Goal: Task Accomplishment & Management: Manage account settings

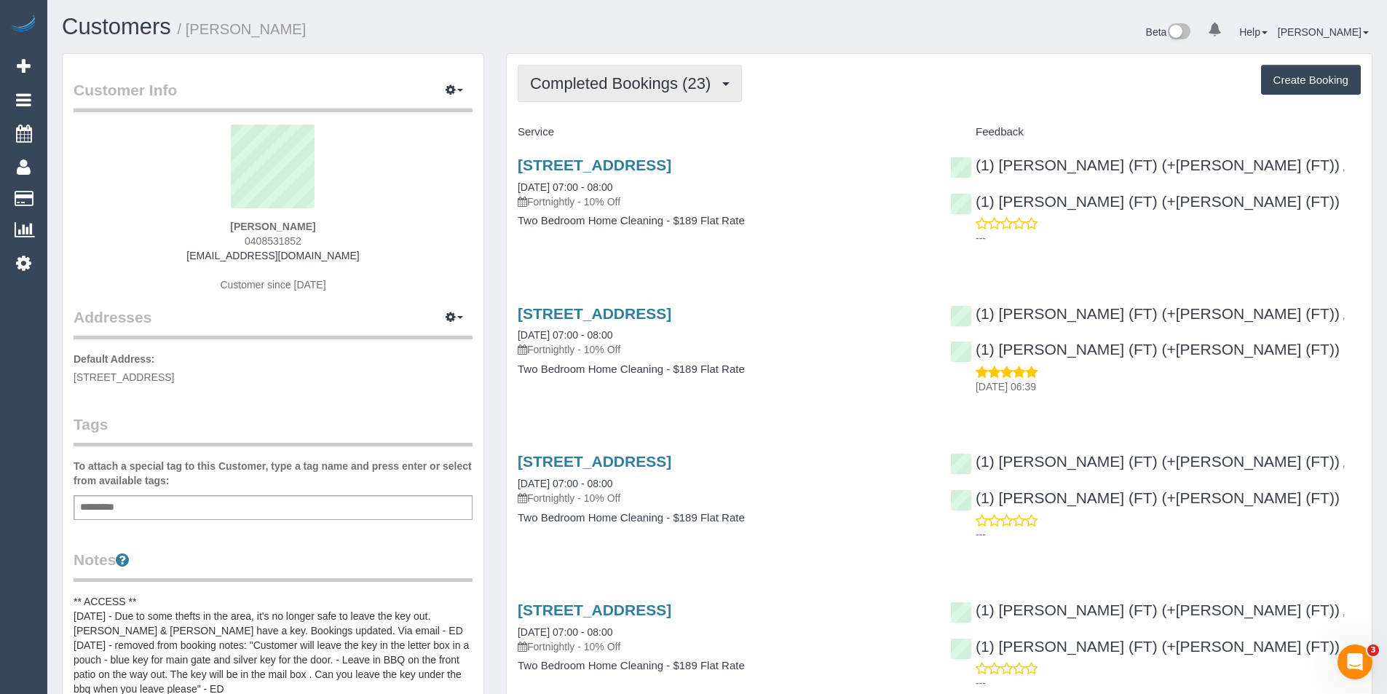
click at [632, 67] on button "Completed Bookings (23)" at bounding box center [630, 83] width 224 height 37
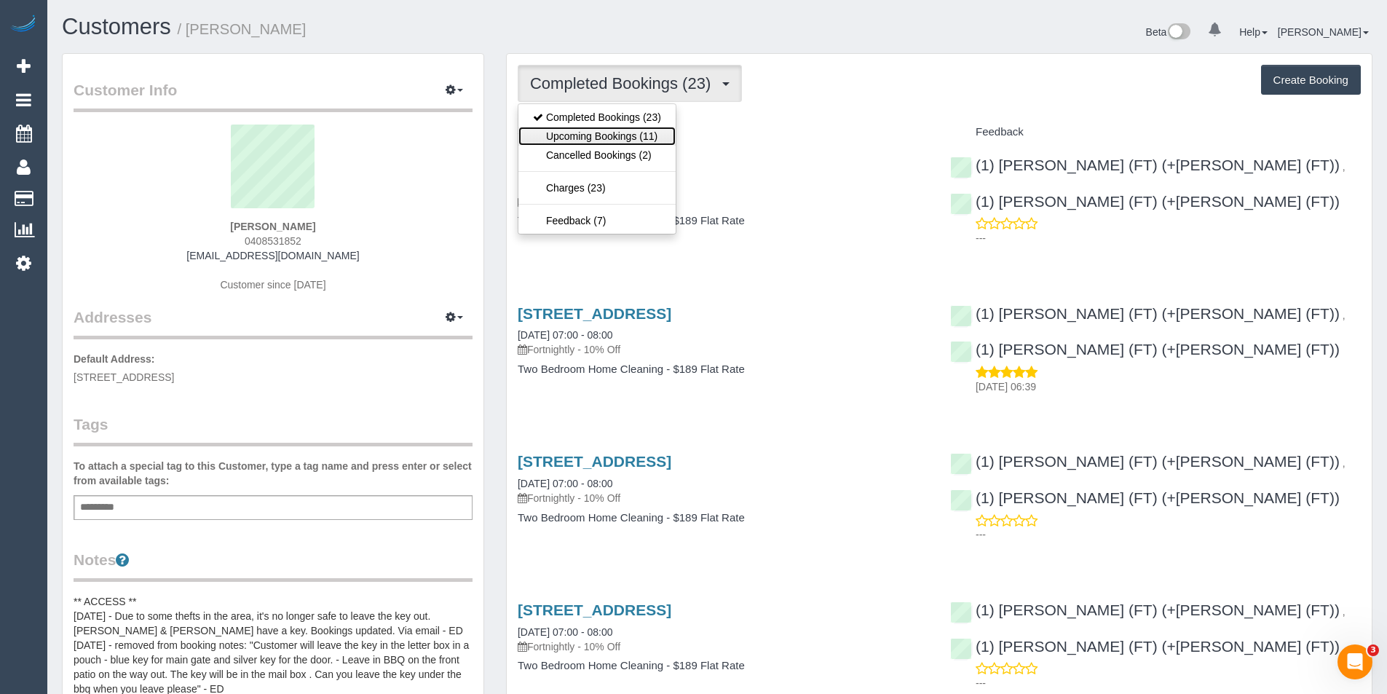
click at [594, 138] on link "Upcoming Bookings (11)" at bounding box center [596, 136] width 157 height 19
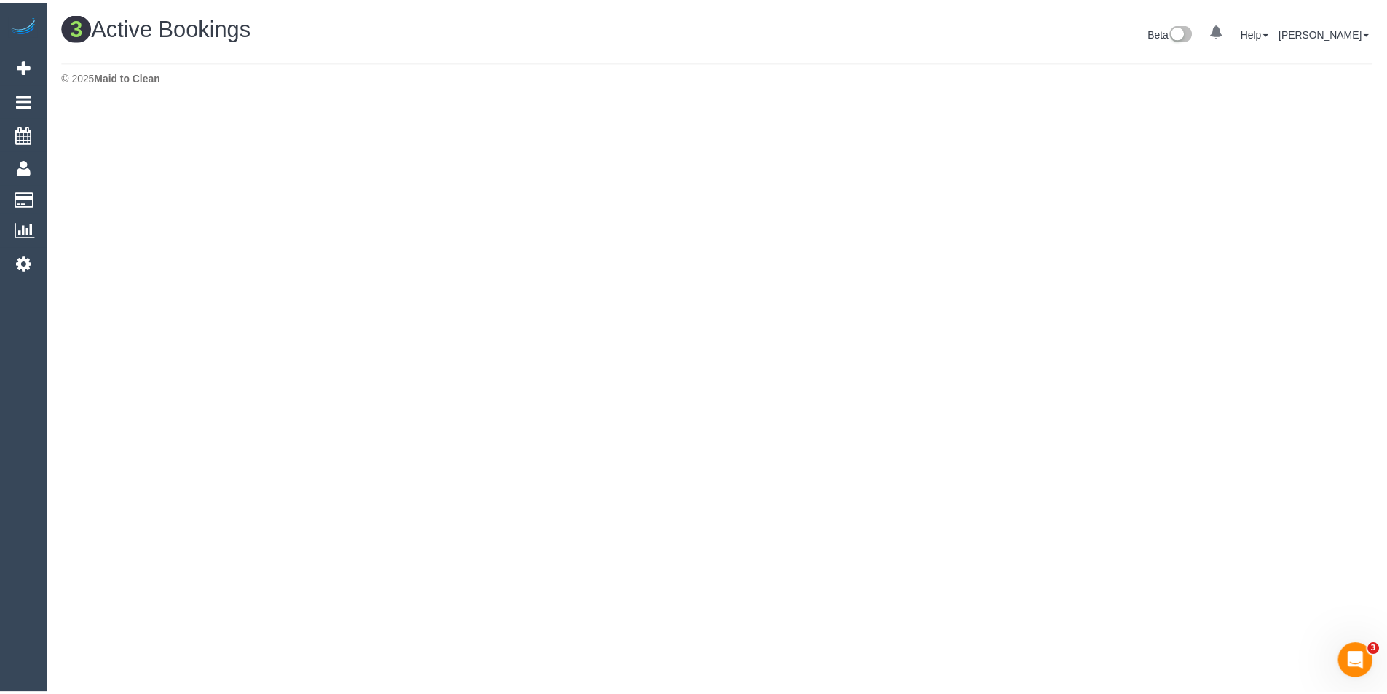
scroll to position [443, 1397]
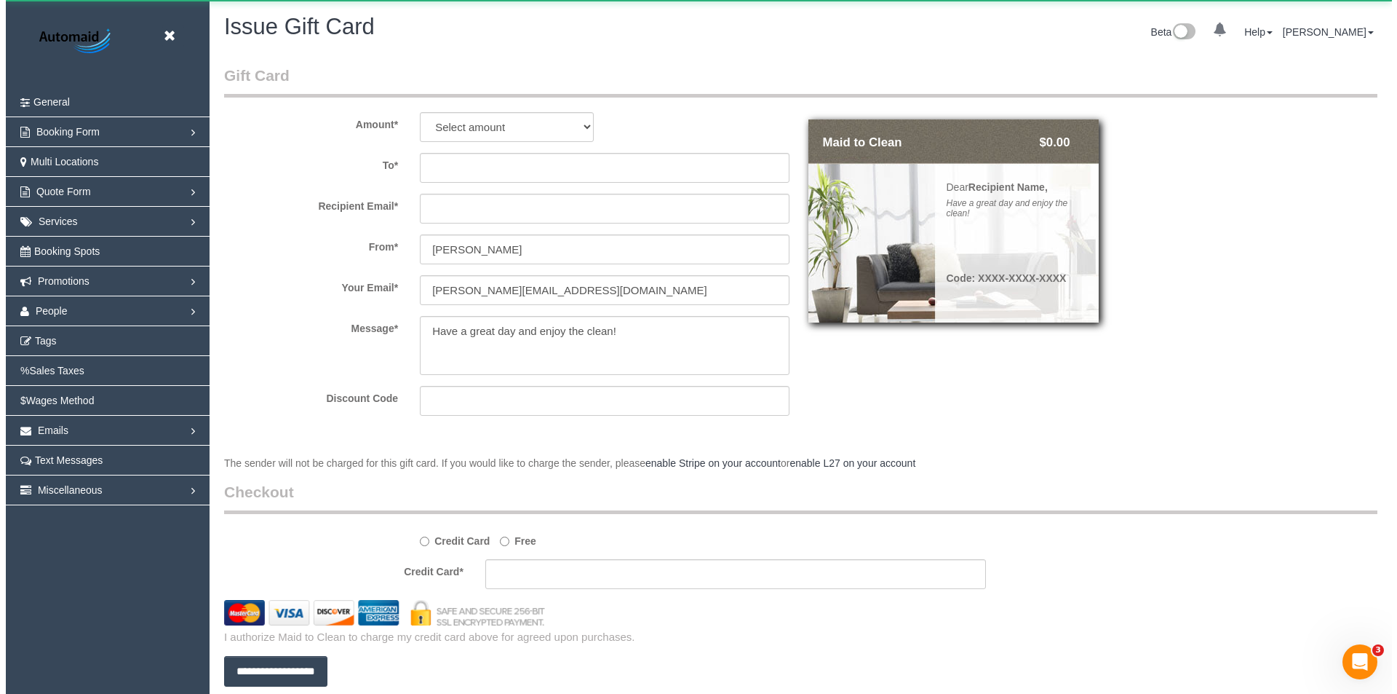
scroll to position [792, 1387]
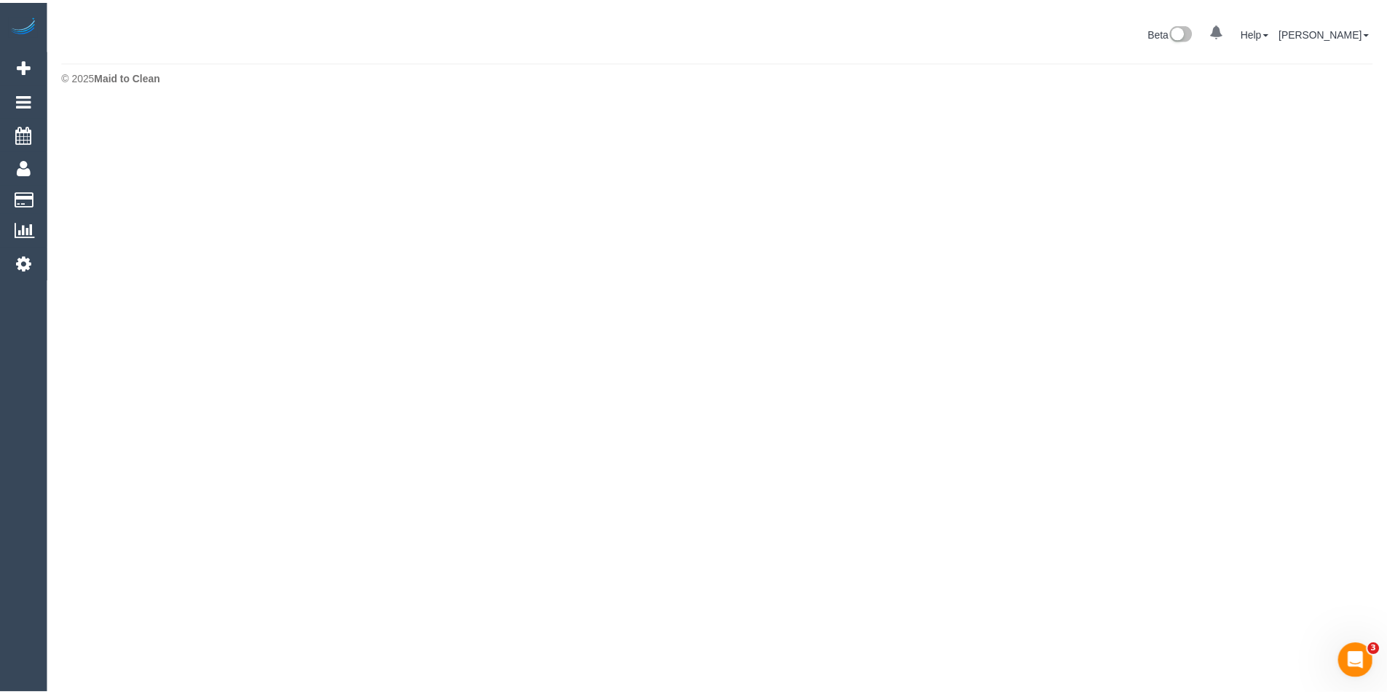
scroll to position [104, 1397]
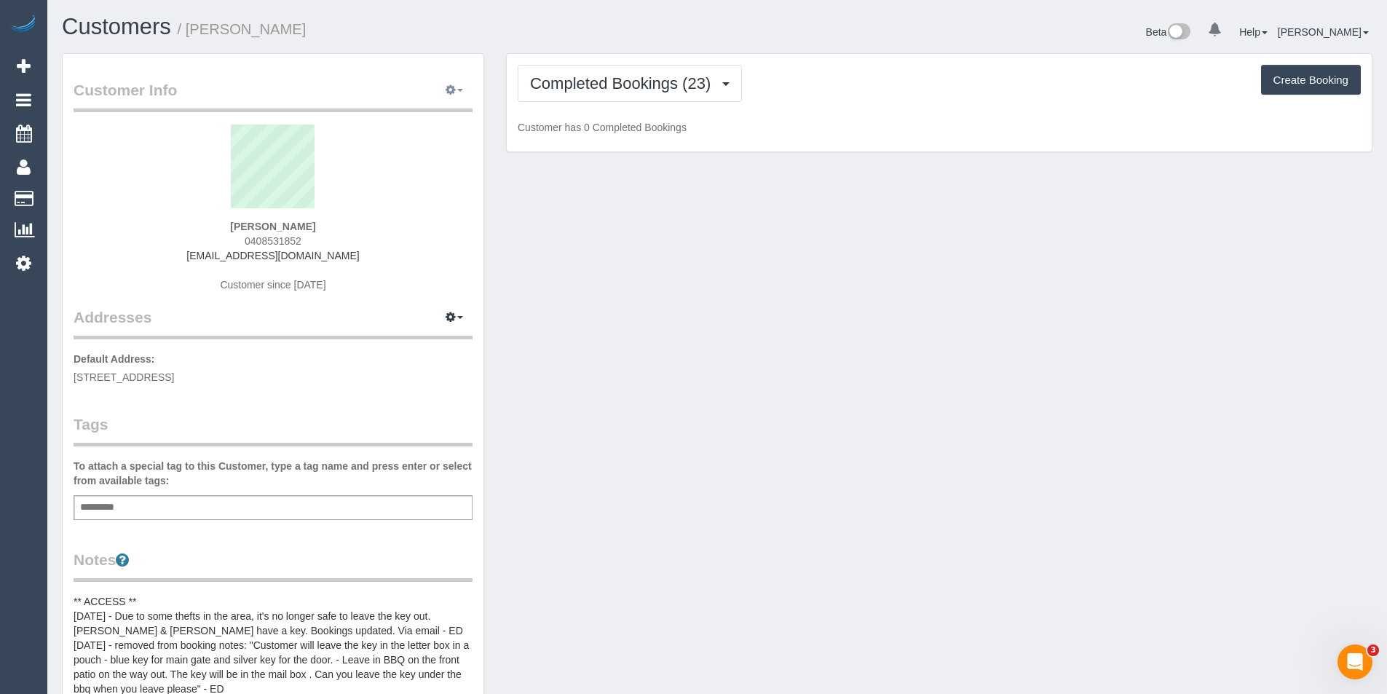
scroll to position [1269, 1387]
click at [458, 86] on button "button" at bounding box center [454, 90] width 36 height 23
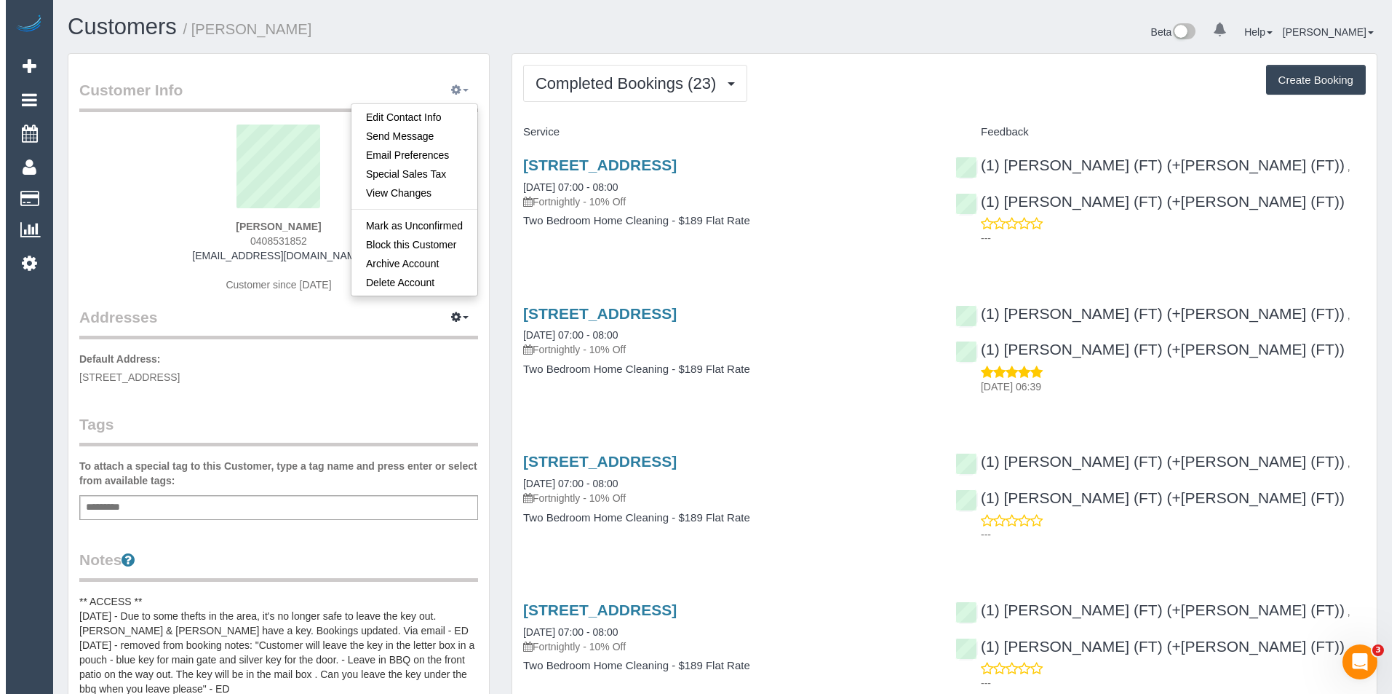
scroll to position [3683, 1387]
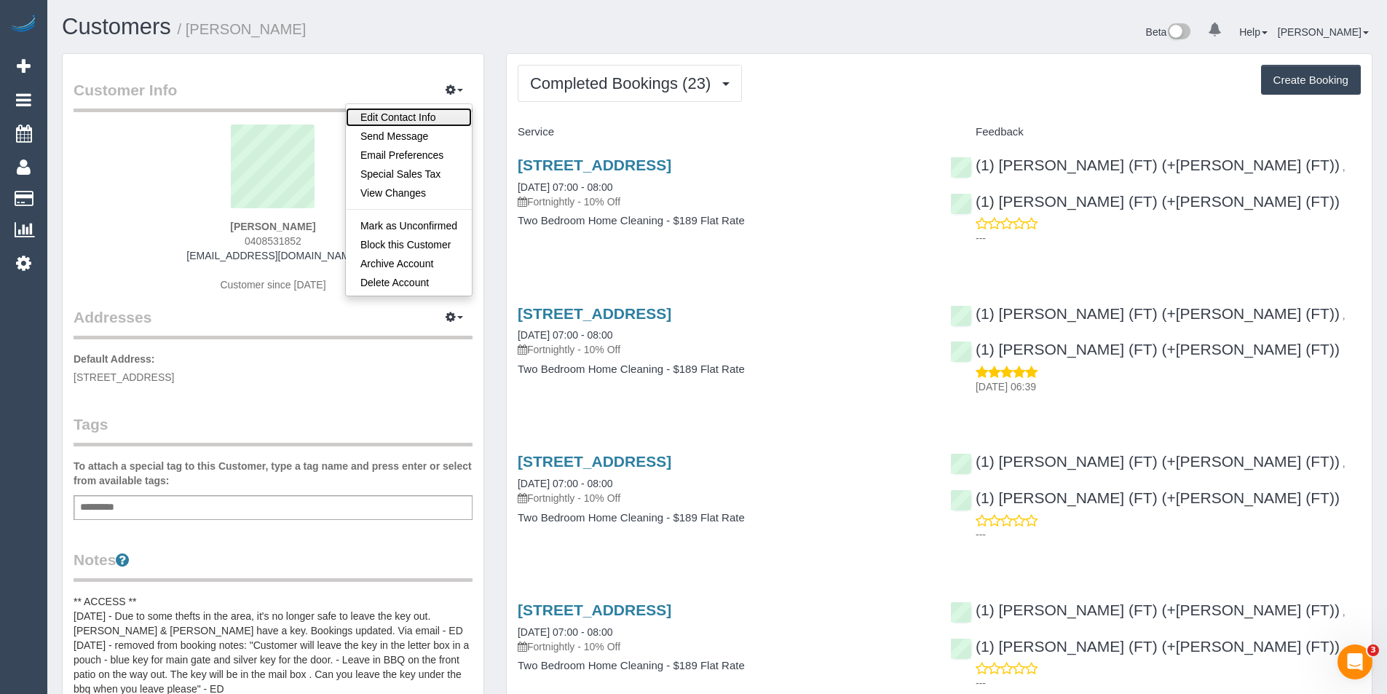
click at [416, 117] on link "Edit Contact Info" at bounding box center [409, 117] width 126 height 19
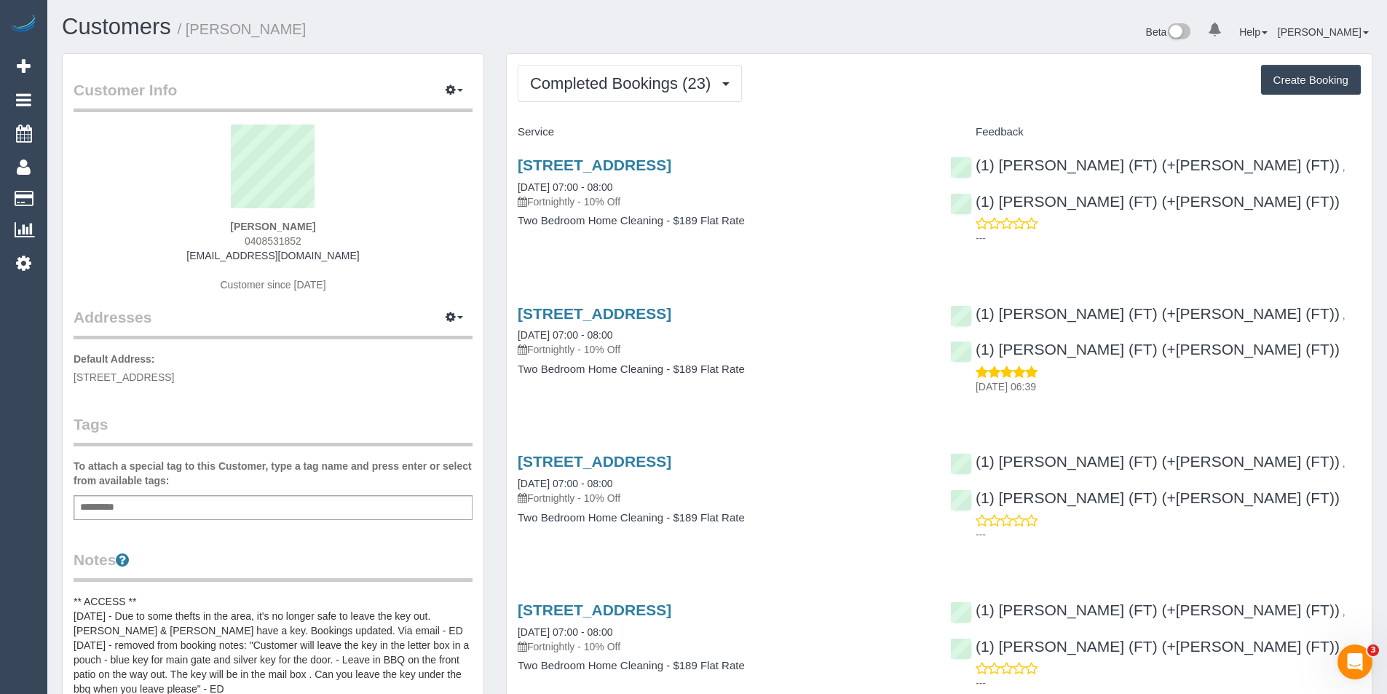
select select "VIC"
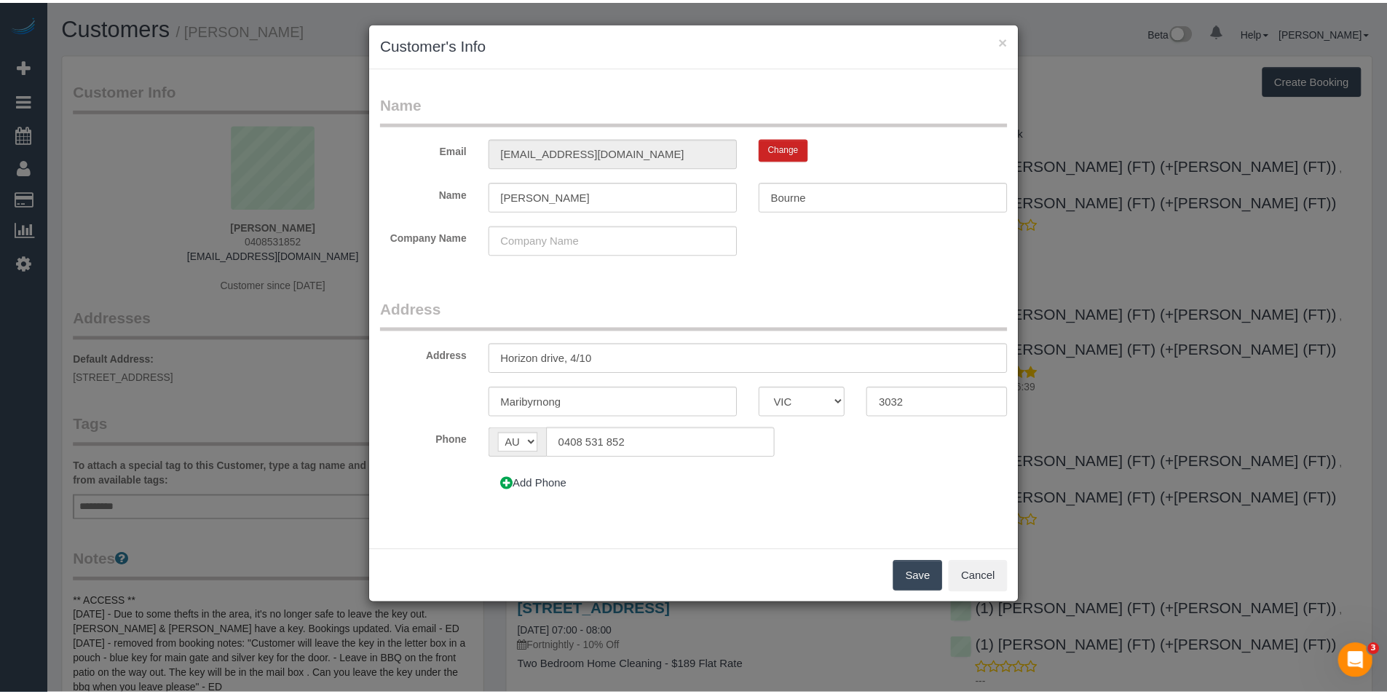
scroll to position [3683, 1397]
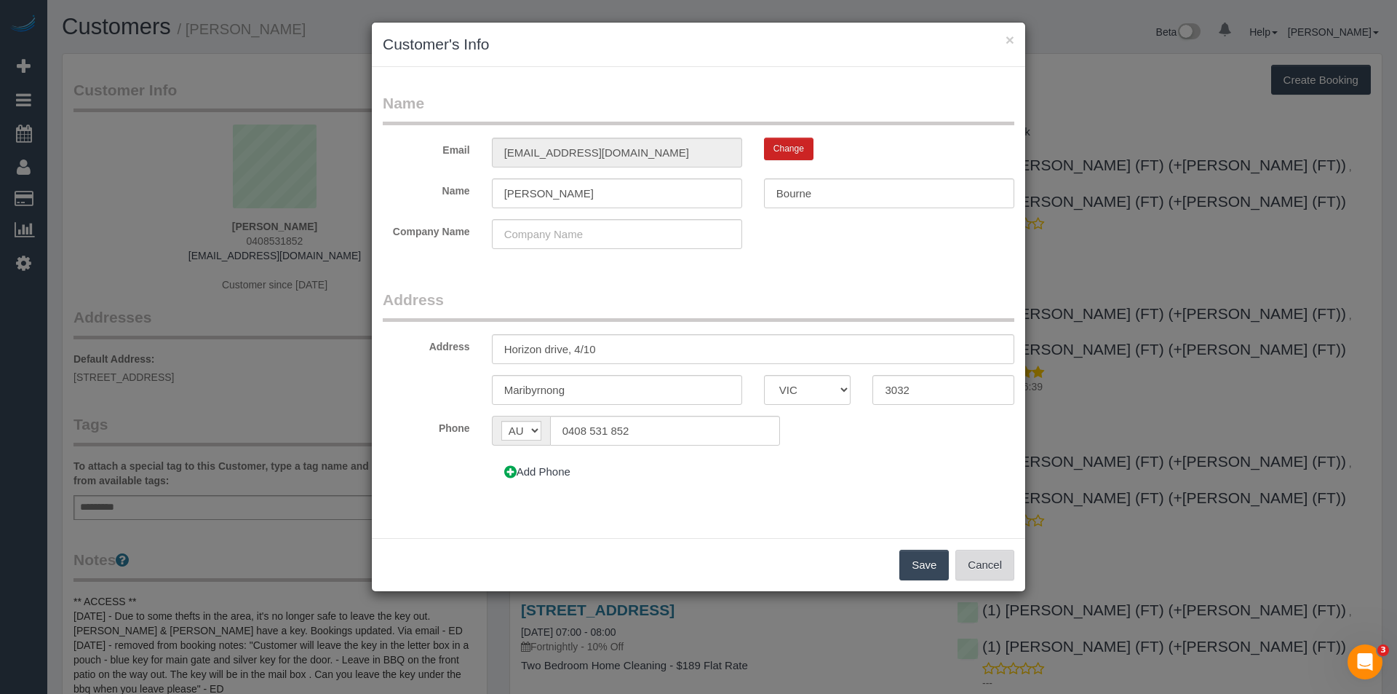
click at [1008, 576] on button "Cancel" at bounding box center [985, 565] width 59 height 31
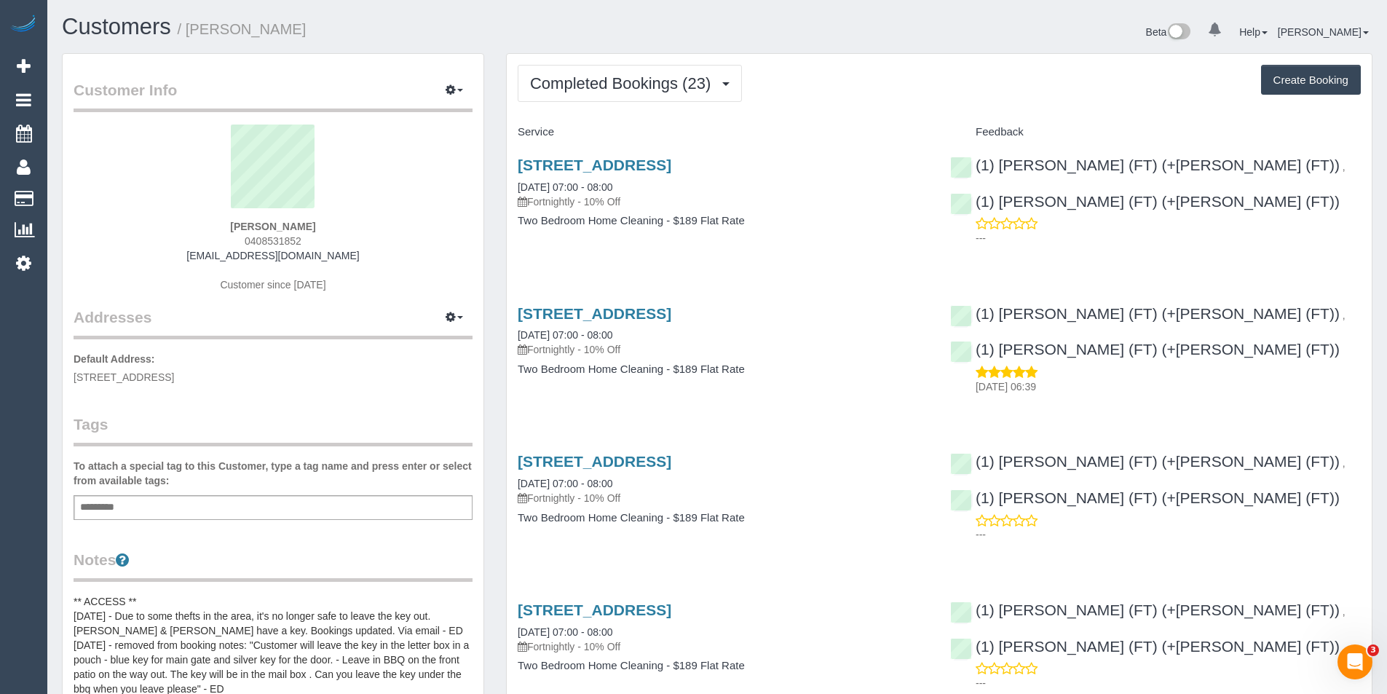
scroll to position [0, 0]
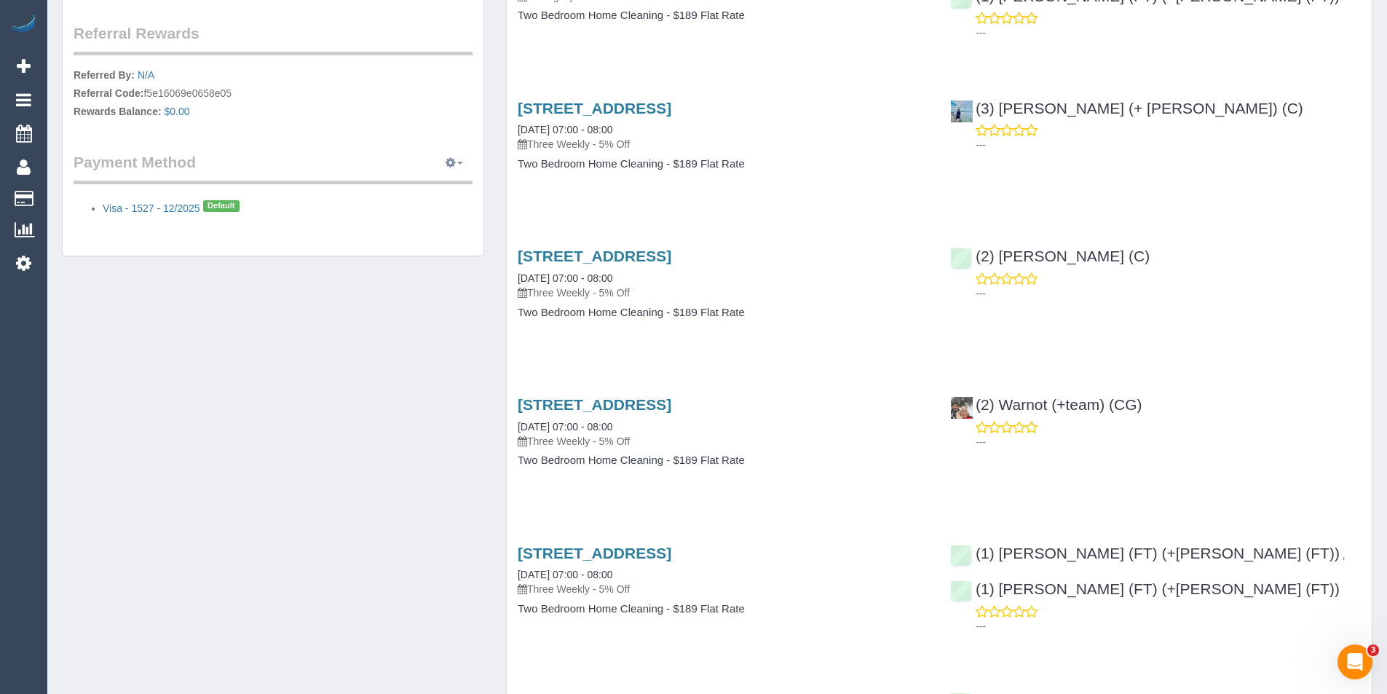
click at [459, 159] on button "button" at bounding box center [454, 162] width 36 height 23
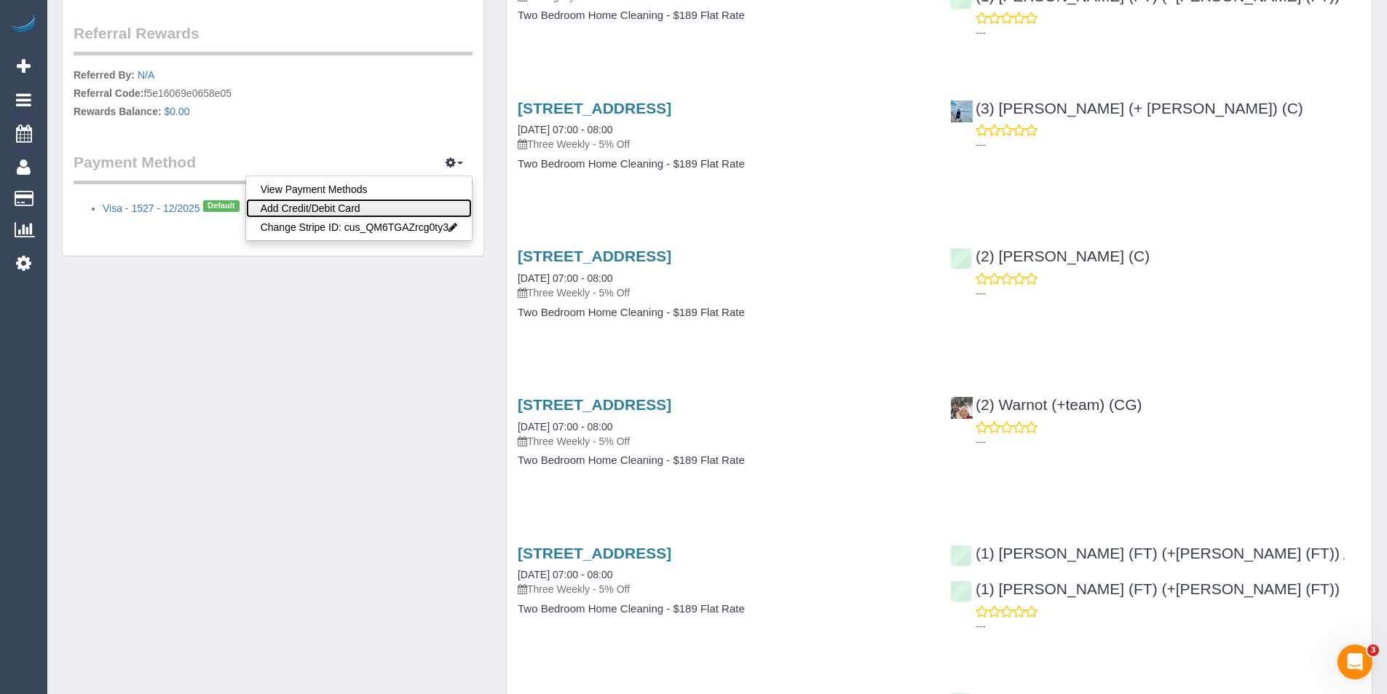
click at [314, 206] on link "Add Credit/Debit Card" at bounding box center [359, 208] width 226 height 19
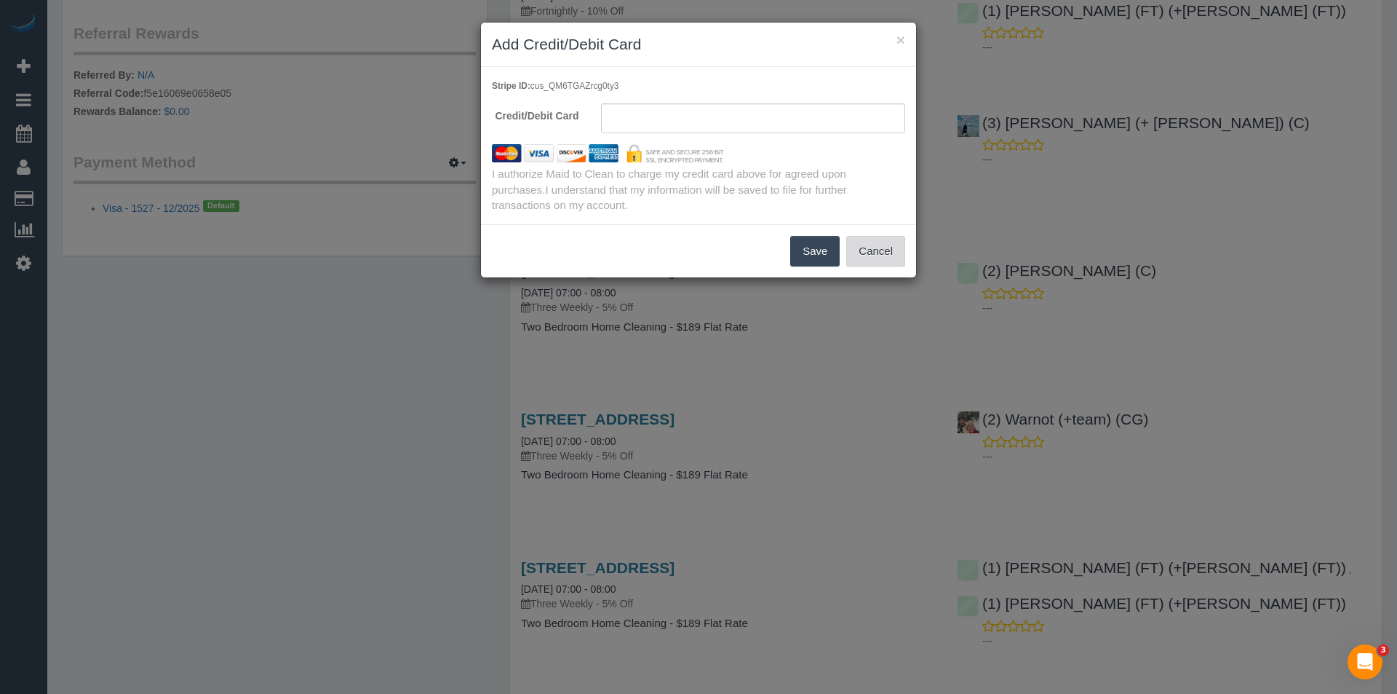
click at [877, 251] on button "Cancel" at bounding box center [875, 251] width 59 height 31
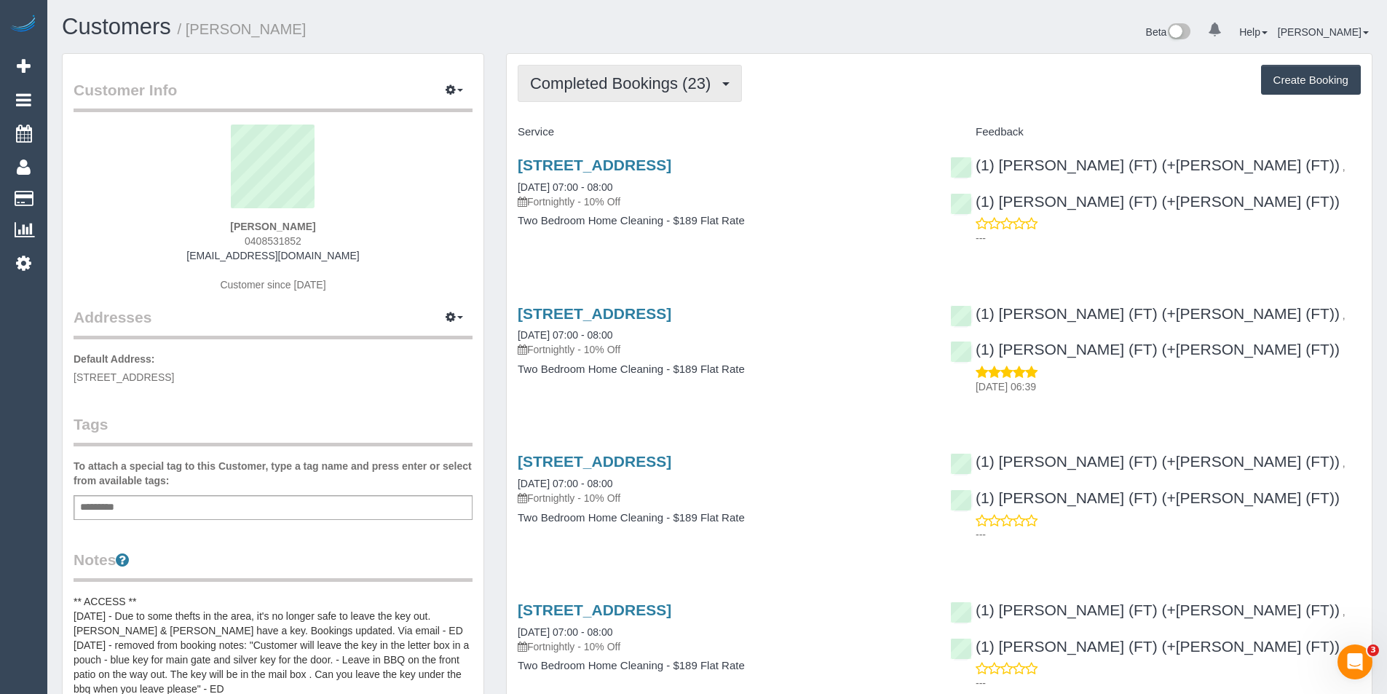
click at [714, 80] on span "Completed Bookings (23)" at bounding box center [624, 83] width 188 height 18
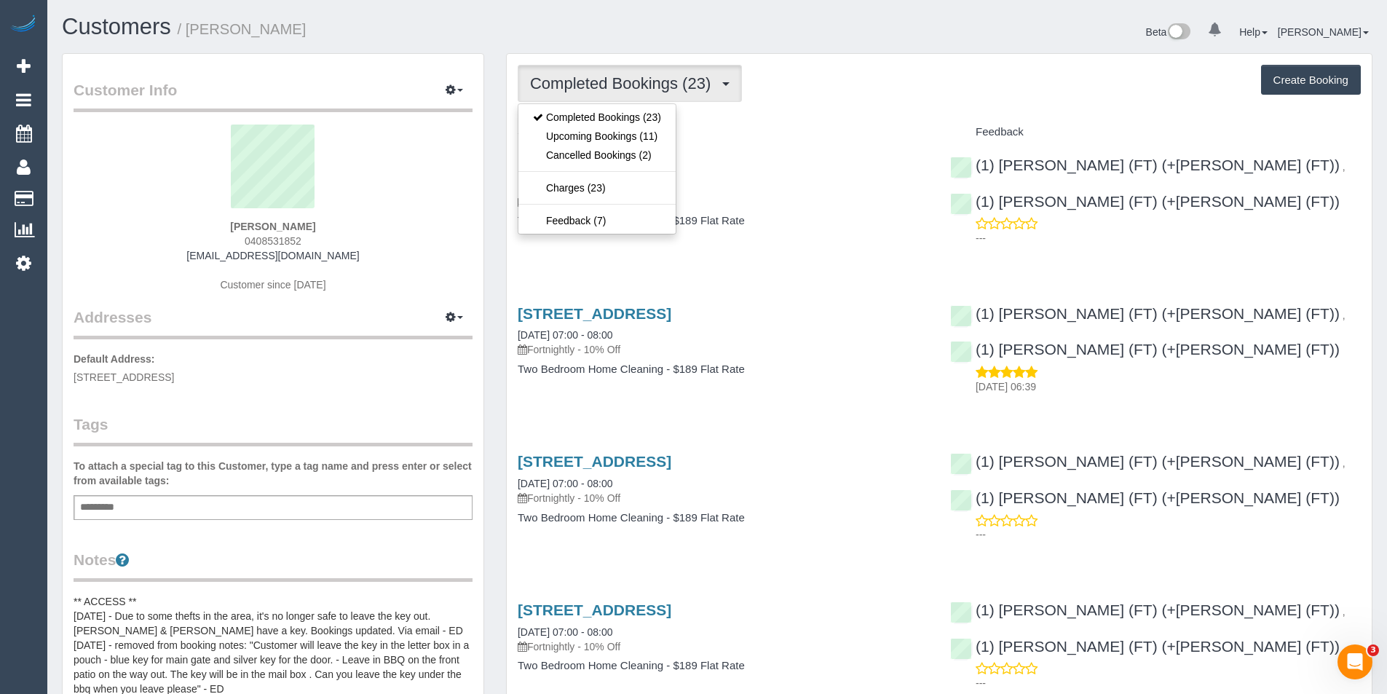
click at [714, 80] on span "Completed Bookings (23)" at bounding box center [624, 83] width 188 height 18
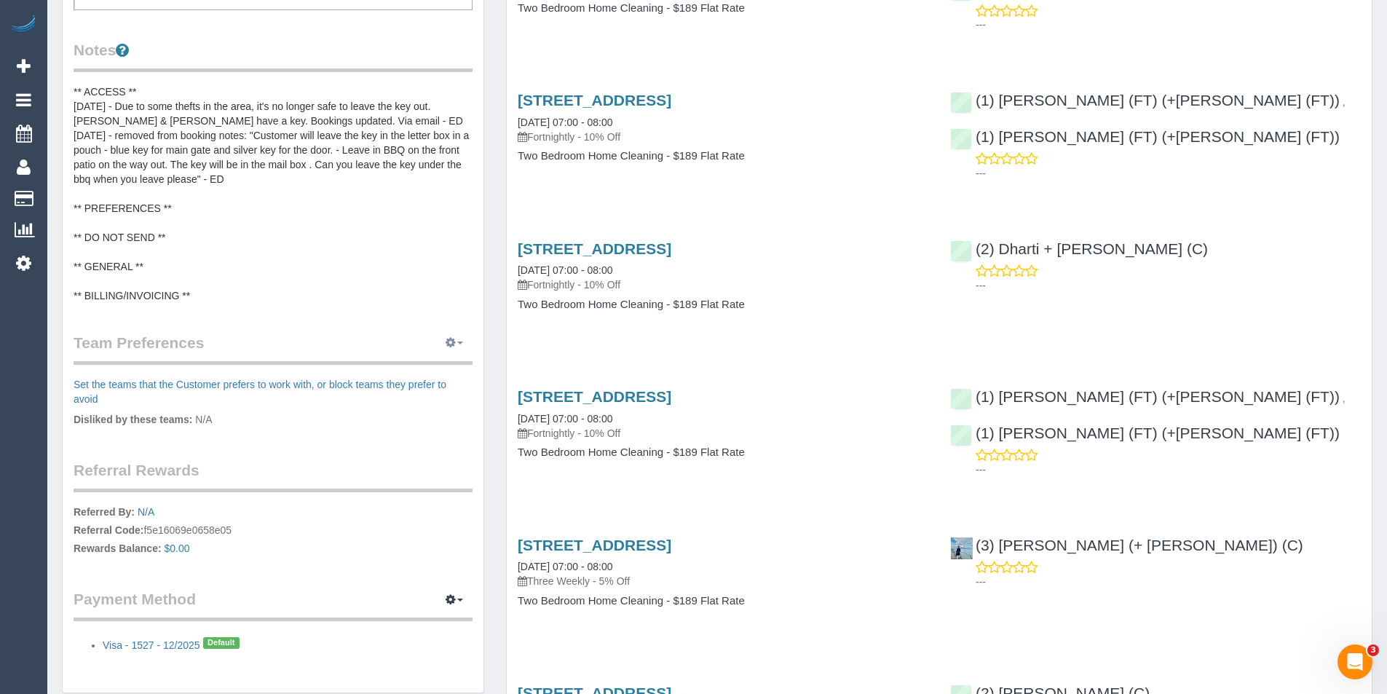
click at [453, 338] on icon "button" at bounding box center [450, 342] width 10 height 9
click at [433, 372] on link "Manage Preferences" at bounding box center [410, 369] width 124 height 19
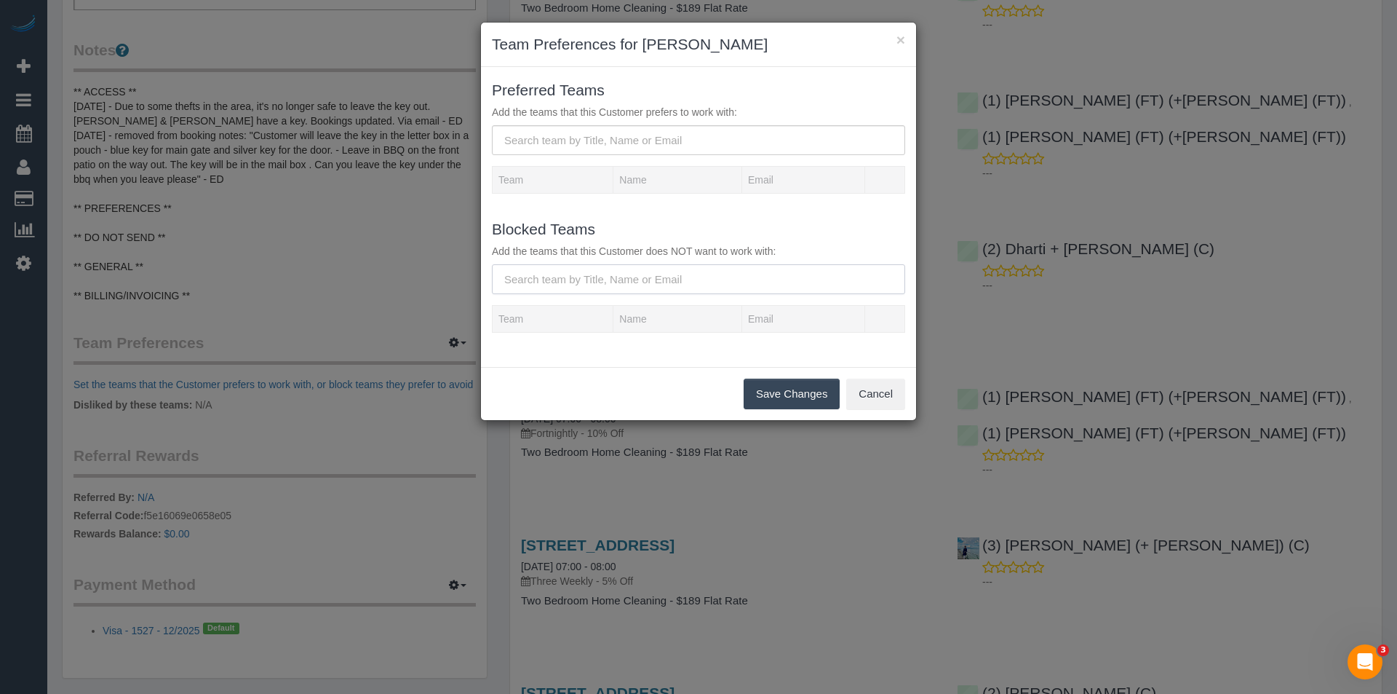
click at [555, 281] on input "text" at bounding box center [698, 279] width 413 height 30
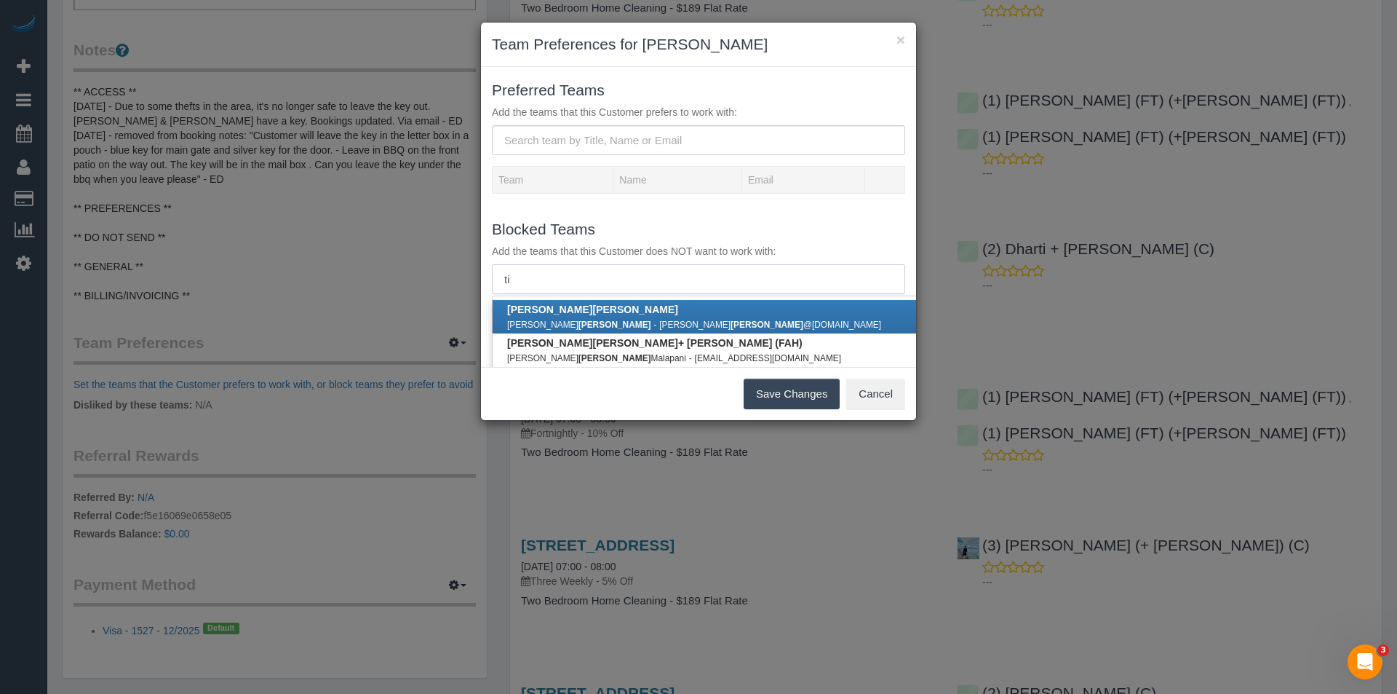
type input "t"
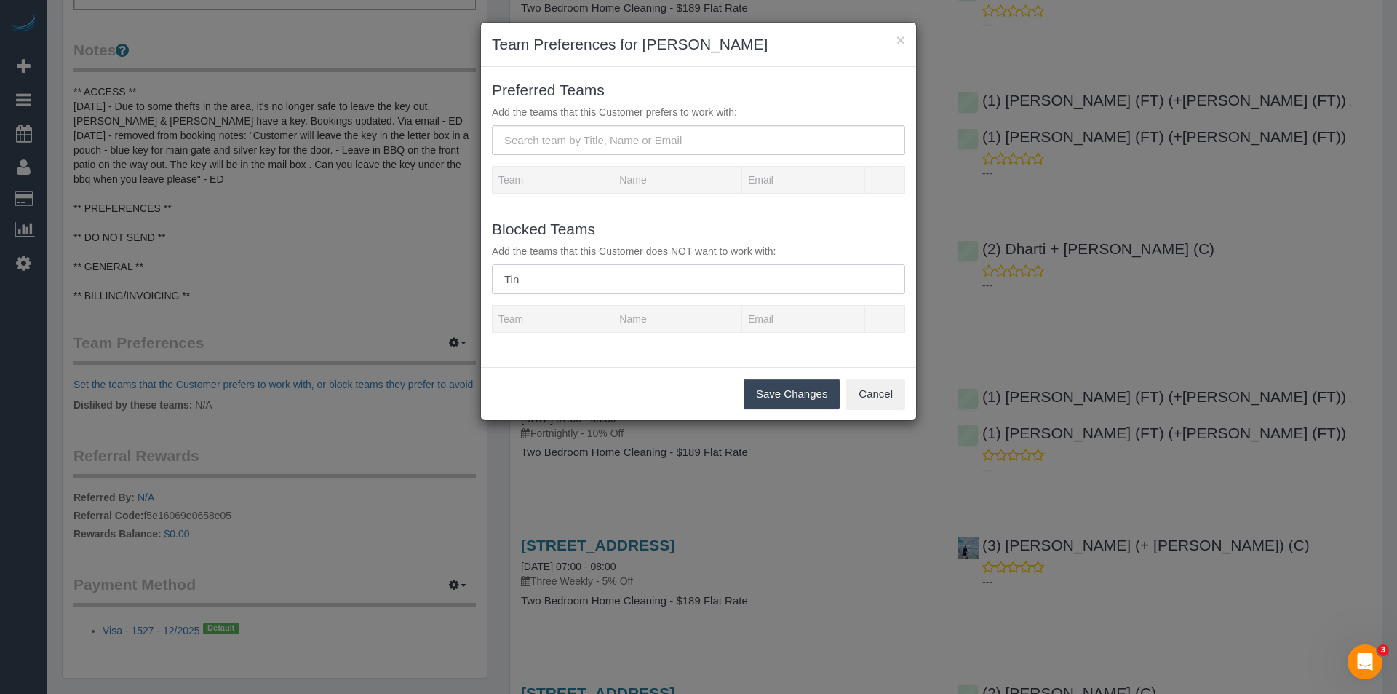
type input "Tiny"
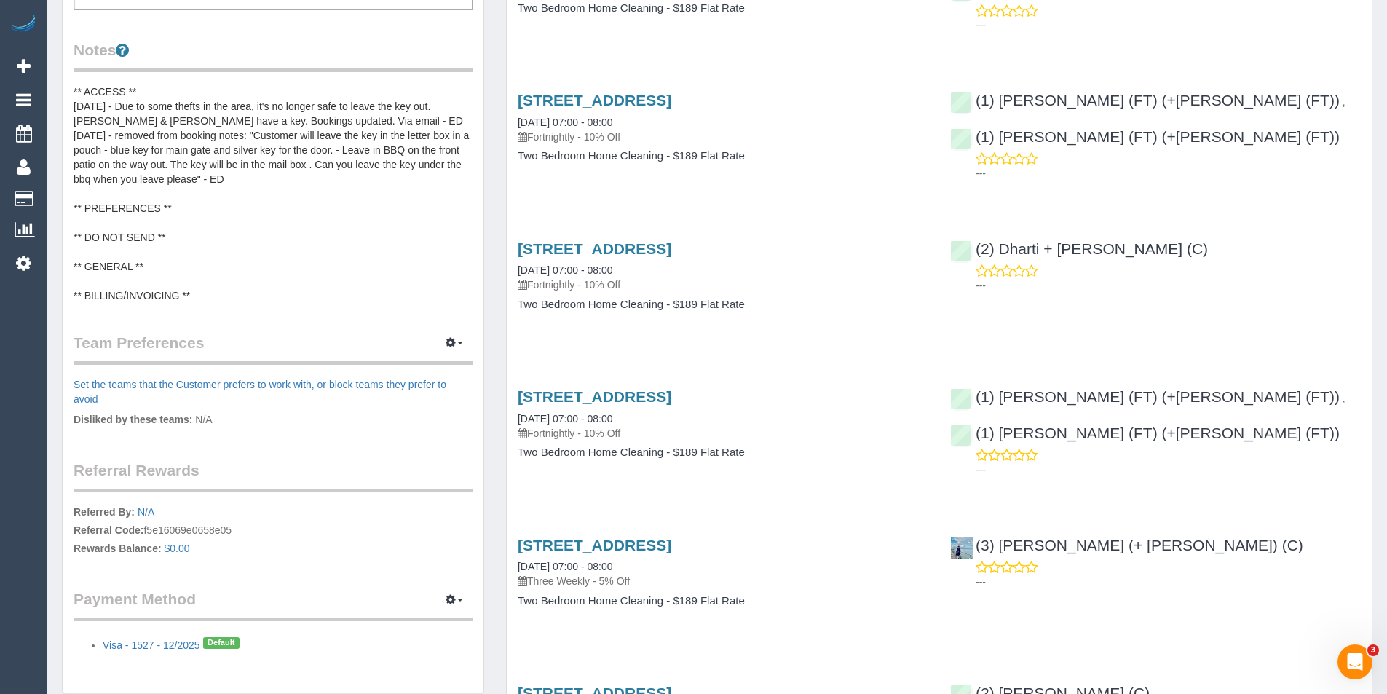
click at [892, 116] on div "[STREET_ADDRESS] [DATE] 07:00 - 08:00 Fortnightly - 10% Off" at bounding box center [723, 118] width 411 height 52
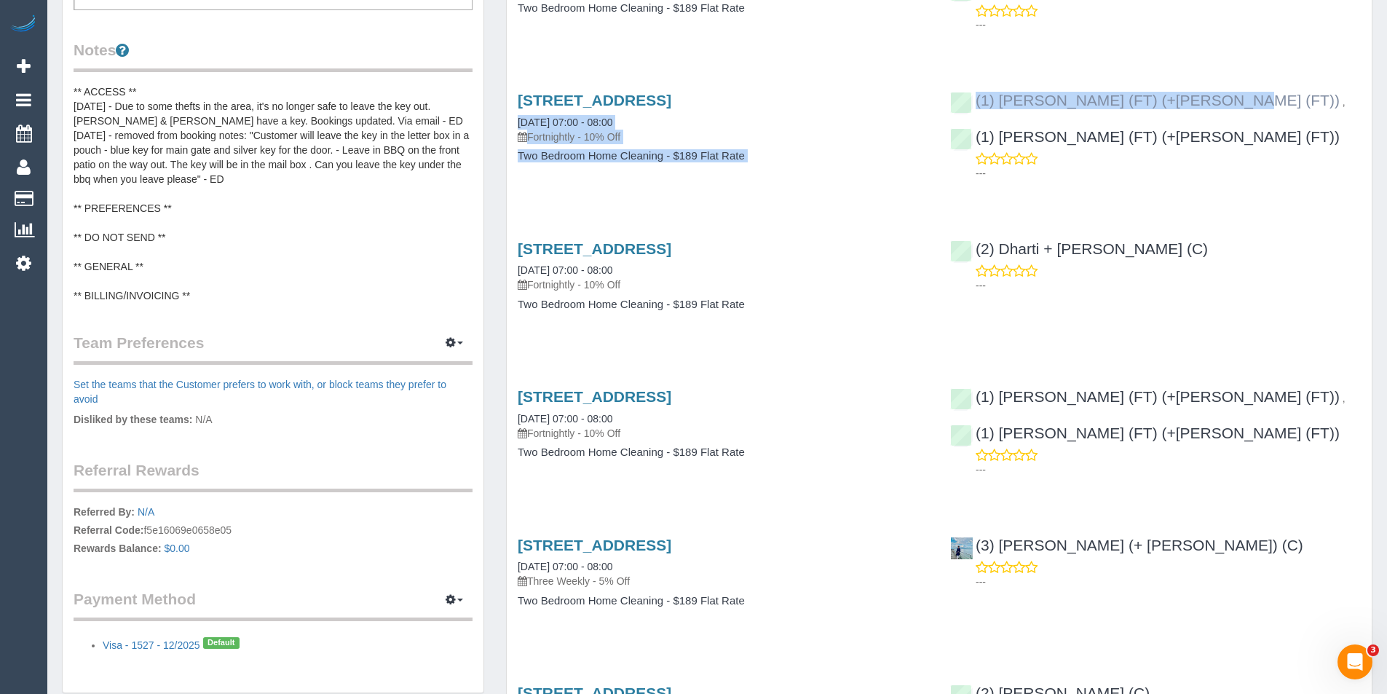
drag, startPoint x: 935, startPoint y: 100, endPoint x: 1140, endPoint y: 97, distance: 205.3
click at [1140, 97] on div "[STREET_ADDRESS] [DATE] 07:00 - 08:00 Fortnightly - 10% Off Two Bedroom Home Cl…" at bounding box center [939, 135] width 865 height 112
click at [820, 89] on div "[STREET_ADDRESS] [DATE] 07:00 - 08:00 Fortnightly - 10% Off Two Bedroom Home Cl…" at bounding box center [723, 135] width 432 height 112
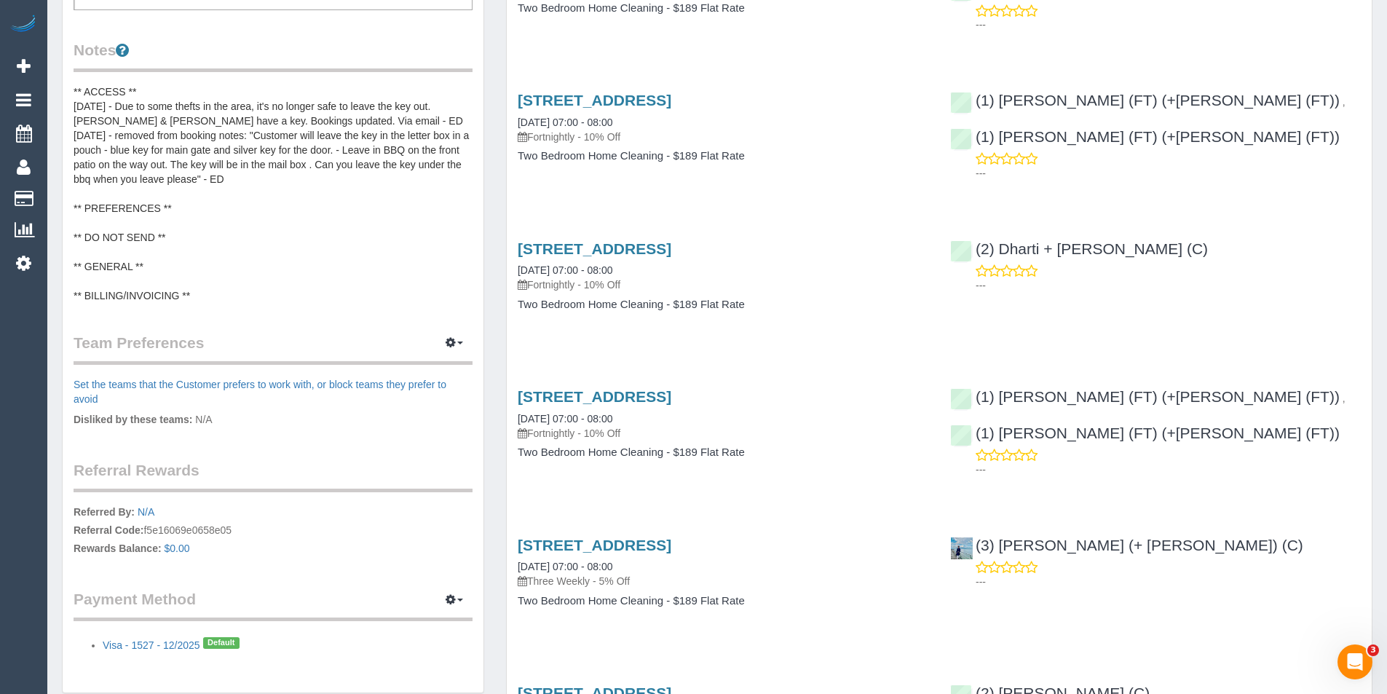
click at [825, 84] on div "[STREET_ADDRESS] [DATE] 07:00 - 08:00 Fortnightly - 10% Off Two Bedroom Home Cl…" at bounding box center [723, 135] width 432 height 112
click at [459, 339] on button "button" at bounding box center [454, 343] width 36 height 23
drag, startPoint x: 459, startPoint y: 339, endPoint x: 413, endPoint y: 362, distance: 51.4
click at [413, 362] on link "Manage Preferences" at bounding box center [410, 369] width 124 height 19
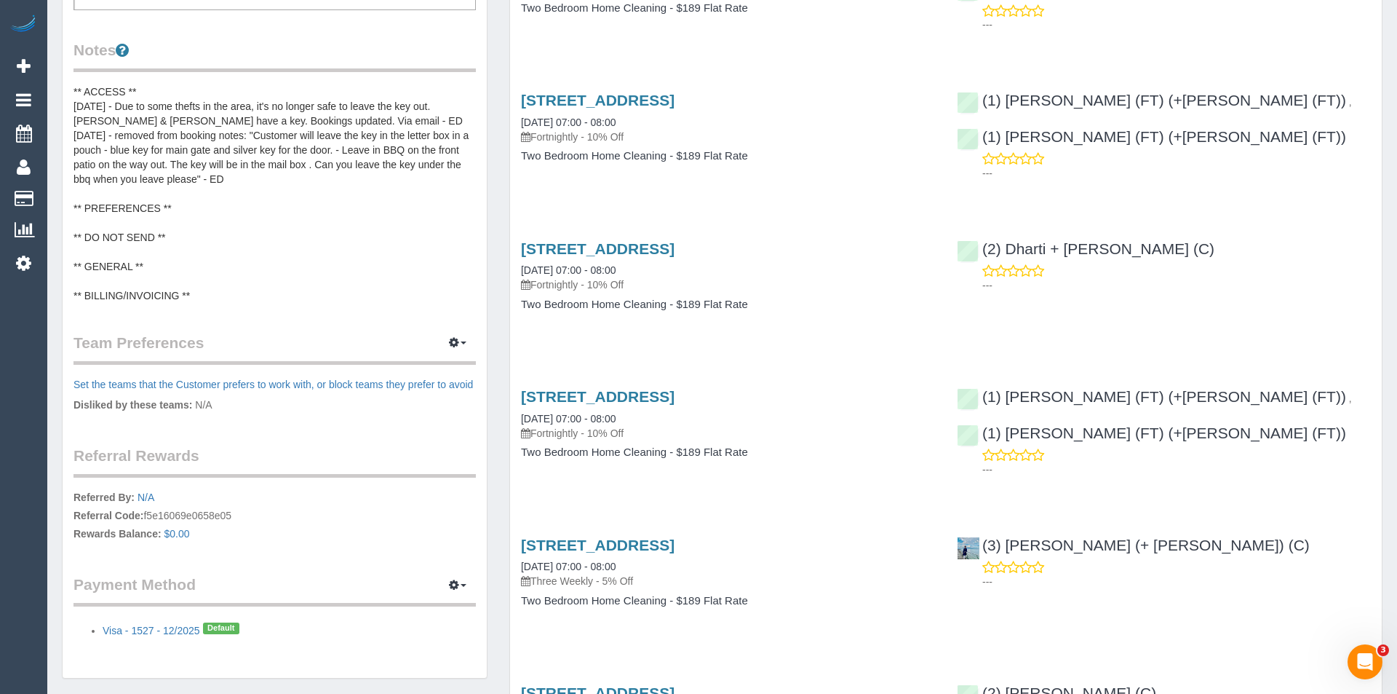
scroll to position [3683, 1397]
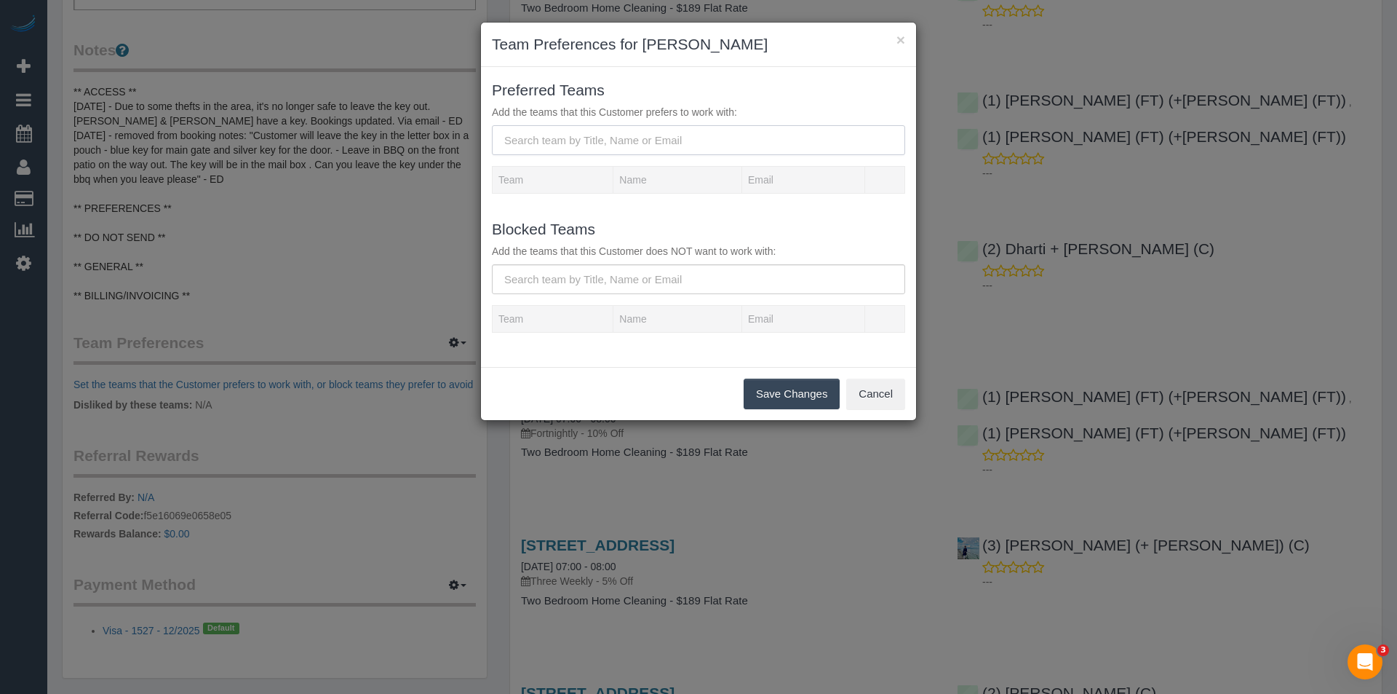
click at [584, 139] on input "text" at bounding box center [698, 140] width 413 height 30
click at [542, 285] on input "text" at bounding box center [698, 279] width 413 height 30
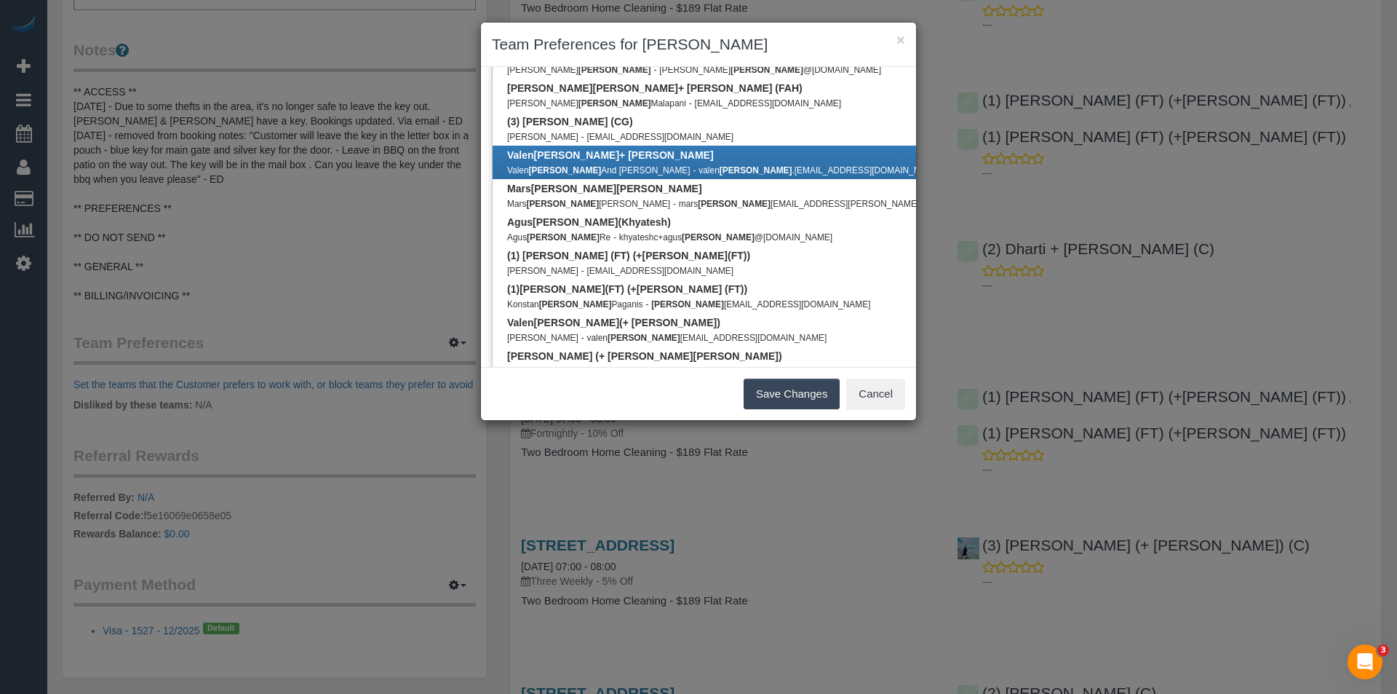
scroll to position [291, 0]
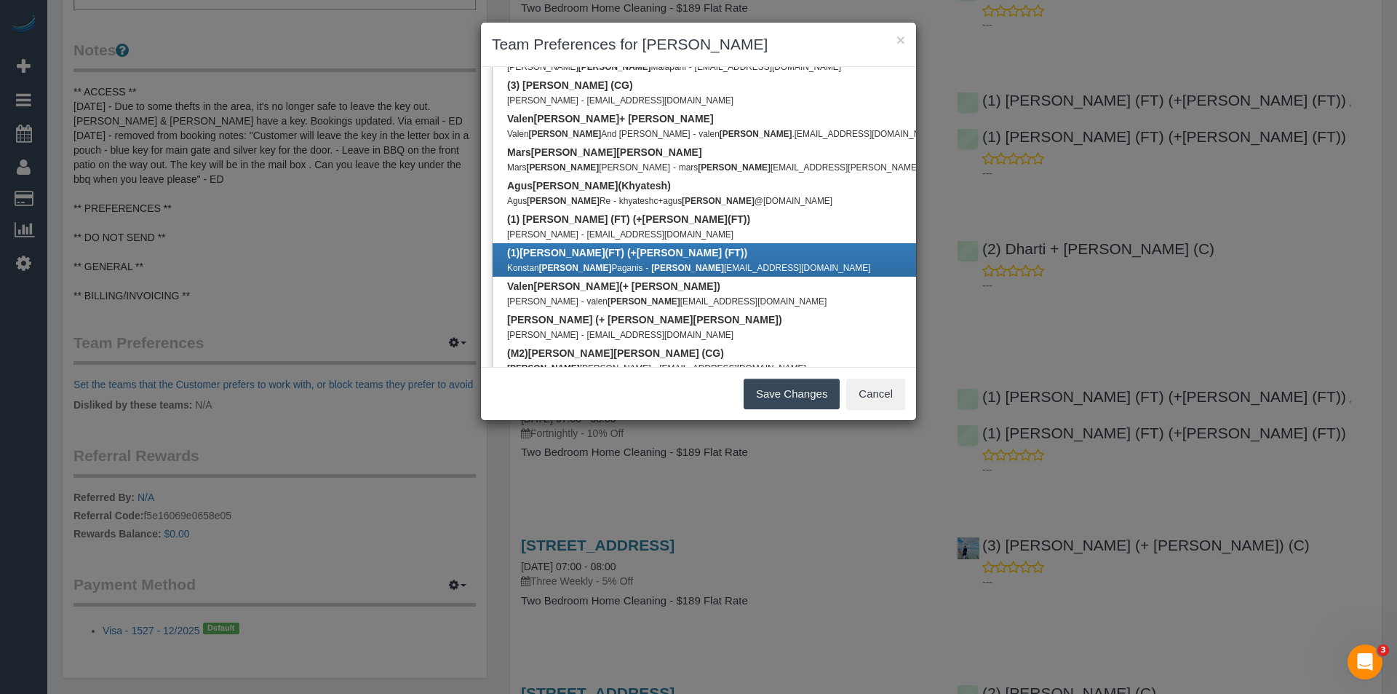
type input "[PERSON_NAME]"
click at [577, 261] on div "Konstan [PERSON_NAME] - [PERSON_NAME] [EMAIL_ADDRESS][DOMAIN_NAME]" at bounding box center [753, 267] width 493 height 15
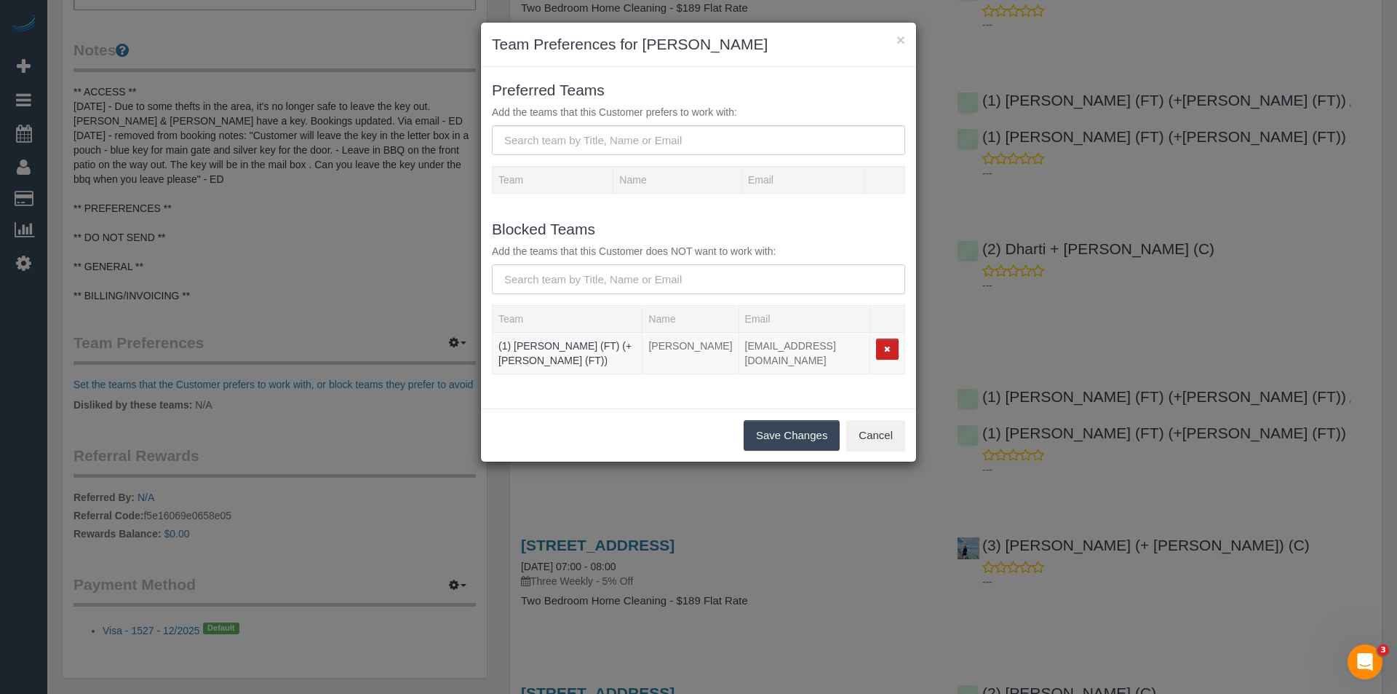
click at [560, 268] on input "text" at bounding box center [698, 279] width 413 height 30
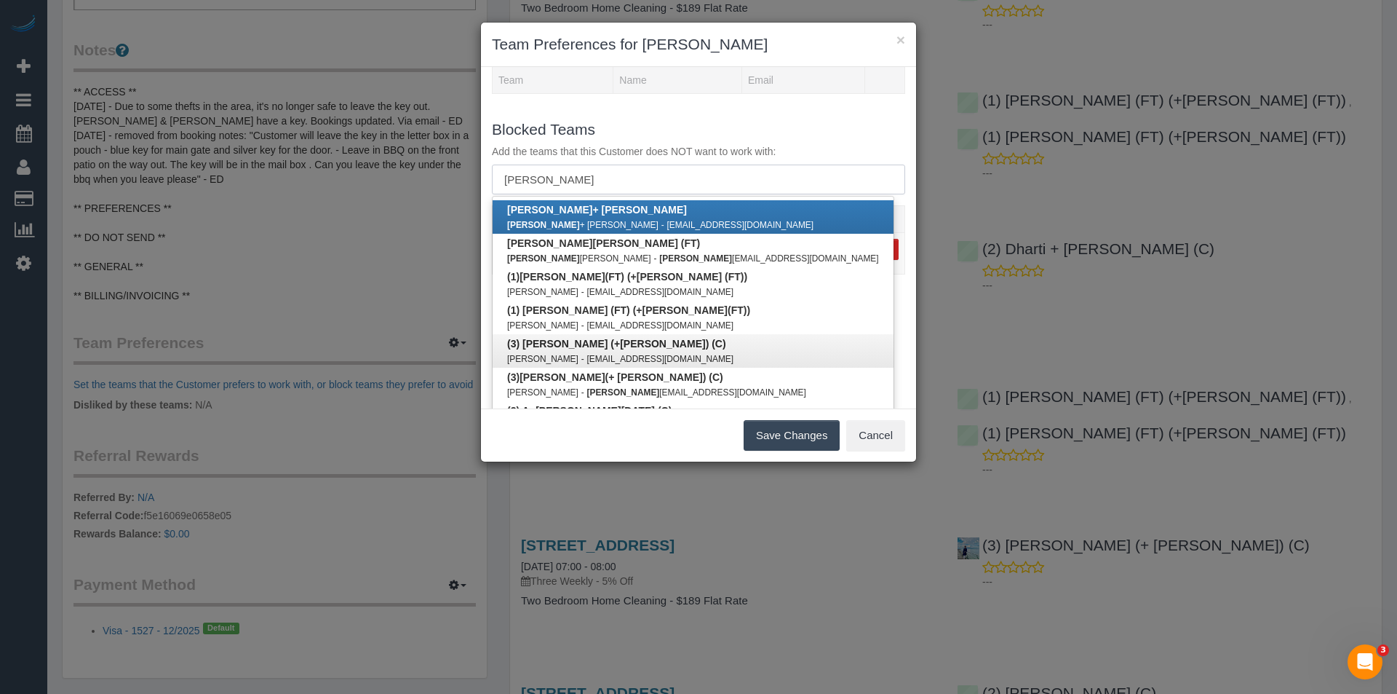
scroll to position [138, 0]
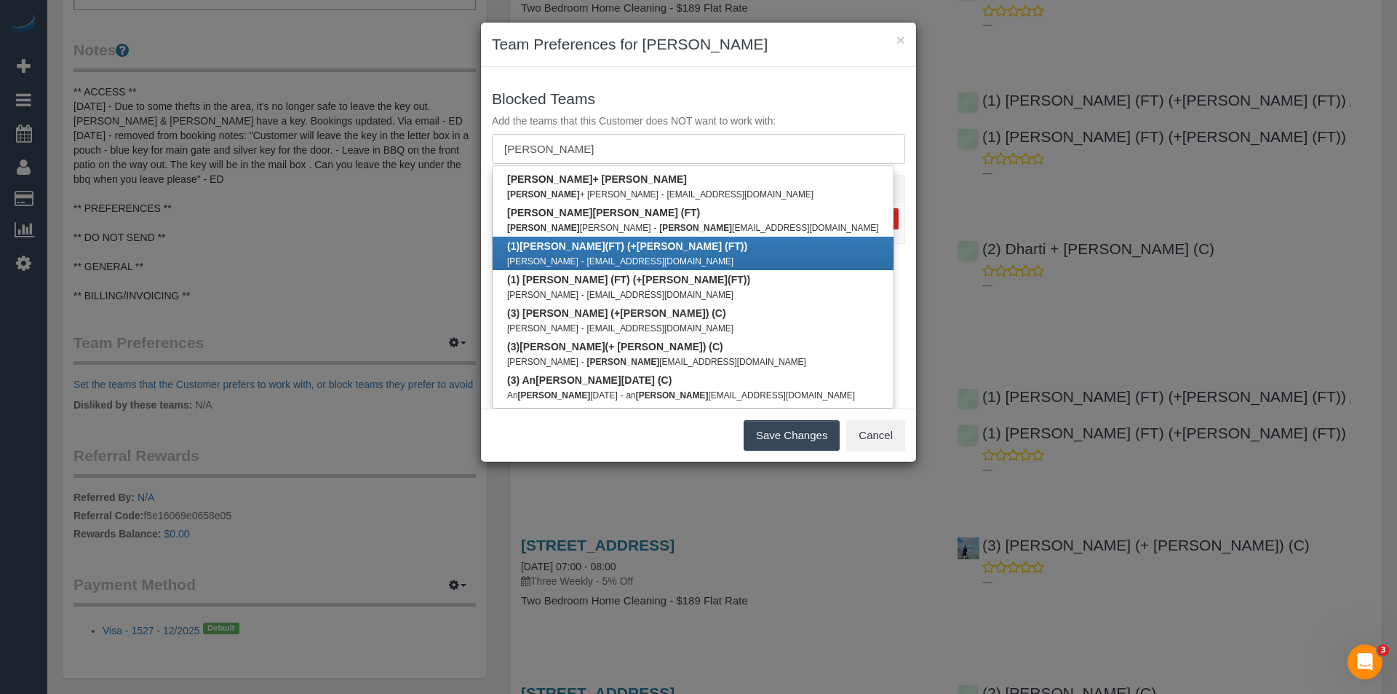
type input "[PERSON_NAME]"
click at [587, 256] on small "[EMAIL_ADDRESS][DOMAIN_NAME]" at bounding box center [660, 261] width 147 height 10
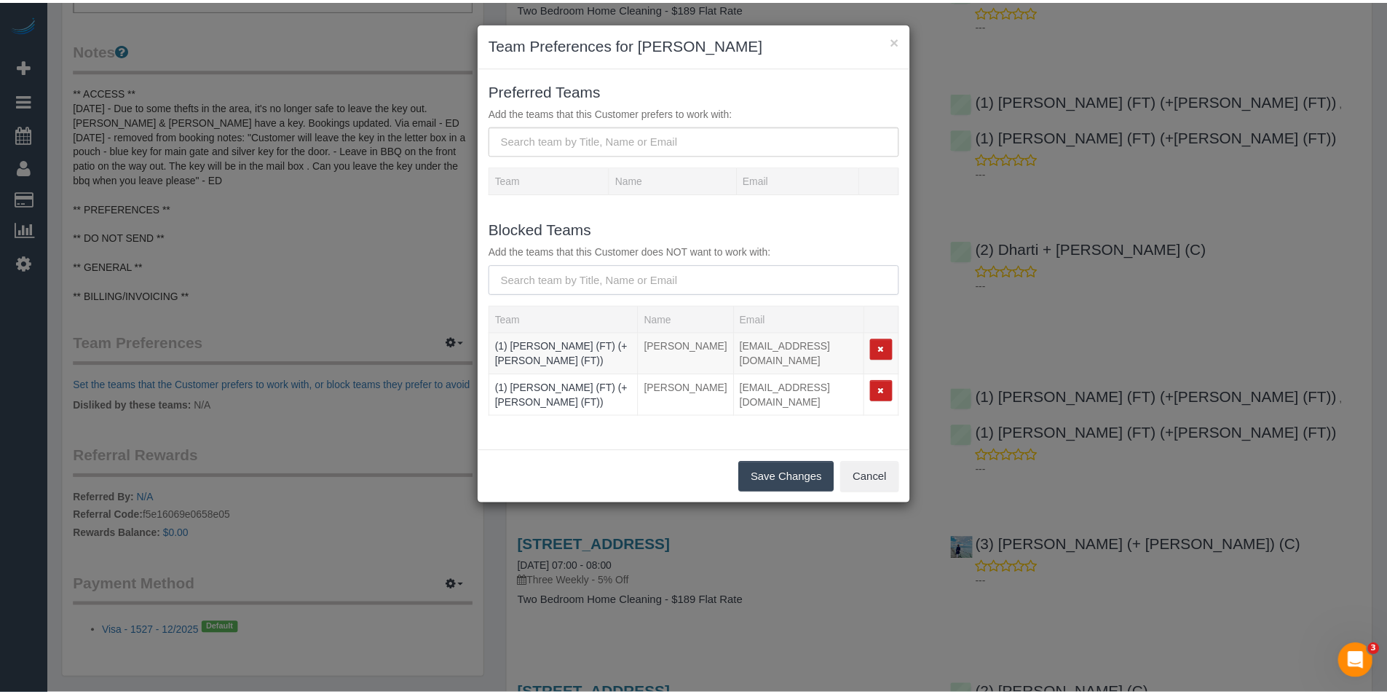
scroll to position [0, 0]
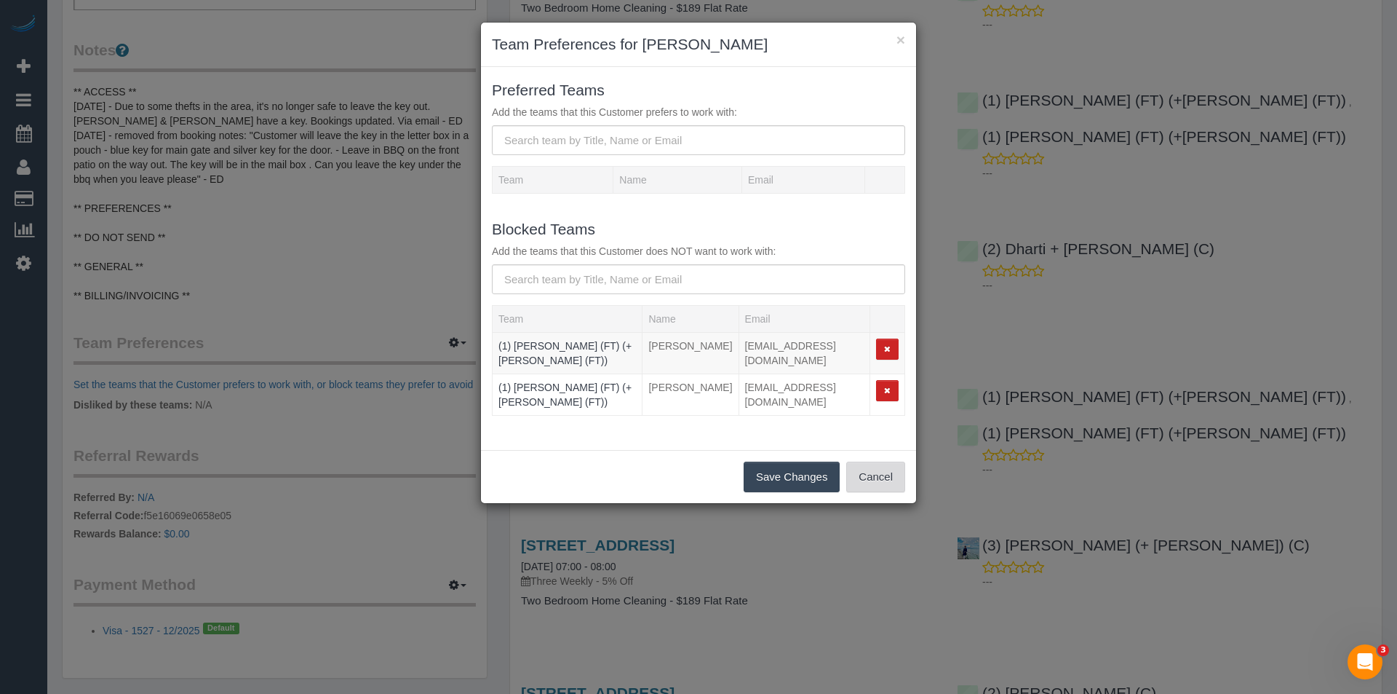
click at [876, 461] on button "Cancel" at bounding box center [875, 476] width 59 height 31
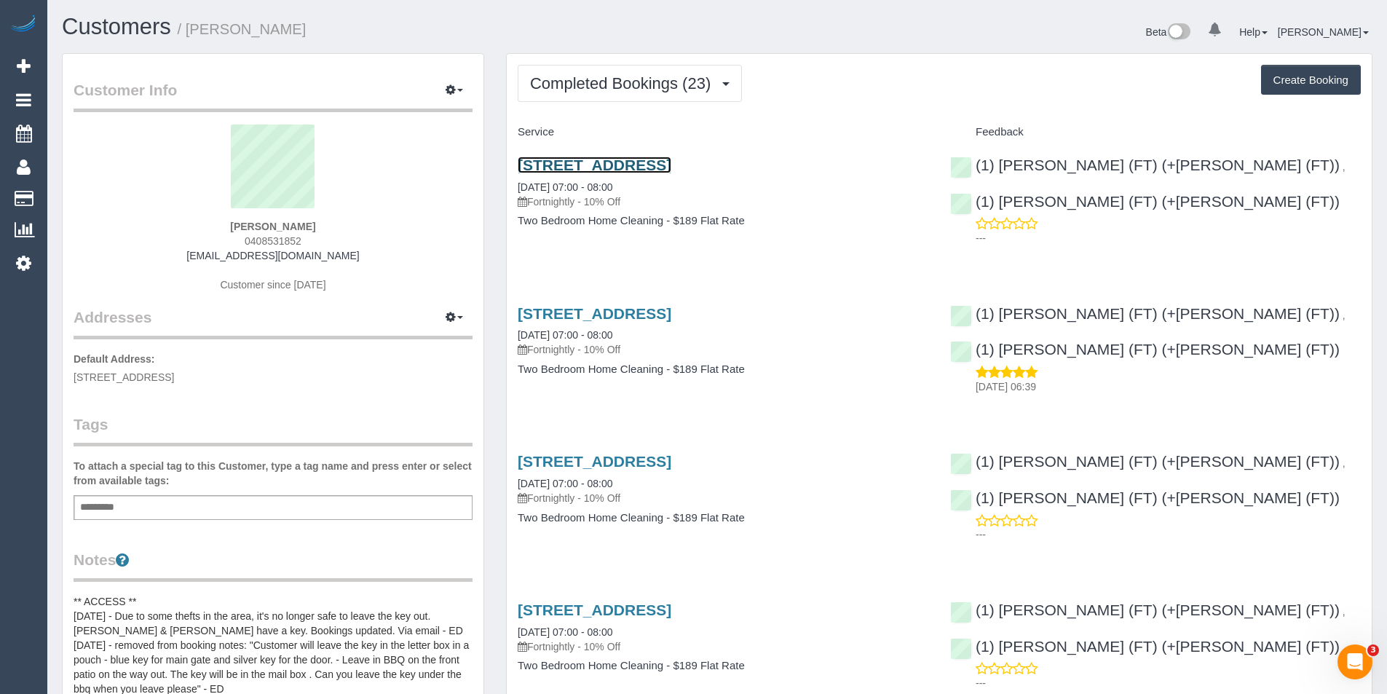
click at [643, 169] on link "[STREET_ADDRESS]" at bounding box center [595, 164] width 154 height 17
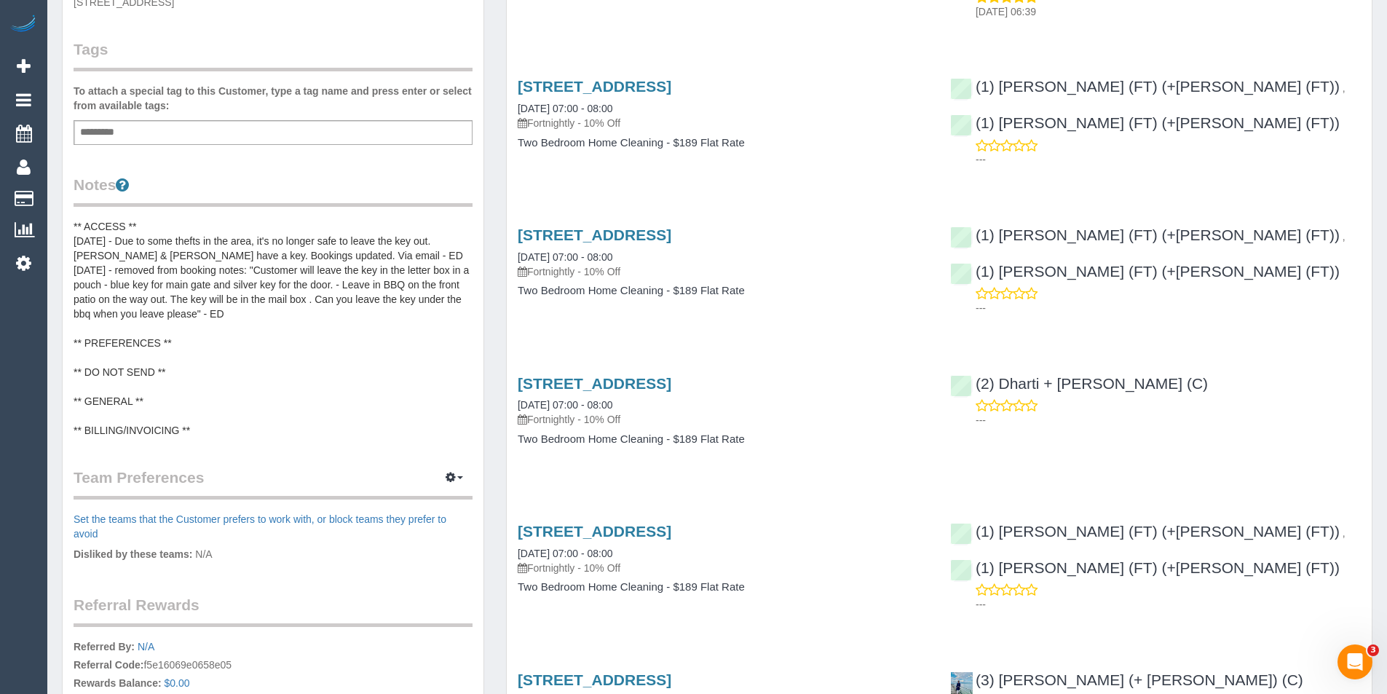
scroll to position [364, 0]
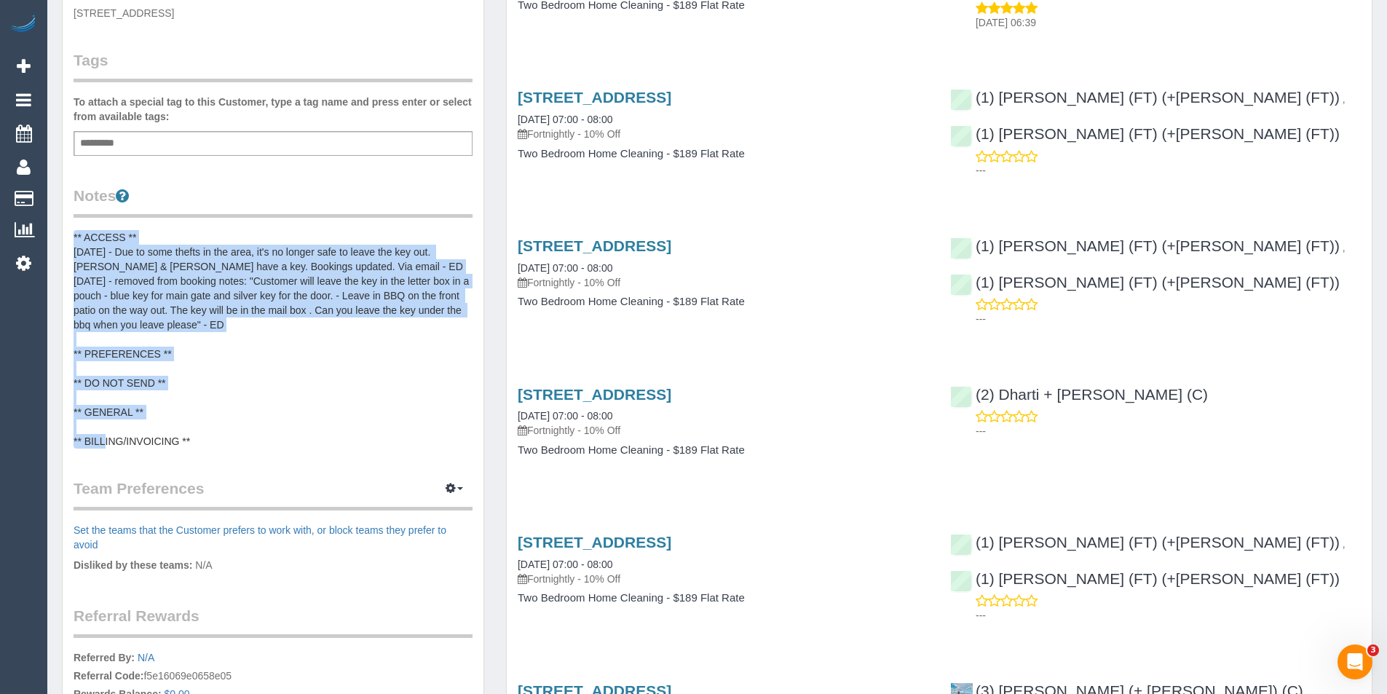
drag, startPoint x: 71, startPoint y: 233, endPoint x: 201, endPoint y: 433, distance: 238.4
click at [200, 434] on div "Customer Info Edit Contact Info Send Message Email Preferences Special Sales Ta…" at bounding box center [273, 264] width 421 height 1149
click at [210, 360] on pre "** ACCESS ** [DATE] - Due to some thefts in the area, it's no longer safe to le…" at bounding box center [273, 339] width 399 height 218
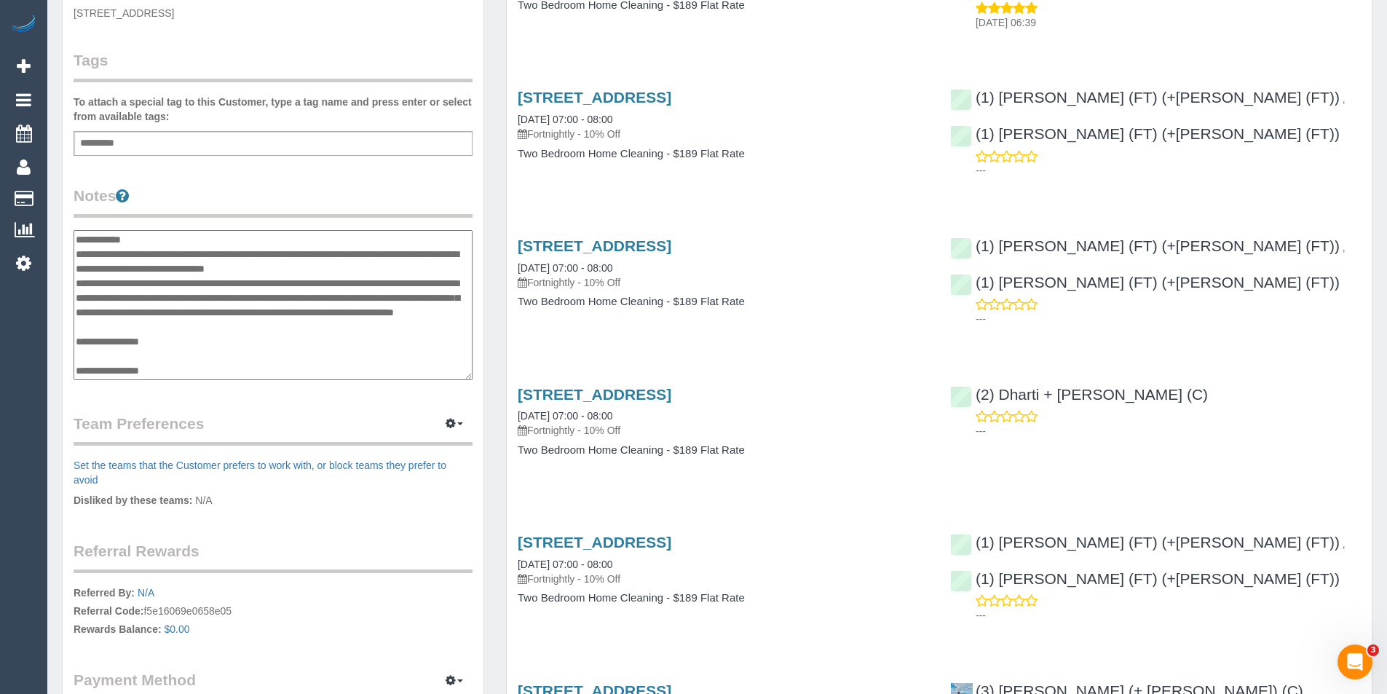
scroll to position [73, 0]
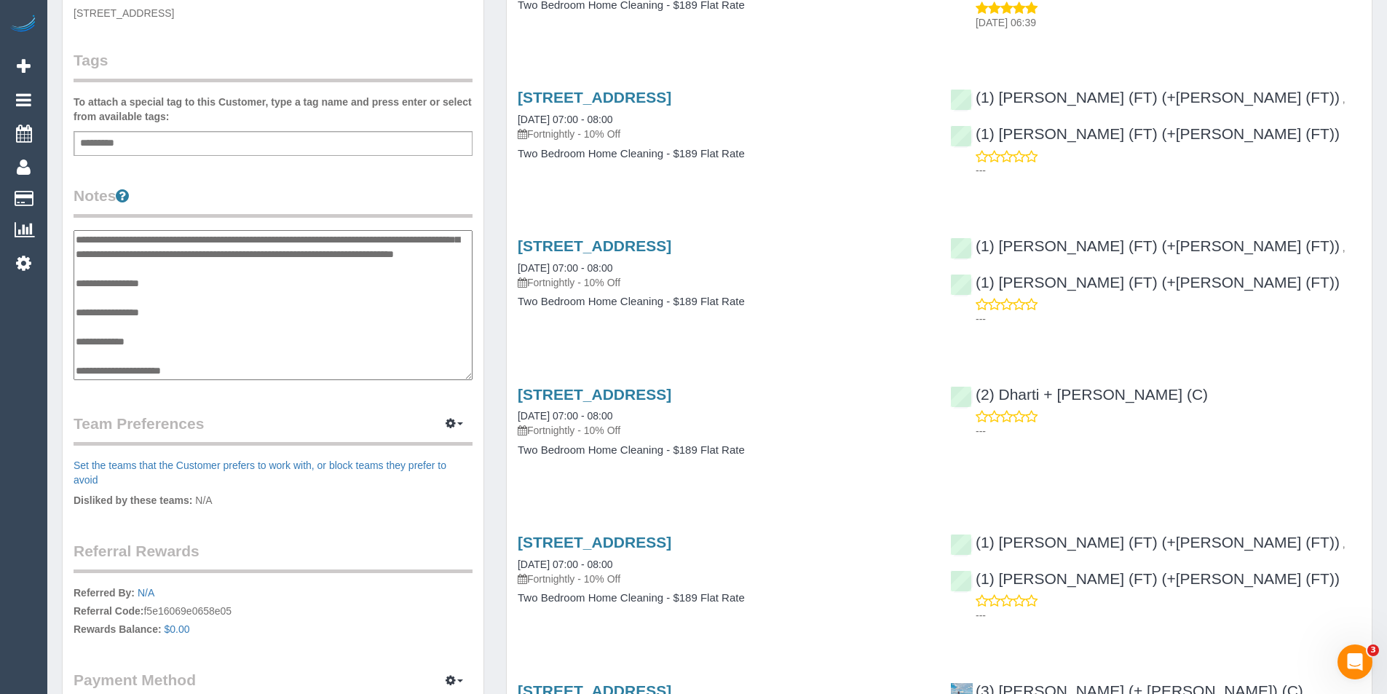
click at [301, 413] on legend "Team Preferences Manage Preferences" at bounding box center [273, 429] width 399 height 33
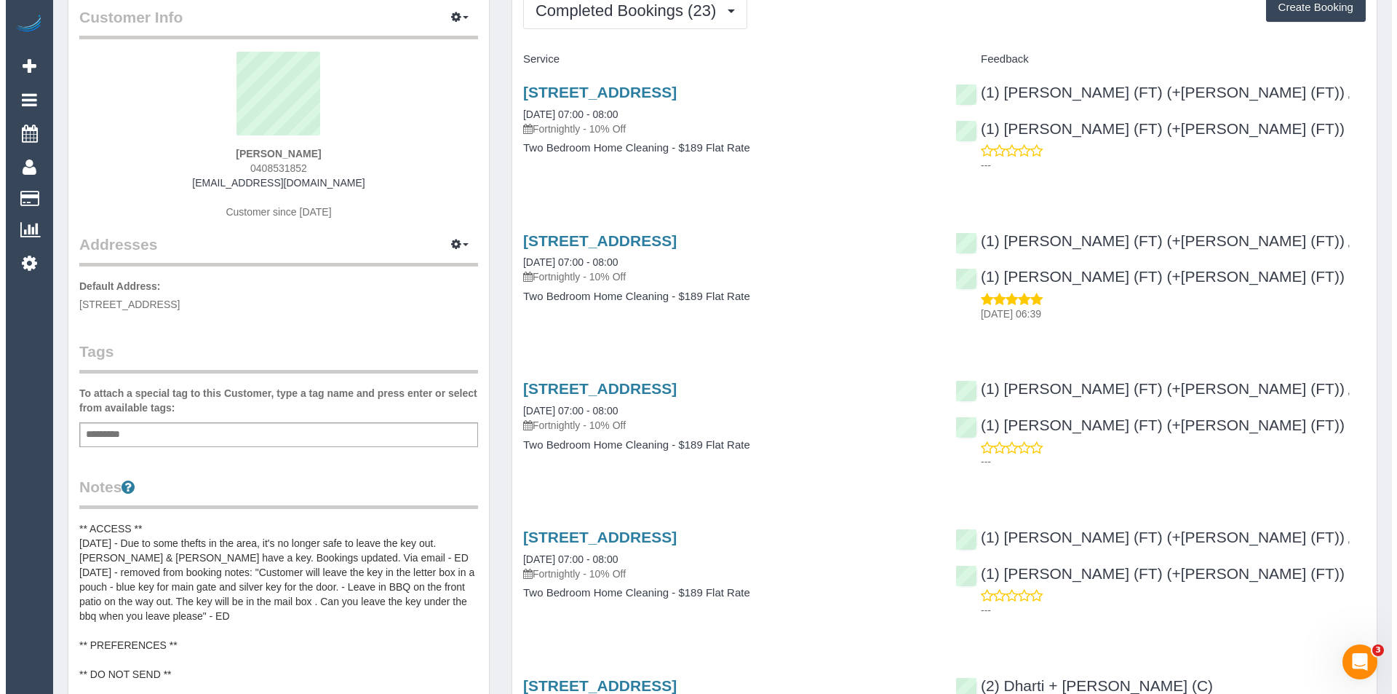
scroll to position [0, 0]
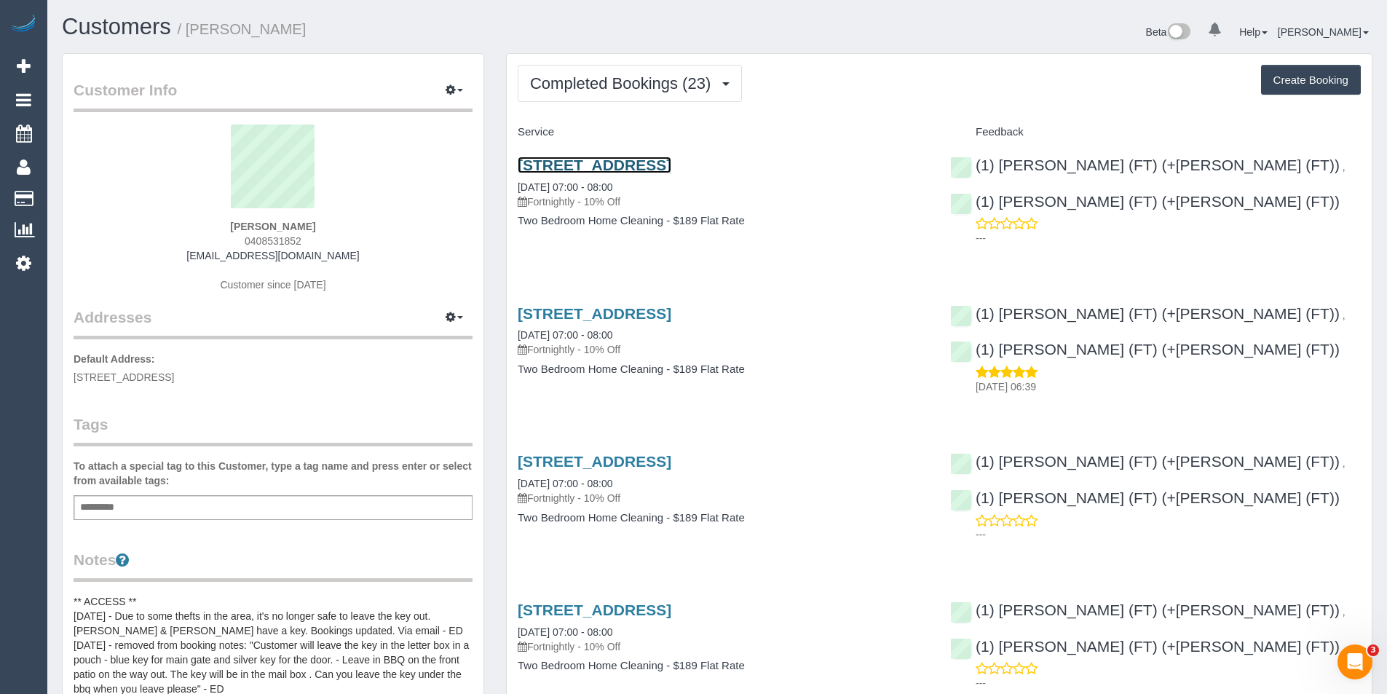
click at [671, 157] on link "[STREET_ADDRESS]" at bounding box center [595, 164] width 154 height 17
click at [20, 22] on img at bounding box center [23, 25] width 29 height 20
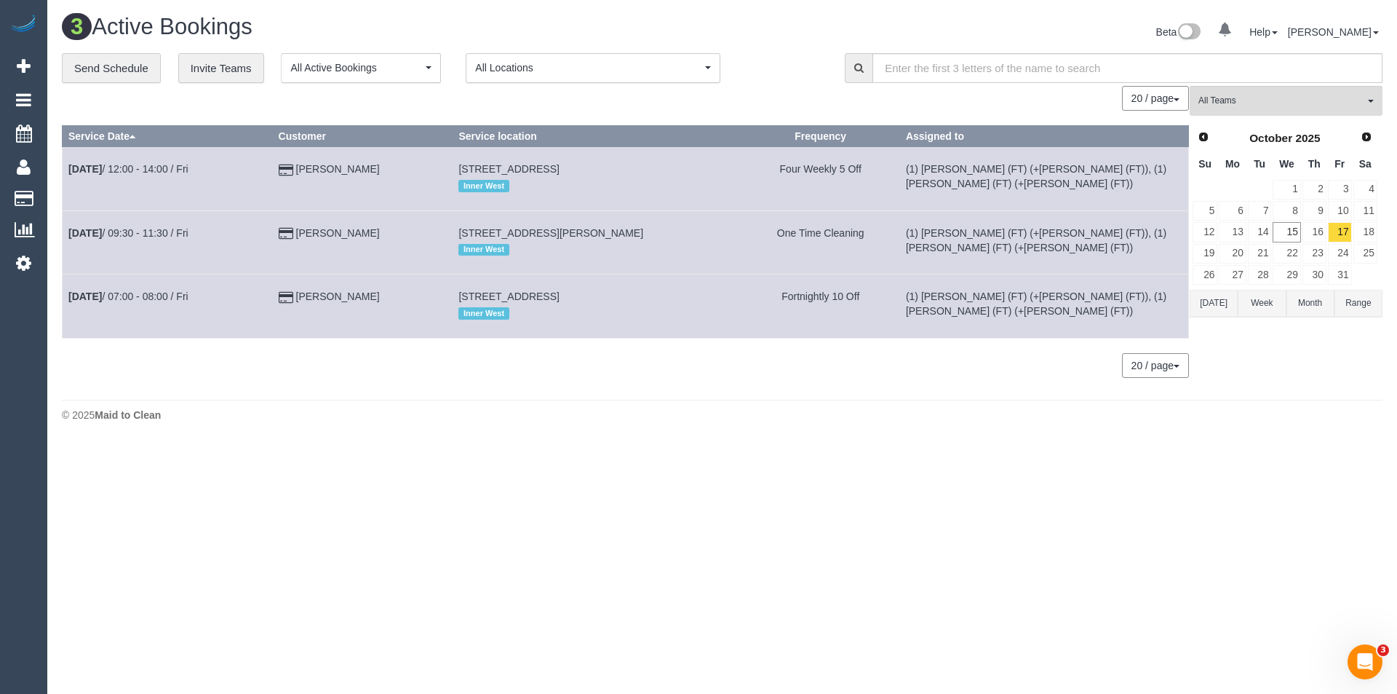
scroll to position [443, 1397]
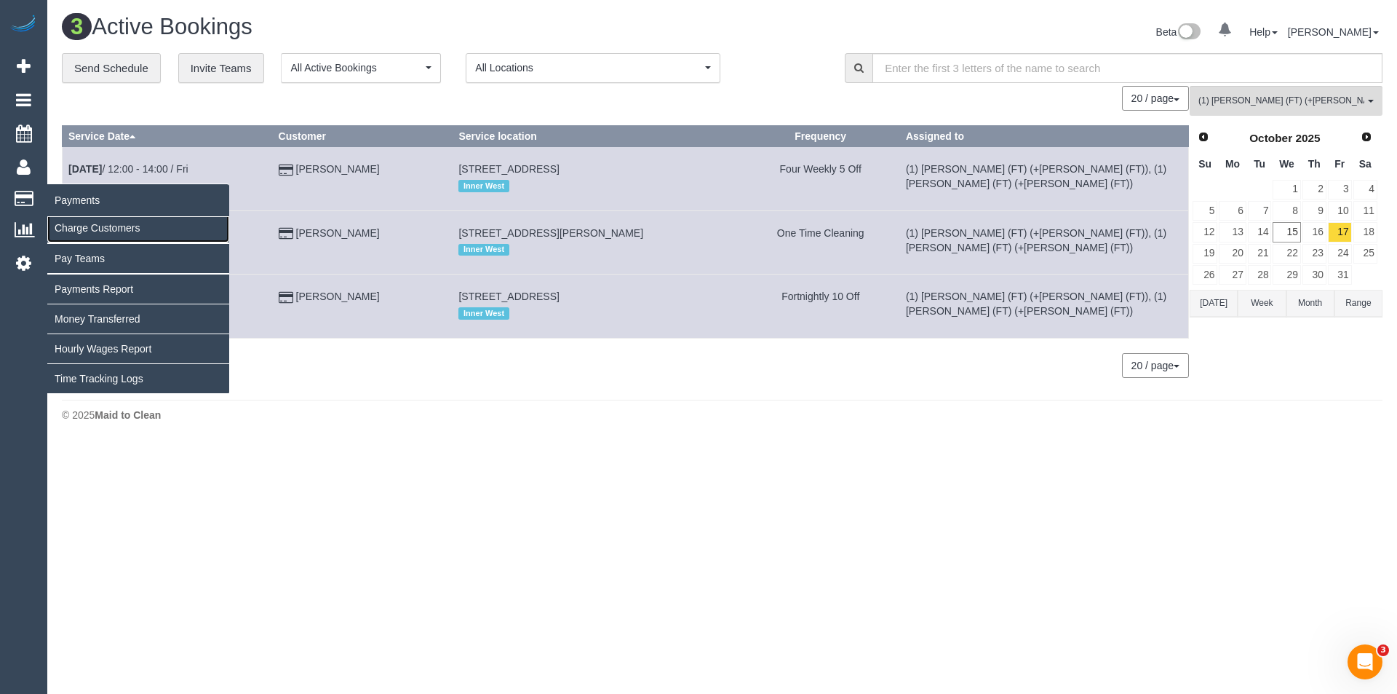
click at [80, 229] on link "Charge Customers" at bounding box center [138, 227] width 182 height 29
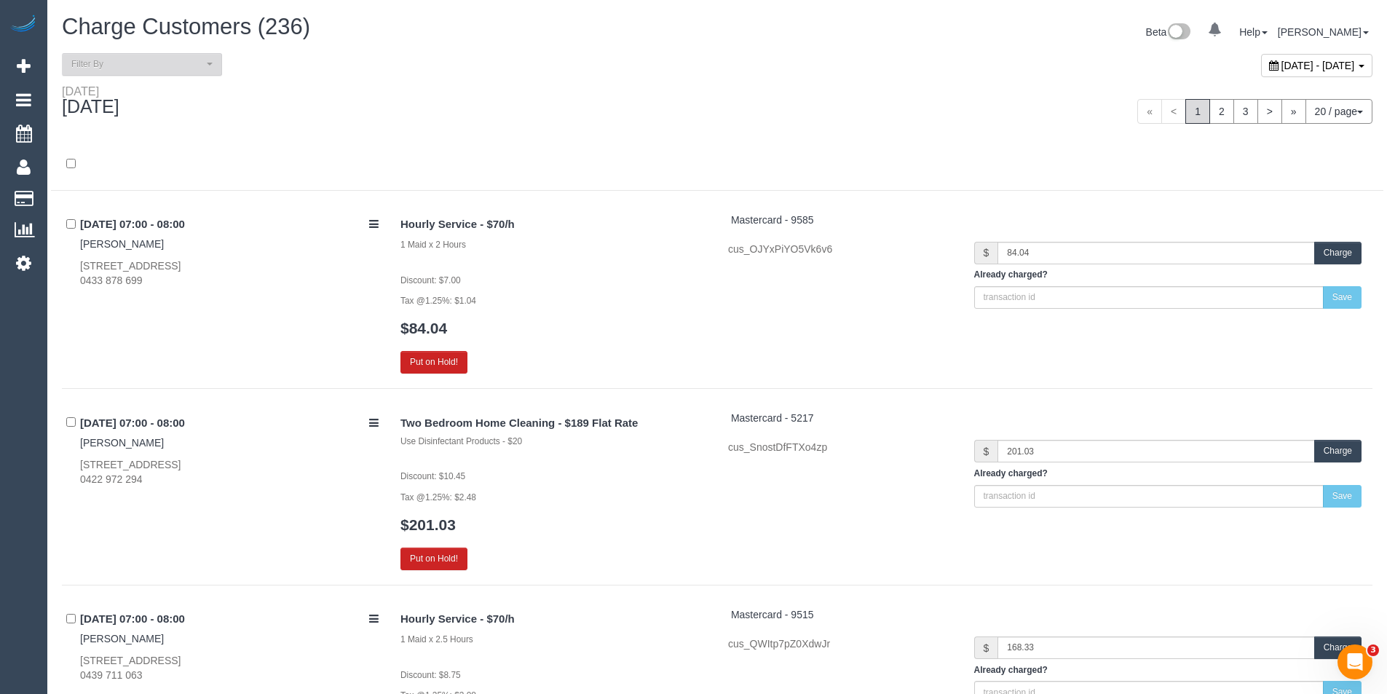
scroll to position [4143, 1387]
click at [193, 63] on span "Filter By" at bounding box center [137, 64] width 132 height 12
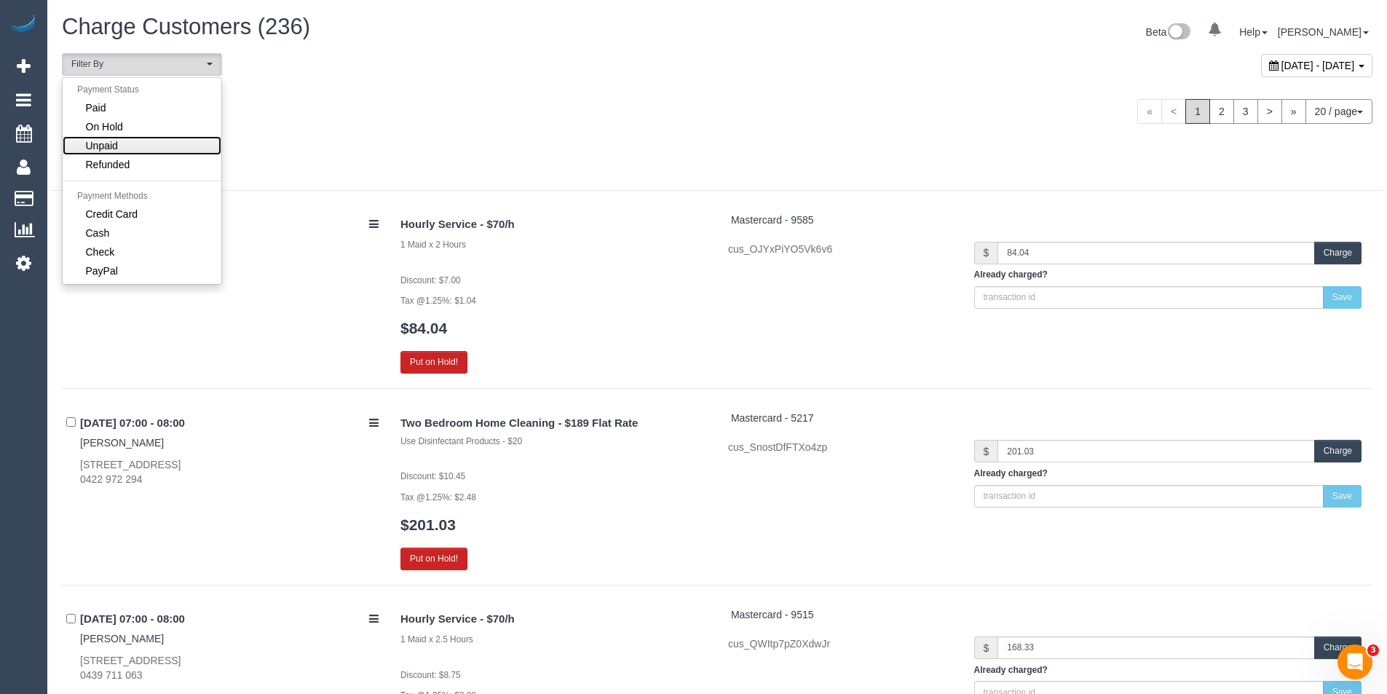
click at [141, 143] on link "Unpaid" at bounding box center [142, 145] width 159 height 19
select select "******"
click at [118, 146] on link "Unpaid" at bounding box center [142, 145] width 159 height 19
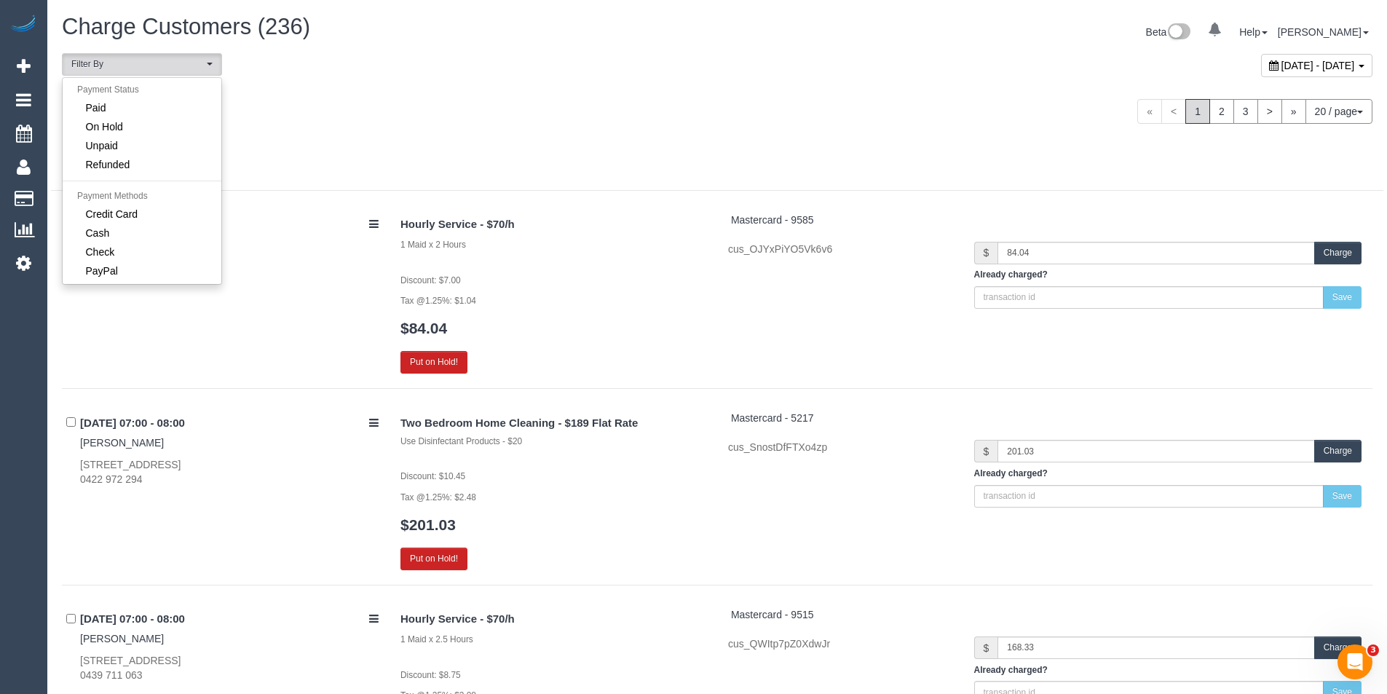
select select "******"
click at [296, 105] on div "[DATE]" at bounding box center [384, 103] width 666 height 39
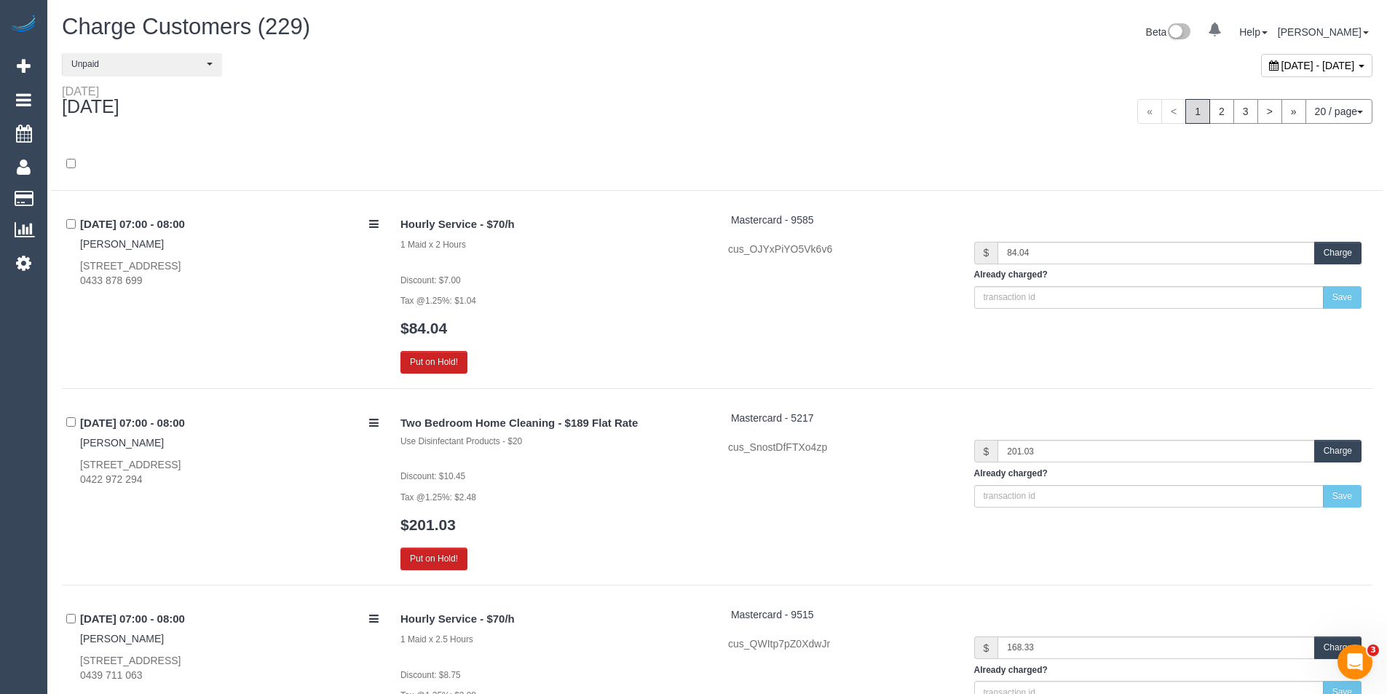
click at [1325, 109] on button "20 / page" at bounding box center [1338, 111] width 67 height 25
click at [1297, 231] on link "100 / page" at bounding box center [1313, 233] width 115 height 19
click at [1308, 61] on span "[DATE] - [DATE]" at bounding box center [1318, 66] width 74 height 12
type input "**********"
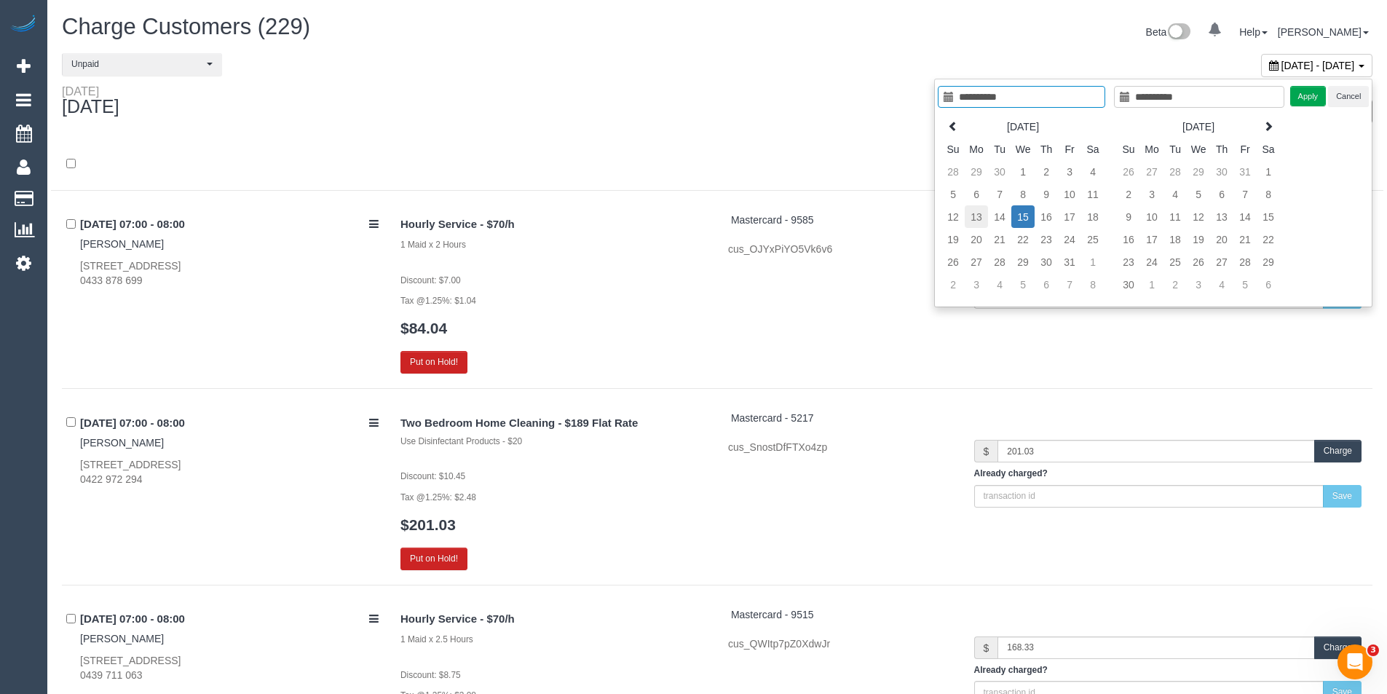
type input "**********"
click at [972, 218] on td "13" at bounding box center [975, 216] width 23 height 23
type input "**********"
click at [980, 219] on td "13" at bounding box center [975, 216] width 23 height 23
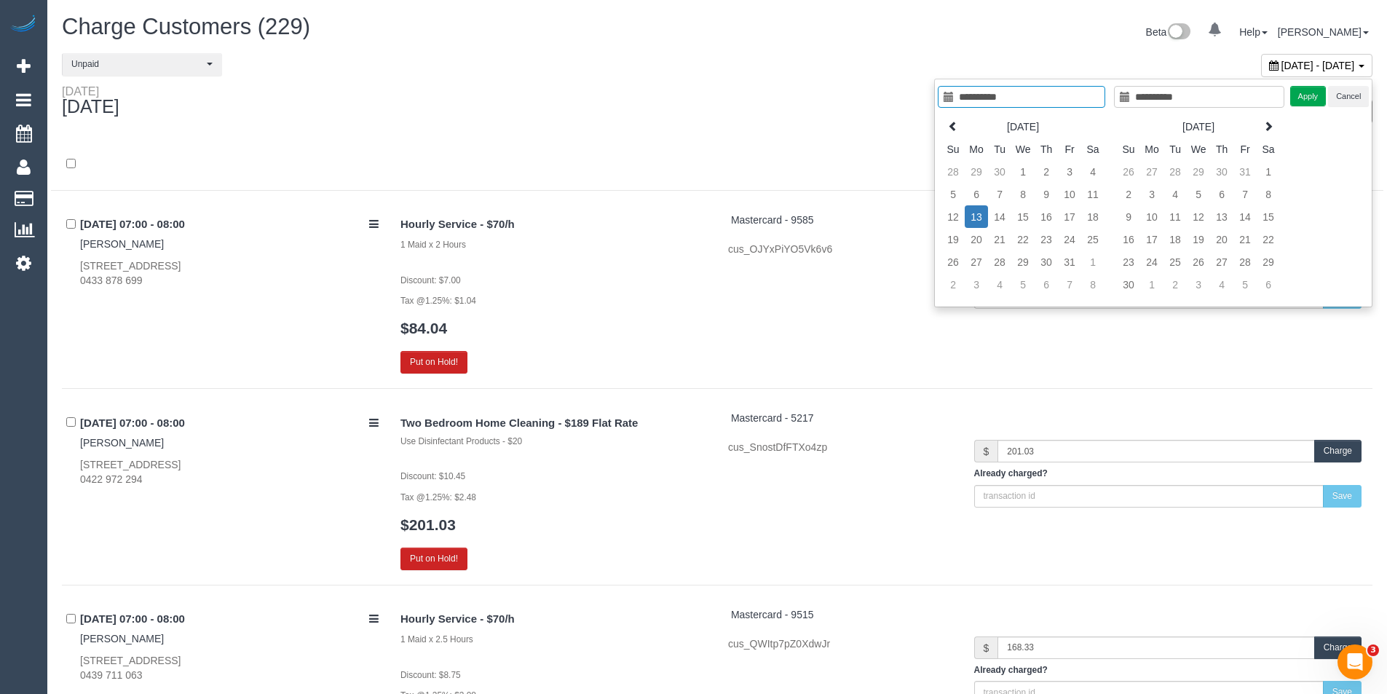
type input "**********"
click at [1306, 100] on button "Apply" at bounding box center [1308, 96] width 36 height 21
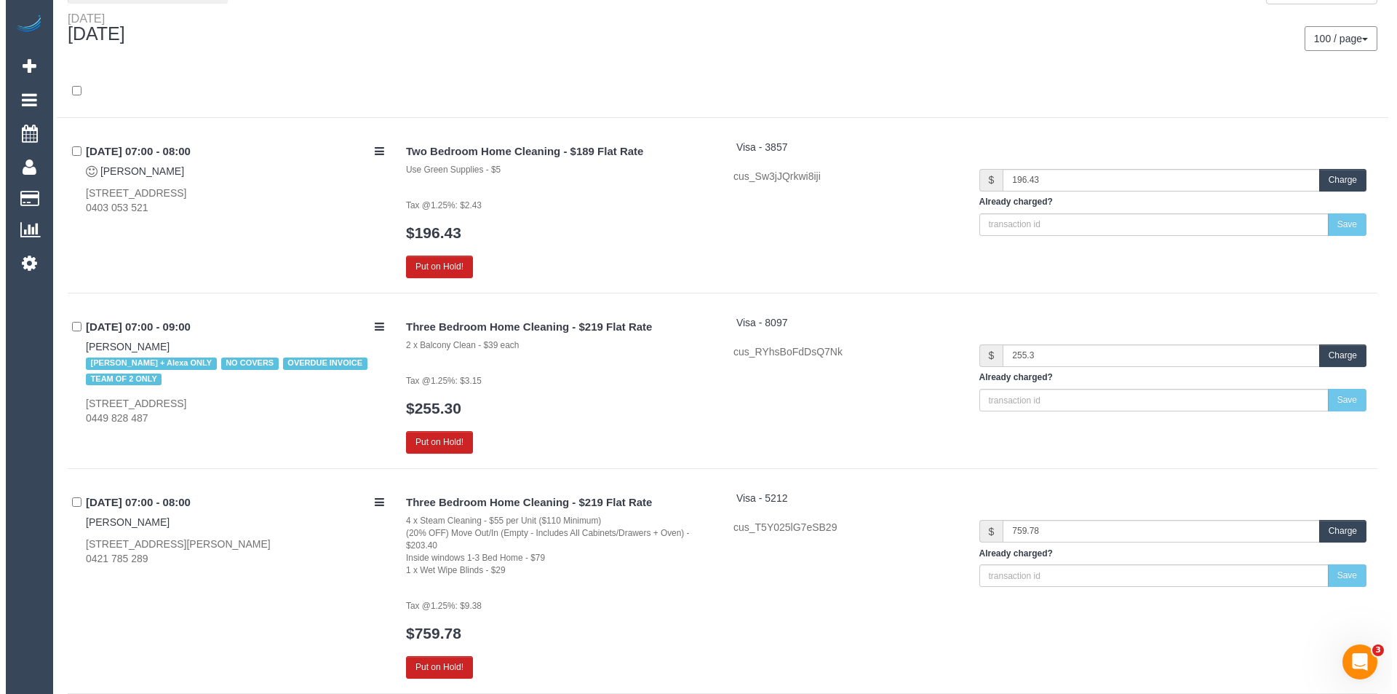
scroll to position [0, 0]
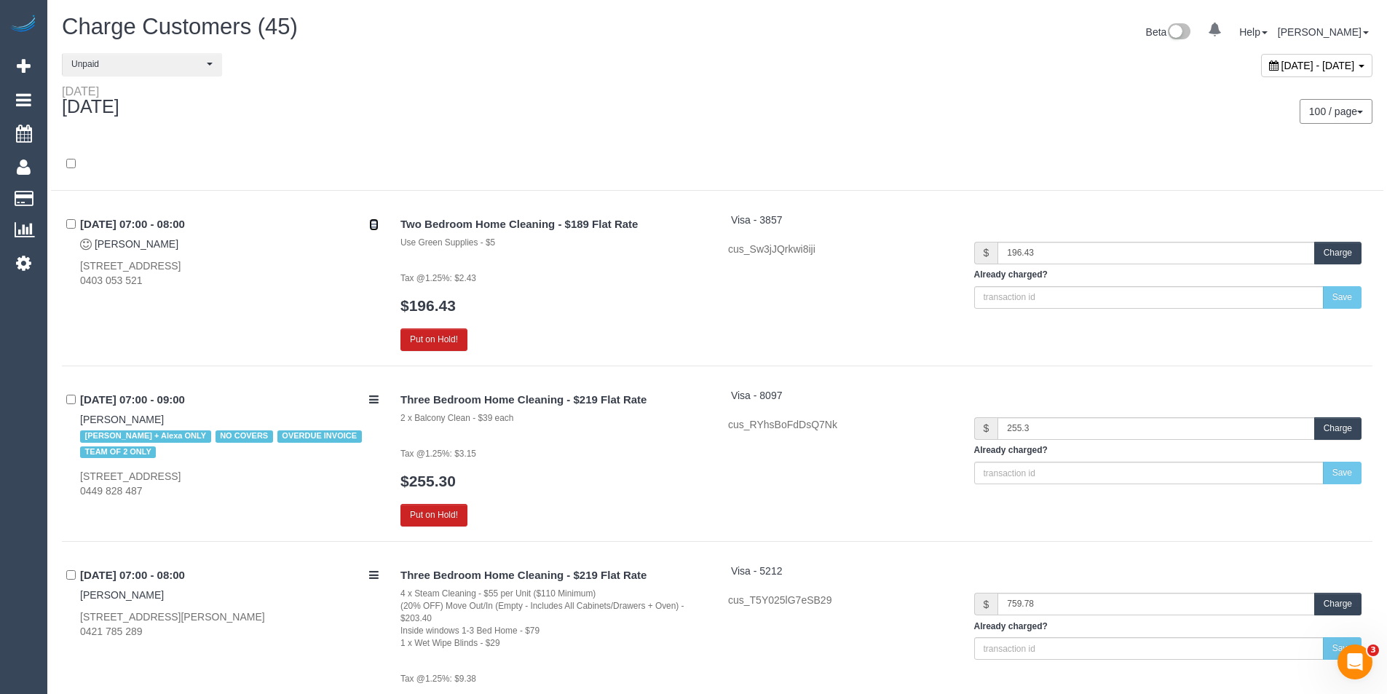
click at [373, 221] on icon at bounding box center [373, 223] width 9 height 11
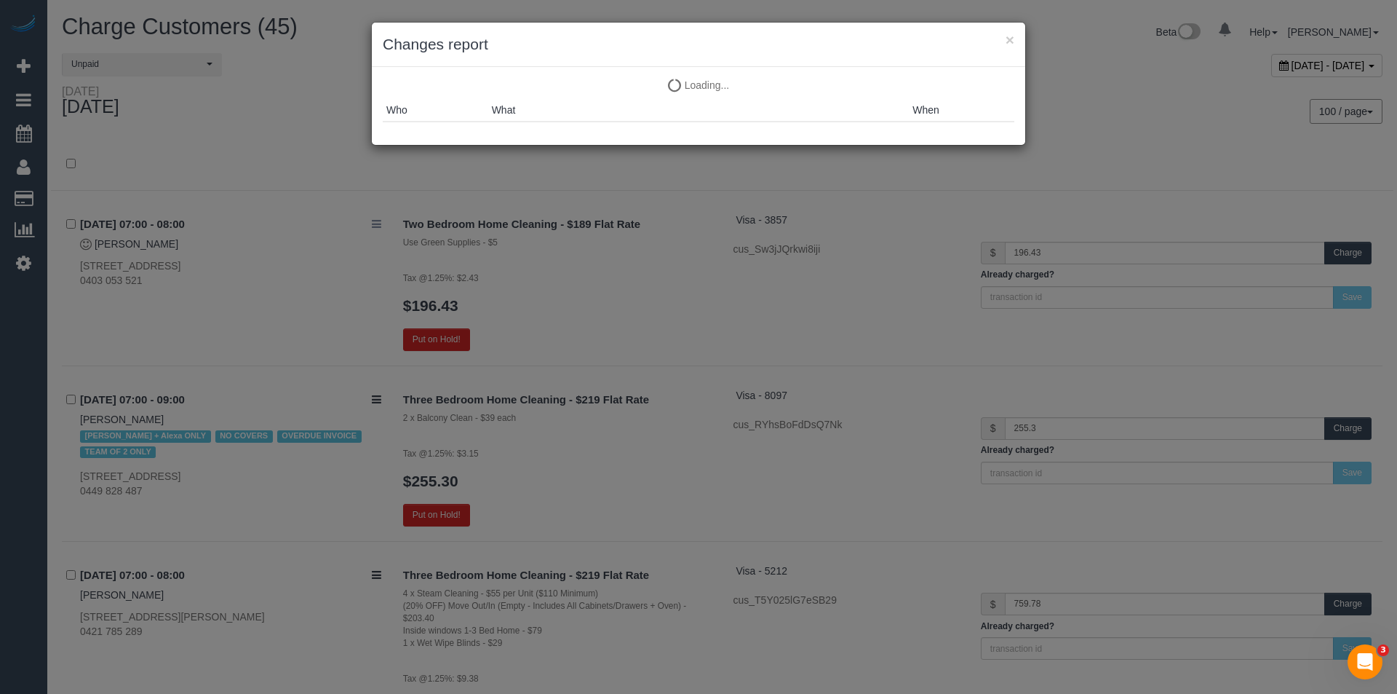
click at [373, 221] on div "× Changes report Loading... Loading... Who What When" at bounding box center [698, 347] width 1397 height 694
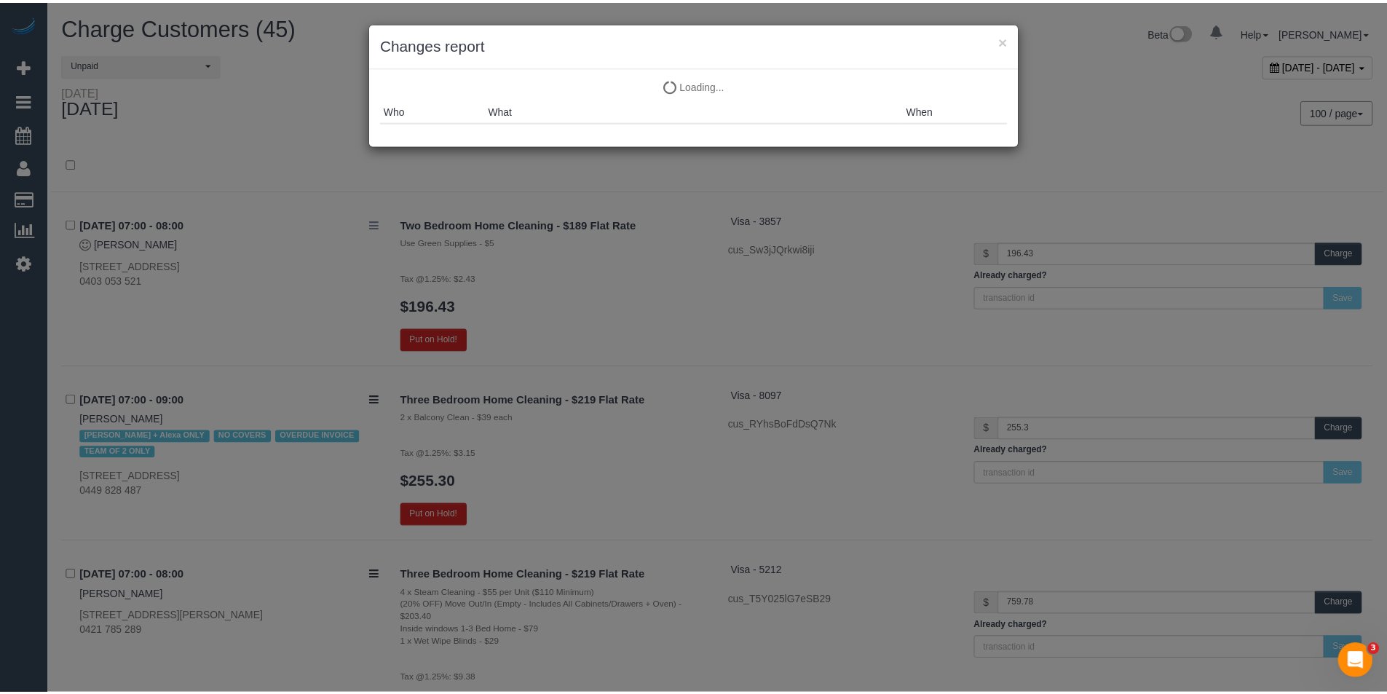
scroll to position [8759, 1397]
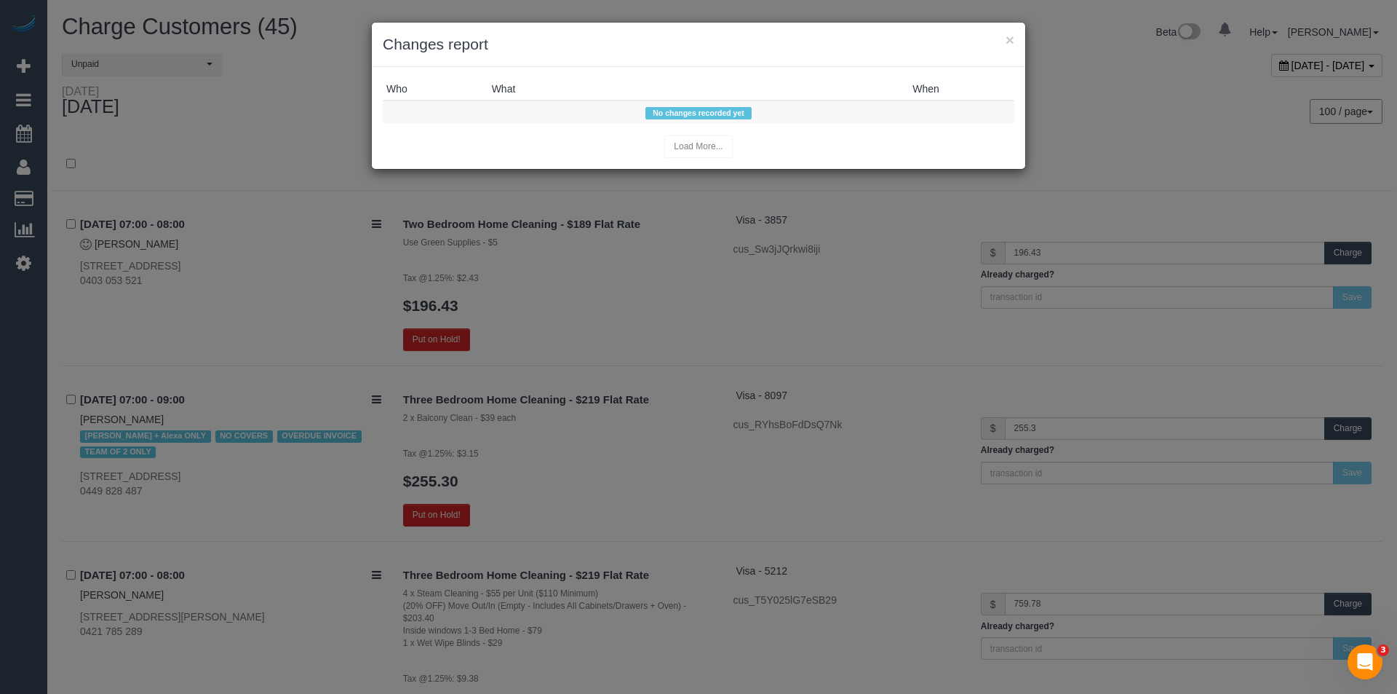
click at [341, 229] on div "× Changes report Who What When No changes recorded yet Load More..." at bounding box center [698, 347] width 1397 height 694
click at [671, 245] on div "× Changes report Who What When No changes recorded yet Load More..." at bounding box center [698, 347] width 1397 height 694
click at [1014, 44] on button "×" at bounding box center [1010, 39] width 9 height 15
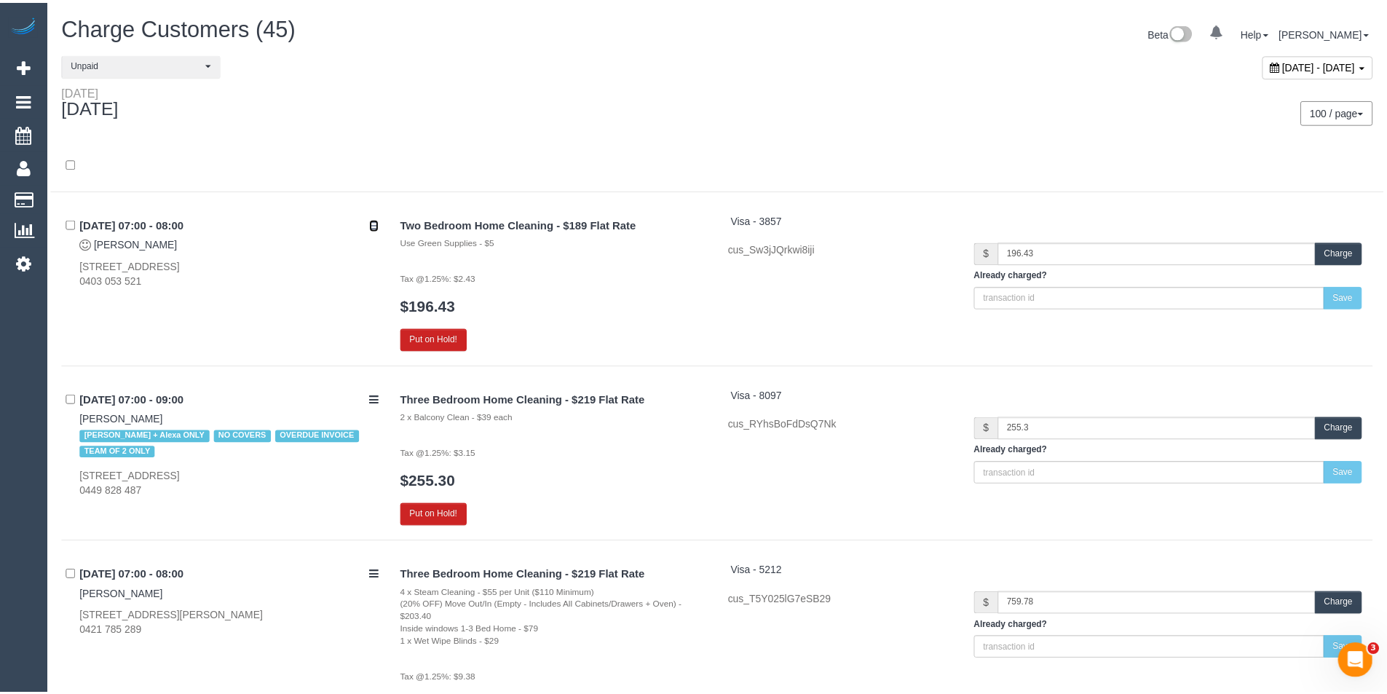
scroll to position [64026, 71399]
click at [597, 307] on h3 "$196.43" at bounding box center [553, 305] width 306 height 17
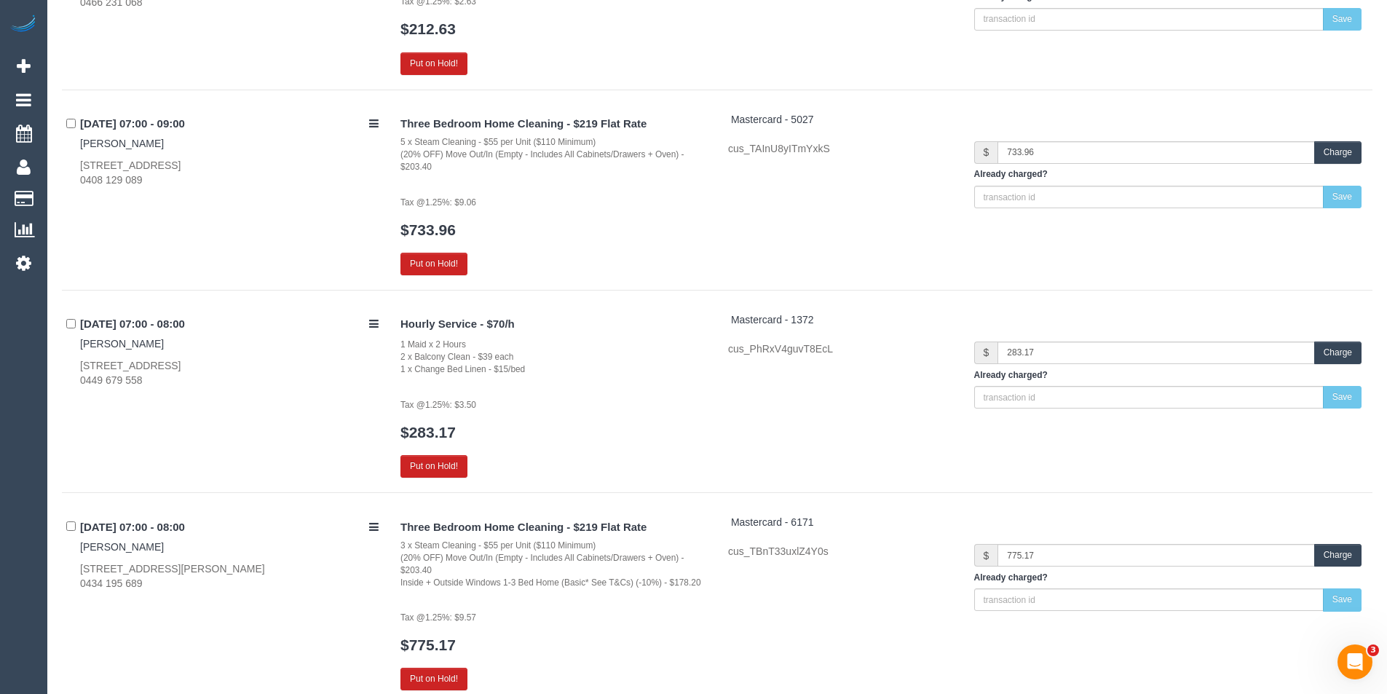
scroll to position [0, 0]
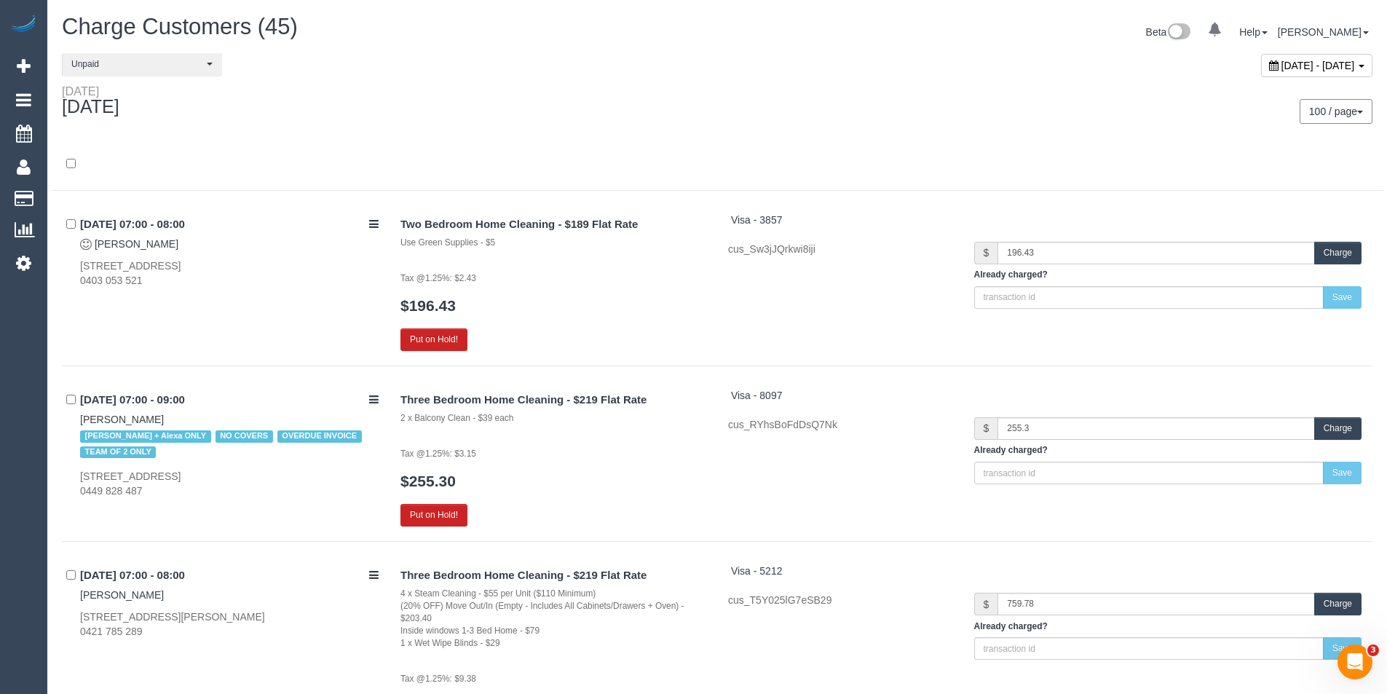
drag, startPoint x: 1389, startPoint y: 35, endPoint x: 534, endPoint y: 128, distance: 860.3
click at [534, 128] on div "[DATE] 100 / page 10 / page 20 / page 30 / page 40 / page 50 / page 100 / page" at bounding box center [717, 111] width 1332 height 54
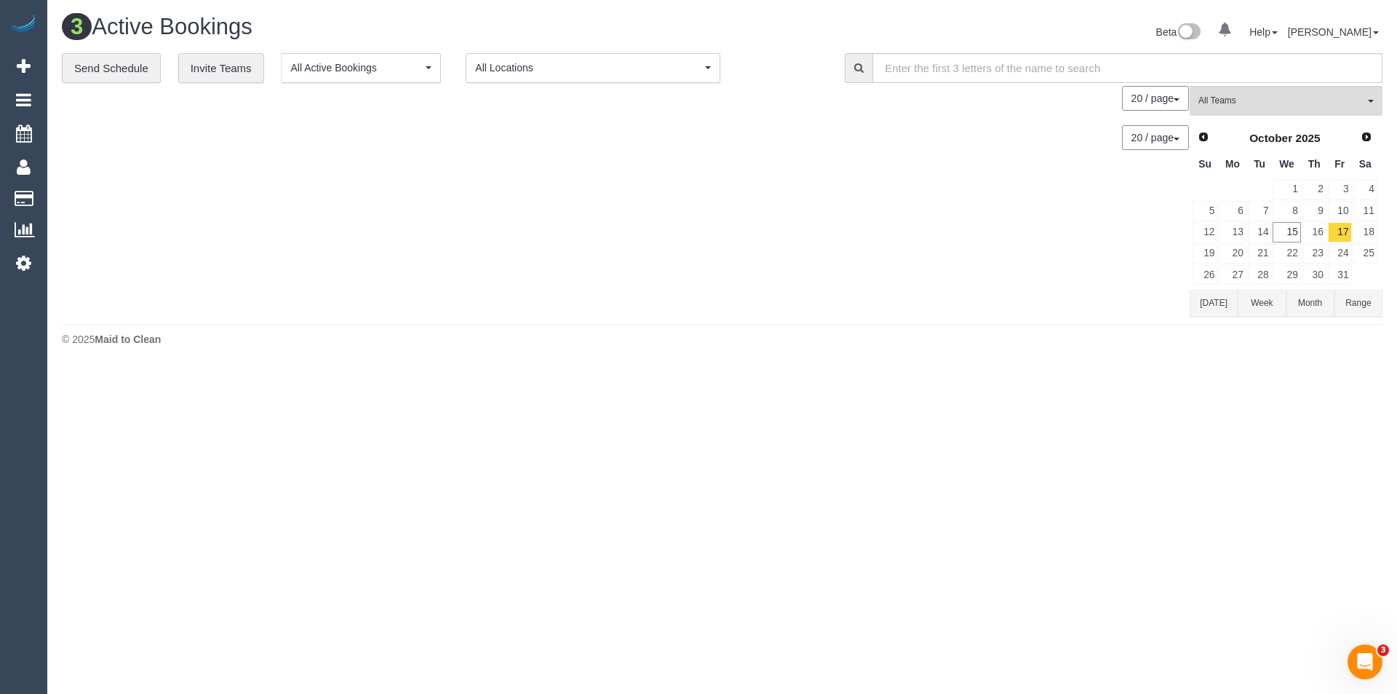
scroll to position [443, 1397]
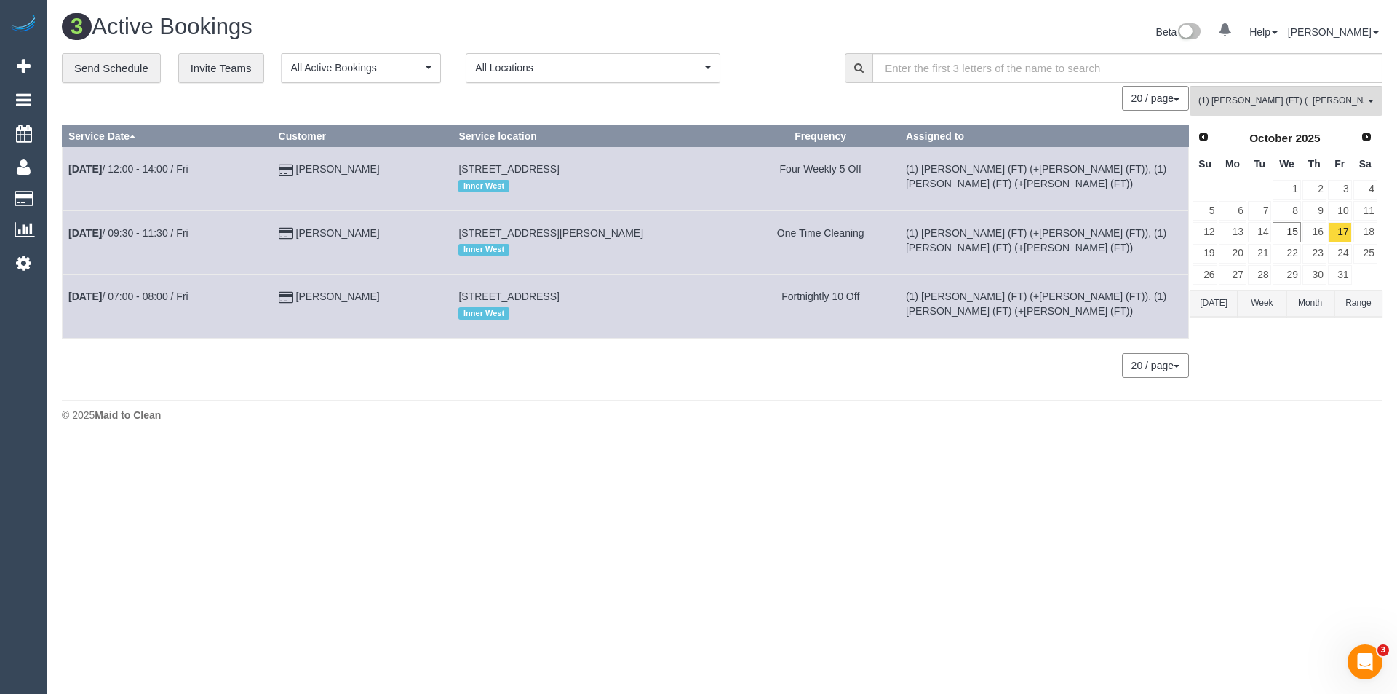
click at [1173, 99] on button "20 / page" at bounding box center [1155, 98] width 67 height 25
click at [1130, 221] on link "100 / page" at bounding box center [1131, 220] width 115 height 19
click at [1099, 68] on input "text" at bounding box center [1128, 68] width 510 height 30
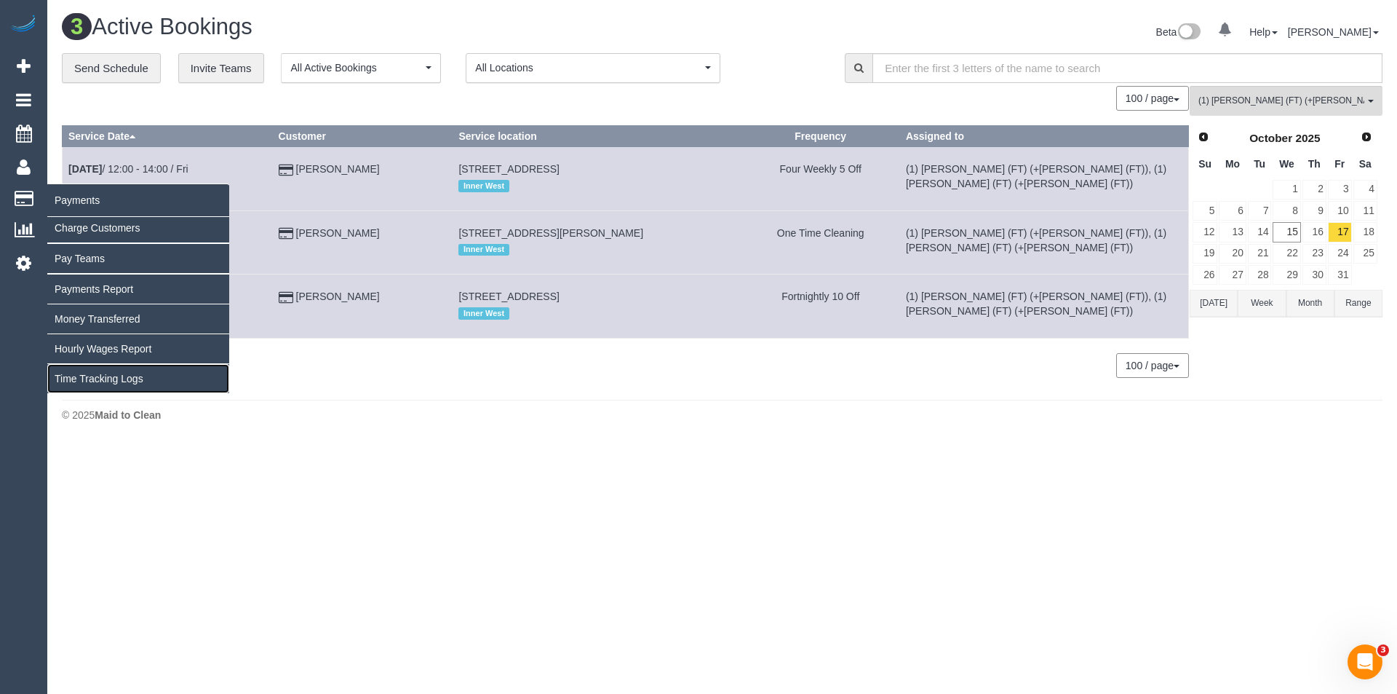
click at [106, 379] on link "Time Tracking Logs" at bounding box center [138, 378] width 182 height 29
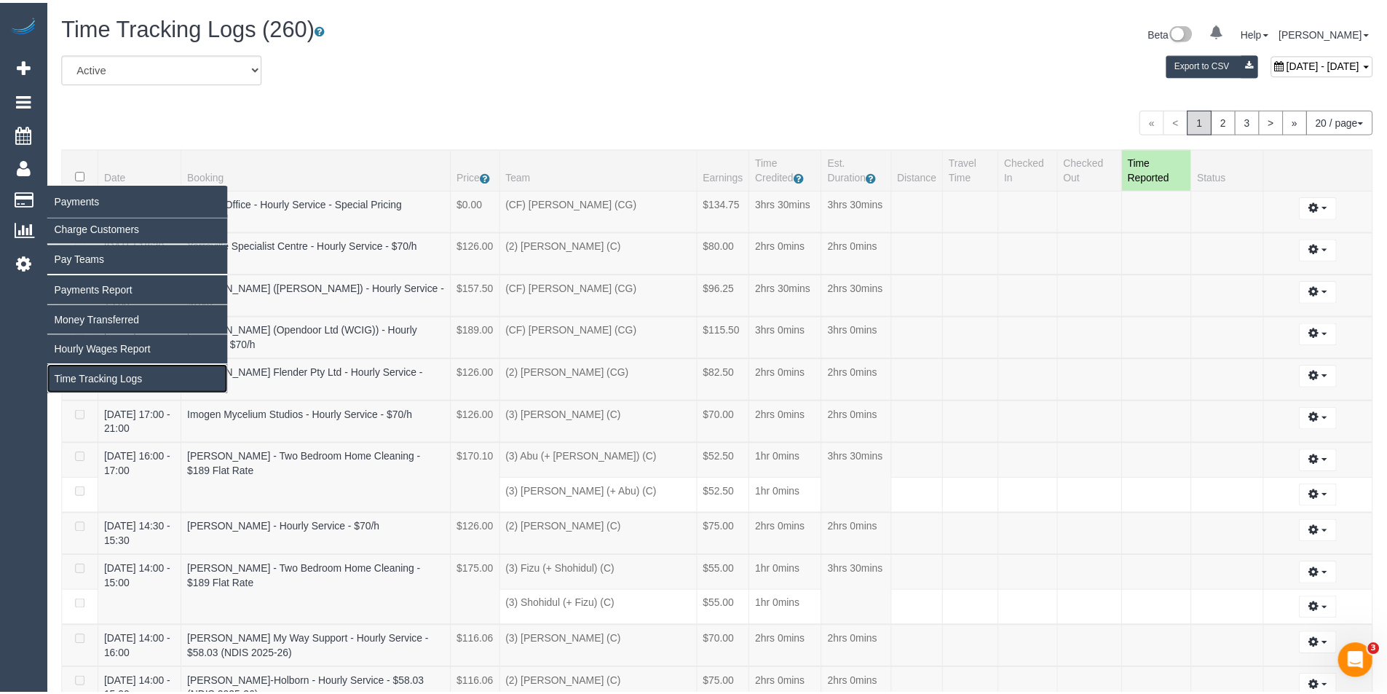
scroll to position [1255, 1387]
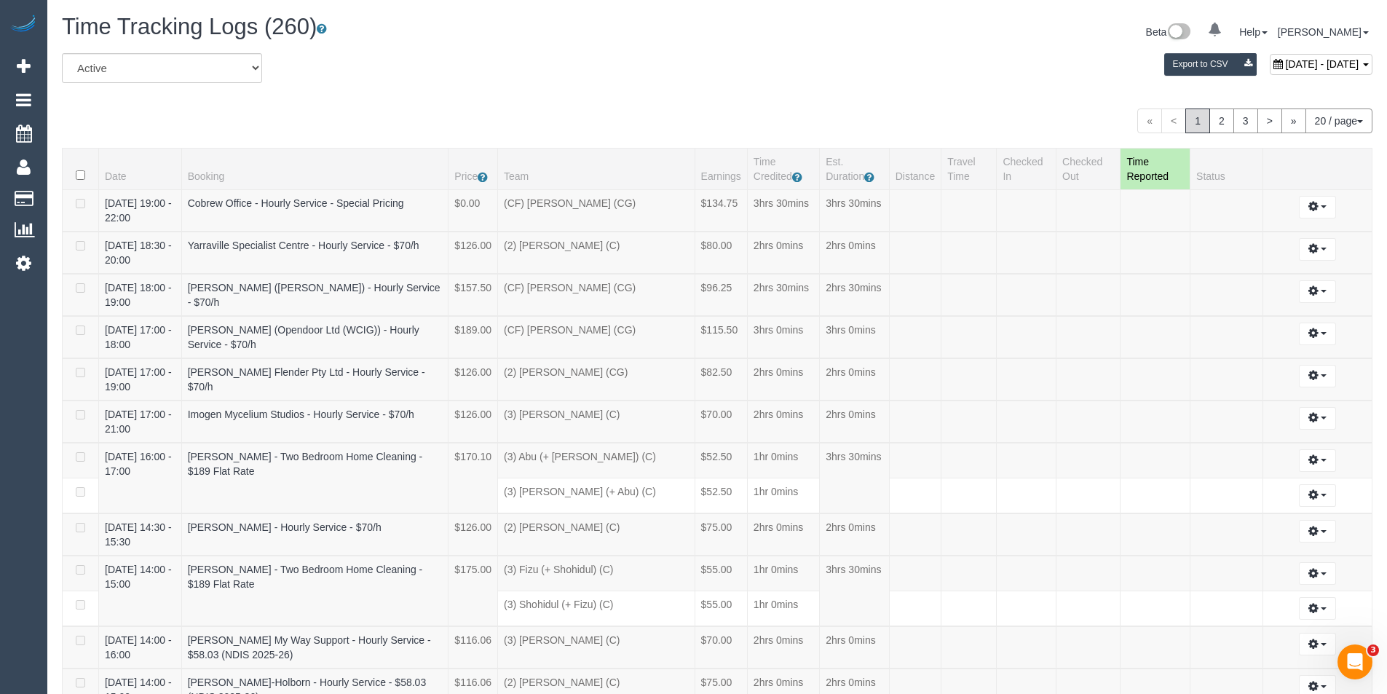
click at [1347, 114] on button "20 / page" at bounding box center [1338, 120] width 67 height 25
click at [1296, 243] on link "100 / page" at bounding box center [1313, 243] width 115 height 19
click at [185, 58] on select "All Active Archived" at bounding box center [162, 68] width 200 height 30
click at [308, 69] on div "All Active Archived [DATE] - [DATE] Export to CSV" at bounding box center [717, 73] width 1332 height 41
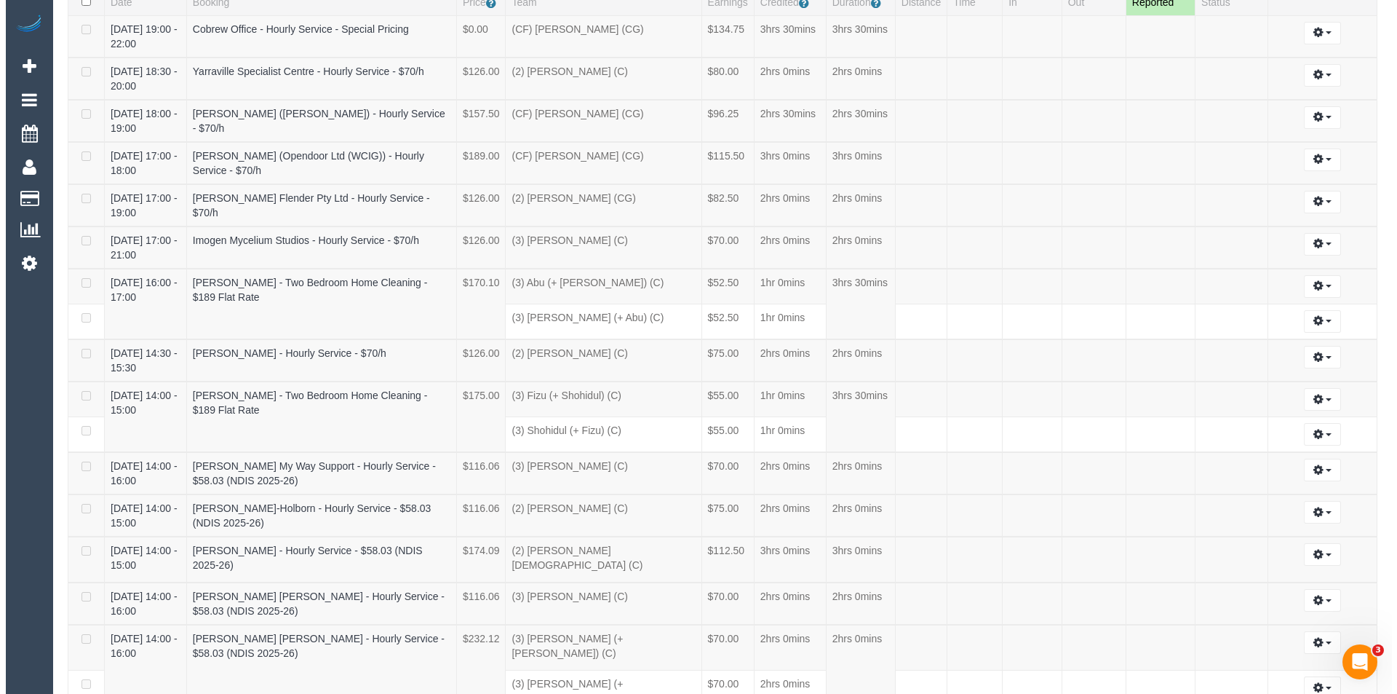
scroll to position [0, 0]
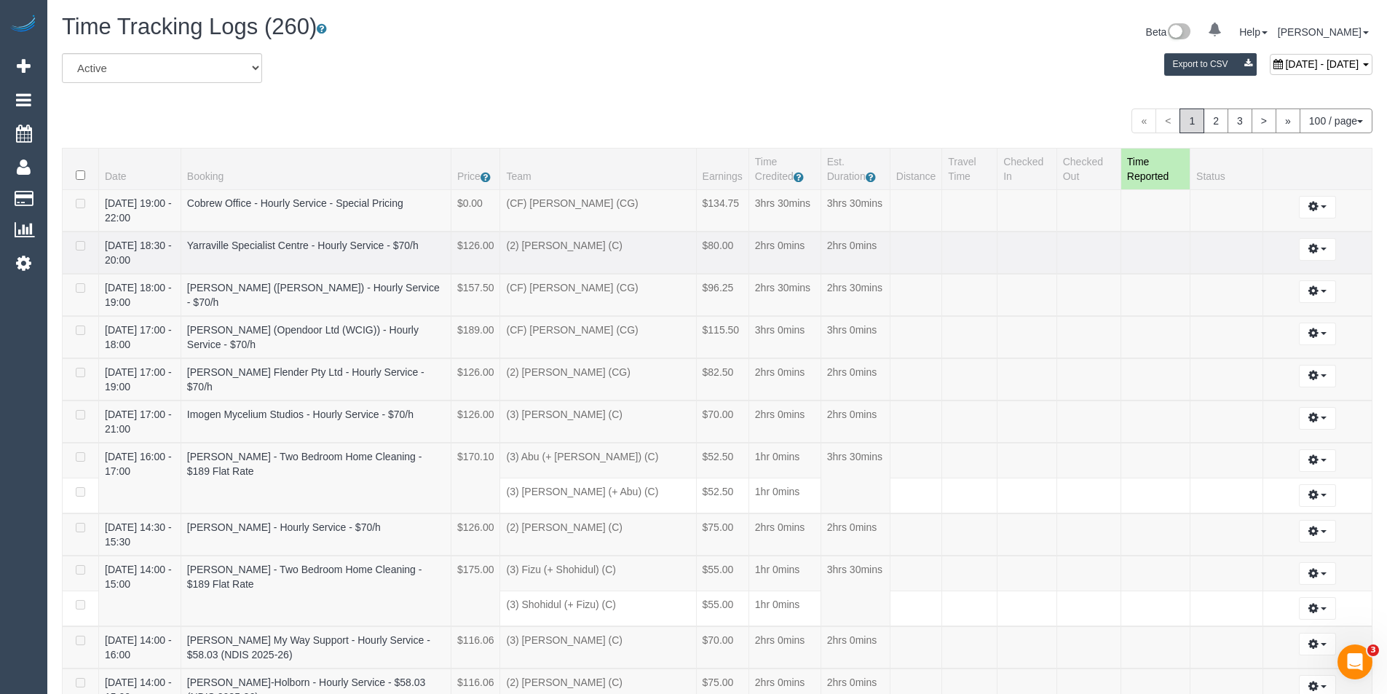
click at [1036, 250] on td at bounding box center [1027, 252] width 60 height 42
click at [1322, 245] on button "button" at bounding box center [1316, 249] width 37 height 23
click at [1307, 265] on ul "Edit" at bounding box center [1277, 276] width 116 height 28
click at [1297, 277] on td "Edit" at bounding box center [1317, 295] width 109 height 42
click at [1310, 253] on button "button" at bounding box center [1316, 249] width 37 height 23
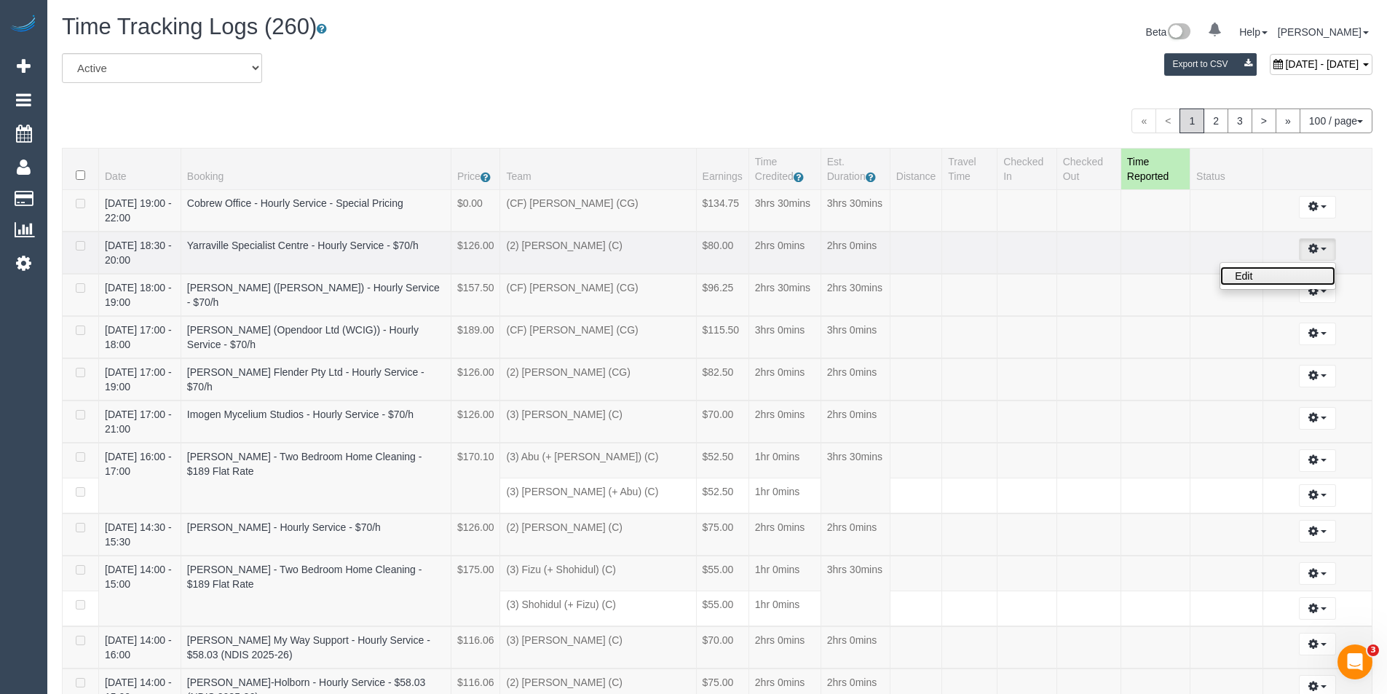
click at [1297, 273] on link "Edit" at bounding box center [1277, 275] width 115 height 19
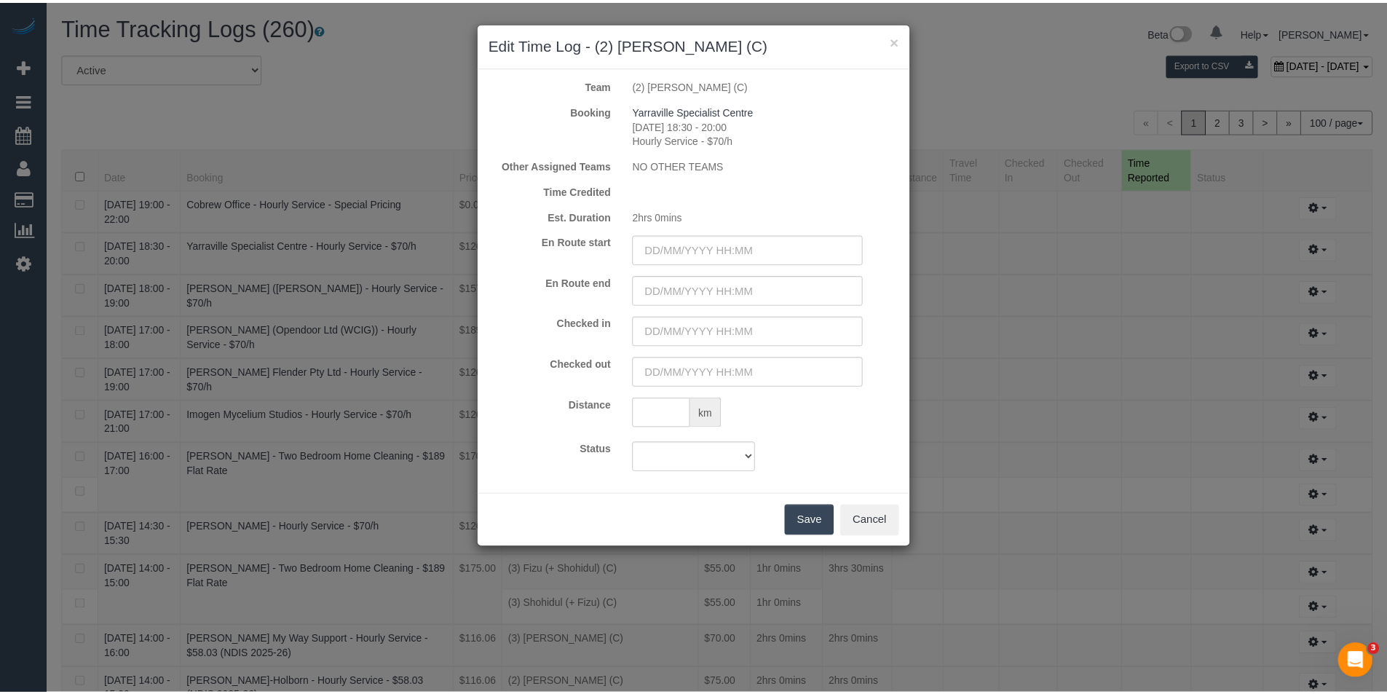
scroll to position [5096, 1397]
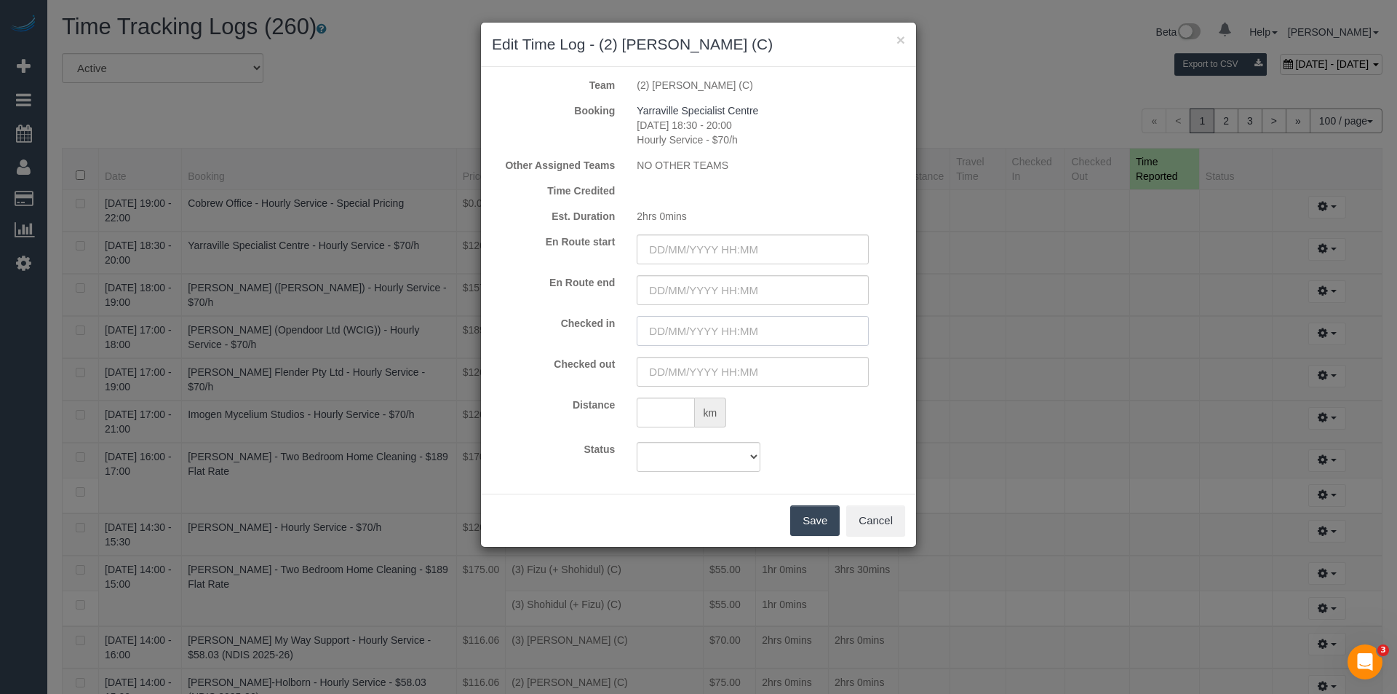
click at [666, 328] on input "text" at bounding box center [753, 331] width 232 height 30
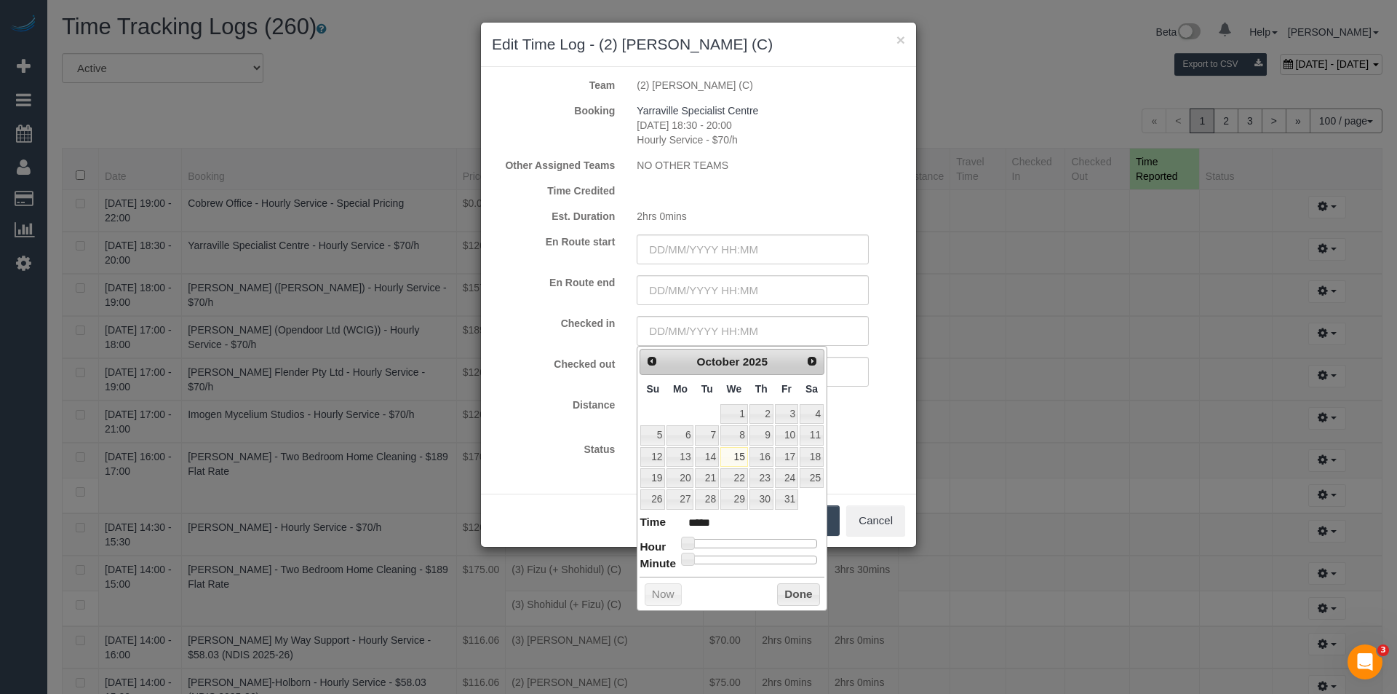
click at [521, 332] on div "Checked in" at bounding box center [698, 331] width 435 height 30
type input "[DATE] 11:48"
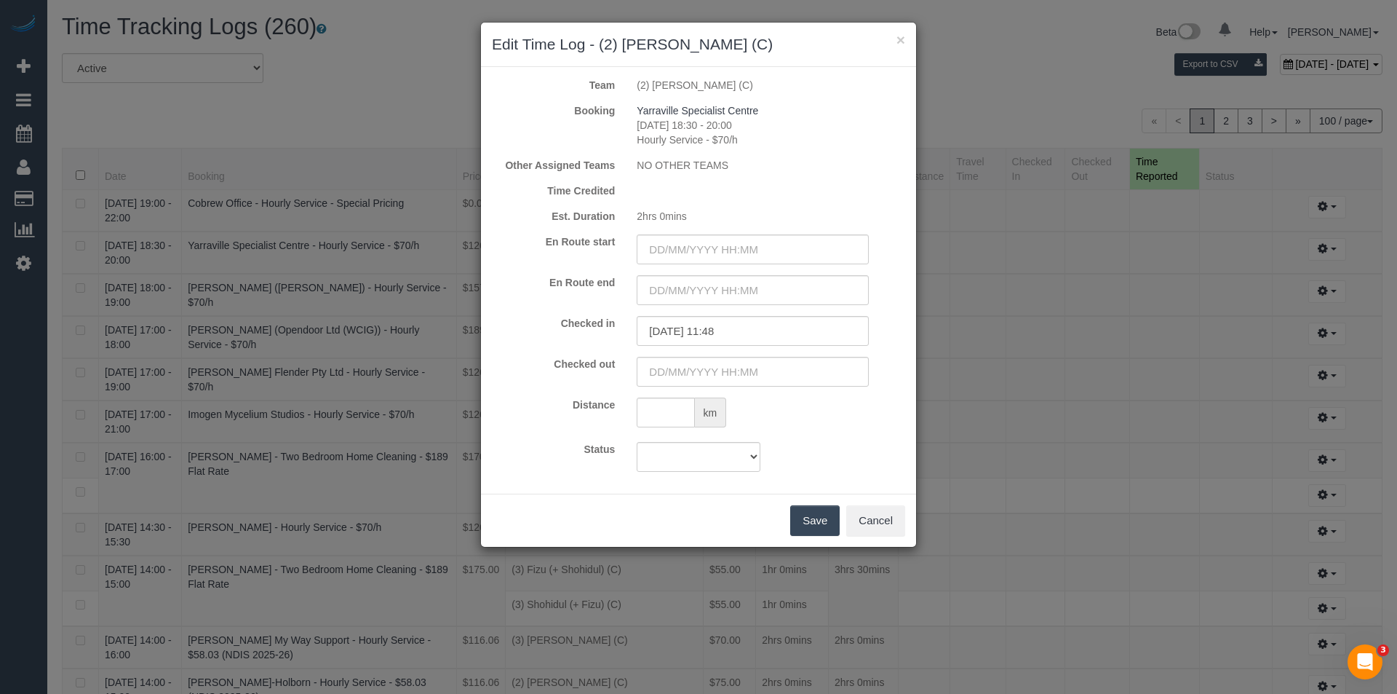
click at [573, 330] on label "Checked in" at bounding box center [553, 323] width 145 height 15
click at [694, 369] on input "text" at bounding box center [753, 372] width 232 height 30
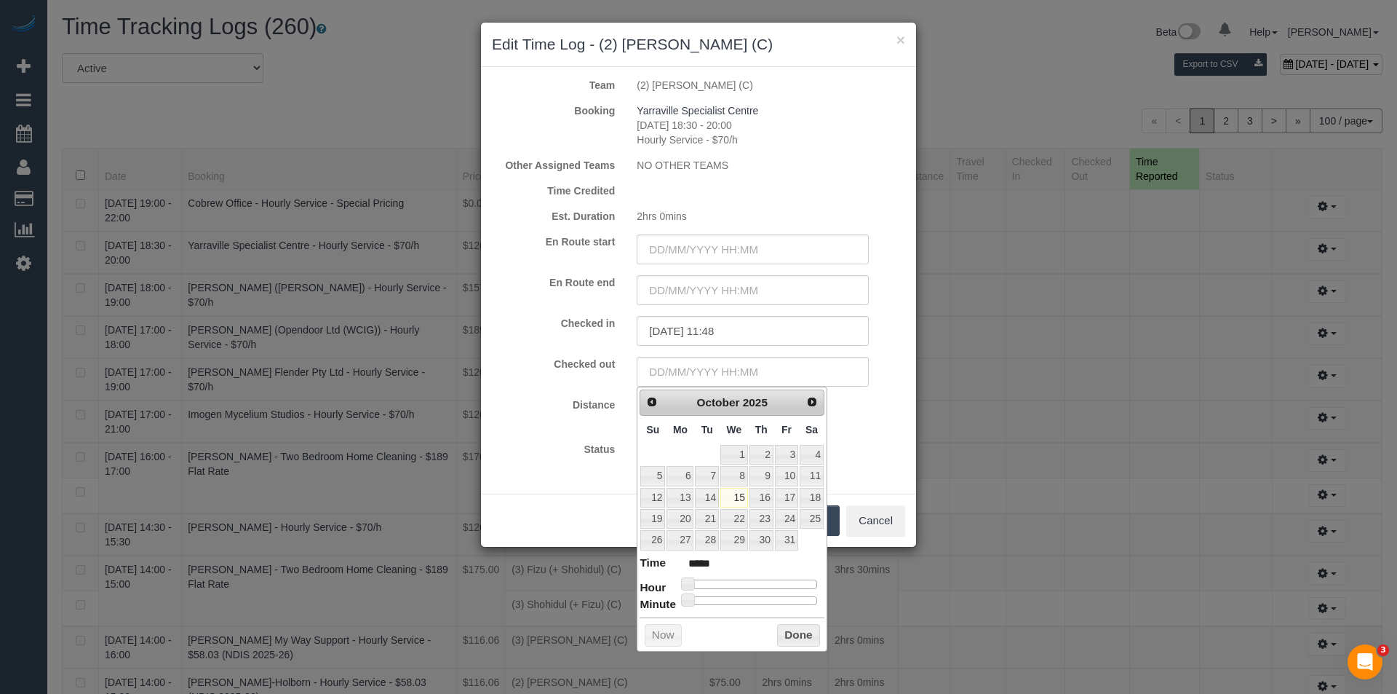
click at [881, 419] on div "km" at bounding box center [771, 413] width 290 height 33
type input "[DATE] 11:48"
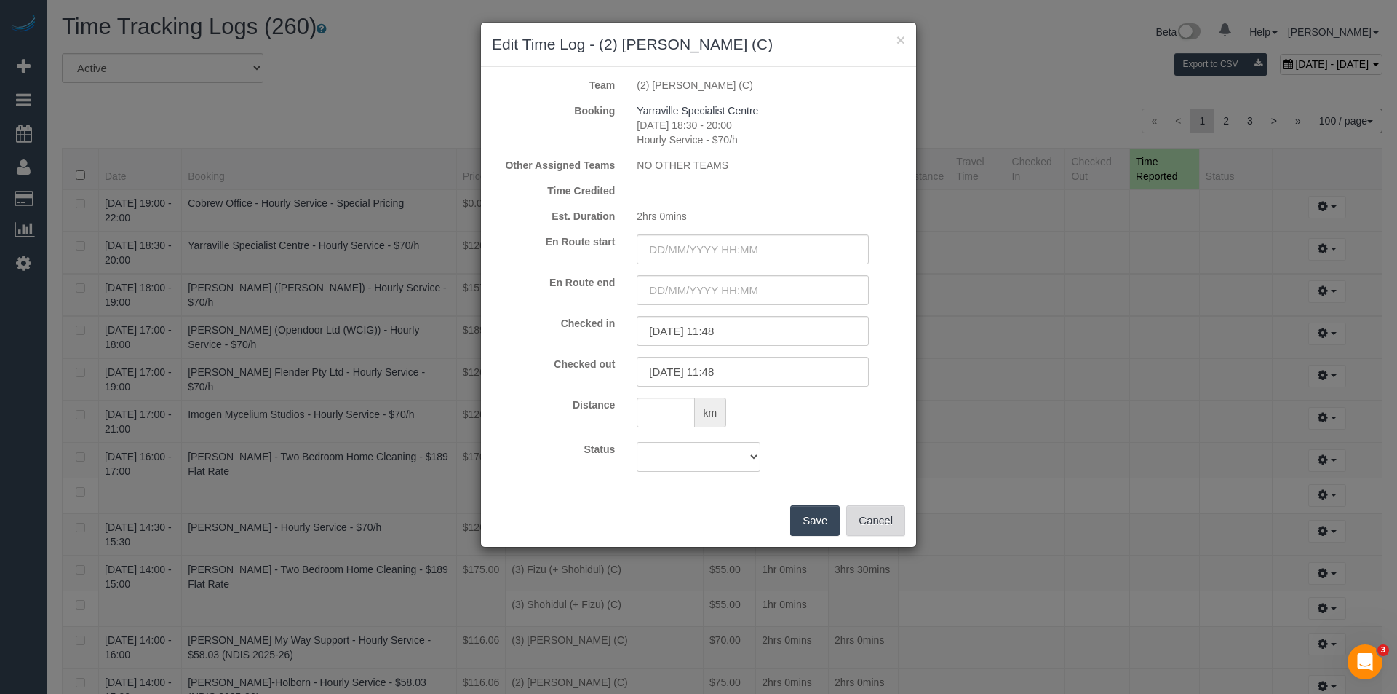
click at [887, 521] on button "Cancel" at bounding box center [875, 520] width 59 height 31
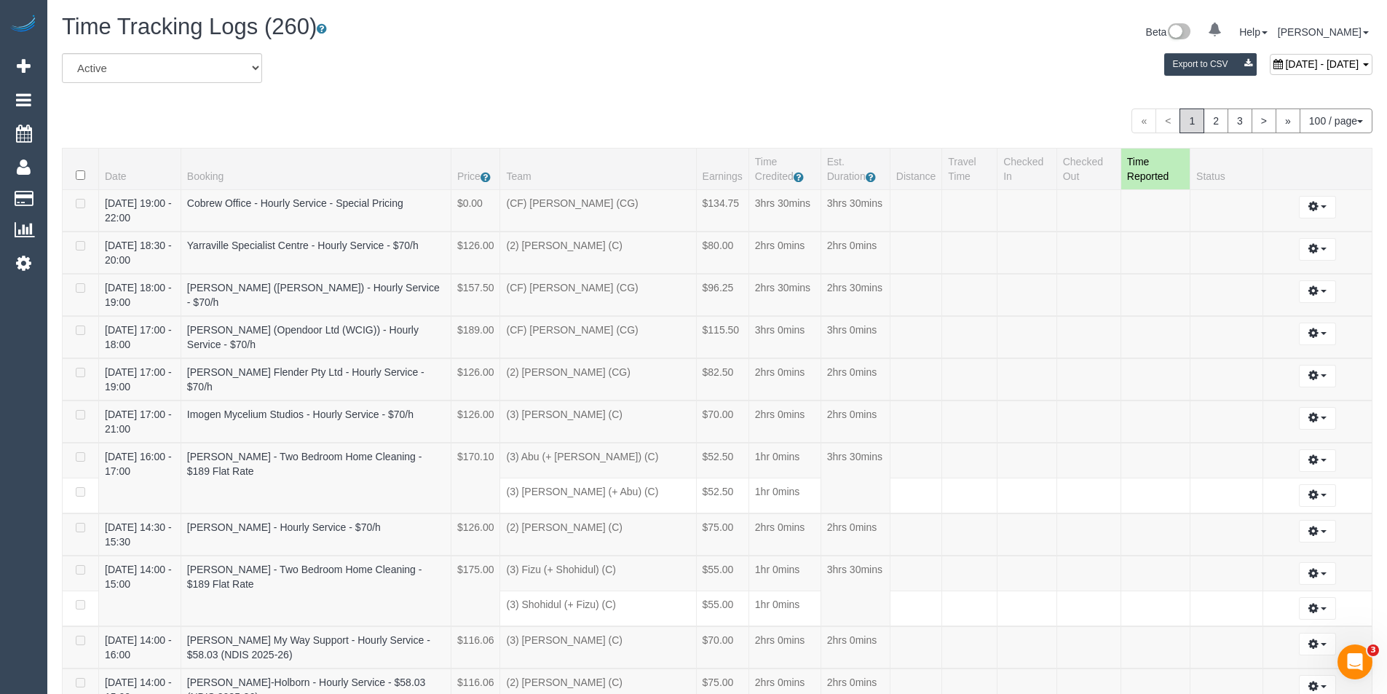
scroll to position [5136, 1387]
click at [20, 265] on icon at bounding box center [23, 262] width 15 height 17
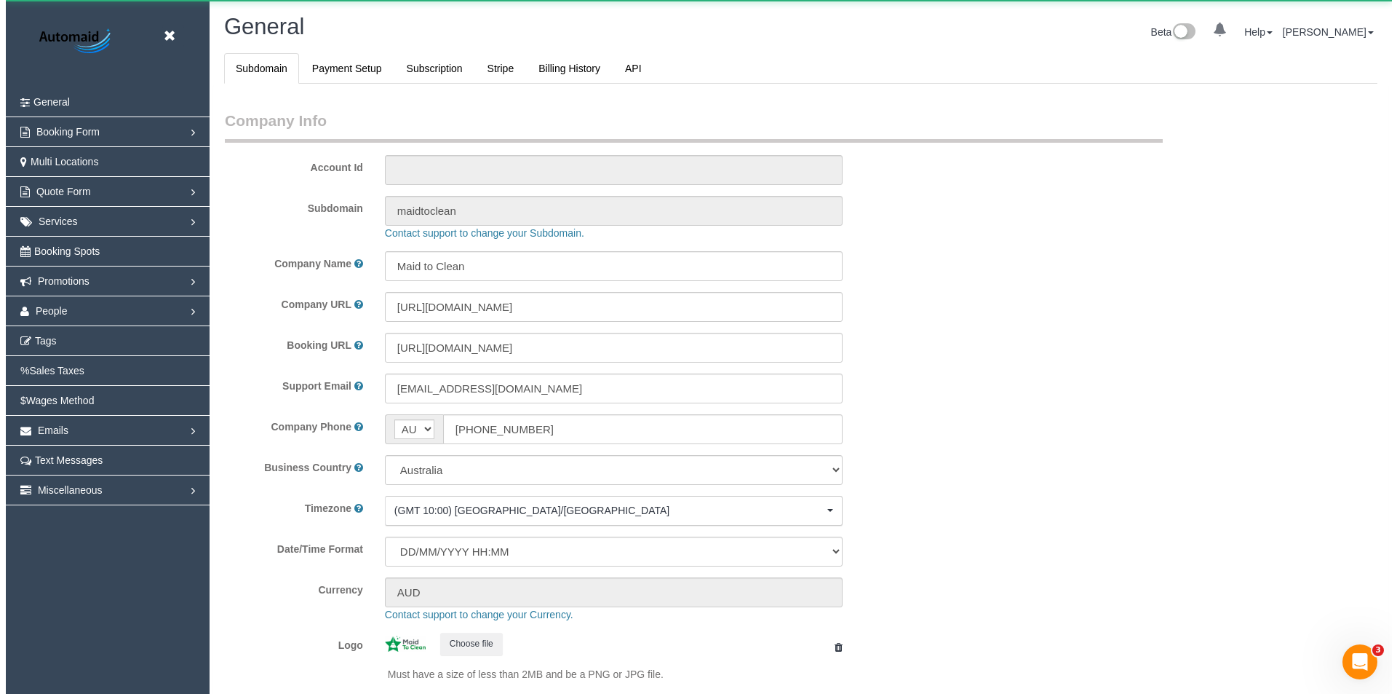
scroll to position [3298, 1387]
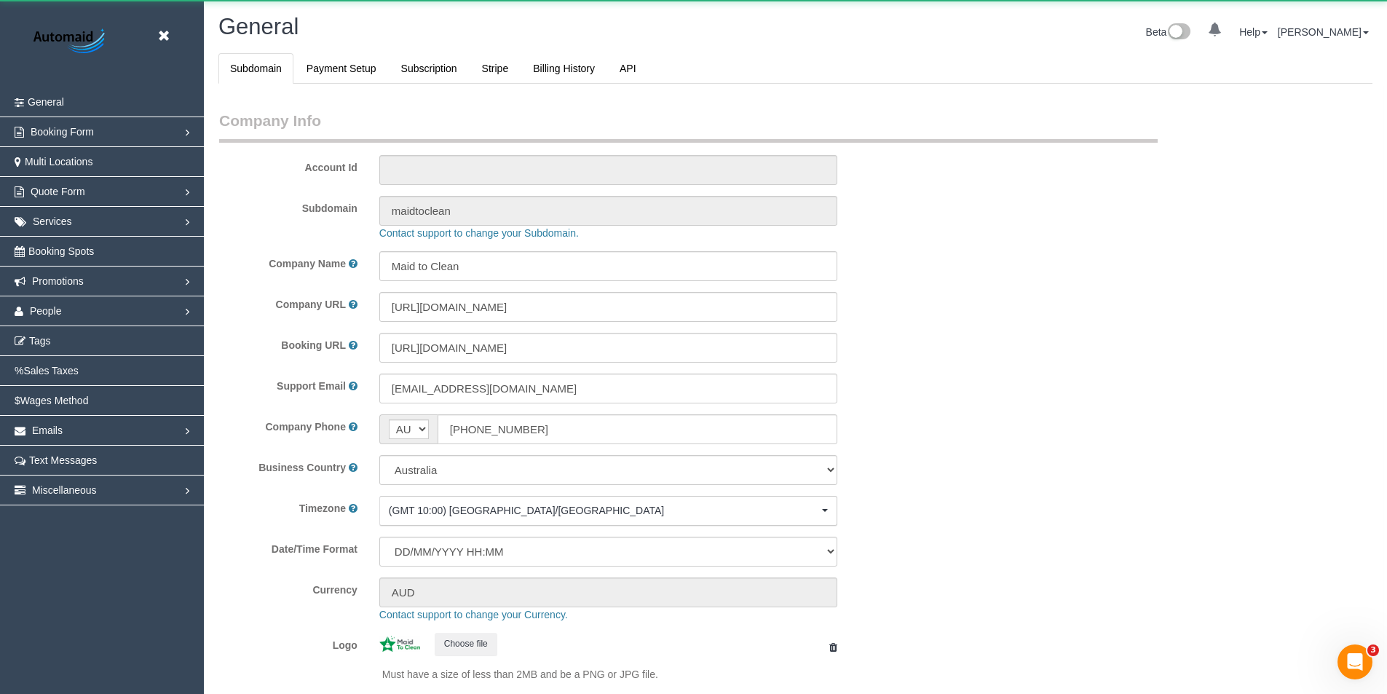
select select "1"
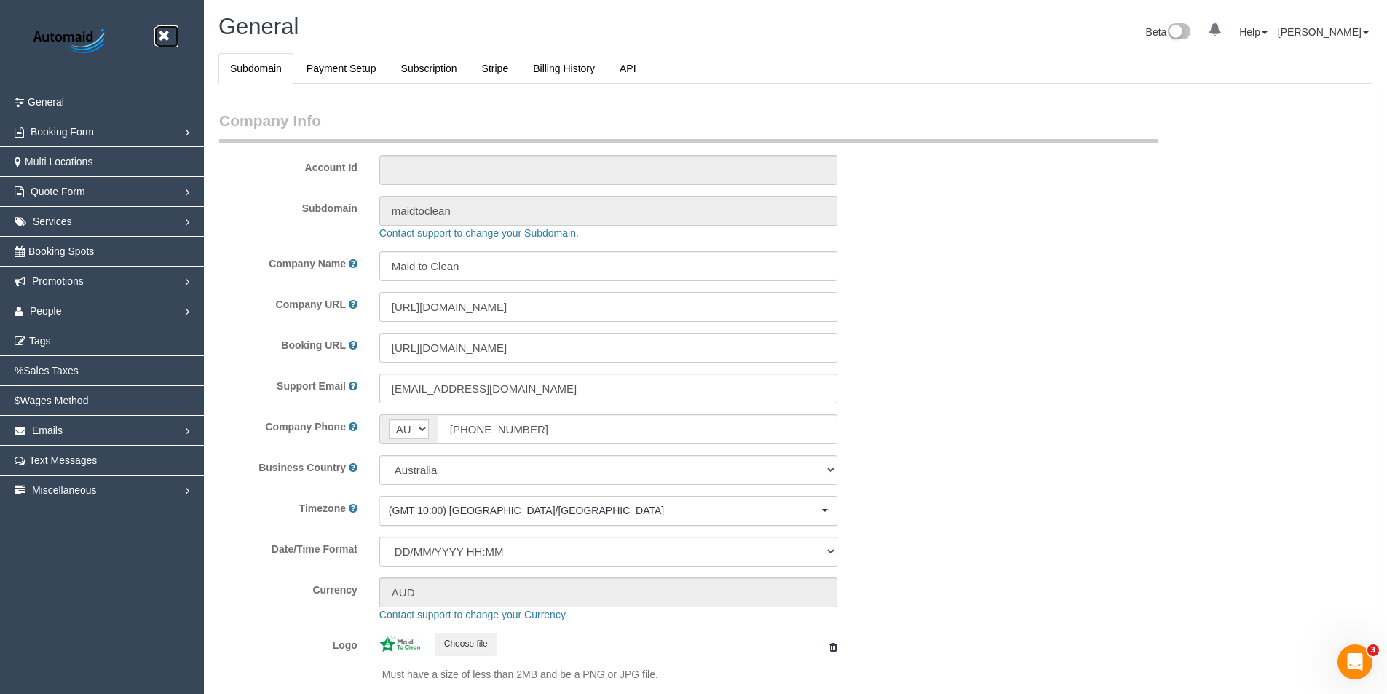
click at [165, 33] on icon at bounding box center [163, 36] width 18 height 18
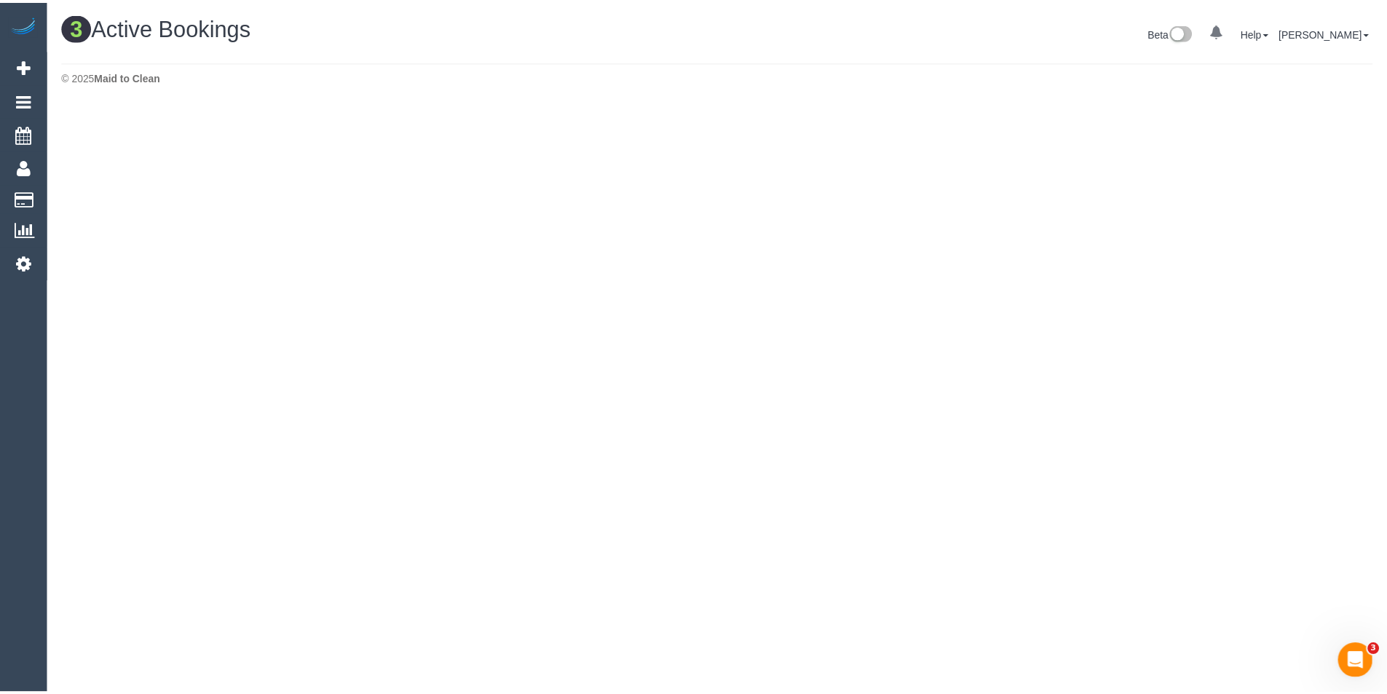
scroll to position [443, 1397]
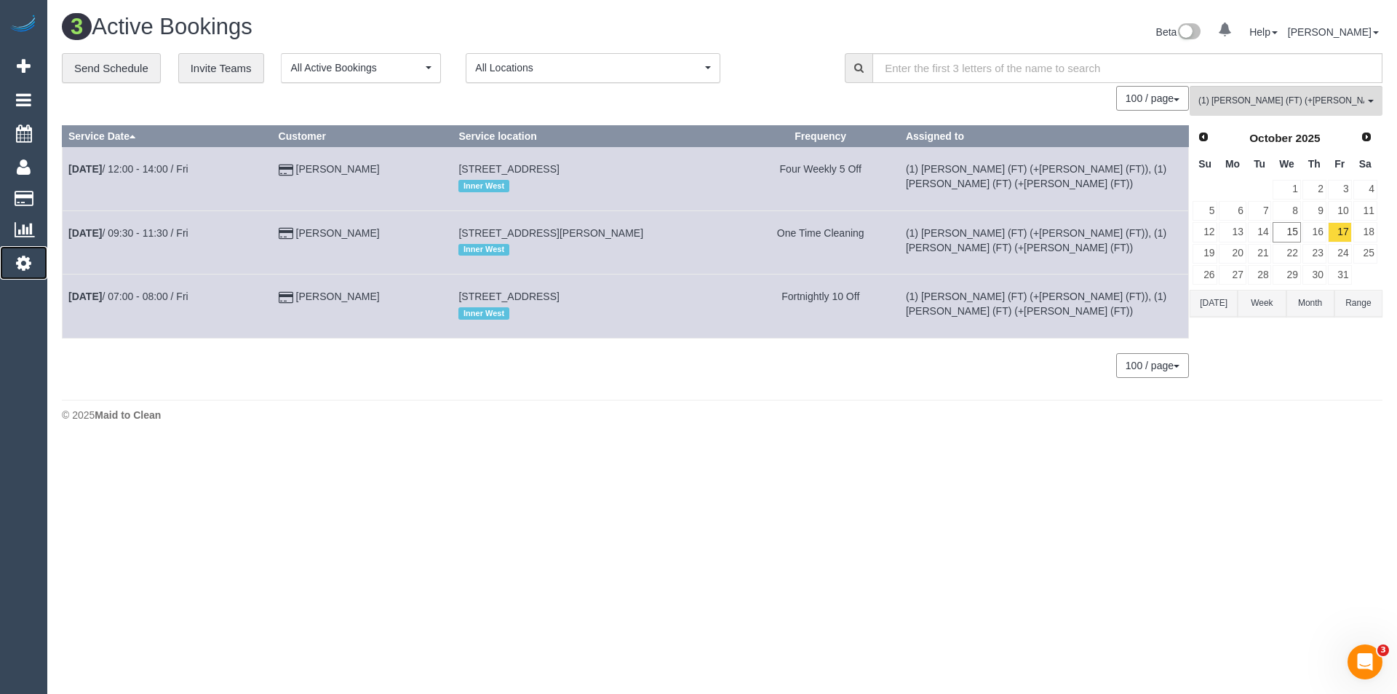
click at [32, 268] on link "Settings" at bounding box center [23, 262] width 47 height 33
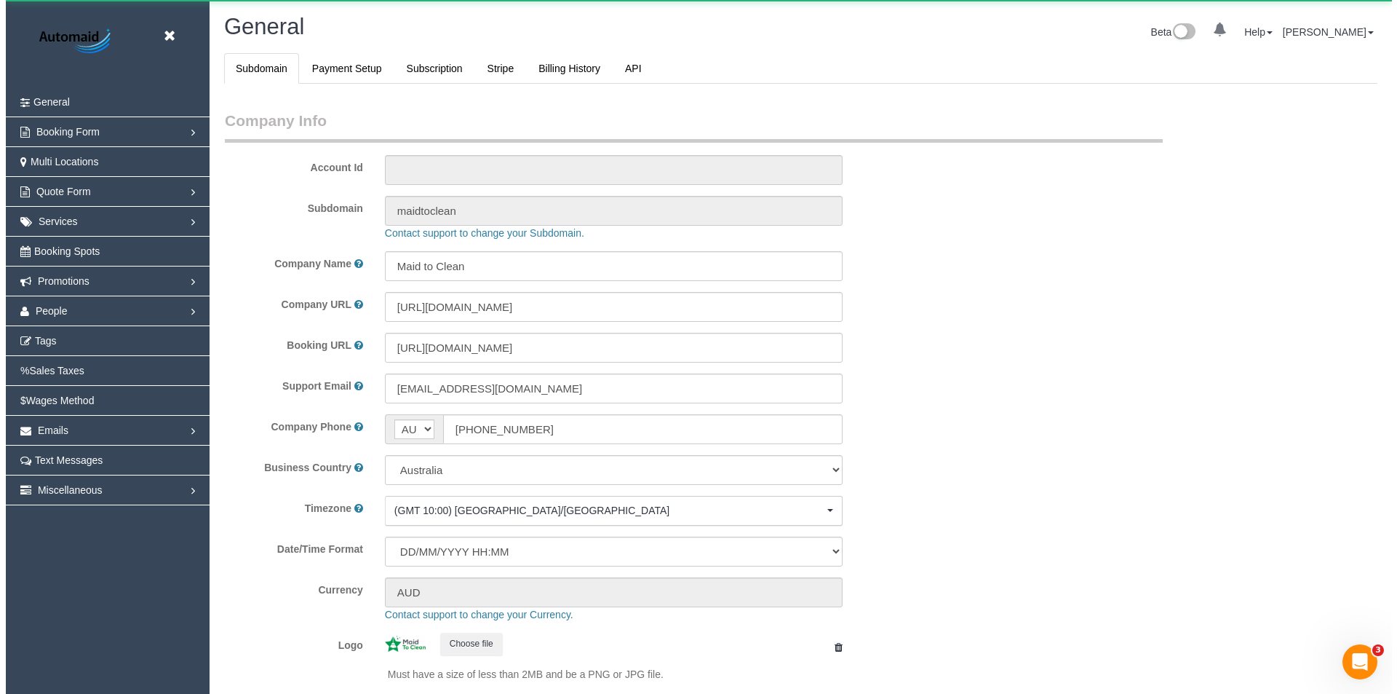
scroll to position [3298, 1387]
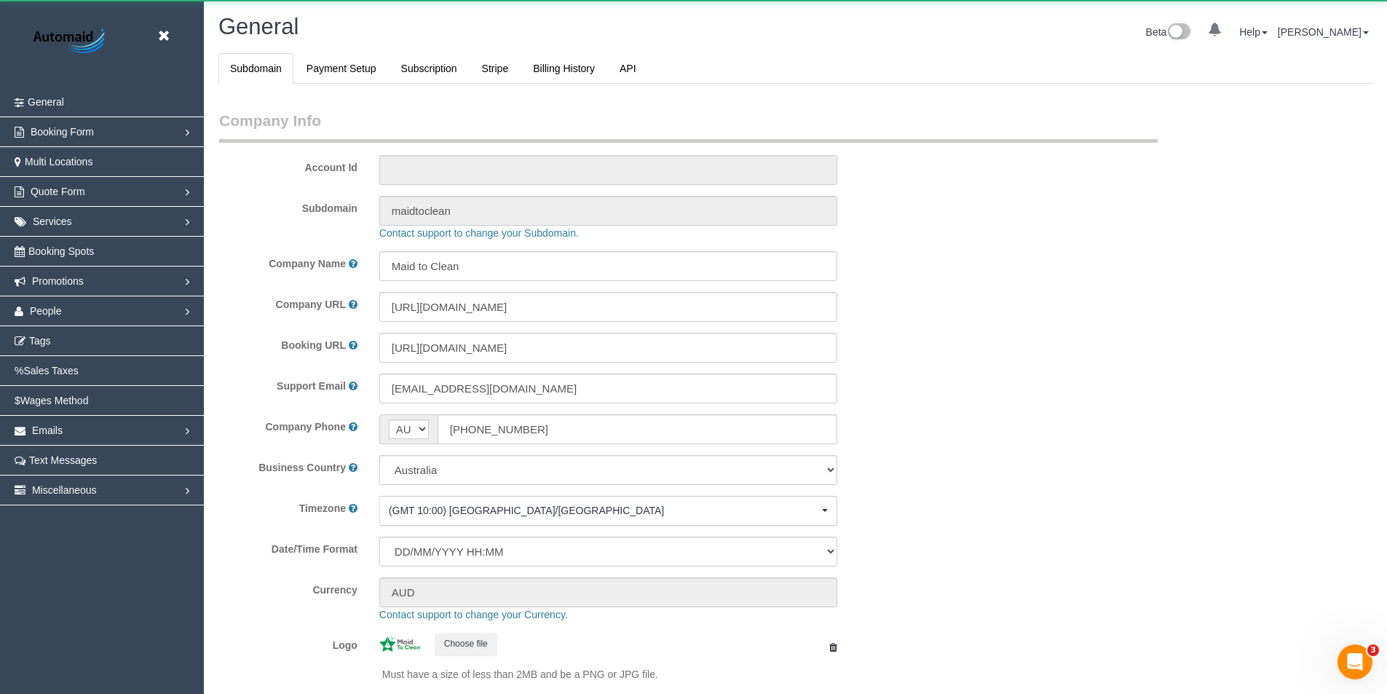
select select "1"
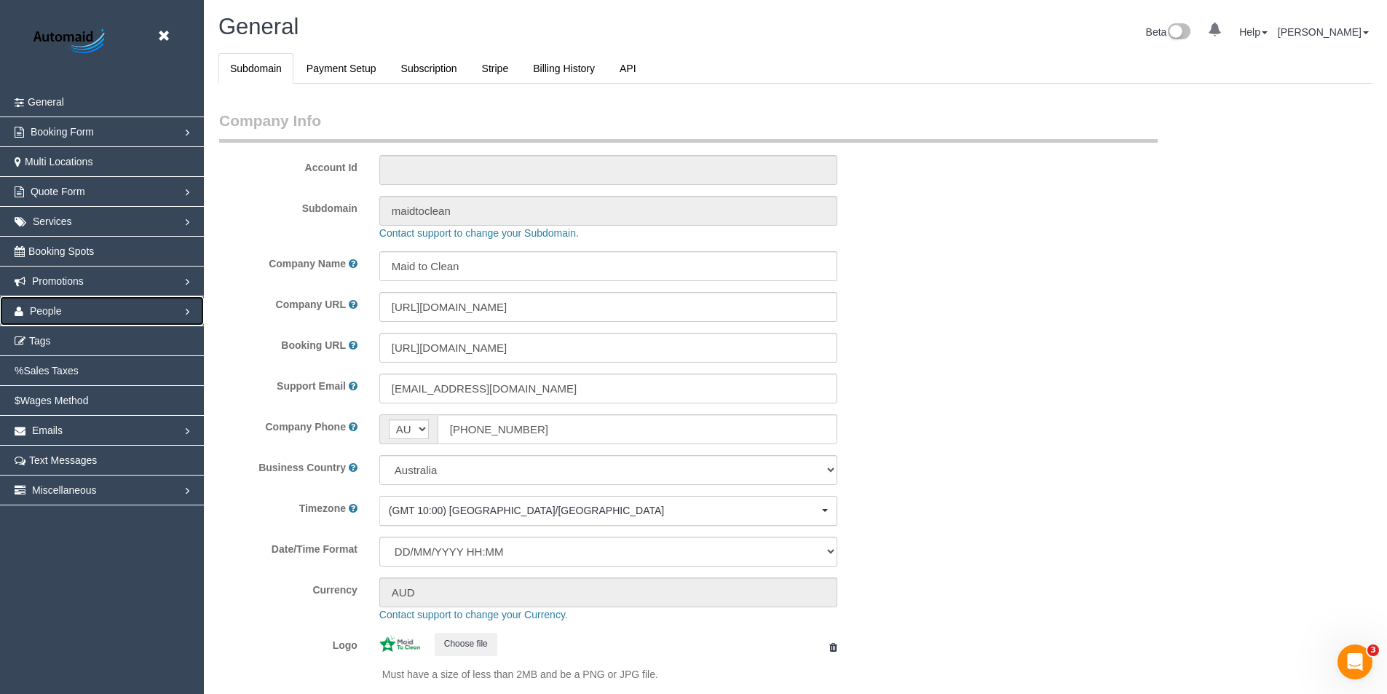
click at [52, 309] on span "People" at bounding box center [46, 311] width 32 height 12
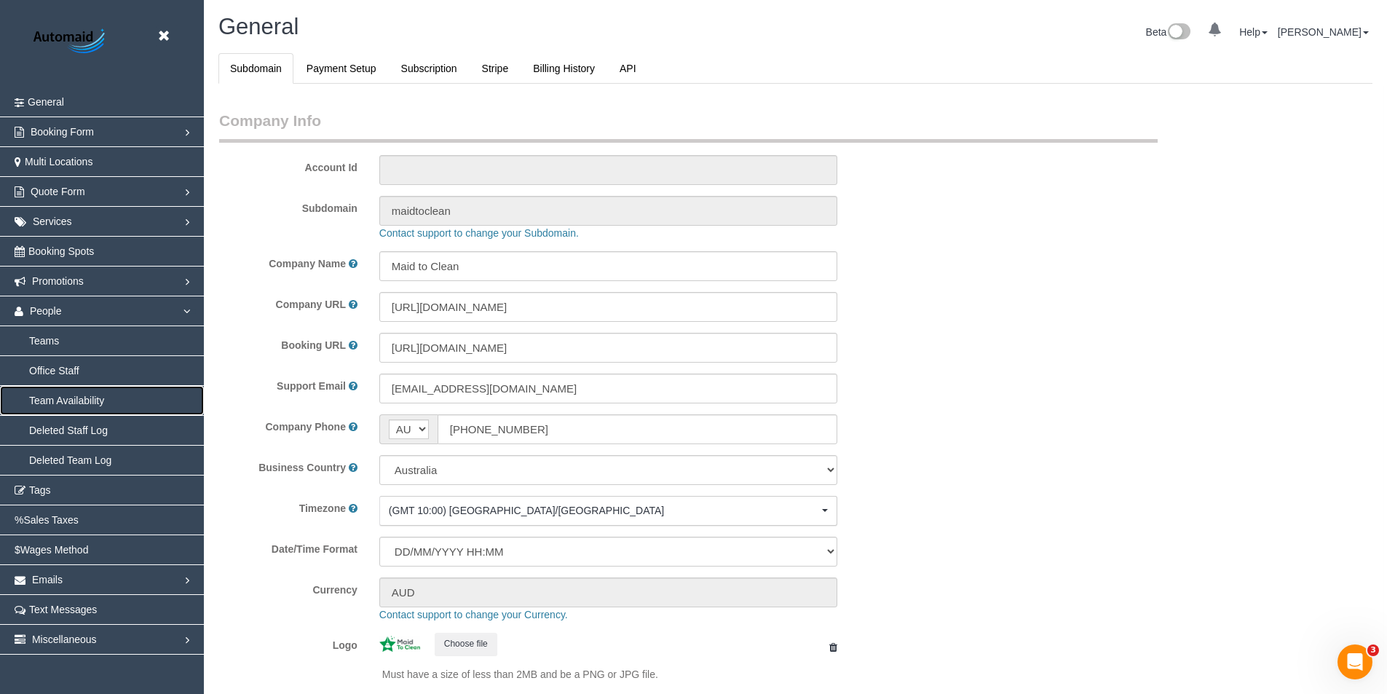
click at [65, 401] on link "Team Availability" at bounding box center [102, 400] width 204 height 29
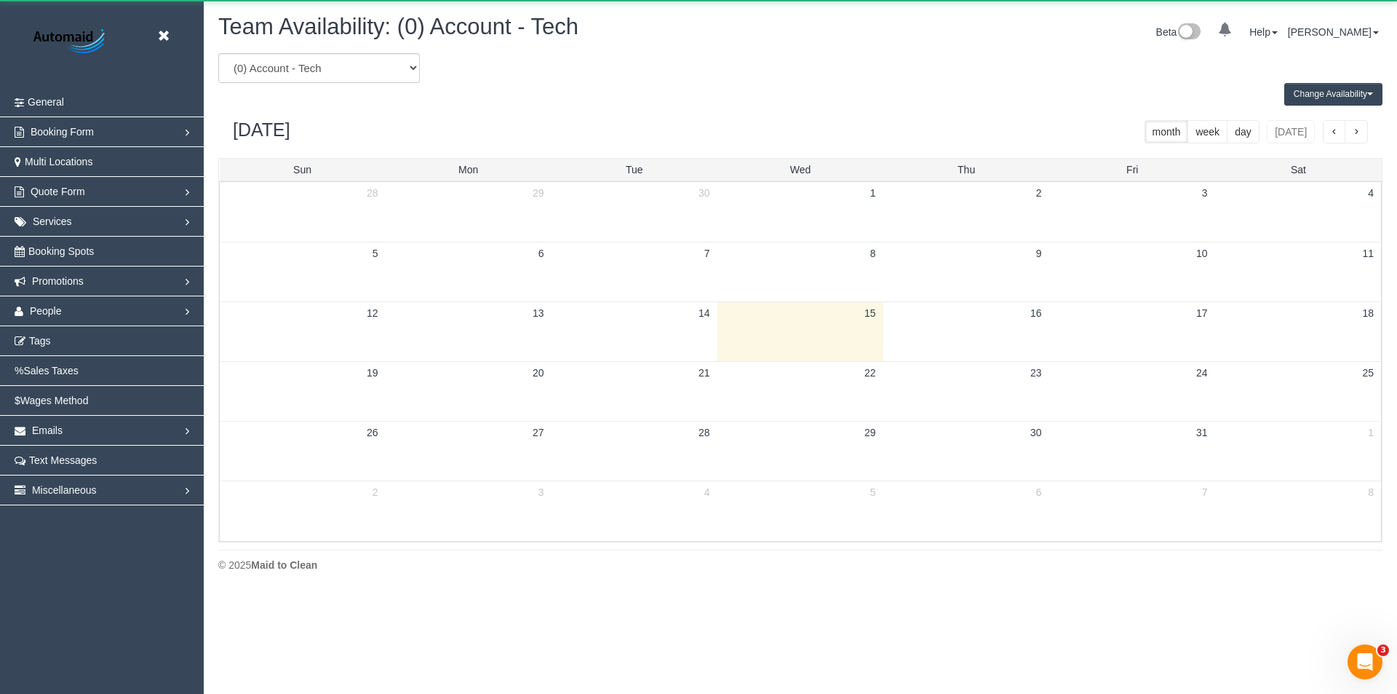
scroll to position [592, 1397]
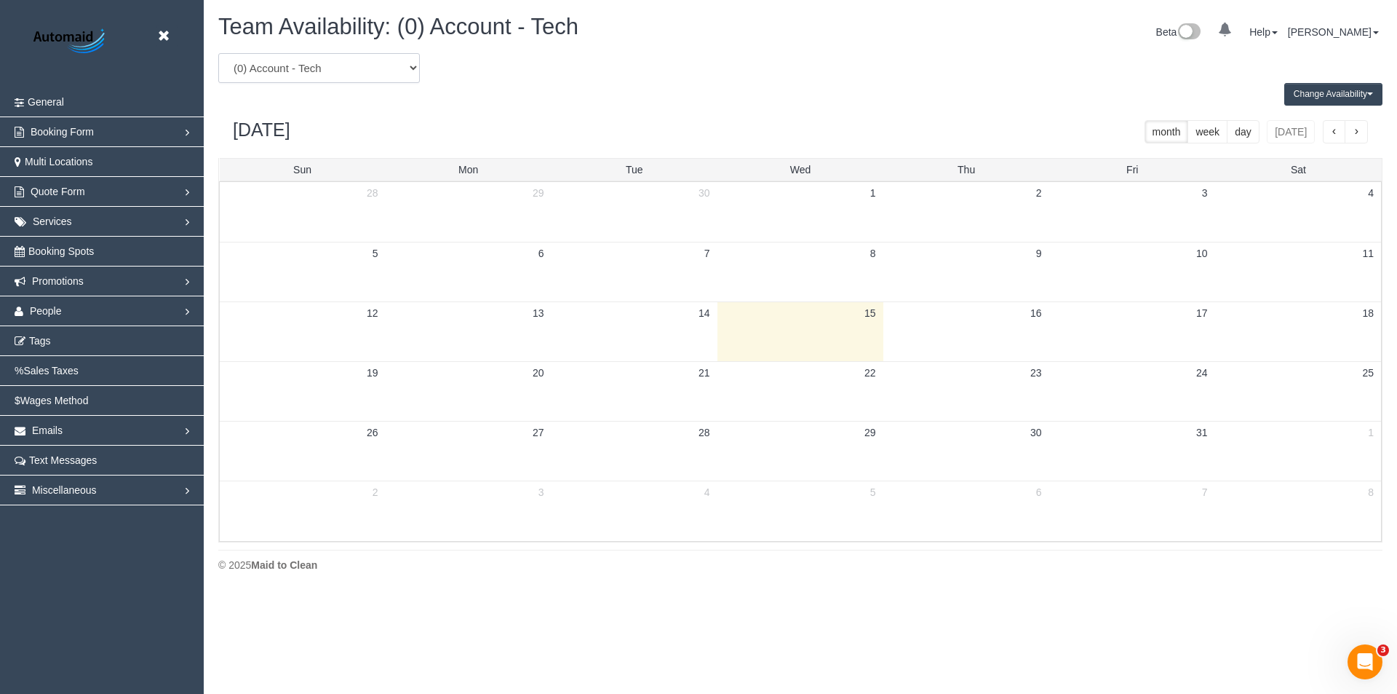
click at [318, 62] on select "(0) Account - Tech (0) Office (0) [PERSON_NAME] Test Account (1) [PERSON_NAME] …" at bounding box center [319, 68] width 202 height 30
click at [397, 68] on select "(0) Account - Tech (0) Office (0) [PERSON_NAME] Test Account (1) [PERSON_NAME] …" at bounding box center [319, 68] width 202 height 30
click at [745, 88] on div "Change Availability Default Availability Specific Date Request Time Off Exclude…" at bounding box center [800, 94] width 1186 height 23
click at [326, 63] on select "(0) Account - Tech (0) Office (0) [PERSON_NAME] Test Account (1) [PERSON_NAME] …" at bounding box center [319, 68] width 202 height 30
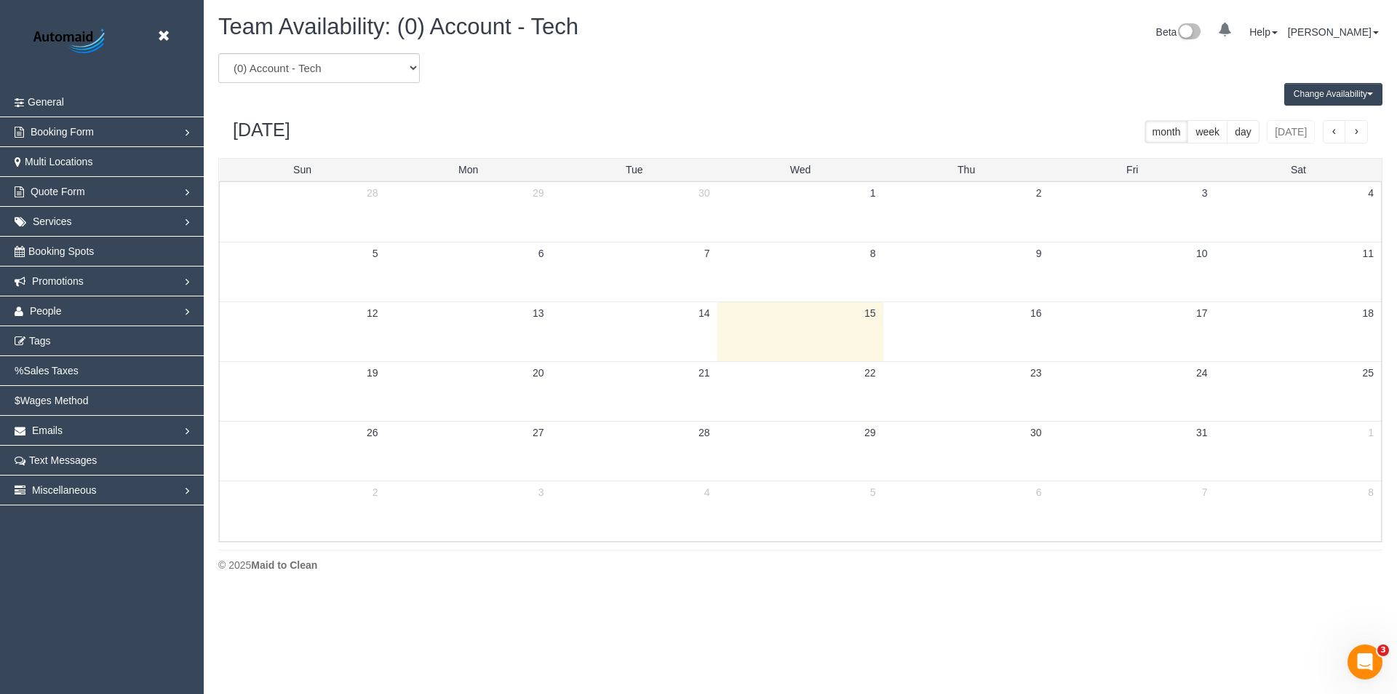
click at [598, 51] on div "Team Availability: (0) Account - Tech Beta 0 Your Notifications You have 0 aler…" at bounding box center [800, 34] width 1186 height 39
click at [334, 69] on select "(0) Account - Tech (0) Office (0) [PERSON_NAME] Test Account (1) [PERSON_NAME] …" at bounding box center [319, 68] width 202 height 30
drag, startPoint x: 453, startPoint y: 154, endPoint x: 419, endPoint y: 69, distance: 91.8
click at [419, 69] on select "(0) Account - Tech (0) Office (0) [PERSON_NAME] Test Account (1) [PERSON_NAME] …" at bounding box center [319, 68] width 202 height 30
select select "number:13252"
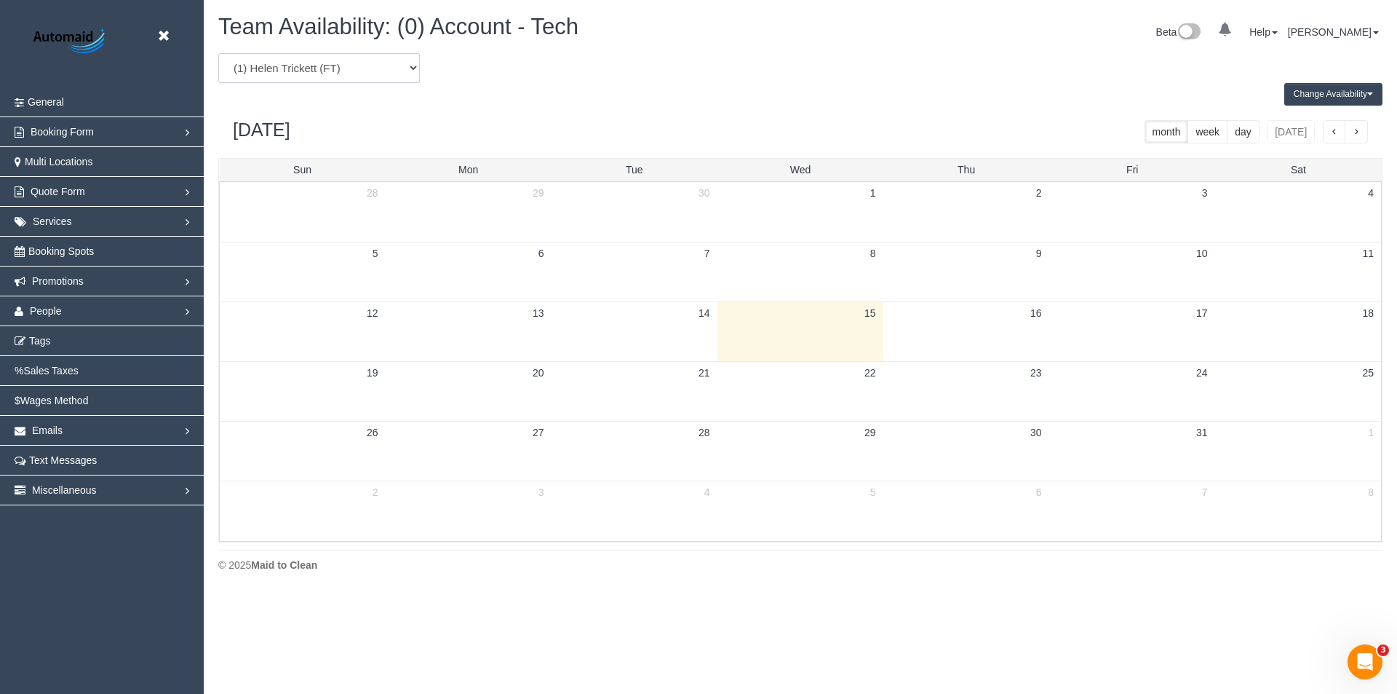
click at [218, 53] on select "(0) Account - Tech (0) Office (0) [PERSON_NAME] Test Account (1) [PERSON_NAME] …" at bounding box center [319, 68] width 202 height 30
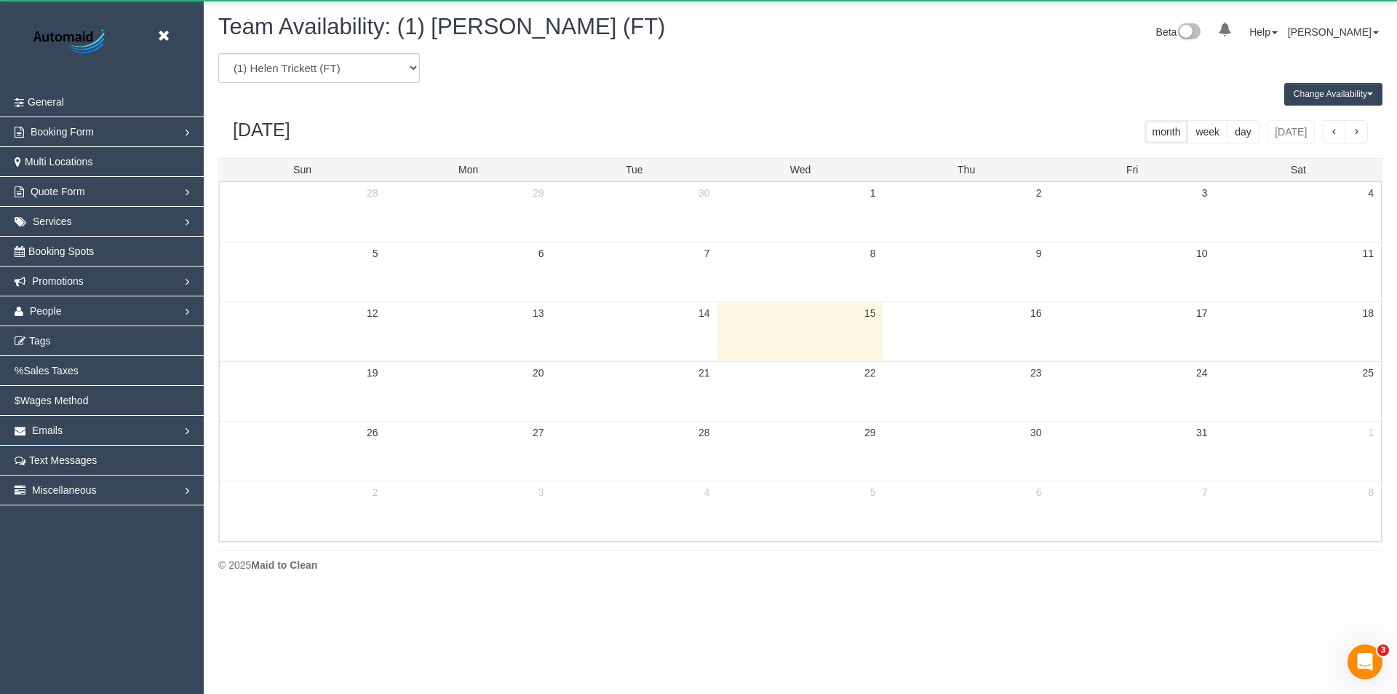
scroll to position [72192, 71388]
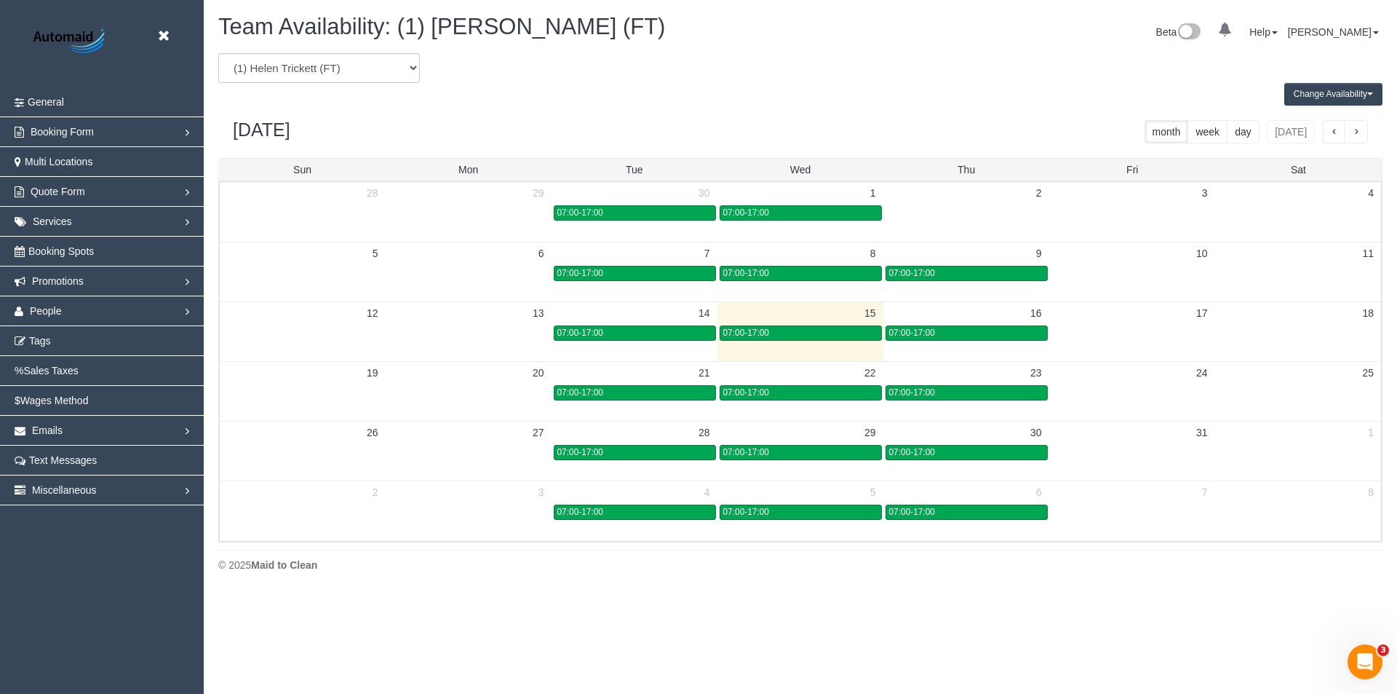
click at [409, 384] on td at bounding box center [469, 392] width 166 height 17
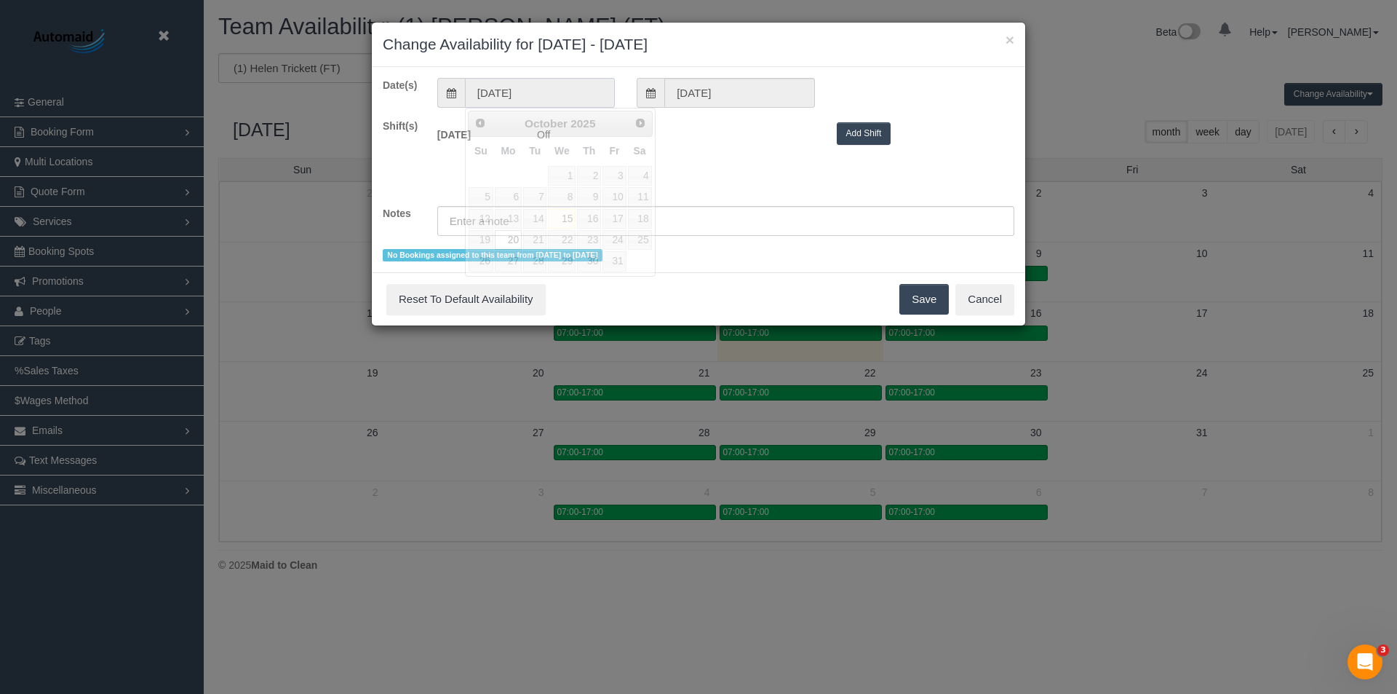
click at [540, 101] on input "[DATE]" at bounding box center [540, 93] width 150 height 30
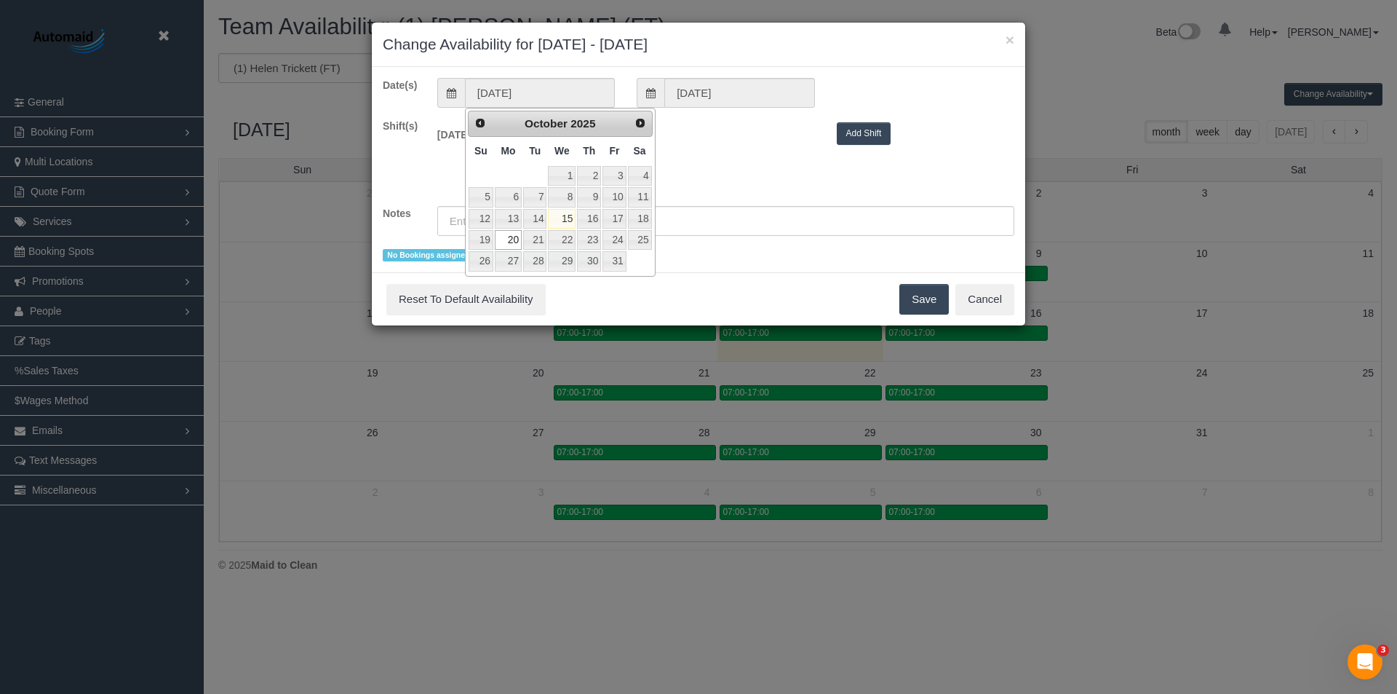
click at [752, 71] on div "Date(s) [DATE] [DATE] Shift(s) [DATE] Off 00:00 00:05 00:10 00:15 00:20 00:25 0…" at bounding box center [699, 169] width 654 height 205
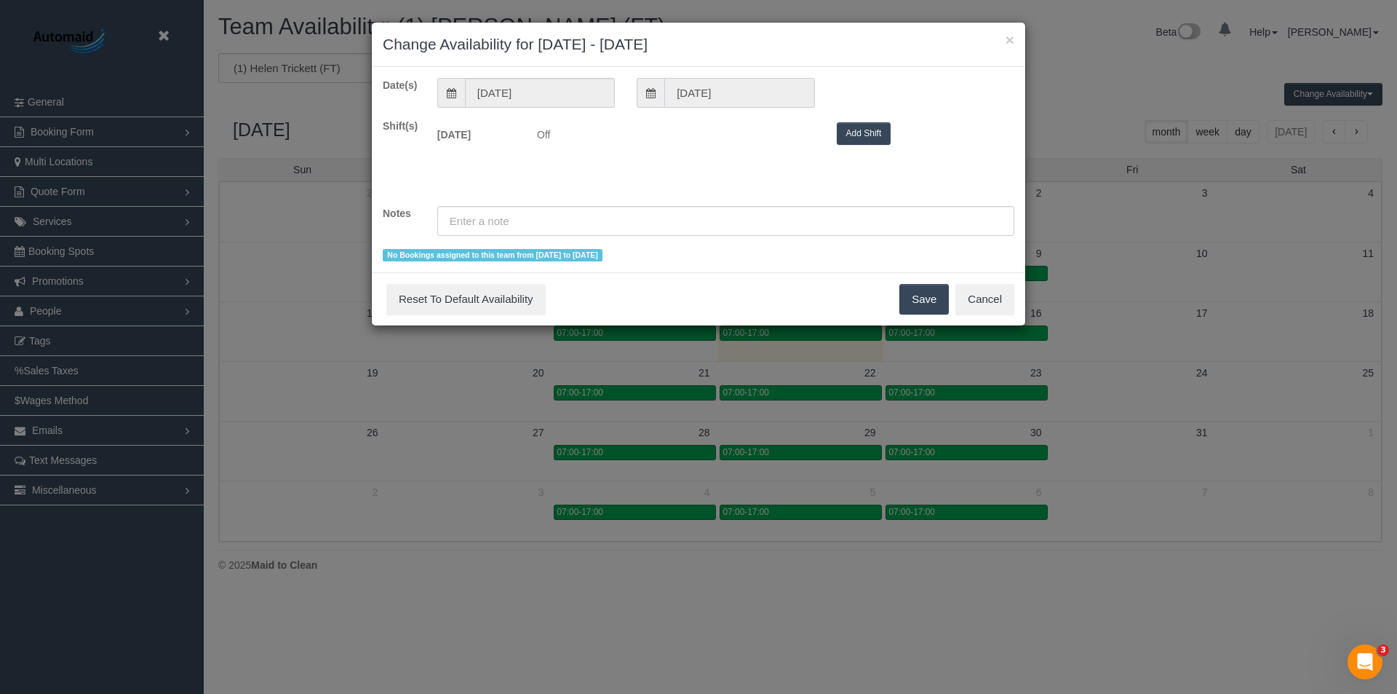
click at [738, 90] on input "[DATE]" at bounding box center [740, 93] width 150 height 30
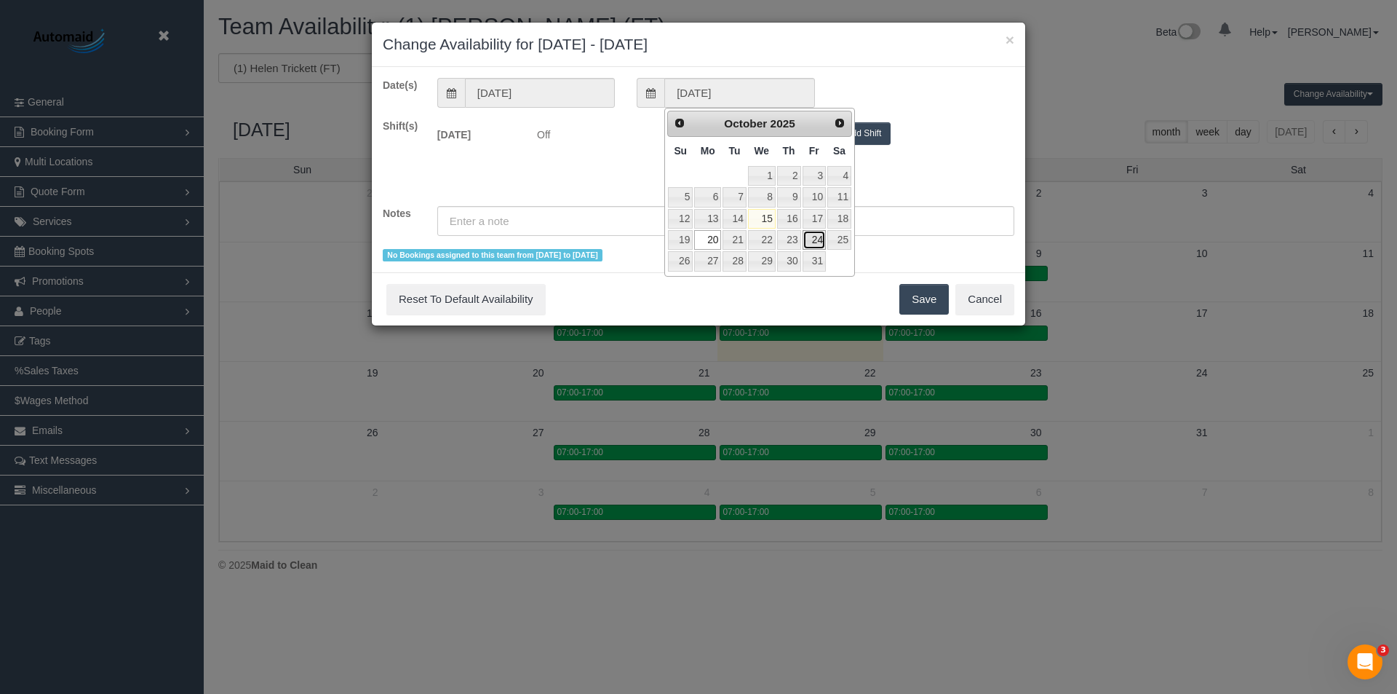
click at [811, 242] on link "24" at bounding box center [814, 240] width 23 height 20
type input "[DATE]"
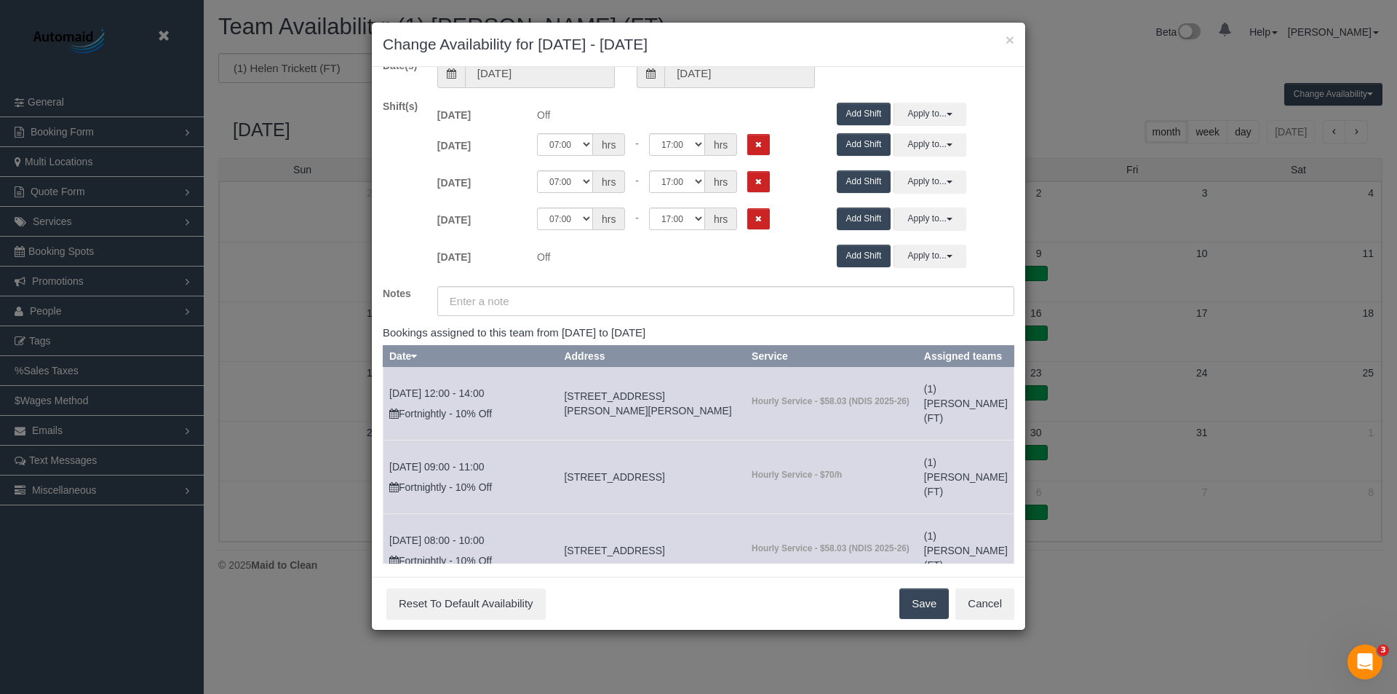
scroll to position [30, 0]
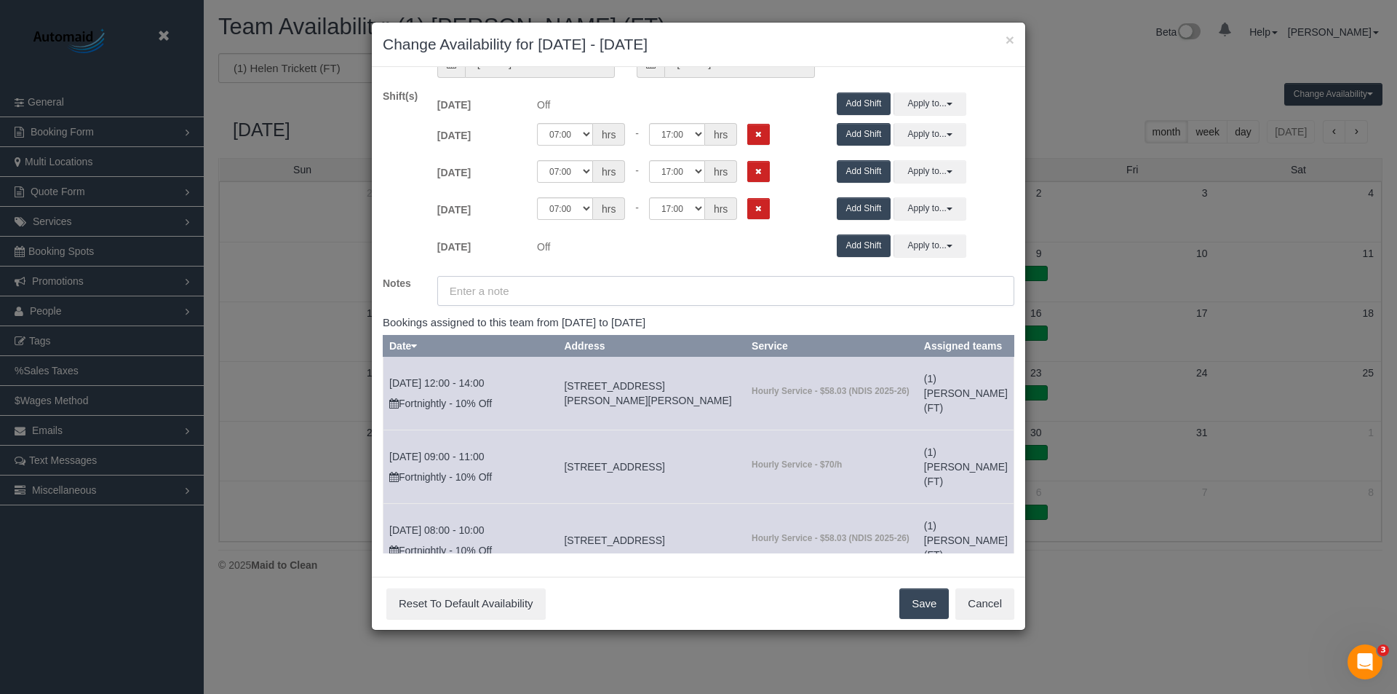
click at [553, 294] on input "text" at bounding box center [725, 291] width 577 height 30
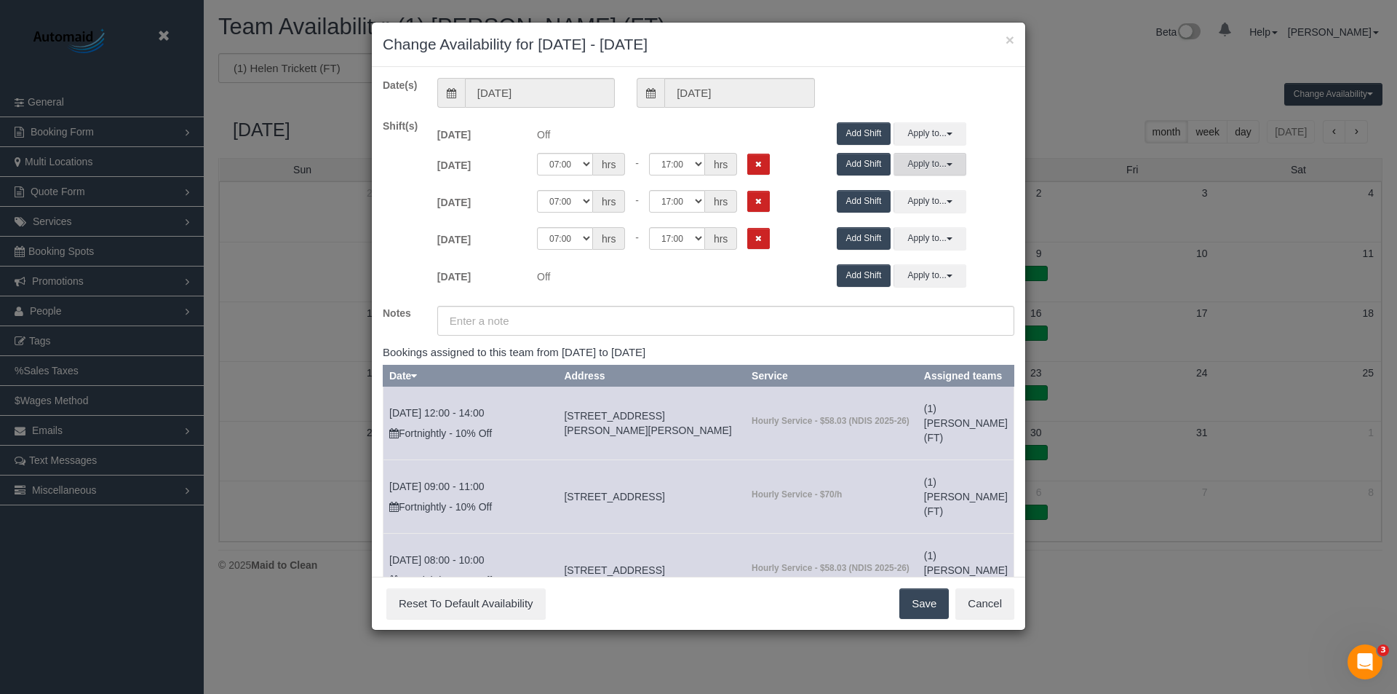
click at [933, 171] on button "Apply to..." at bounding box center [930, 164] width 73 height 23
click at [923, 341] on button "Apply" at bounding box center [933, 335] width 36 height 21
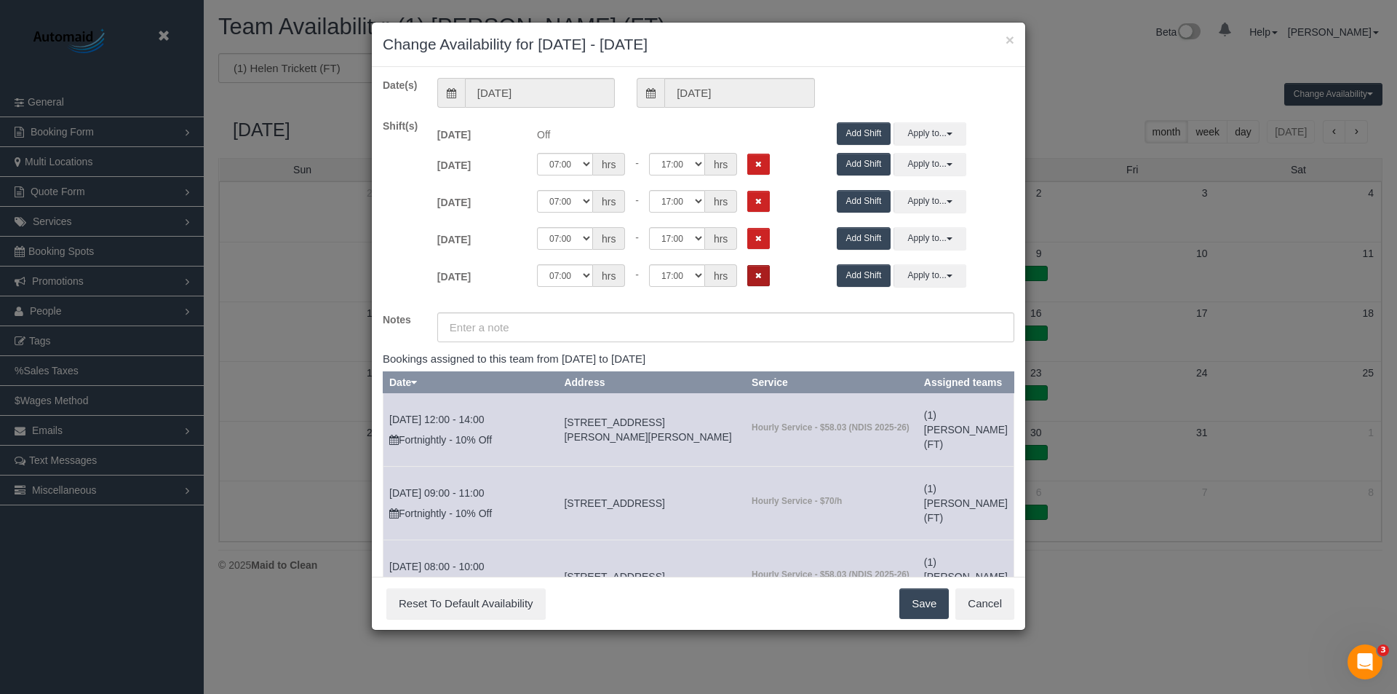
click at [756, 271] on icon "Remove Shift" at bounding box center [759, 275] width 7 height 8
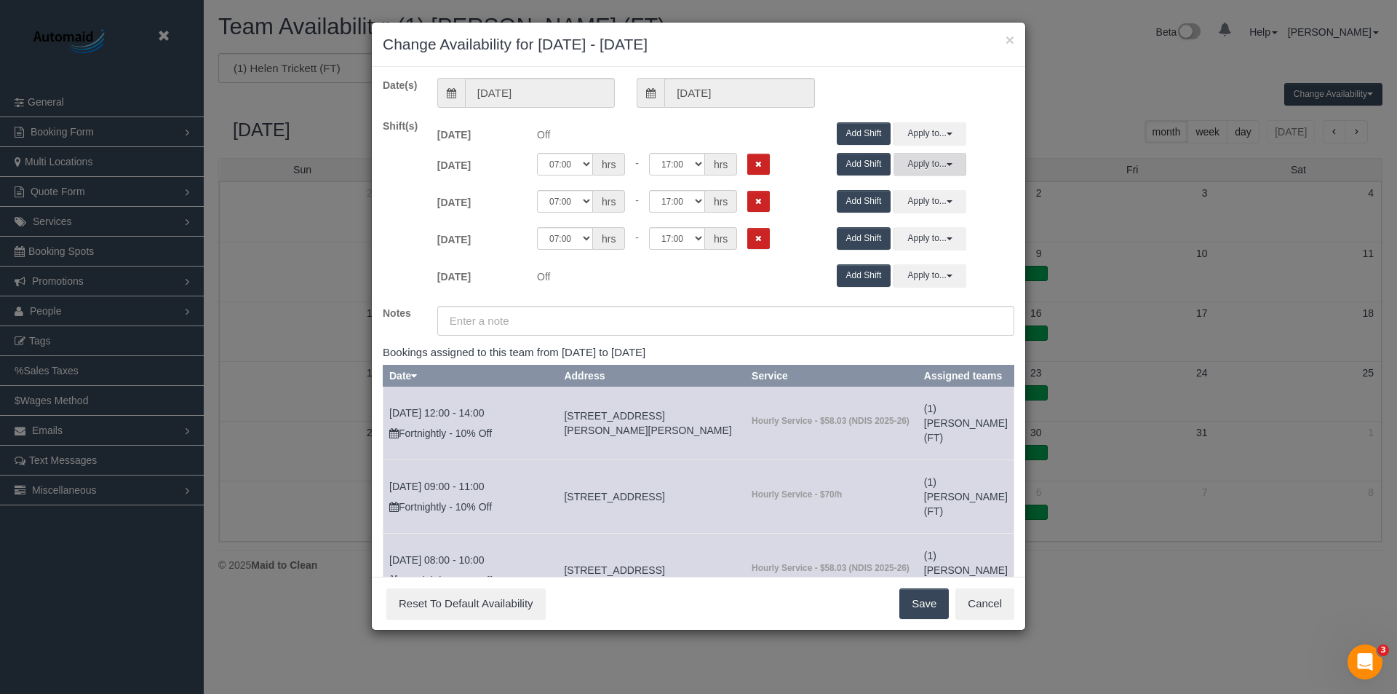
click at [939, 161] on button "Apply to..." at bounding box center [930, 164] width 73 height 23
click at [909, 272] on link "[DATE]" at bounding box center [964, 266] width 121 height 20
click at [927, 160] on button "Apply to..." at bounding box center [930, 164] width 73 height 23
click at [803, 293] on div "Date(s) [DATE] [DATE] Shift(s) [DATE] Off 00:00 00:05 00:10 00:15 00:20 00:25 0…" at bounding box center [699, 330] width 632 height 505
click at [921, 150] on div "[DATE] Off 00:00 00:05 00:10 00:15 00:20 00:25 00:30 00:35 00:40 00:45 00:50 00…" at bounding box center [726, 167] width 599 height 37
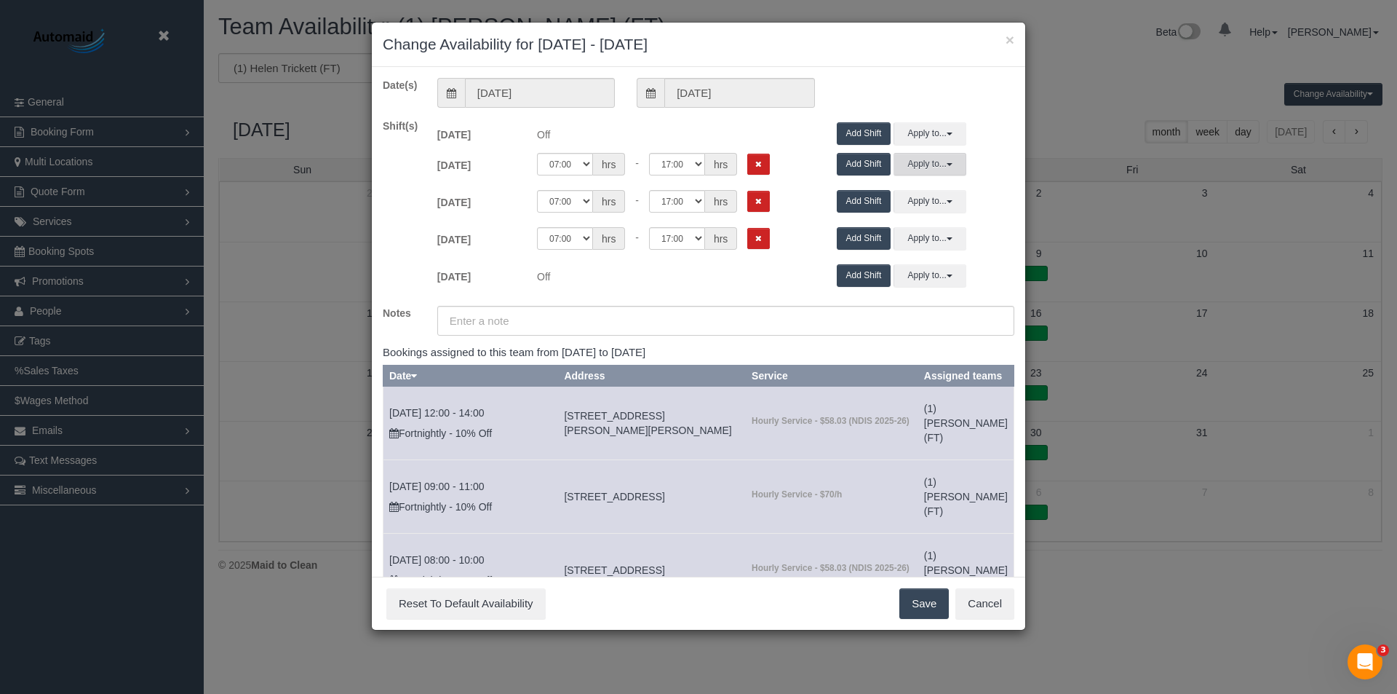
click at [920, 162] on button "Apply to..." at bounding box center [930, 164] width 73 height 23
click at [926, 337] on button "Apply" at bounding box center [933, 335] width 36 height 21
click at [763, 162] on button "Remove Shift" at bounding box center [759, 164] width 23 height 21
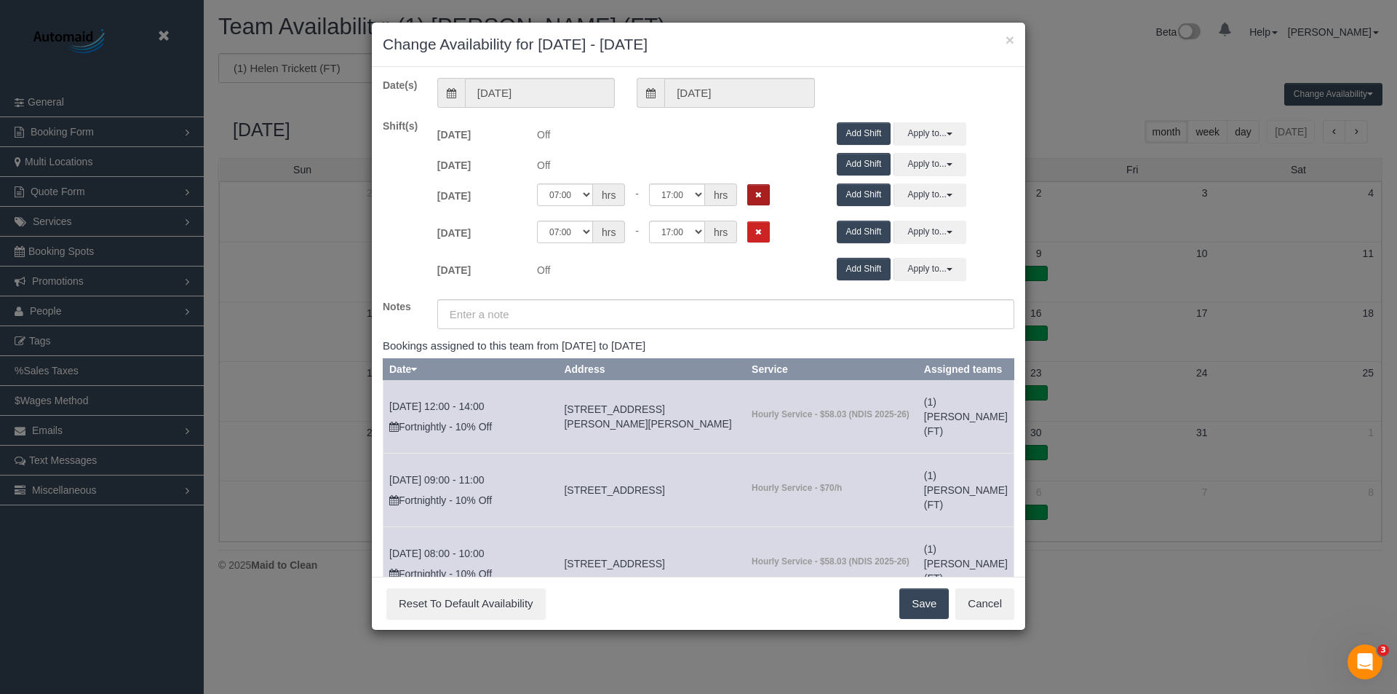
click at [760, 197] on button "Remove Shift" at bounding box center [759, 194] width 23 height 21
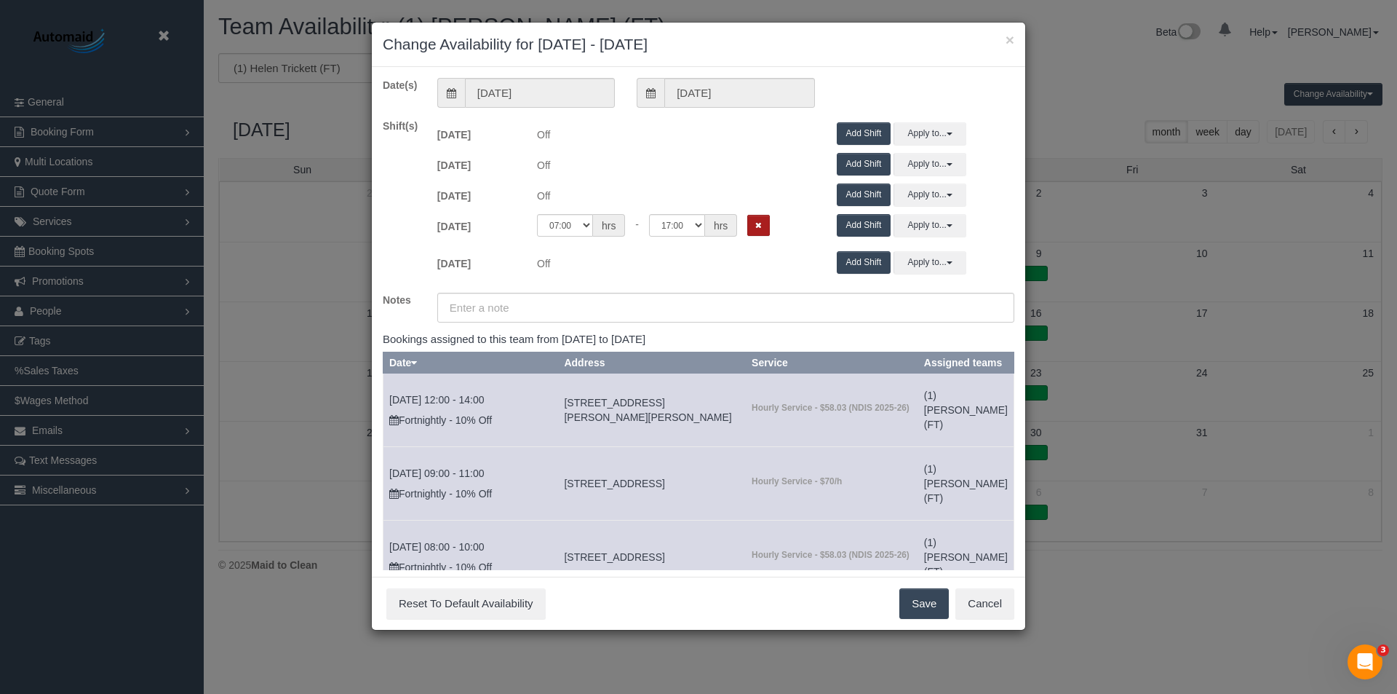
click at [756, 234] on button "Remove Shift" at bounding box center [759, 225] width 23 height 21
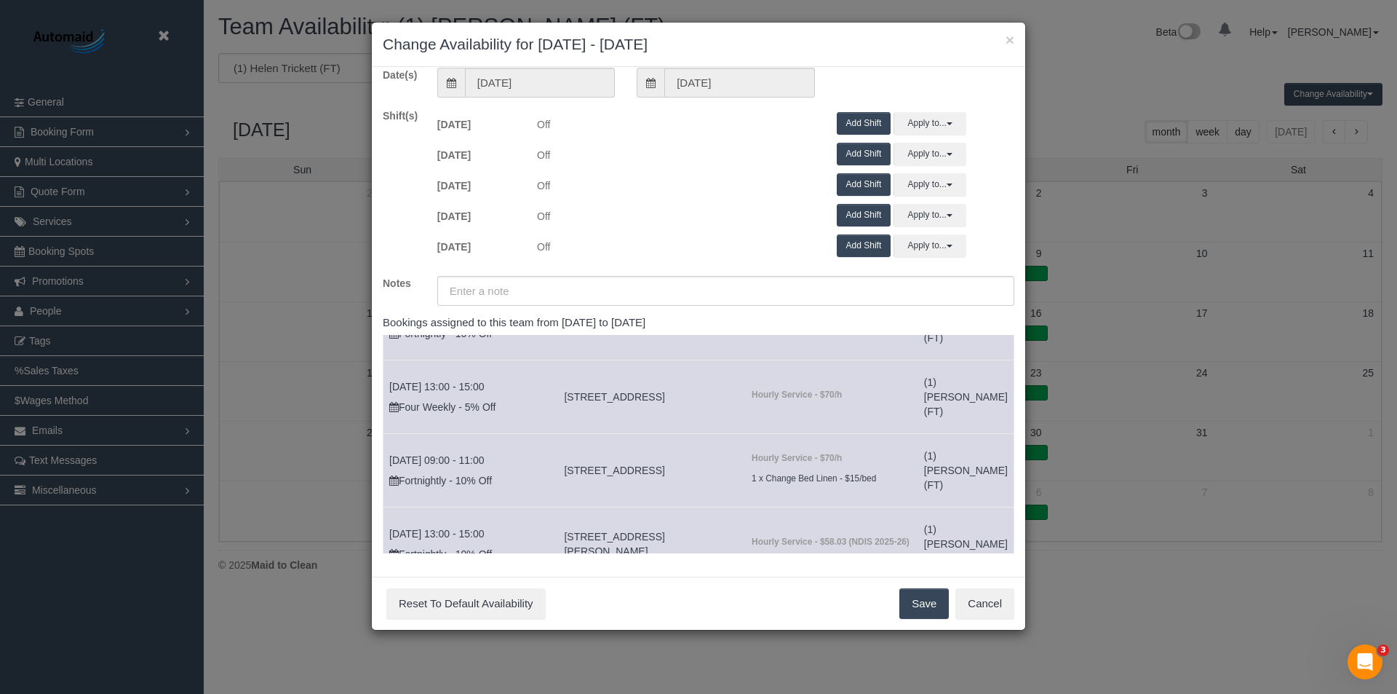
drag, startPoint x: 995, startPoint y: 379, endPoint x: 1008, endPoint y: 467, distance: 89.0
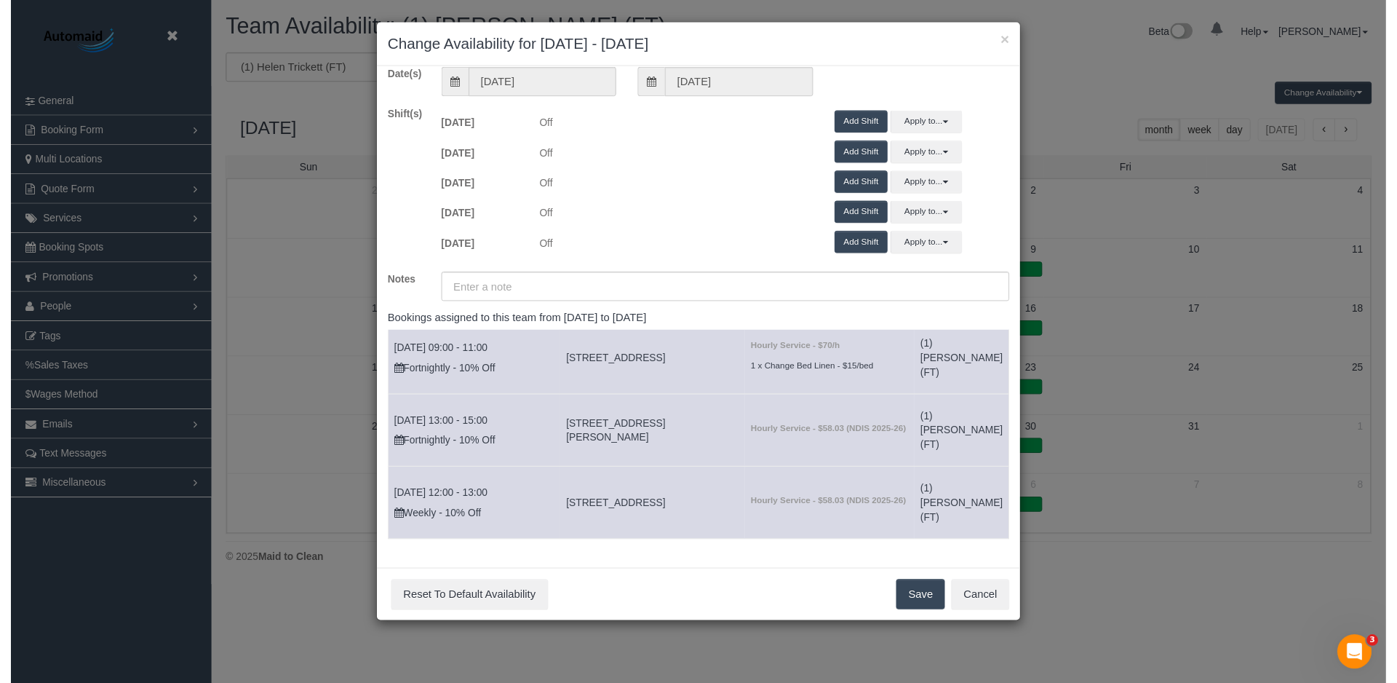
scroll to position [345, 0]
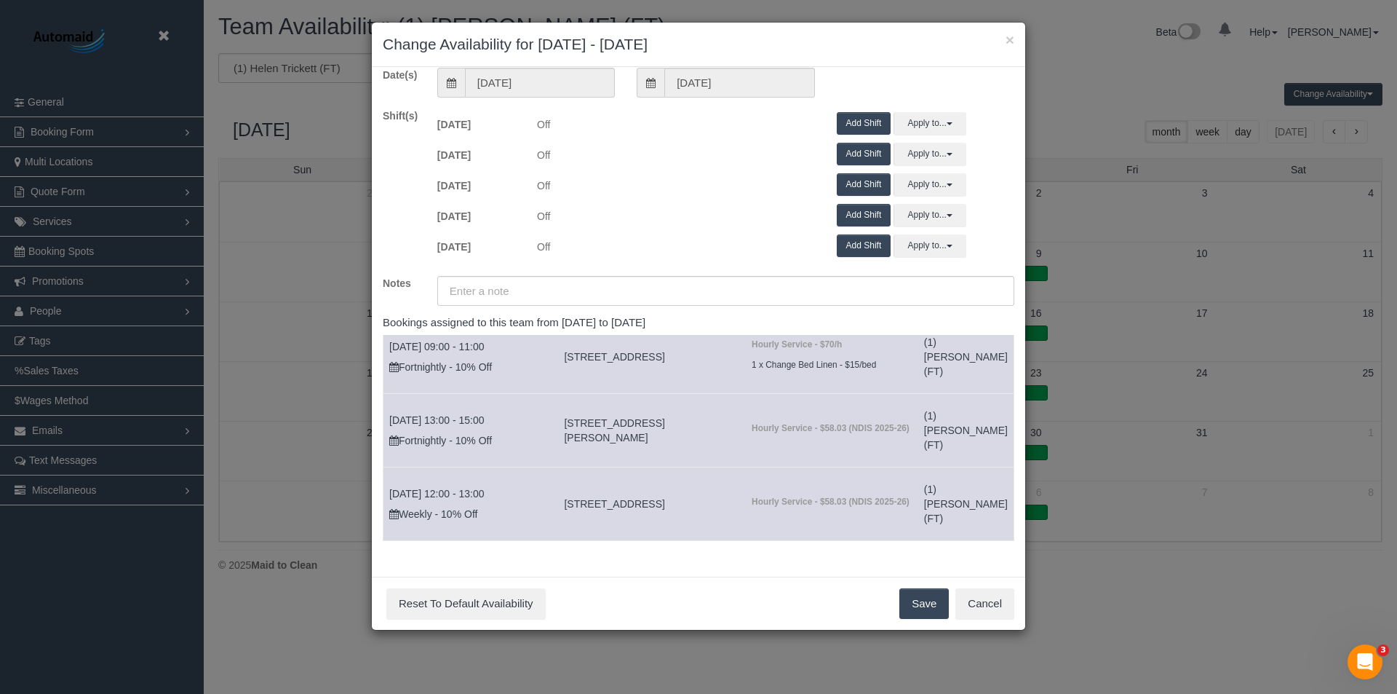
click at [927, 600] on button "Save" at bounding box center [924, 603] width 49 height 31
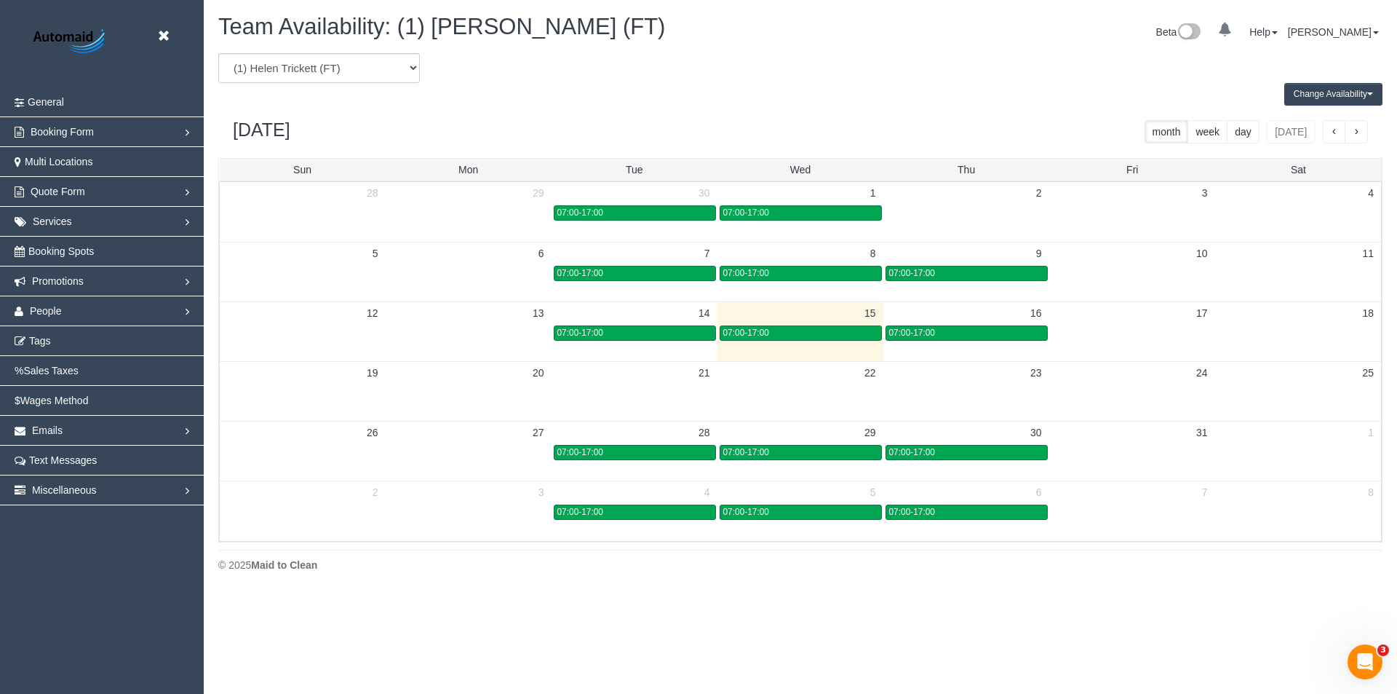
click at [959, 611] on body "Beta Close Settings General Booking Form Install Form Customize Form Fields Def…" at bounding box center [698, 347] width 1397 height 694
click at [1319, 85] on button "Change Availability" at bounding box center [1334, 94] width 98 height 23
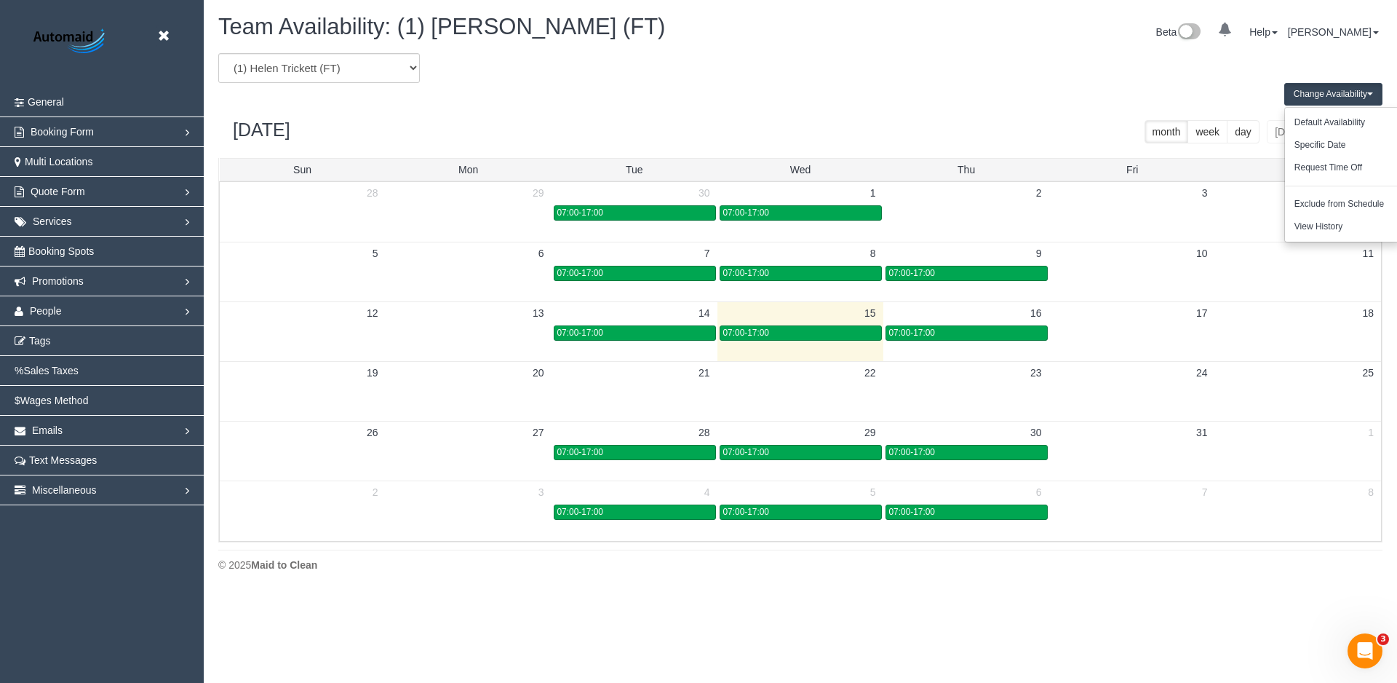
click at [1333, 91] on button "Change Availability" at bounding box center [1334, 94] width 98 height 23
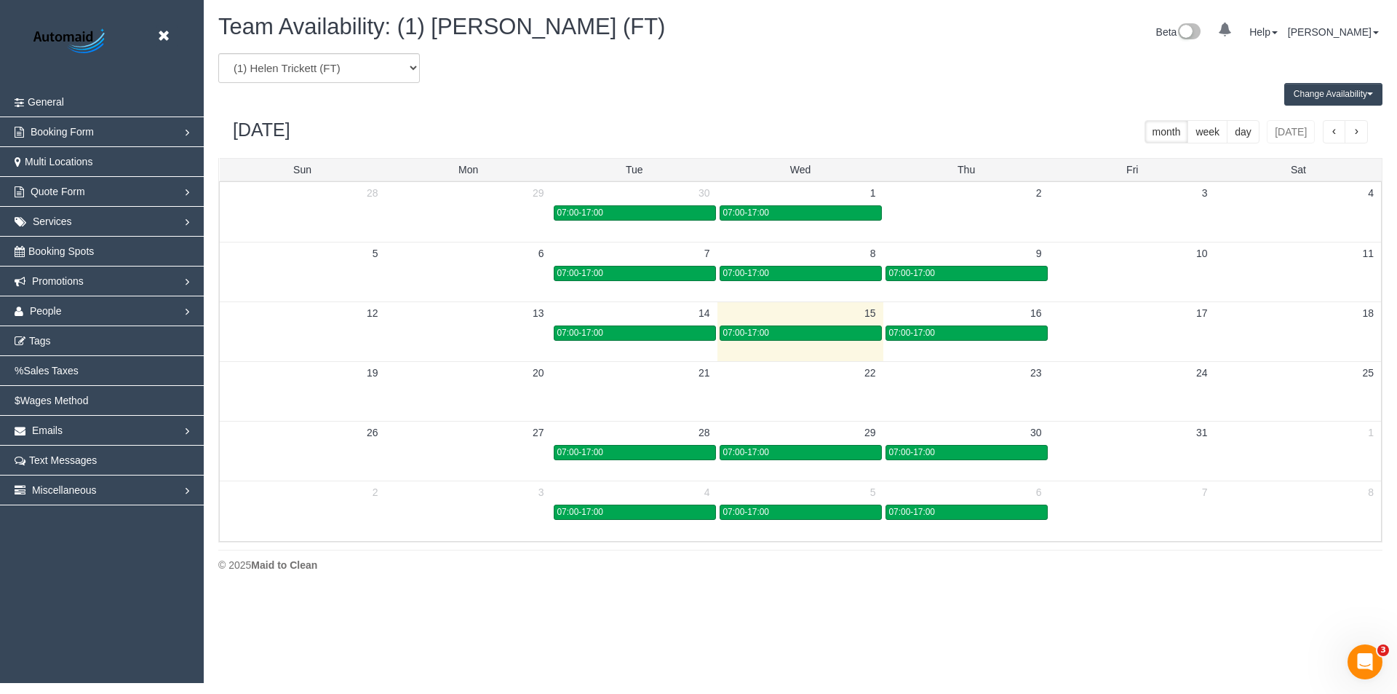
drag, startPoint x: 1356, startPoint y: 91, endPoint x: 1348, endPoint y: 80, distance: 13.5
click at [1348, 80] on div "(0) Account - Tech (0) Office (0) [PERSON_NAME] Test Account (1) [PERSON_NAME] …" at bounding box center [800, 68] width 1186 height 30
click at [1343, 95] on button "Change Availability" at bounding box center [1334, 94] width 98 height 23
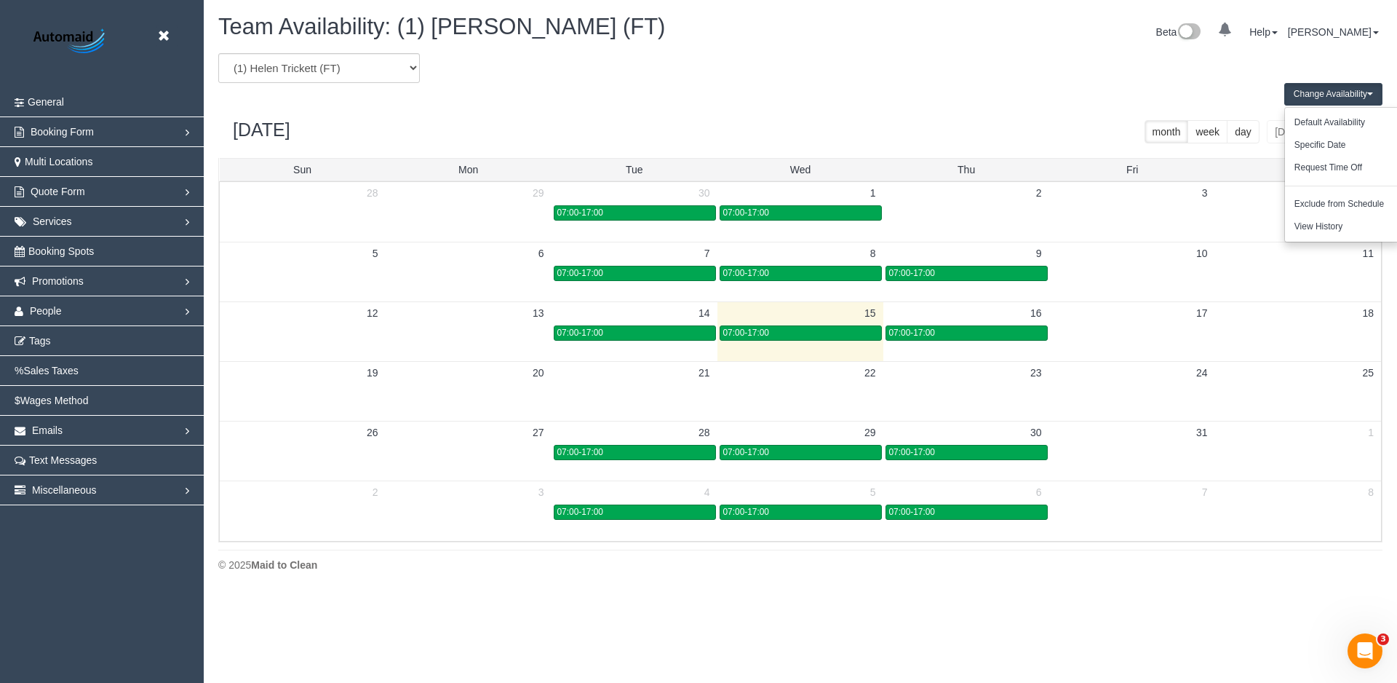
click at [1337, 77] on div "(0) Account - Tech (0) Office (0) [PERSON_NAME] Test Account (1) [PERSON_NAME] …" at bounding box center [800, 68] width 1186 height 30
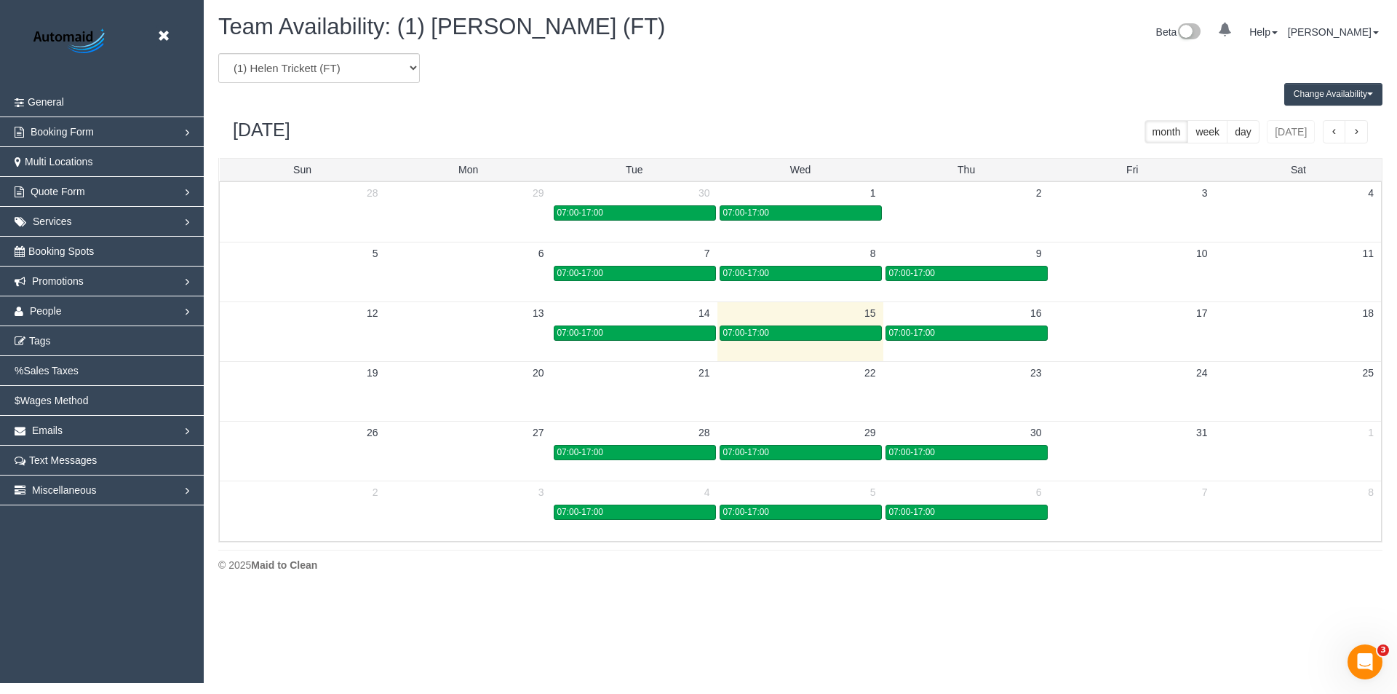
click at [458, 26] on span "Team Availability: (1) [PERSON_NAME] (FT)" at bounding box center [441, 26] width 447 height 25
copy span "[PERSON_NAME]"
click at [581, 63] on form "(0) Account - Tech (0) Office (0) [PERSON_NAME] Test Account (1) [PERSON_NAME] …" at bounding box center [503, 68] width 571 height 30
click at [590, 380] on td "21" at bounding box center [635, 372] width 166 height 23
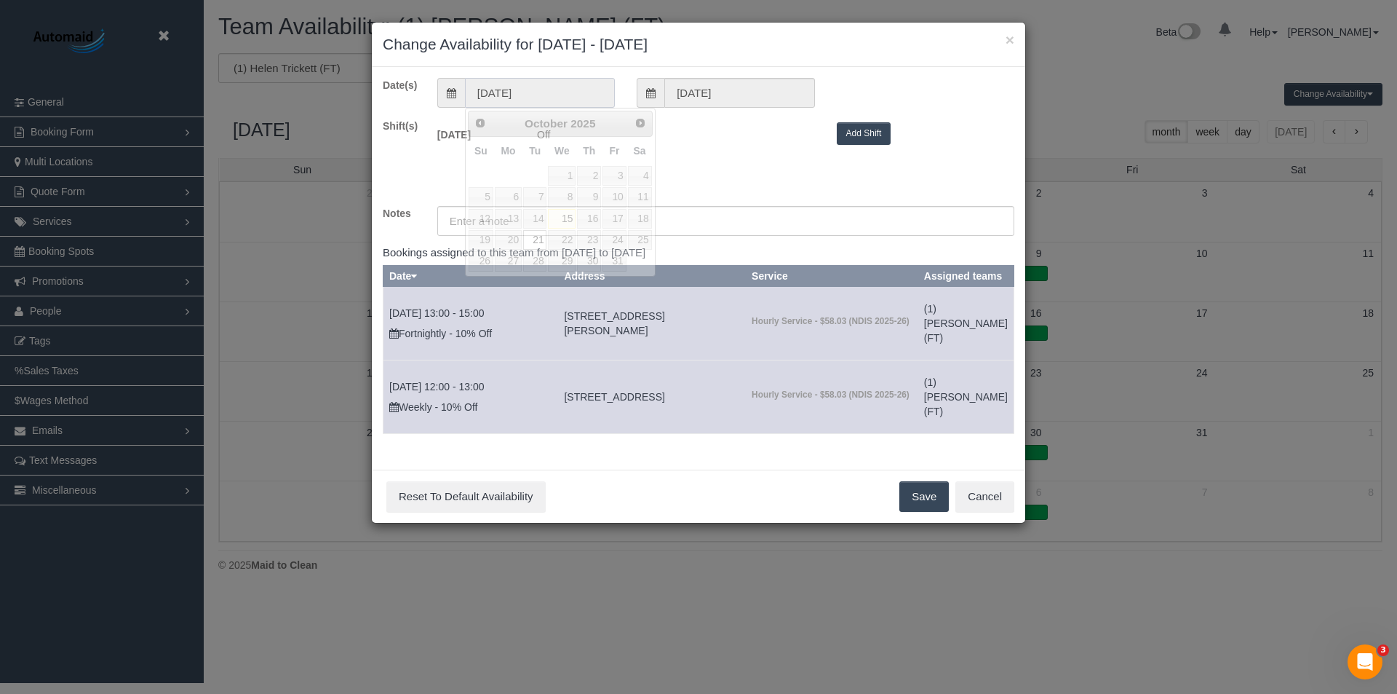
click at [531, 98] on input "[DATE]" at bounding box center [540, 93] width 150 height 30
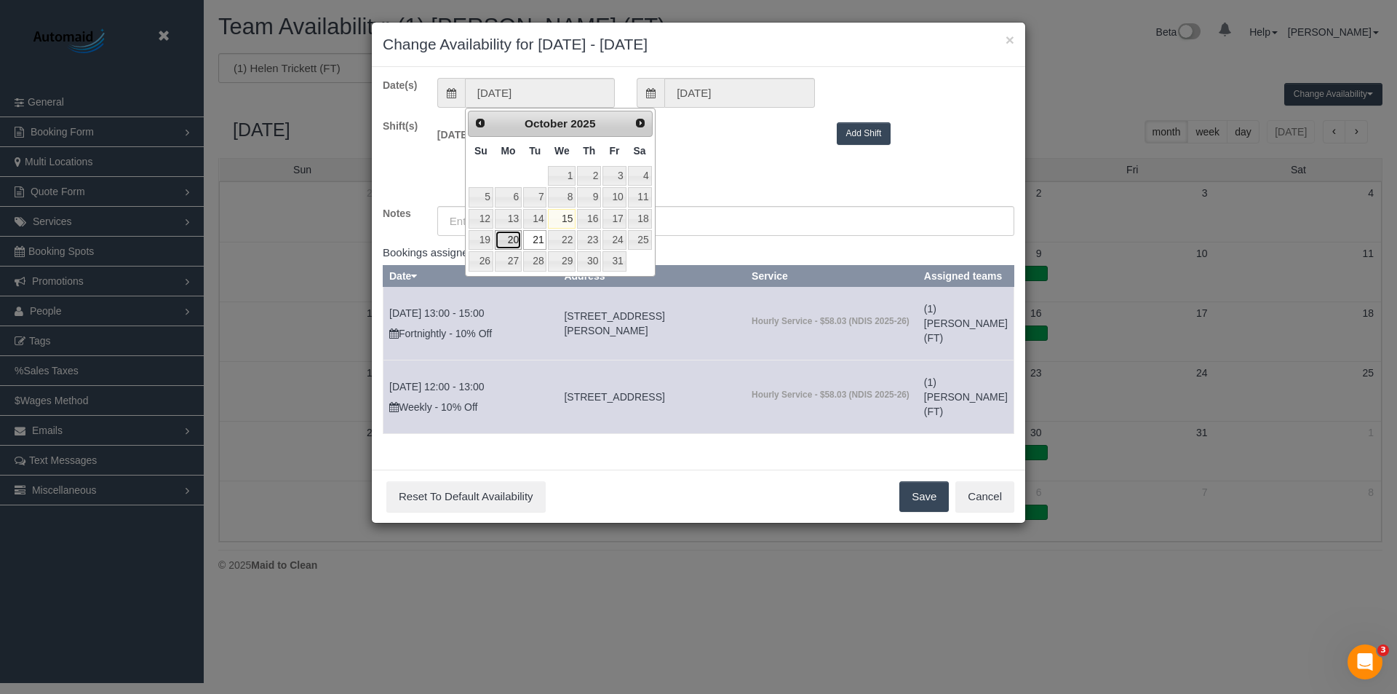
click at [507, 236] on link "20" at bounding box center [508, 240] width 27 height 20
type input "[DATE]"
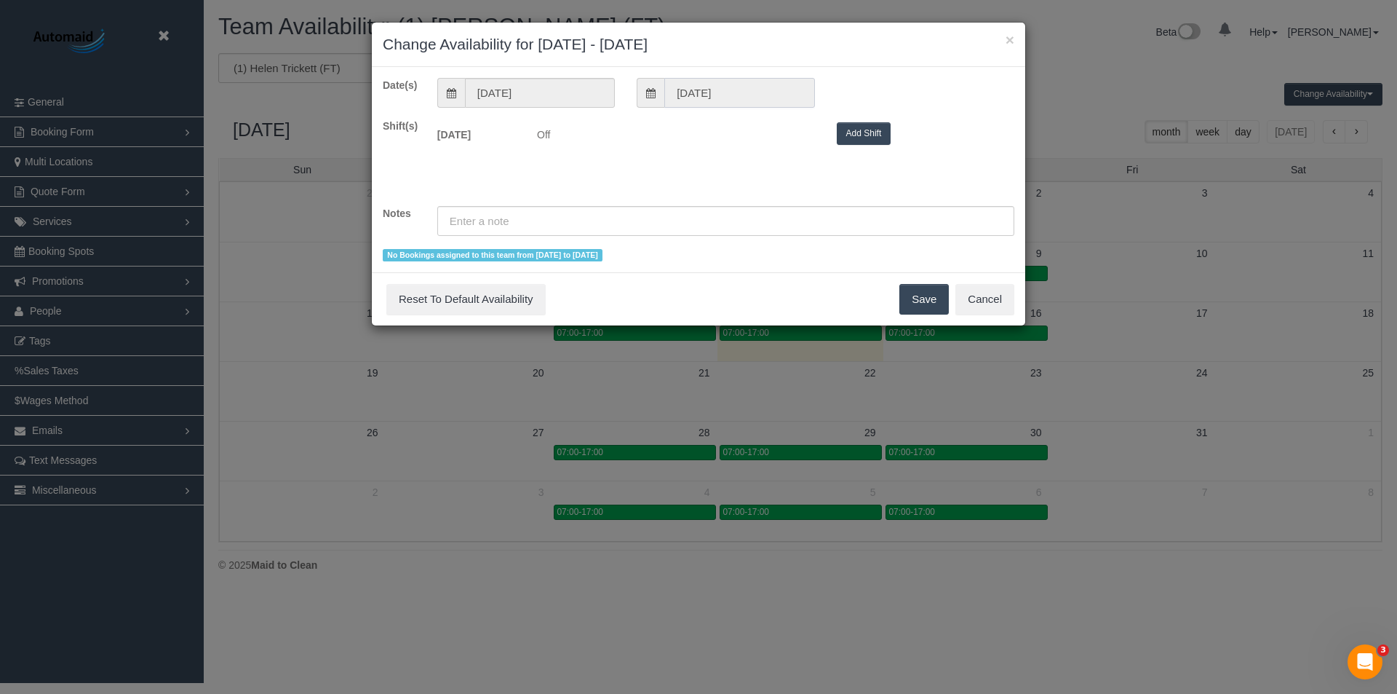
click at [689, 90] on input "[DATE]" at bounding box center [740, 93] width 150 height 30
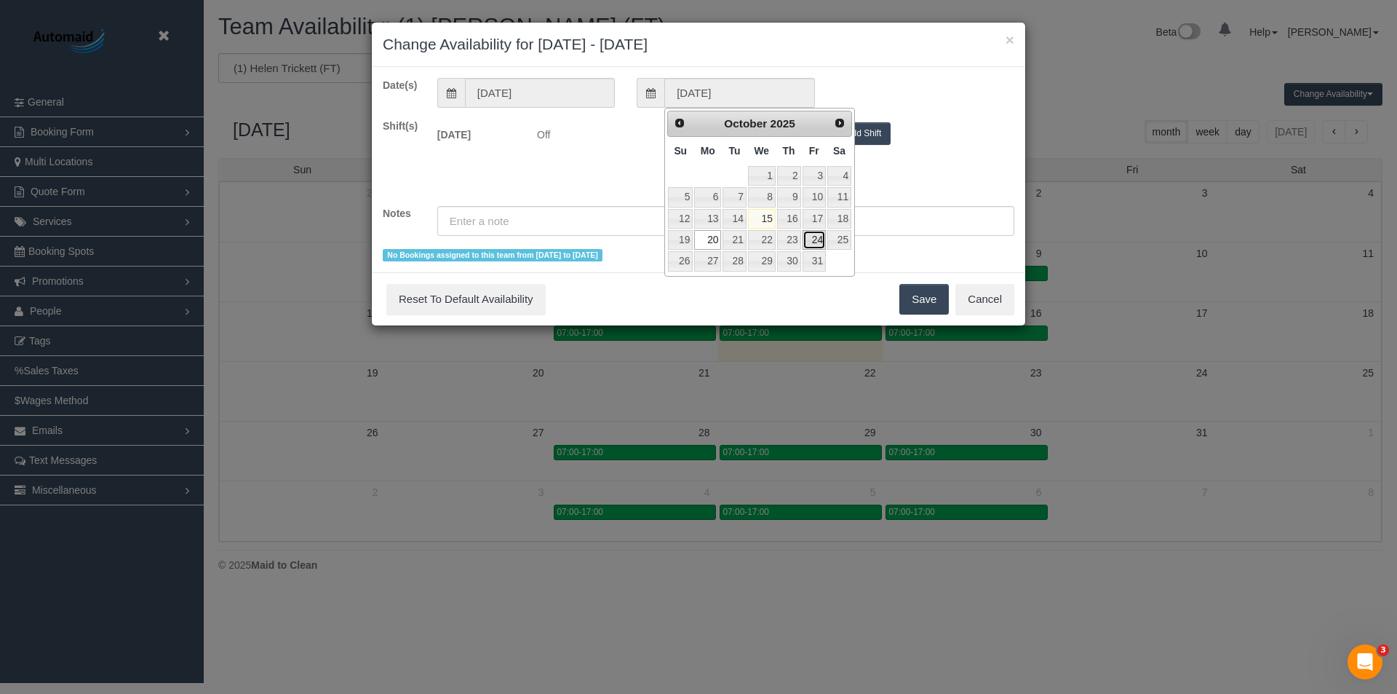
click at [814, 242] on link "24" at bounding box center [814, 240] width 23 height 20
type input "[DATE]"
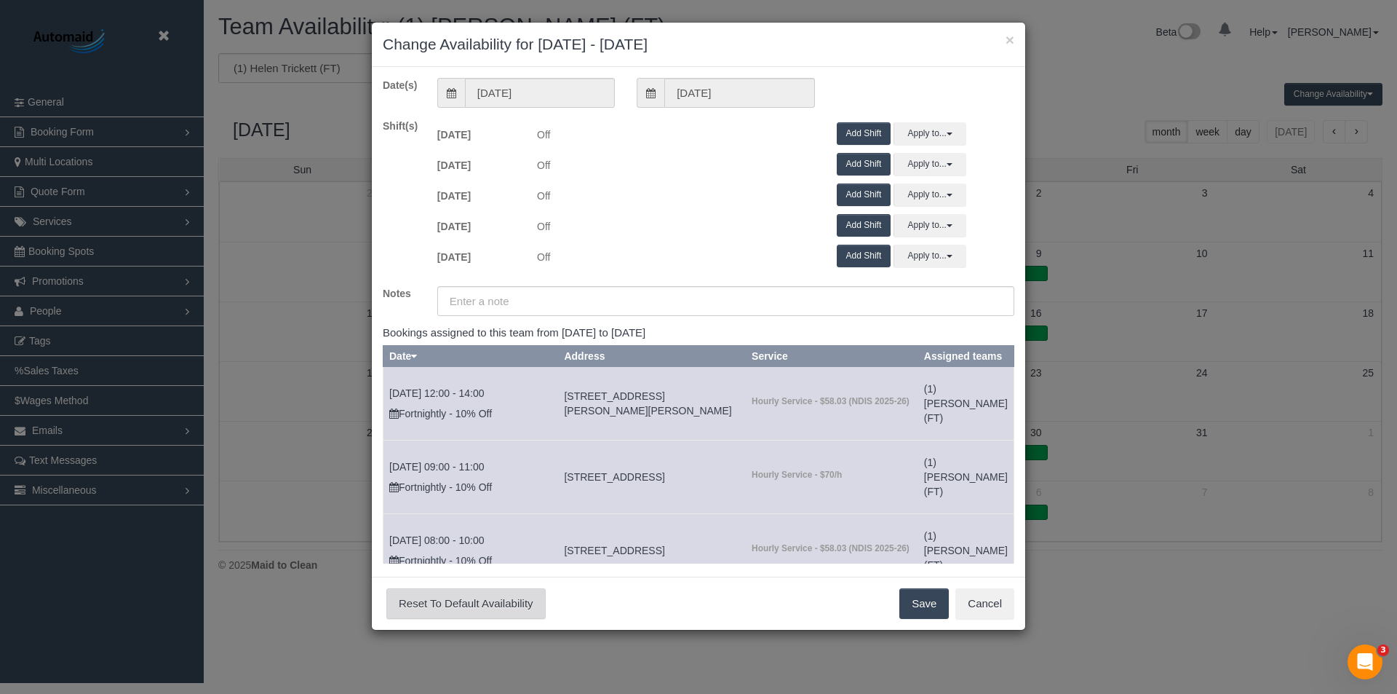
click at [470, 608] on button "Reset To Default Availability" at bounding box center [465, 603] width 159 height 31
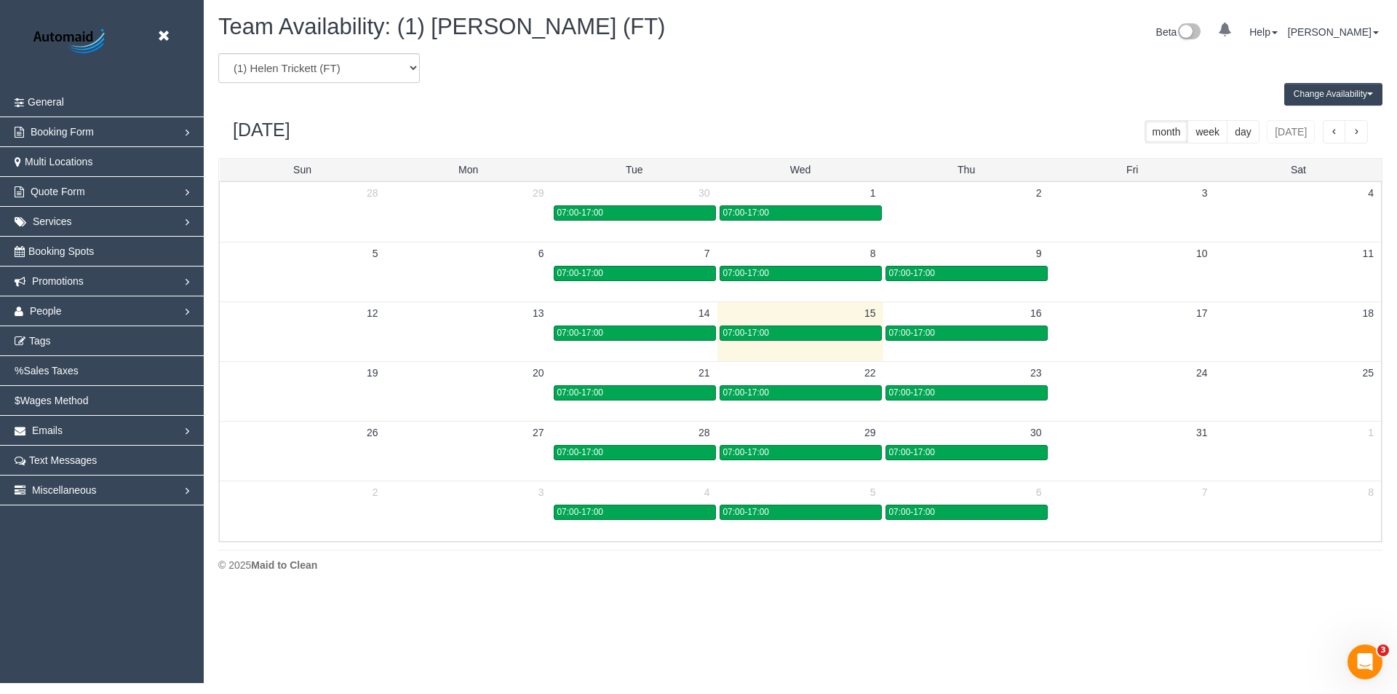
click at [582, 371] on td "21" at bounding box center [635, 372] width 166 height 23
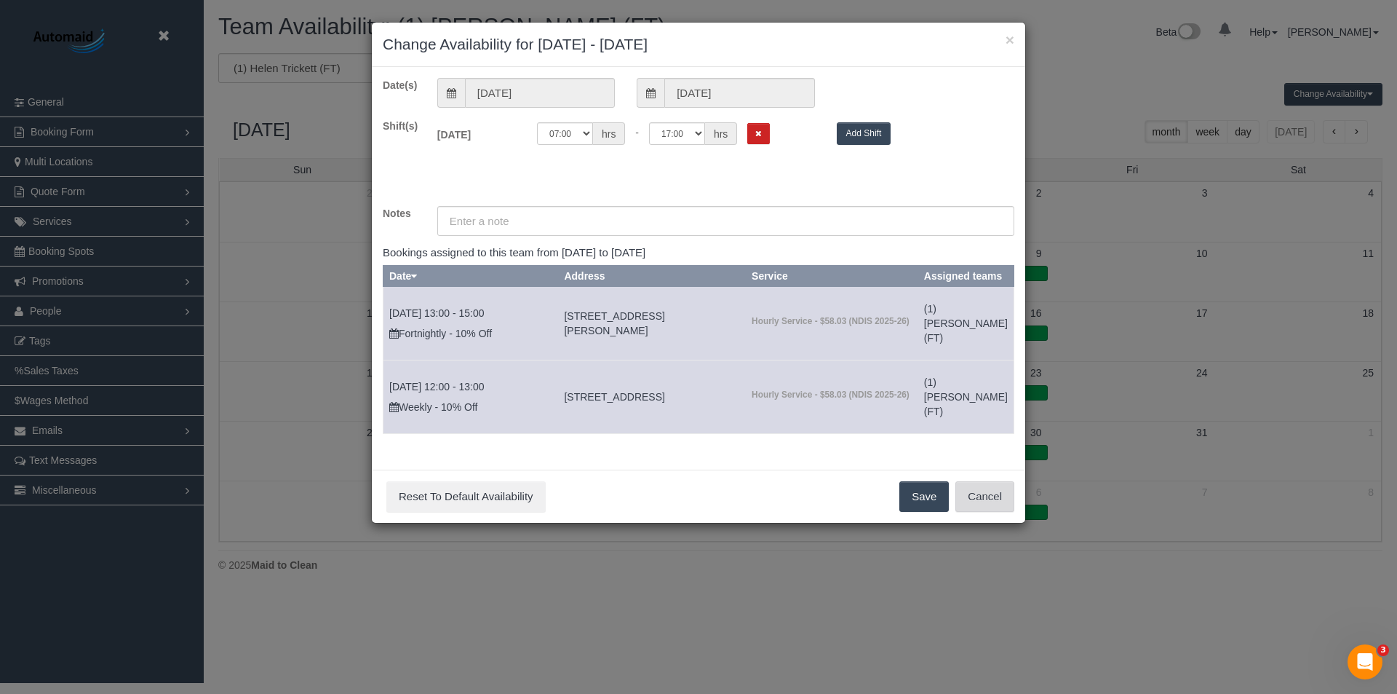
click at [994, 512] on button "Cancel" at bounding box center [985, 496] width 59 height 31
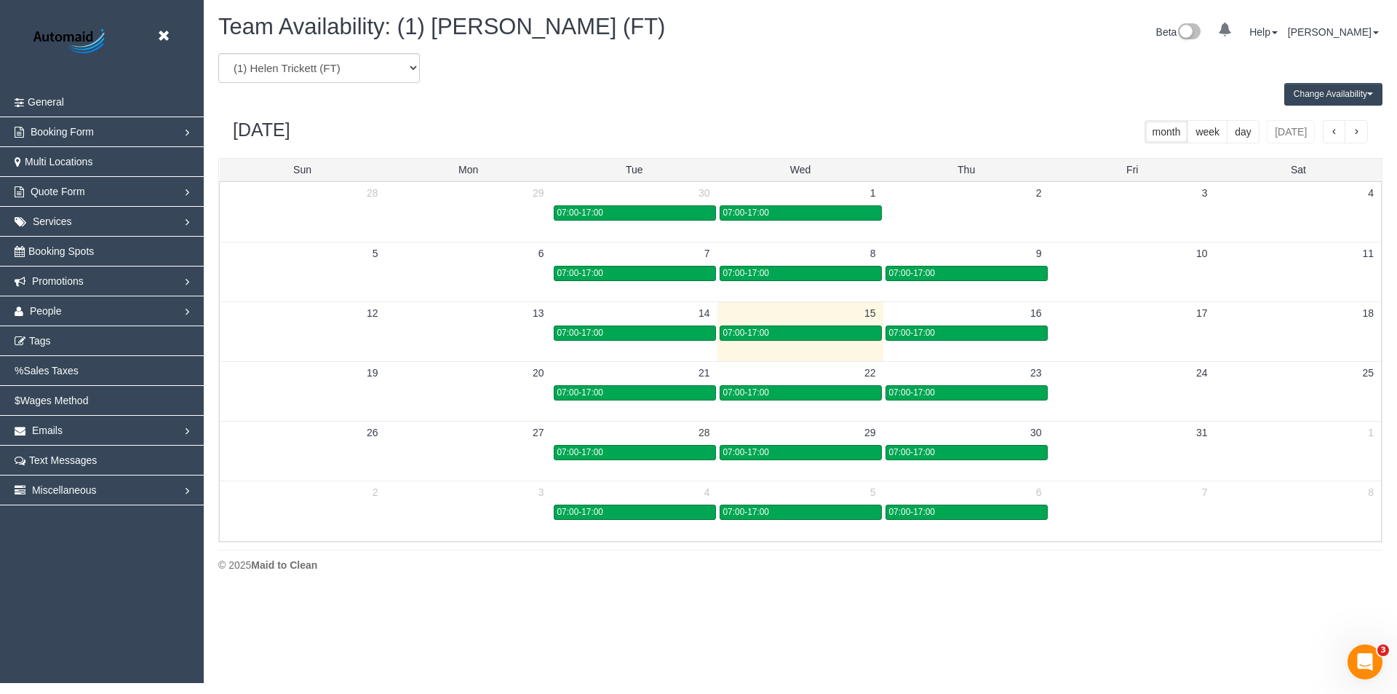
click at [606, 367] on td "21" at bounding box center [635, 372] width 166 height 23
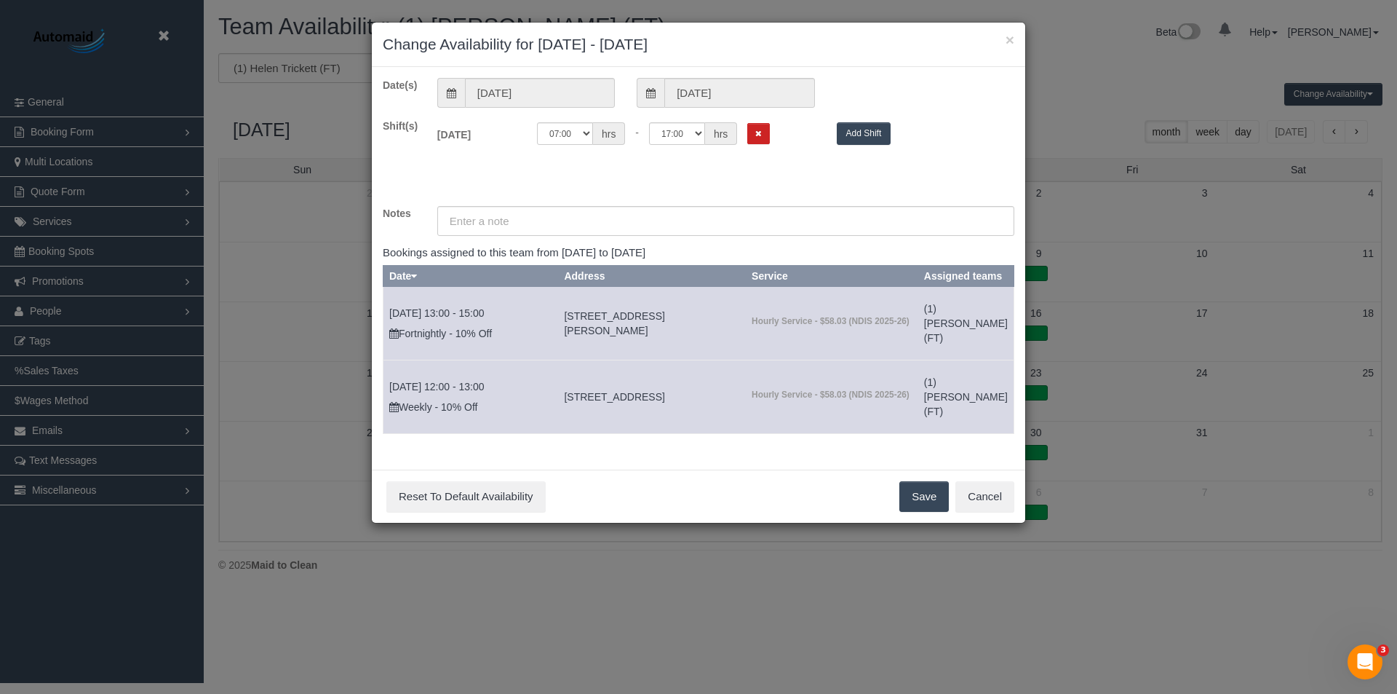
drag, startPoint x: 713, startPoint y: 34, endPoint x: 746, endPoint y: 73, distance: 51.1
click at [746, 73] on sui-modal "× Change Availability for [DATE] - [DATE] Date(s) [DATE] [DATE] Shift(s) [DATE]…" at bounding box center [699, 273] width 654 height 500
click at [833, 69] on div "Date(s) [DATE] [DATE] Shift(s) [DATE] Off 00:00 00:05 00:10 00:15 00:20 00:25 0…" at bounding box center [699, 268] width 654 height 403
click at [555, 81] on input "[DATE]" at bounding box center [540, 93] width 150 height 30
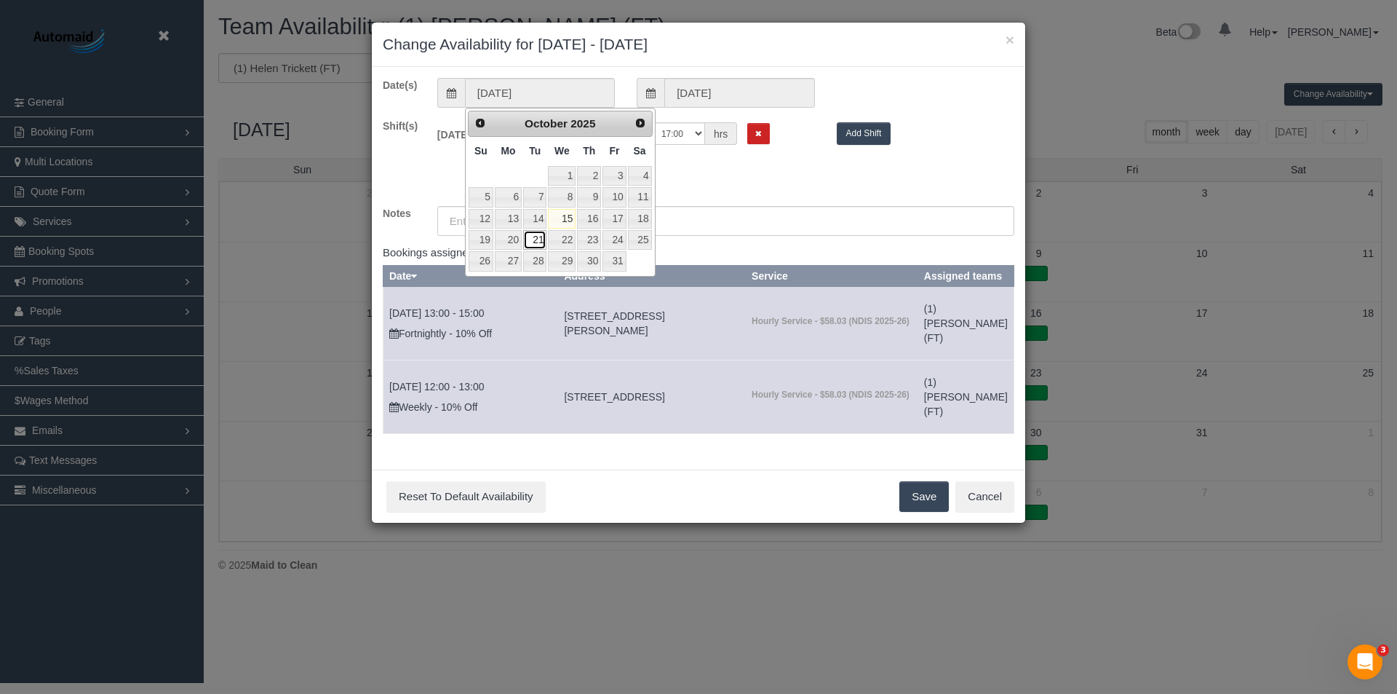
click at [533, 240] on link "21" at bounding box center [534, 240] width 23 height 20
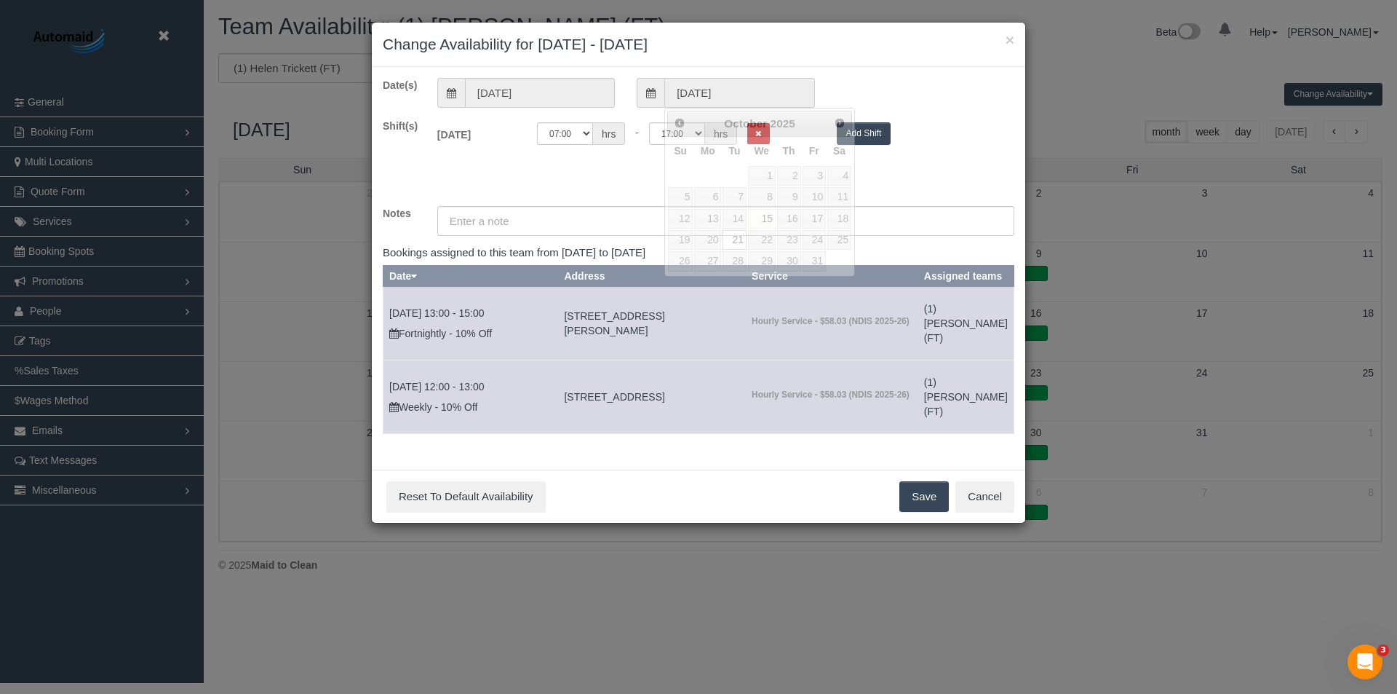
click at [726, 92] on input "[DATE]" at bounding box center [740, 93] width 150 height 30
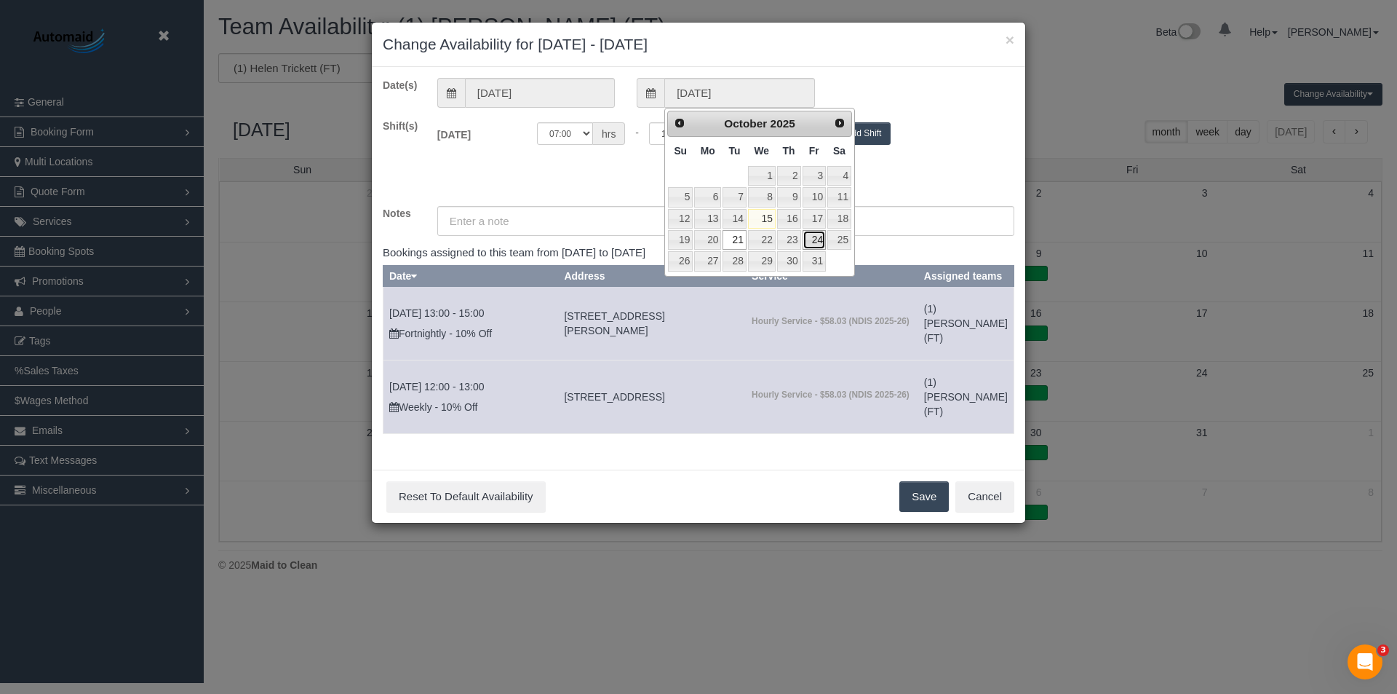
click at [820, 244] on link "24" at bounding box center [814, 240] width 23 height 20
type input "[DATE]"
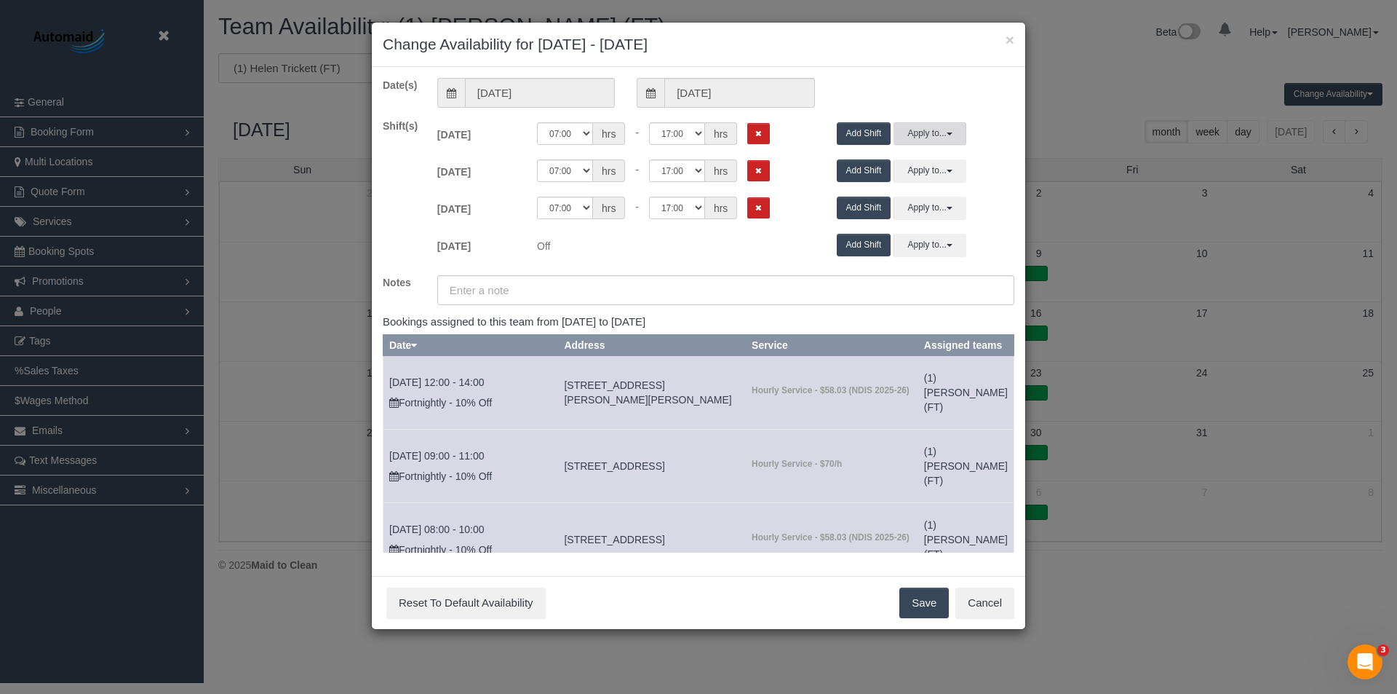
click at [932, 138] on button "Apply to..." at bounding box center [930, 133] width 73 height 23
click at [970, 272] on li "Apply Cancel" at bounding box center [964, 269] width 121 height 7
click at [987, 602] on button "Cancel" at bounding box center [985, 602] width 59 height 31
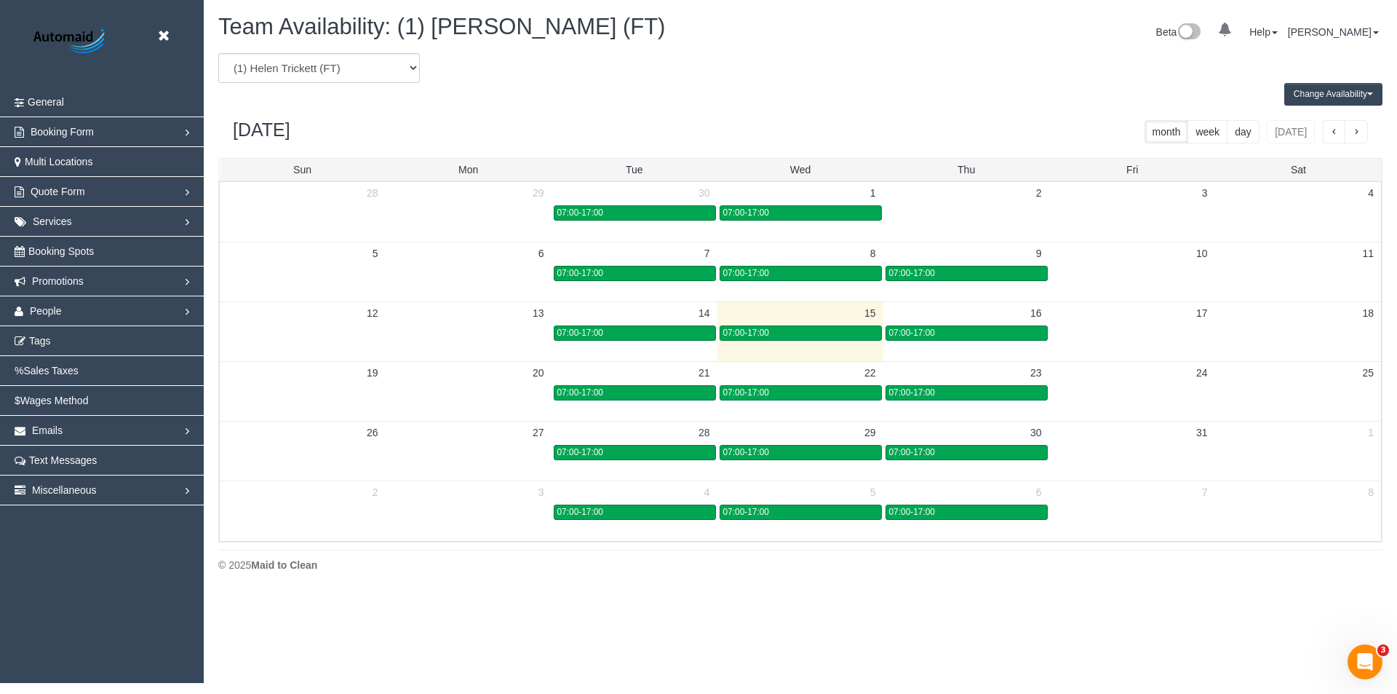
click at [943, 645] on body "Beta Close Settings General Booking Form Install Form Customize Form Fields Def…" at bounding box center [698, 347] width 1397 height 694
click at [1347, 84] on button "Change Availability" at bounding box center [1334, 94] width 98 height 23
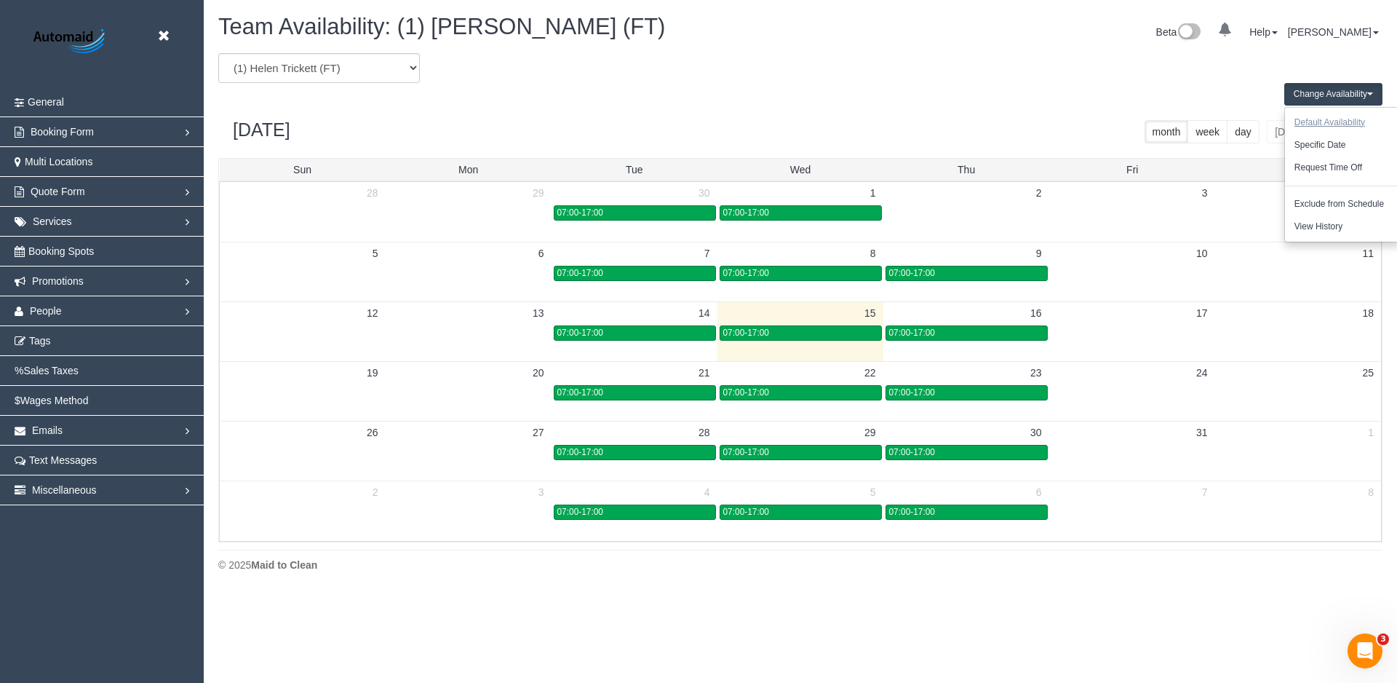
click at [1332, 121] on button "Default Availability" at bounding box center [1330, 122] width 90 height 23
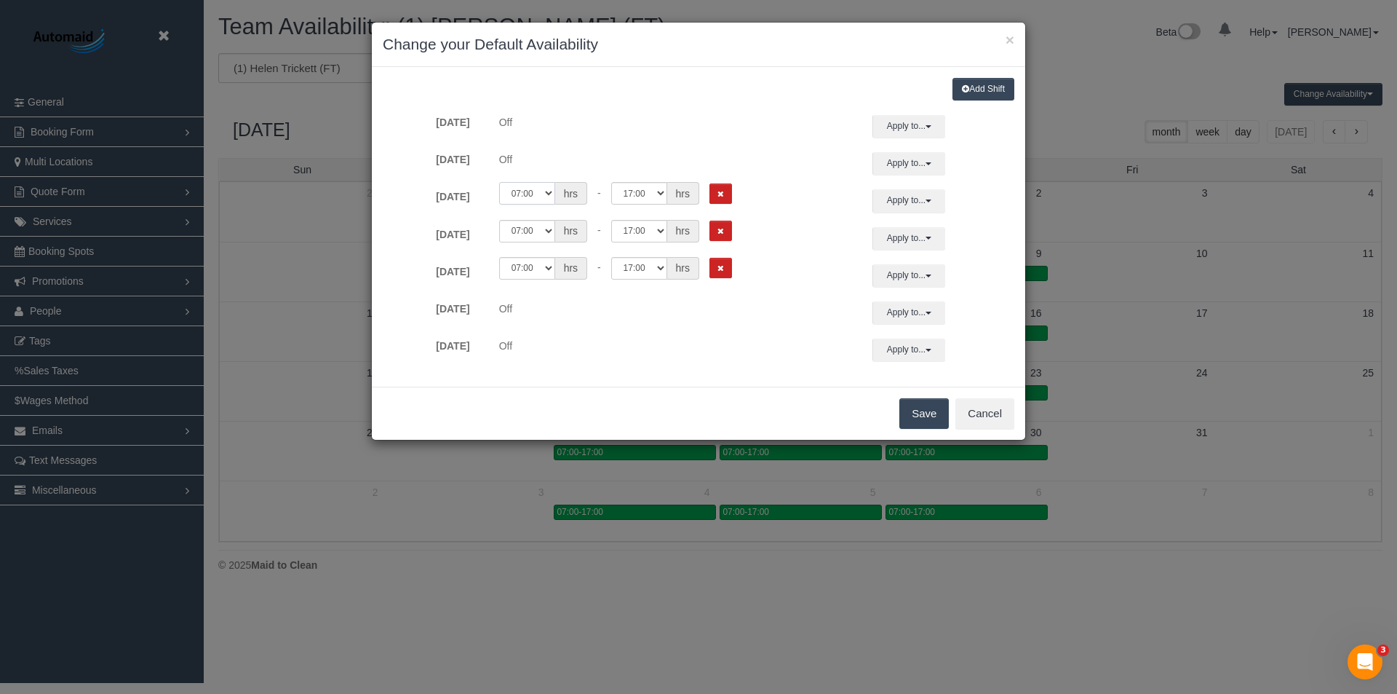
click at [542, 191] on select "00:00 00:05 00:10 00:15 00:20 00:25 00:30 00:35 00:40 00:45 00:50 00:55 01:00 0…" at bounding box center [527, 193] width 56 height 23
select select "string:09:00"
click at [499, 182] on select "00:00 00:05 00:10 00:15 00:20 00:25 00:30 00:35 00:40 00:45 00:50 00:55 01:00 0…" at bounding box center [527, 193] width 56 height 23
click at [921, 199] on button "Apply to..." at bounding box center [909, 200] width 73 height 23
click at [912, 328] on link "[DATE]" at bounding box center [964, 324] width 121 height 20
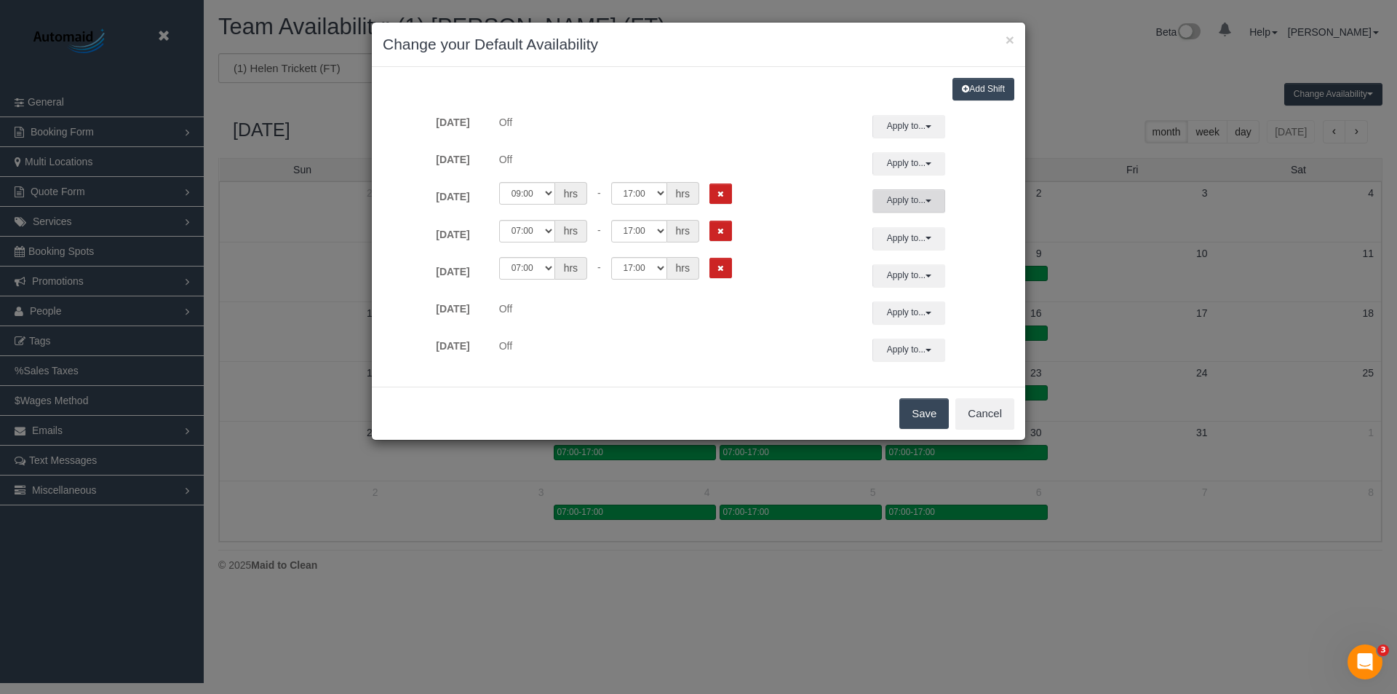
click at [904, 202] on button "Apply to..." at bounding box center [909, 200] width 73 height 23
click at [788, 334] on form "[DATE] Off Apply to... All [DATE] [DATE] [DATE] [DATE] [DATE] [DATE] [DATE] App…" at bounding box center [699, 238] width 632 height 246
click at [913, 199] on button "Apply to..." at bounding box center [909, 200] width 73 height 23
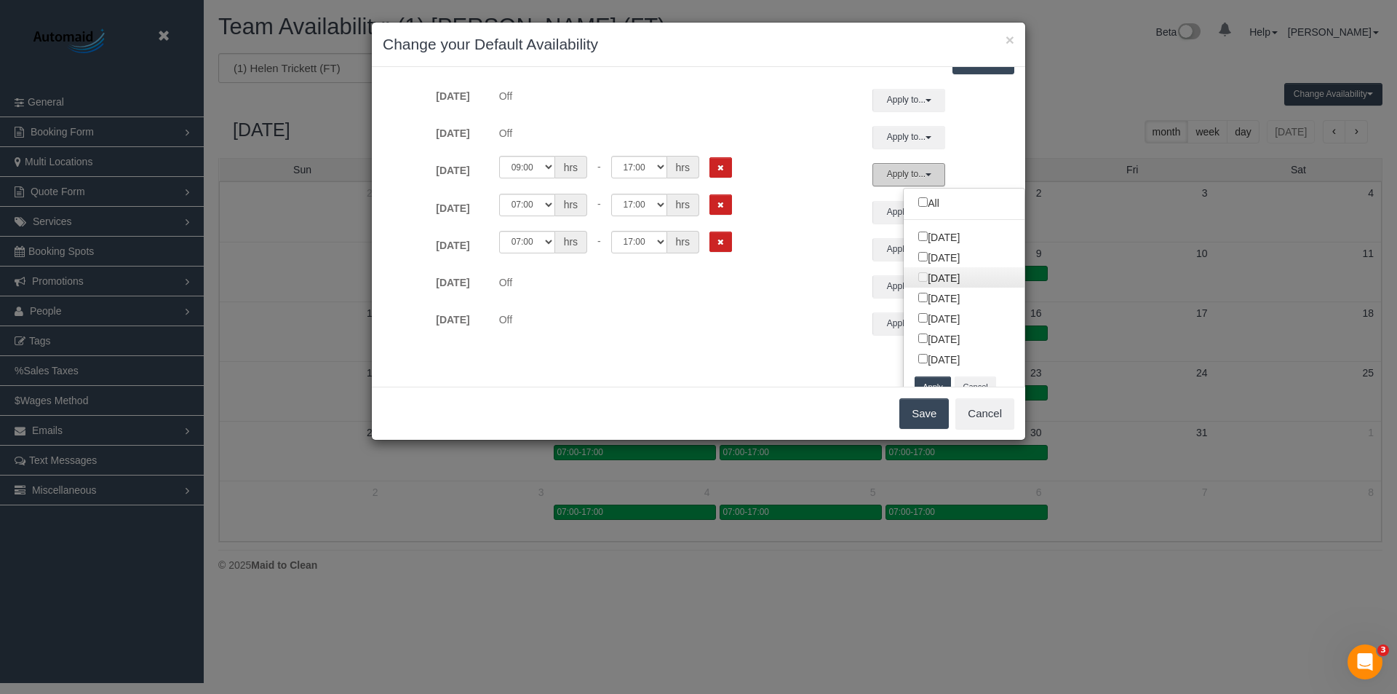
scroll to position [41, 0]
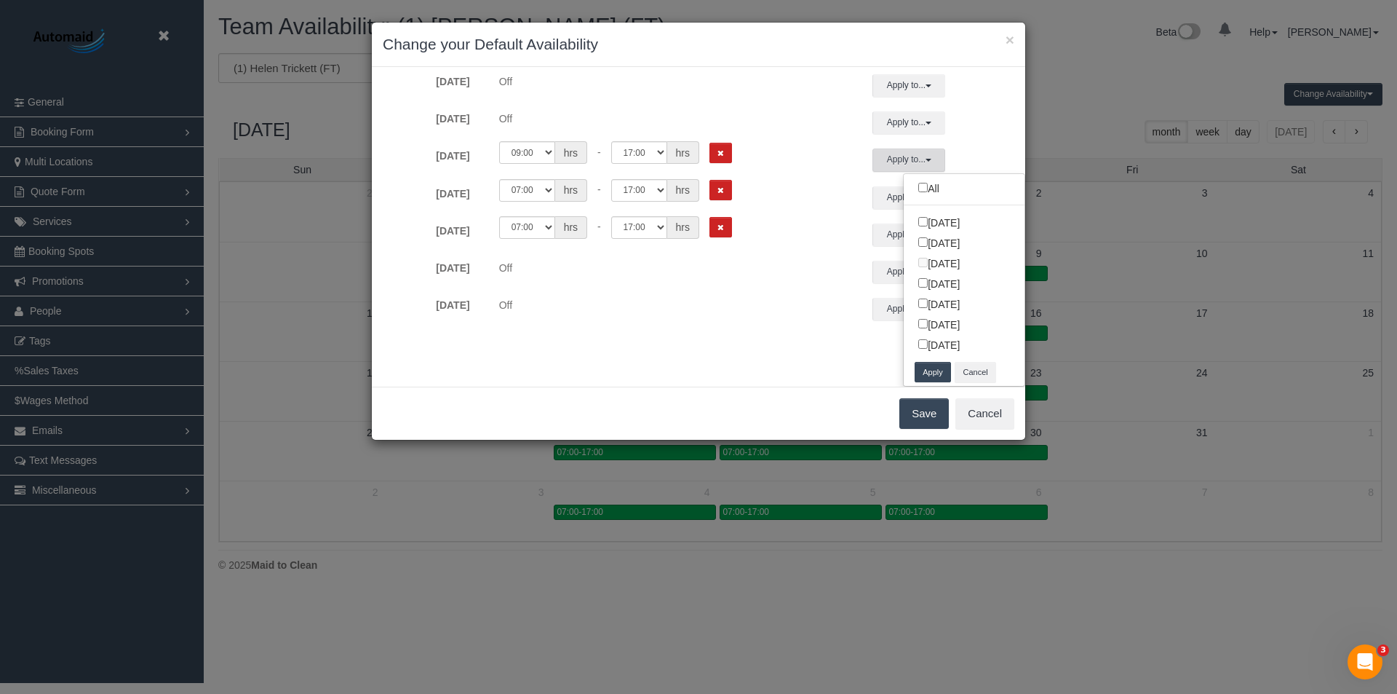
click at [924, 368] on button "Apply" at bounding box center [933, 372] width 36 height 21
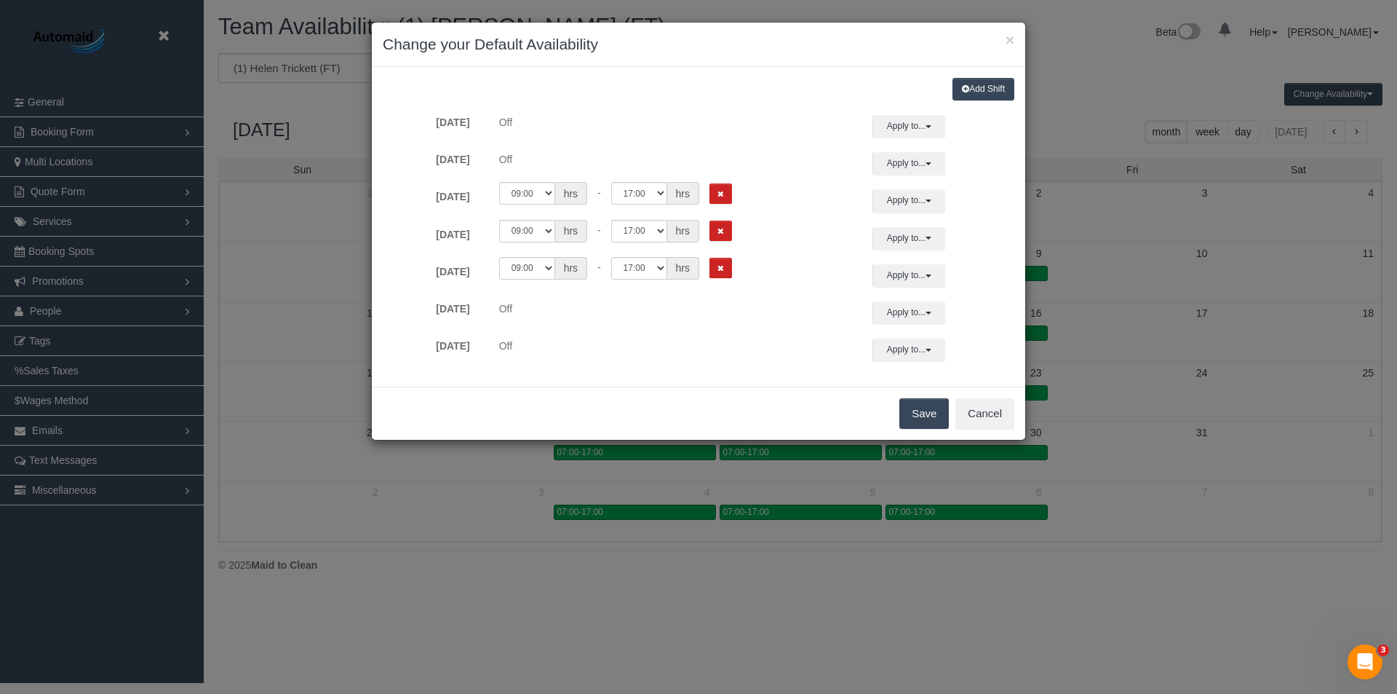
scroll to position [0, 0]
click at [991, 411] on button "Cancel" at bounding box center [985, 413] width 59 height 31
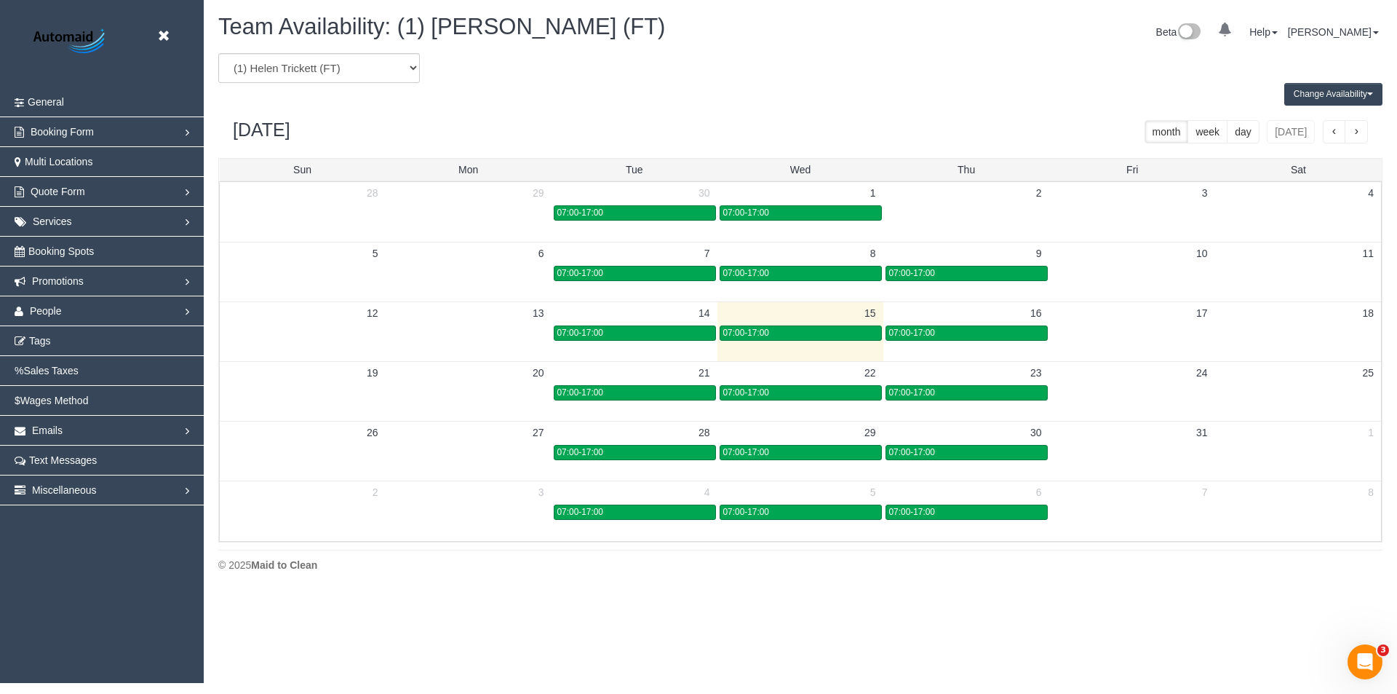
click at [1021, 607] on body "Beta Close Settings General Booking Form Install Form Customize Form Fields Def…" at bounding box center [698, 347] width 1397 height 694
click at [967, 640] on body "Beta Close Settings General Booking Form Install Form Customize Form Fields Def…" at bounding box center [698, 347] width 1397 height 694
click at [159, 32] on icon at bounding box center [163, 36] width 18 height 18
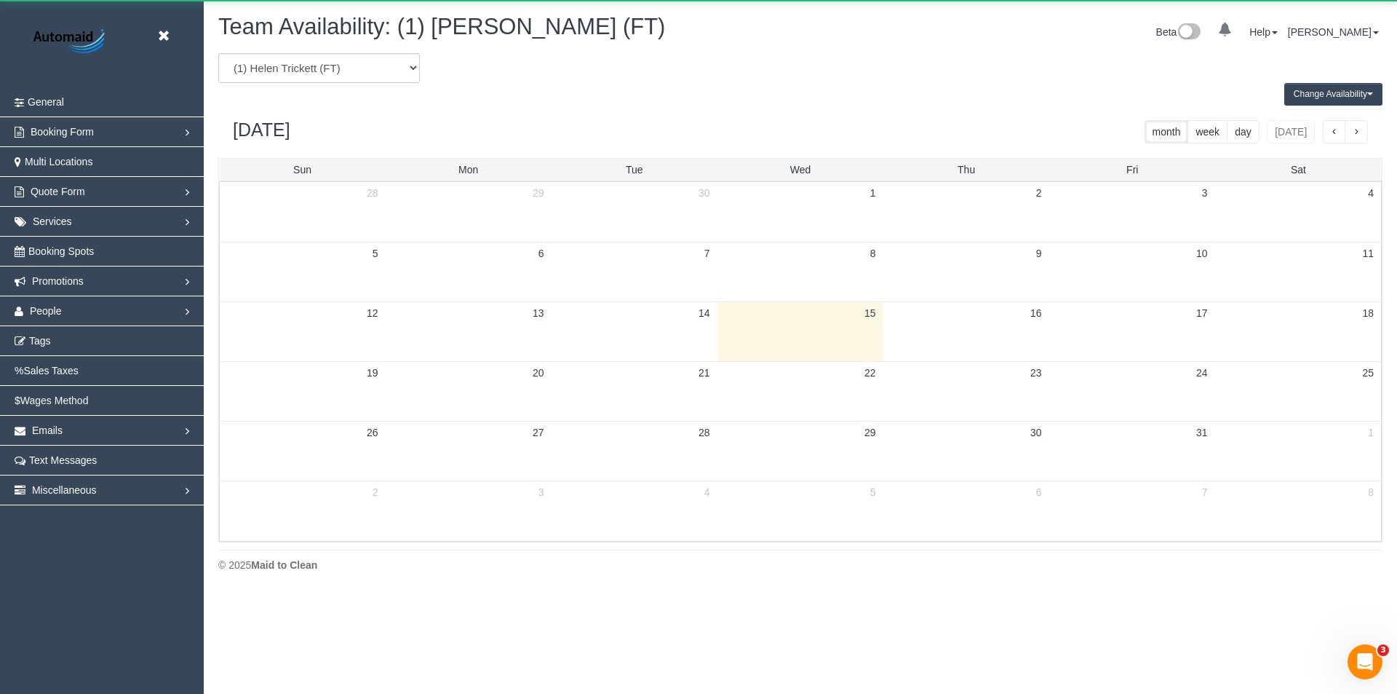
scroll to position [592, 1397]
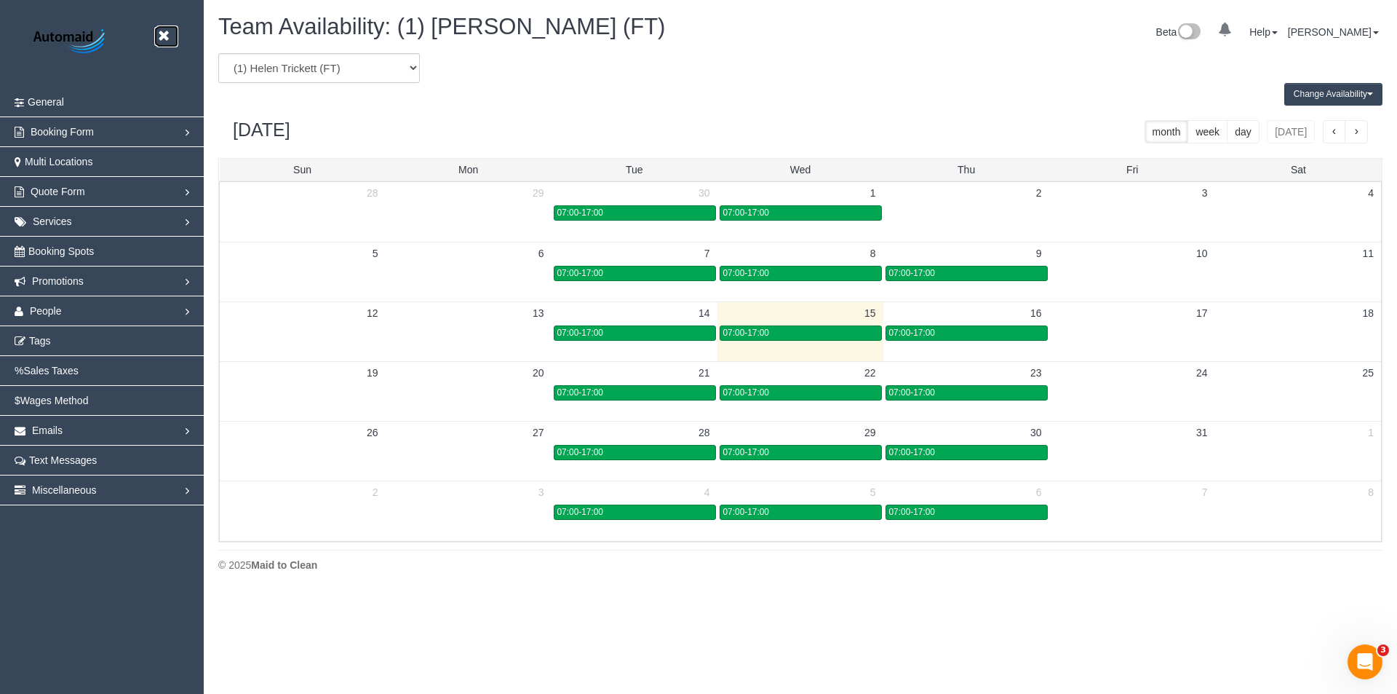
click at [167, 36] on icon at bounding box center [163, 36] width 18 height 18
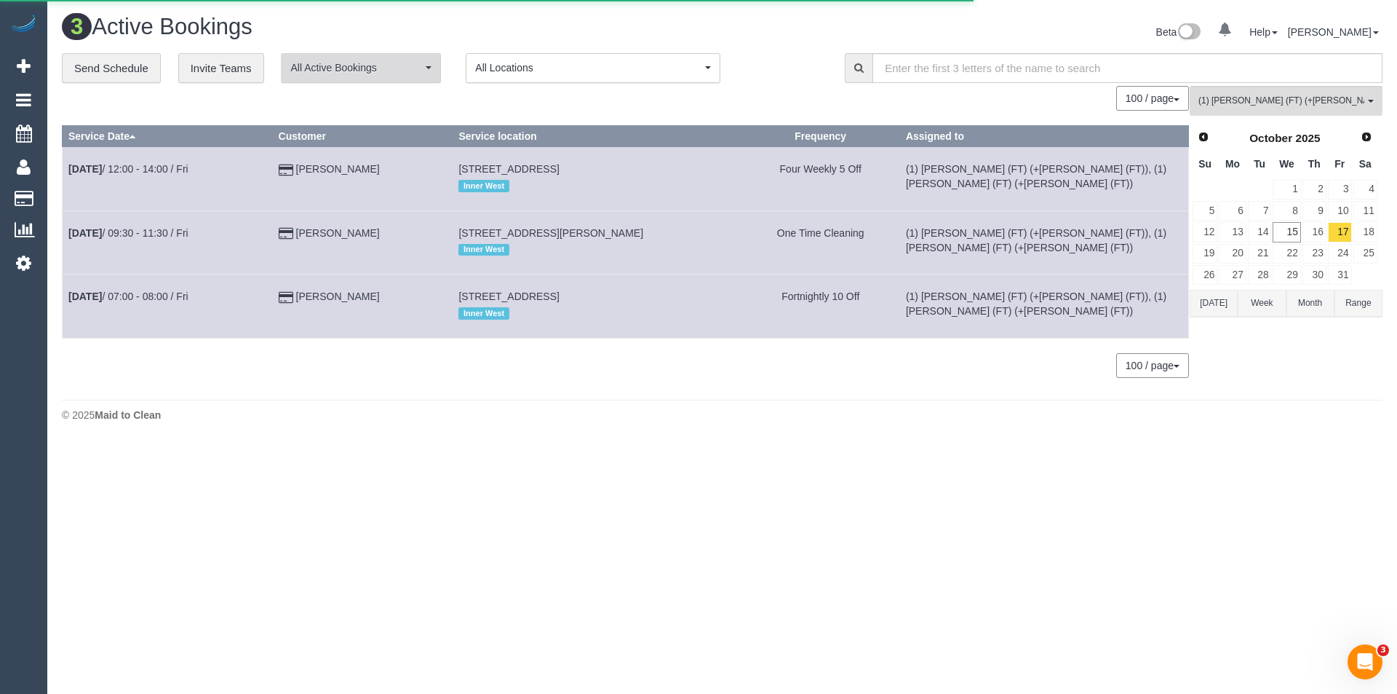
scroll to position [592, 1397]
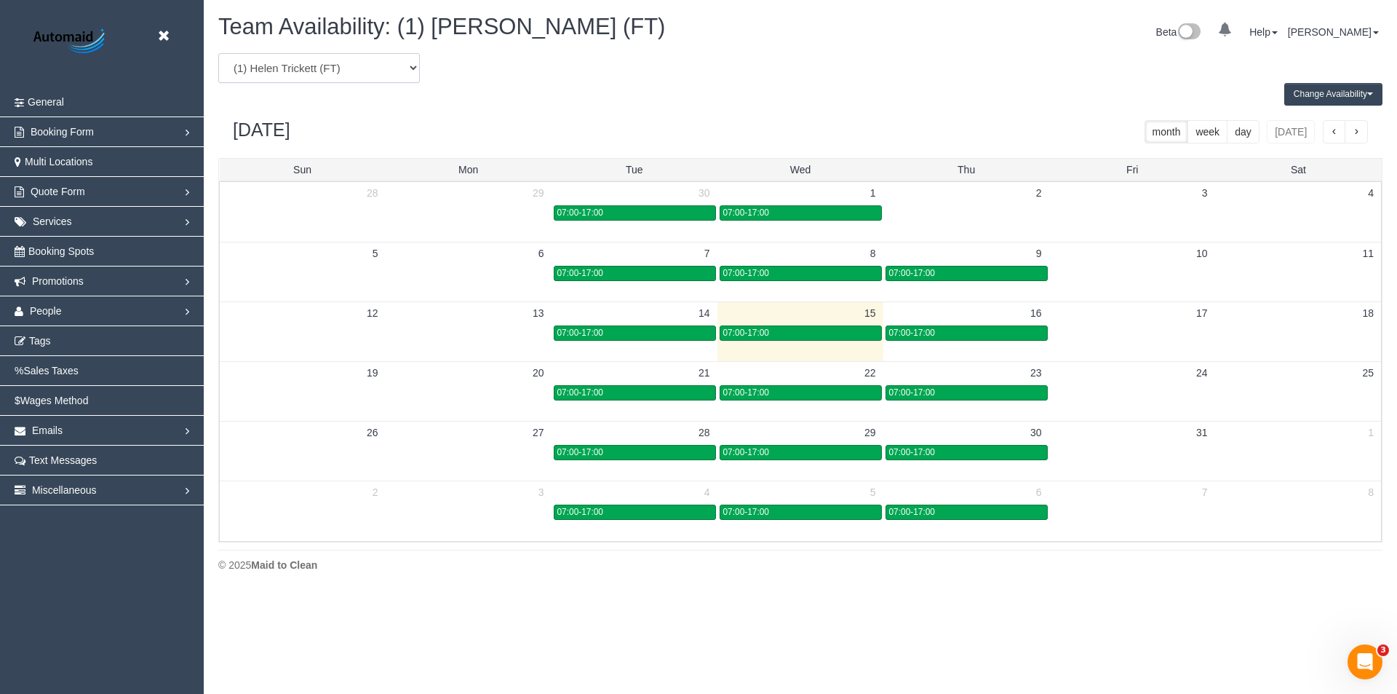
click at [337, 64] on select "(0) Account - Tech (0) Office (0) [PERSON_NAME] Test Account (1) [PERSON_NAME] …" at bounding box center [319, 68] width 202 height 30
select select "number:31465"
click at [218, 53] on select "(0) Account - Tech (0) Office (0) [PERSON_NAME] Test Account (1) [PERSON_NAME] …" at bounding box center [319, 68] width 202 height 30
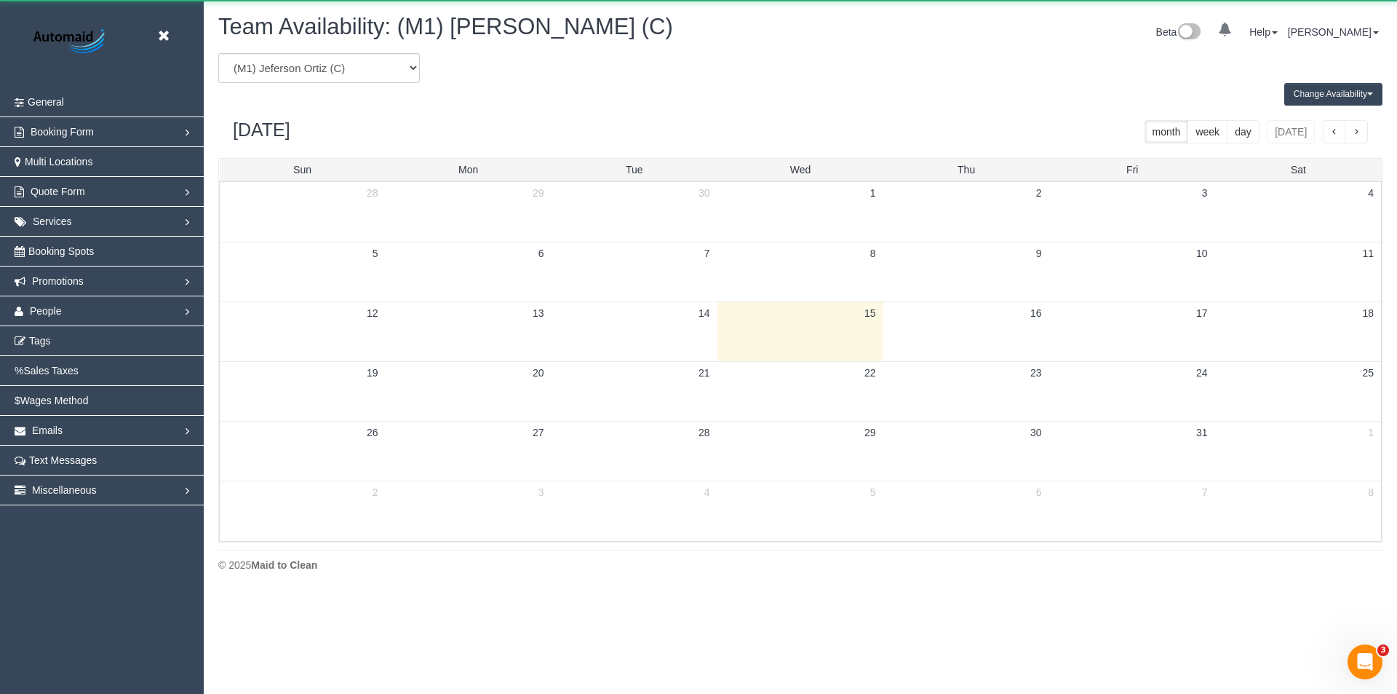
scroll to position [72192, 71388]
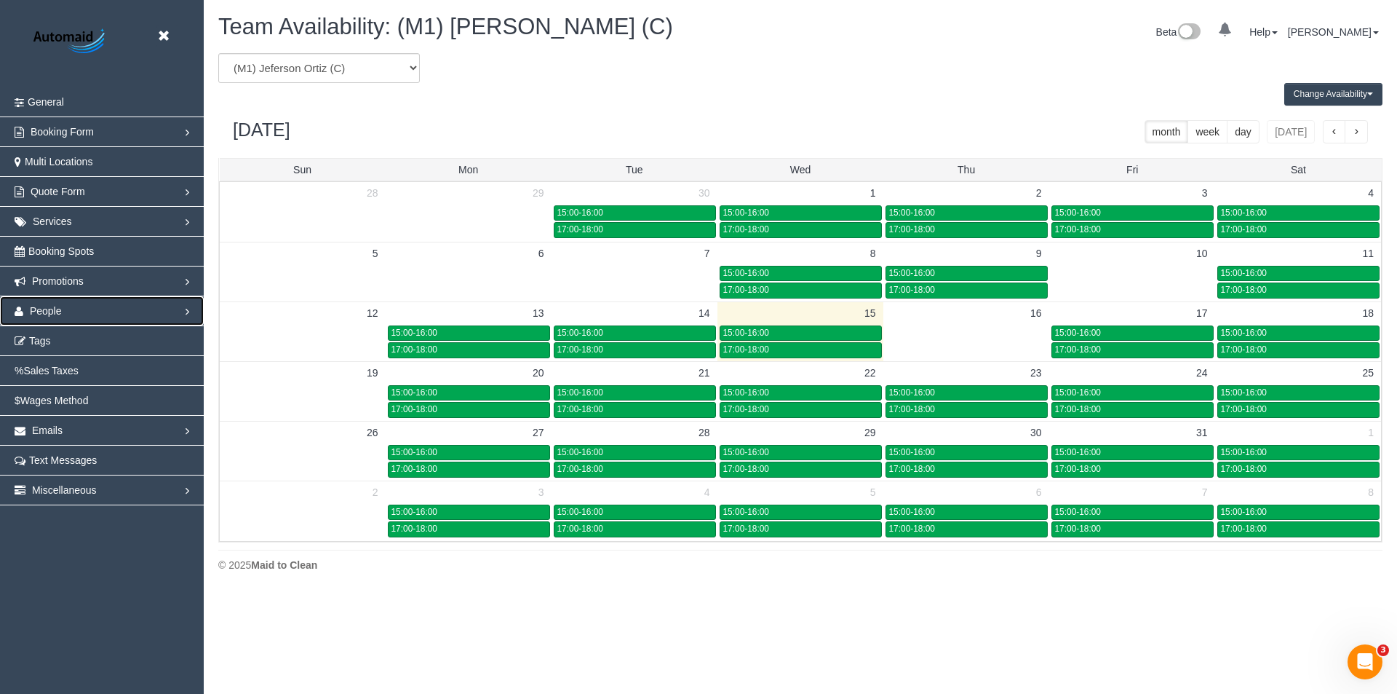
click at [186, 314] on link "People" at bounding box center [102, 310] width 204 height 29
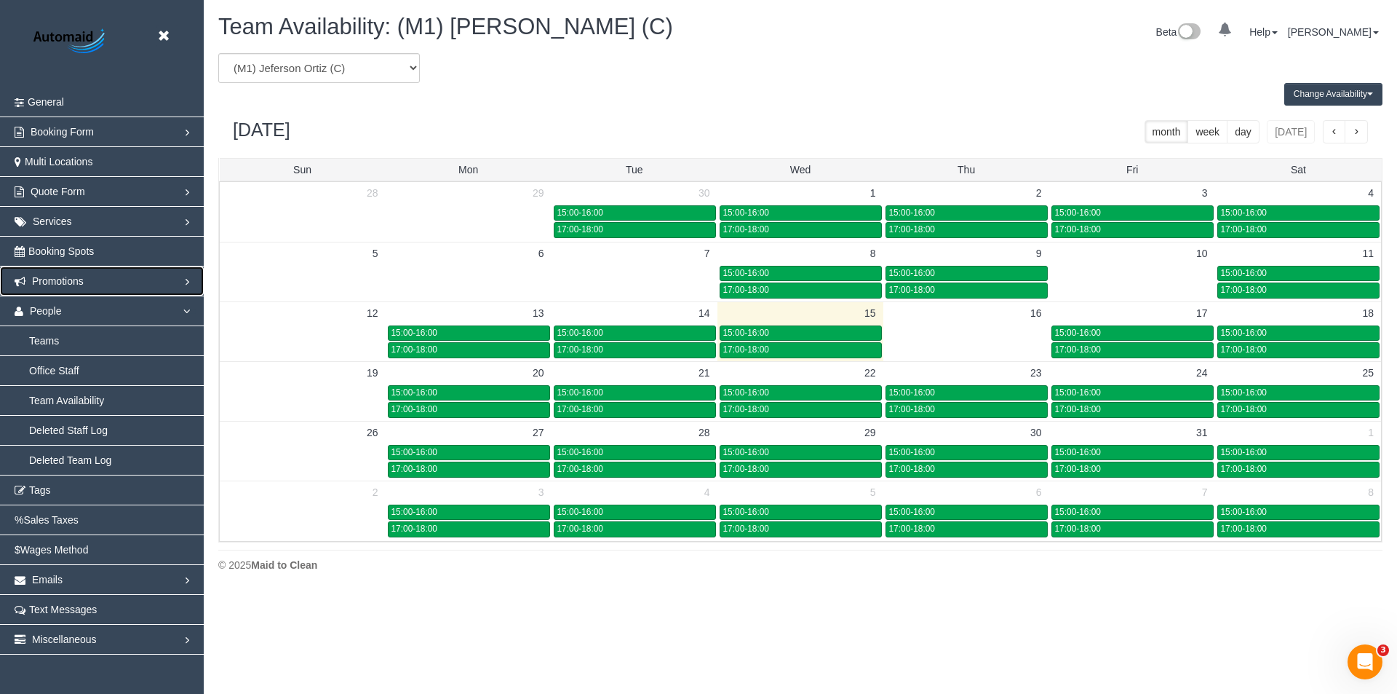
click at [189, 277] on link "Promotions" at bounding box center [102, 280] width 204 height 29
click at [1020, 614] on body "Beta Close Settings General Booking Form Install Form Customize Form Fields Def…" at bounding box center [698, 347] width 1397 height 694
click at [191, 279] on link "Promotions" at bounding box center [102, 280] width 204 height 29
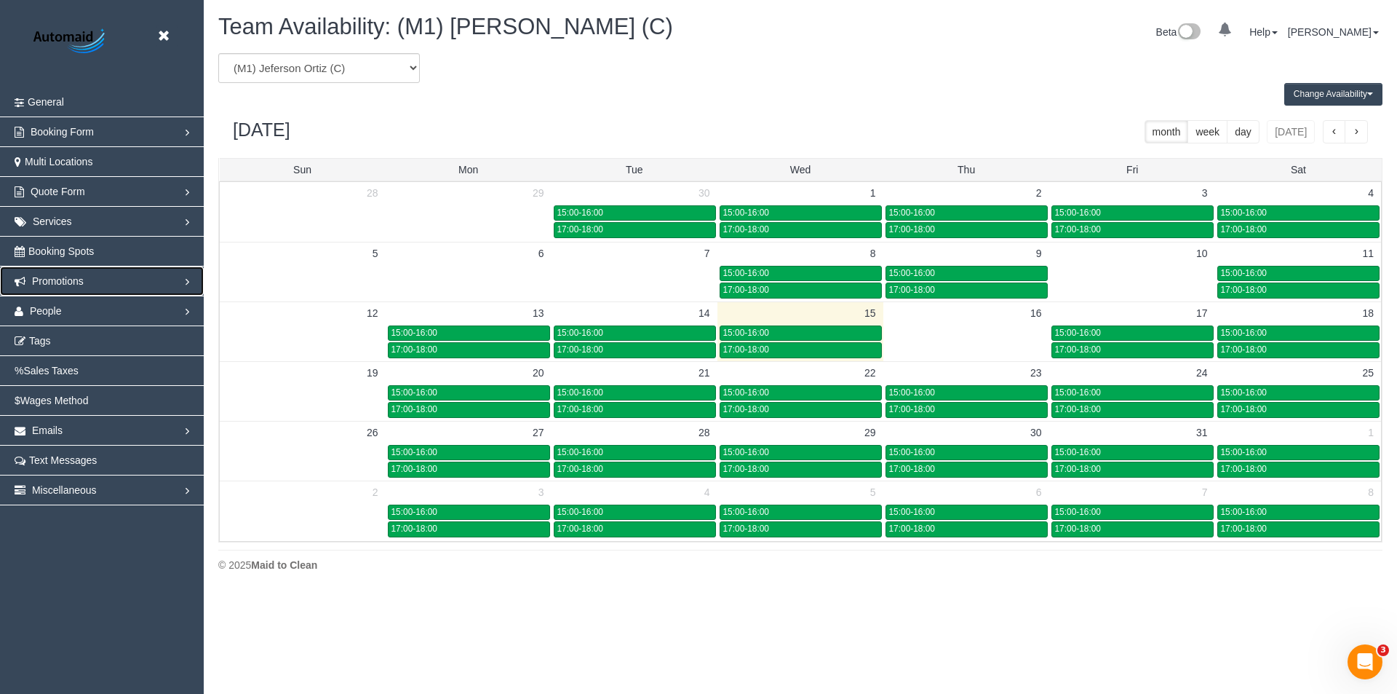
click at [191, 279] on link "Promotions" at bounding box center [102, 280] width 204 height 29
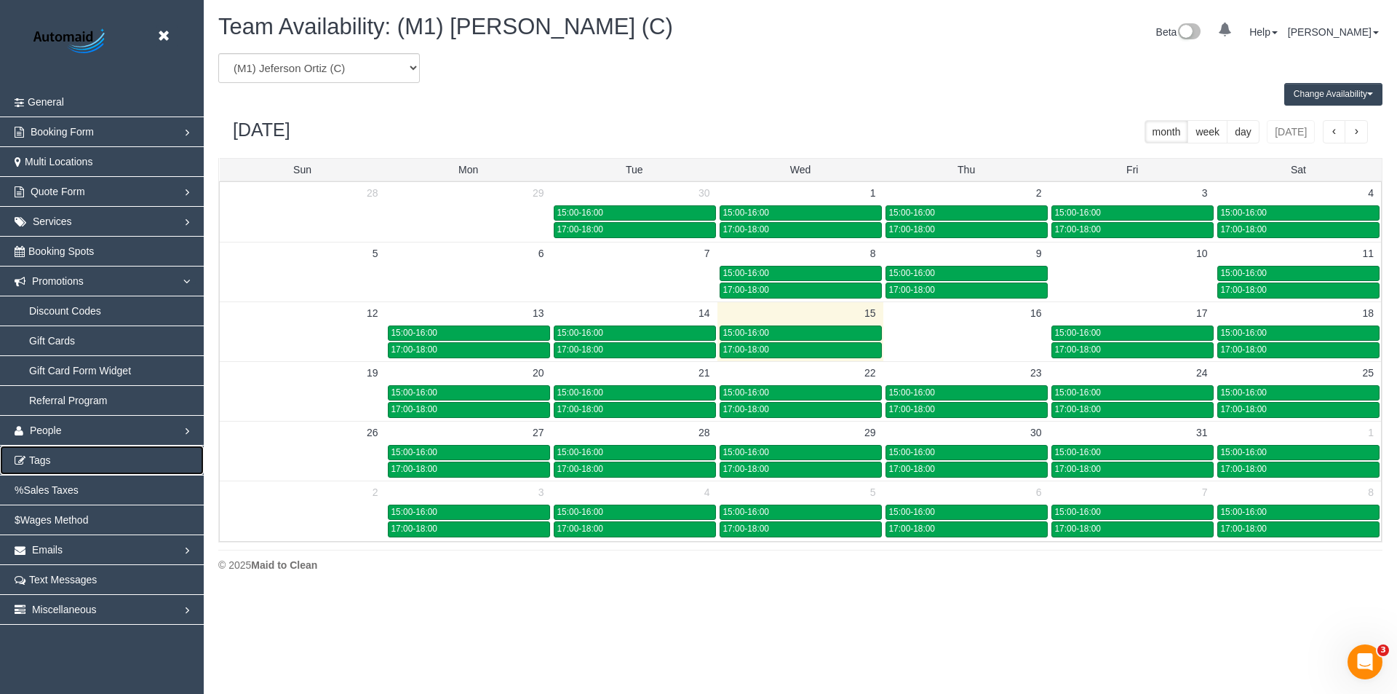
click at [55, 454] on link "Tags" at bounding box center [102, 459] width 204 height 29
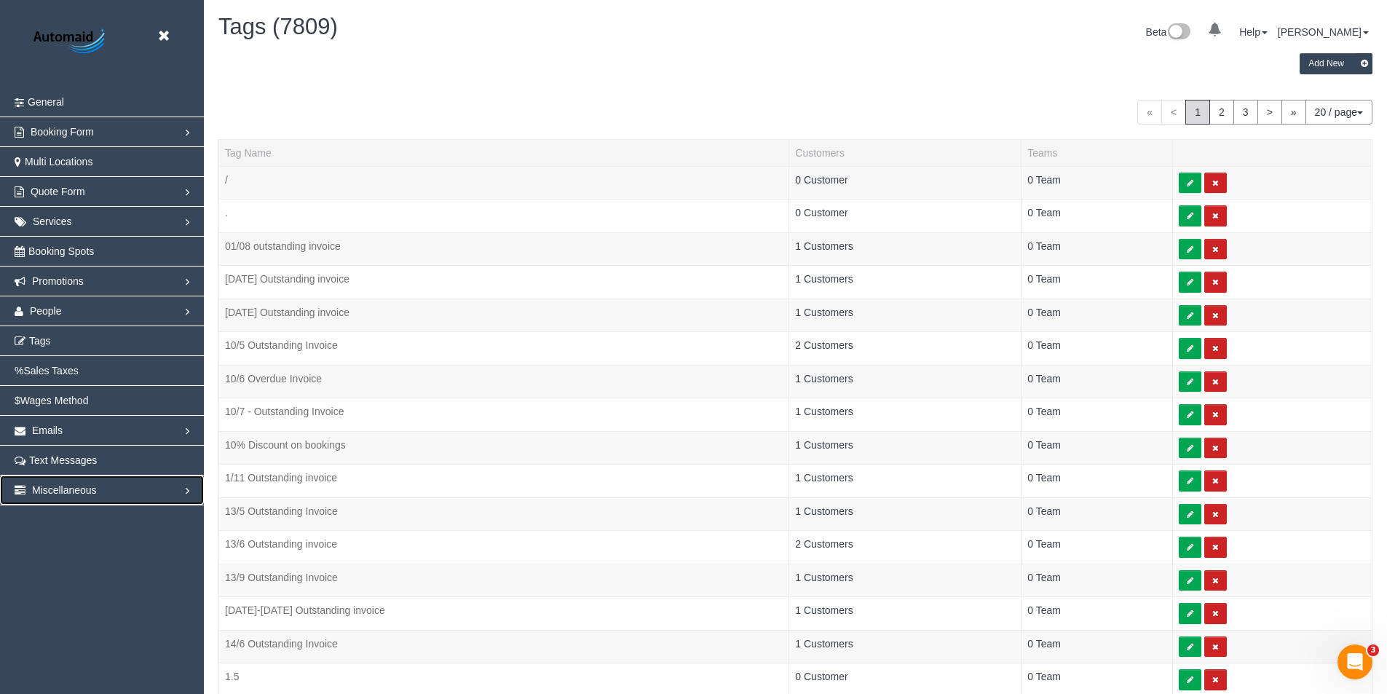
click at [55, 491] on span "Miscellaneous" at bounding box center [64, 490] width 65 height 12
click at [41, 482] on link "Miscellaneous" at bounding box center [102, 489] width 204 height 29
click at [188, 218] on link "Services" at bounding box center [102, 221] width 204 height 29
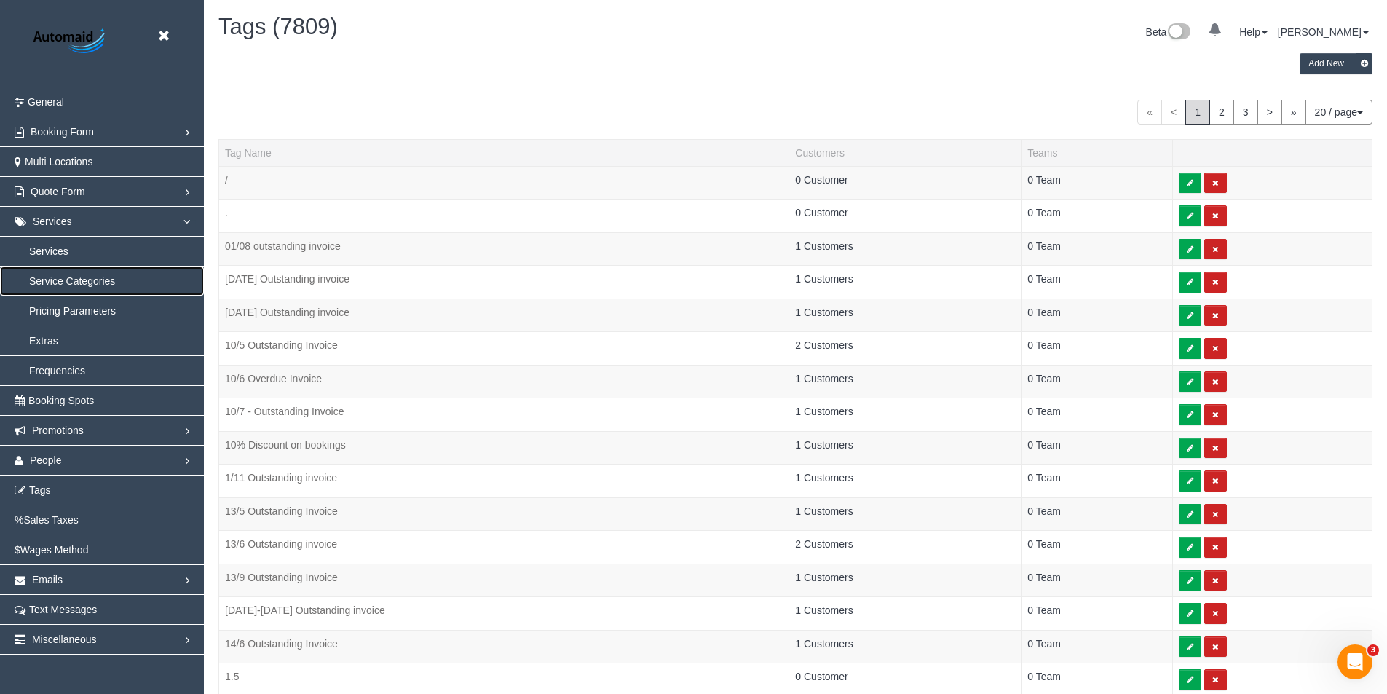
click at [89, 280] on link "Service Categories" at bounding box center [102, 280] width 204 height 29
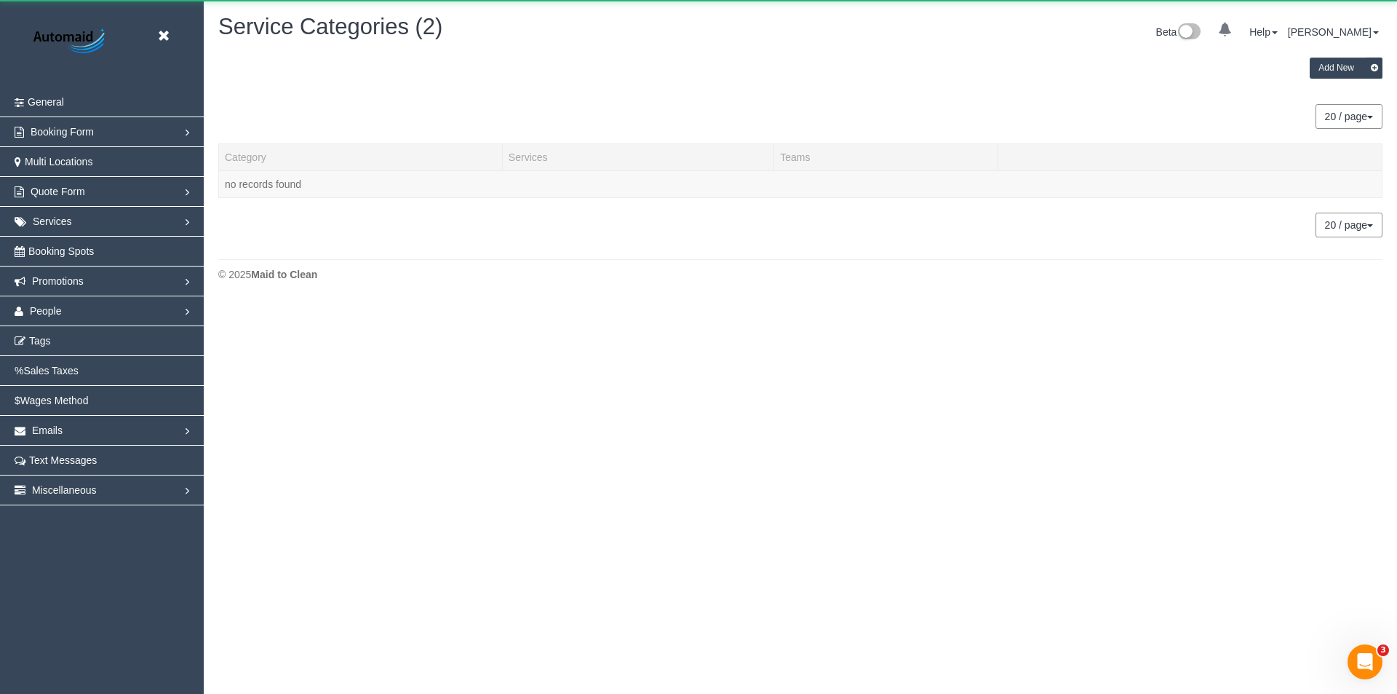
scroll to position [341, 1397]
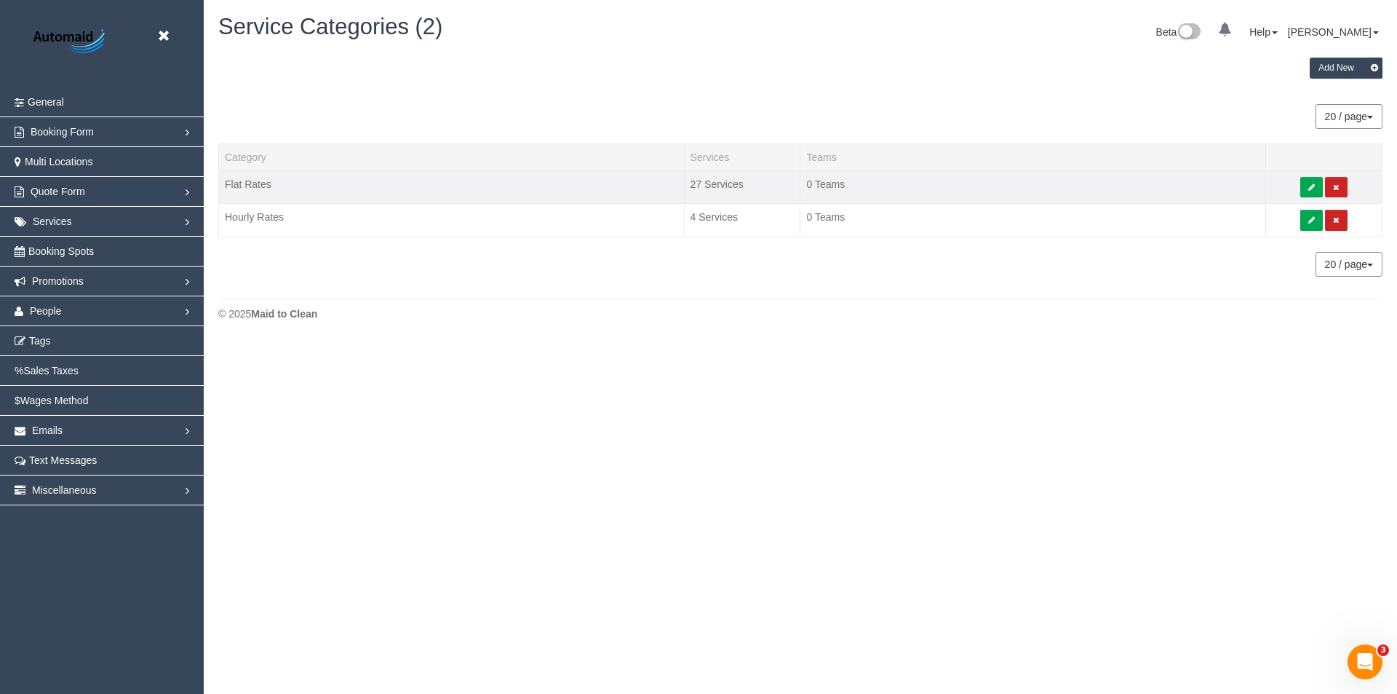
click at [254, 185] on td "Flat Rates" at bounding box center [452, 186] width 466 height 33
click at [94, 218] on link "Services" at bounding box center [102, 221] width 204 height 29
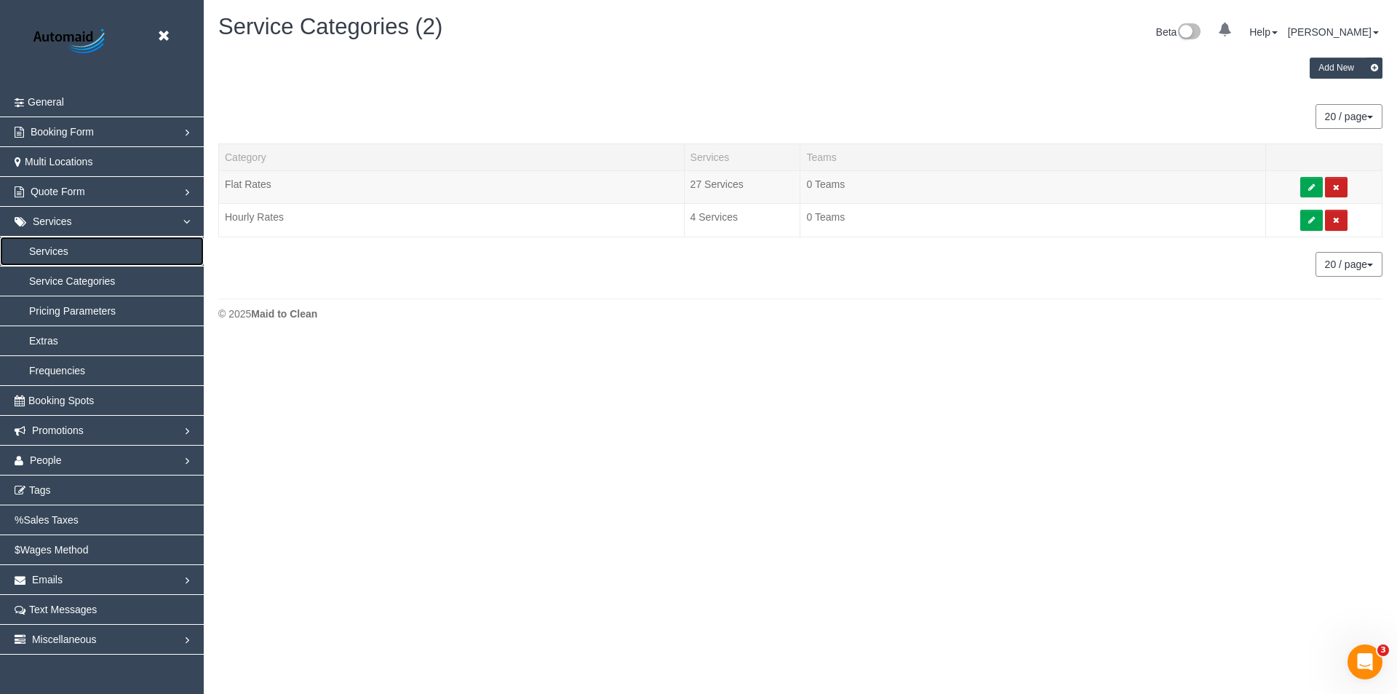
click at [54, 248] on link "Services" at bounding box center [102, 251] width 204 height 29
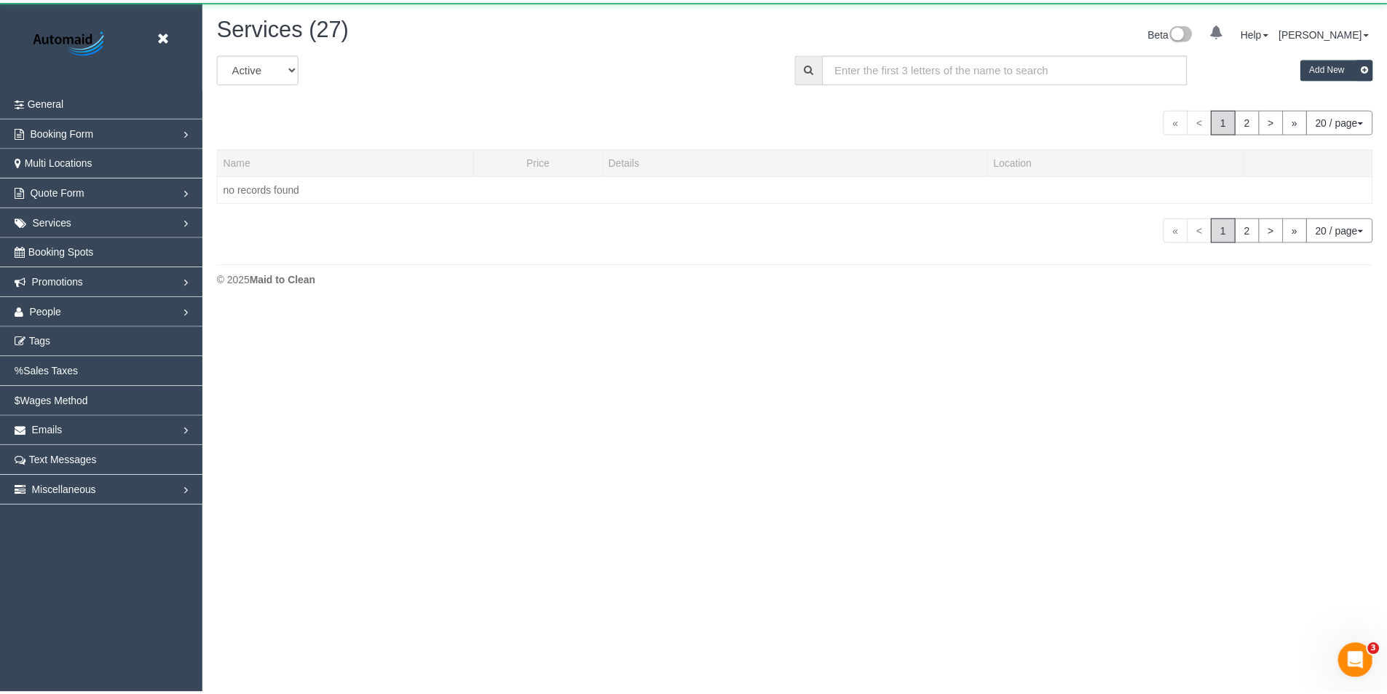
scroll to position [306, 1397]
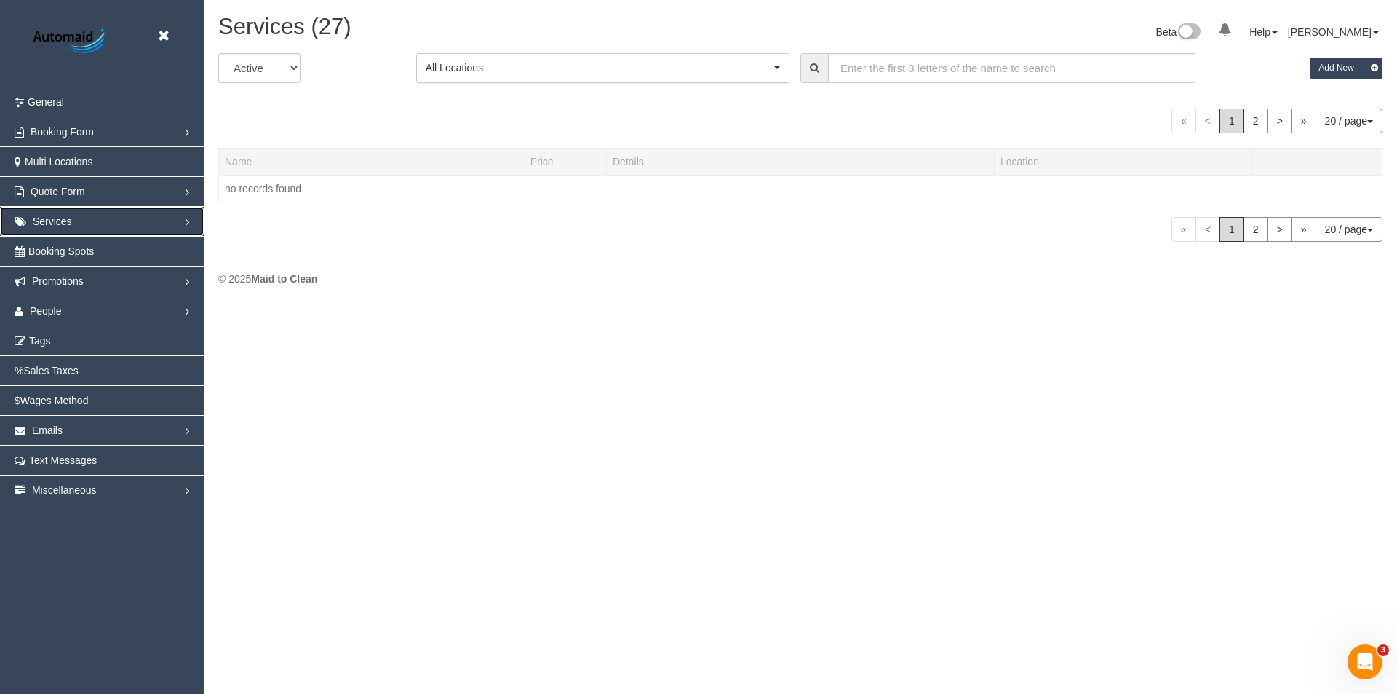
click at [60, 222] on span "Services" at bounding box center [52, 221] width 39 height 12
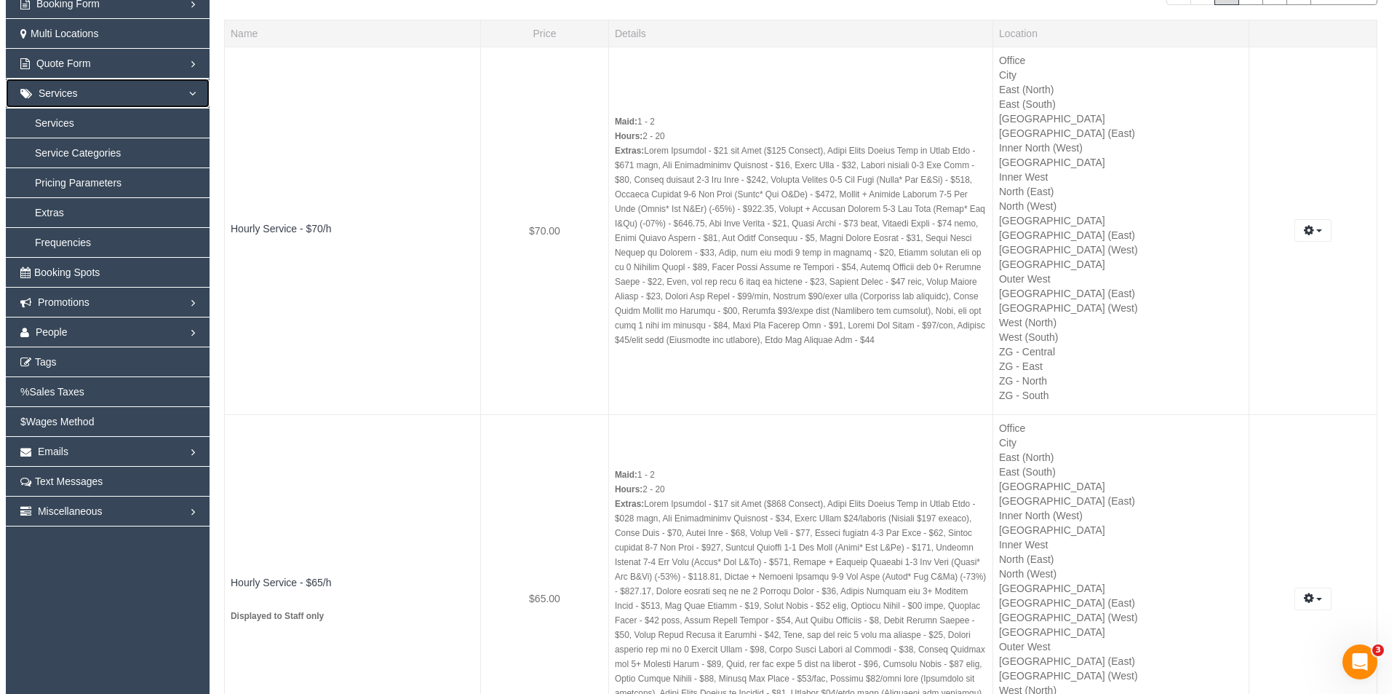
scroll to position [0, 0]
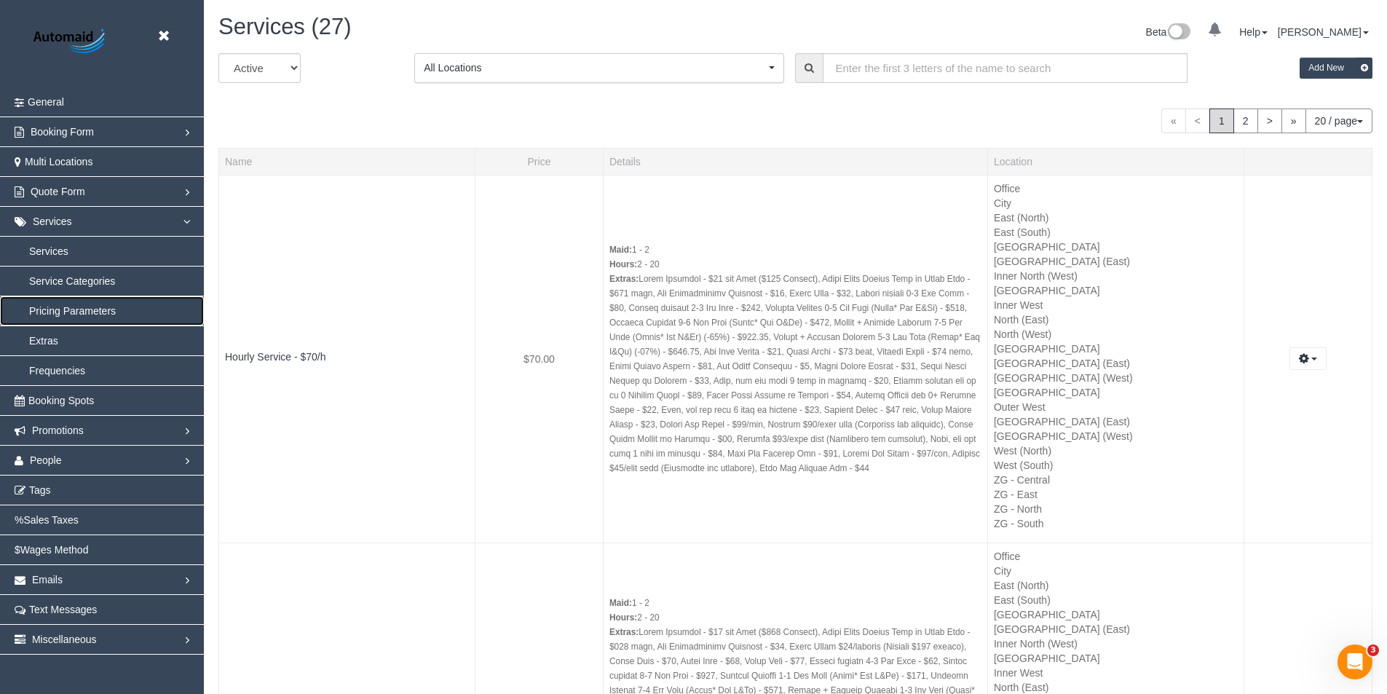
click at [76, 314] on link "Pricing Parameters" at bounding box center [102, 310] width 204 height 29
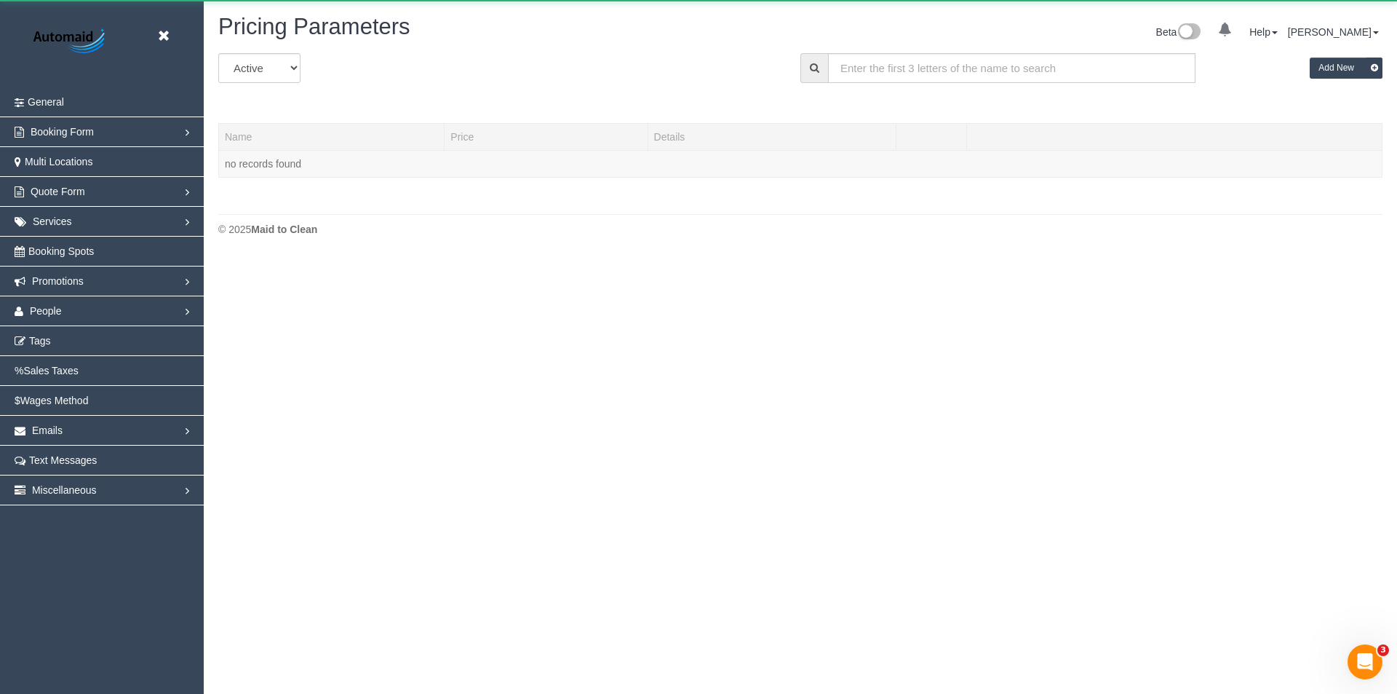
scroll to position [257, 1397]
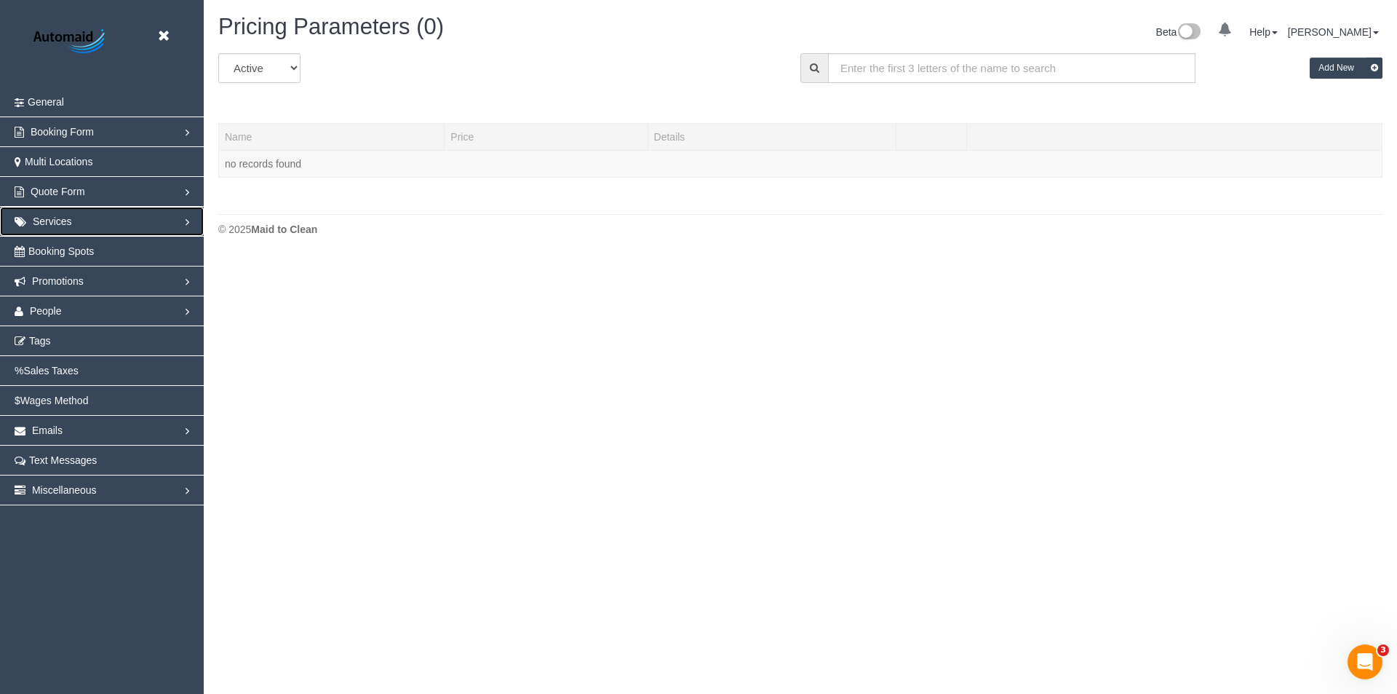
click at [58, 216] on span "Services" at bounding box center [52, 221] width 39 height 12
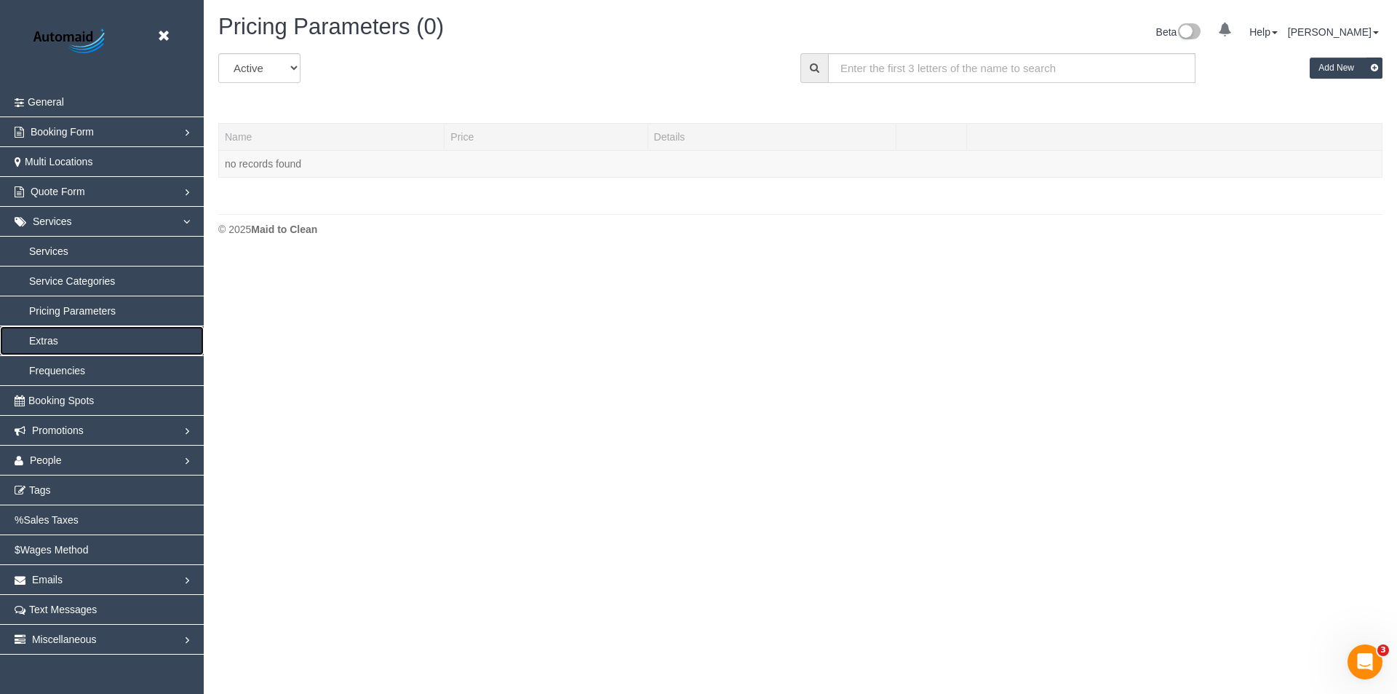
click at [47, 338] on link "Extras" at bounding box center [102, 340] width 204 height 29
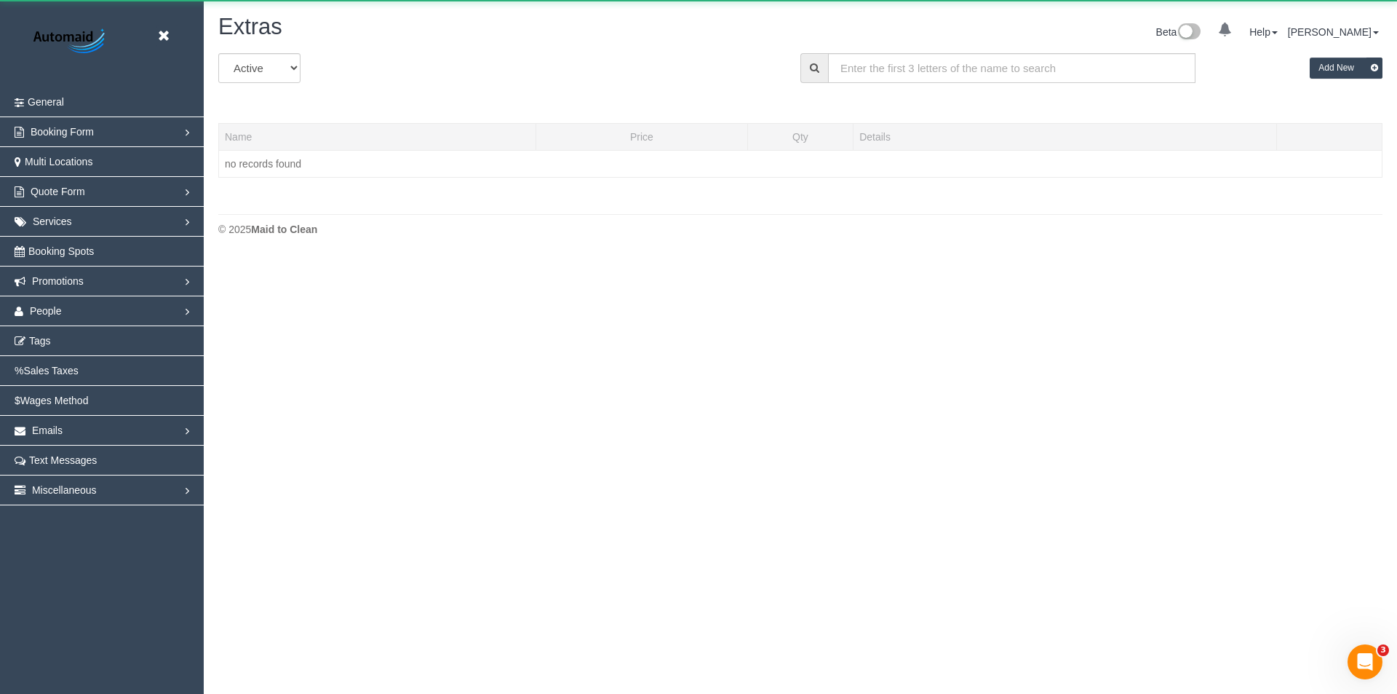
scroll to position [257, 1397]
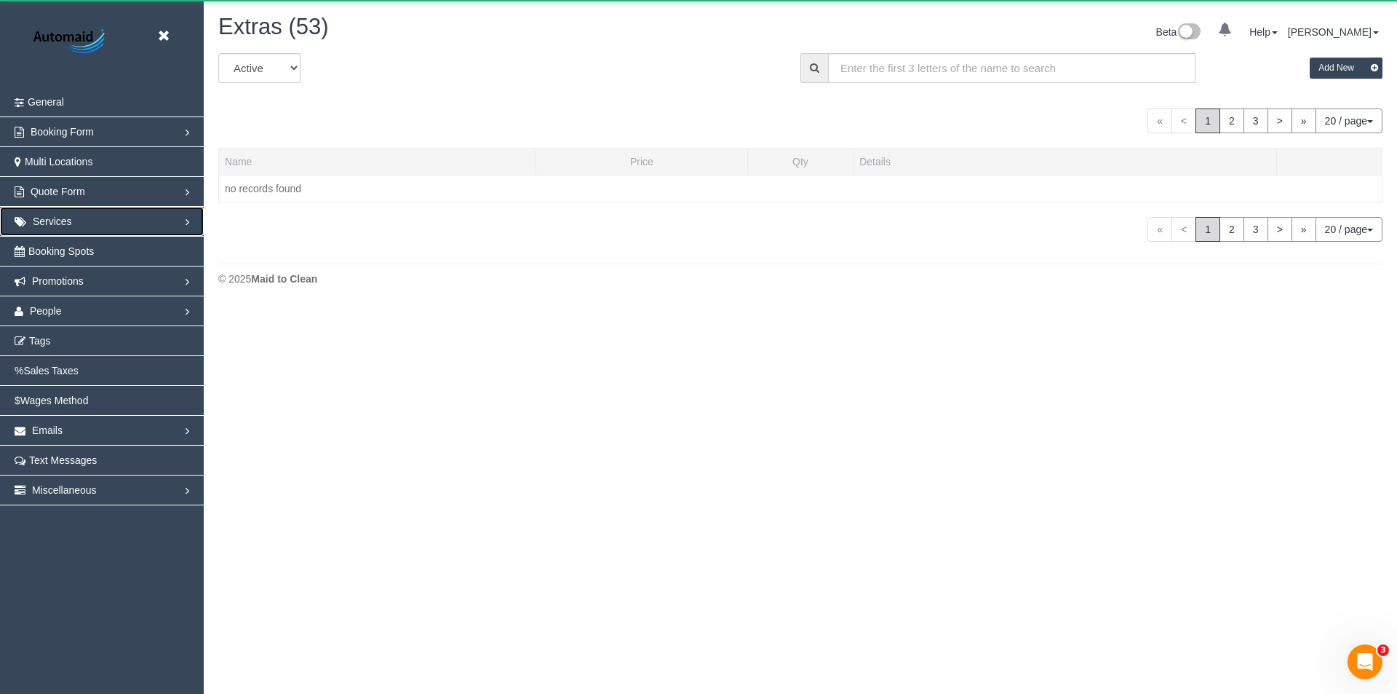
click at [55, 218] on span "Services" at bounding box center [52, 221] width 39 height 12
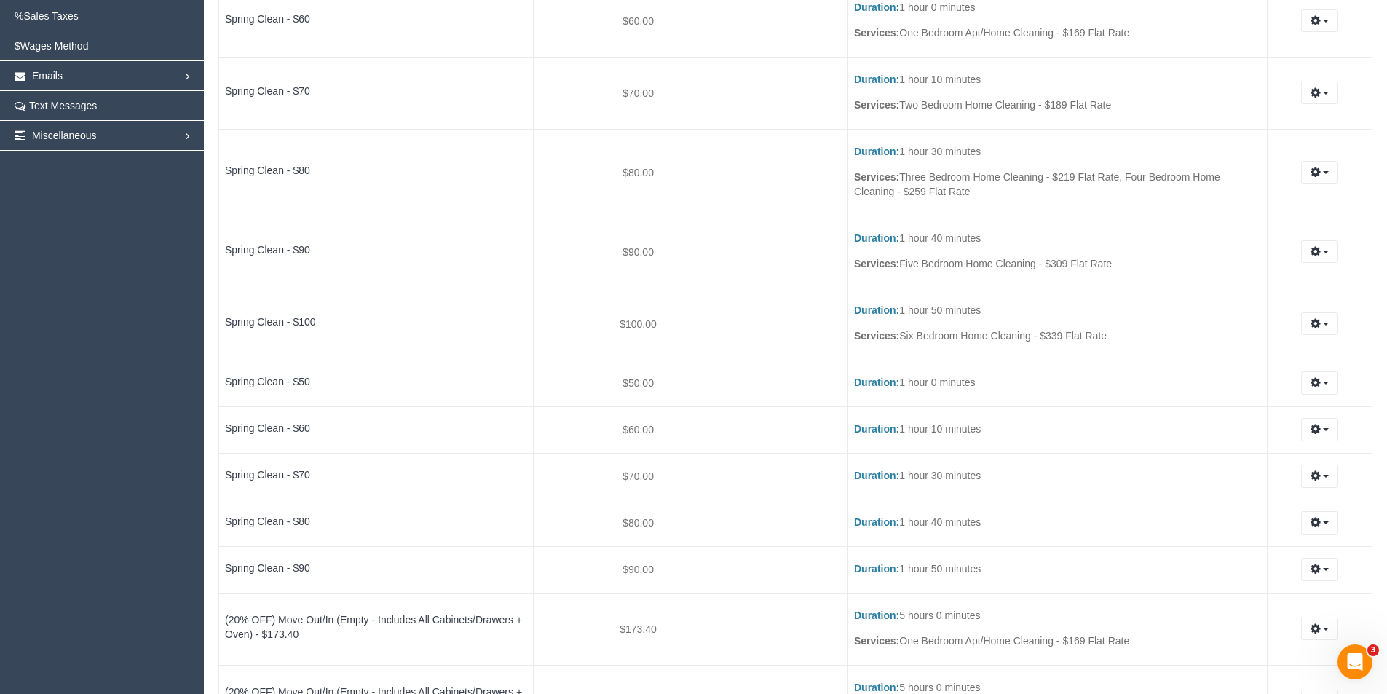
scroll to position [67, 0]
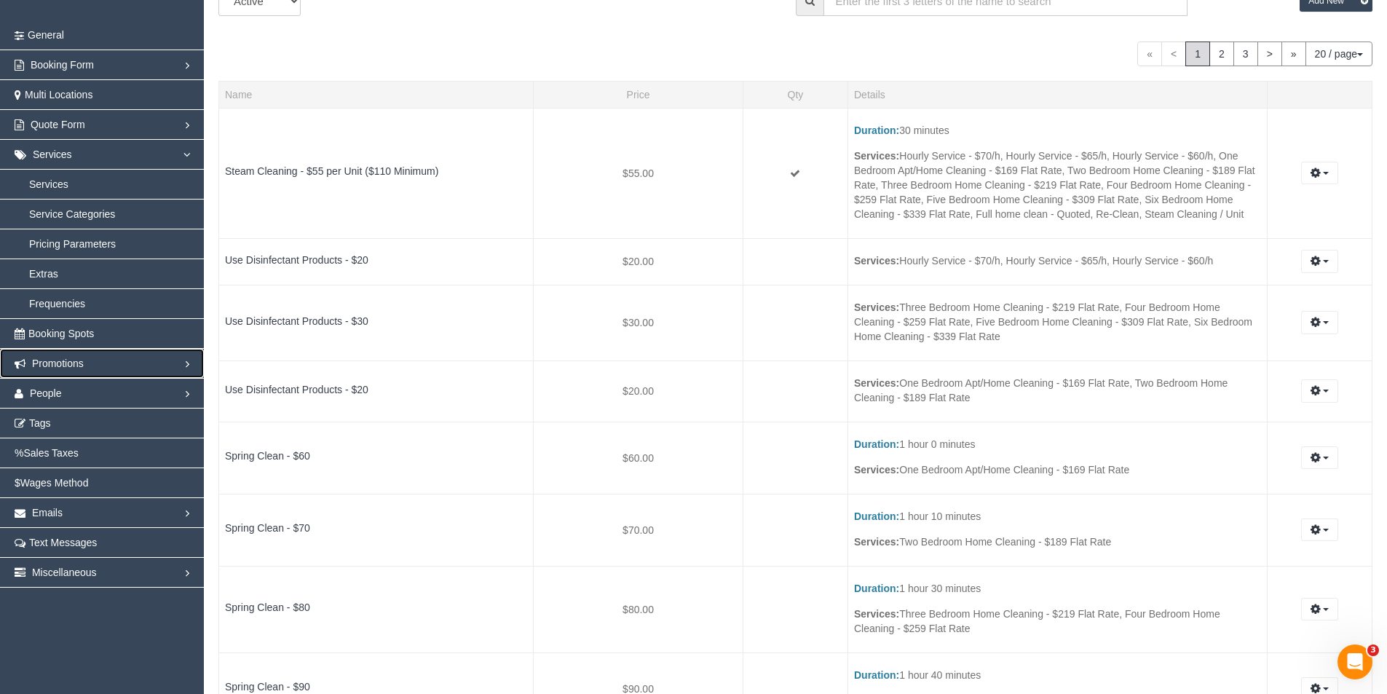
click at [68, 354] on link "Promotions" at bounding box center [102, 363] width 204 height 29
click at [57, 363] on span "People" at bounding box center [46, 363] width 32 height 12
click at [54, 271] on link "Teams" at bounding box center [102, 273] width 204 height 29
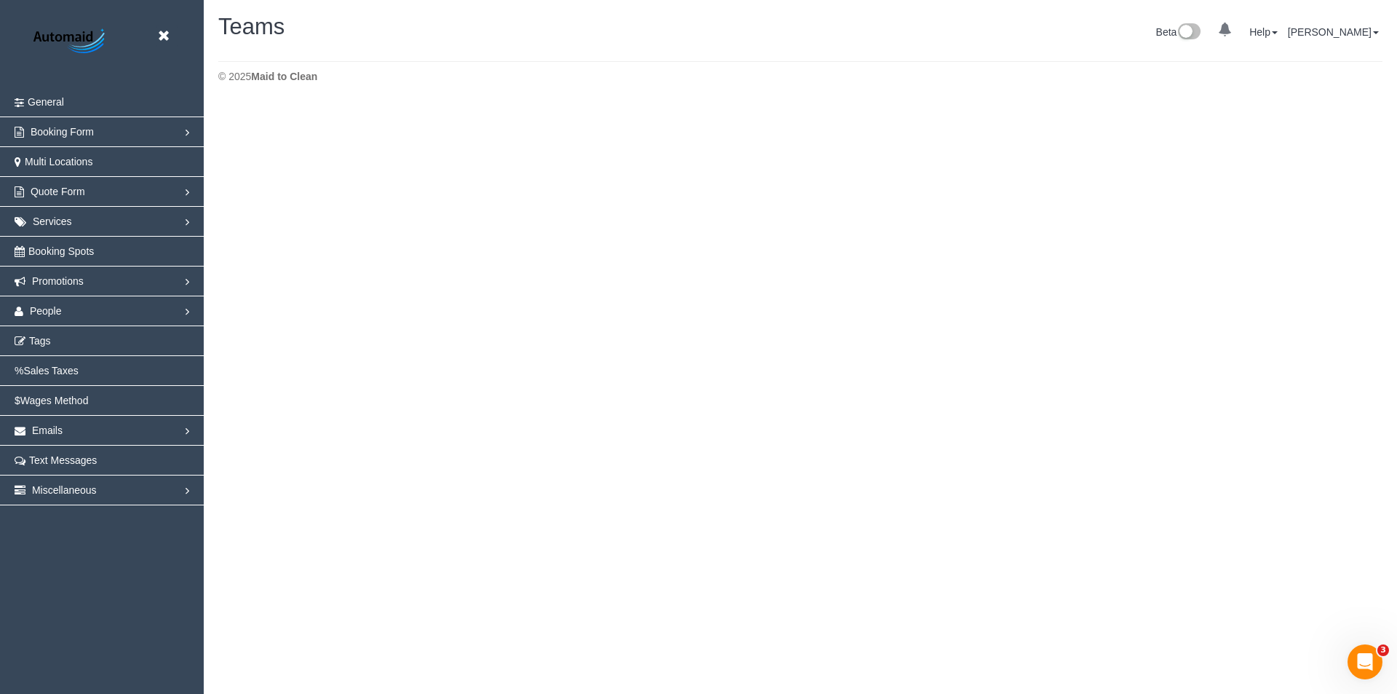
scroll to position [257, 1397]
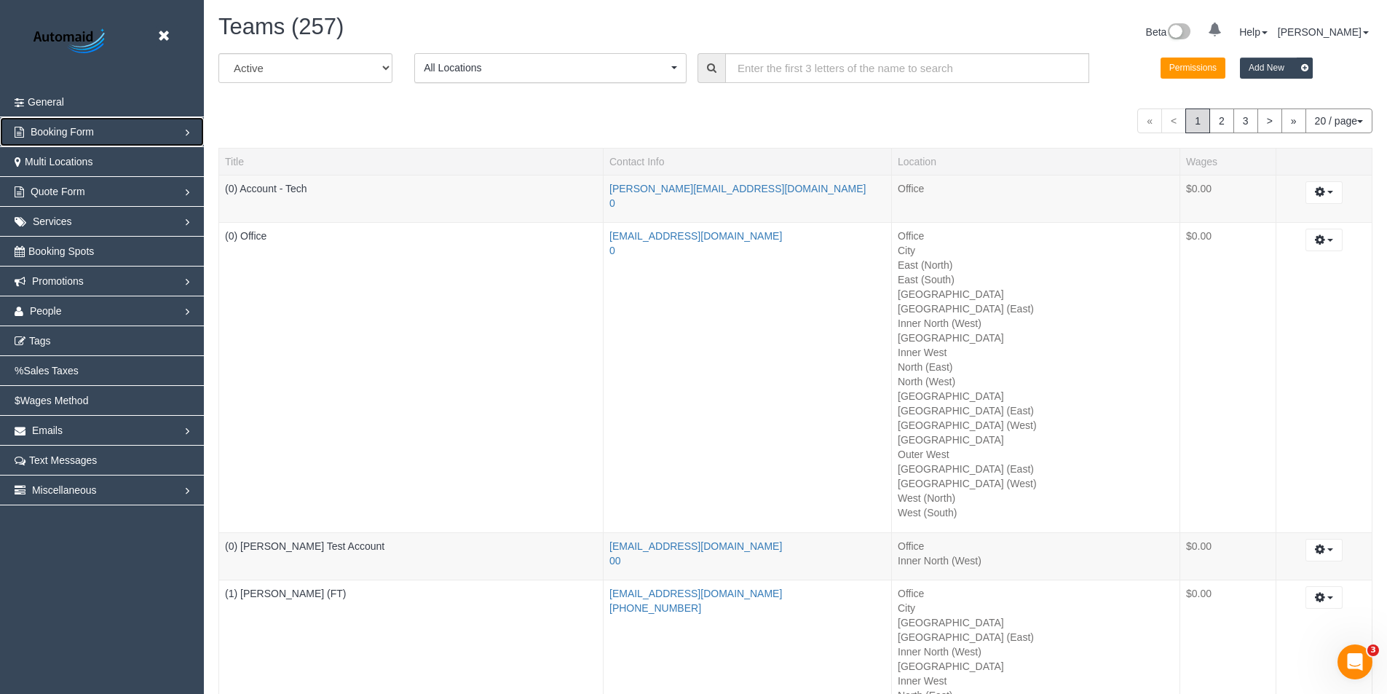
click at [95, 132] on link "Booking Form" at bounding box center [102, 131] width 204 height 29
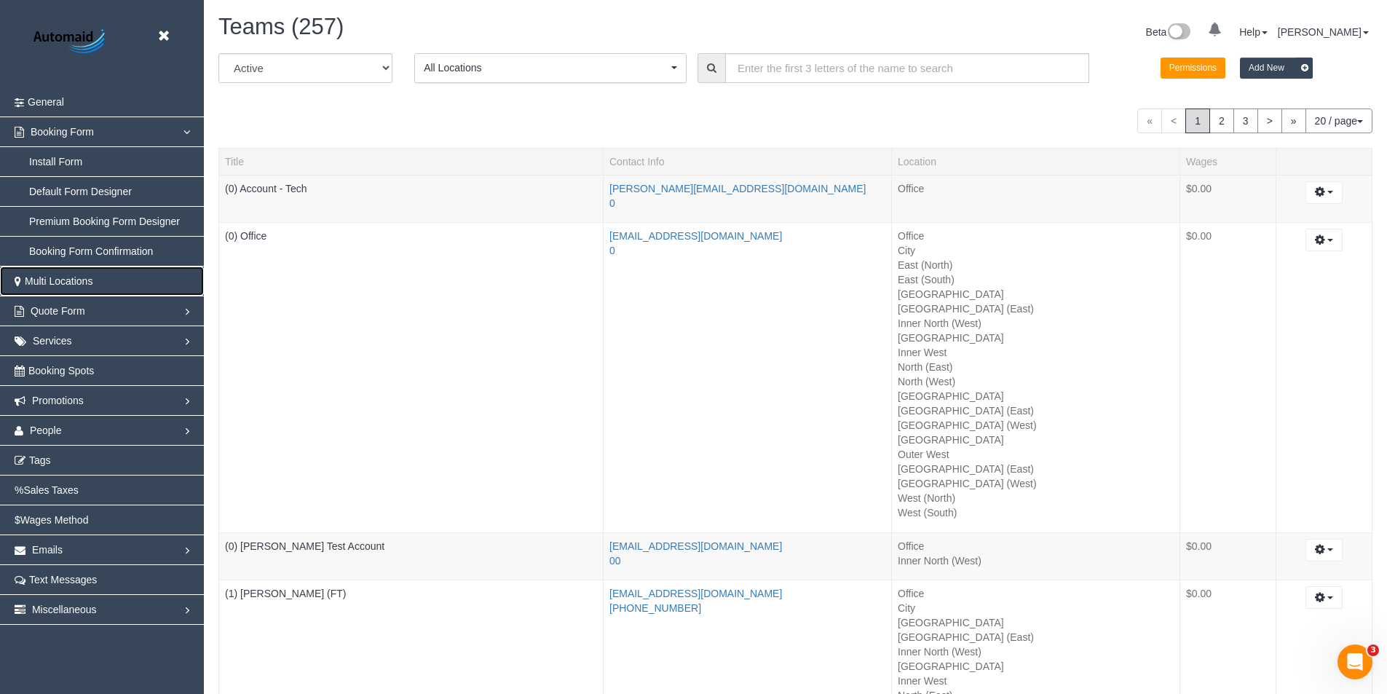
click at [92, 282] on span "Multi Locations" at bounding box center [59, 281] width 68 height 12
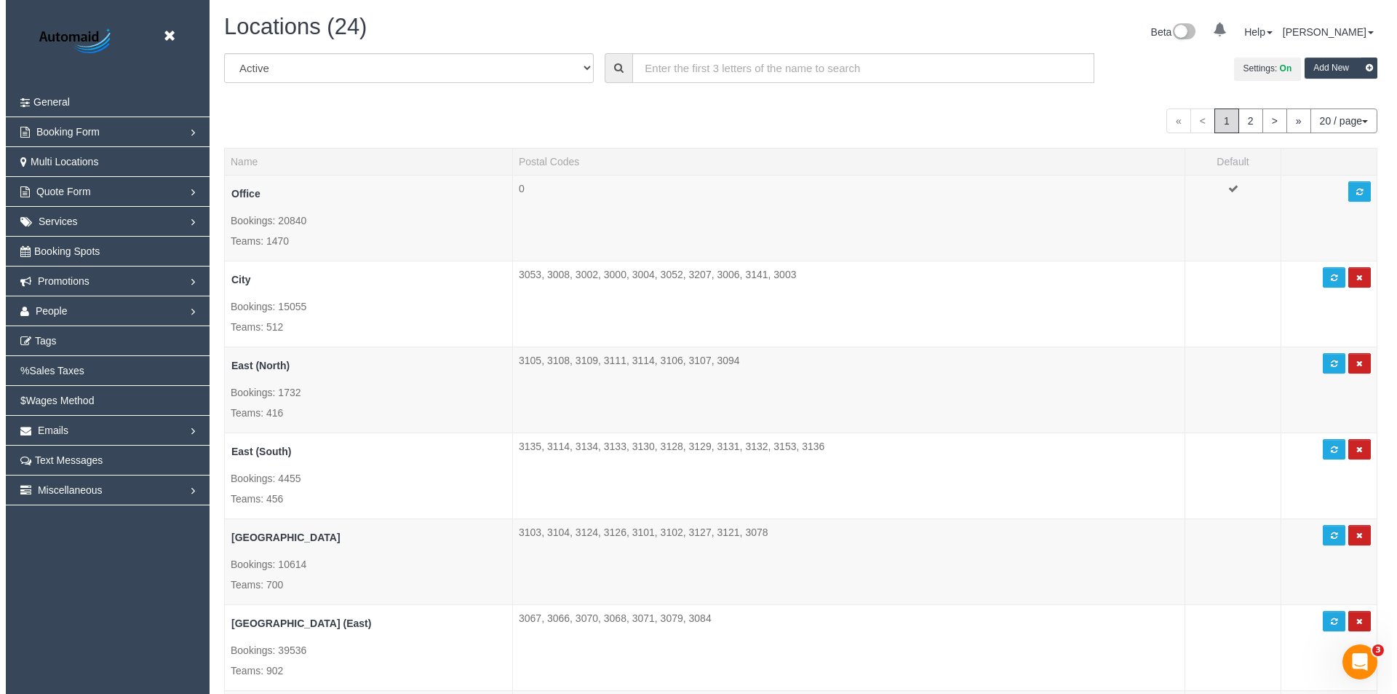
scroll to position [1997, 1387]
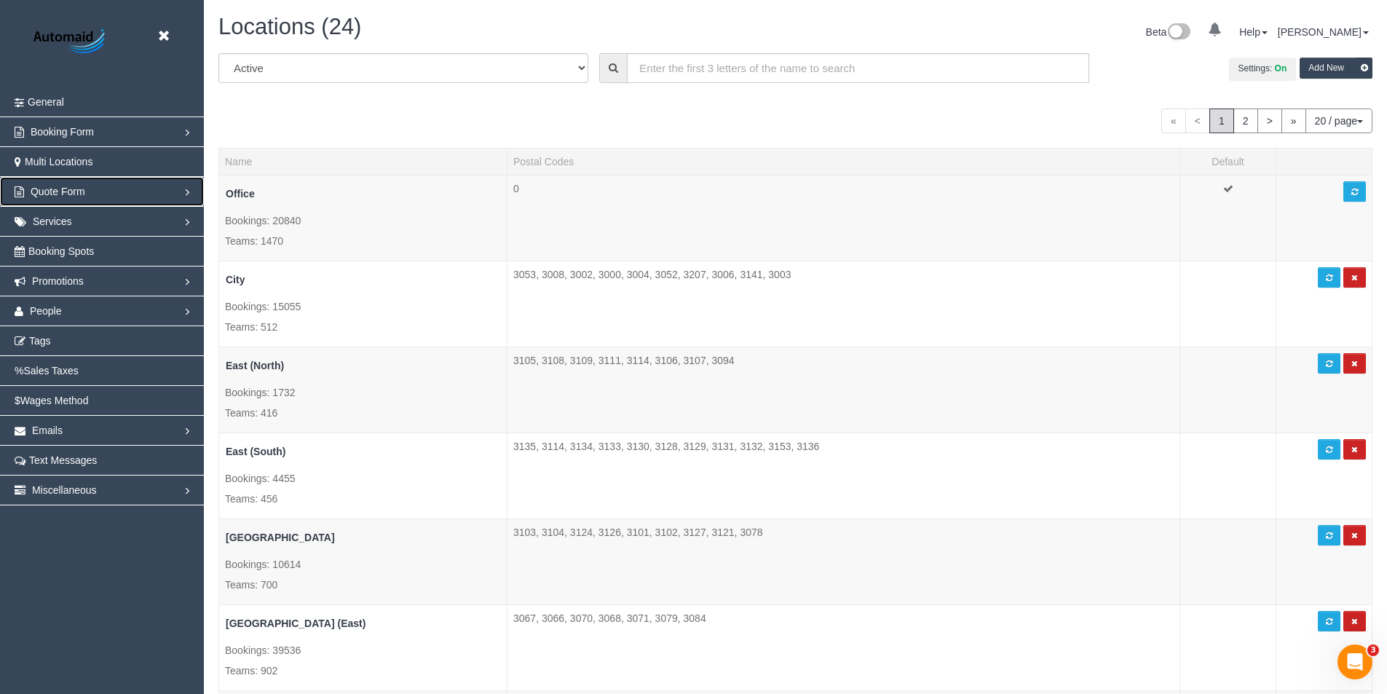
click at [85, 189] on link "Quote Form" at bounding box center [102, 191] width 204 height 29
click at [74, 221] on link "Services" at bounding box center [102, 221] width 204 height 29
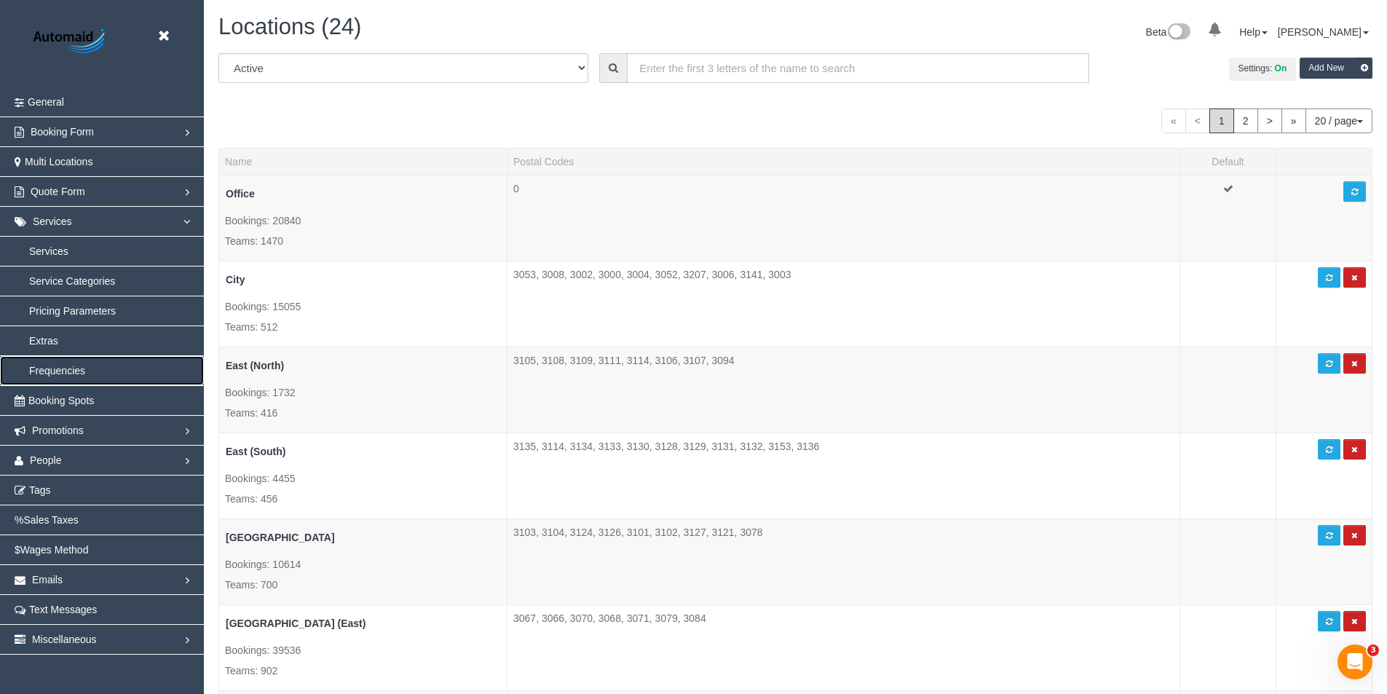
click at [52, 371] on link "Frequencies" at bounding box center [102, 370] width 204 height 29
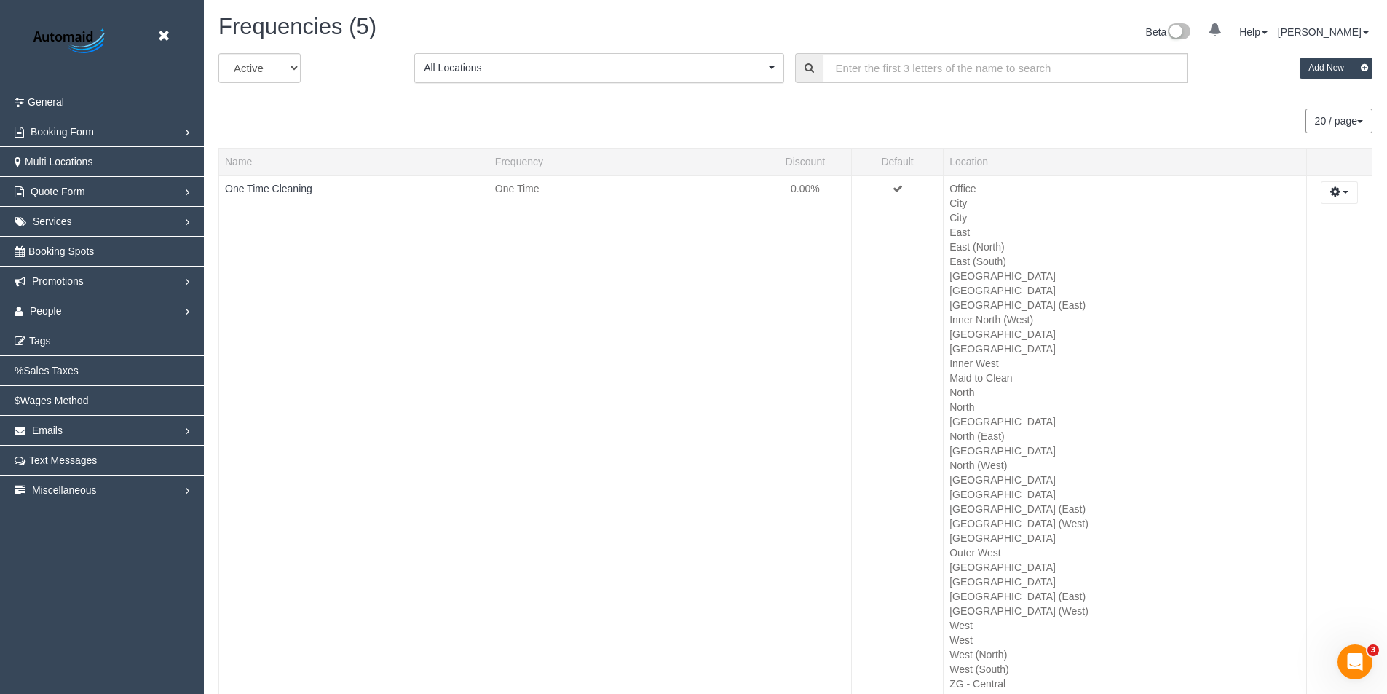
scroll to position [69851, 71399]
click at [39, 338] on span "Tags" at bounding box center [40, 341] width 22 height 12
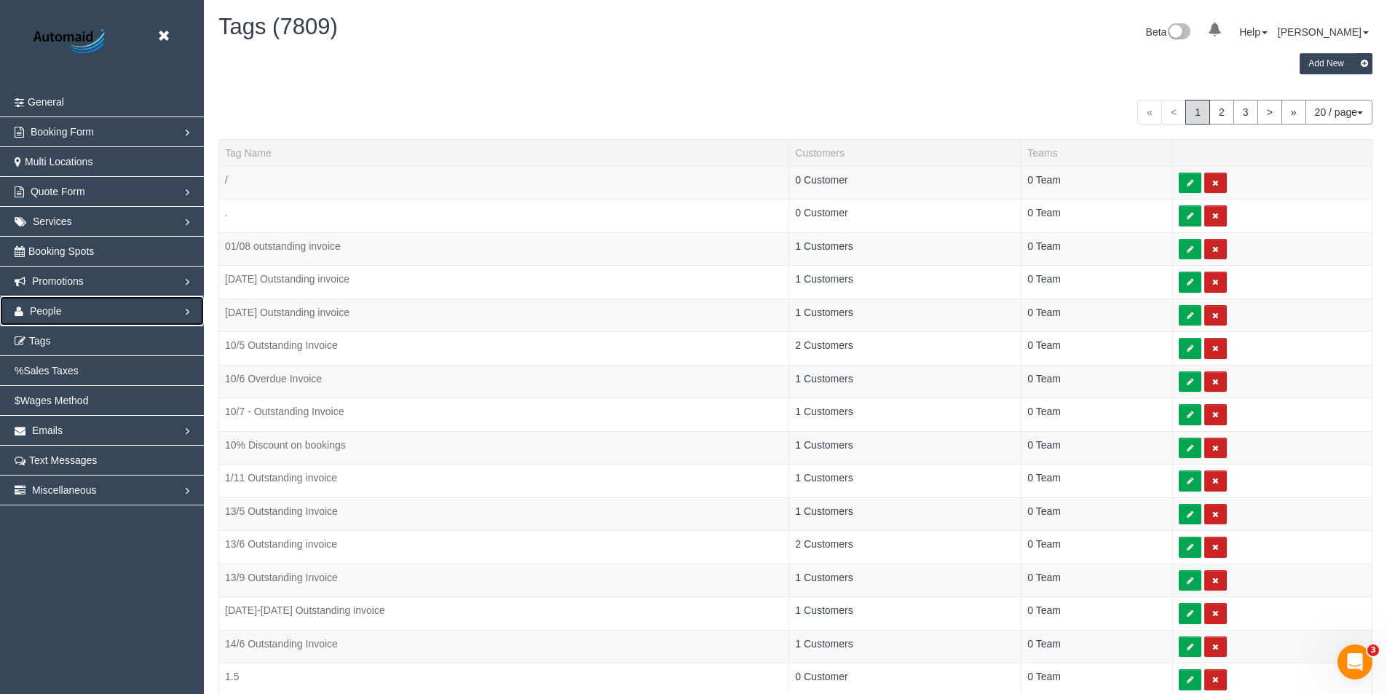
click at [43, 308] on span "People" at bounding box center [46, 311] width 32 height 12
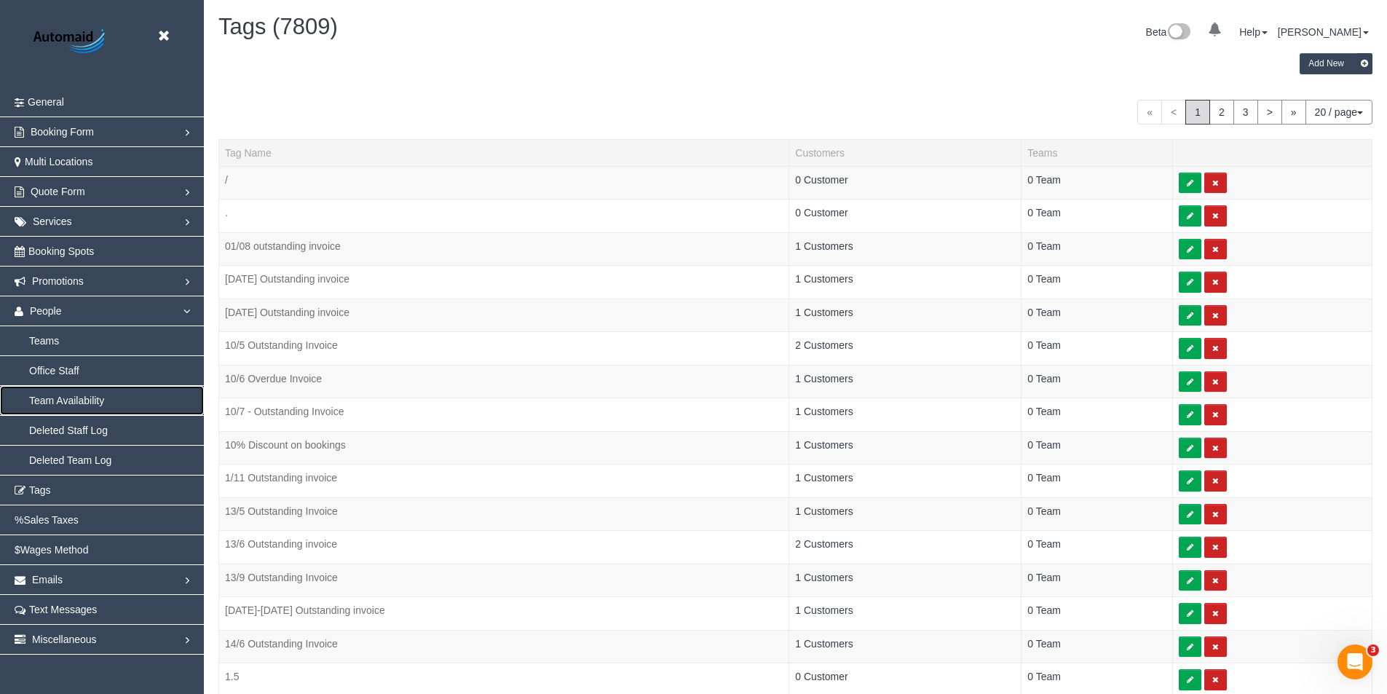
click at [70, 395] on link "Team Availability" at bounding box center [102, 400] width 204 height 29
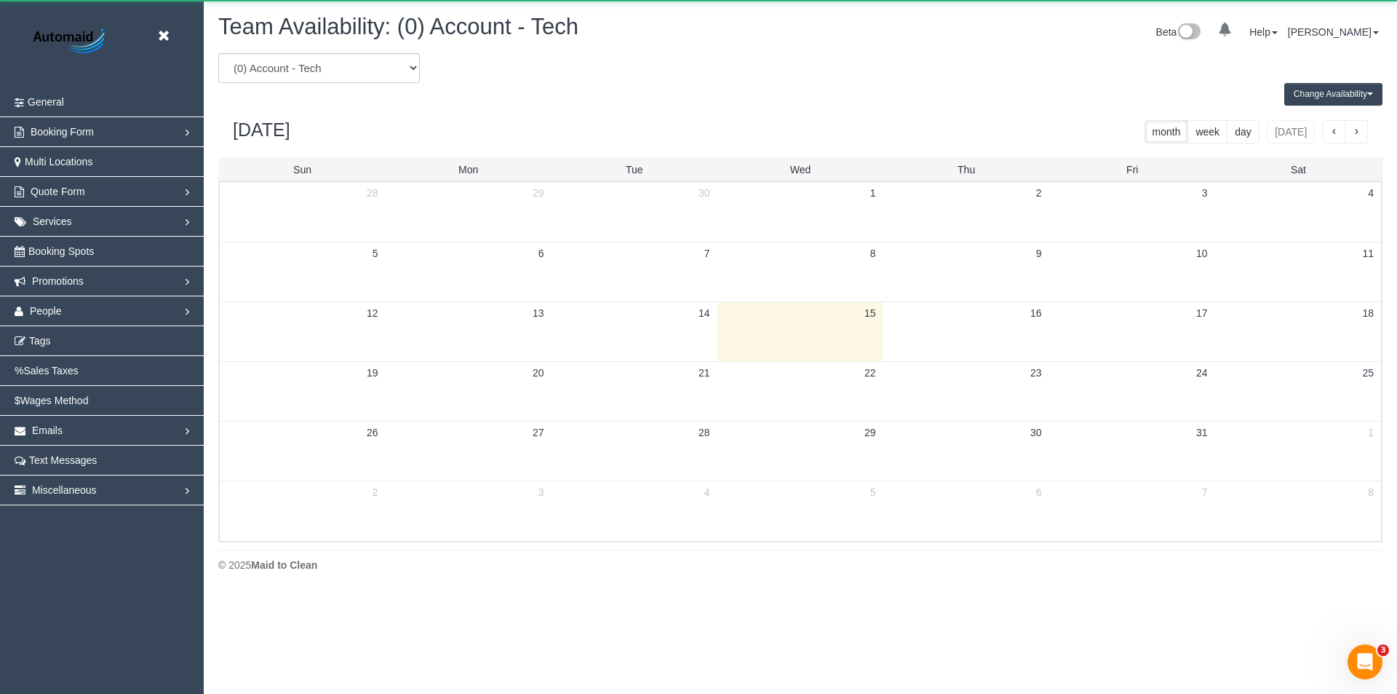
scroll to position [72192, 71388]
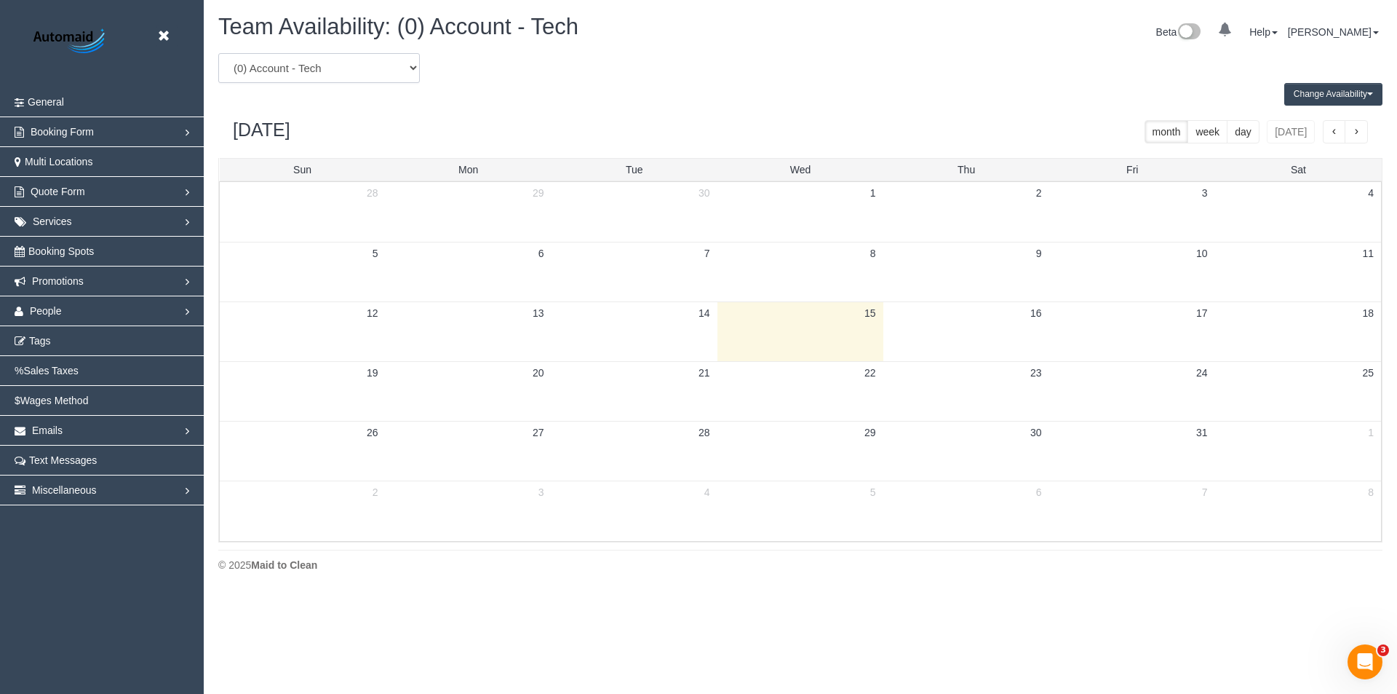
click at [346, 69] on select "(0) Account - Tech (0) Office (0) [PERSON_NAME] Test Account (1) [PERSON_NAME] …" at bounding box center [319, 68] width 202 height 30
select select "number:18694"
click at [218, 53] on select "(0) Account - Tech (0) Office (0) [PERSON_NAME] Test Account (1) [PERSON_NAME] …" at bounding box center [319, 68] width 202 height 30
click at [321, 67] on select "(0) Account - Tech (0) Office (0) [PERSON_NAME] Test Account (1) [PERSON_NAME] …" at bounding box center [319, 68] width 202 height 30
select select "number:37967"
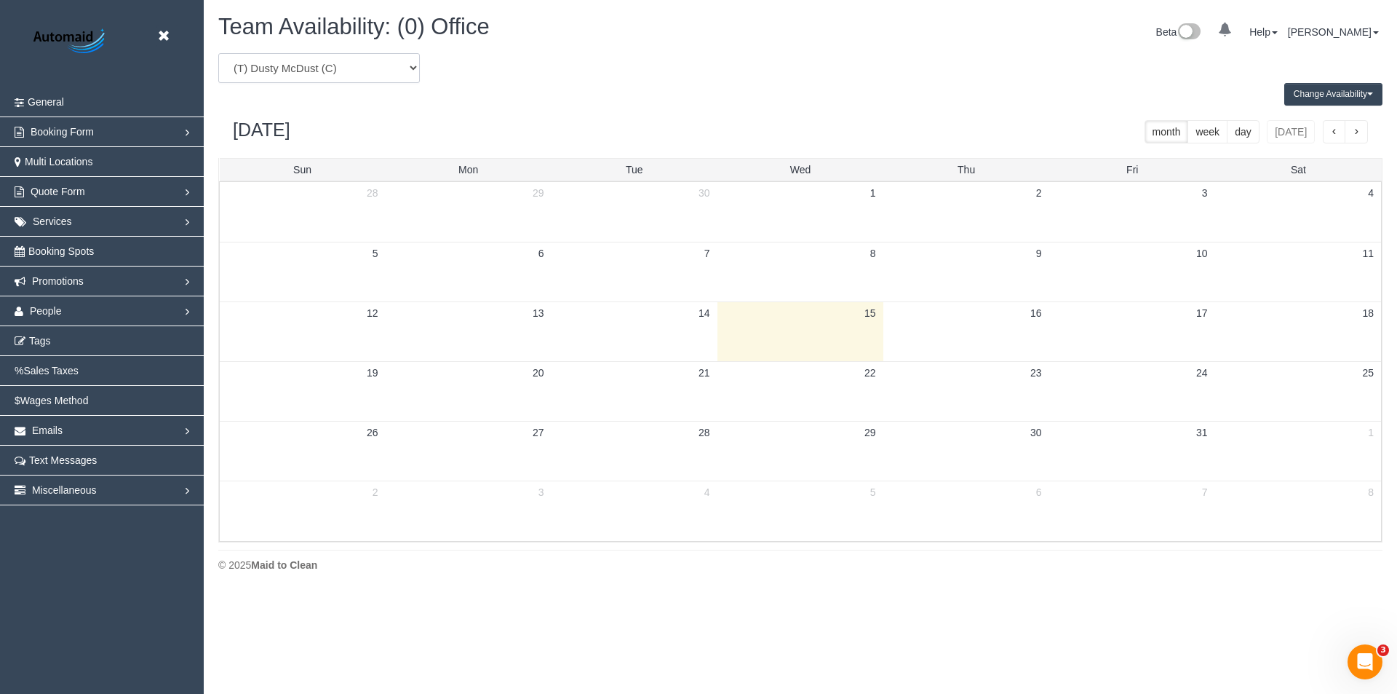
click at [218, 53] on select "(0) Account - Tech (0) Office (0) [PERSON_NAME] Test Account (1) [PERSON_NAME] …" at bounding box center [319, 68] width 202 height 30
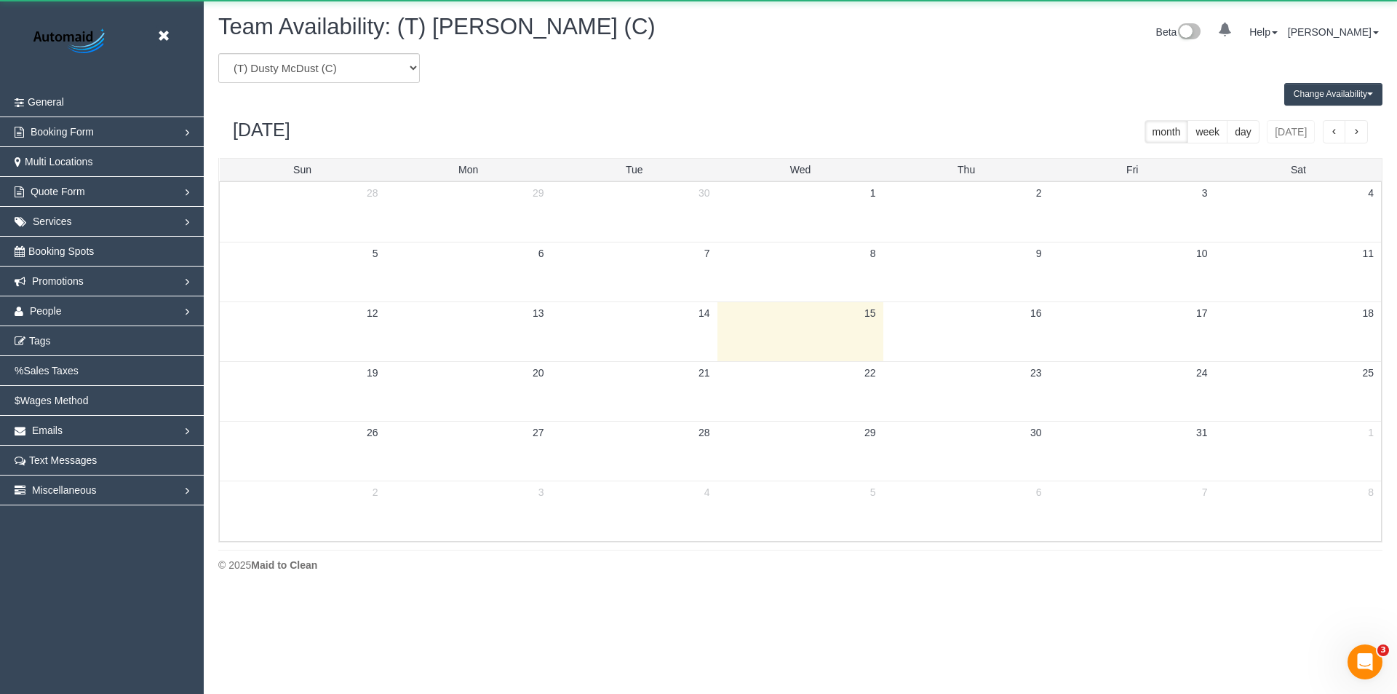
scroll to position [72192, 71388]
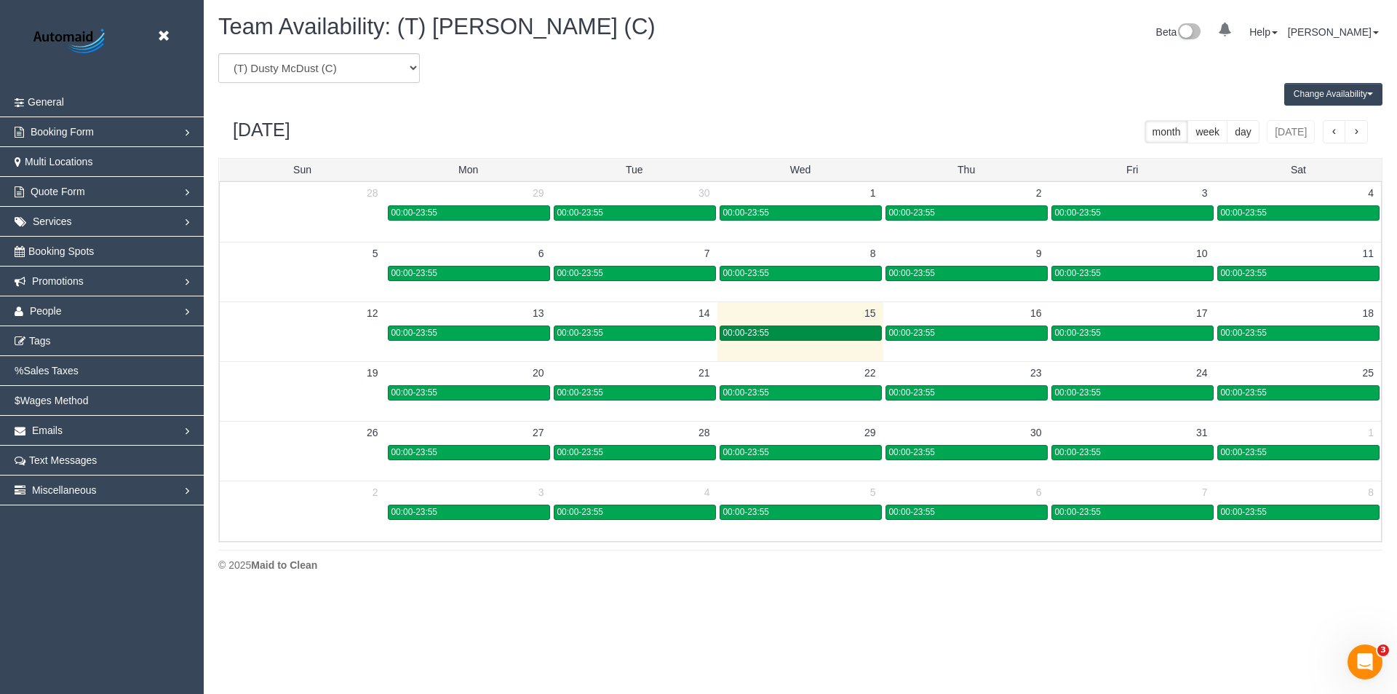
click at [756, 334] on span "00:00-23:55" at bounding box center [746, 333] width 46 height 10
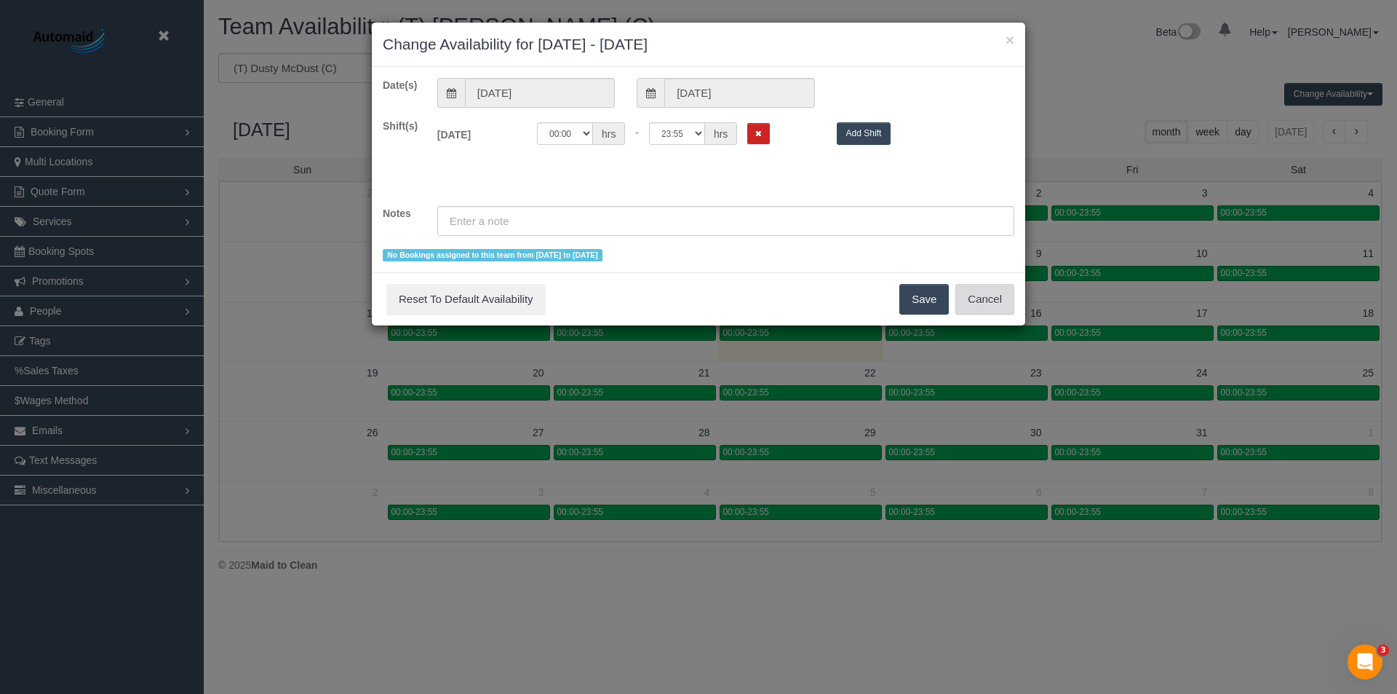
click at [973, 301] on button "Cancel" at bounding box center [985, 299] width 59 height 31
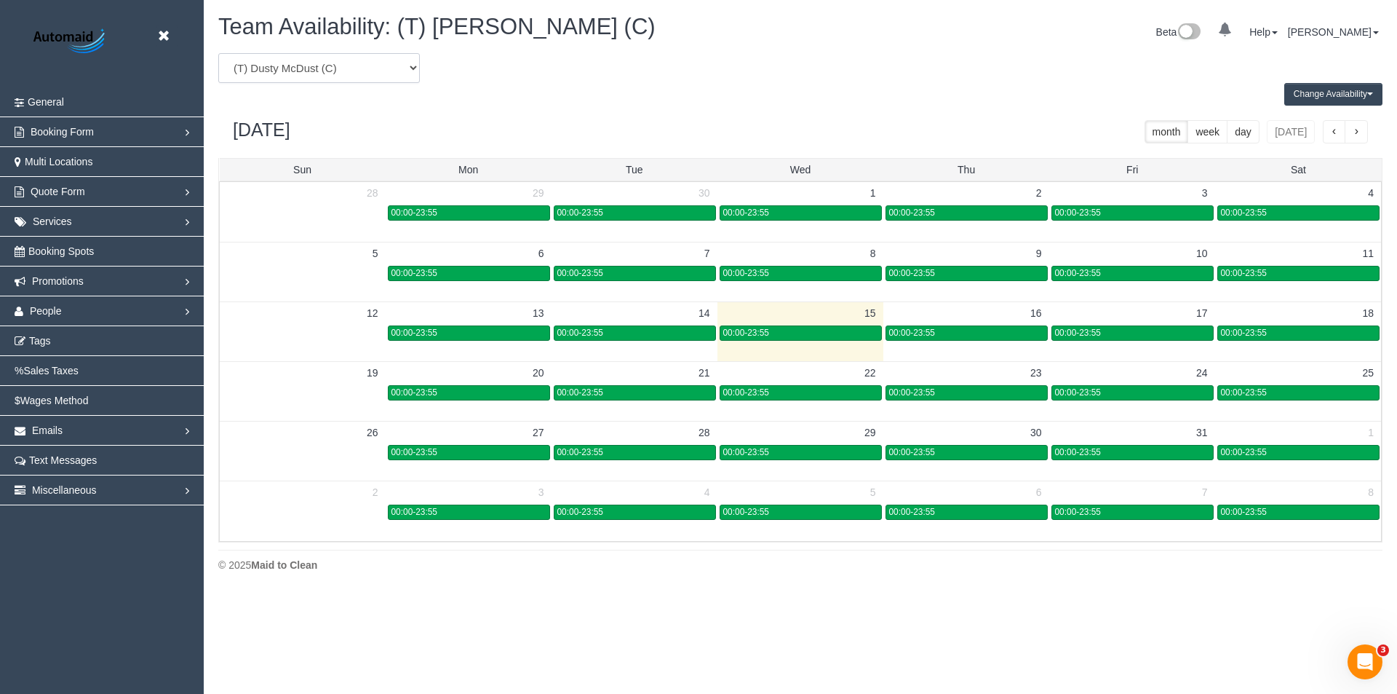
click at [337, 60] on select "(0) Account - Tech (0) Office (0) [PERSON_NAME] Test Account (1) [PERSON_NAME] …" at bounding box center [319, 68] width 202 height 30
select select "number:31465"
click at [218, 53] on select "(0) Account - Tech (0) Office (0) [PERSON_NAME] Test Account (1) [PERSON_NAME] …" at bounding box center [319, 68] width 202 height 30
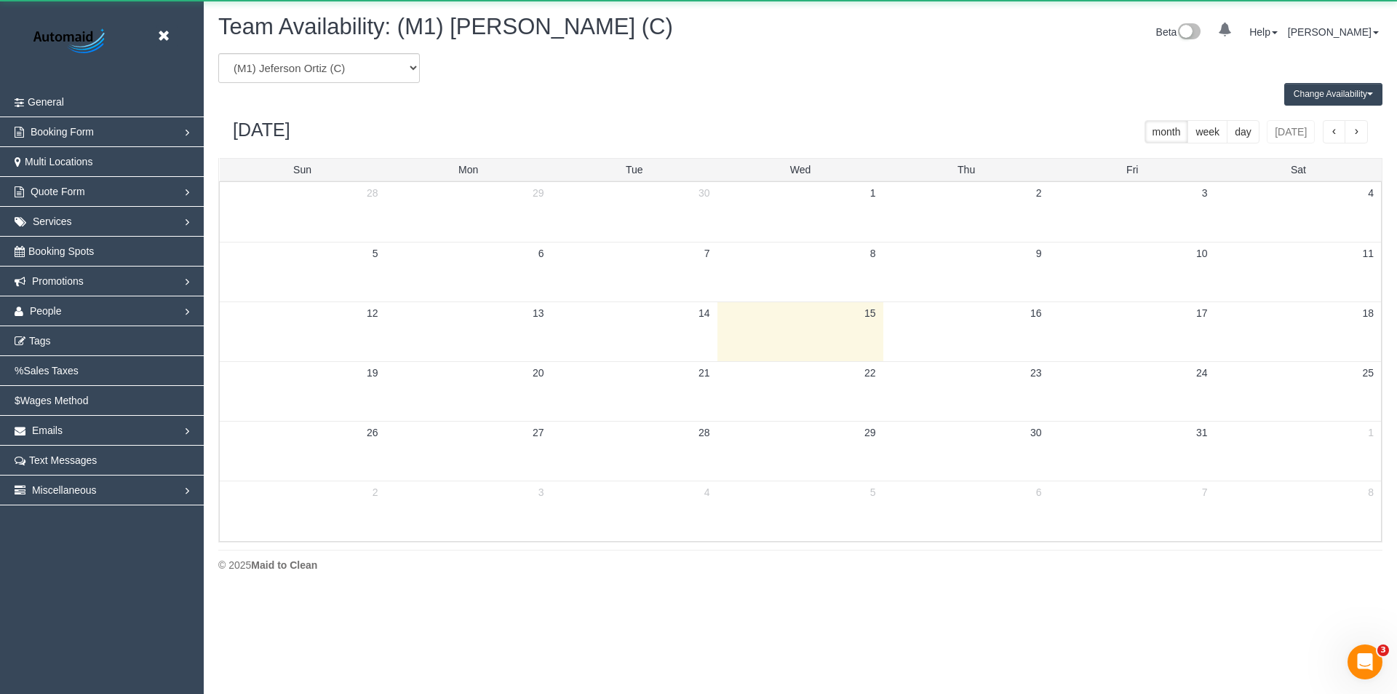
scroll to position [72192, 71388]
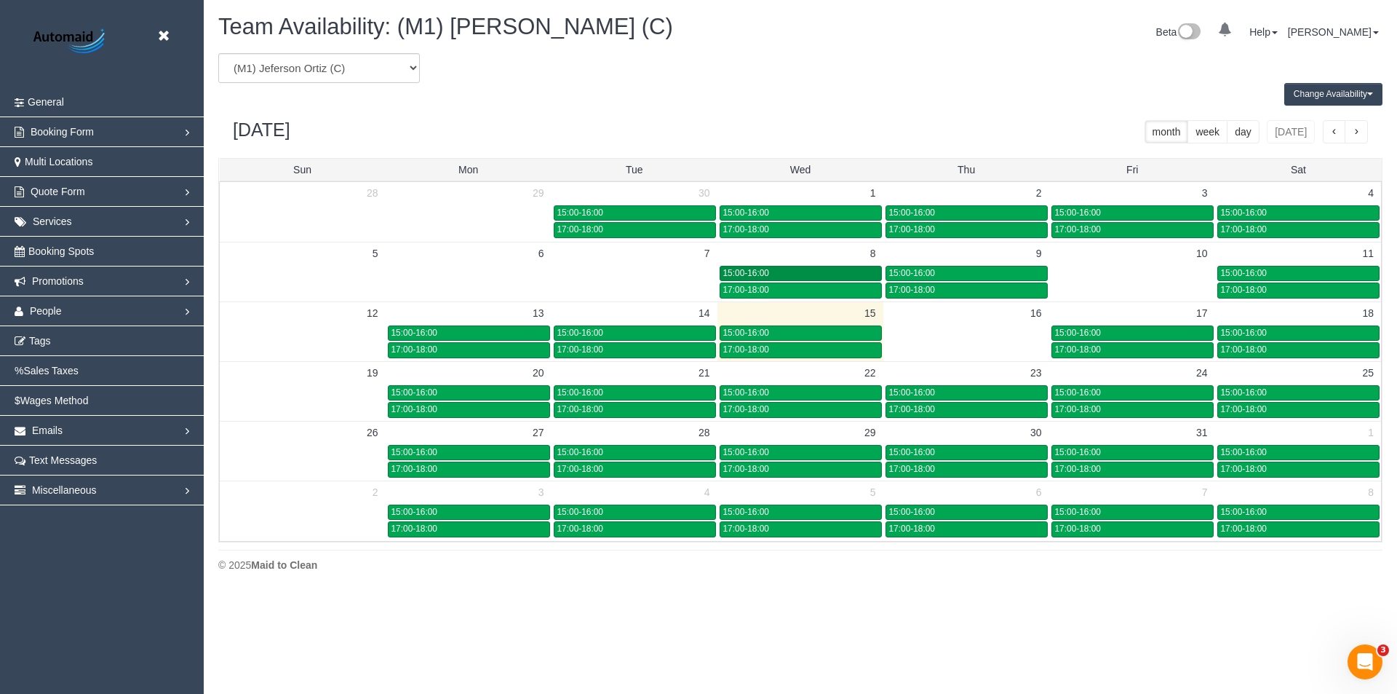
click at [774, 268] on div "15:00-16:00" at bounding box center [800, 273] width 155 height 11
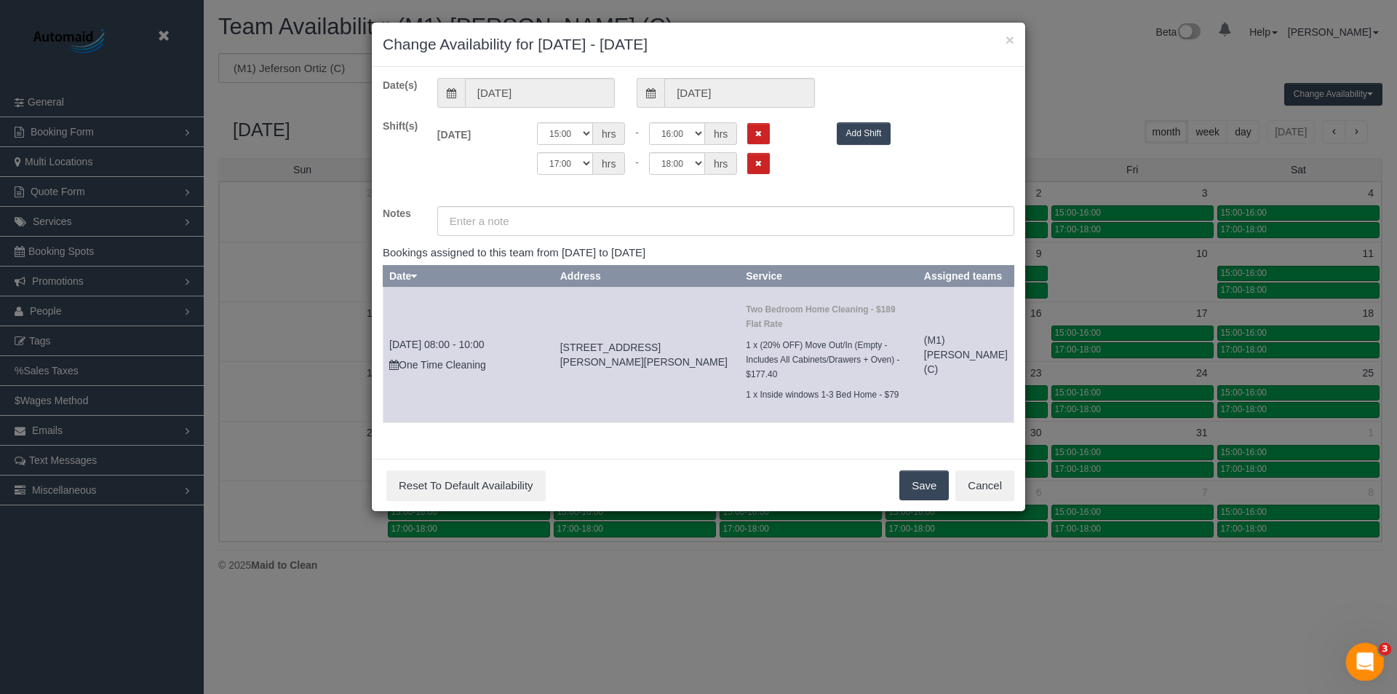
click at [1355, 655] on icon "Open Intercom Messenger" at bounding box center [1364, 660] width 24 height 24
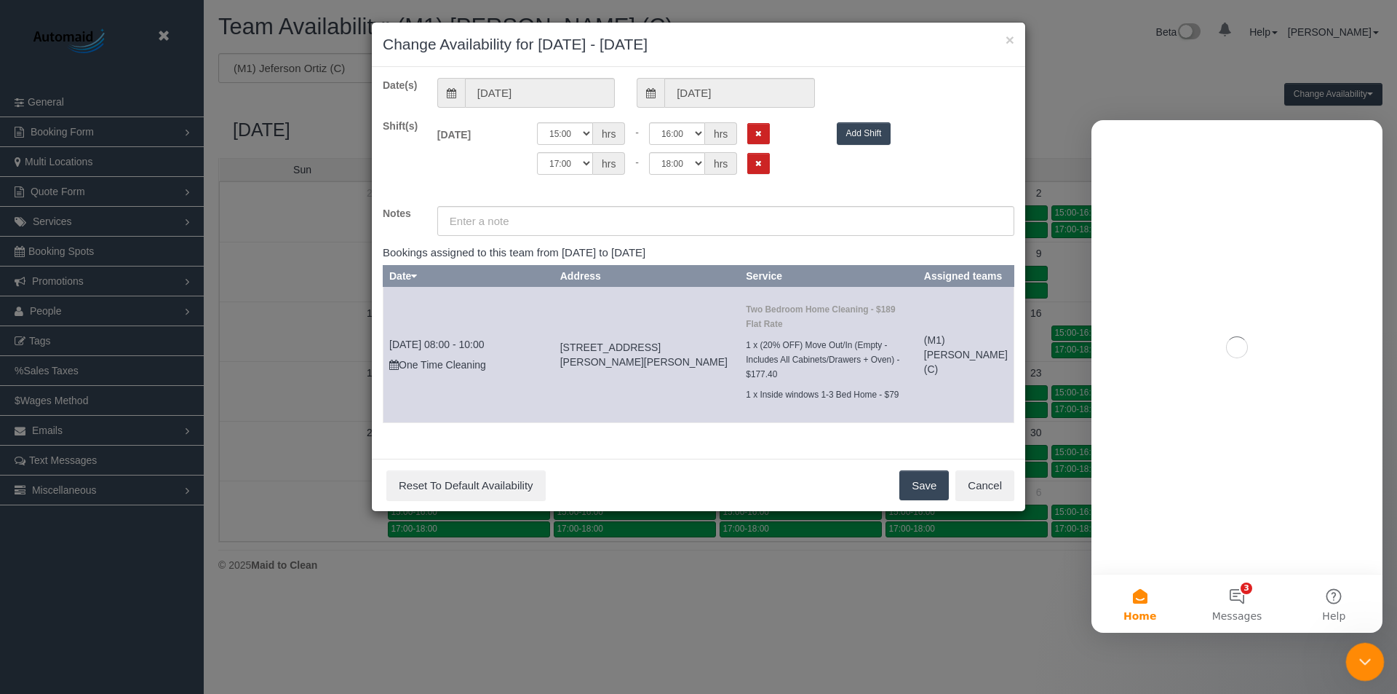
scroll to position [0, 0]
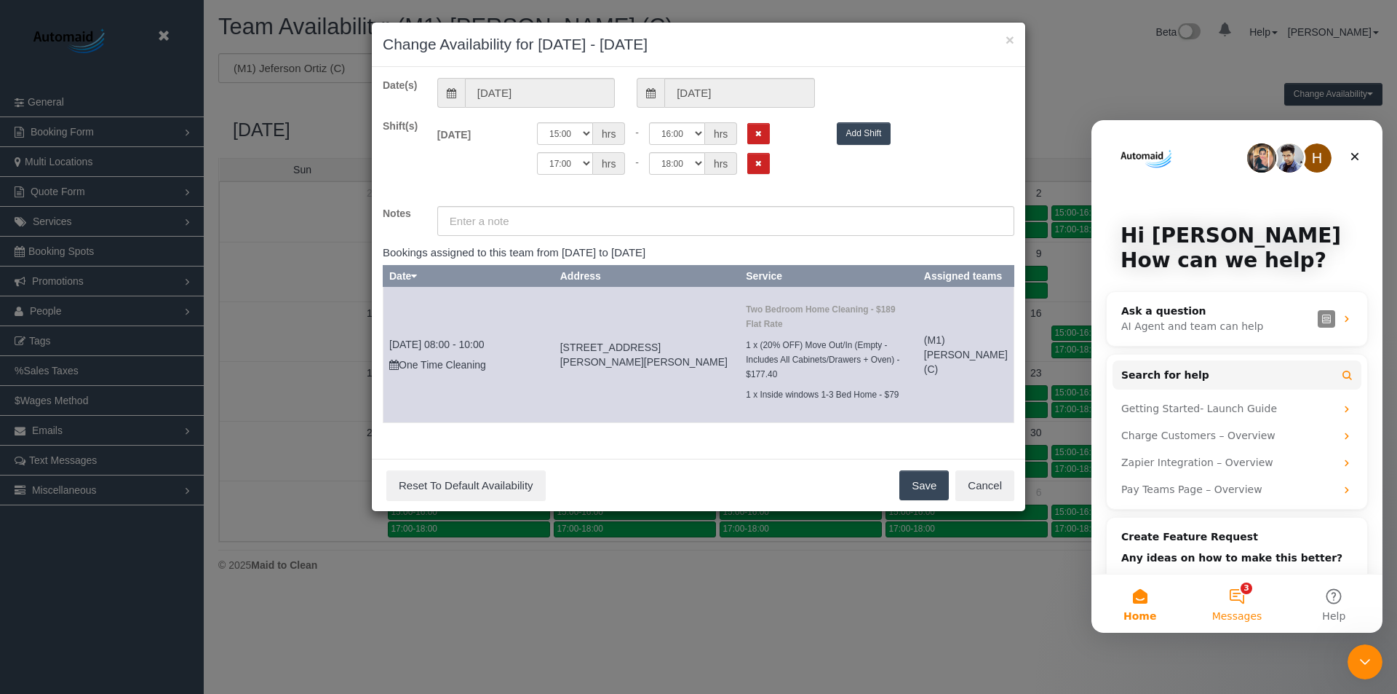
click at [1261, 598] on button "3 Messages" at bounding box center [1237, 603] width 97 height 58
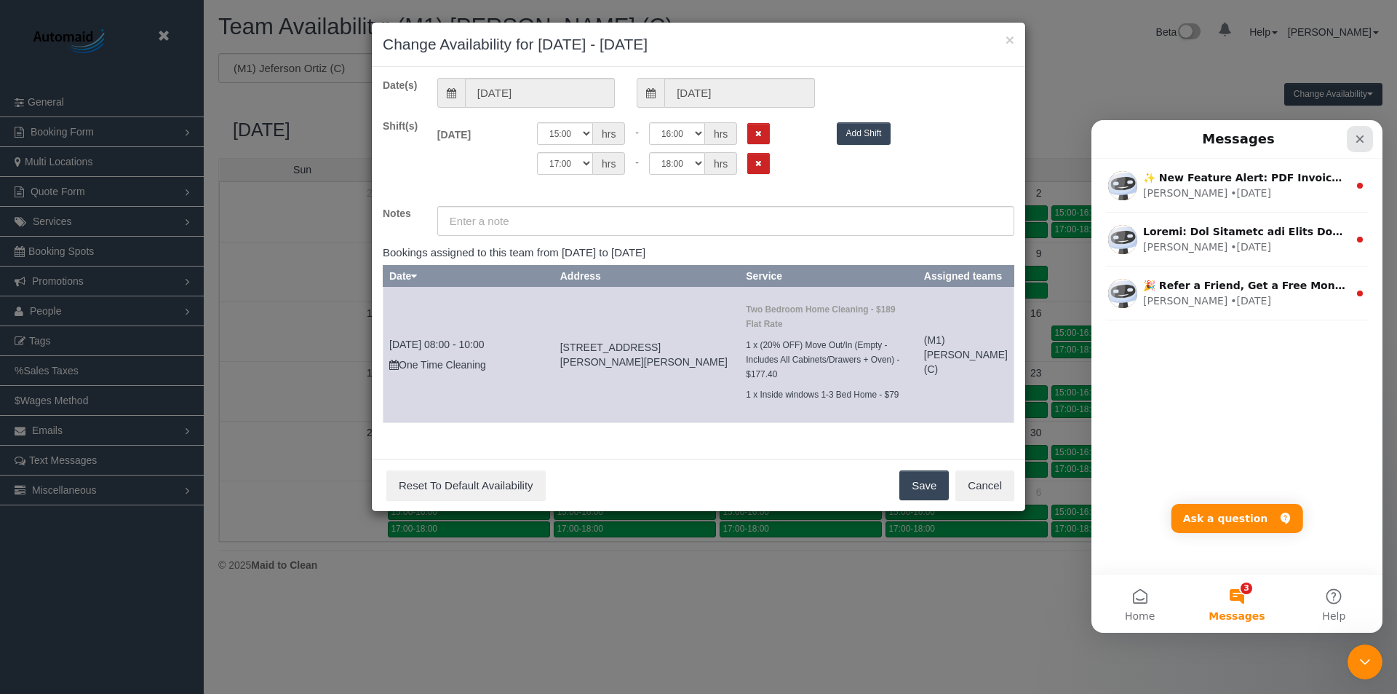
click at [1358, 134] on icon "Close" at bounding box center [1361, 139] width 12 height 12
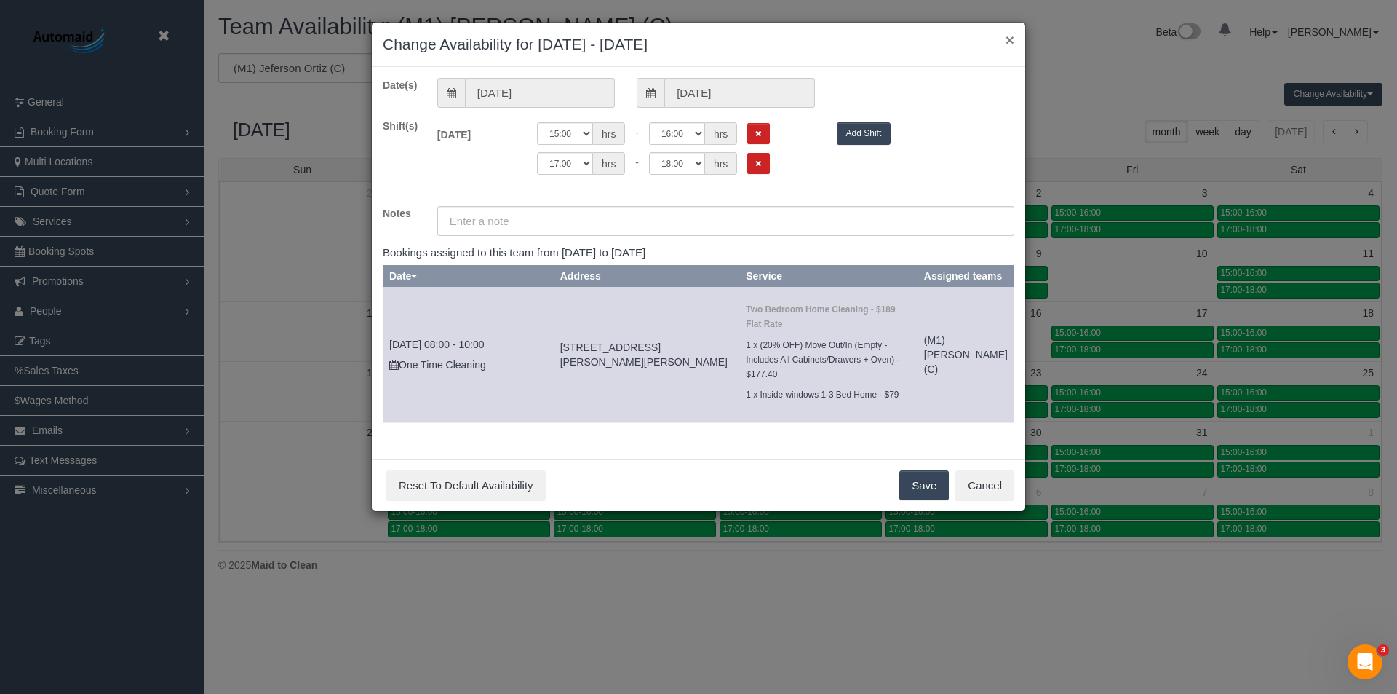
click at [1010, 39] on button "×" at bounding box center [1010, 39] width 9 height 15
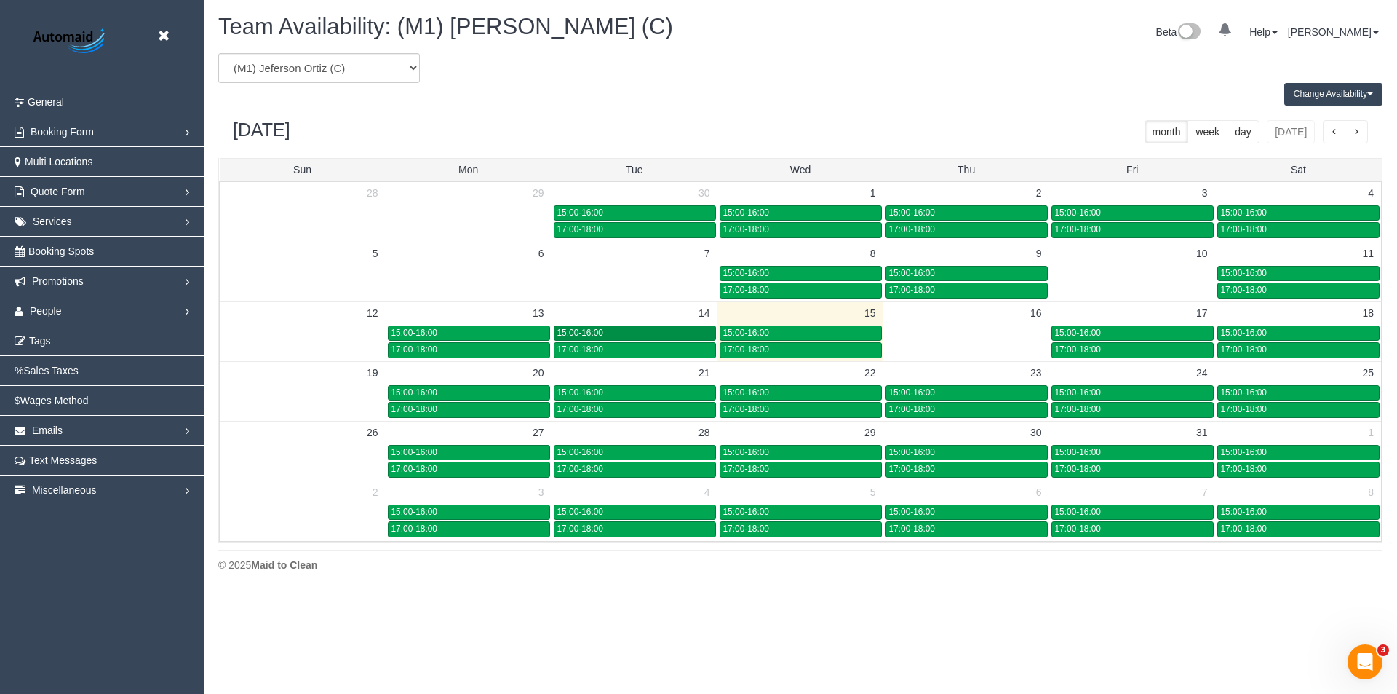
click at [605, 333] on div "15:00-16:00" at bounding box center [635, 333] width 155 height 11
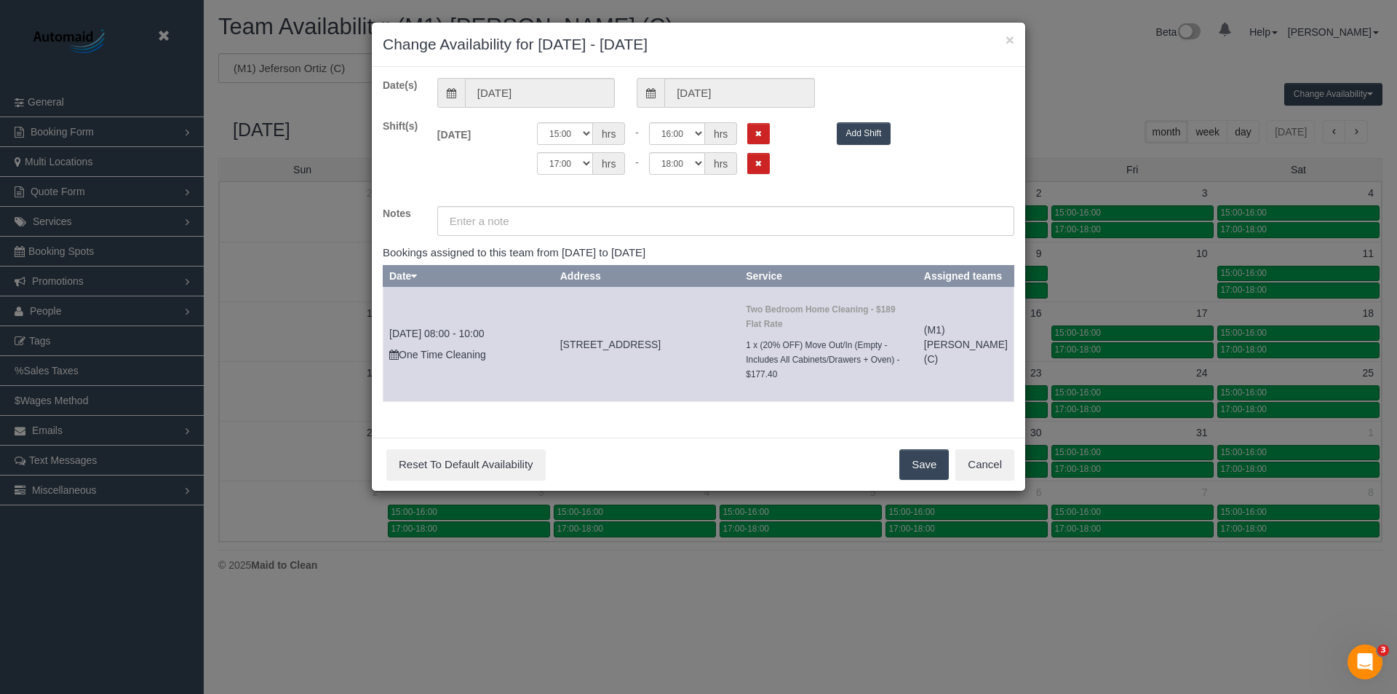
click at [1016, 28] on div "× Change Availability for [DATE] - [DATE]" at bounding box center [699, 45] width 654 height 44
click at [1015, 40] on div "× Change Availability for [DATE] - [DATE]" at bounding box center [699, 45] width 654 height 44
click at [1012, 44] on button "×" at bounding box center [1010, 39] width 9 height 15
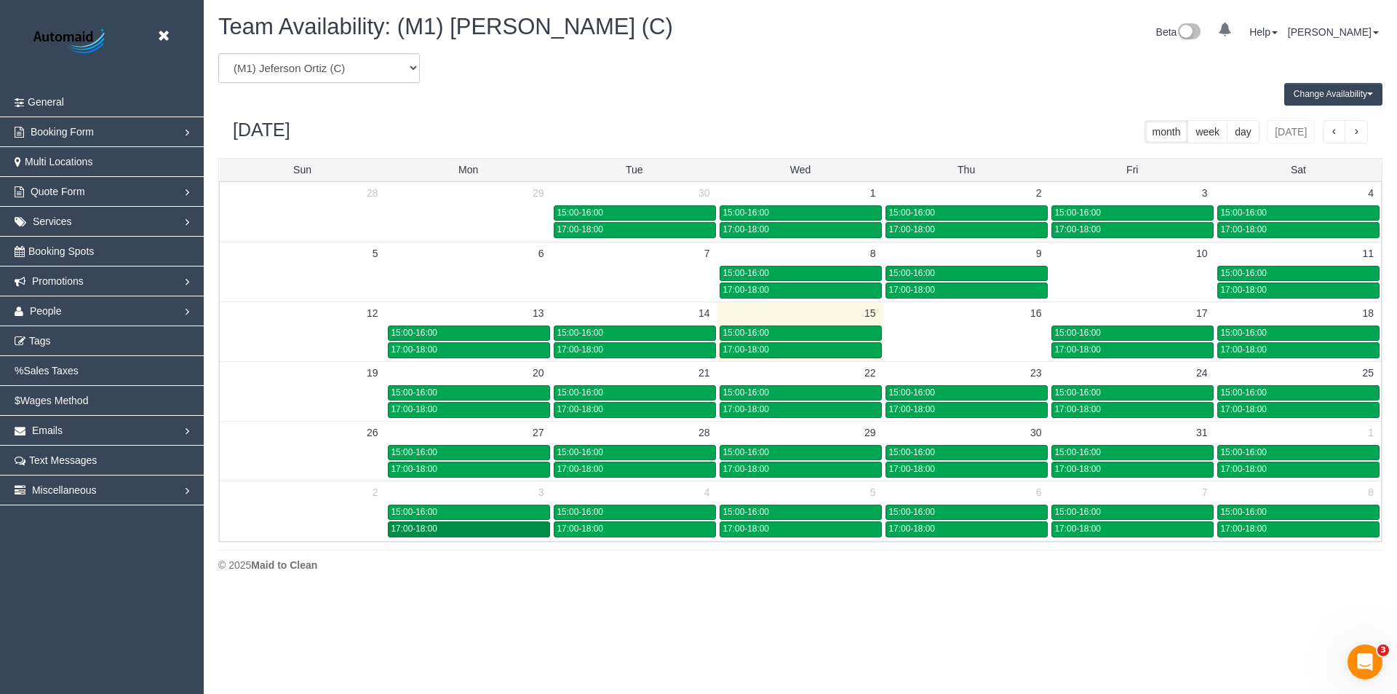
click at [446, 528] on div "17:00-18:00" at bounding box center [469, 528] width 155 height 11
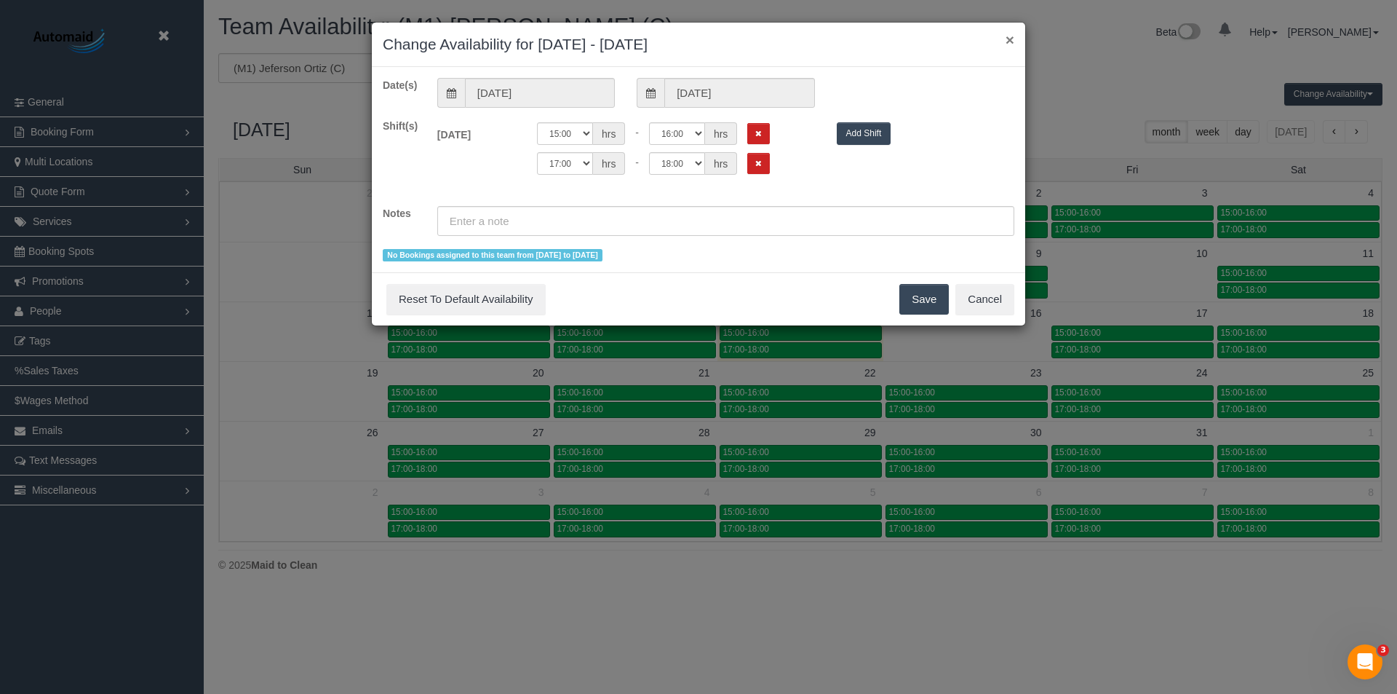
click at [1010, 38] on button "×" at bounding box center [1010, 39] width 9 height 15
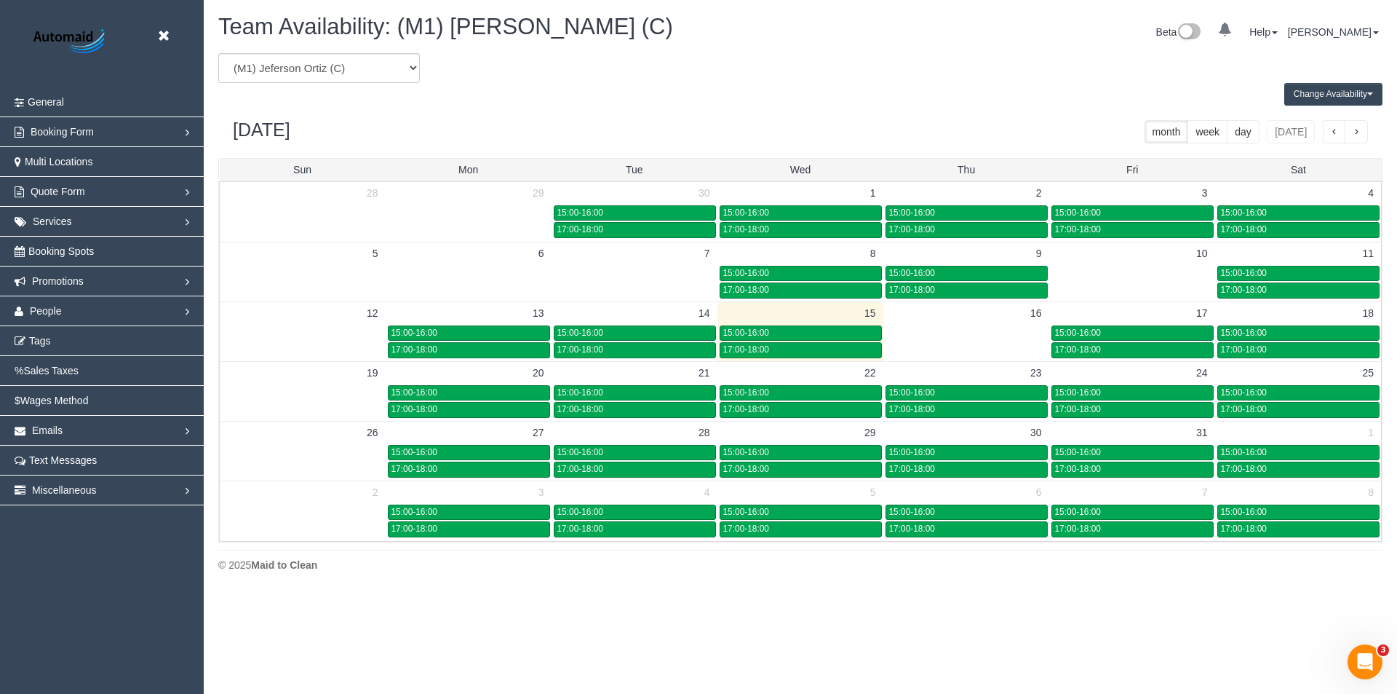
click at [1208, 132] on button "week" at bounding box center [1208, 131] width 40 height 23
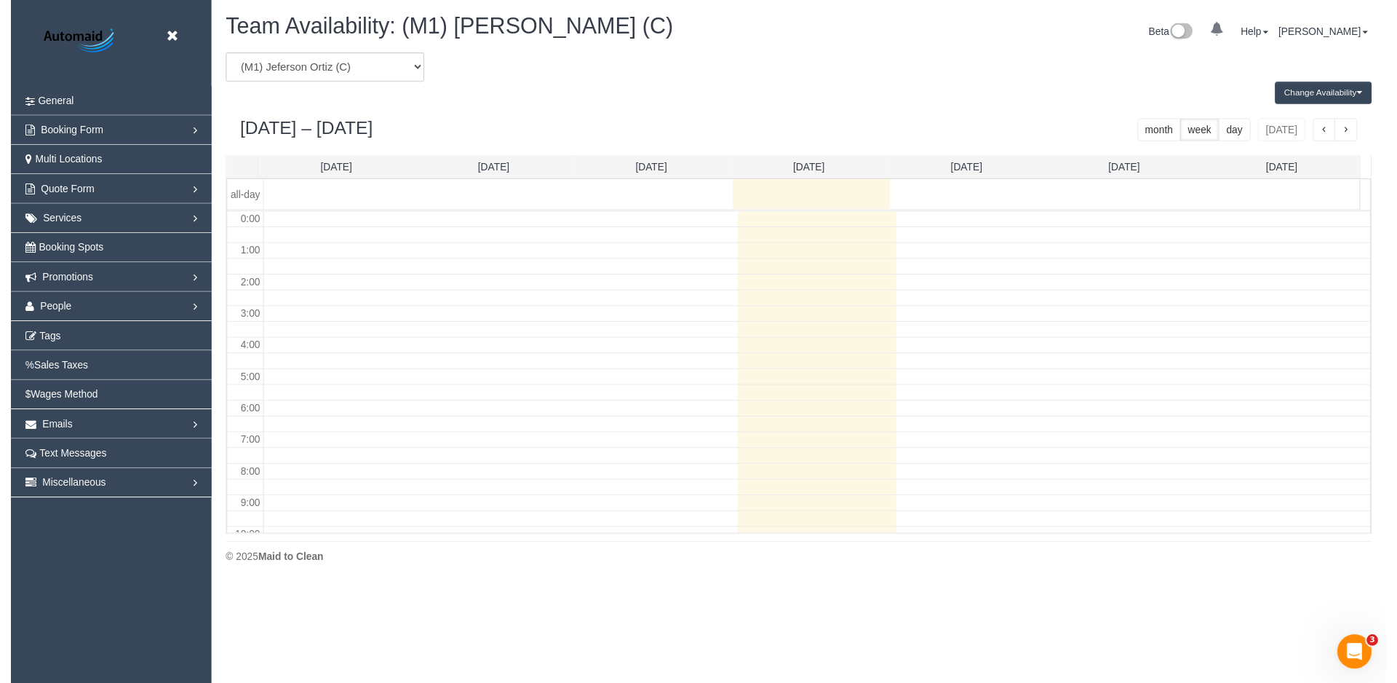
scroll to position [193, 0]
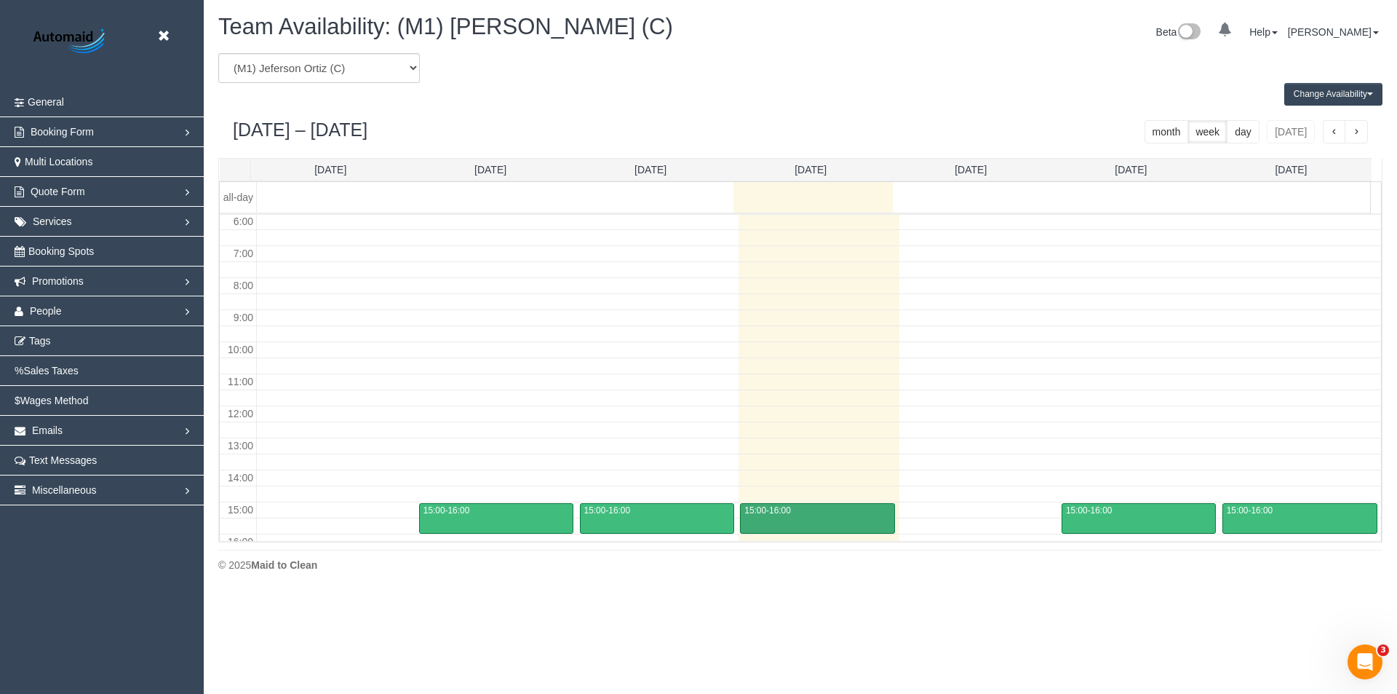
click at [750, 515] on div "15:00-16:00" at bounding box center [817, 510] width 147 height 11
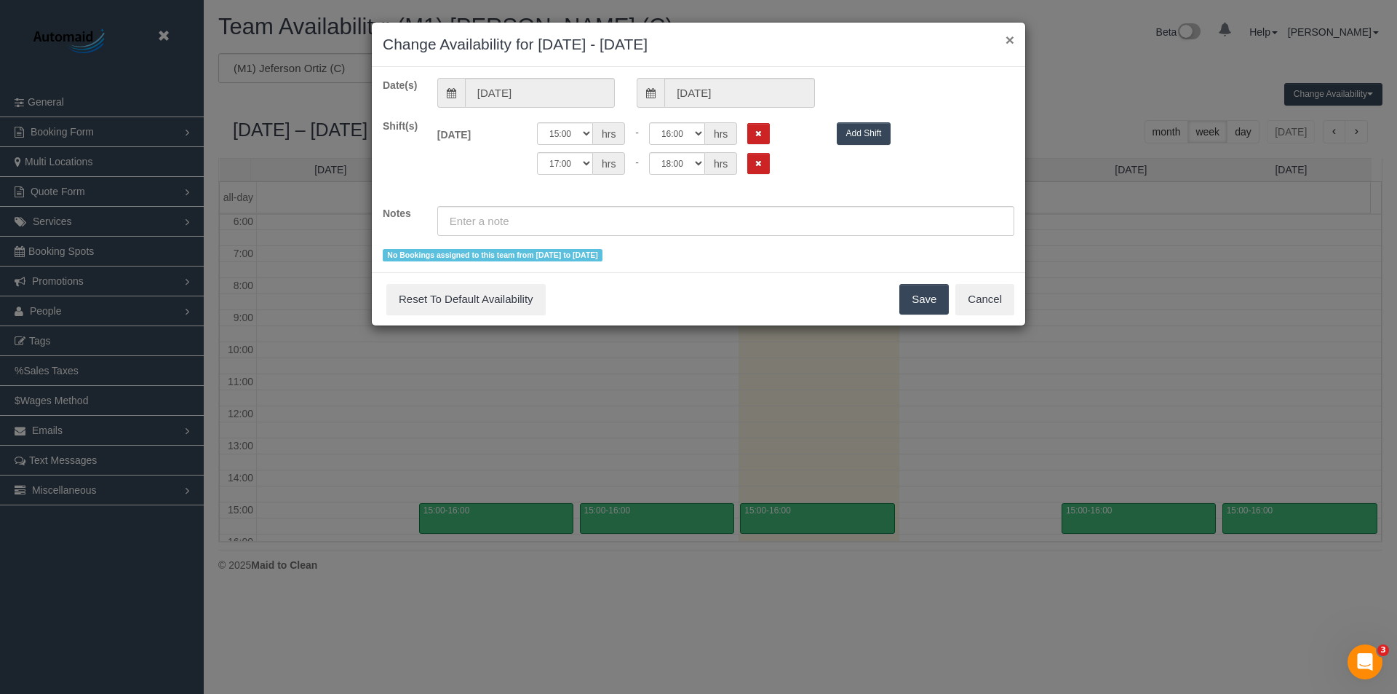
click at [1013, 39] on button "×" at bounding box center [1010, 39] width 9 height 15
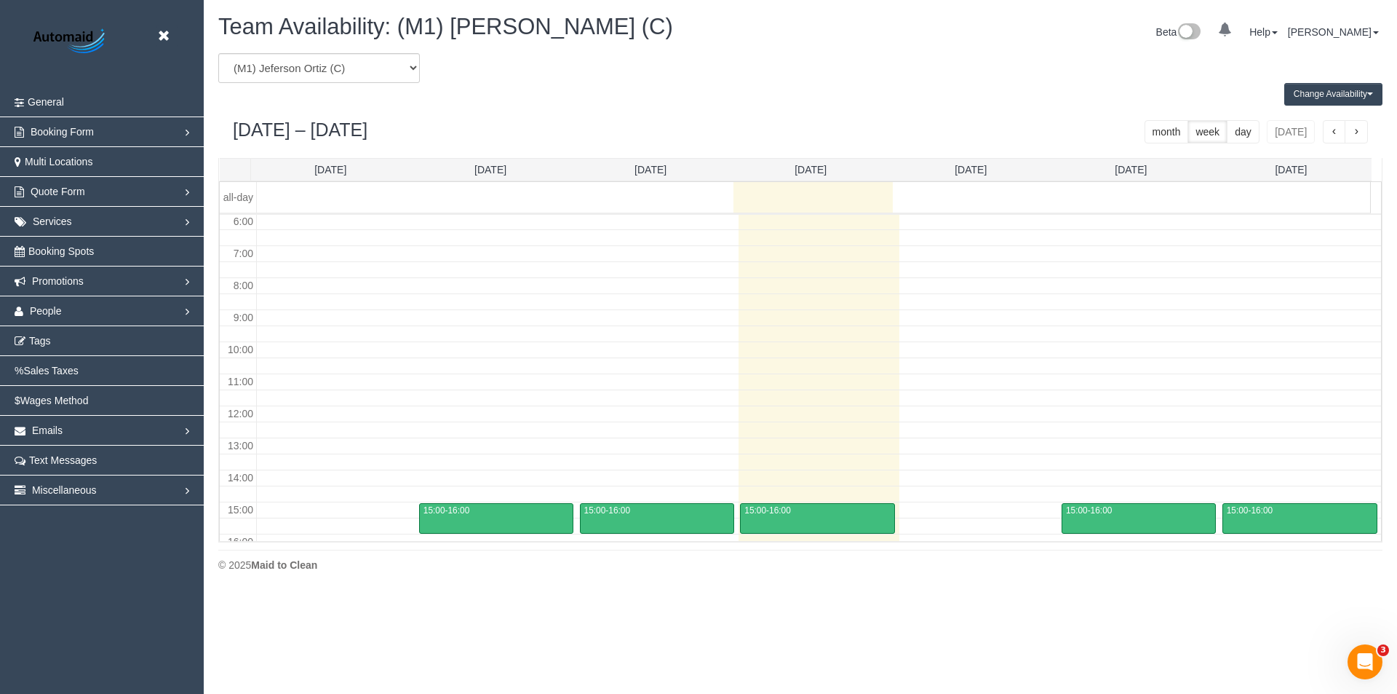
click at [1178, 134] on button "month" at bounding box center [1167, 131] width 44 height 23
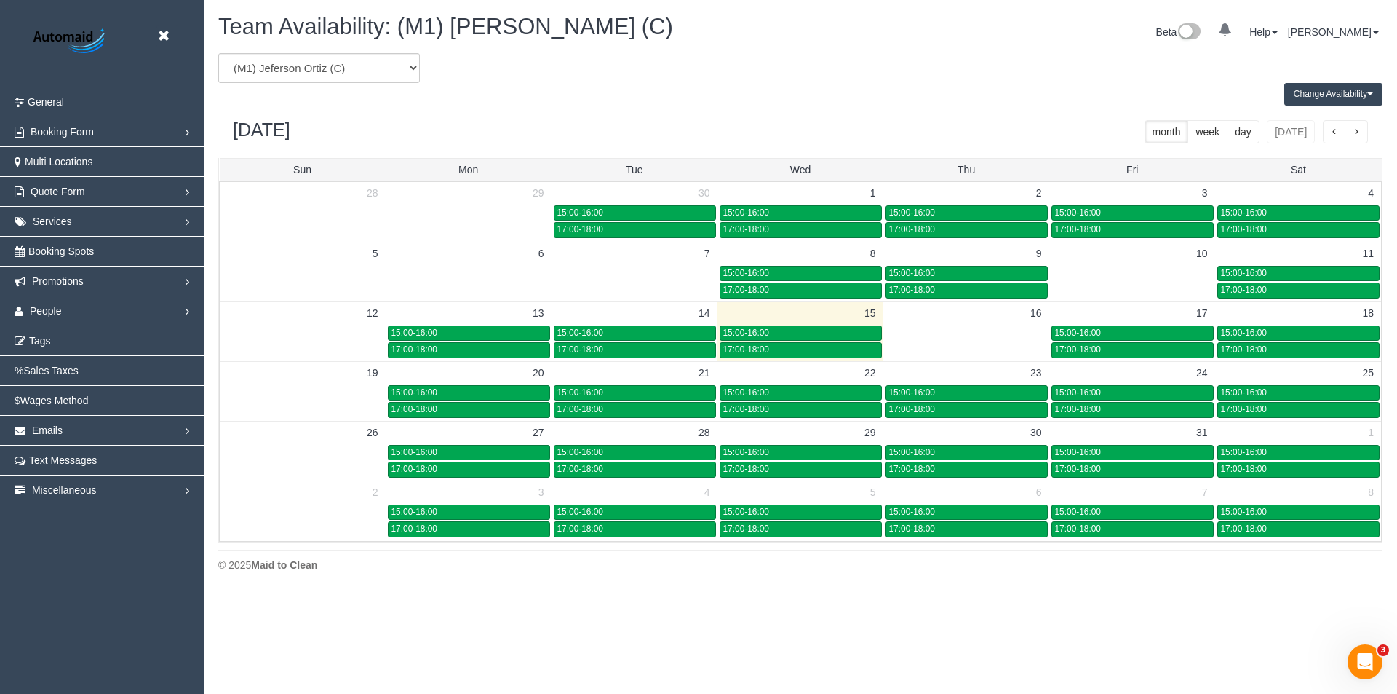
click at [1325, 88] on button "Change Availability" at bounding box center [1334, 94] width 98 height 23
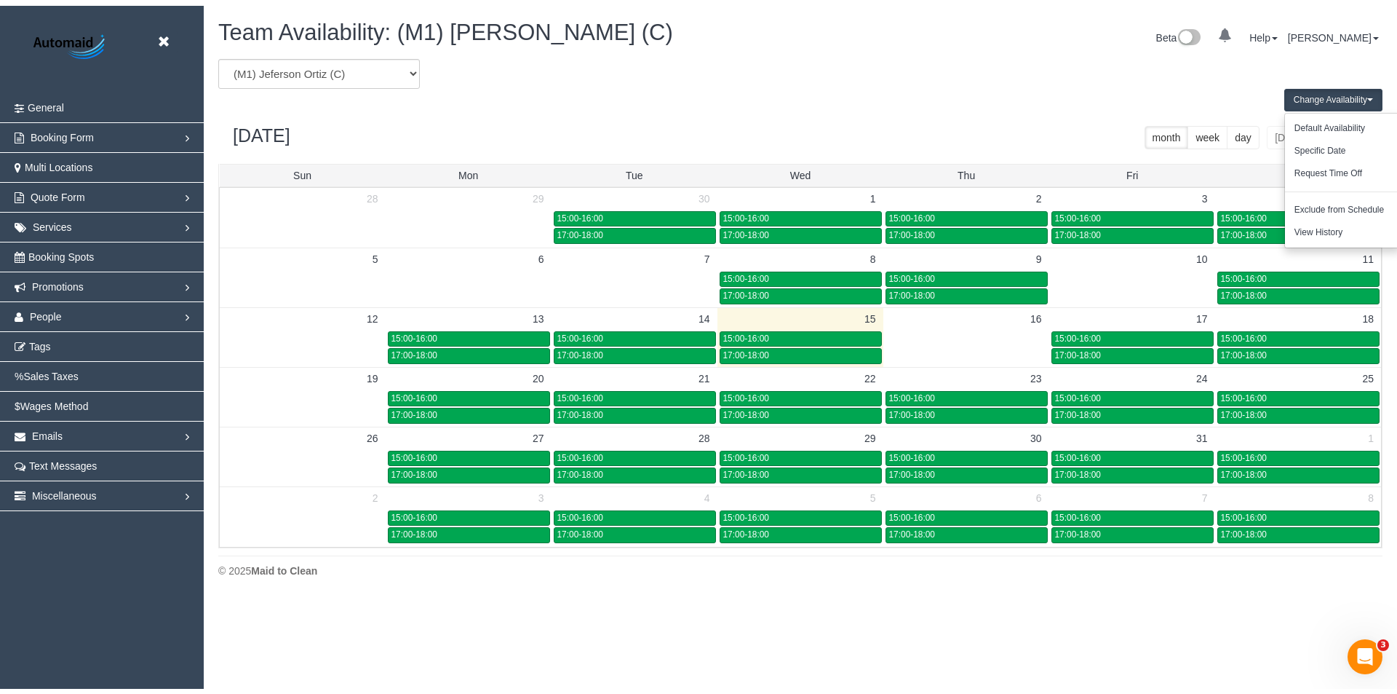
scroll to position [72192, 71388]
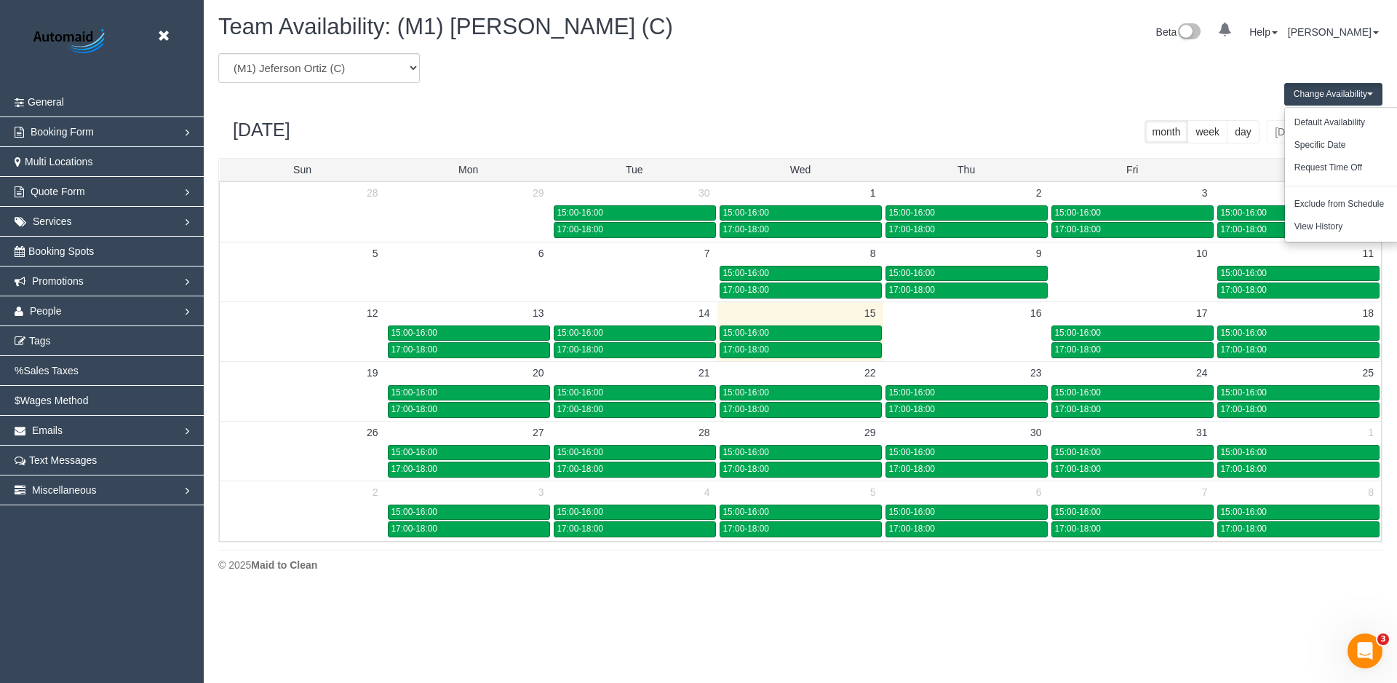
click at [1325, 88] on button "Change Availability" at bounding box center [1334, 94] width 98 height 23
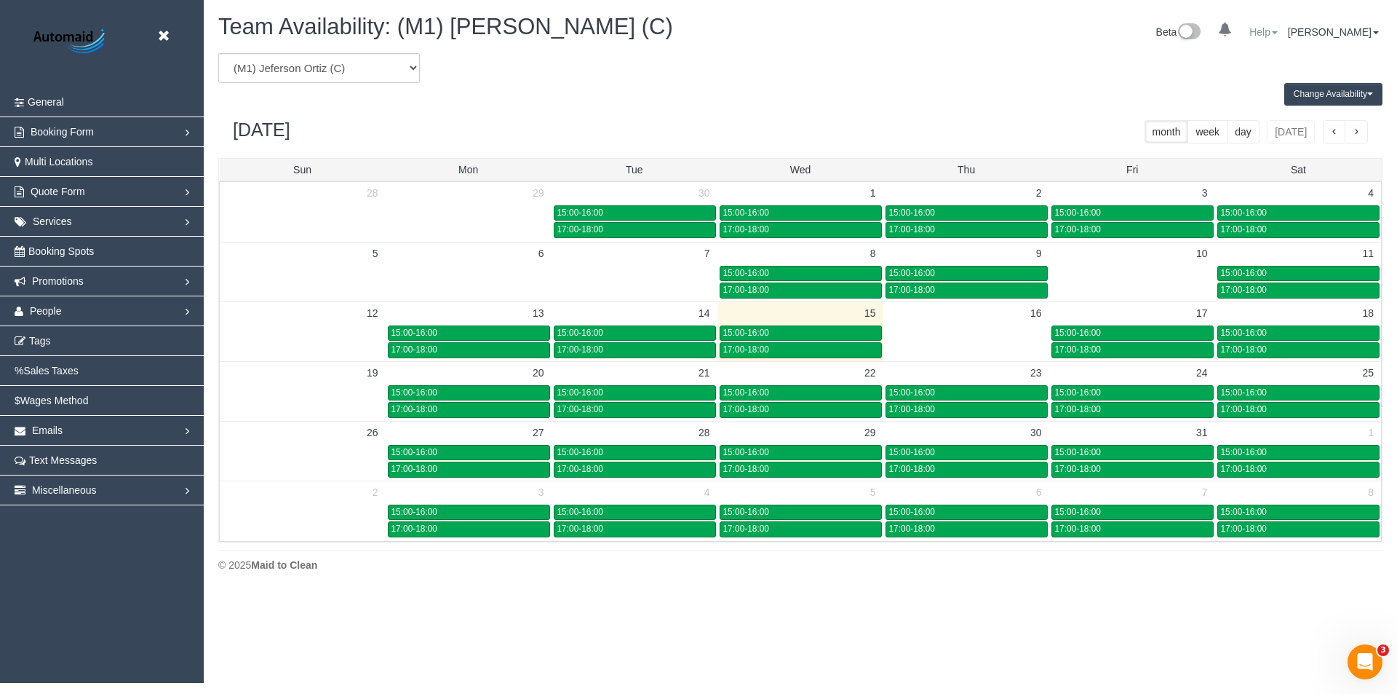
click at [1262, 31] on link "Help" at bounding box center [1264, 32] width 28 height 12
click at [1262, 32] on link "Help" at bounding box center [1264, 32] width 28 height 12
click at [1333, 24] on ul "Beta 0 Your Notifications You have 0 alerts Help Help Docs Take a Tour Contact …" at bounding box center [1270, 31] width 226 height 32
click at [1331, 31] on link "[PERSON_NAME]" at bounding box center [1333, 32] width 91 height 12
click at [1331, 32] on link "[PERSON_NAME]" at bounding box center [1333, 32] width 91 height 12
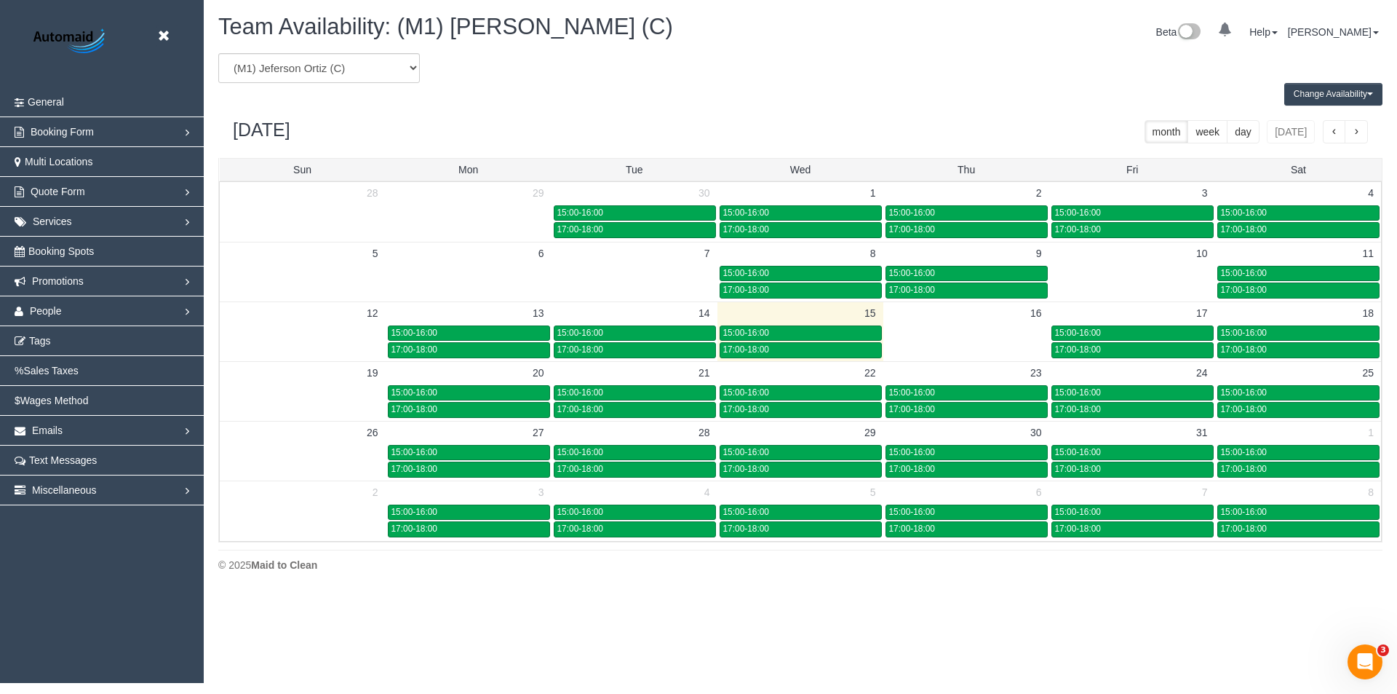
click at [1226, 133] on button "week" at bounding box center [1208, 131] width 40 height 23
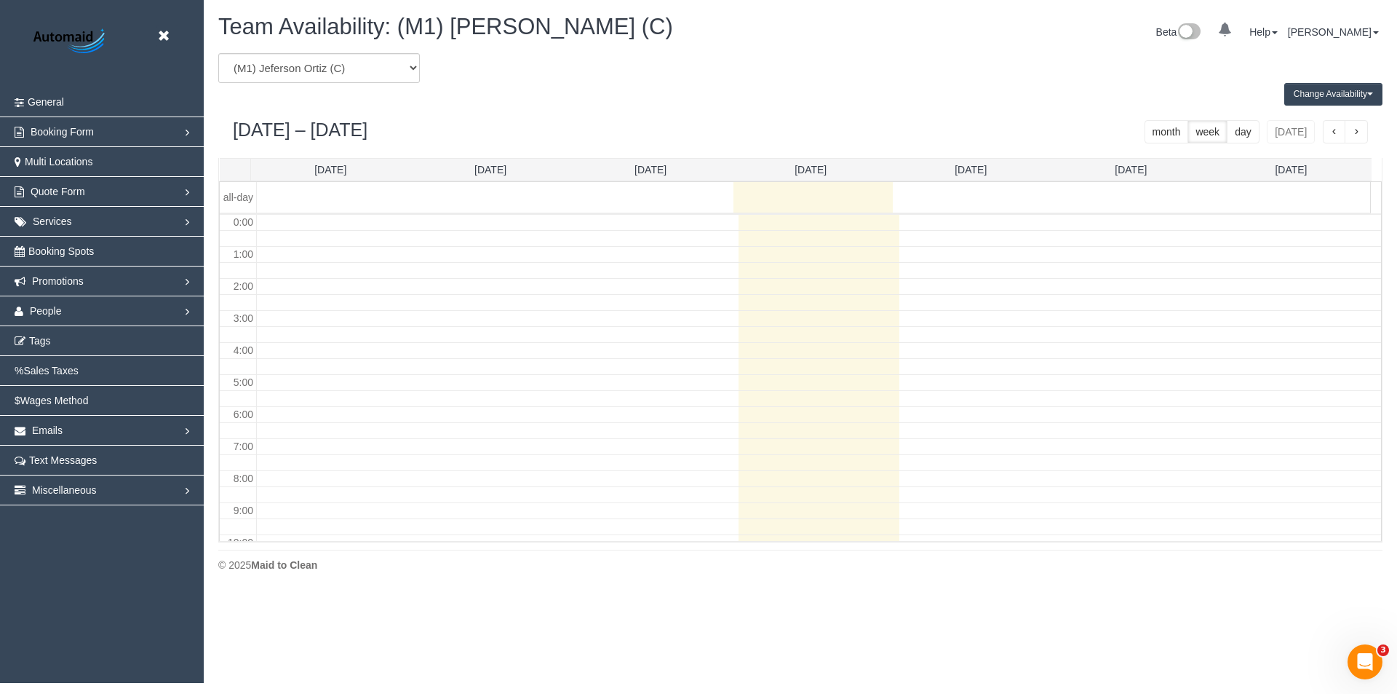
scroll to position [193, 0]
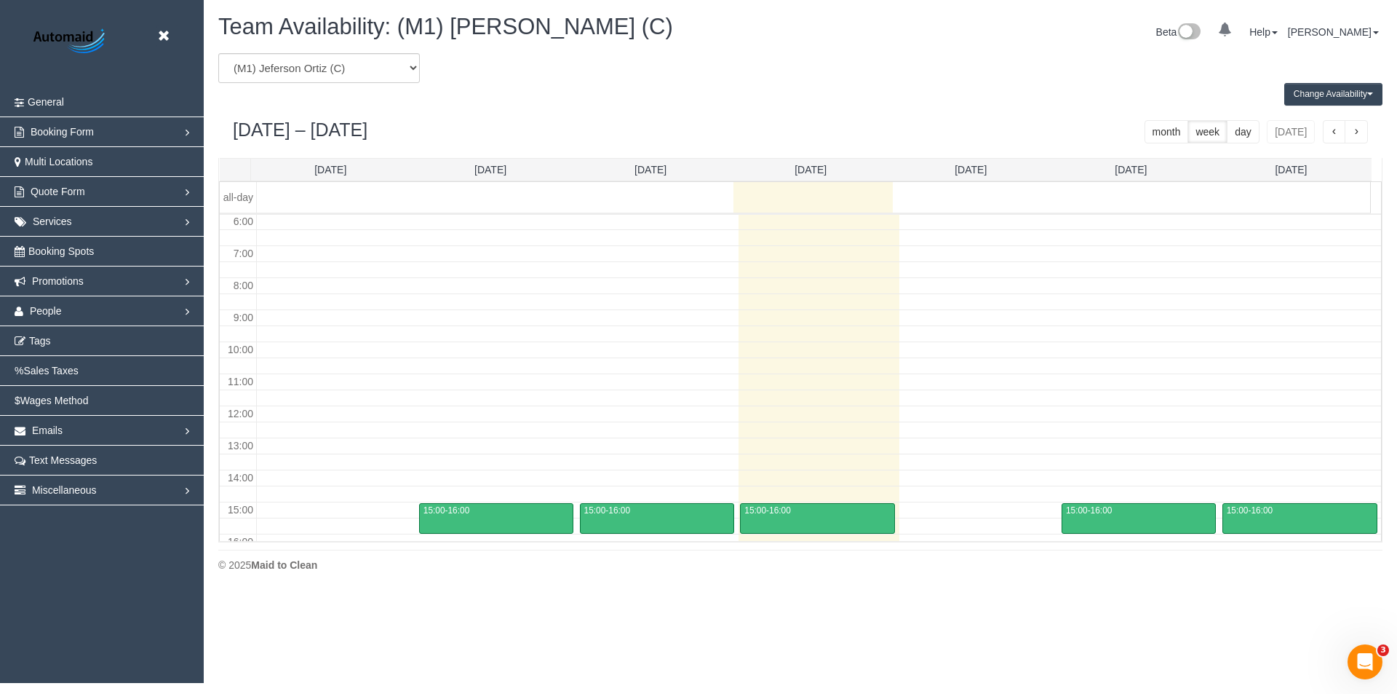
drag, startPoint x: 1243, startPoint y: 132, endPoint x: 1251, endPoint y: 133, distance: 8.0
click at [1245, 132] on button "day" at bounding box center [1243, 131] width 33 height 23
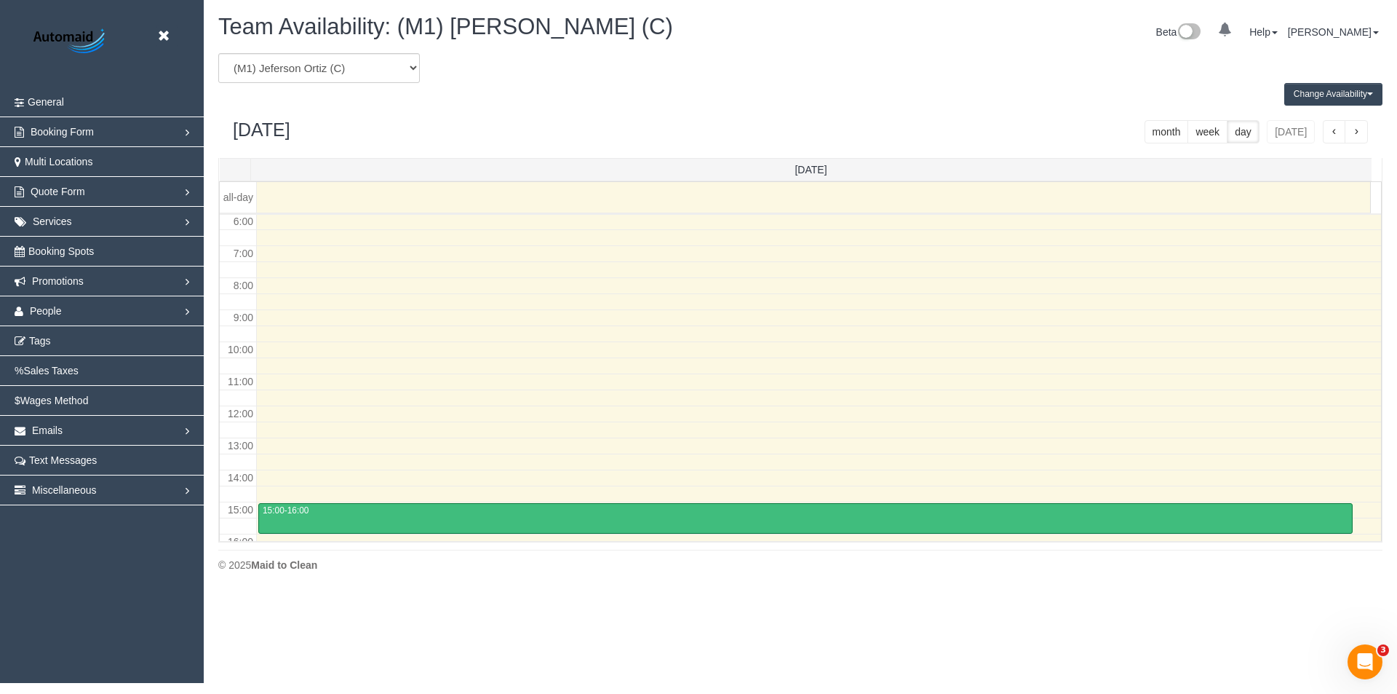
click at [1253, 134] on button "day" at bounding box center [1243, 131] width 33 height 23
click at [1213, 135] on button "week" at bounding box center [1208, 131] width 40 height 23
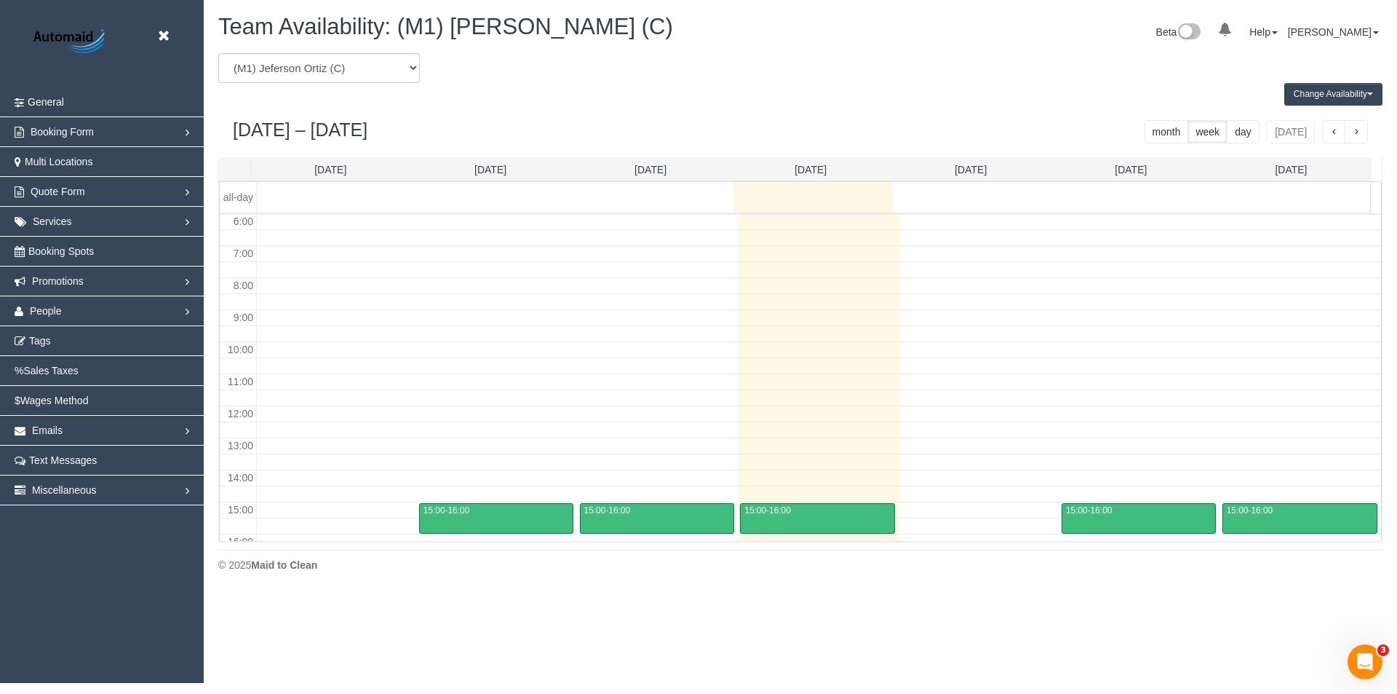
click at [1175, 127] on button "month" at bounding box center [1167, 131] width 44 height 23
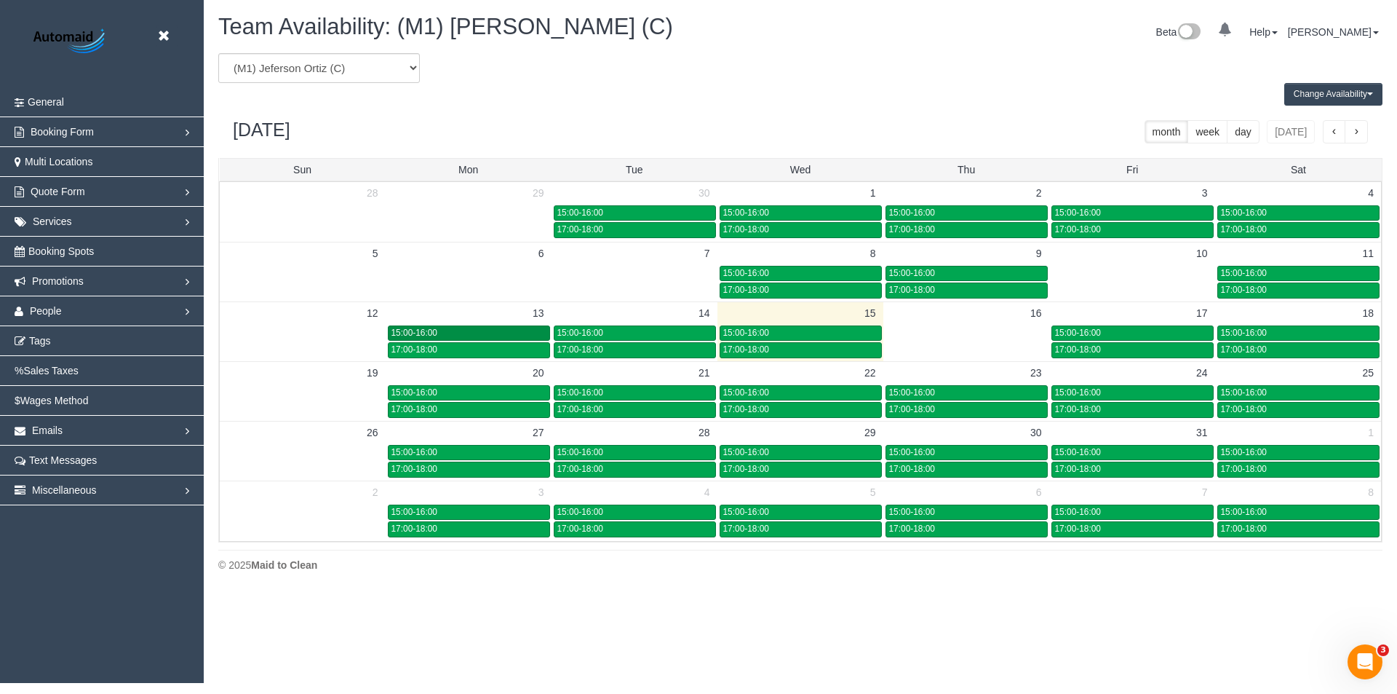
click at [455, 331] on div "15:00-16:00" at bounding box center [469, 333] width 155 height 11
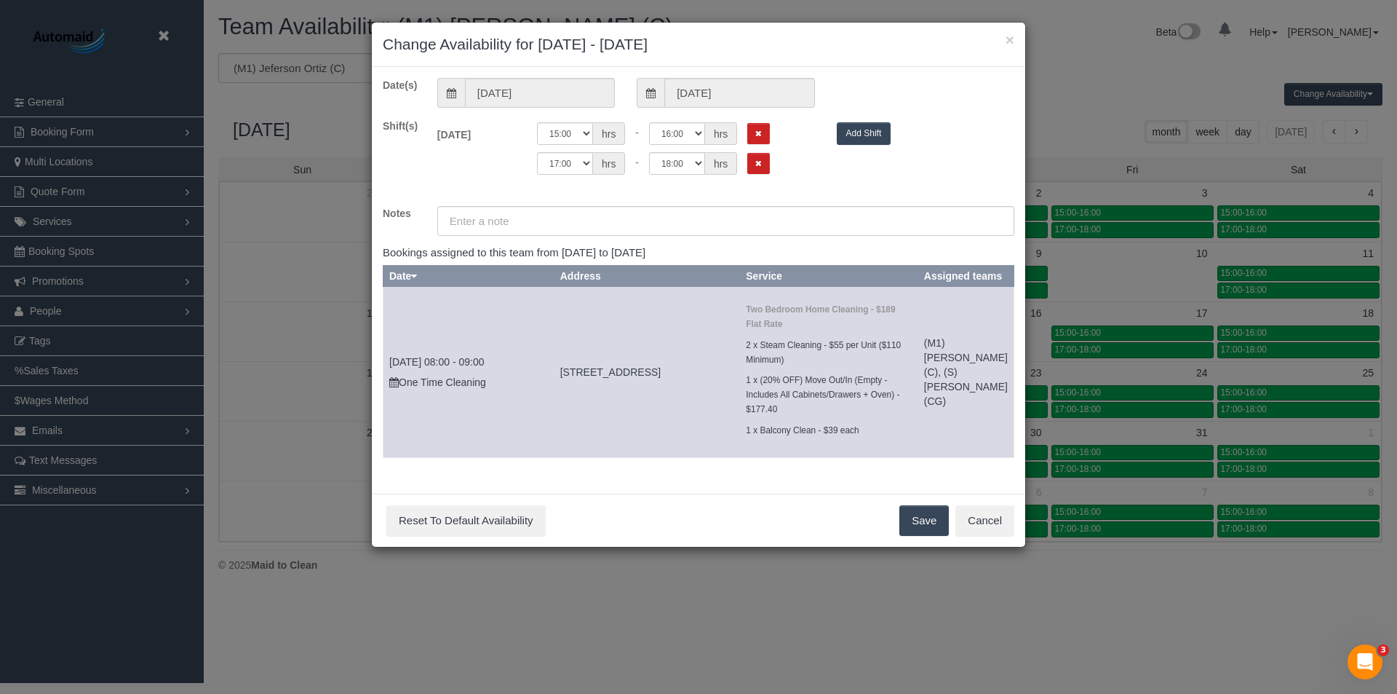
click at [455, 331] on div "× Change Availability for [DATE] - [DATE] Date(s) [DATE] [DATE] Shift(s) [DATE]…" at bounding box center [698, 347] width 1397 height 694
click at [993, 518] on button "Cancel" at bounding box center [985, 520] width 59 height 31
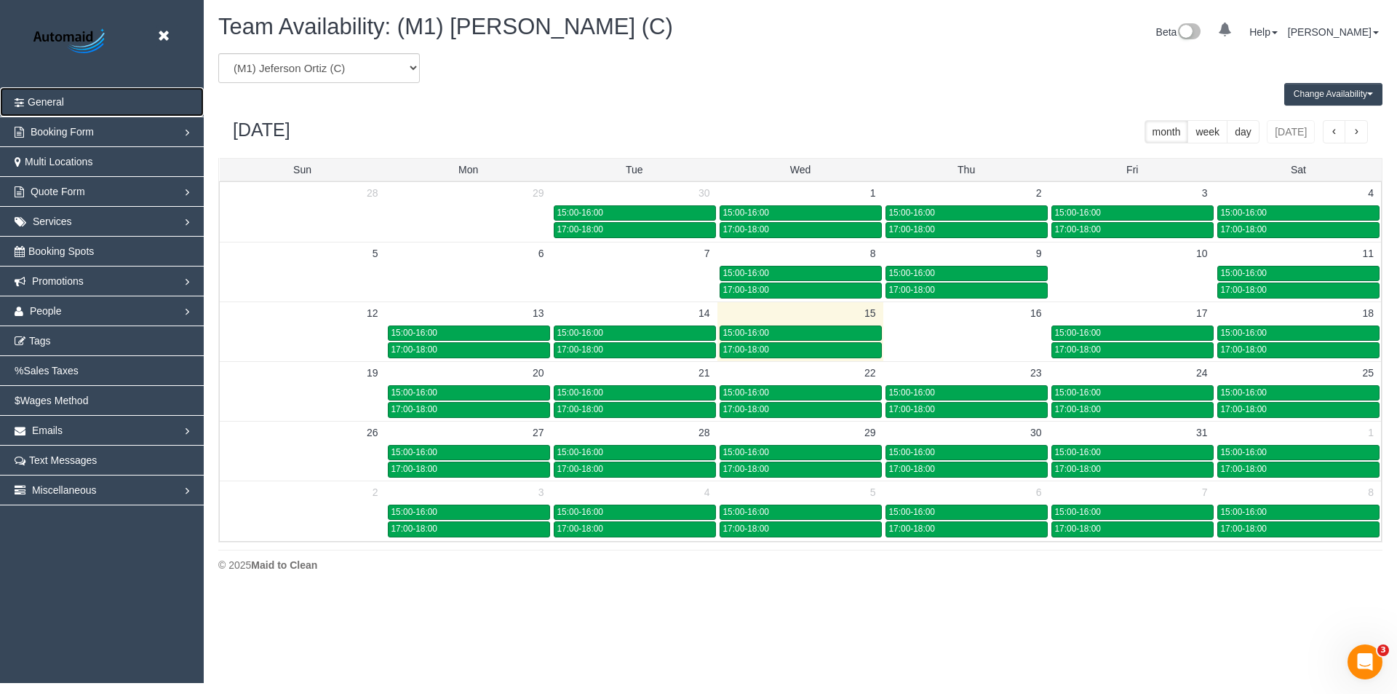
click at [34, 99] on span "General" at bounding box center [46, 102] width 36 height 12
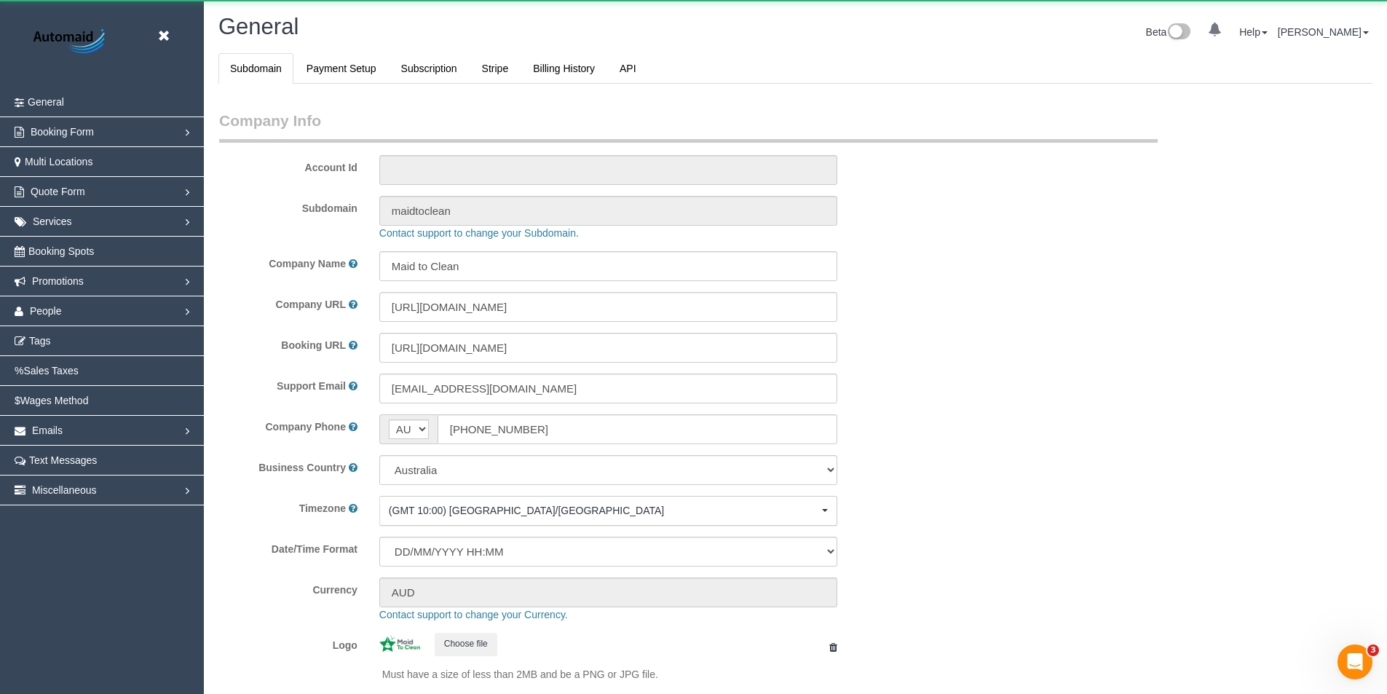
scroll to position [3298, 1387]
select select "1"
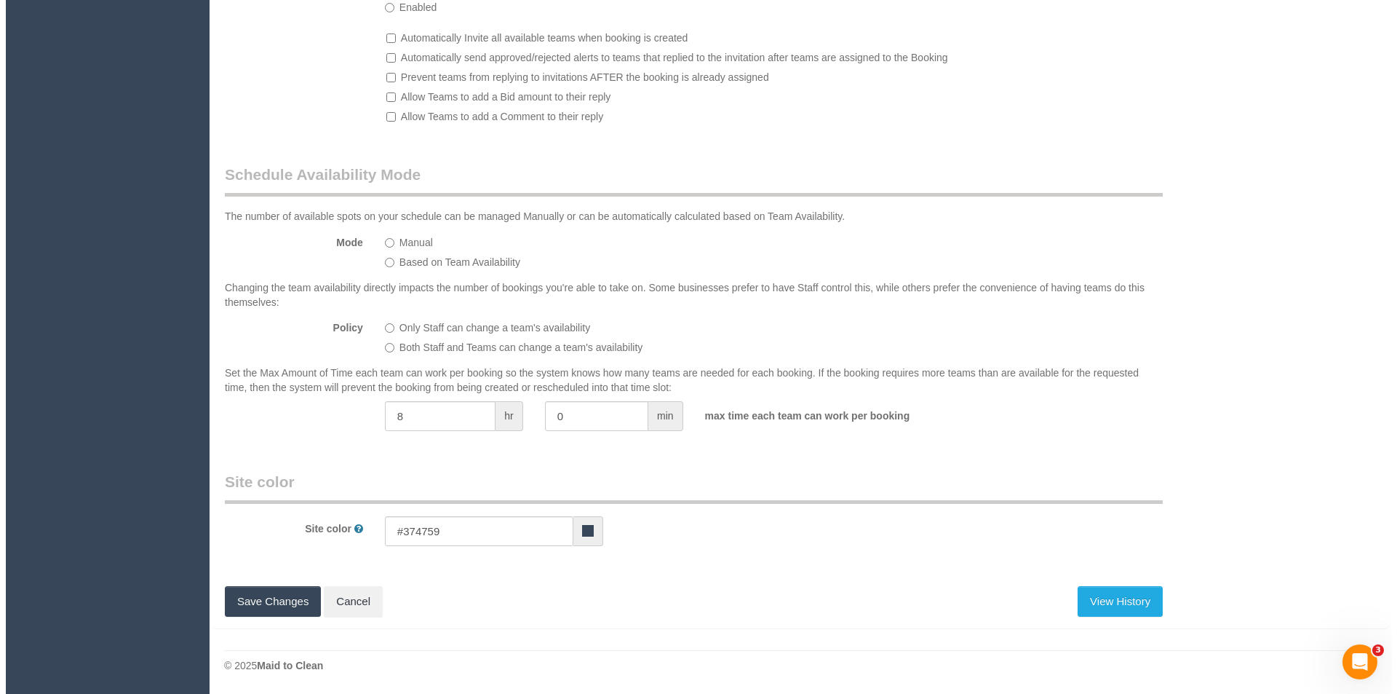
scroll to position [0, 0]
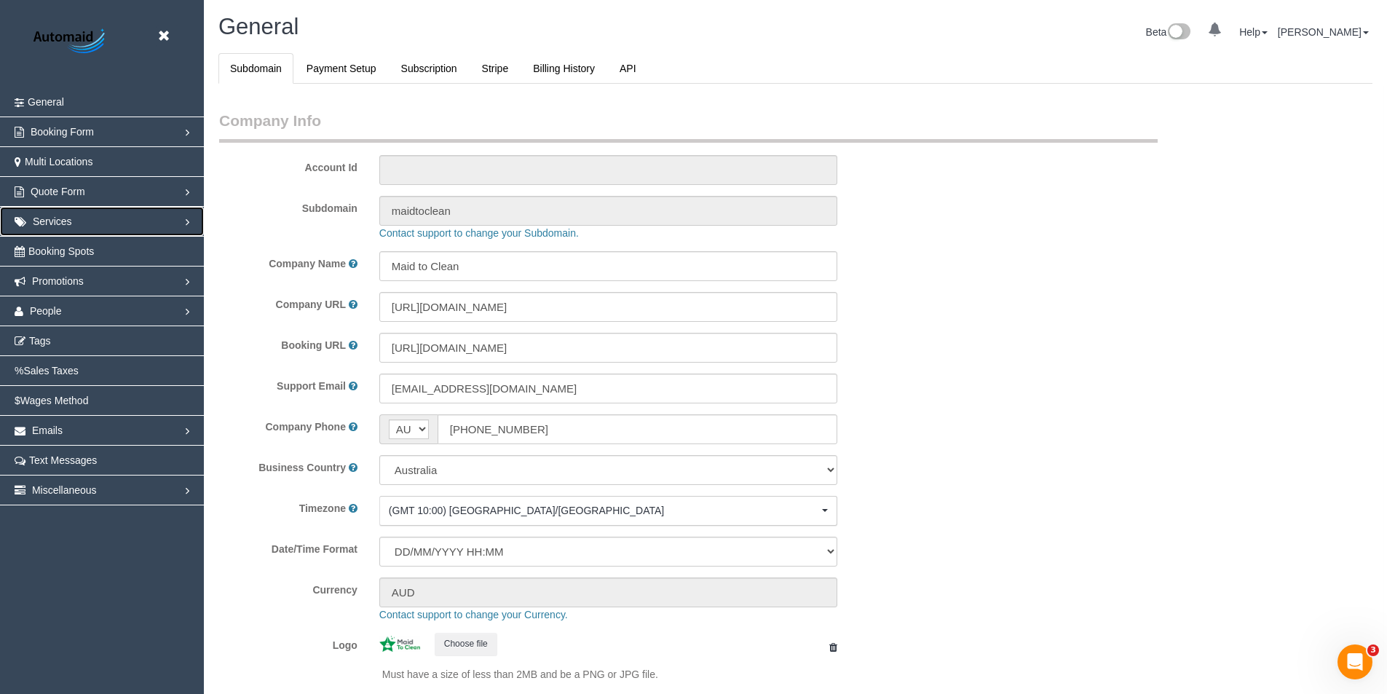
click at [65, 221] on span "Services" at bounding box center [52, 221] width 39 height 12
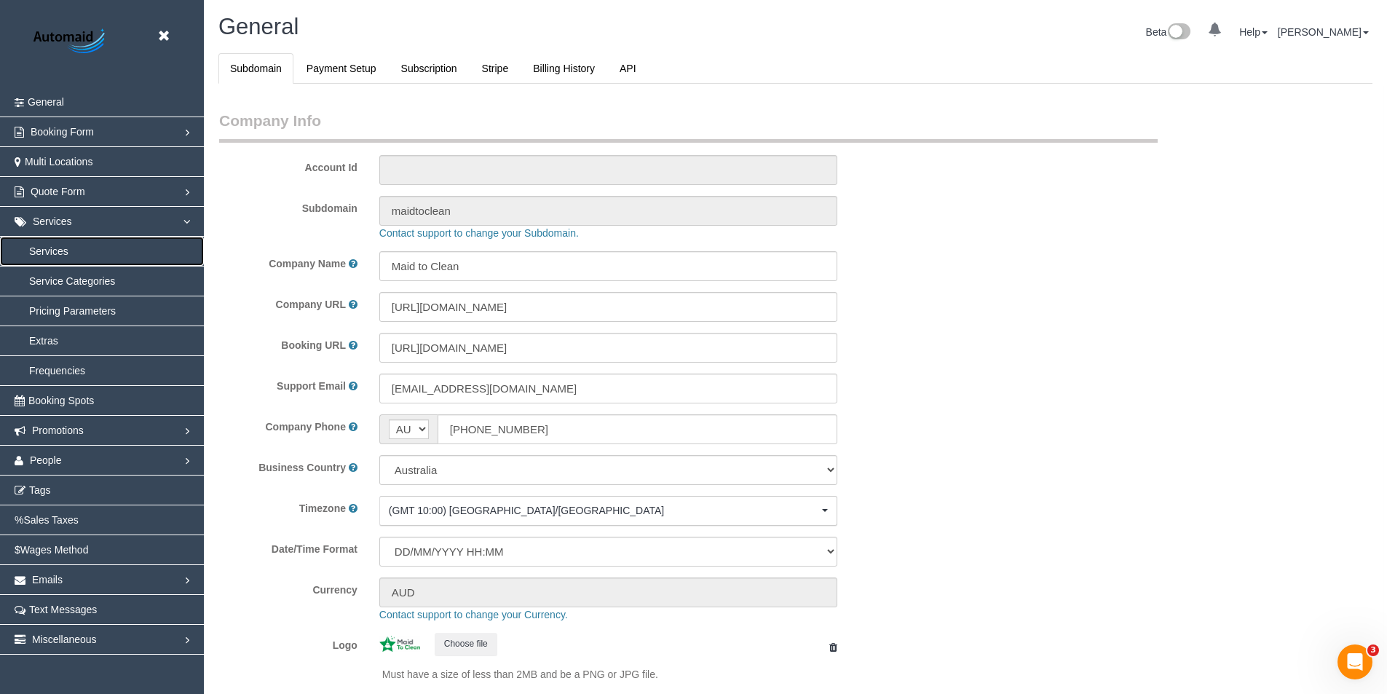
click at [37, 247] on link "Services" at bounding box center [102, 251] width 204 height 29
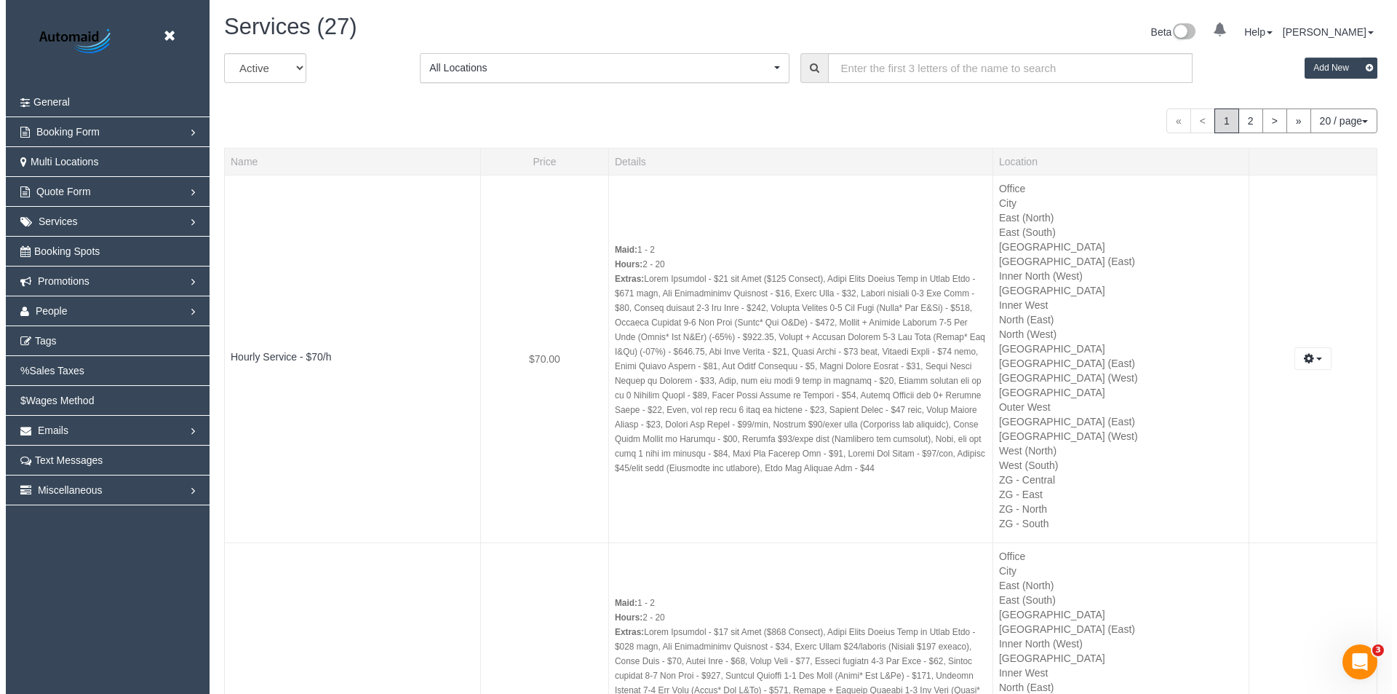
scroll to position [8395, 1387]
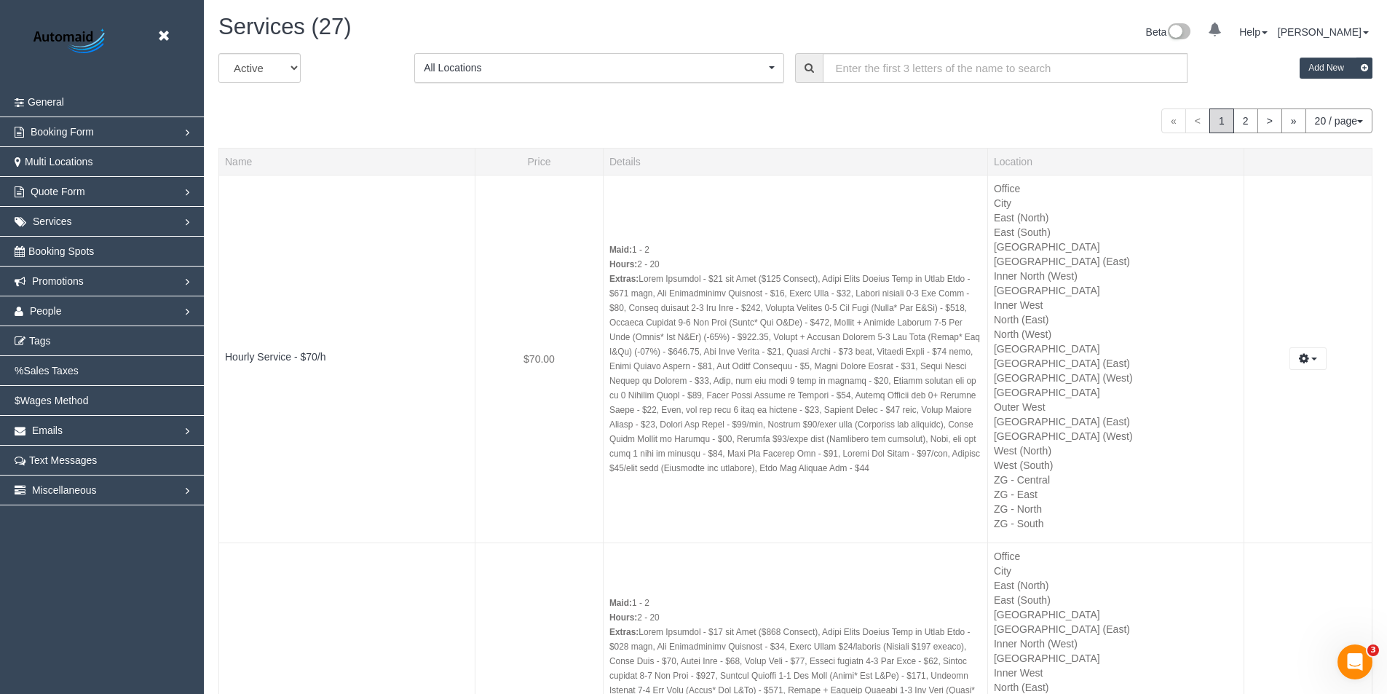
click at [558, 55] on button "All Locations" at bounding box center [599, 68] width 370 height 30
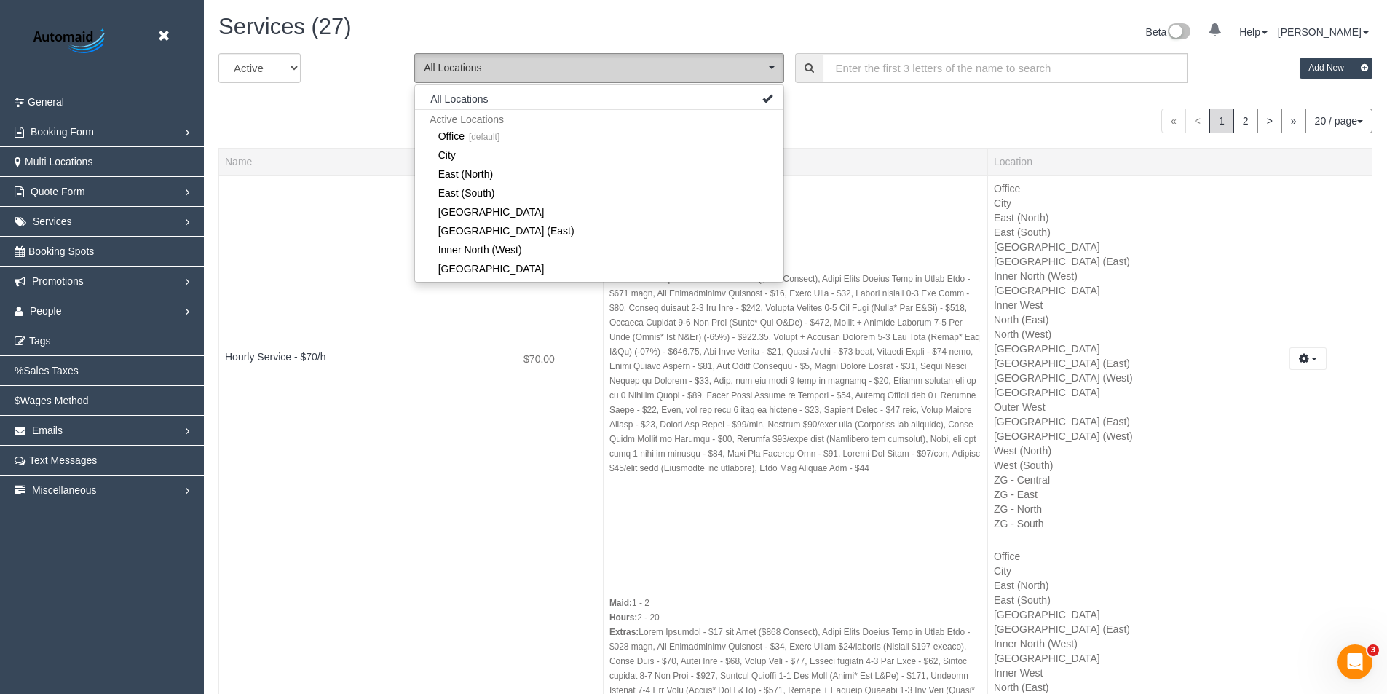
click at [534, 73] on span "All Locations" at bounding box center [594, 67] width 341 height 15
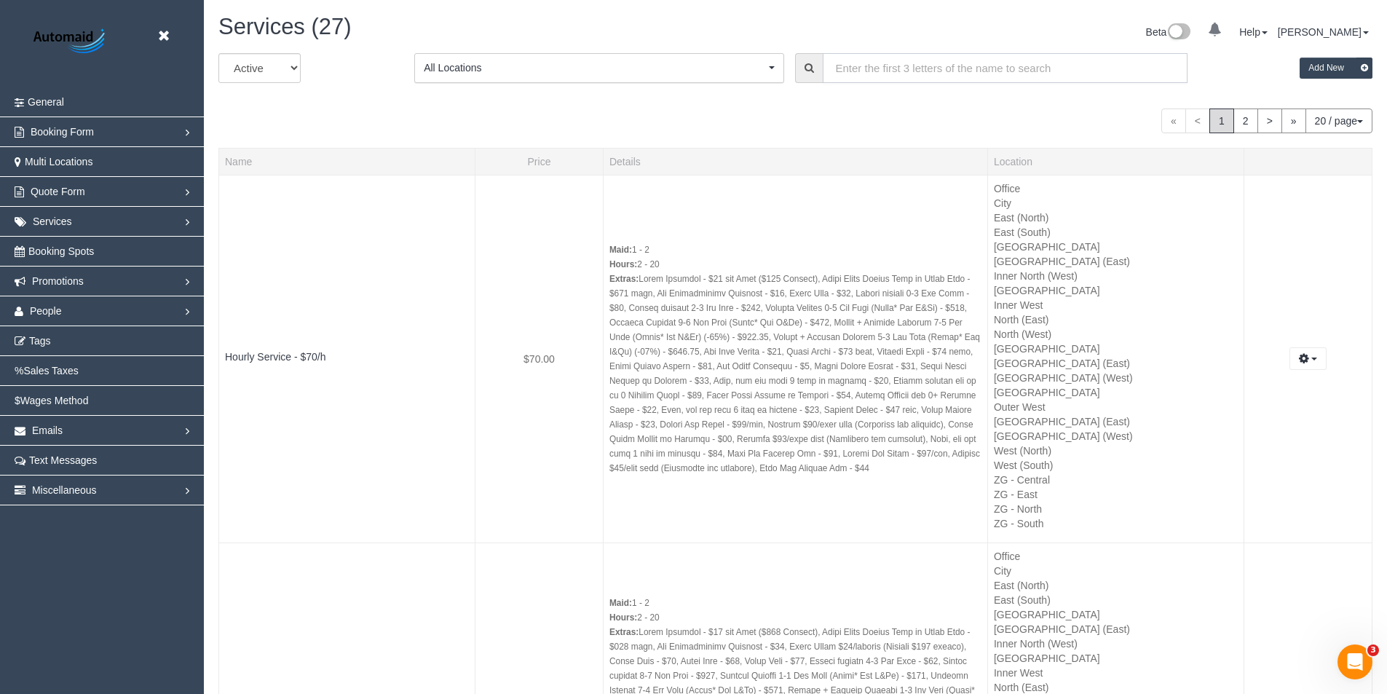
click at [887, 73] on input "text" at bounding box center [1004, 68] width 364 height 30
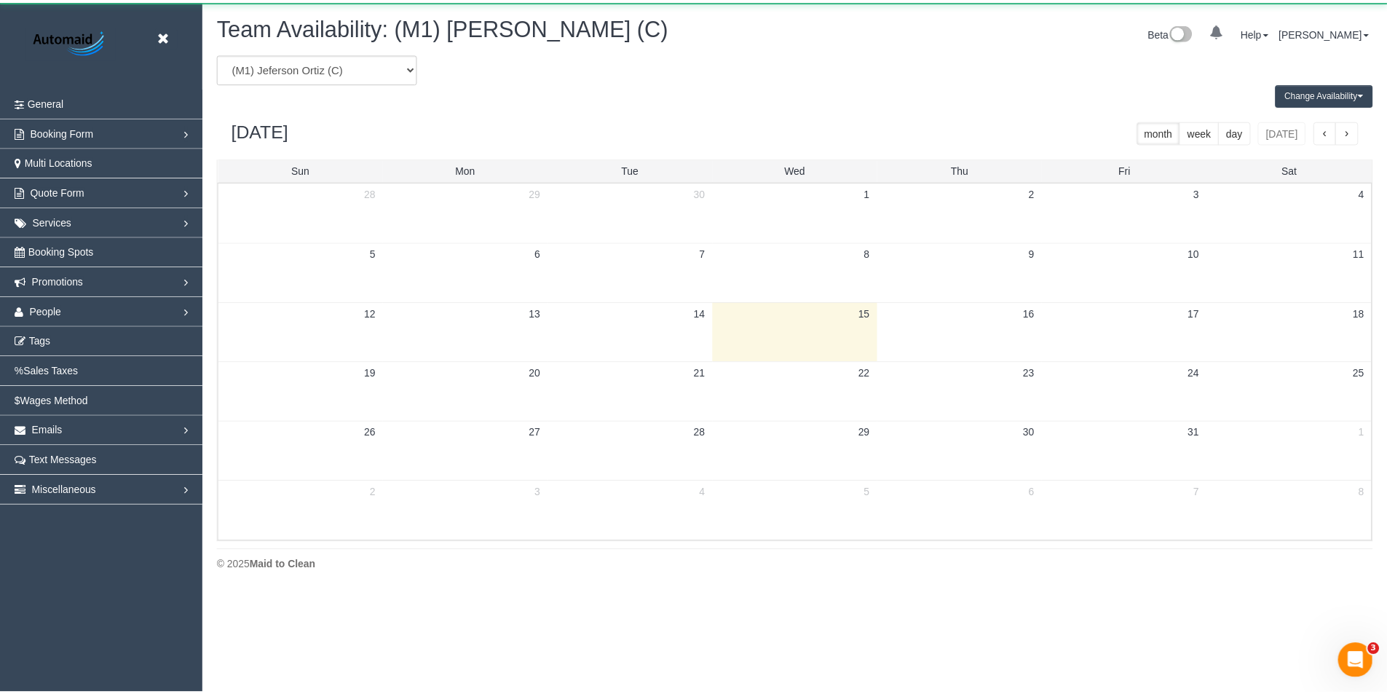
scroll to position [72192, 71388]
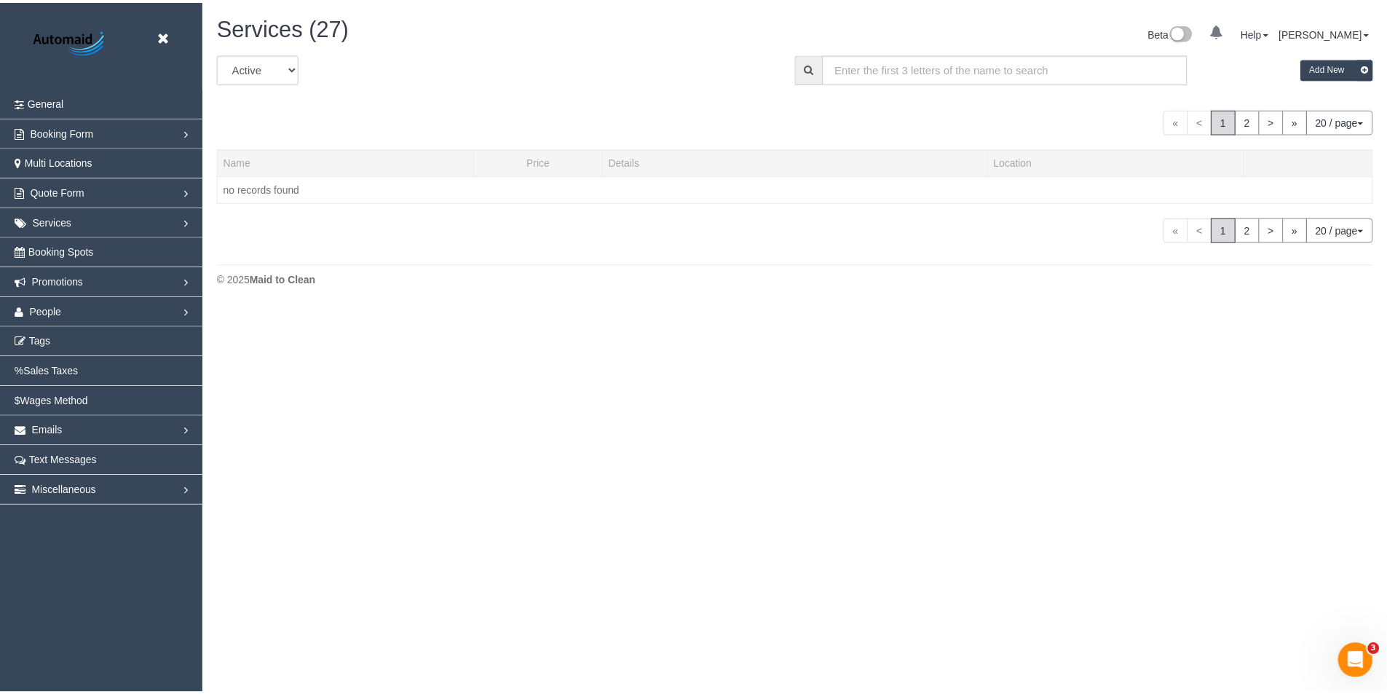
scroll to position [306, 1397]
click at [916, 53] on input "text" at bounding box center [1012, 68] width 368 height 30
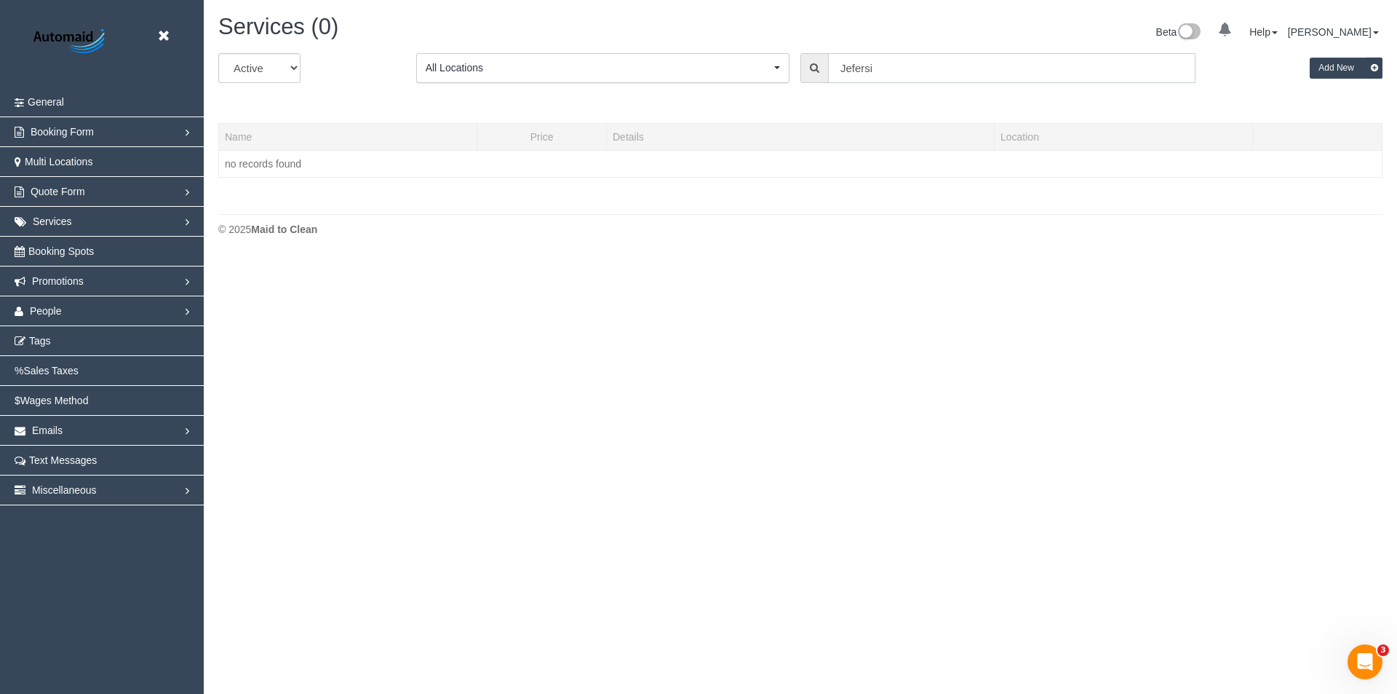
scroll to position [72528, 71388]
type input "J"
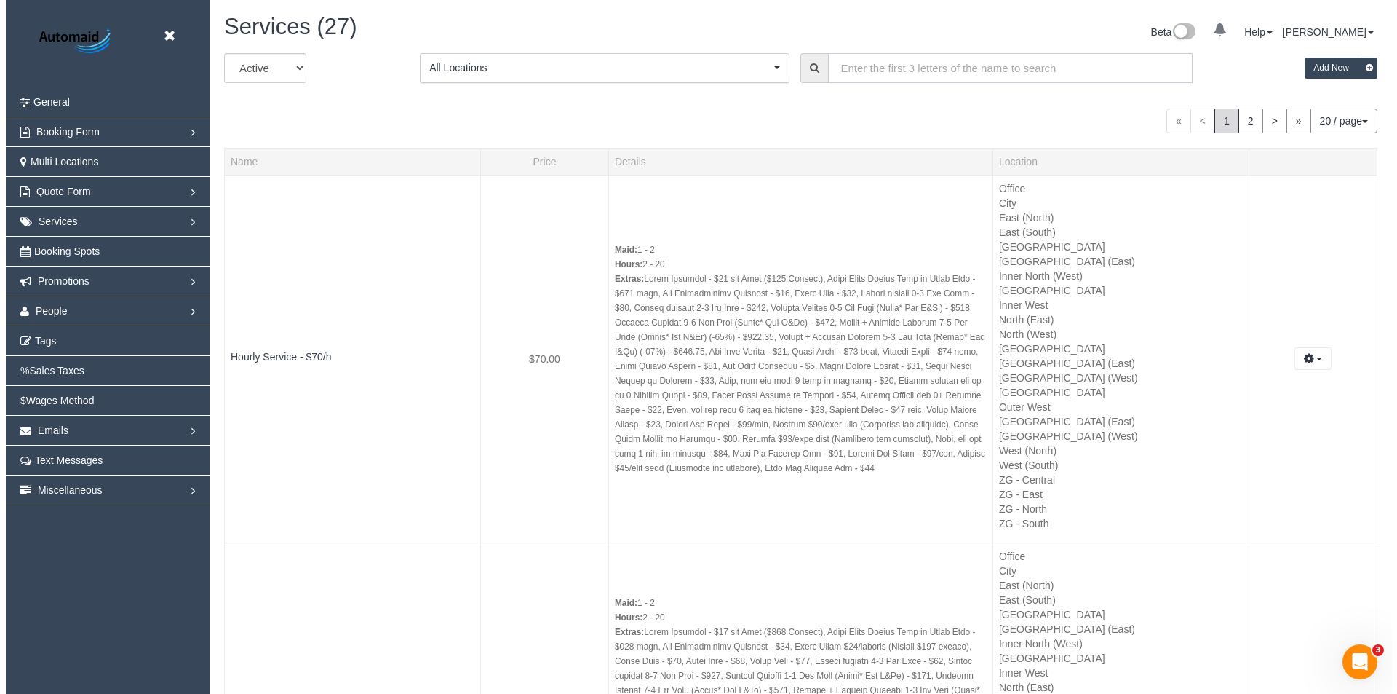
scroll to position [8395, 1387]
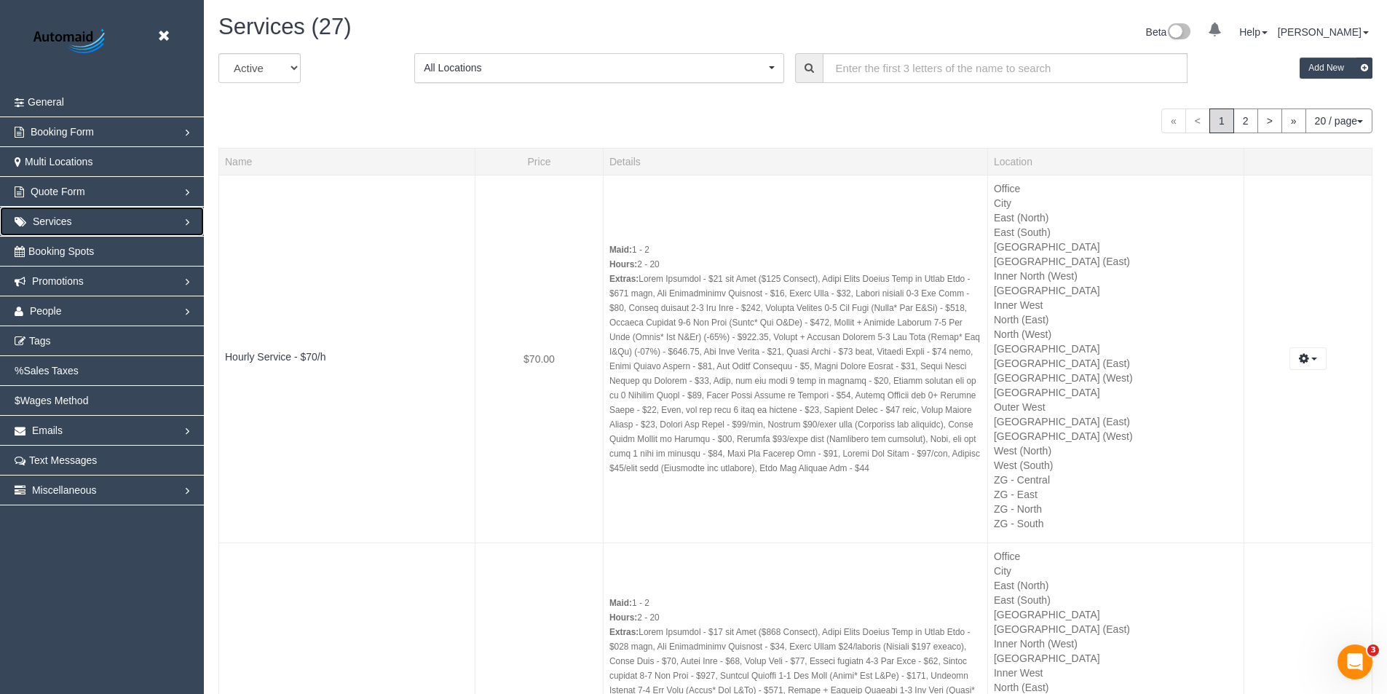
click at [121, 216] on link "Services" at bounding box center [102, 221] width 204 height 29
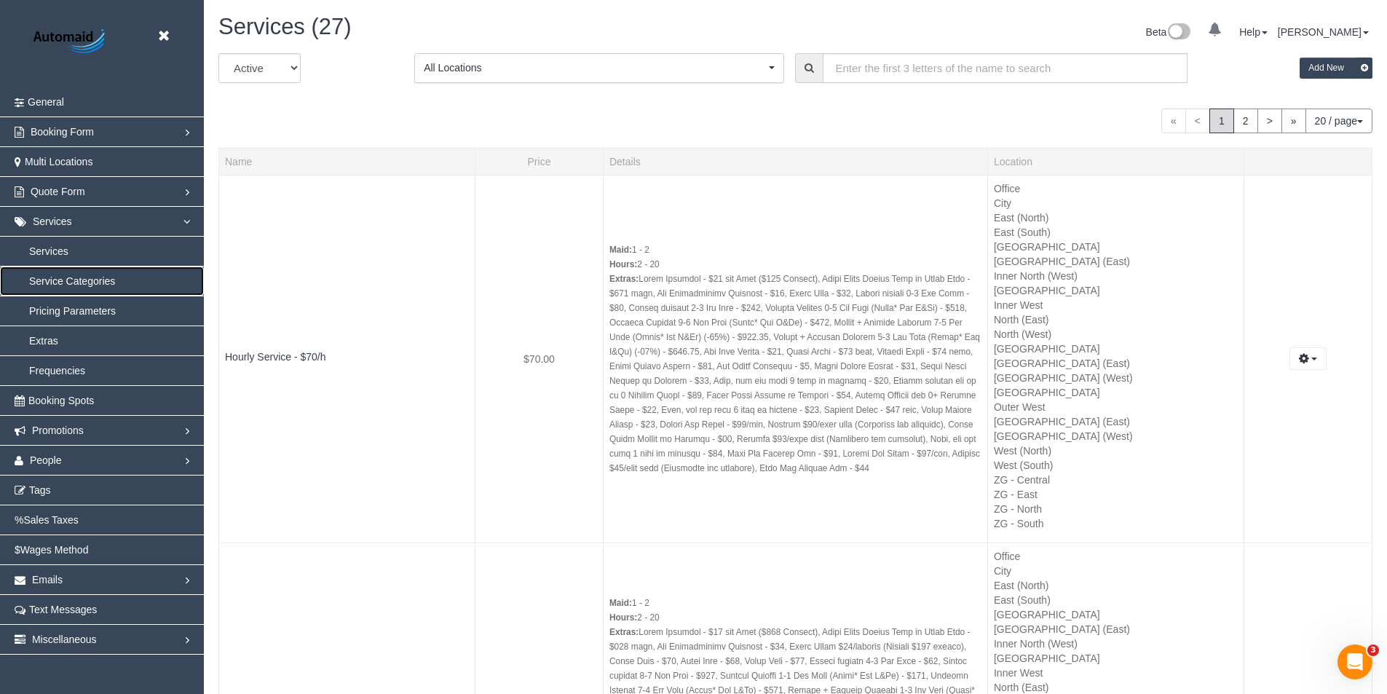
click at [80, 285] on link "Service Categories" at bounding box center [102, 280] width 204 height 29
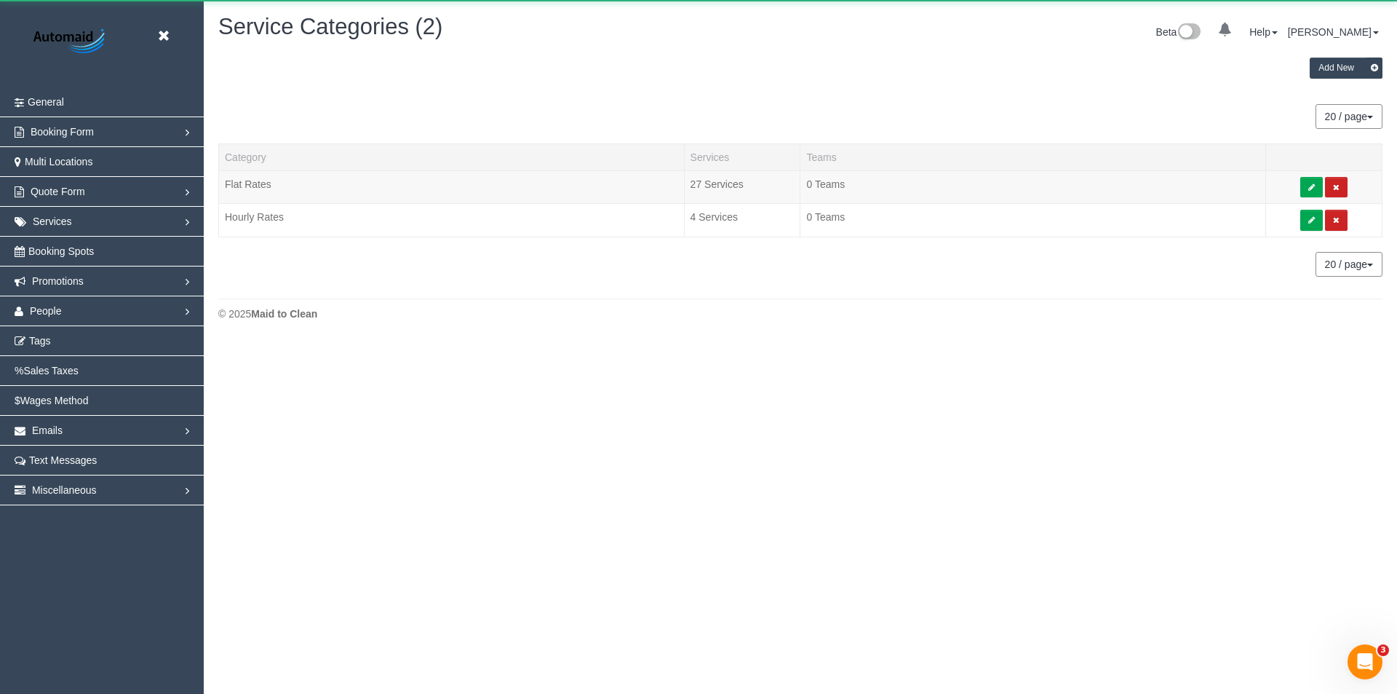
scroll to position [341, 1397]
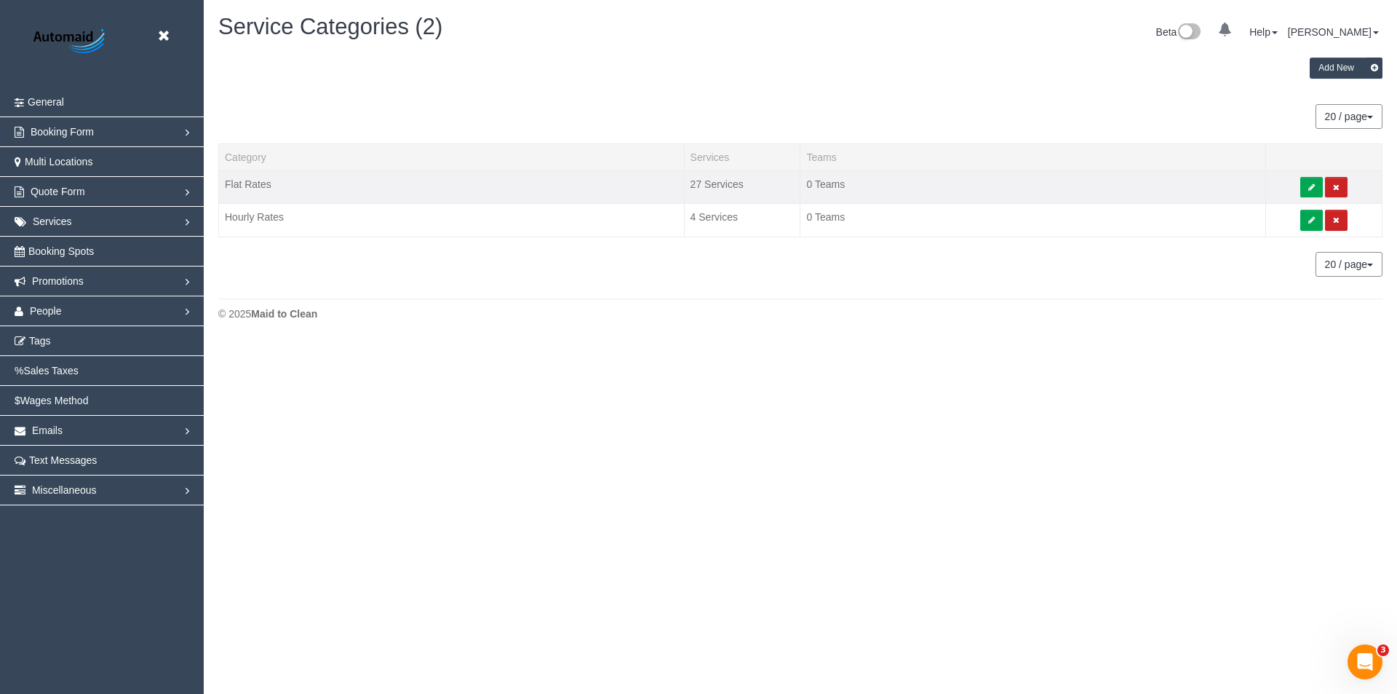
click at [704, 173] on td "27 Services" at bounding box center [742, 186] width 116 height 33
click at [703, 188] on td "27 Services" at bounding box center [742, 186] width 116 height 33
click at [113, 227] on link "Services" at bounding box center [102, 221] width 204 height 29
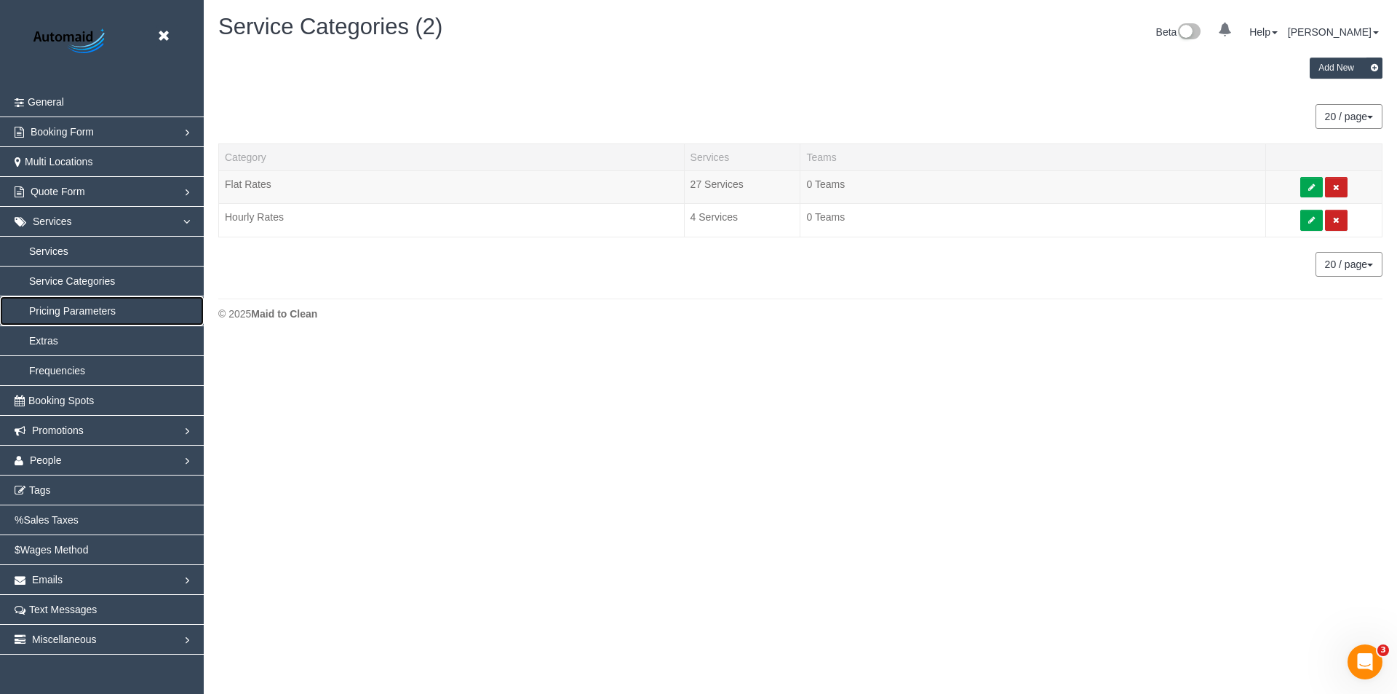
click at [90, 308] on link "Pricing Parameters" at bounding box center [102, 310] width 204 height 29
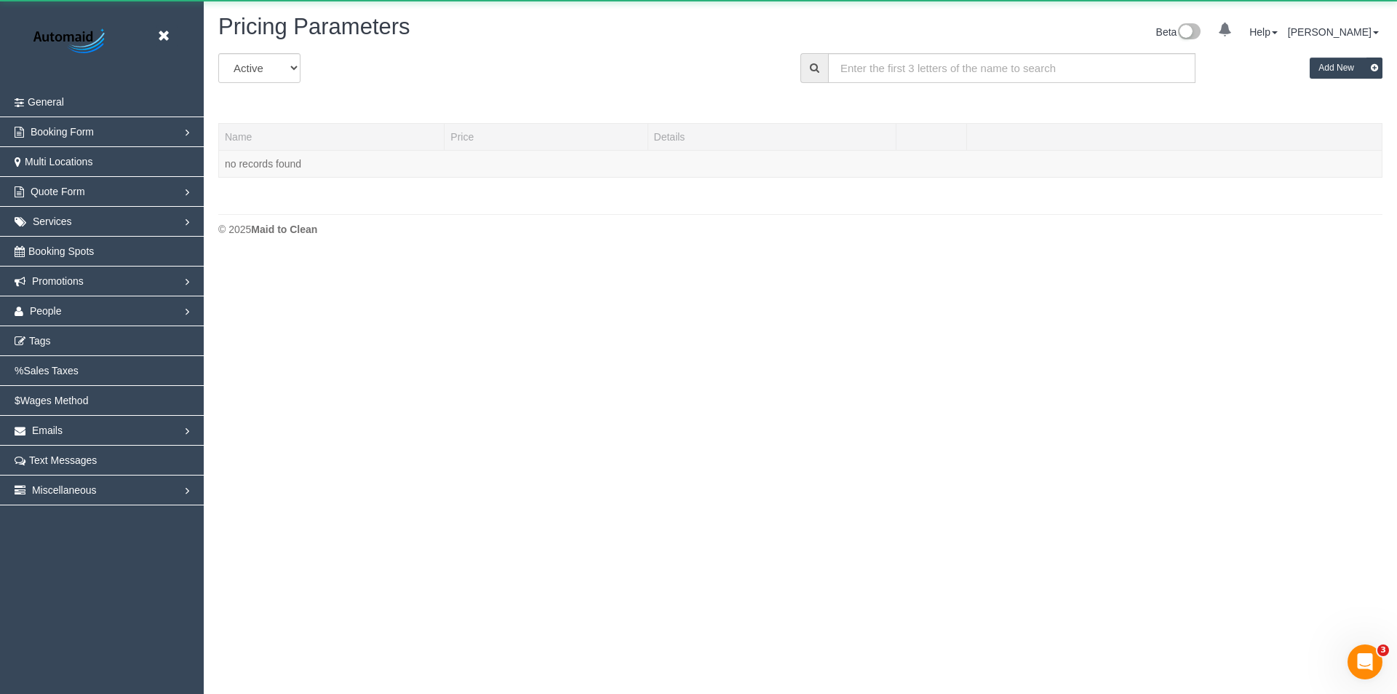
scroll to position [257, 1397]
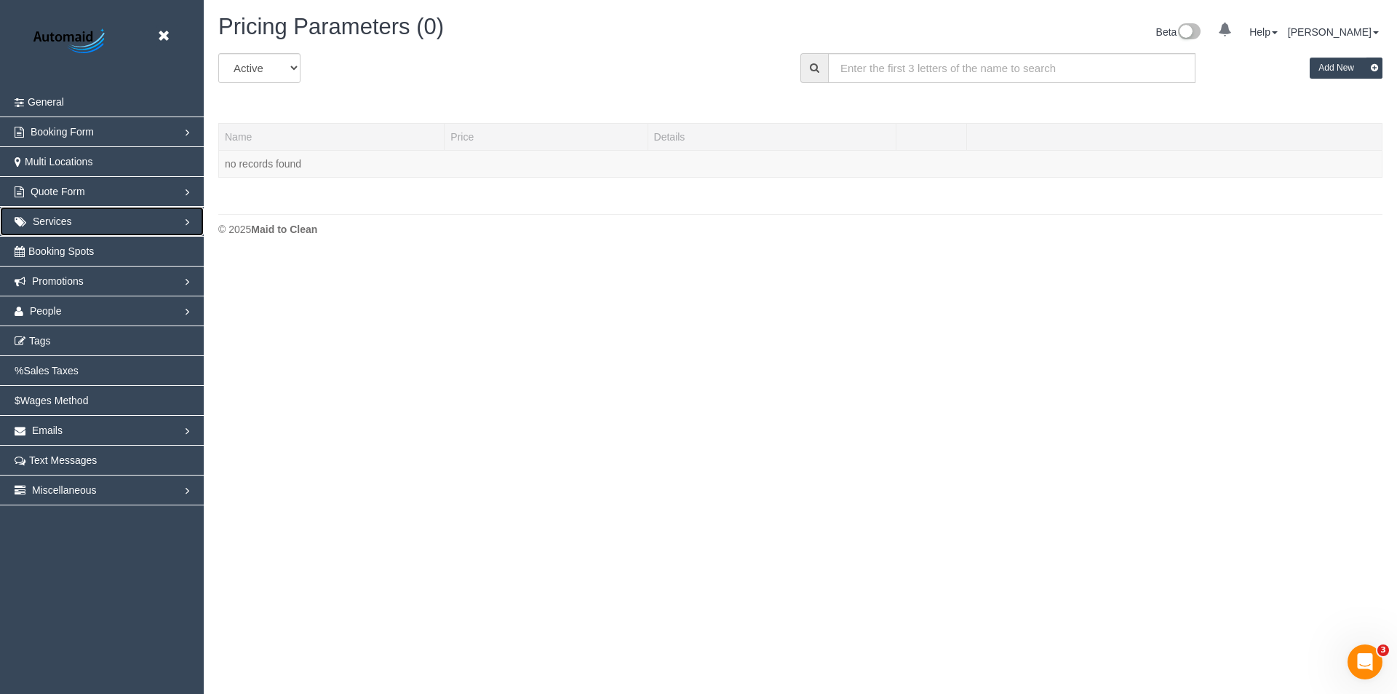
click at [54, 225] on span "Services" at bounding box center [52, 221] width 39 height 12
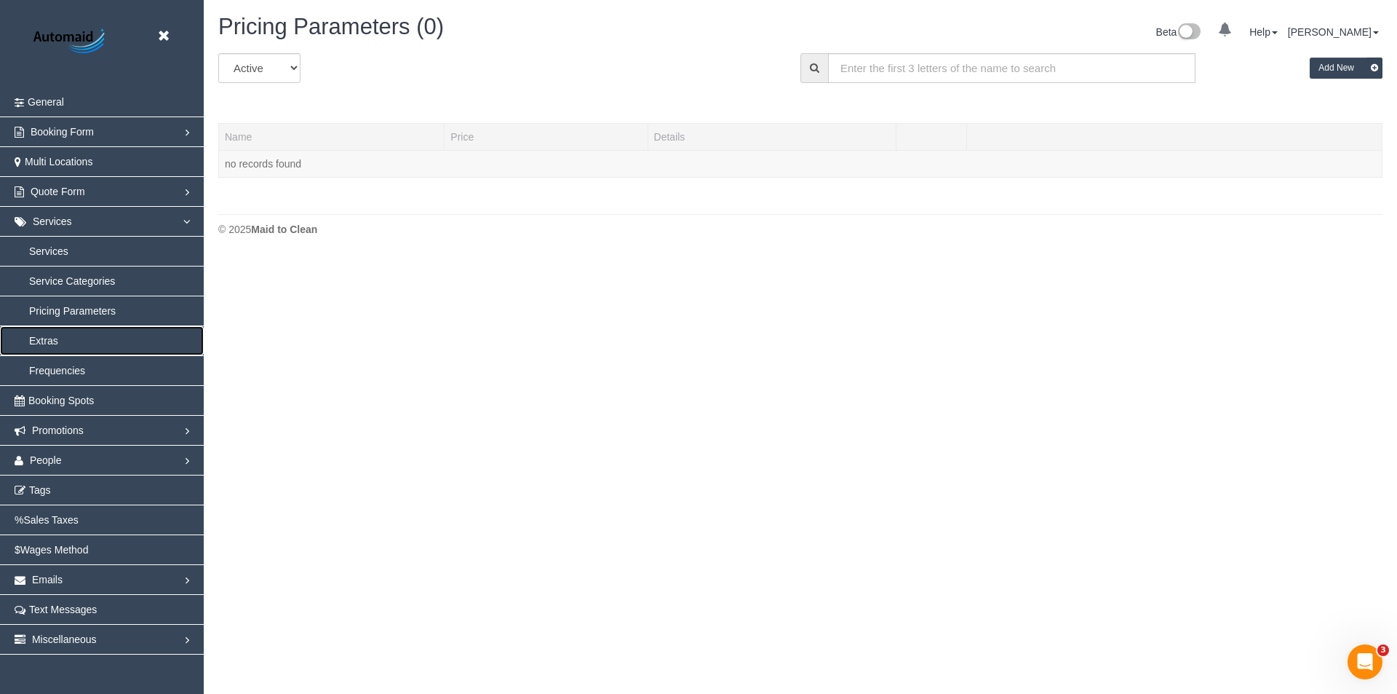
click at [55, 338] on link "Extras" at bounding box center [102, 340] width 204 height 29
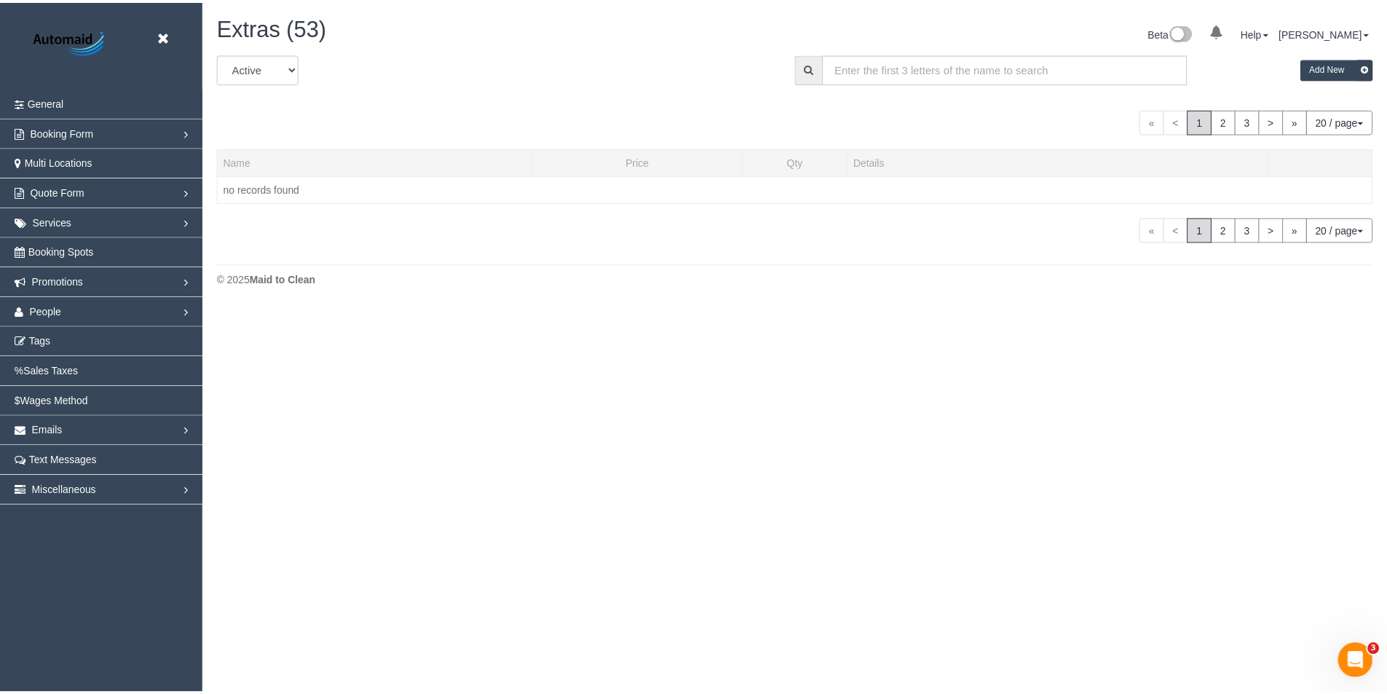
scroll to position [1633, 1387]
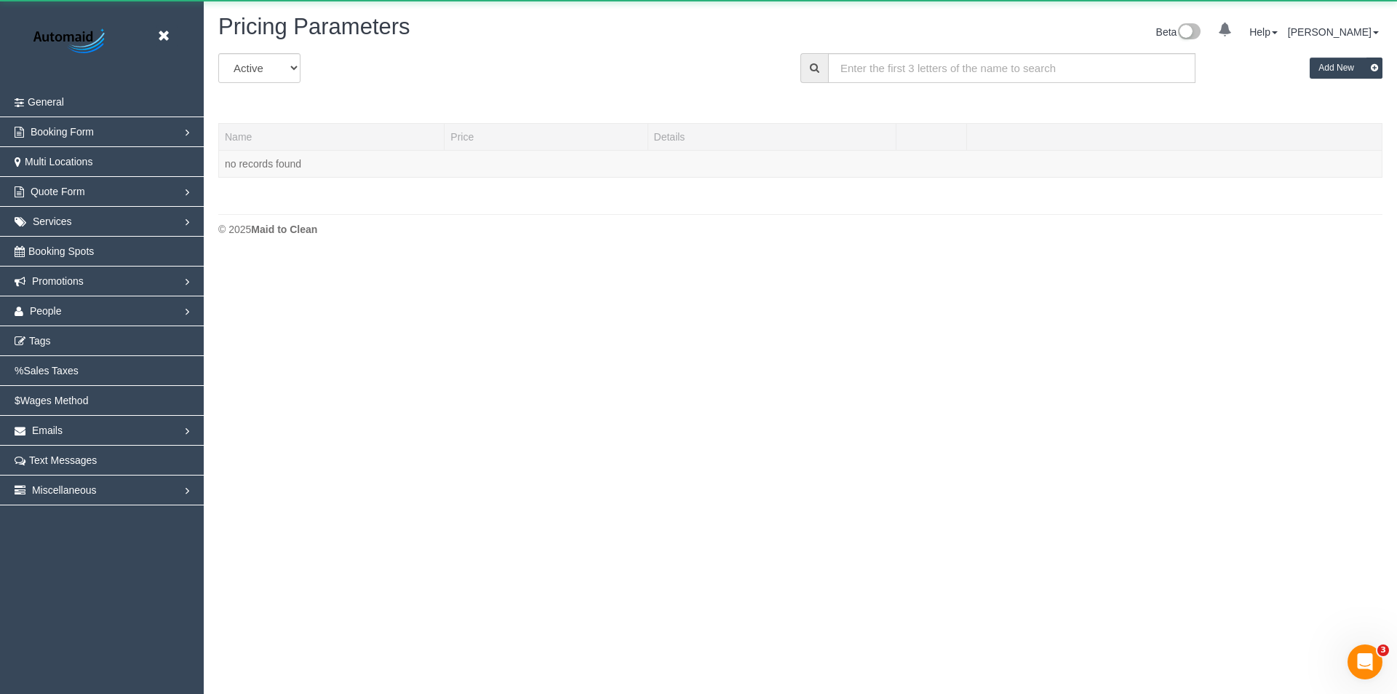
scroll to position [72528, 71388]
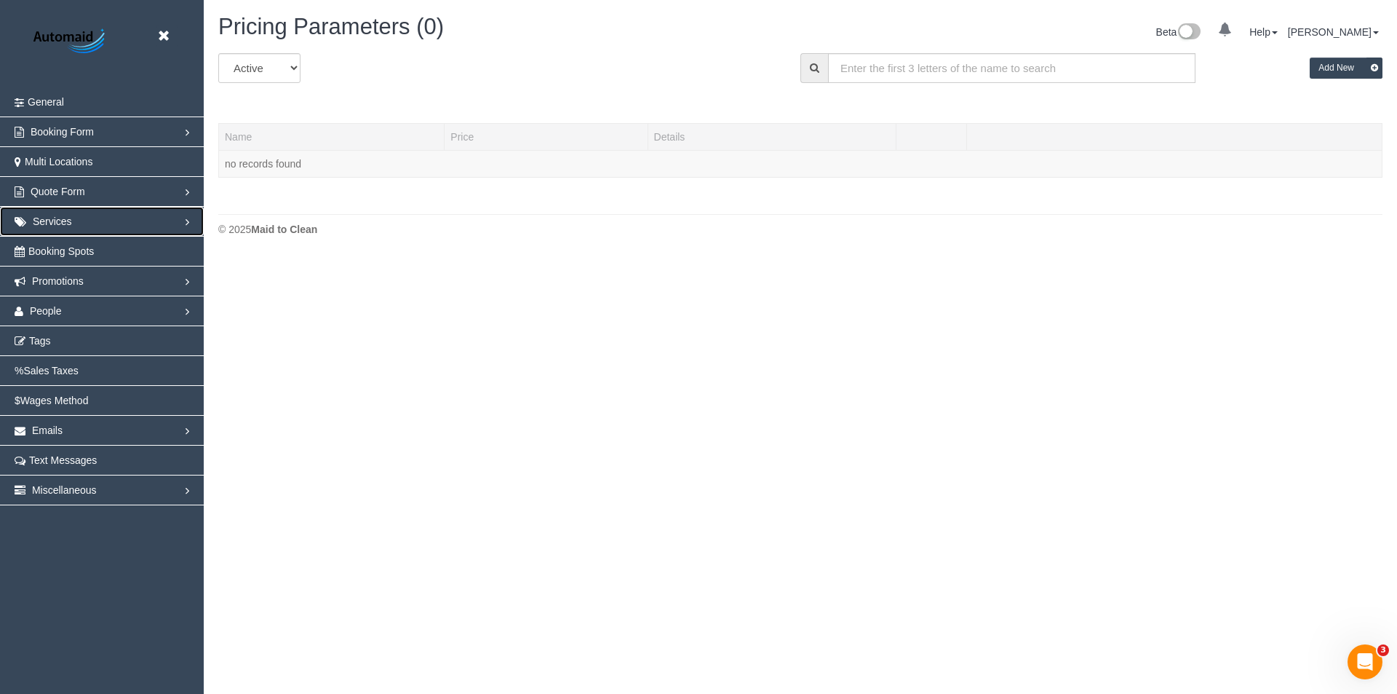
click at [58, 223] on span "Services" at bounding box center [52, 221] width 39 height 12
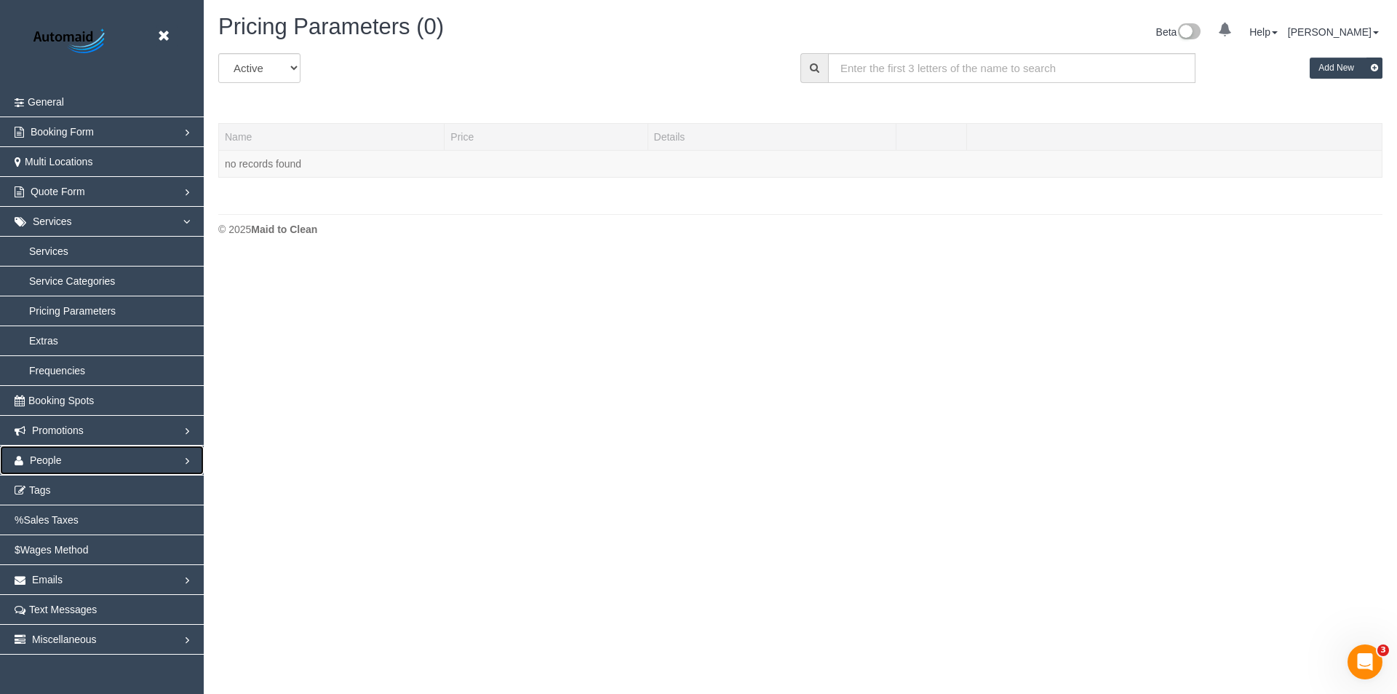
click at [62, 460] on link "People" at bounding box center [102, 459] width 204 height 29
click at [52, 338] on link "Teams" at bounding box center [102, 340] width 204 height 29
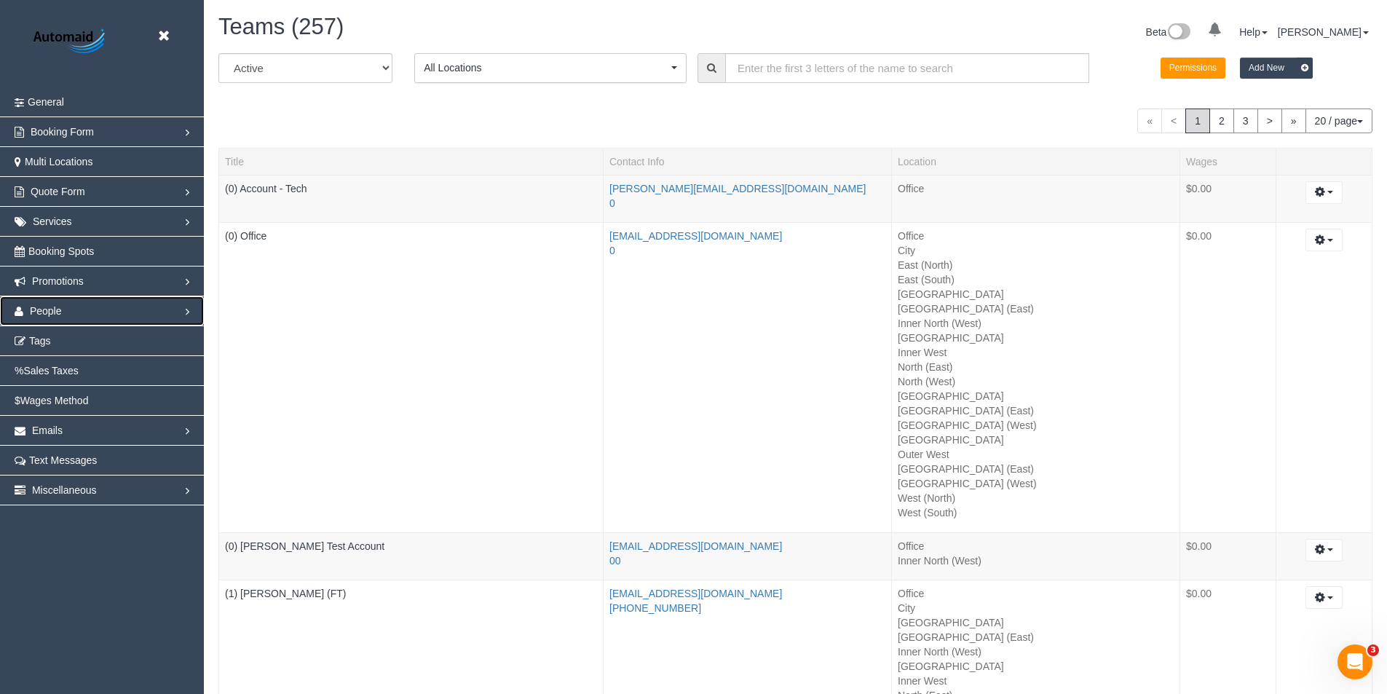
click at [47, 311] on span "People" at bounding box center [46, 311] width 32 height 12
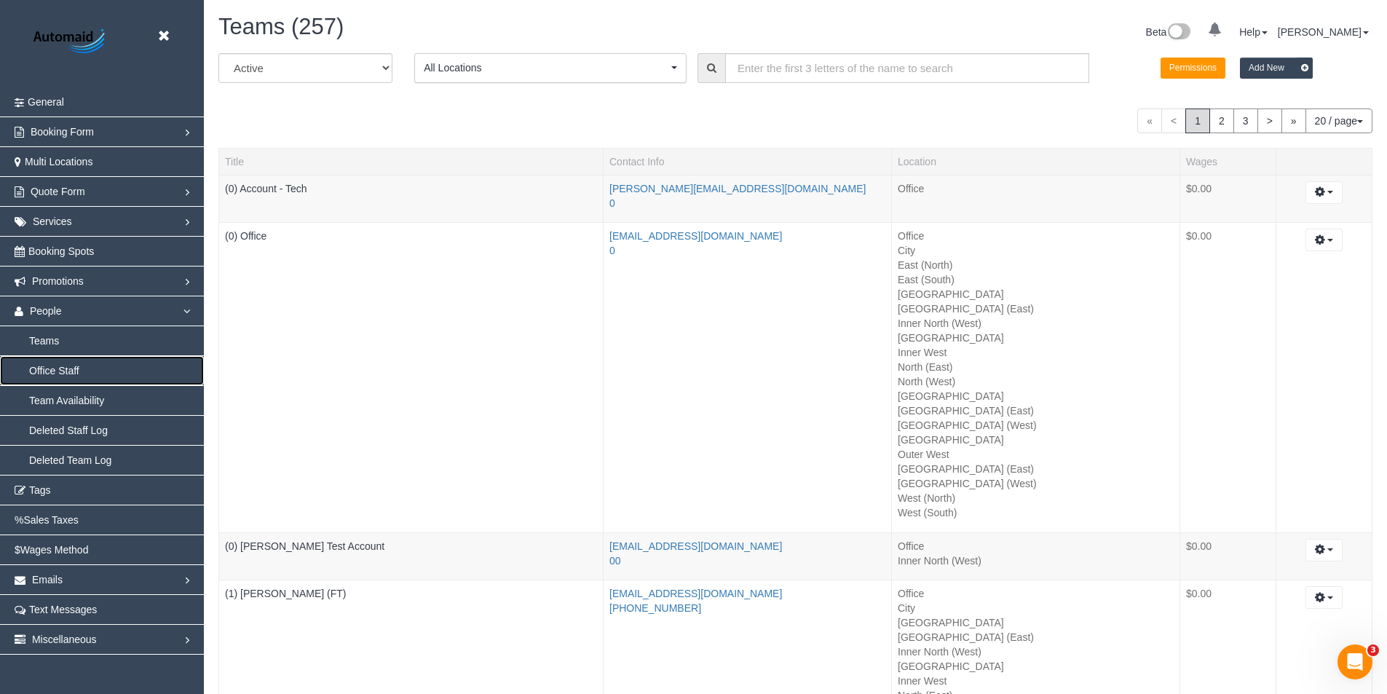
click at [66, 369] on link "Office Staff" at bounding box center [102, 370] width 204 height 29
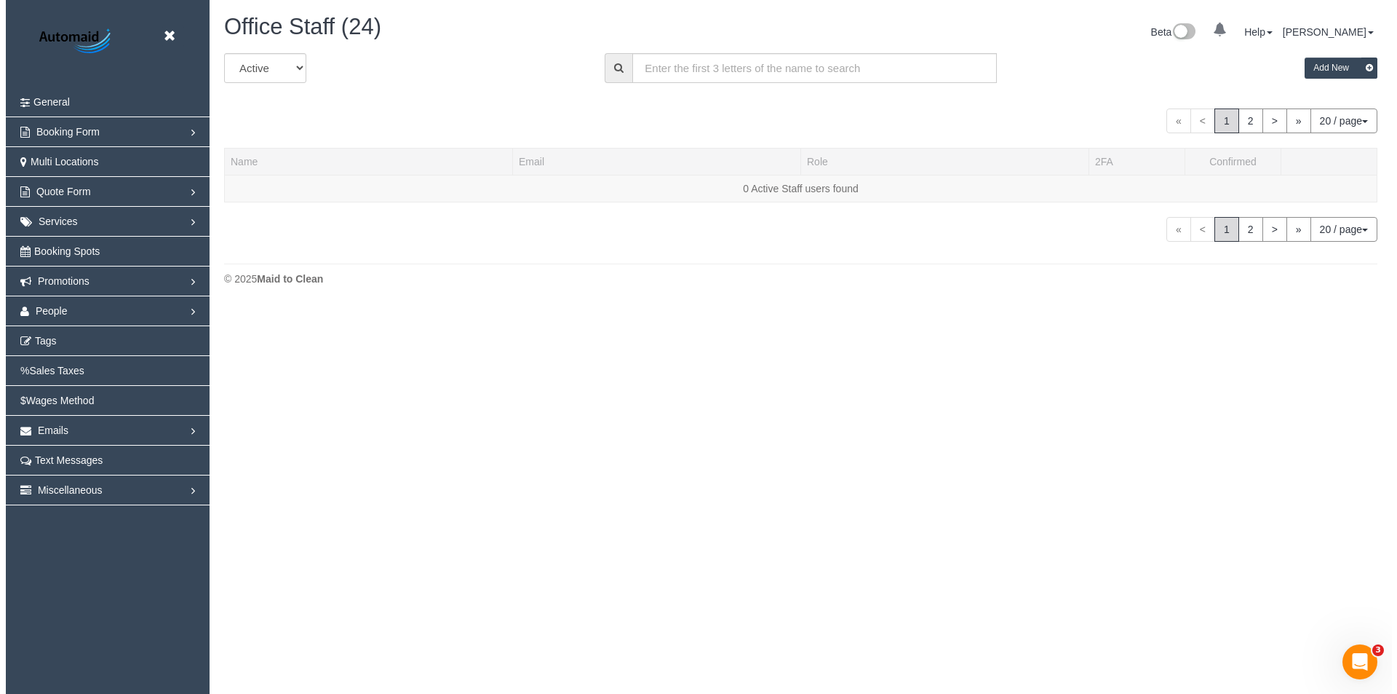
scroll to position [1095, 1387]
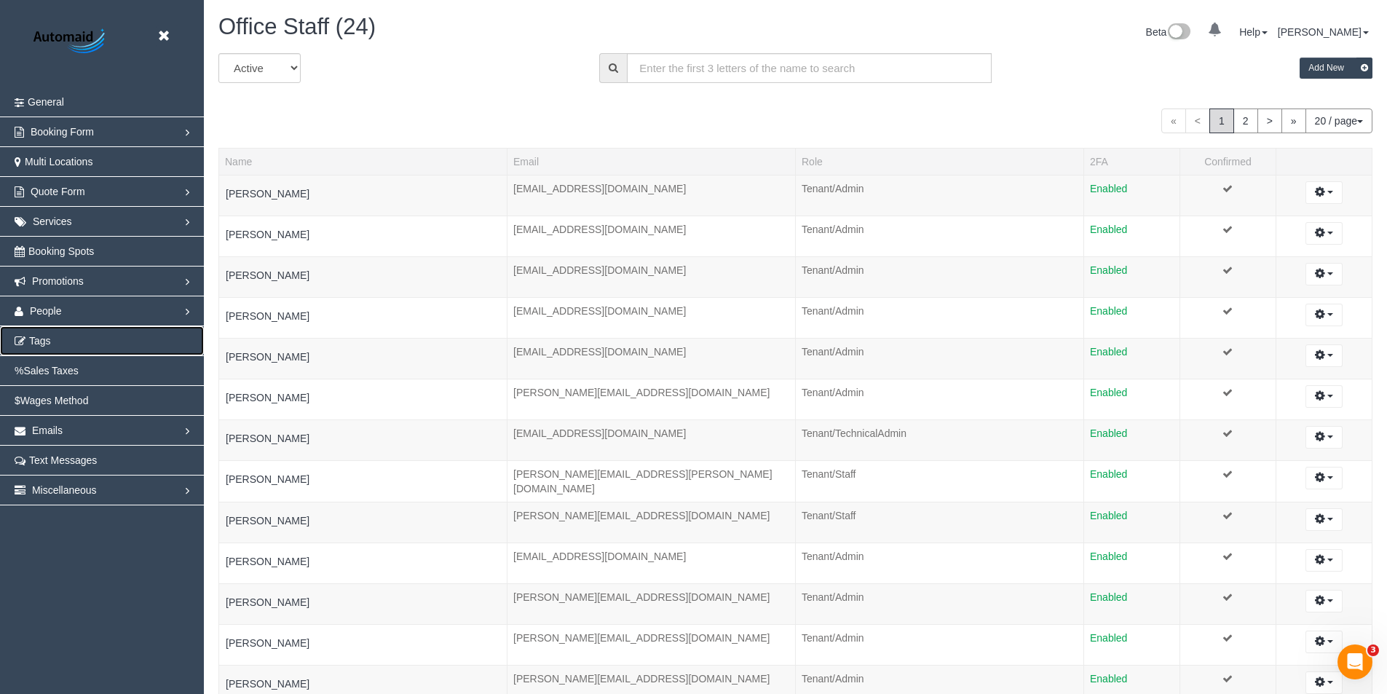
click at [48, 340] on span "Tags" at bounding box center [40, 341] width 22 height 12
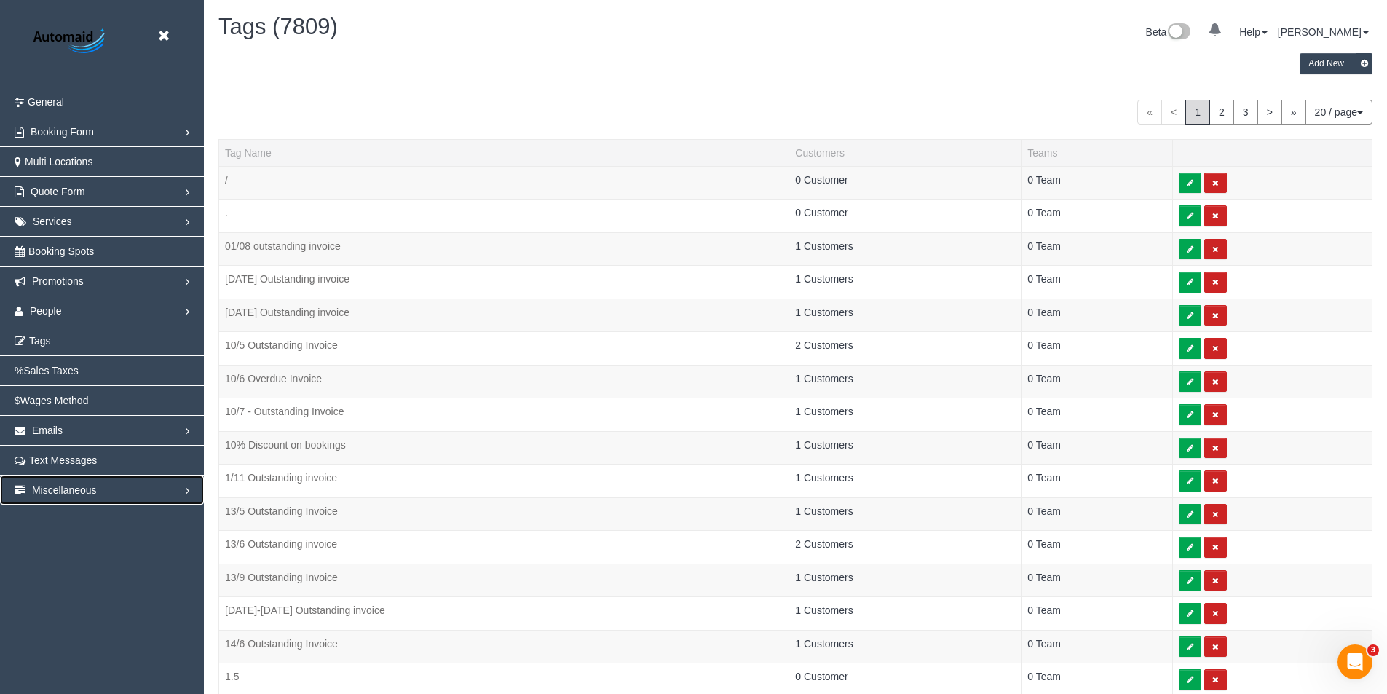
click at [42, 487] on span "Miscellaneous" at bounding box center [64, 490] width 65 height 12
click at [76, 480] on link "Miscellaneous" at bounding box center [102, 489] width 204 height 29
click at [86, 427] on link "Emails" at bounding box center [102, 430] width 204 height 29
click at [108, 431] on link "Emails" at bounding box center [102, 430] width 204 height 29
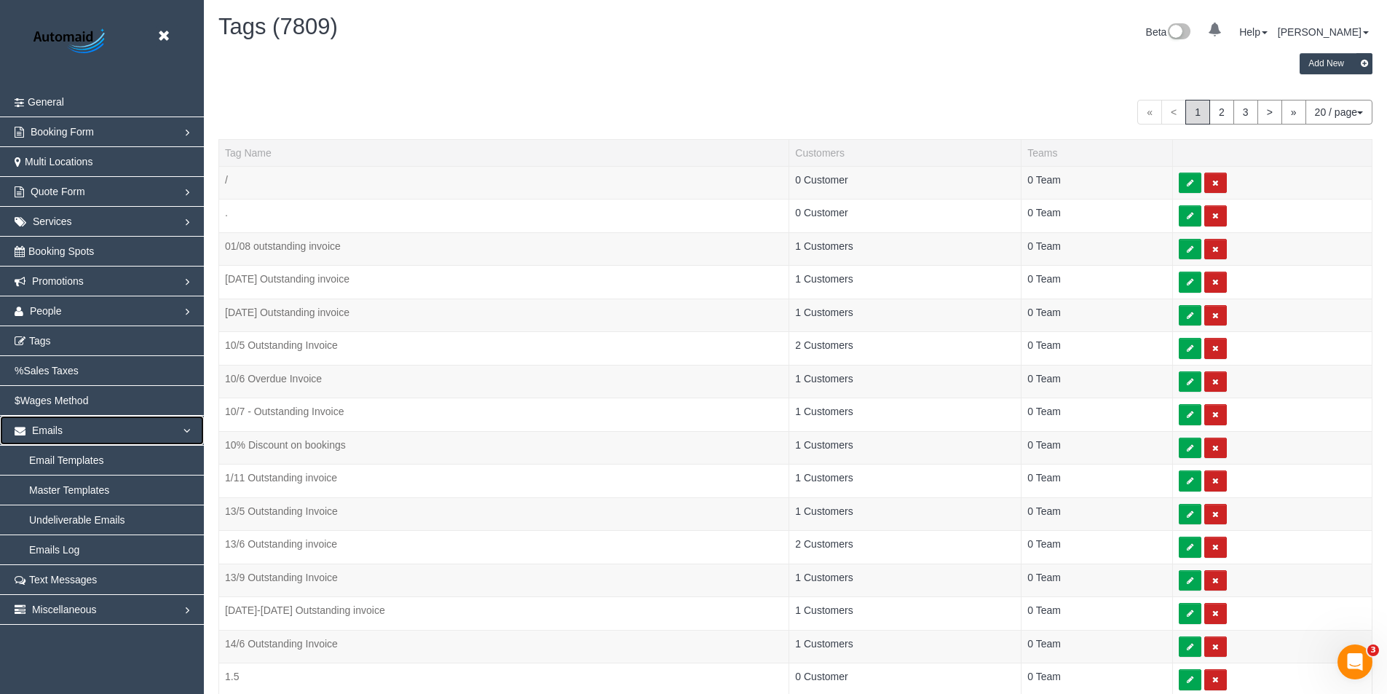
click at [90, 433] on link "Emails" at bounding box center [102, 430] width 204 height 29
click at [167, 36] on icon at bounding box center [163, 36] width 18 height 18
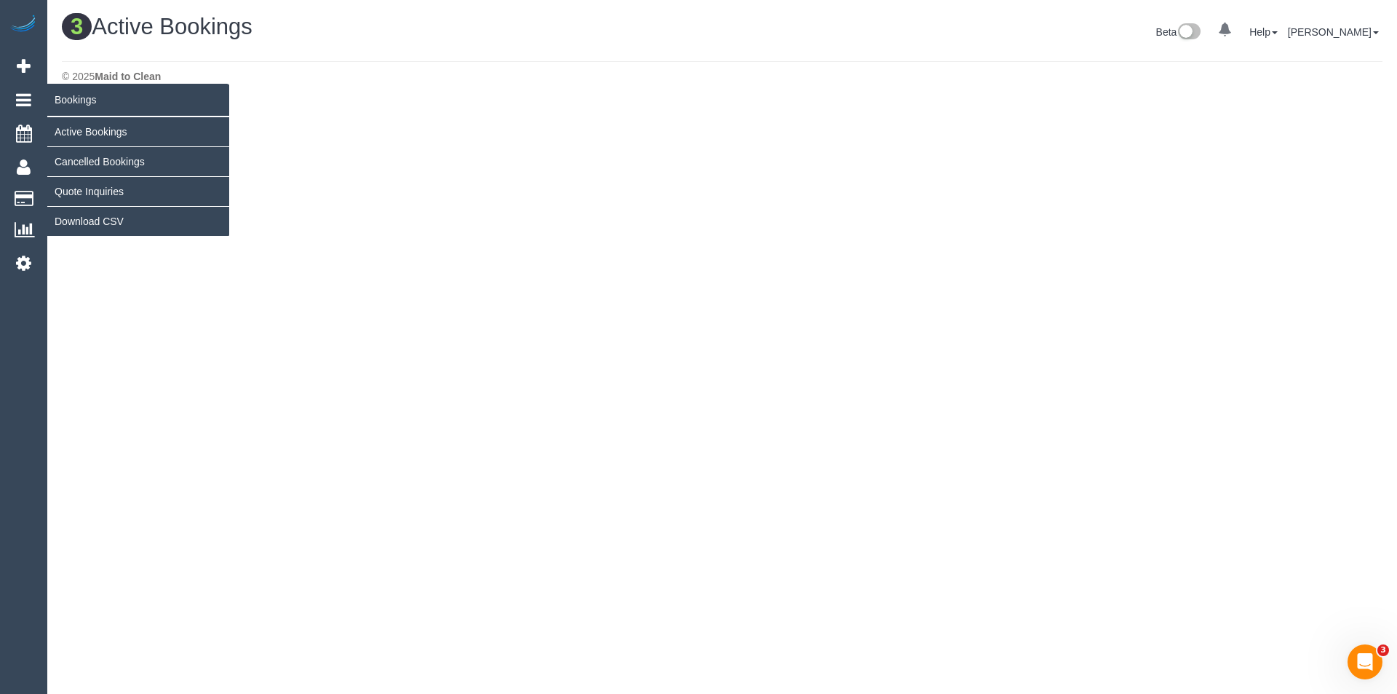
scroll to position [443, 1397]
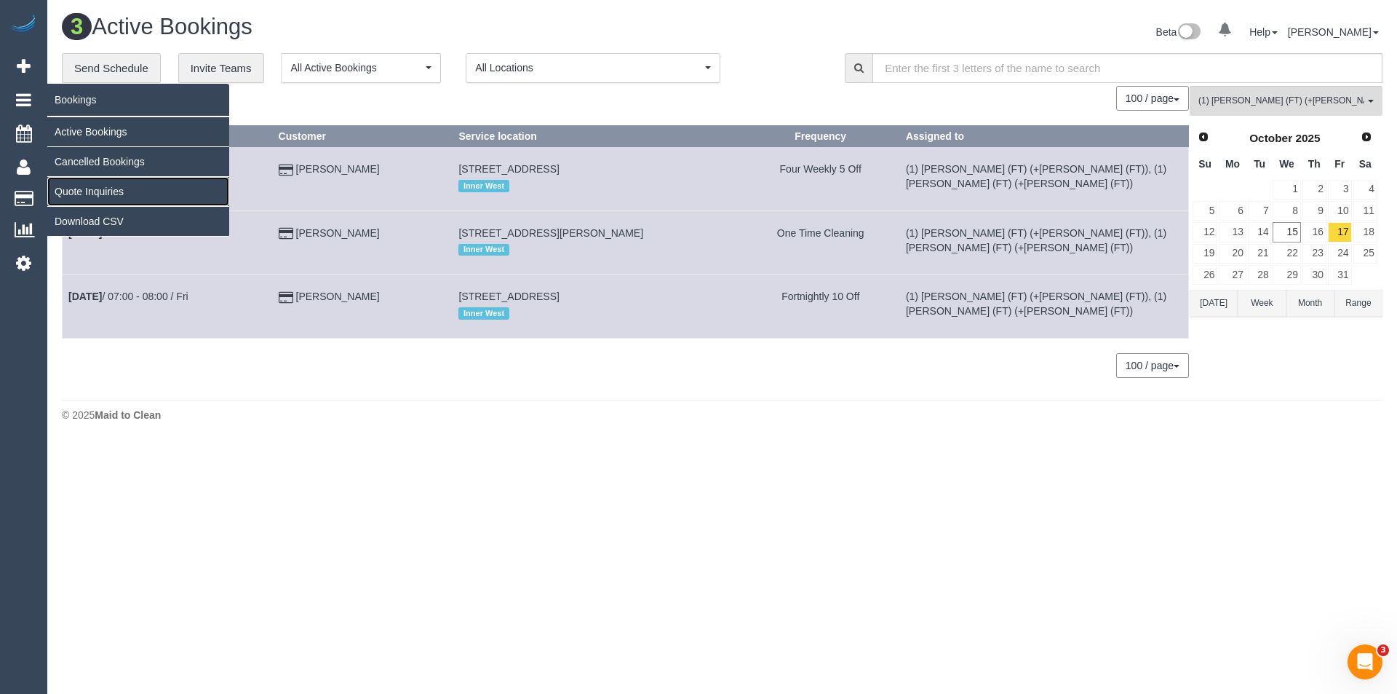
click at [92, 195] on link "Quote Inquiries" at bounding box center [138, 191] width 182 height 29
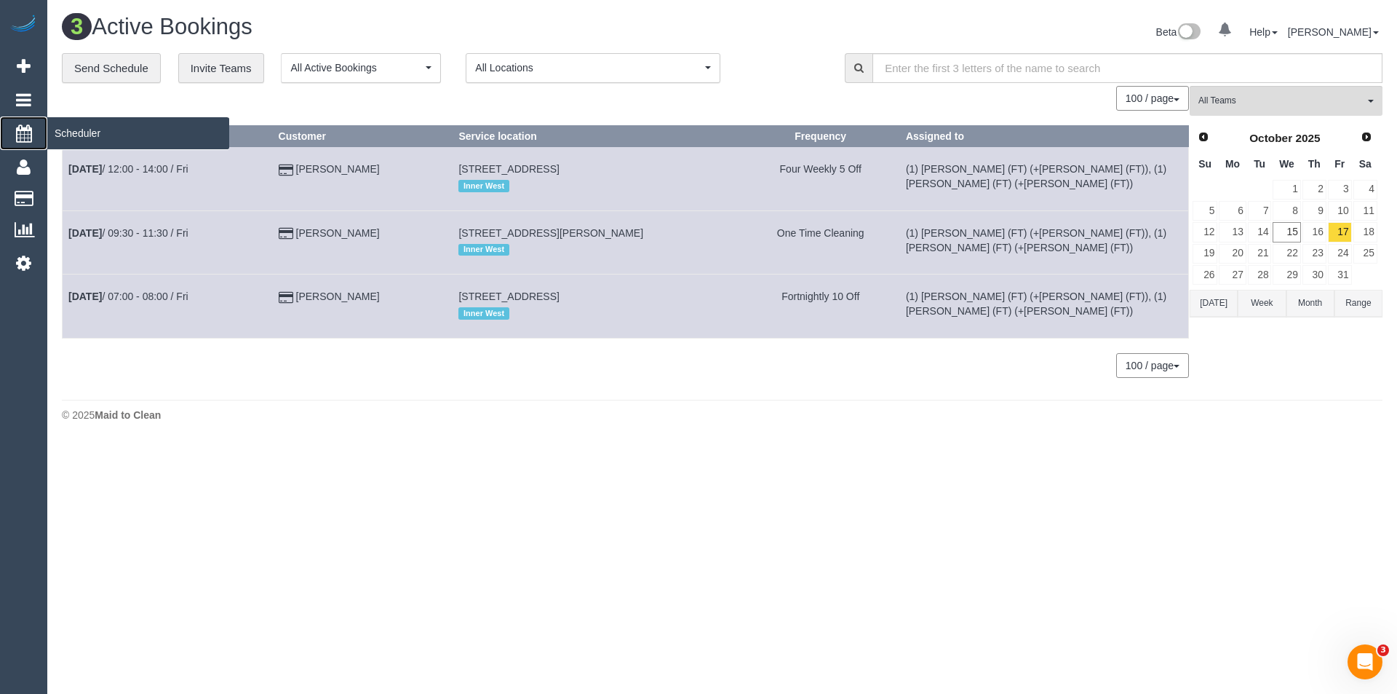
click at [82, 135] on span "Scheduler" at bounding box center [138, 132] width 182 height 33
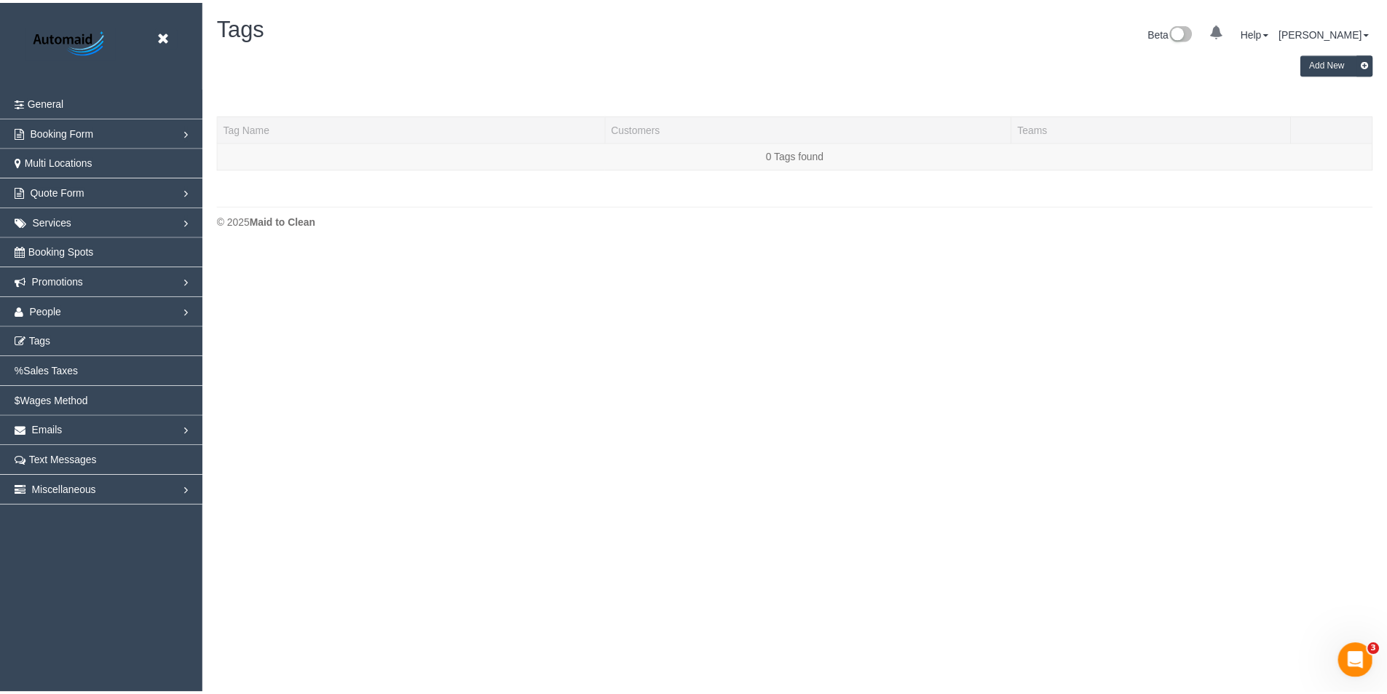
scroll to position [298, 1397]
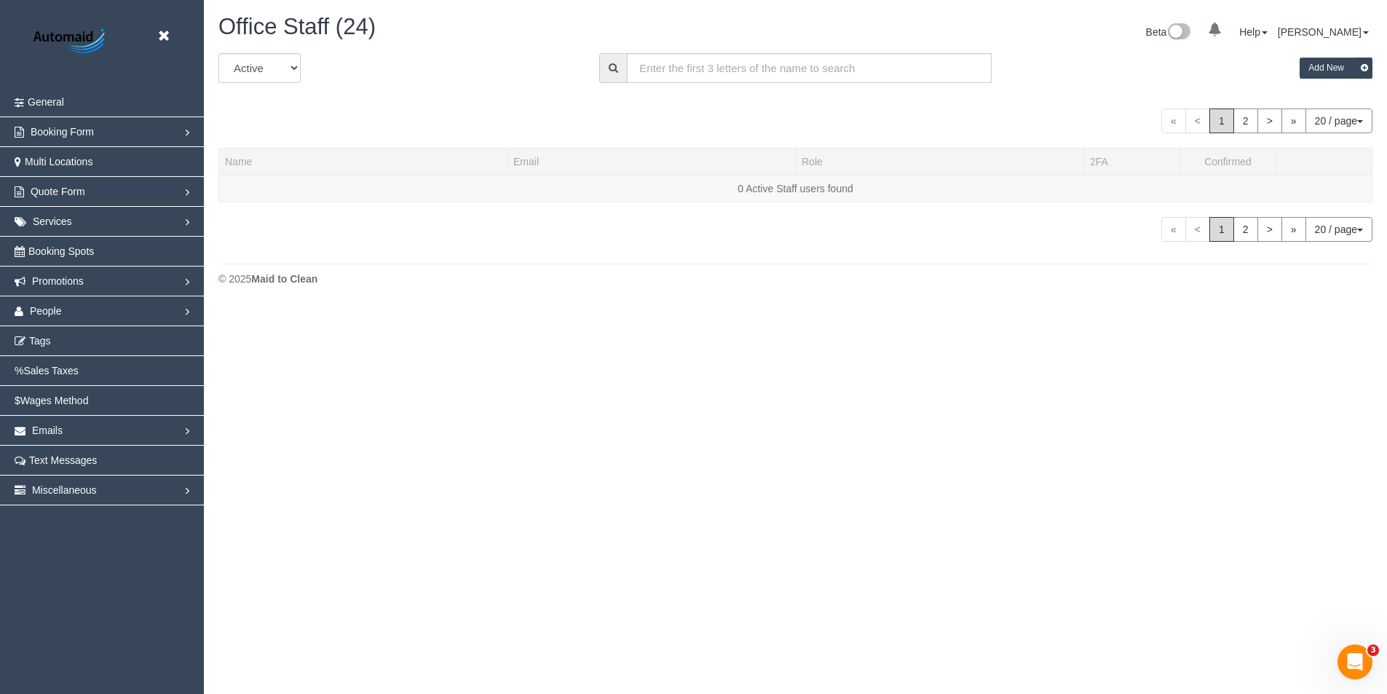
scroll to position [1095, 1387]
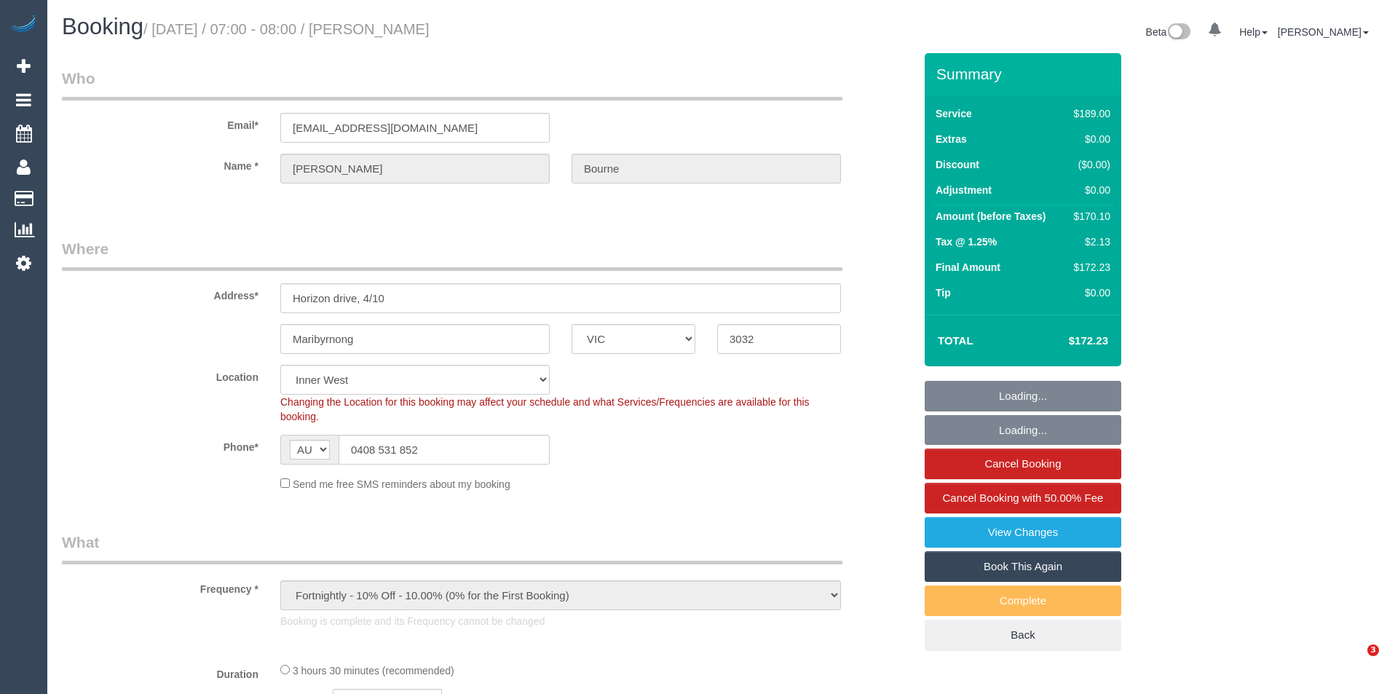
select select "VIC"
select select "number:28"
select select "number:14"
select select "number:19"
select select "number:24"
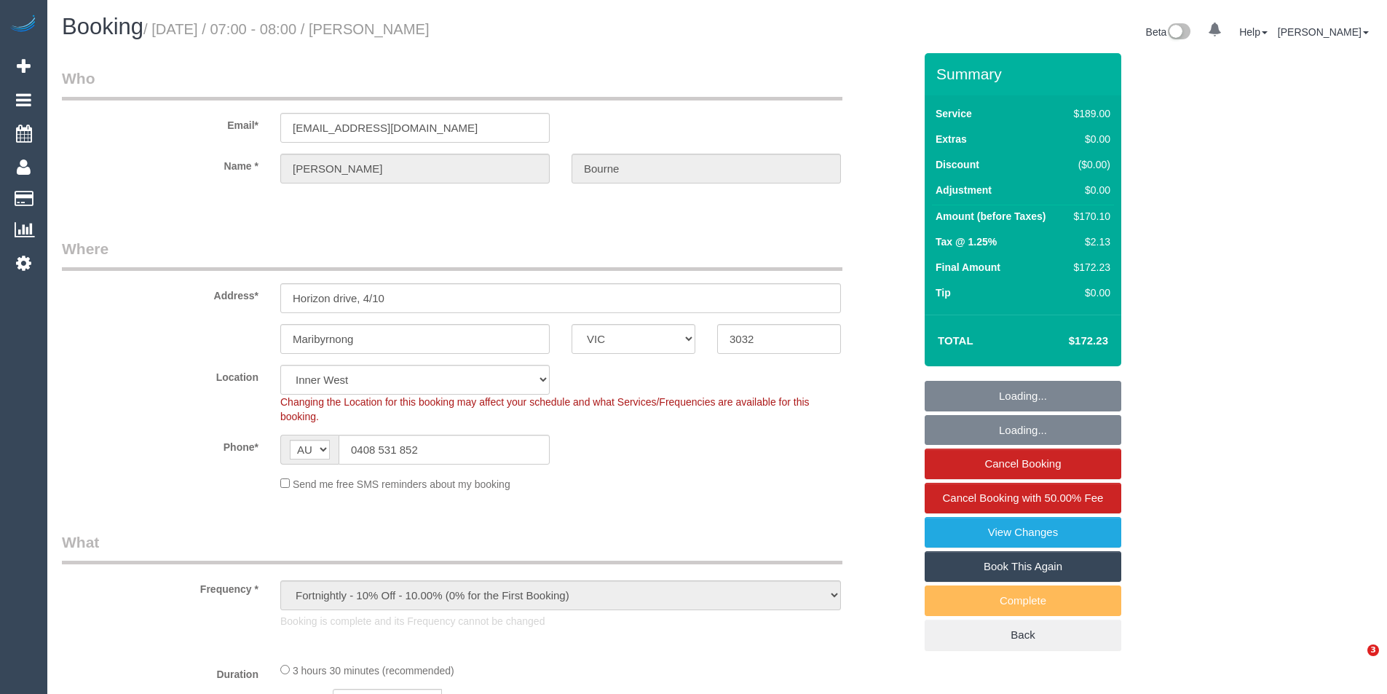
select select "number:33"
select select "number:26"
select select "object:1491"
select select "23081"
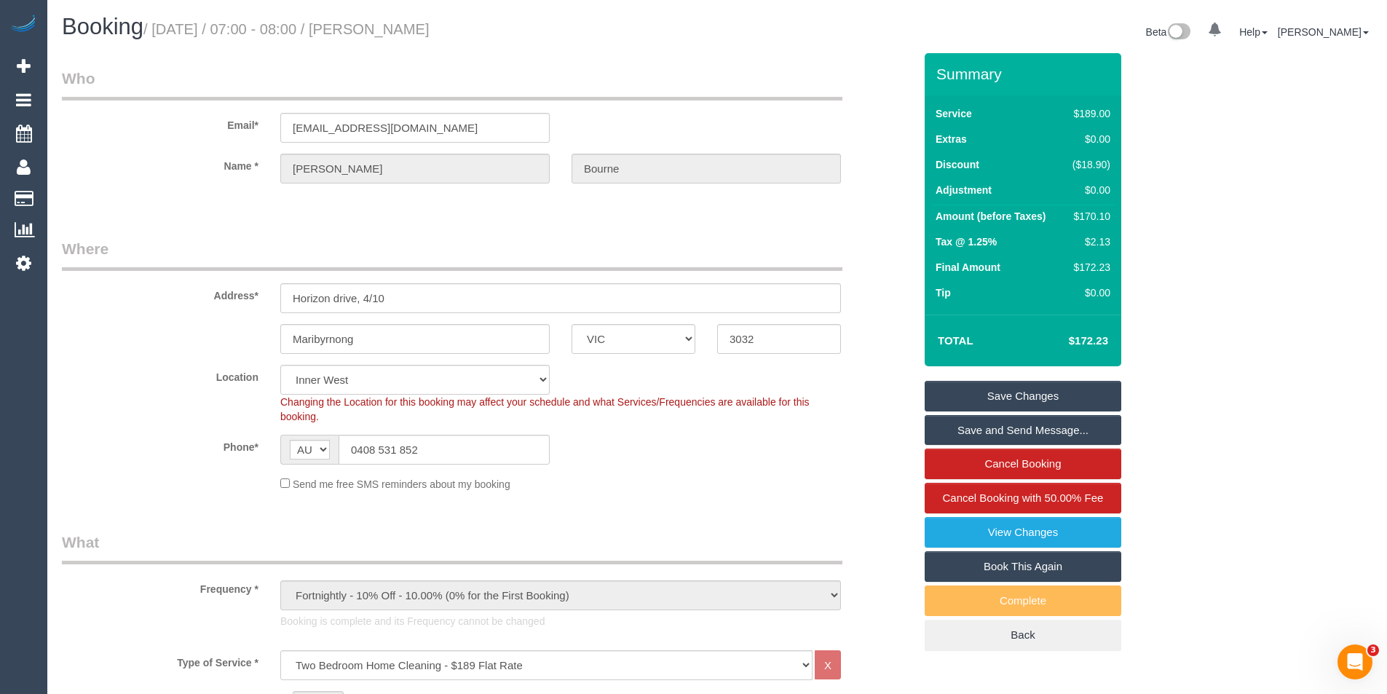
drag, startPoint x: 1113, startPoint y: 164, endPoint x: 1087, endPoint y: 167, distance: 26.3
click at [1087, 167] on td "($18.90)" at bounding box center [1088, 166] width 51 height 25
click at [1087, 167] on div "($18.90)" at bounding box center [1088, 164] width 44 height 15
drag, startPoint x: 1072, startPoint y: 215, endPoint x: 1105, endPoint y: 212, distance: 33.0
click at [1105, 212] on div "$170.10" at bounding box center [1088, 216] width 44 height 15
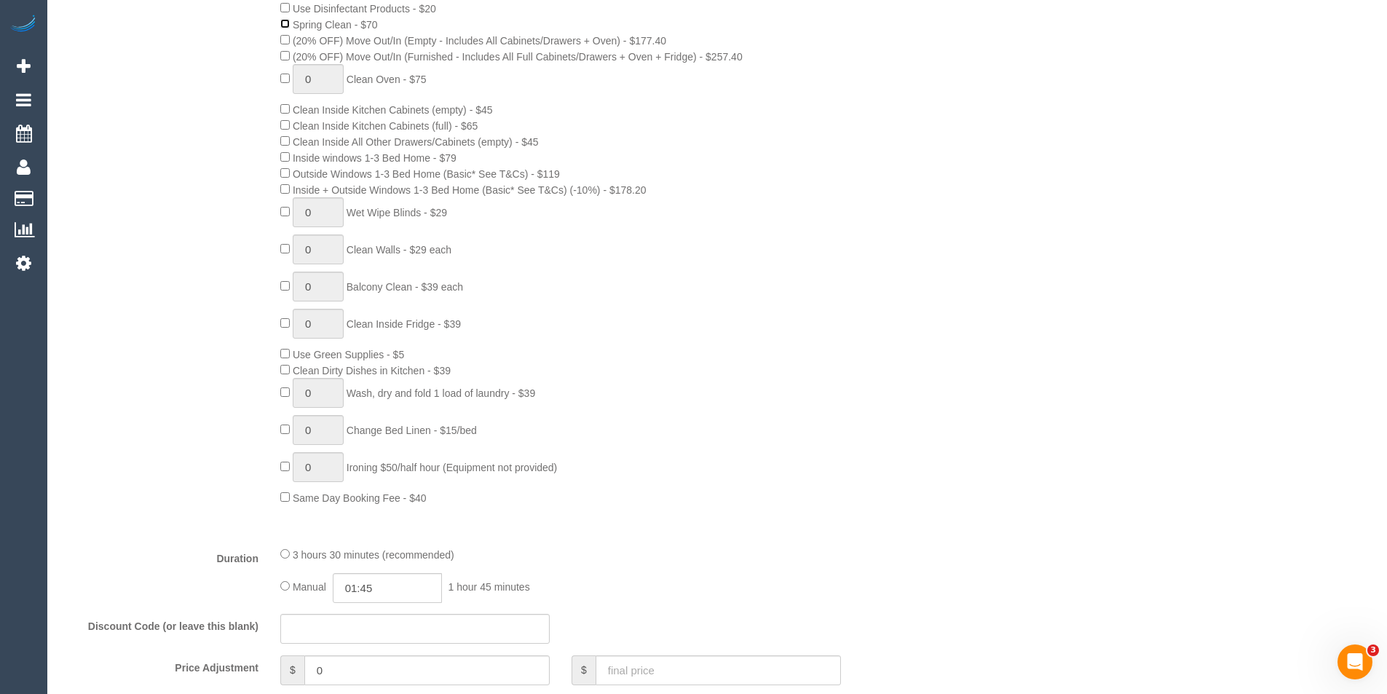
scroll to position [364, 0]
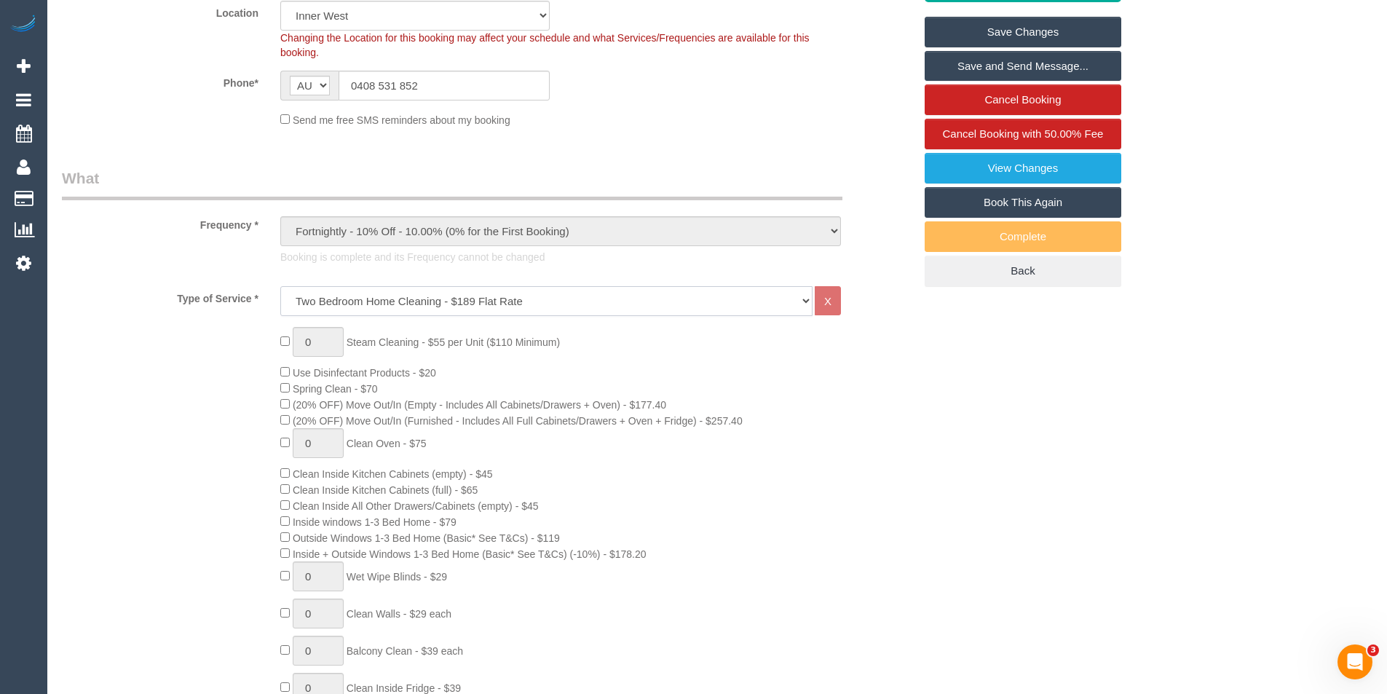
click at [415, 295] on select "Hourly Service - $70/h Hourly Service - $65/h Hourly Service - $60/h Hourly Ser…" at bounding box center [546, 301] width 532 height 30
click at [469, 306] on select "Hourly Service - $70/h Hourly Service - $65/h Hourly Service - $60/h Hourly Ser…" at bounding box center [546, 301] width 532 height 30
click at [435, 306] on select "Hourly Service - $70/h Hourly Service - $65/h Hourly Service - $60/h Hourly Ser…" at bounding box center [546, 301] width 532 height 30
click at [441, 303] on select "Hourly Service - $70/h Hourly Service - $65/h Hourly Service - $60/h Hourly Ser…" at bounding box center [546, 301] width 532 height 30
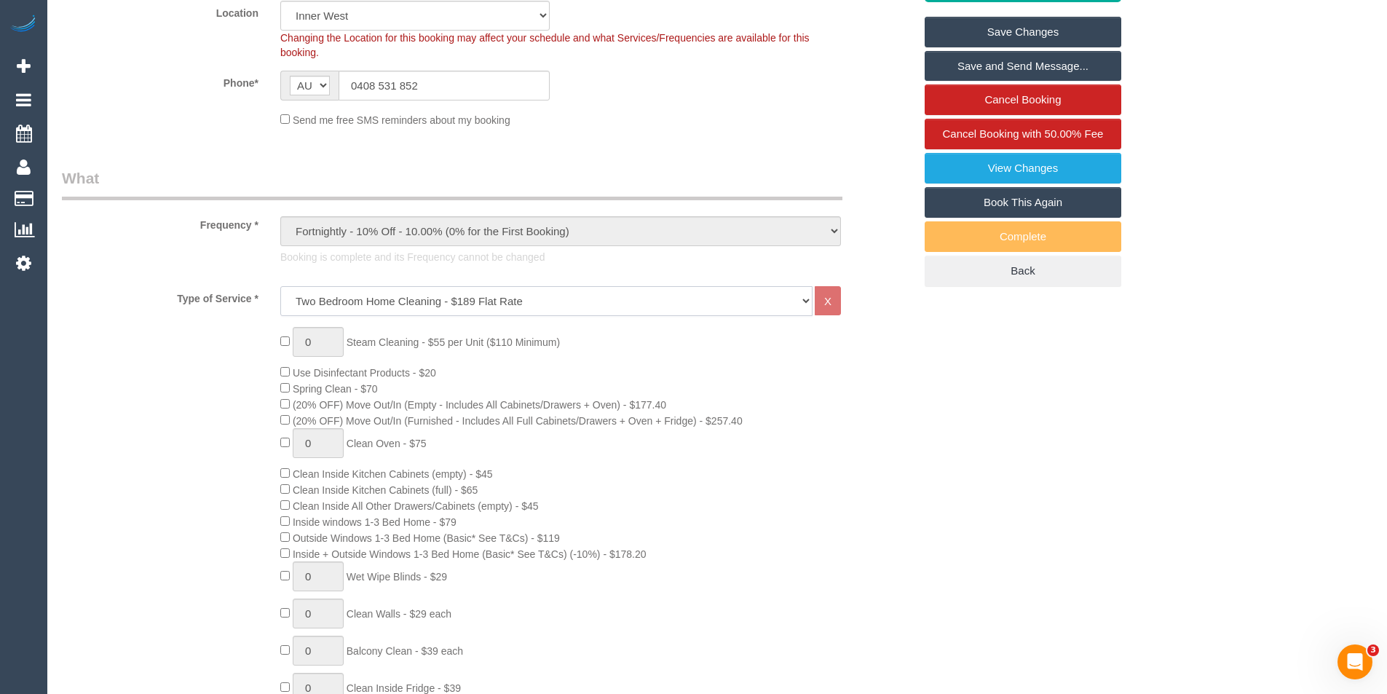
click at [441, 305] on select "Hourly Service - $70/h Hourly Service - $65/h Hourly Service - $60/h Hourly Ser…" at bounding box center [546, 301] width 532 height 30
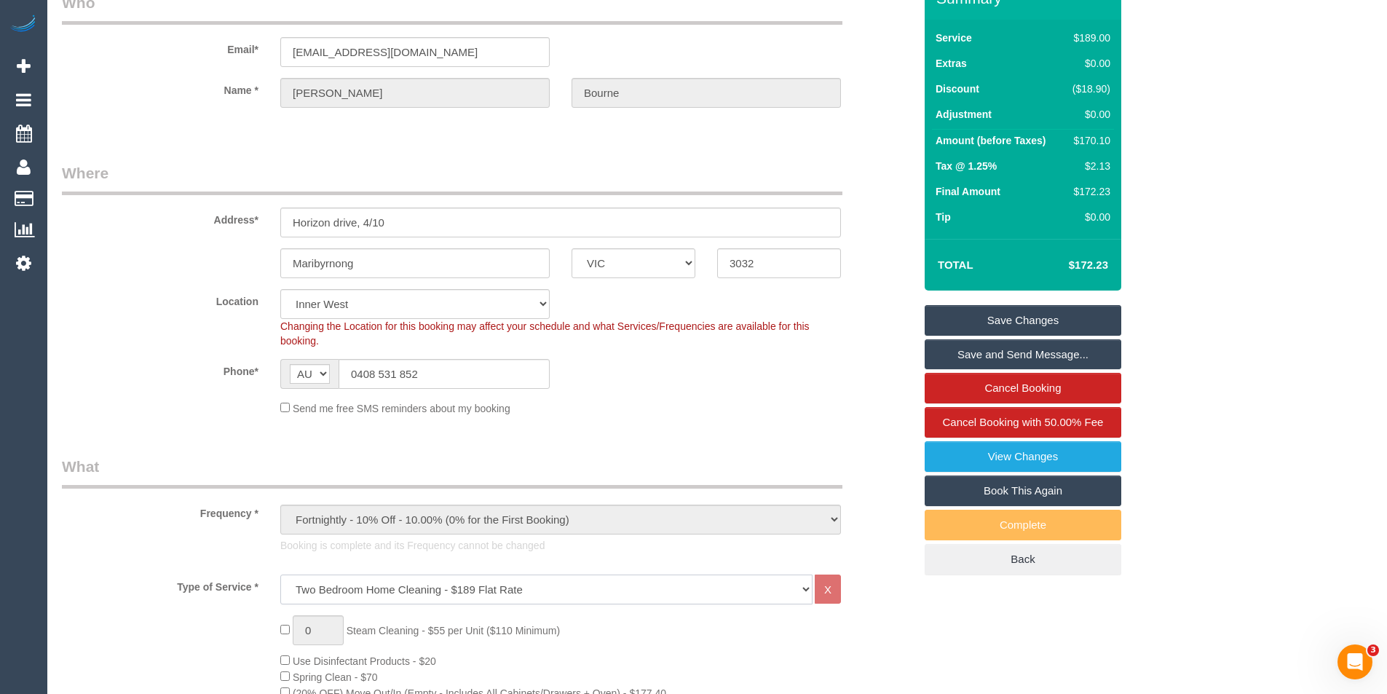
scroll to position [146, 0]
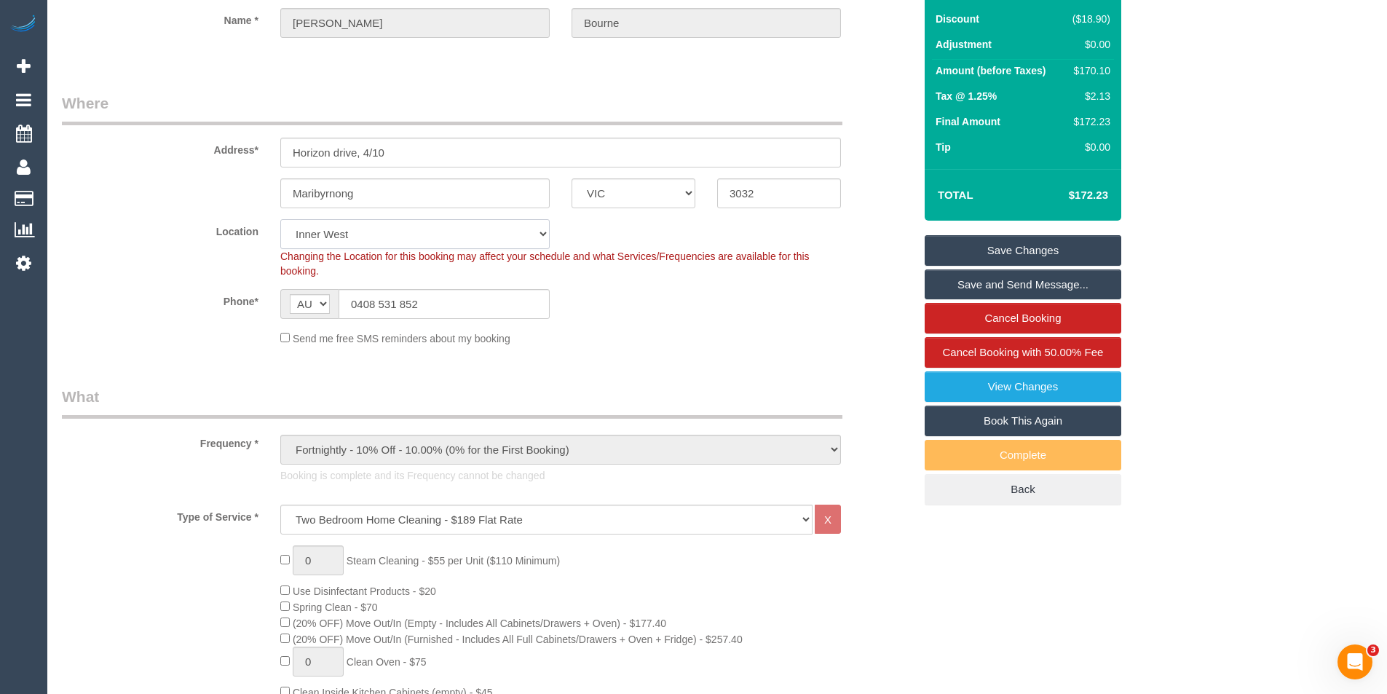
click at [443, 228] on select "Office City East (North) East (South) Inner East Inner North (East) Inner North…" at bounding box center [414, 234] width 269 height 30
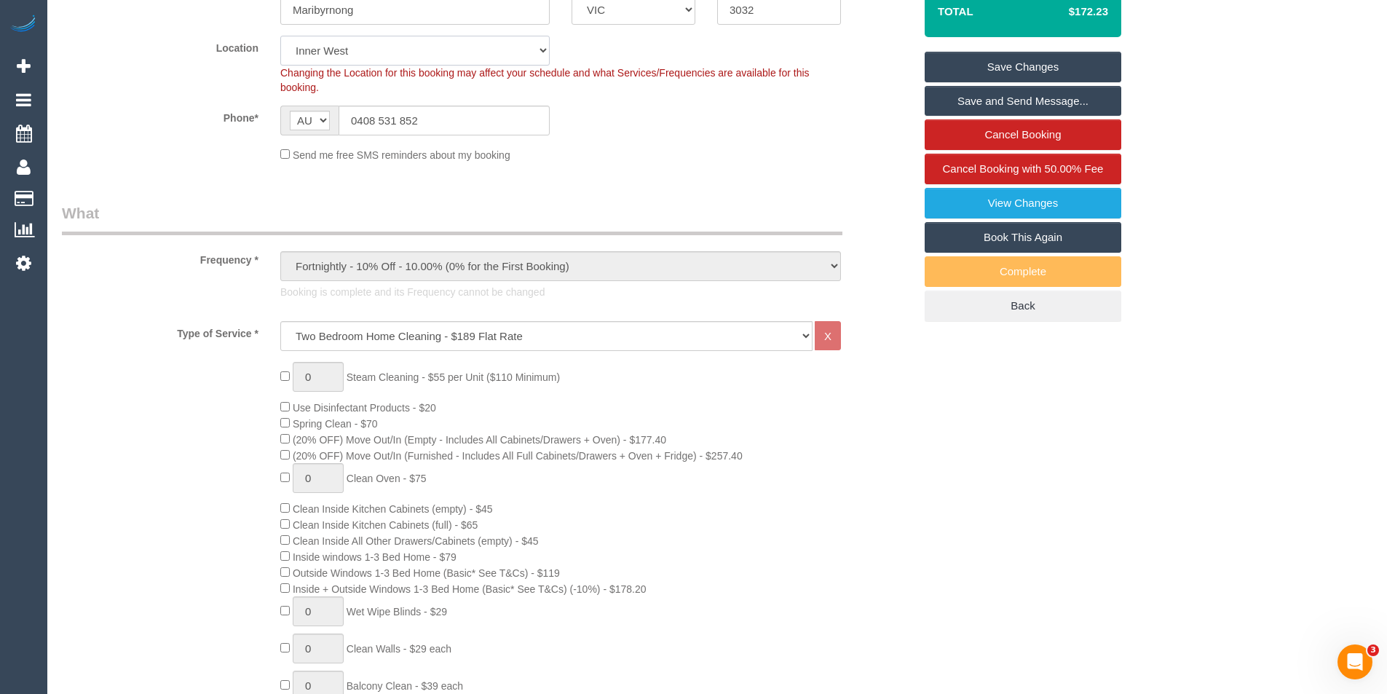
scroll to position [291, 0]
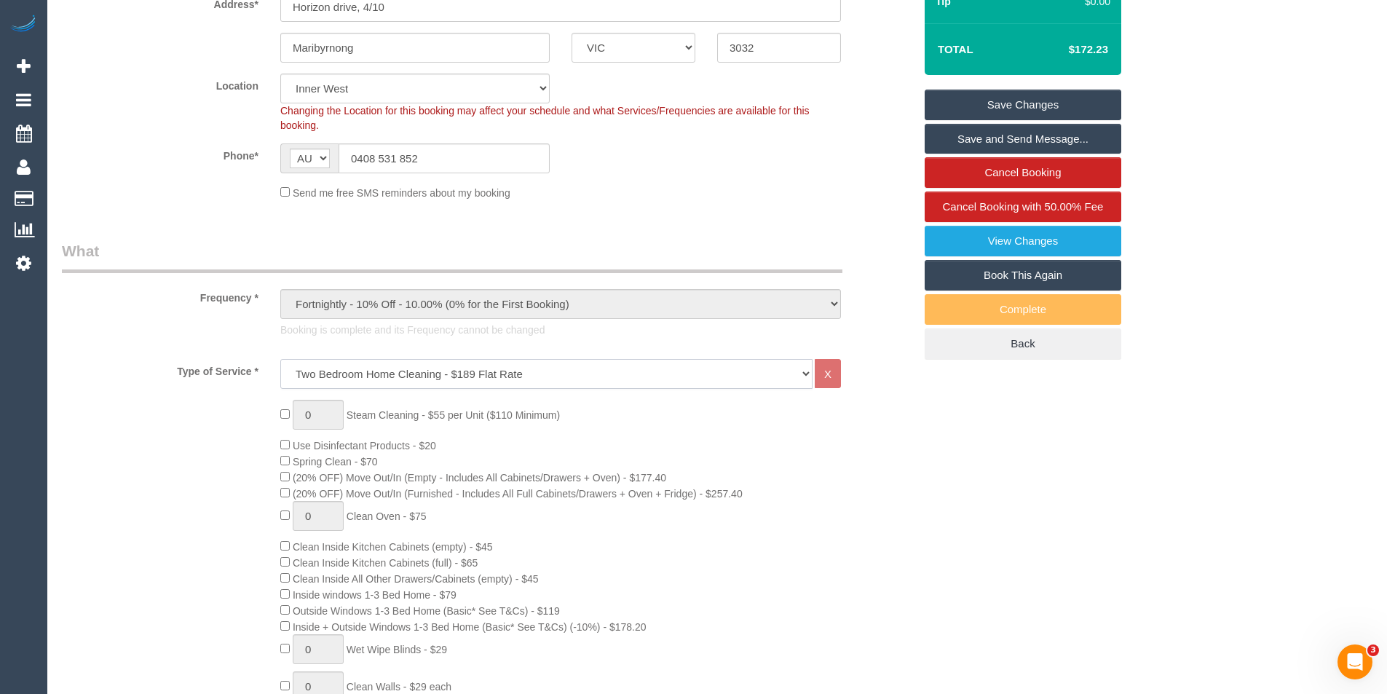
click at [646, 364] on select "Hourly Service - $70/h Hourly Service - $65/h Hourly Service - $60/h Hourly Ser…" at bounding box center [546, 374] width 532 height 30
click at [913, 418] on div "0 Steam Cleaning - $55 per Unit ($110 Minimum) Use Disinfectant Products - $20 …" at bounding box center [596, 671] width 655 height 542
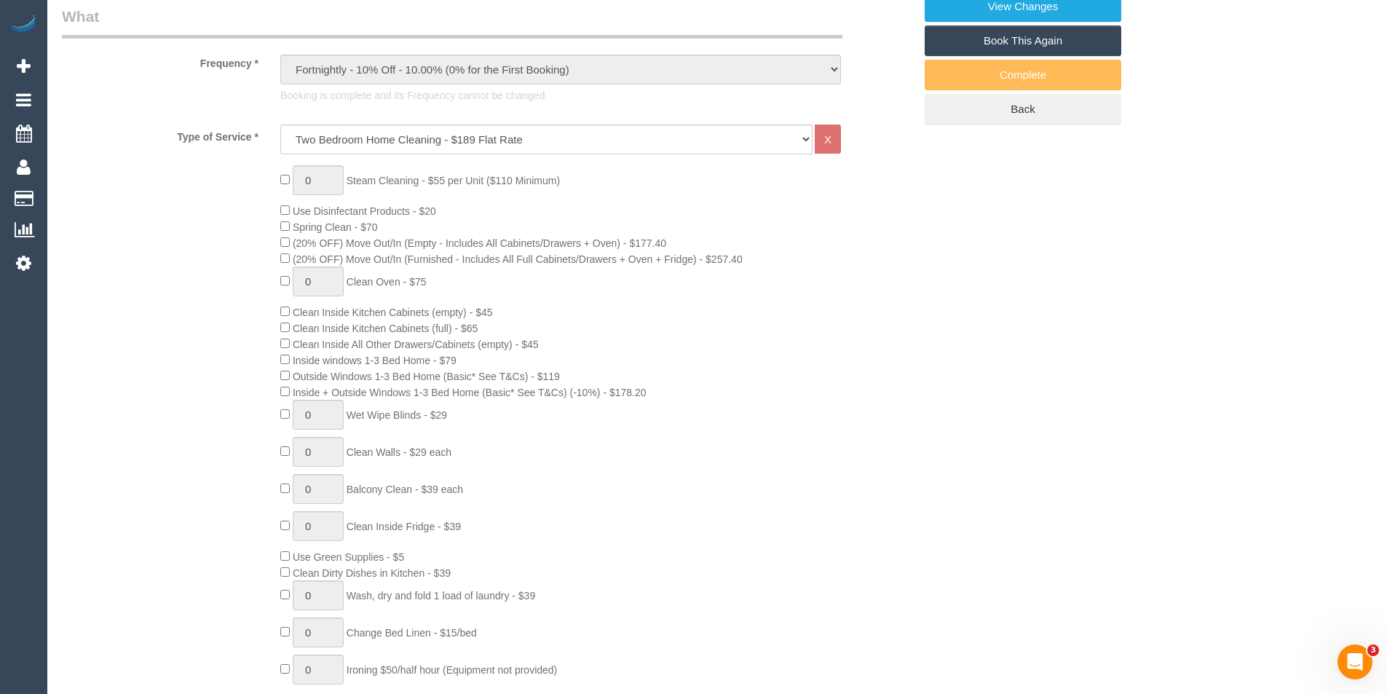
scroll to position [582, 0]
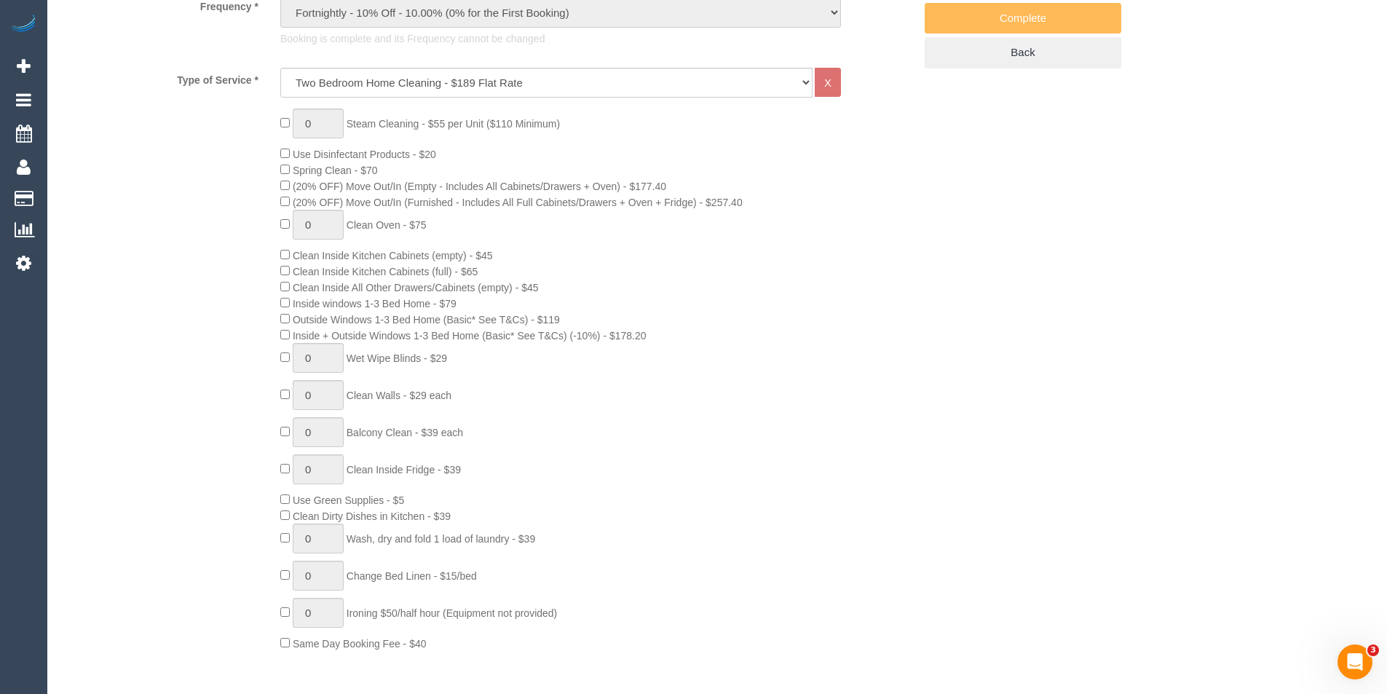
click at [285, 132] on div "0 Steam Cleaning - $55 per Unit ($110 Minimum) Use Disinfectant Products - $20 …" at bounding box center [596, 379] width 655 height 542
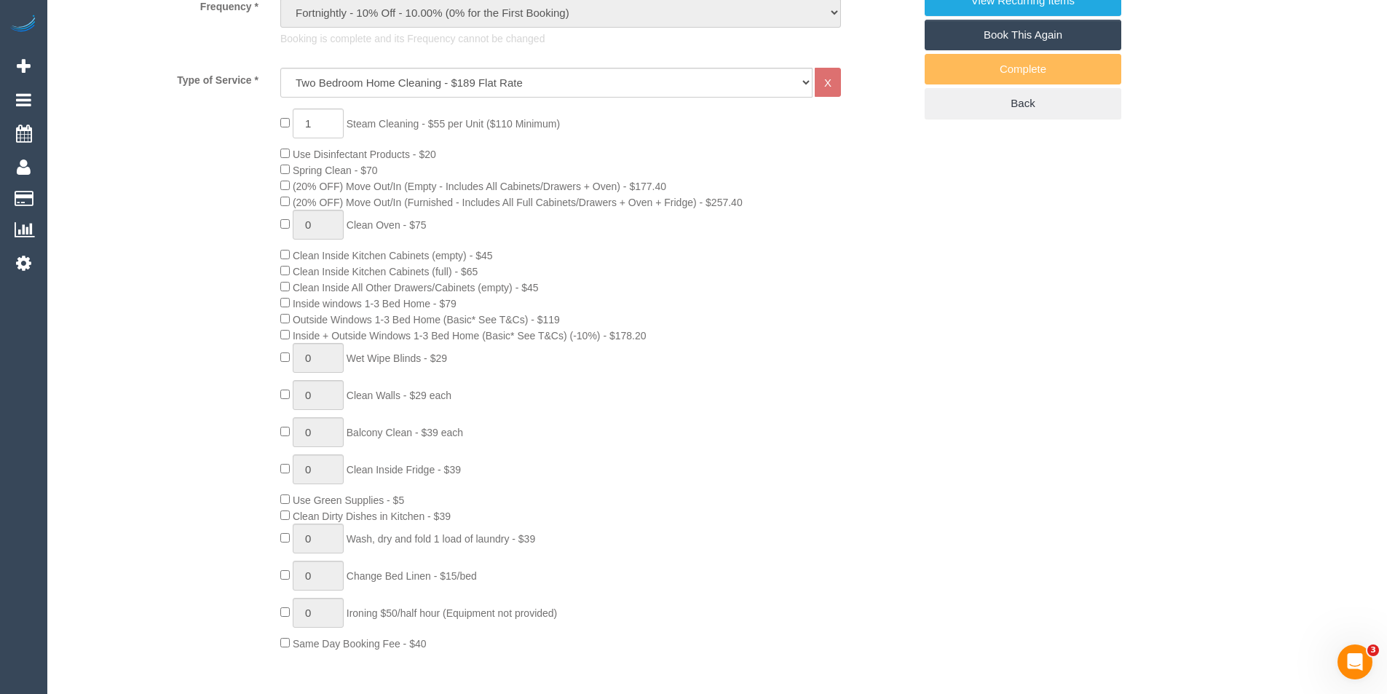
drag, startPoint x: 611, startPoint y: 124, endPoint x: 357, endPoint y: 127, distance: 254.0
click at [357, 127] on div "1 Steam Cleaning - $55 per Unit ($110 Minimum) Use Disinfectant Products - $20 …" at bounding box center [596, 379] width 655 height 542
click at [357, 127] on span "Steam Cleaning - $55 per Unit ($110 Minimum)" at bounding box center [452, 124] width 213 height 12
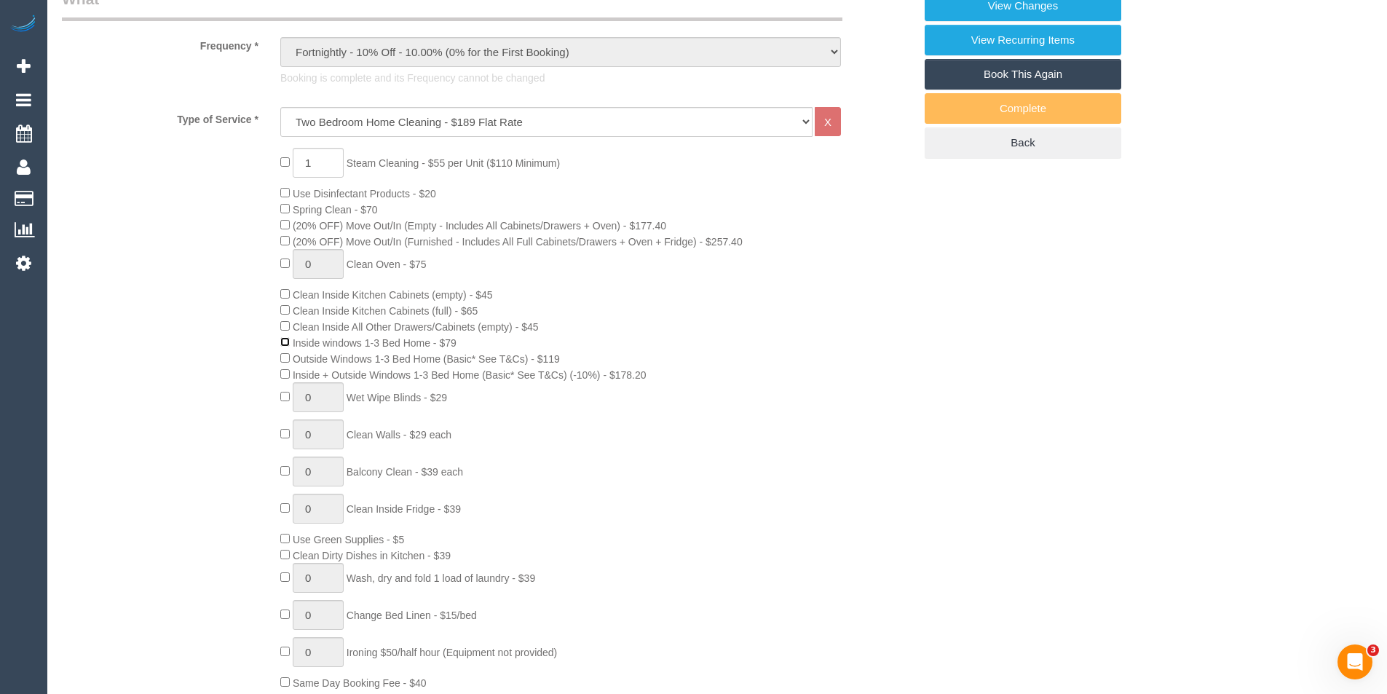
scroll to position [509, 0]
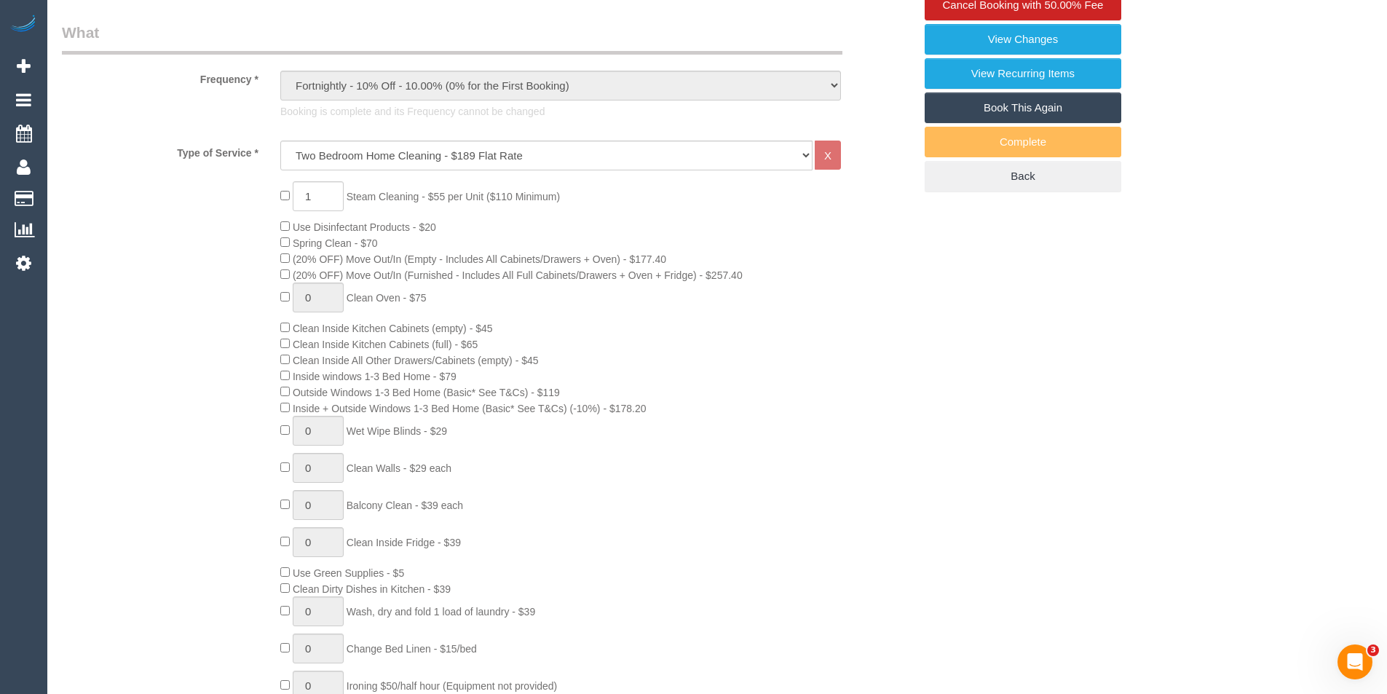
click at [485, 199] on span "Steam Cleaning - $55 per Unit ($110 Minimum)" at bounding box center [452, 197] width 213 height 12
click at [480, 198] on span "Steam Cleaning - $55 per Unit ($110 Minimum)" at bounding box center [452, 197] width 213 height 12
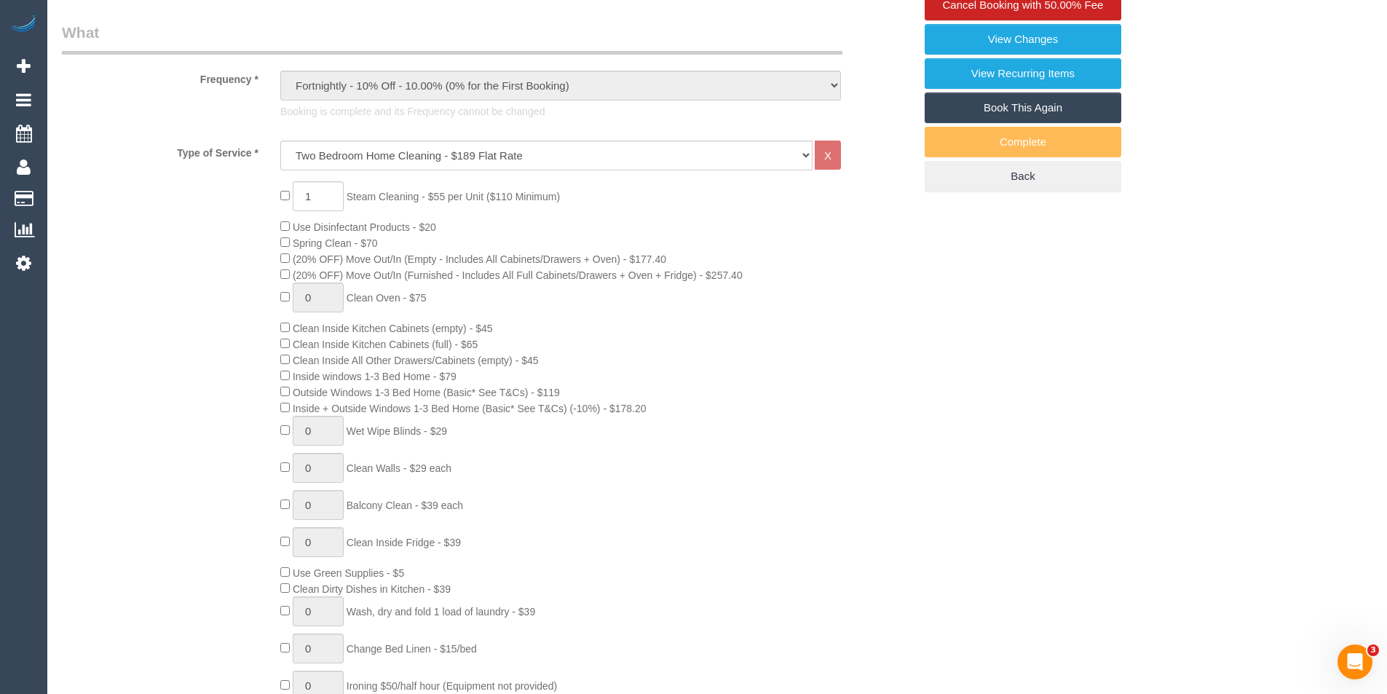
click at [480, 198] on span "Steam Cleaning - $55 per Unit ($110 Minimum)" at bounding box center [452, 197] width 213 height 12
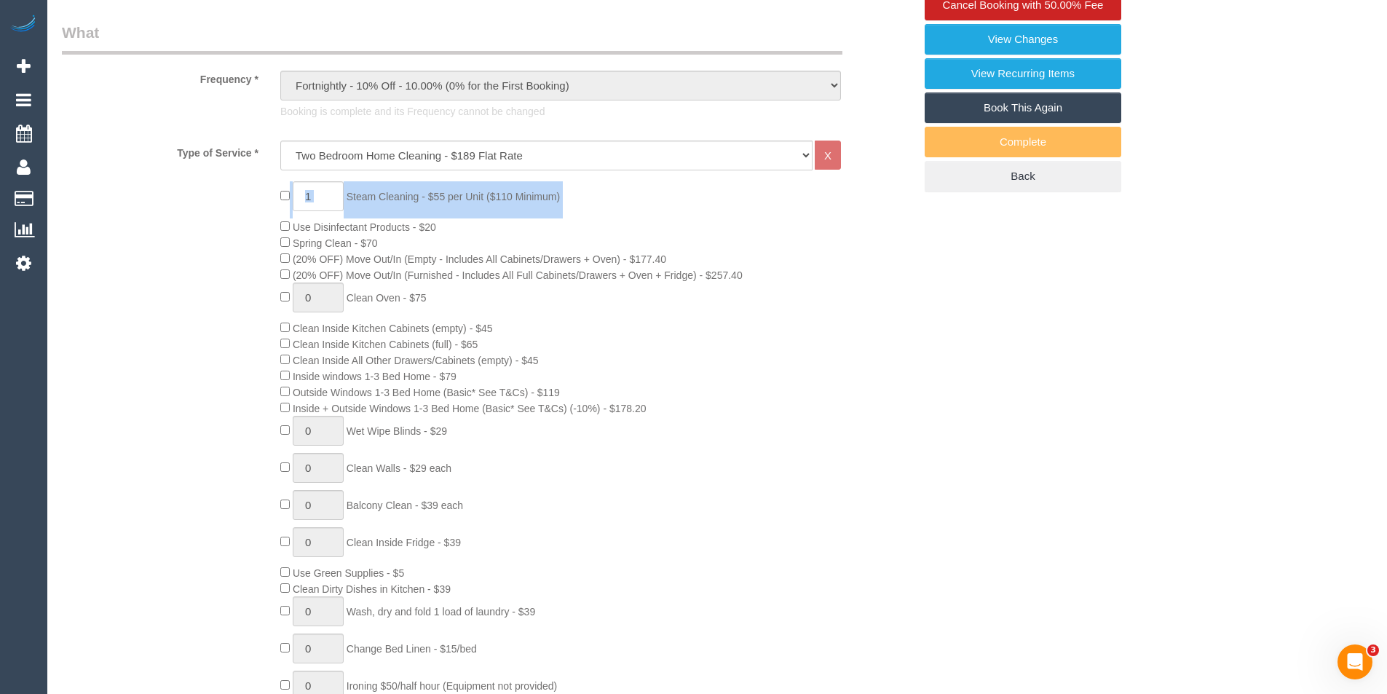
click at [480, 198] on span "Steam Cleaning - $55 per Unit ($110 Minimum)" at bounding box center [452, 197] width 213 height 12
click at [565, 214] on div "1 Steam Cleaning - $55 per Unit ($110 Minimum) Use Disinfectant Products - $20 …" at bounding box center [596, 452] width 655 height 542
drag, startPoint x: 324, startPoint y: 203, endPoint x: 257, endPoint y: 205, distance: 67.0
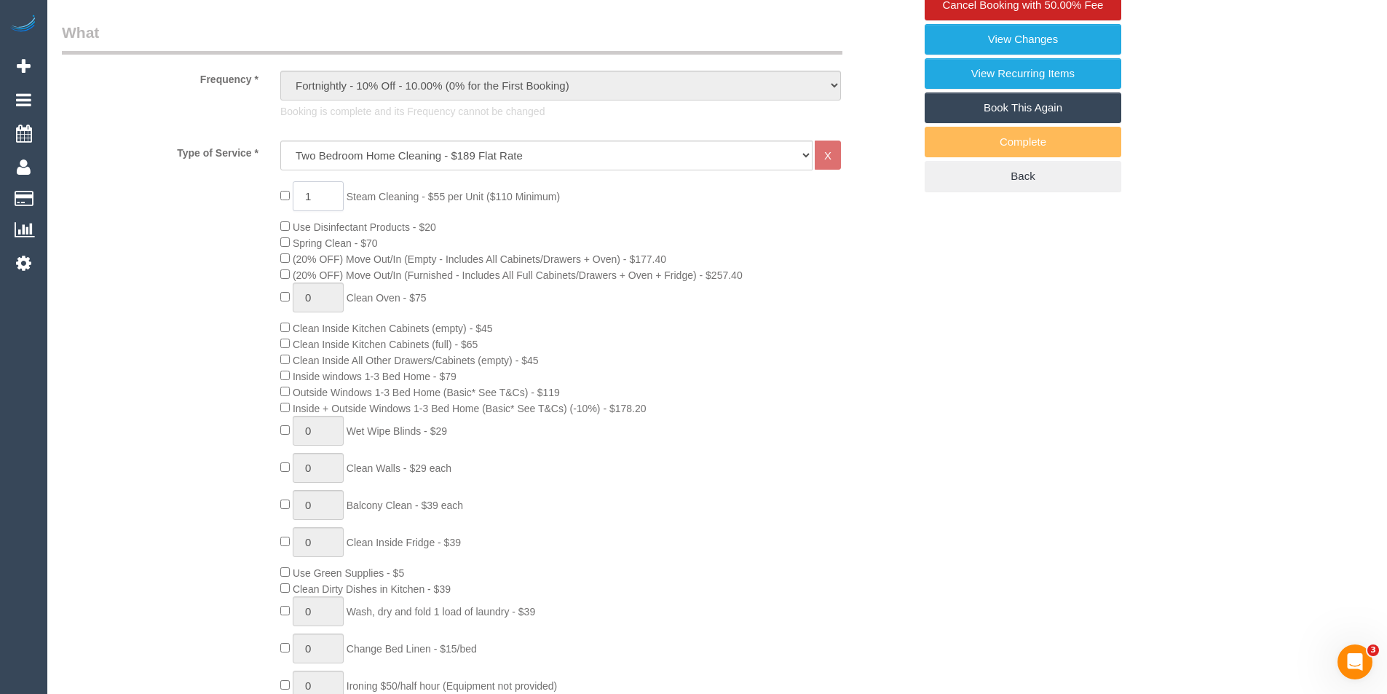
click at [258, 205] on div "1 Steam Cleaning - $55 per Unit ($110 Minimum) Use Disinfectant Products - $20 …" at bounding box center [487, 452] width 873 height 542
type input "2"
click at [145, 261] on div "2 Steam Cleaning - $55 per Unit ($110 Minimum) Use Disinfectant Products - $20 …" at bounding box center [487, 452] width 873 height 542
click at [590, 193] on div "2 Steam Cleaning - $55 per Unit ($110 Minimum) Use Disinfectant Products - $20 …" at bounding box center [596, 452] width 655 height 542
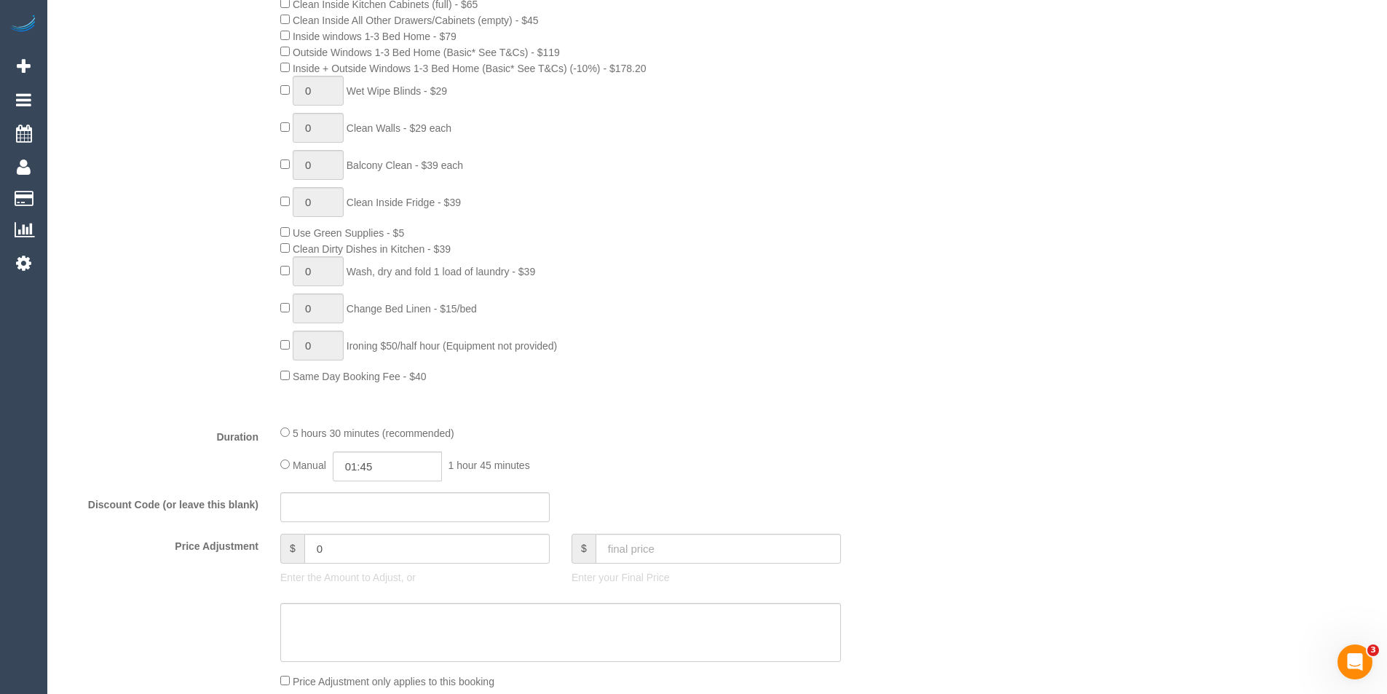
scroll to position [1092, 0]
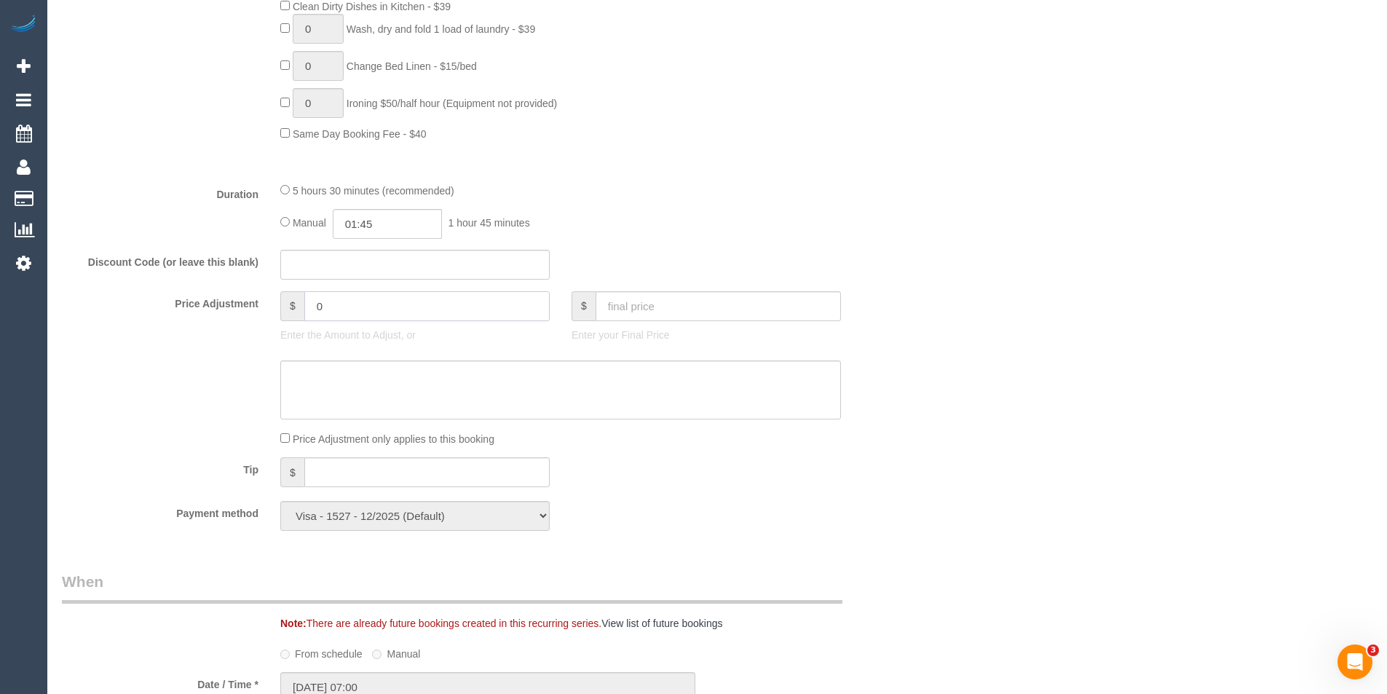
drag, startPoint x: 350, startPoint y: 310, endPoint x: 309, endPoint y: 313, distance: 40.9
click at [309, 313] on input "0" at bounding box center [426, 306] width 245 height 30
type input "-30"
drag, startPoint x: 384, startPoint y: 309, endPoint x: 298, endPoint y: 319, distance: 86.5
click at [298, 319] on div "$ -30" at bounding box center [414, 306] width 269 height 30
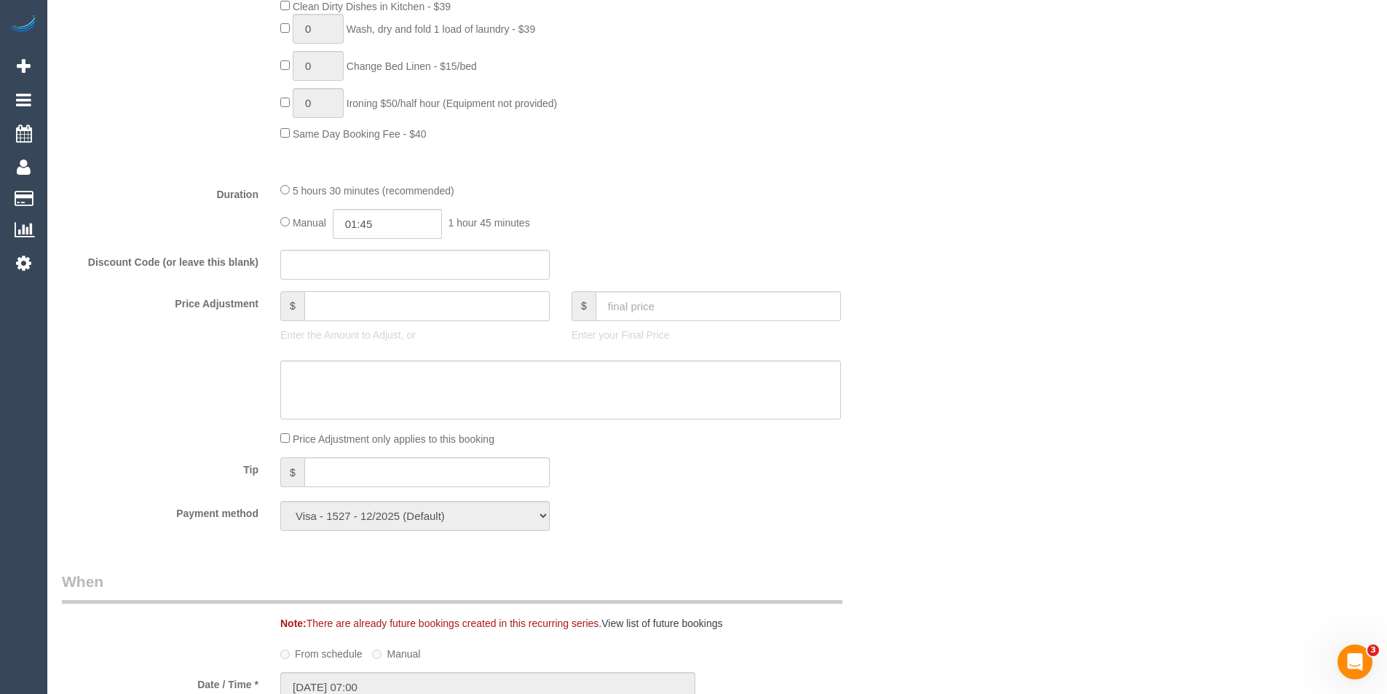
click at [351, 293] on input "text" at bounding box center [426, 306] width 245 height 30
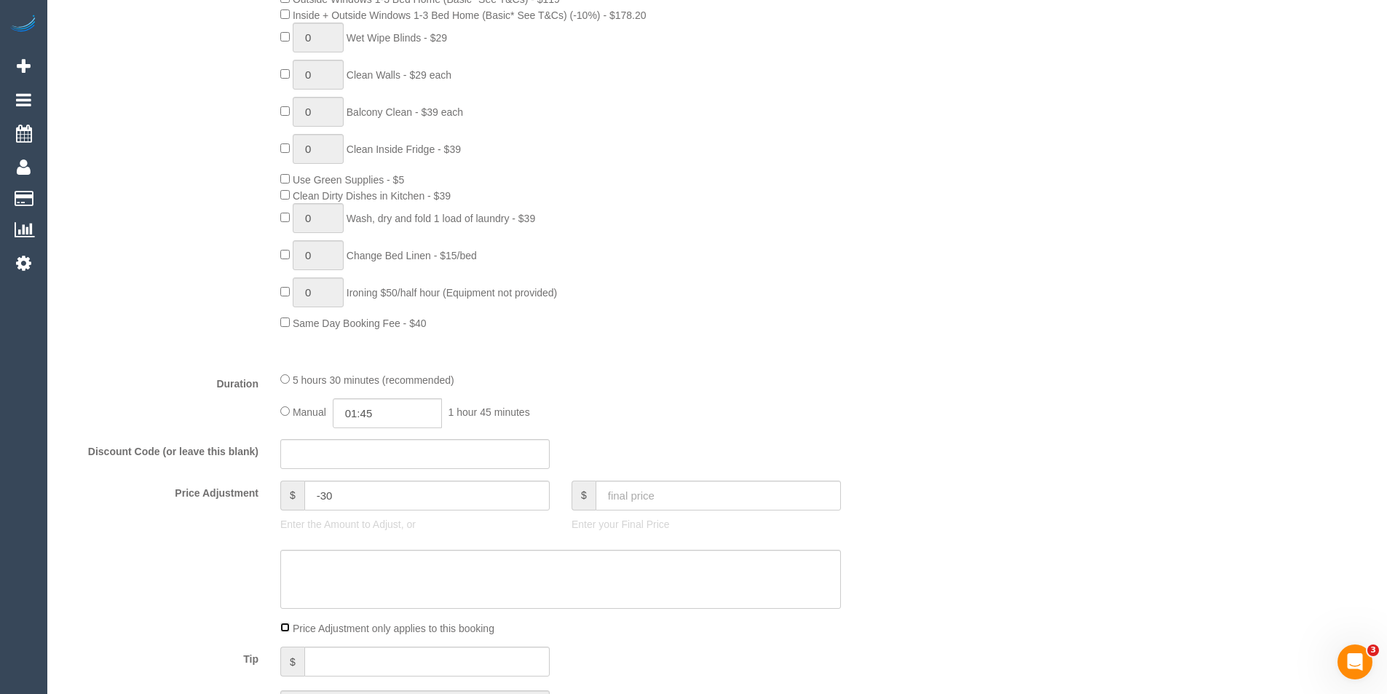
scroll to position [1019, 0]
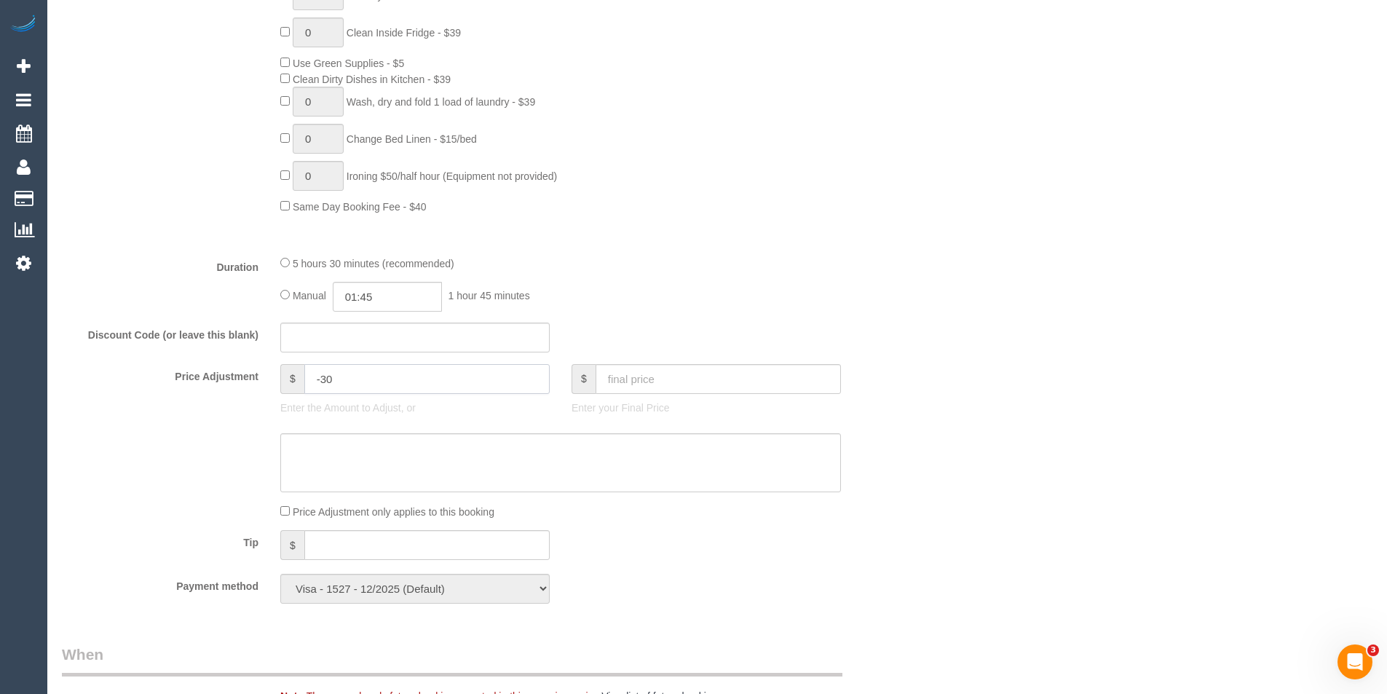
click at [360, 371] on input "-30" at bounding box center [426, 379] width 245 height 30
drag, startPoint x: 368, startPoint y: 378, endPoint x: 229, endPoint y: 385, distance: 138.4
click at [230, 385] on div "Price Adjustment $ -30 Enter the Amount to Adjust, or $ Enter your Final Price" at bounding box center [487, 393] width 873 height 58
type input "17"
click at [333, 453] on textarea at bounding box center [560, 463] width 560 height 60
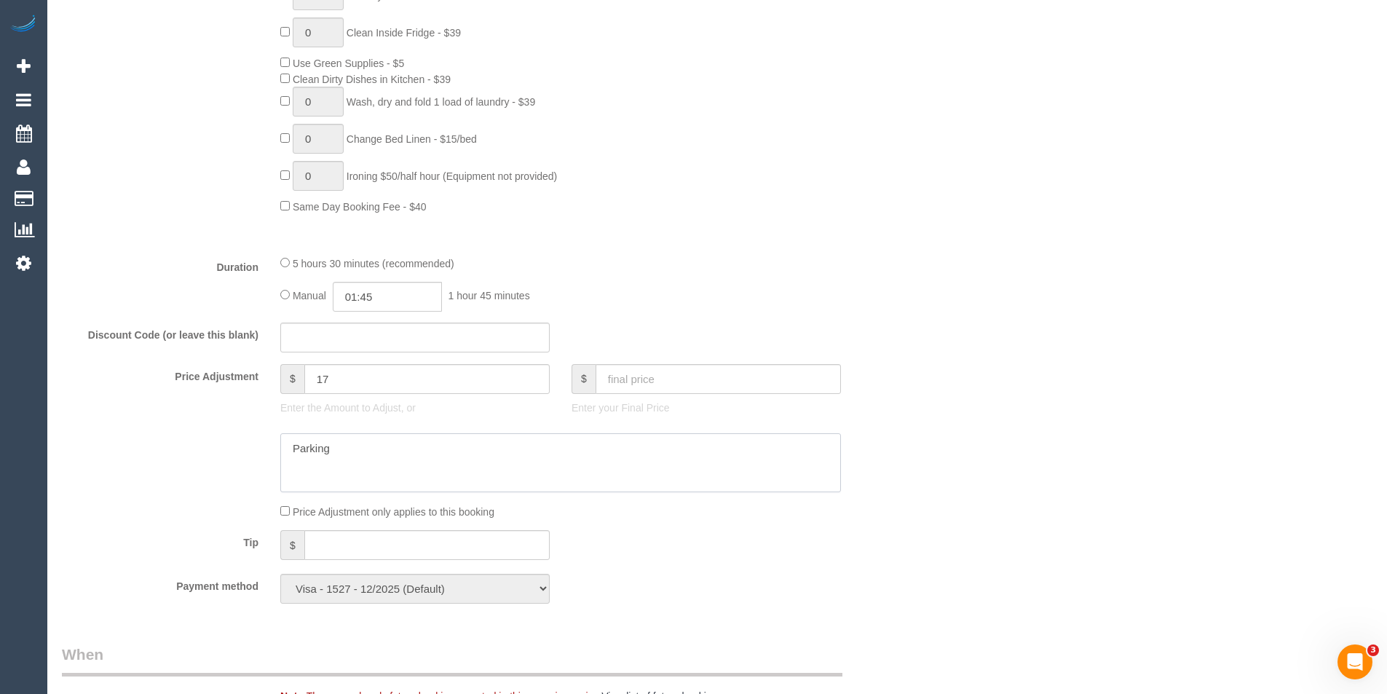
click at [456, 451] on textarea at bounding box center [560, 463] width 560 height 60
type textarea "Parking - phone MS"
click at [400, 334] on input "text" at bounding box center [414, 337] width 269 height 30
click at [376, 370] on input "17" at bounding box center [426, 379] width 245 height 30
click at [613, 375] on input "text" at bounding box center [717, 379] width 245 height 30
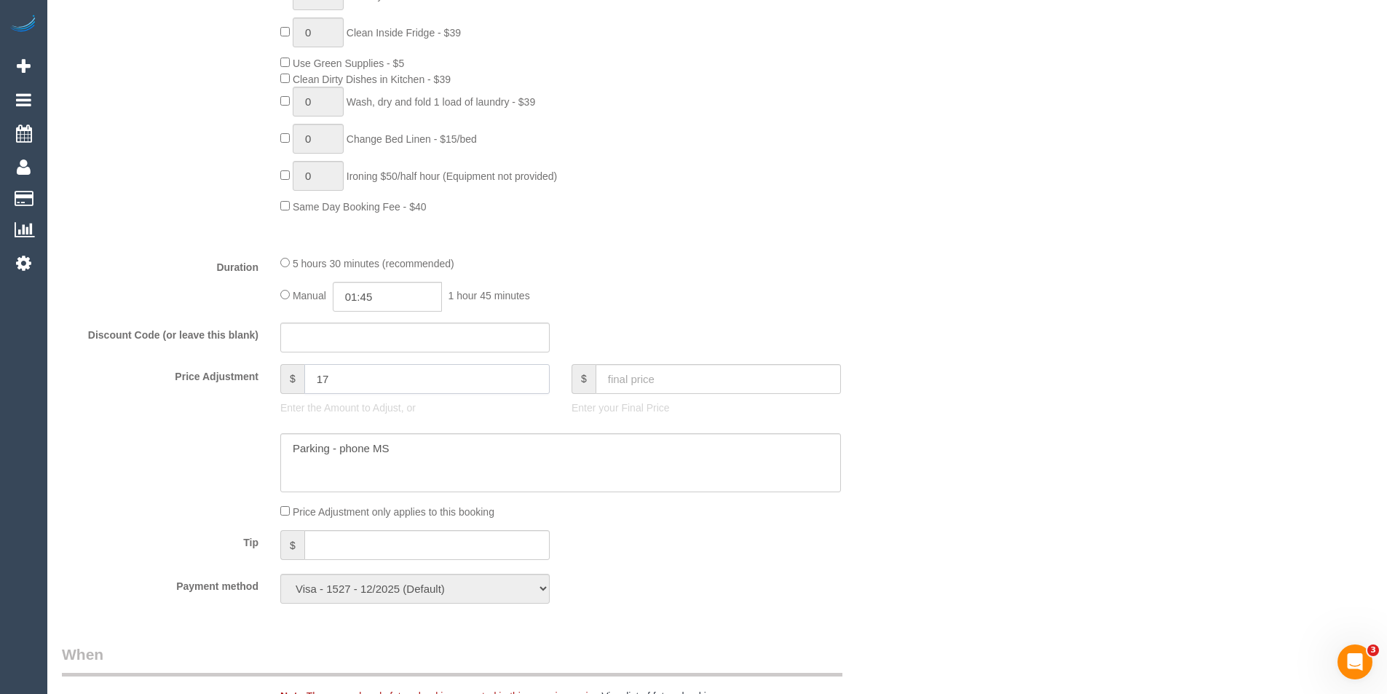
click at [444, 383] on input "17" at bounding box center [426, 379] width 245 height 30
click at [431, 474] on textarea at bounding box center [560, 463] width 560 height 60
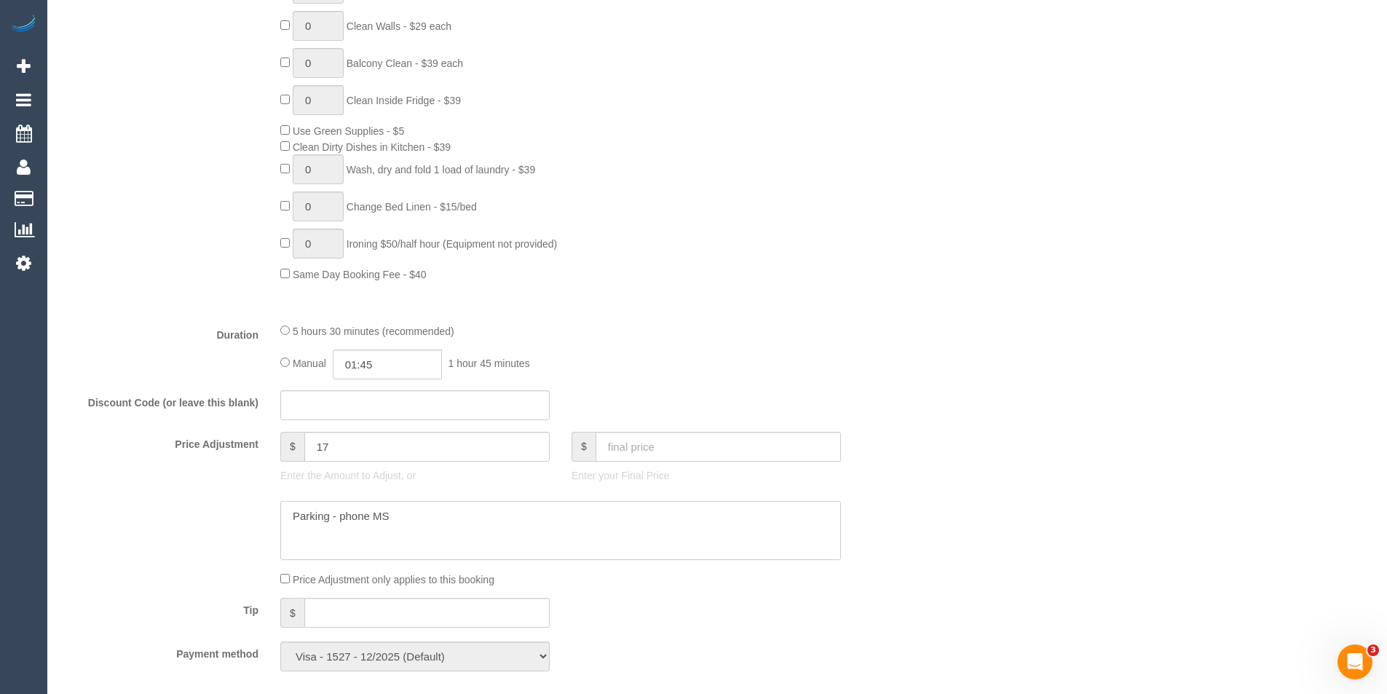
scroll to position [1092, 0]
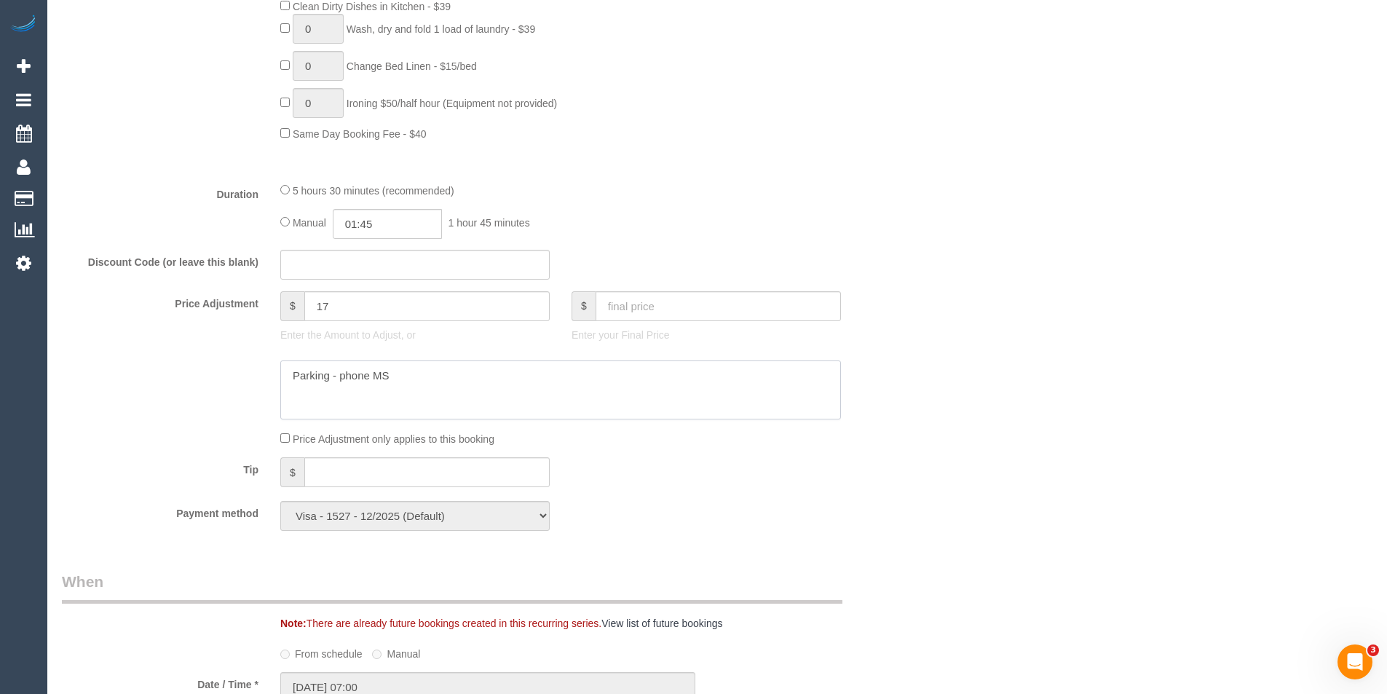
click at [434, 365] on textarea at bounding box center [560, 390] width 560 height 60
drag, startPoint x: 406, startPoint y: 305, endPoint x: 179, endPoint y: 310, distance: 227.1
click at [179, 310] on div "Price Adjustment $ 17 Enter the Amount to Adjust, or $ Enter your Final Price" at bounding box center [487, 320] width 873 height 58
type input "-30"
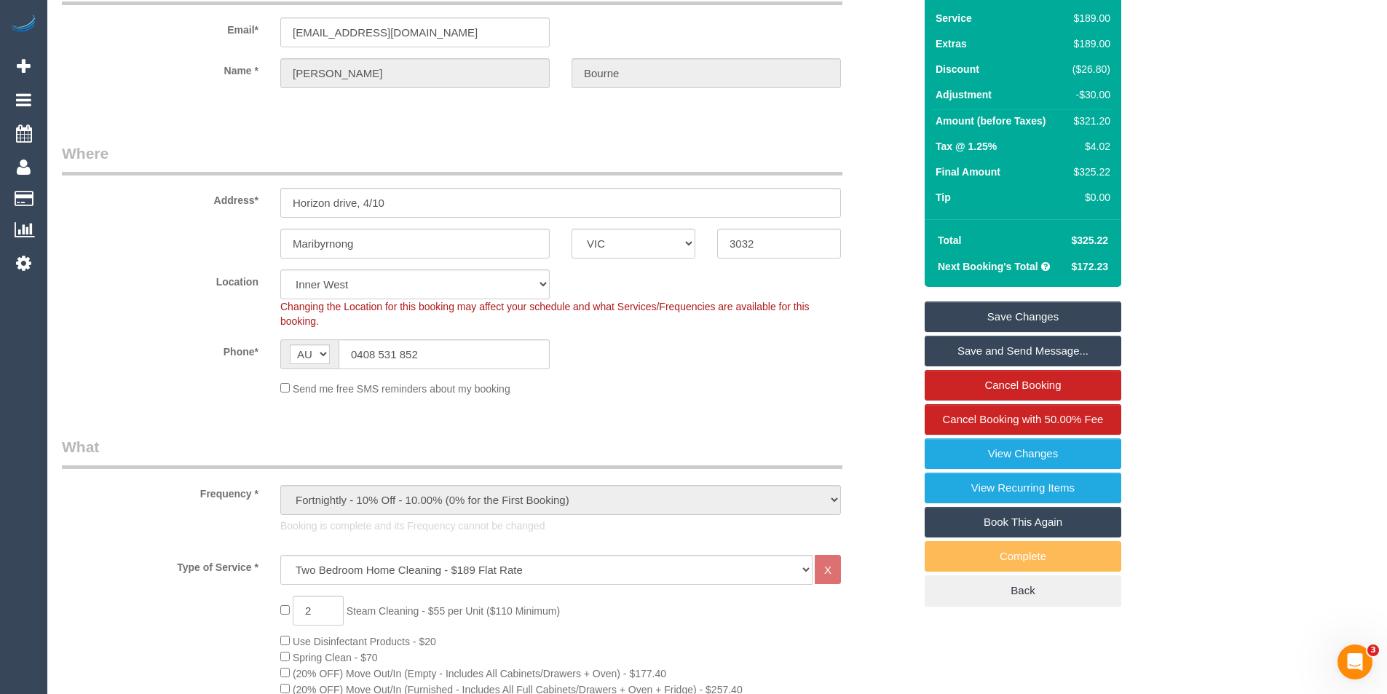
scroll to position [0, 0]
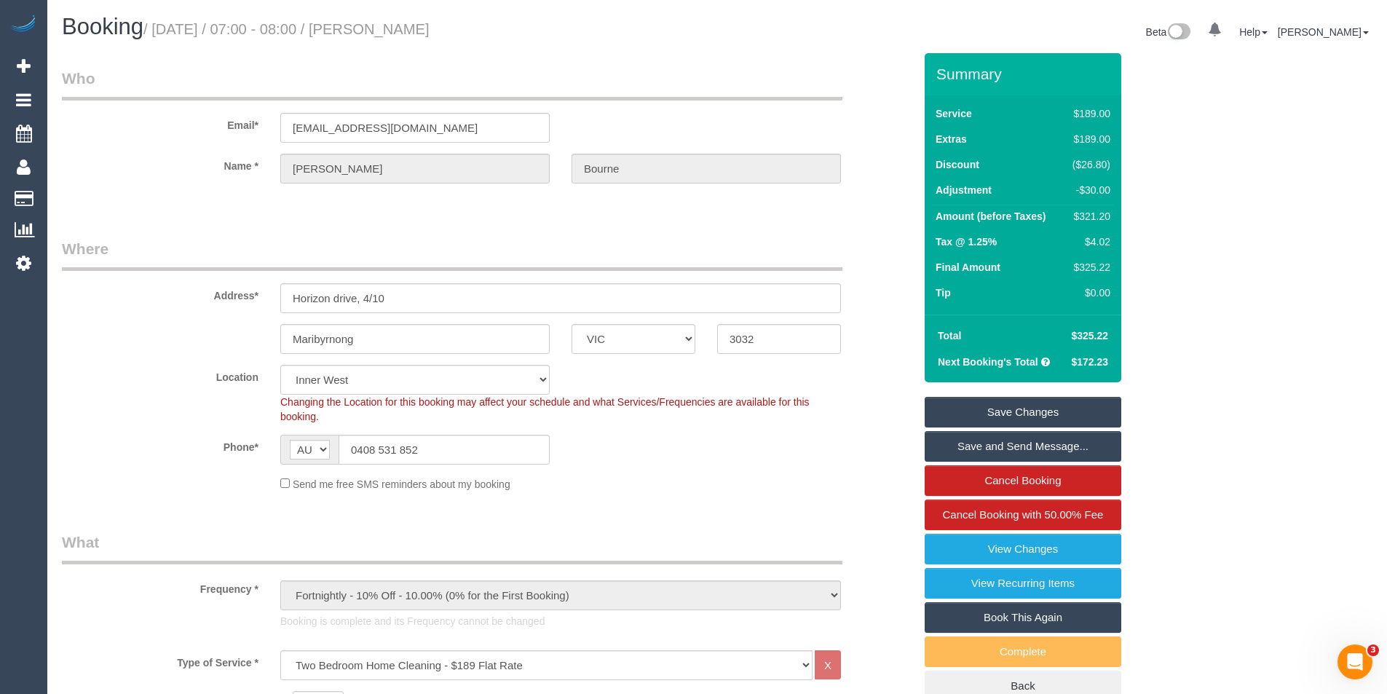
drag, startPoint x: 1114, startPoint y: 334, endPoint x: 1079, endPoint y: 338, distance: 35.8
click at [1079, 338] on div "Total $325.22 Next Booking's Total $172.23" at bounding box center [1022, 348] width 197 height 68
click at [1074, 338] on span "$325.22" at bounding box center [1089, 336] width 37 height 12
drag, startPoint x: 1108, startPoint y: 331, endPoint x: 1079, endPoint y: 338, distance: 30.0
click at [1079, 338] on td "$325.22" at bounding box center [1088, 335] width 52 height 26
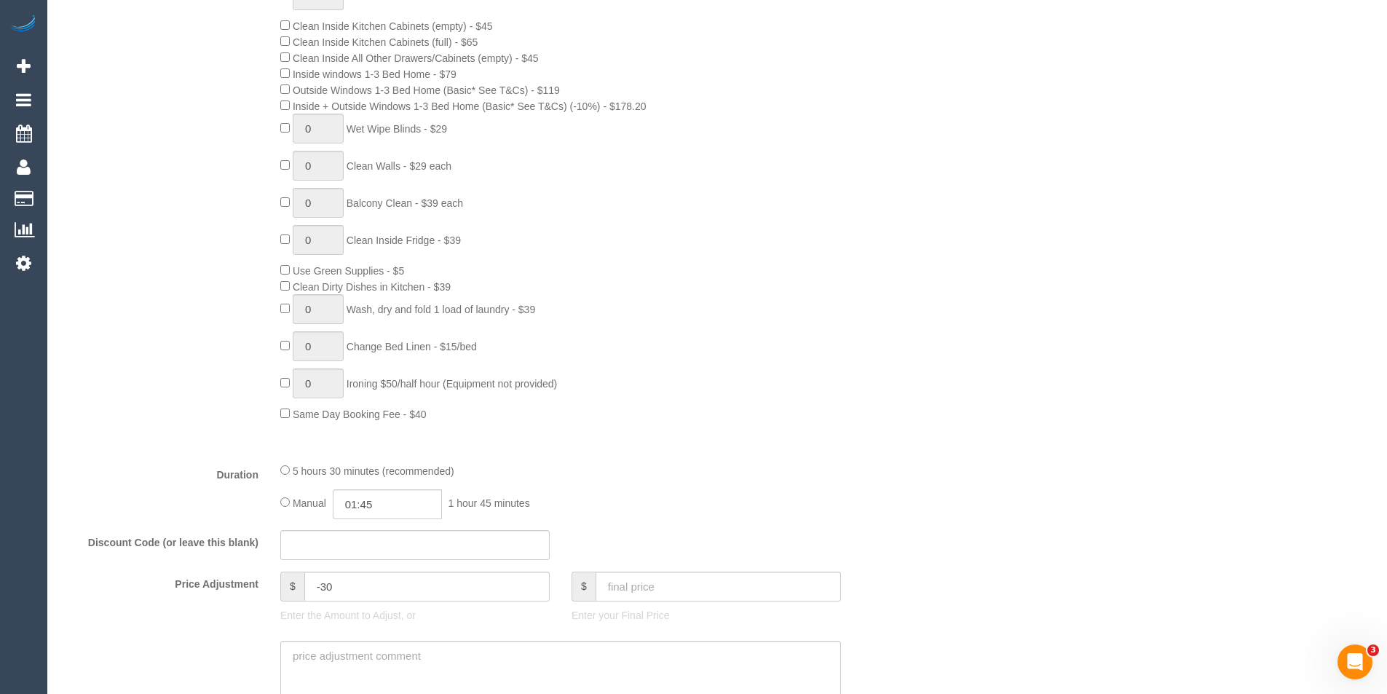
scroll to position [946, 0]
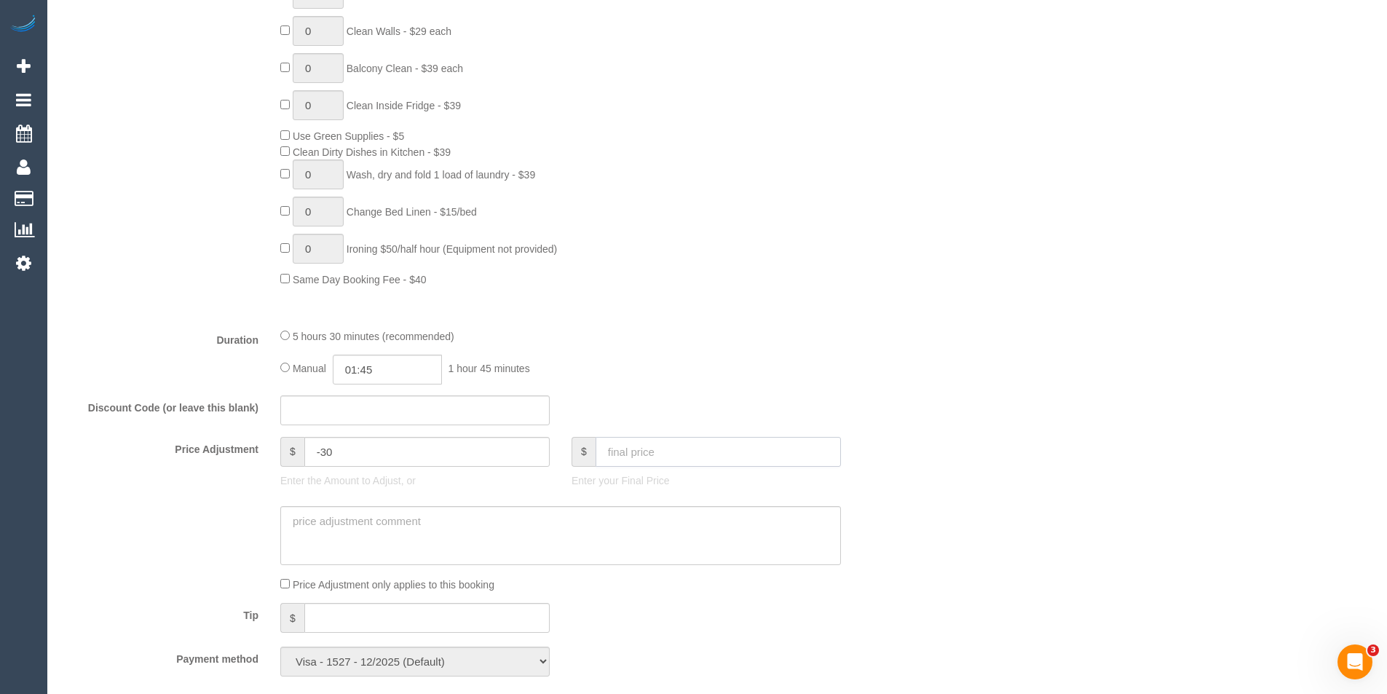
click at [629, 448] on input "text" at bounding box center [717, 452] width 245 height 30
type input "342.22"
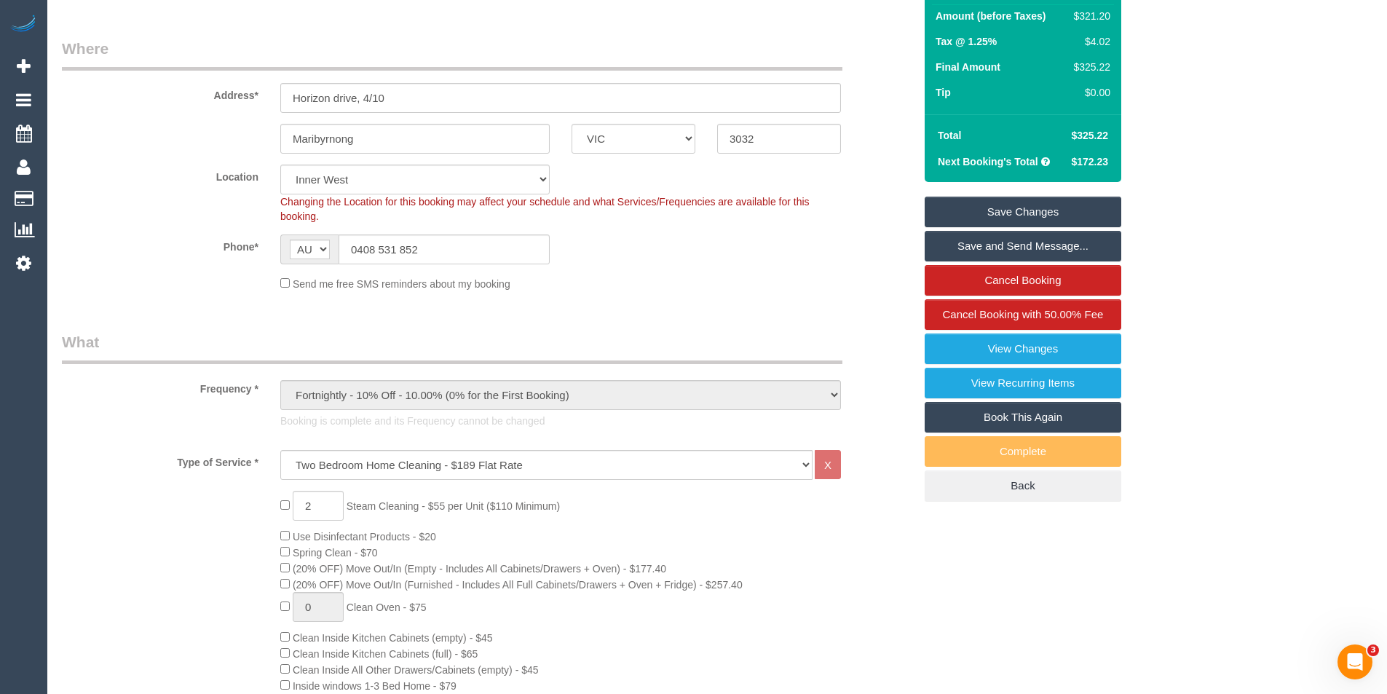
scroll to position [73, 0]
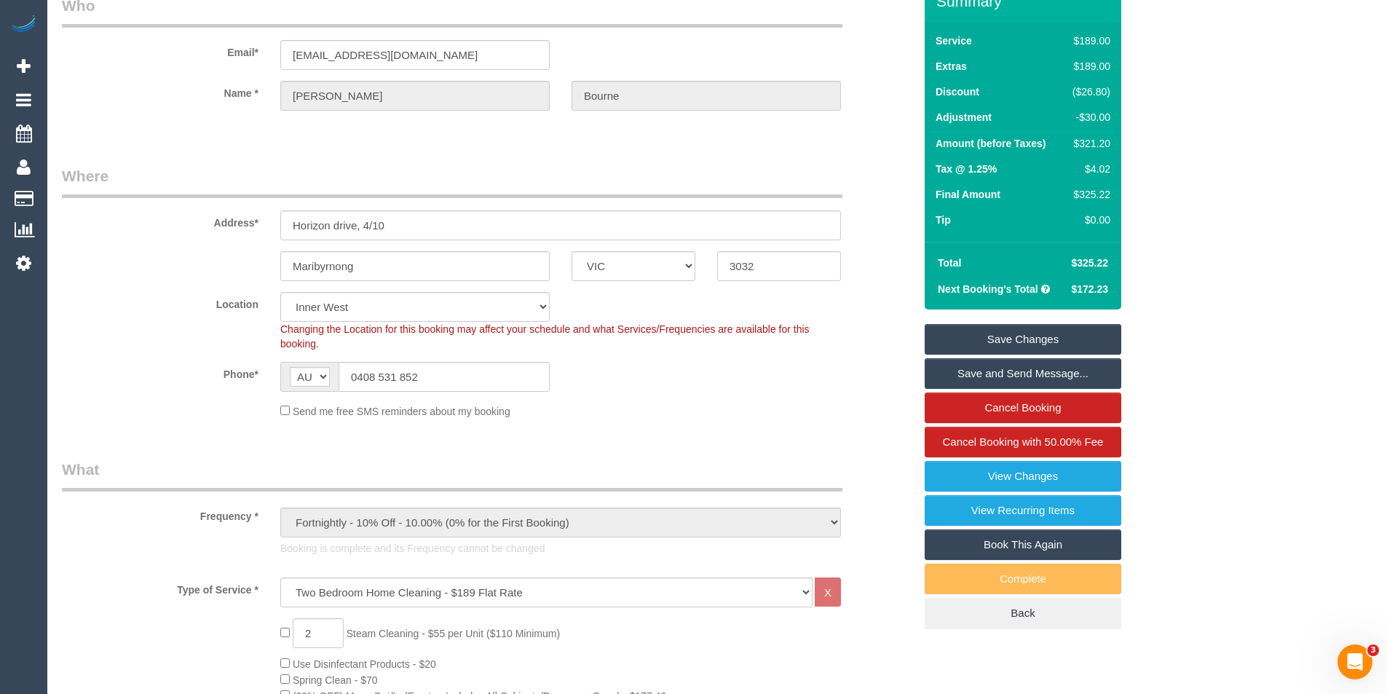
type input "-13.2"
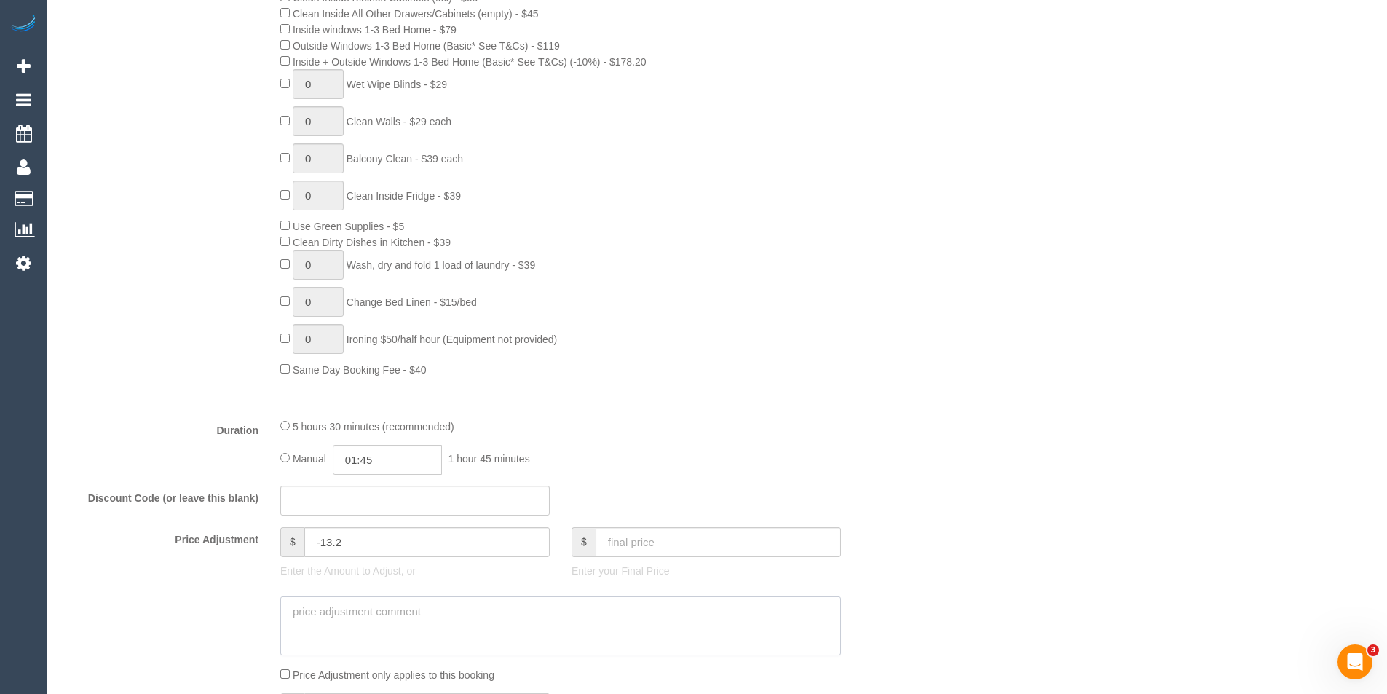
scroll to position [1165, 0]
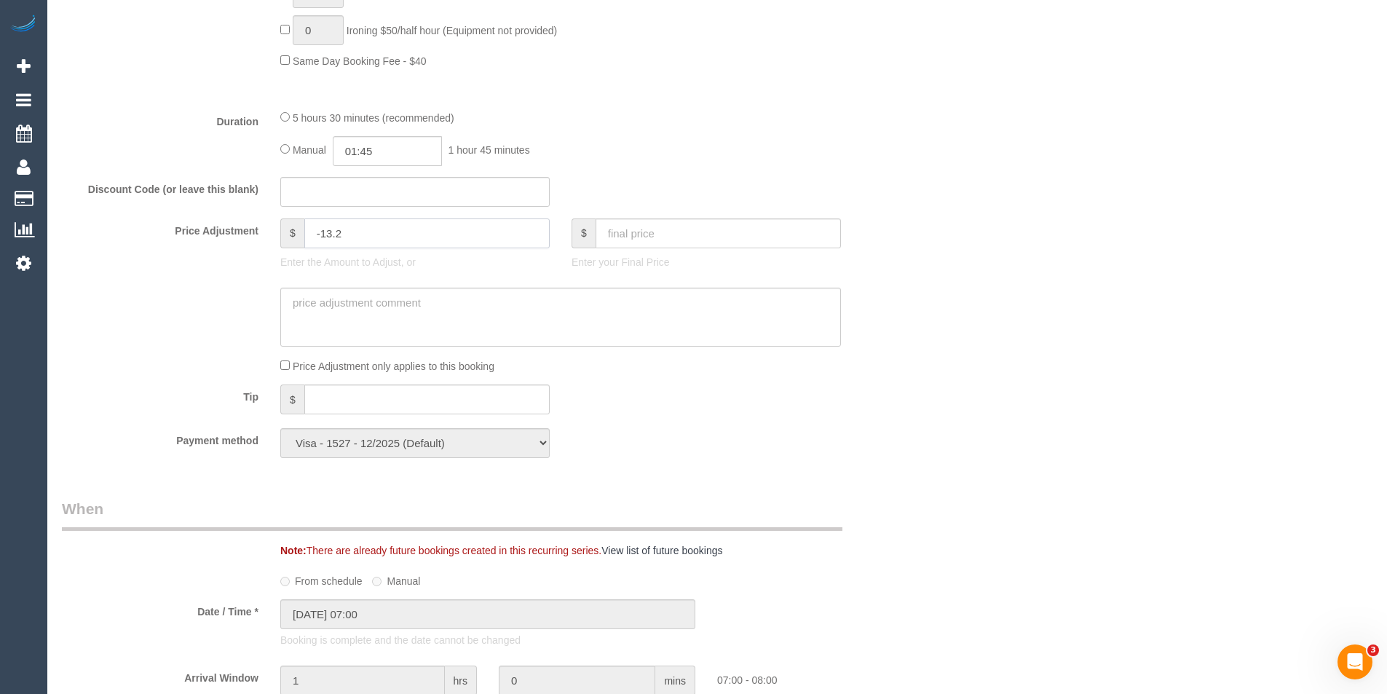
click at [362, 236] on input "-13.2" at bounding box center [426, 233] width 245 height 30
type input "-13"
type input "1"
type input "-350.21"
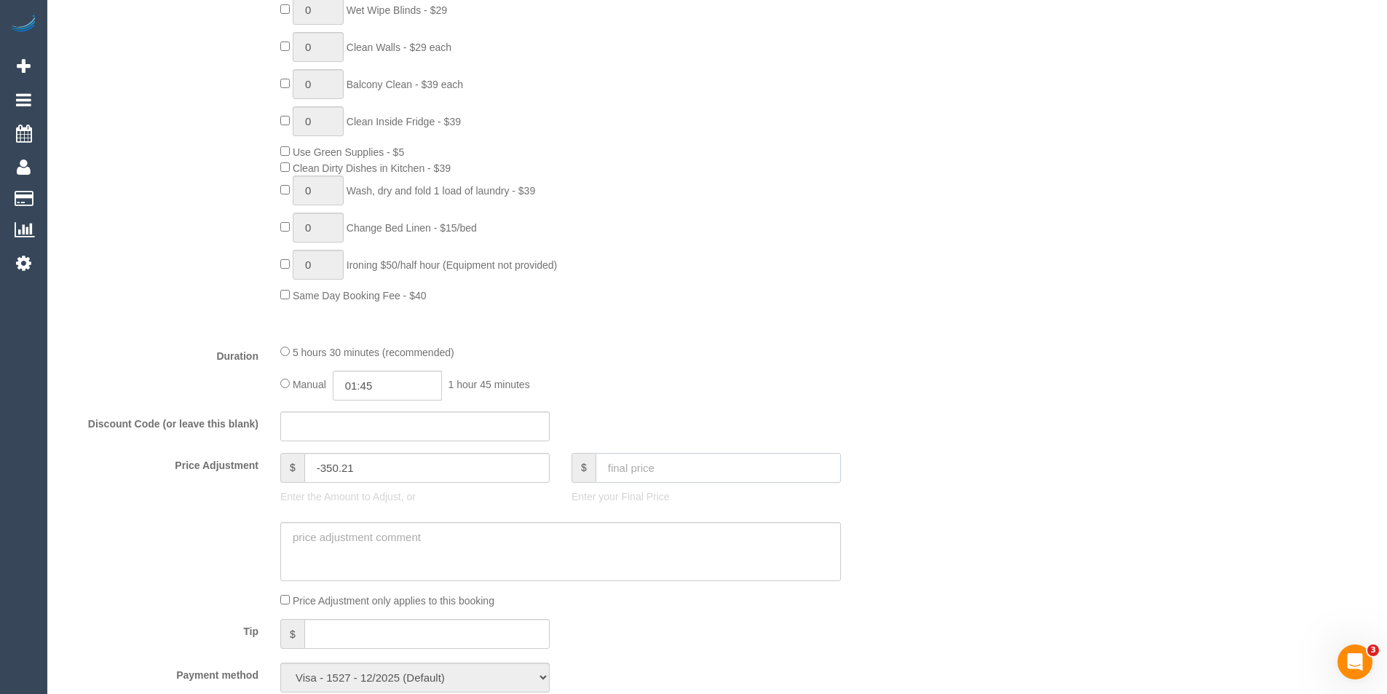
scroll to position [1237, 0]
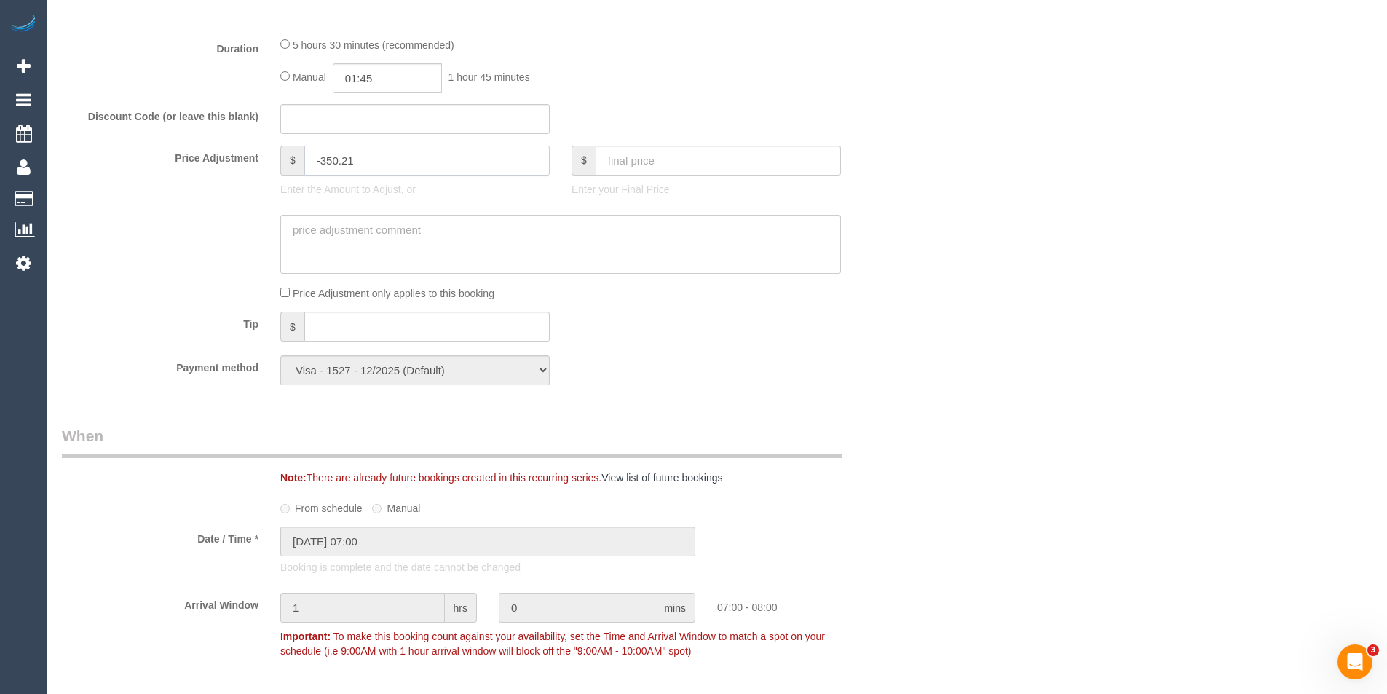
drag, startPoint x: 413, startPoint y: 162, endPoint x: 285, endPoint y: 170, distance: 128.4
click at [285, 170] on div "$ -350.21" at bounding box center [414, 161] width 269 height 30
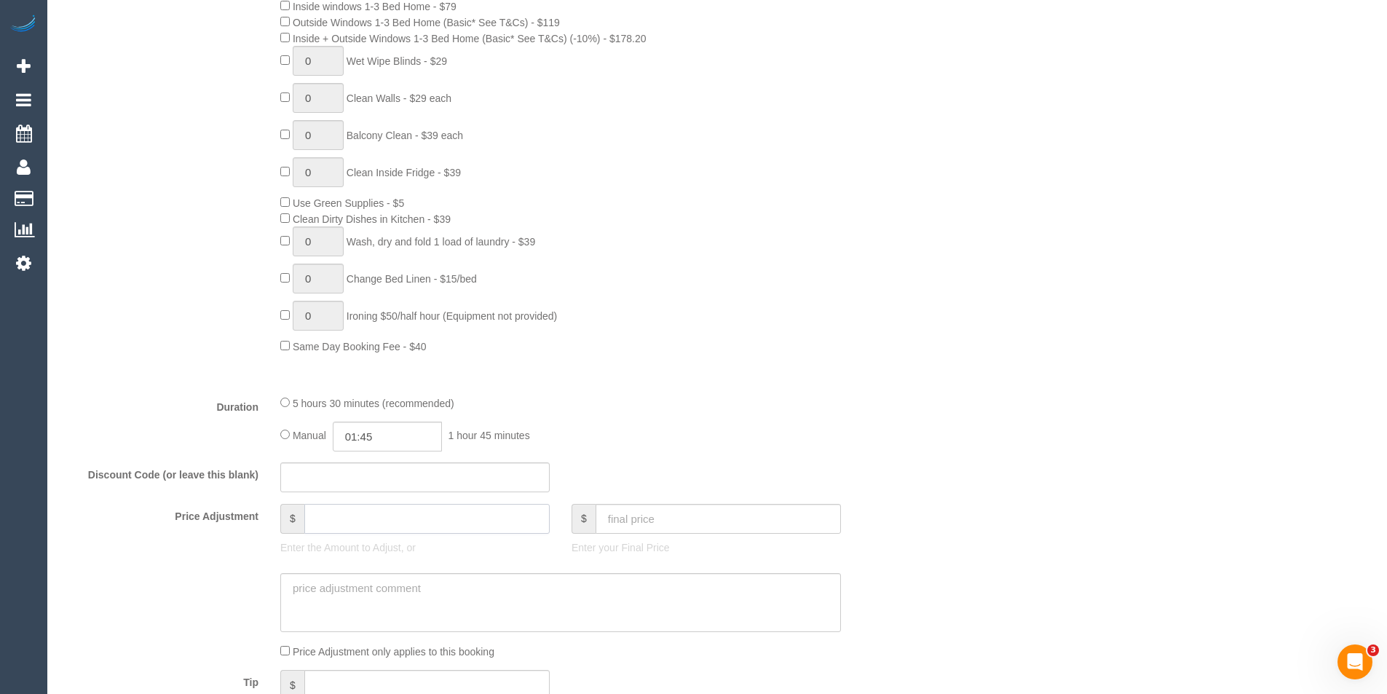
scroll to position [1092, 0]
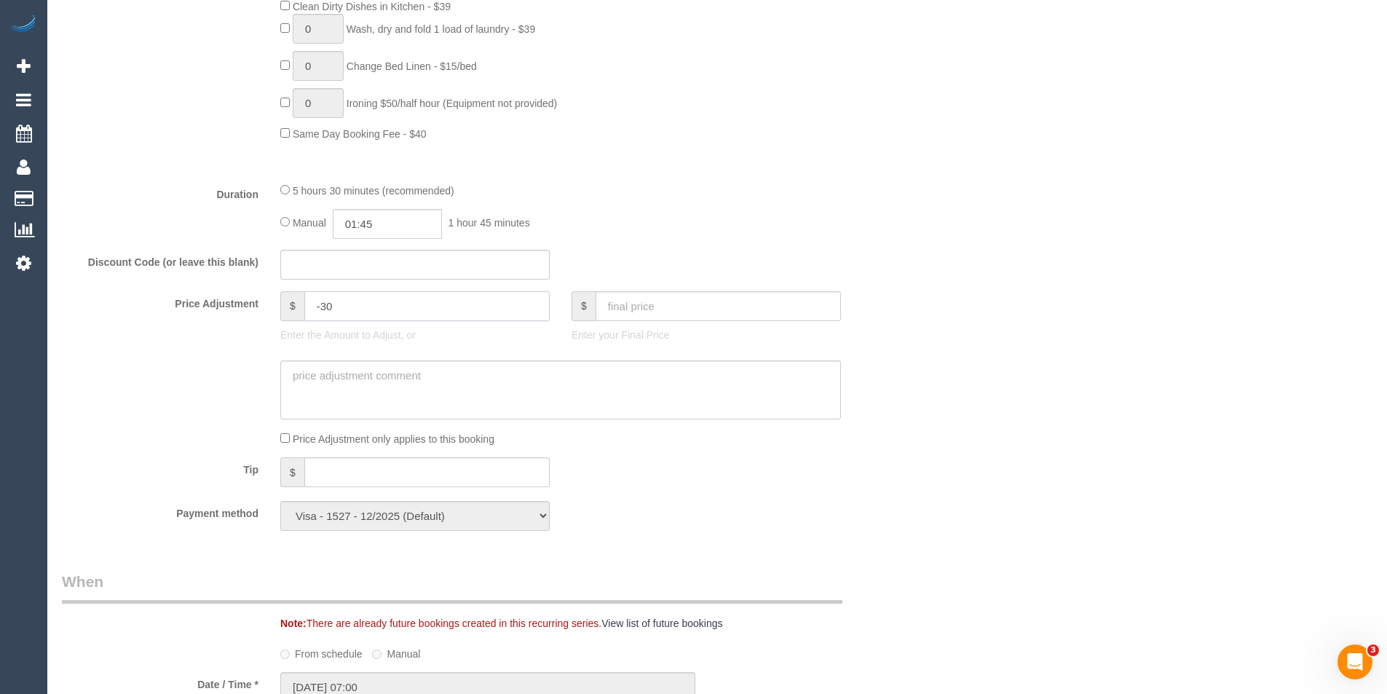
type input "-30"
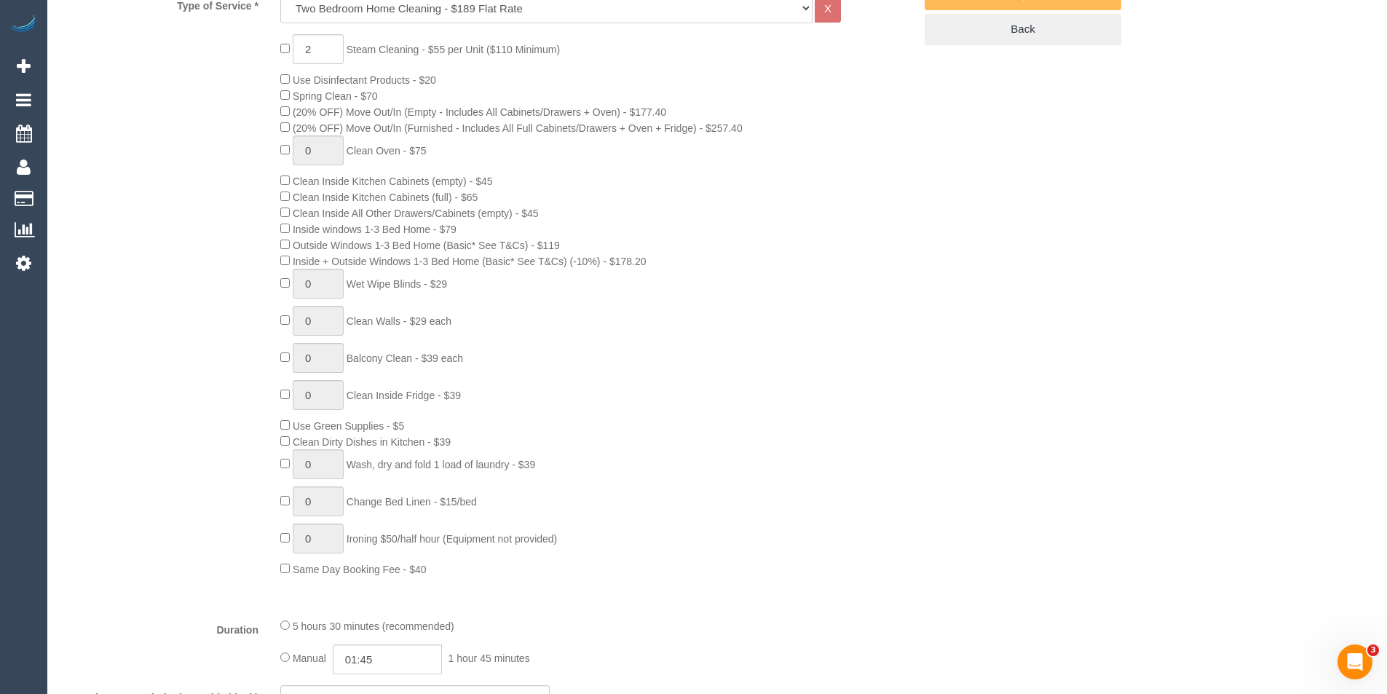
scroll to position [873, 0]
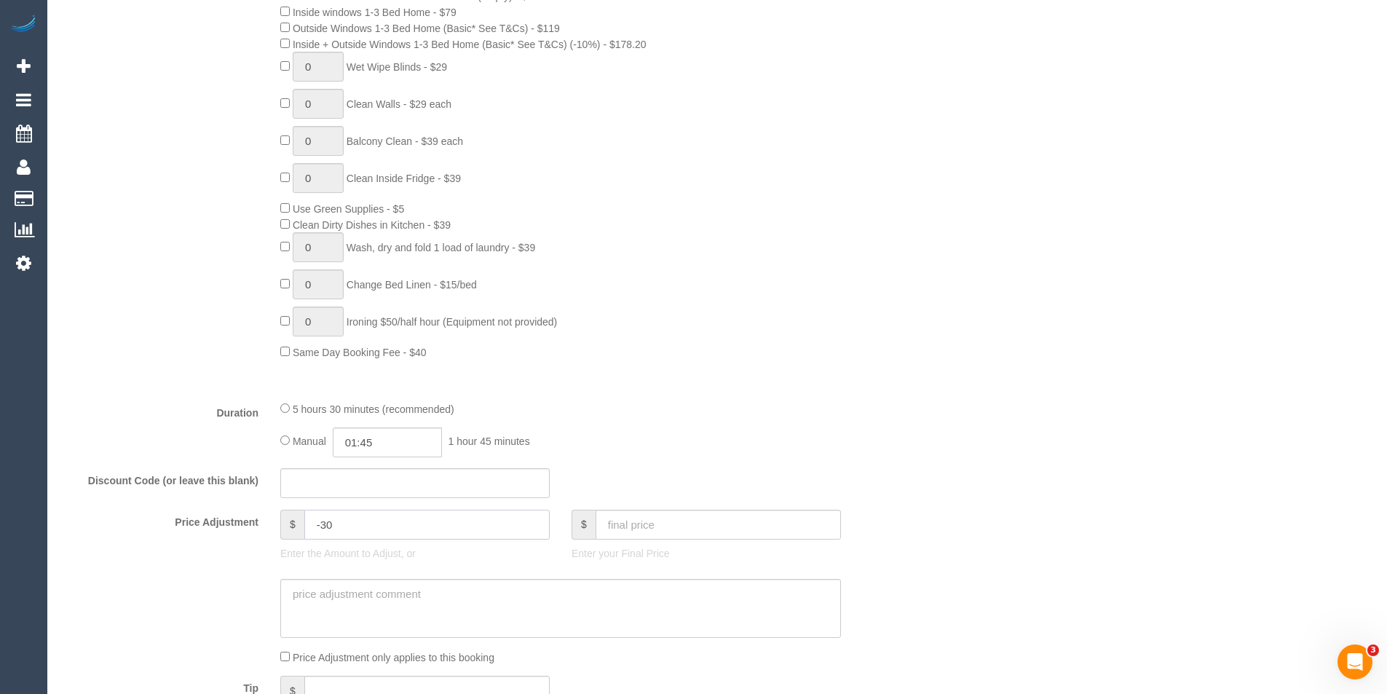
drag, startPoint x: 359, startPoint y: 530, endPoint x: 227, endPoint y: 535, distance: 131.8
click at [227, 535] on div "Price Adjustment $ -30 Enter the Amount to Adjust, or $ Enter your Final Price" at bounding box center [487, 538] width 873 height 58
type input "0"
type input "17"
click at [644, 517] on input "text" at bounding box center [717, 524] width 245 height 30
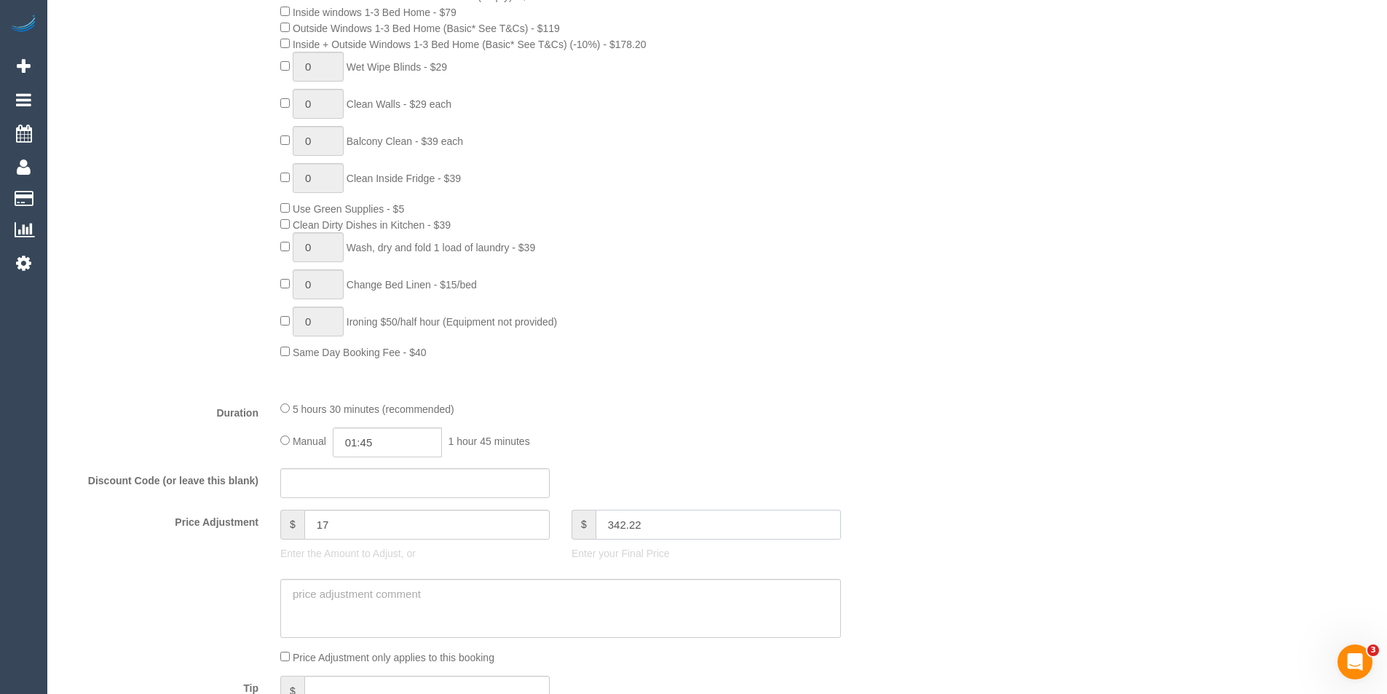
type input "342.22"
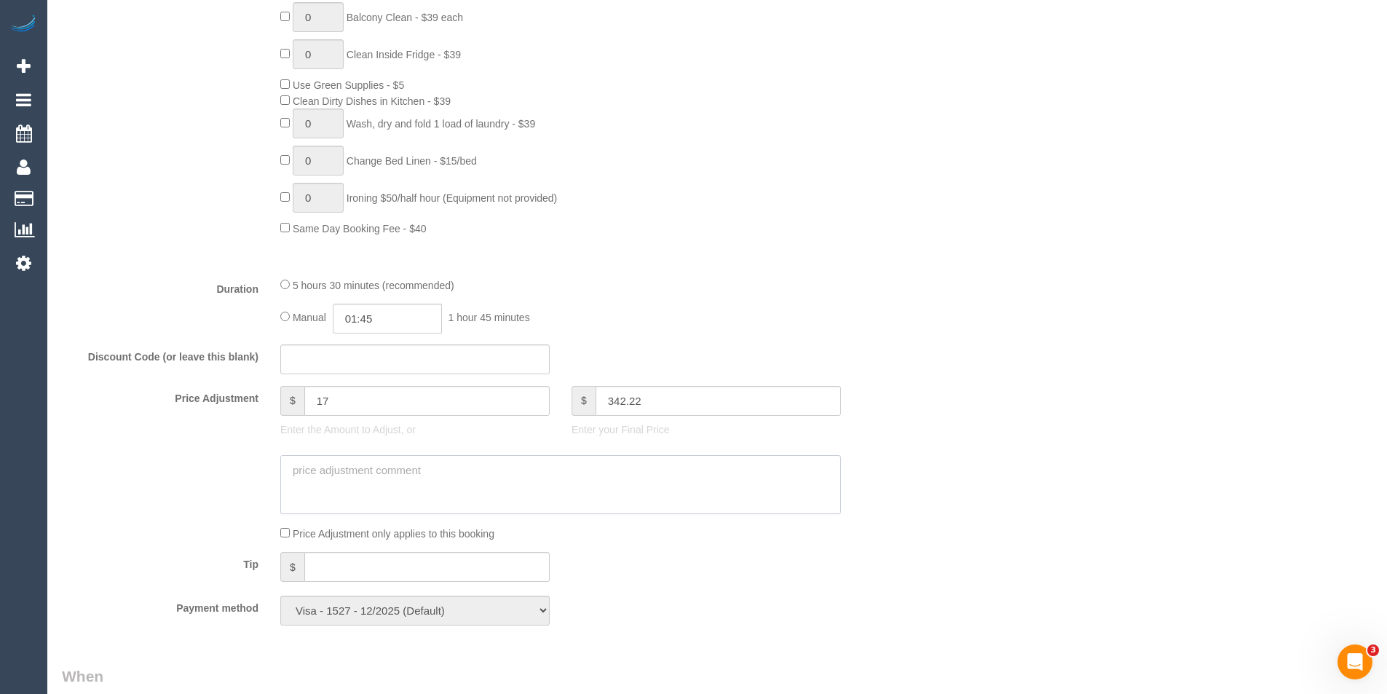
type input "-13.2"
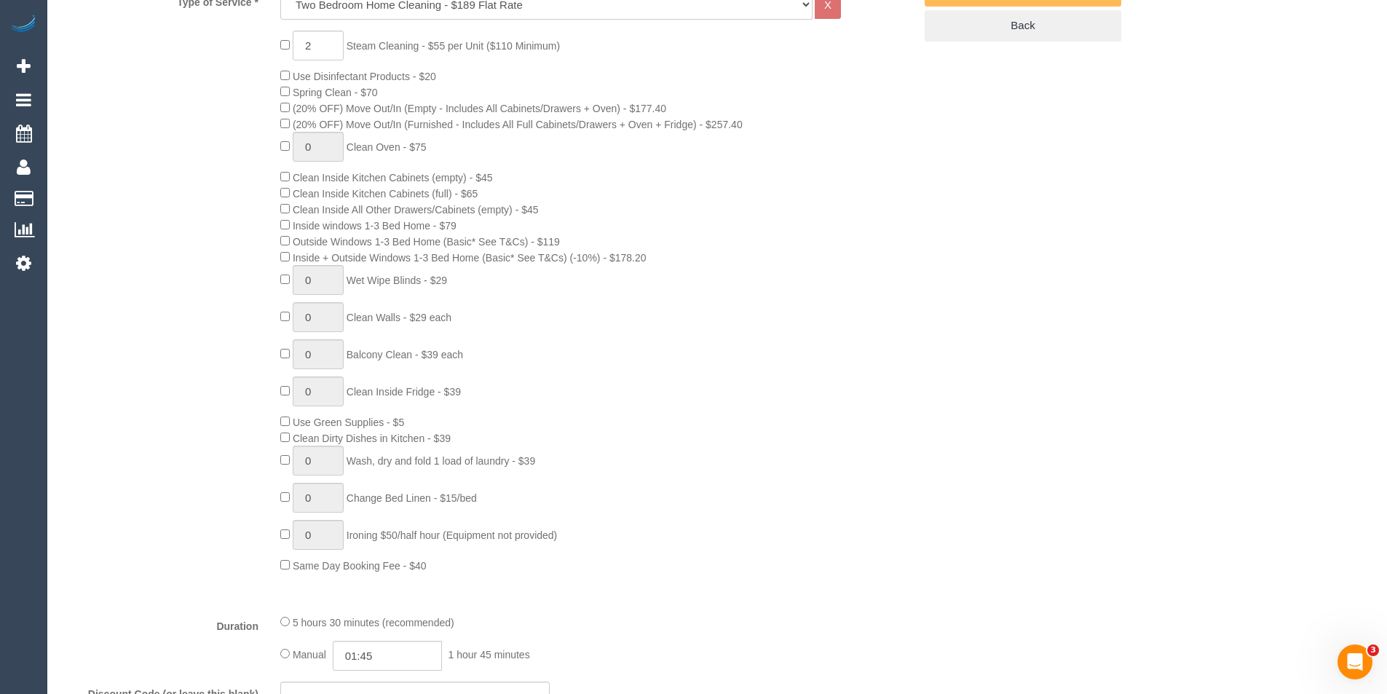
scroll to position [801, 0]
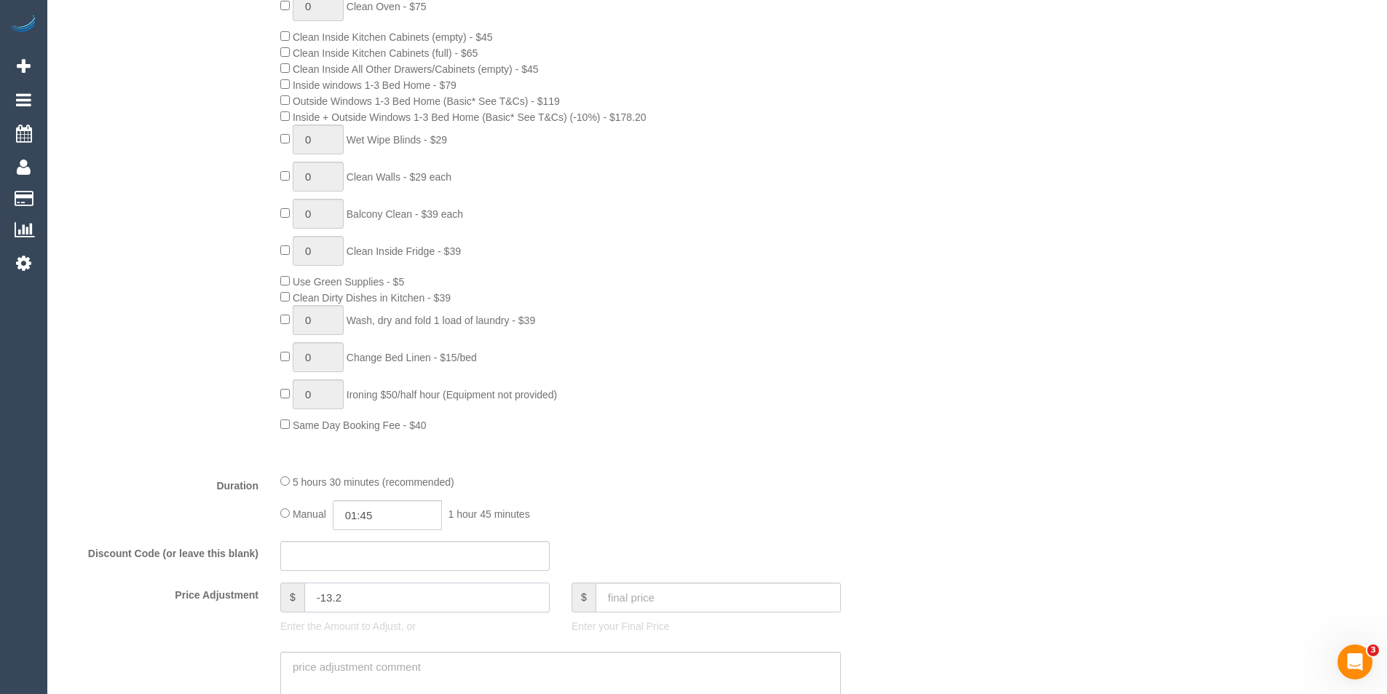
drag, startPoint x: 394, startPoint y: 594, endPoint x: 266, endPoint y: 606, distance: 129.4
click at [266, 606] on div "Price Adjustment $ -13.2 Enter the Amount to Adjust, or $ Enter your Final Price" at bounding box center [487, 611] width 873 height 58
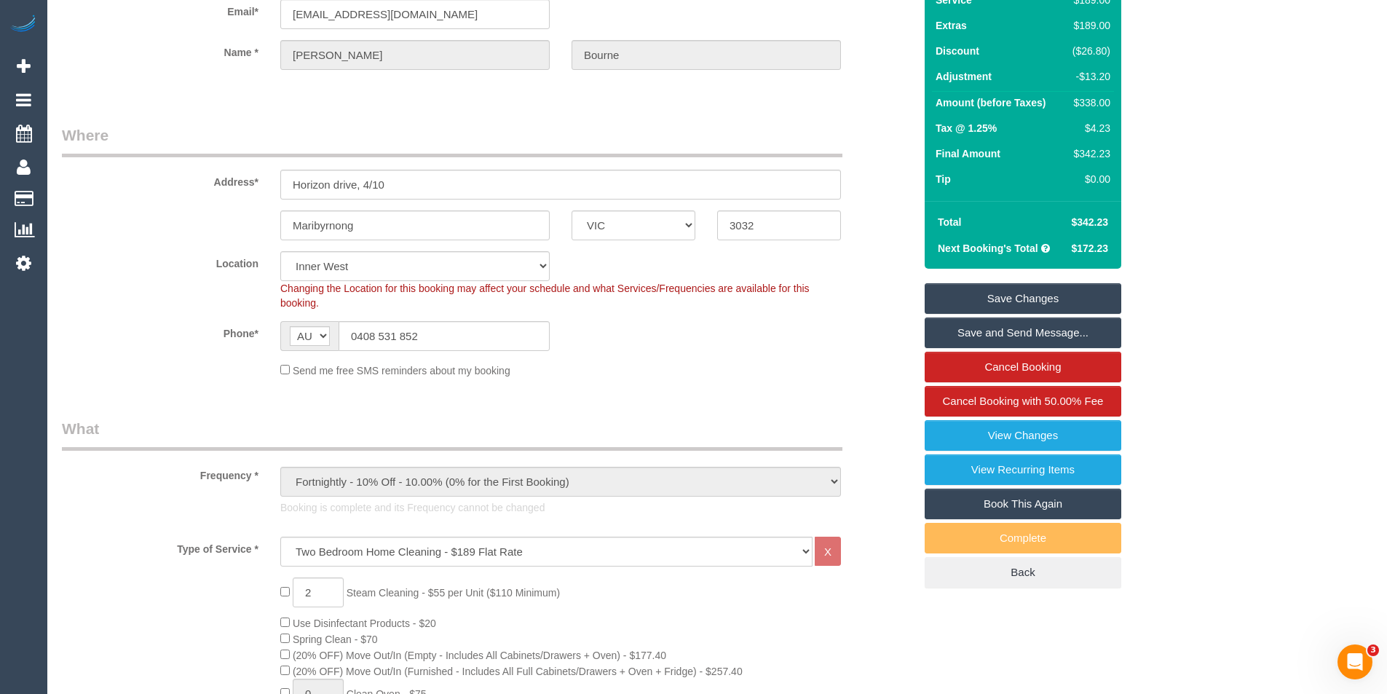
scroll to position [0, 0]
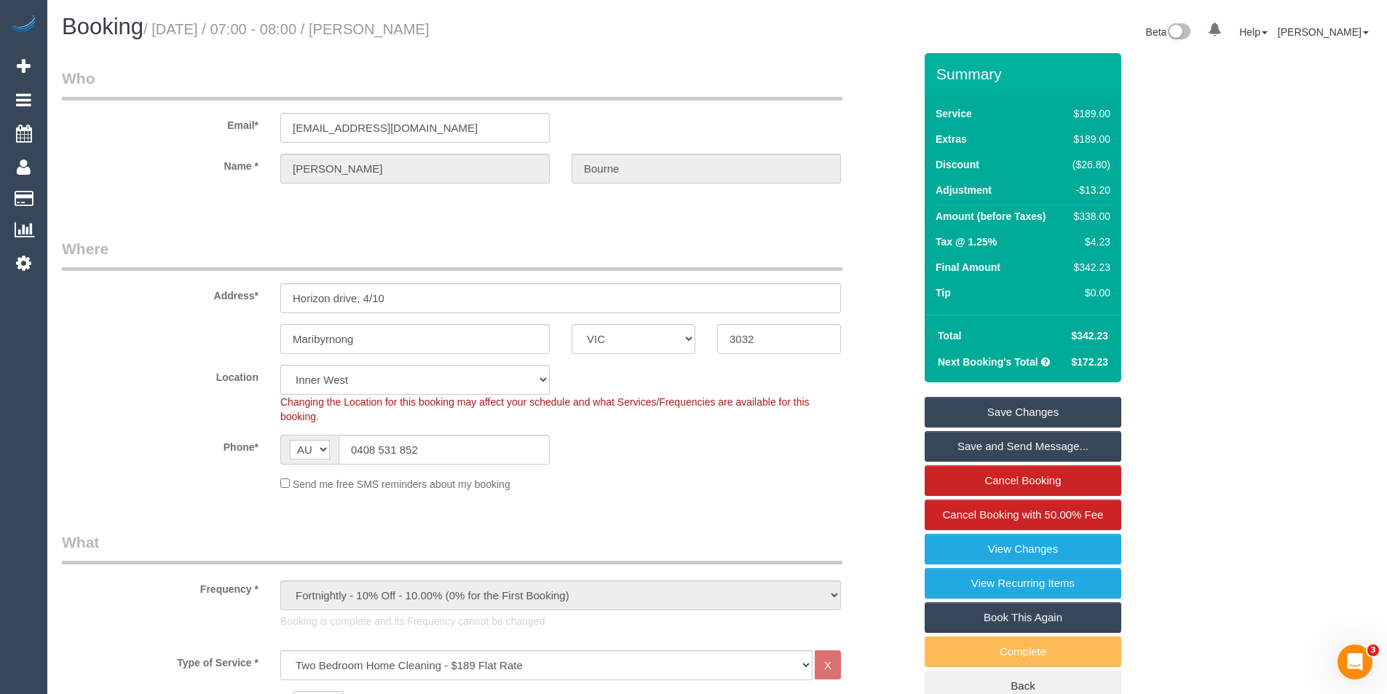
click at [1162, 319] on div "Summary Service $189.00 Extras $189.00 Discount ($26.80) Adjustment -$13.20 Amo…" at bounding box center [1077, 391] width 328 height 677
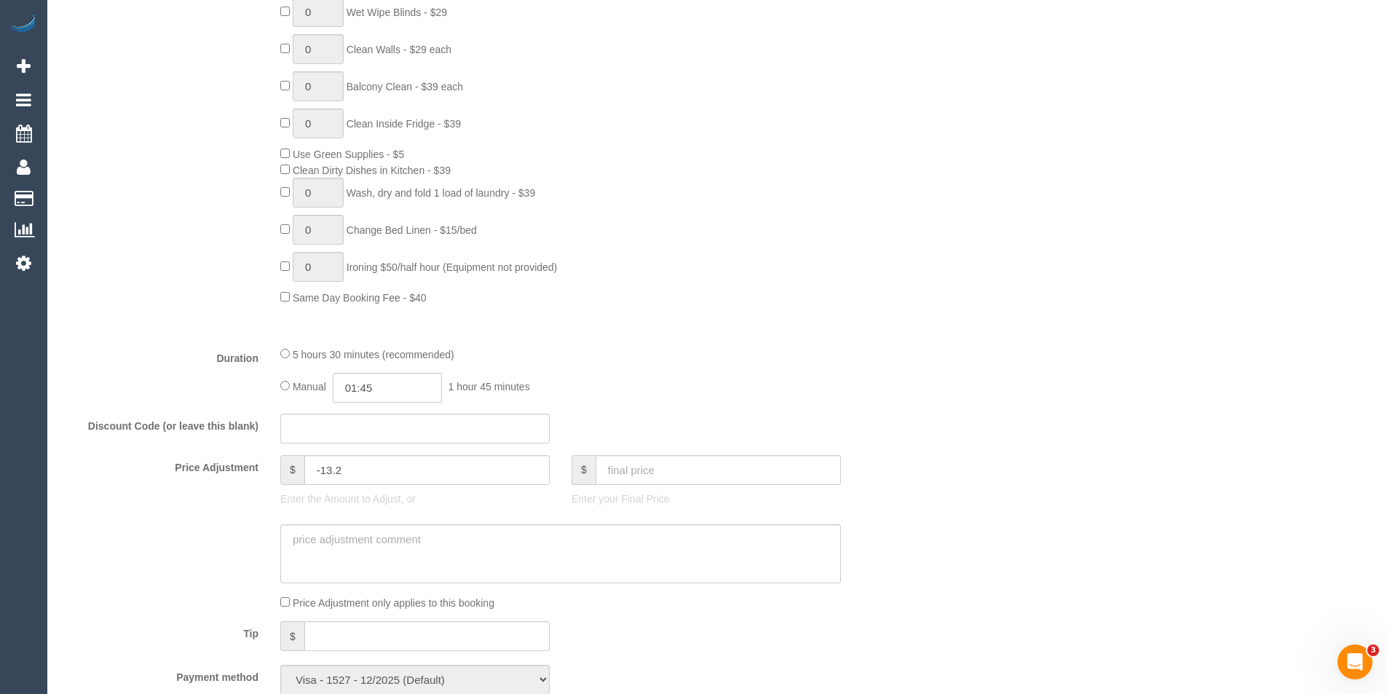
scroll to position [946, 0]
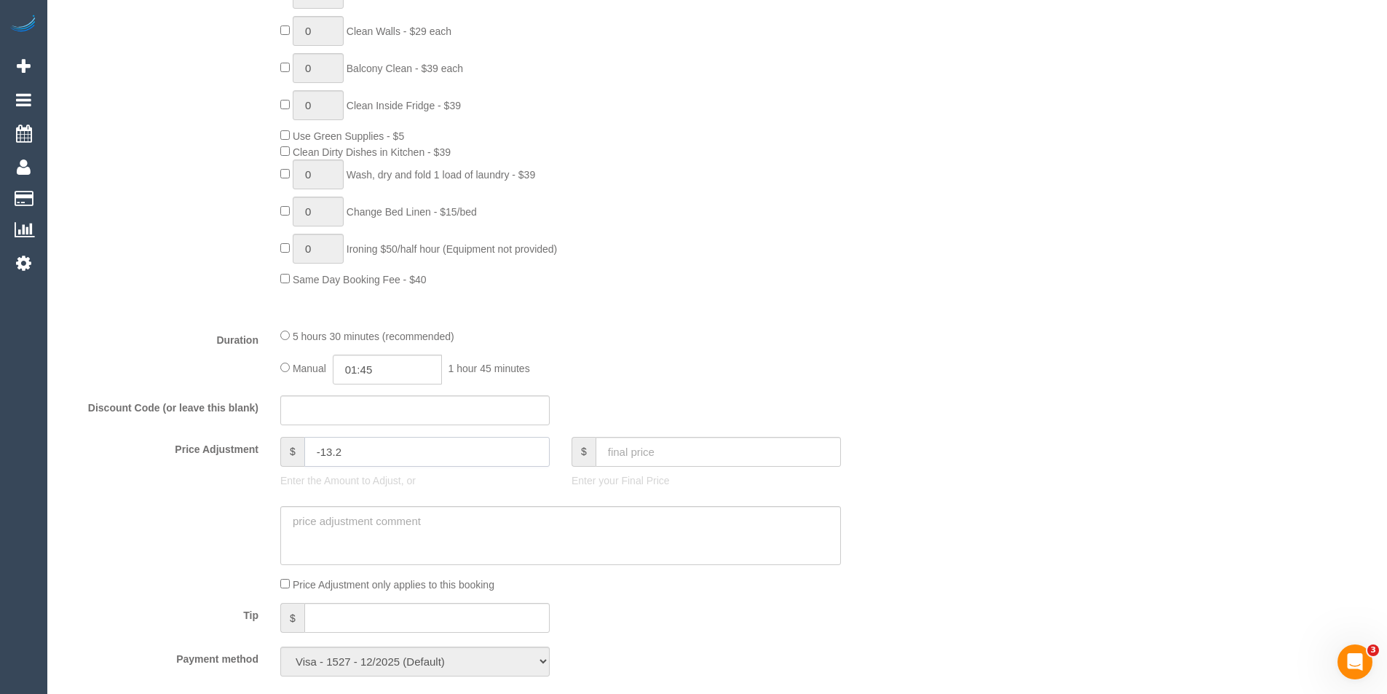
drag, startPoint x: 391, startPoint y: 454, endPoint x: 254, endPoint y: 476, distance: 138.6
click at [254, 476] on div "Price Adjustment $ -13.2 Enter the Amount to Adjust, or $ Enter your Final Price" at bounding box center [487, 466] width 873 height 58
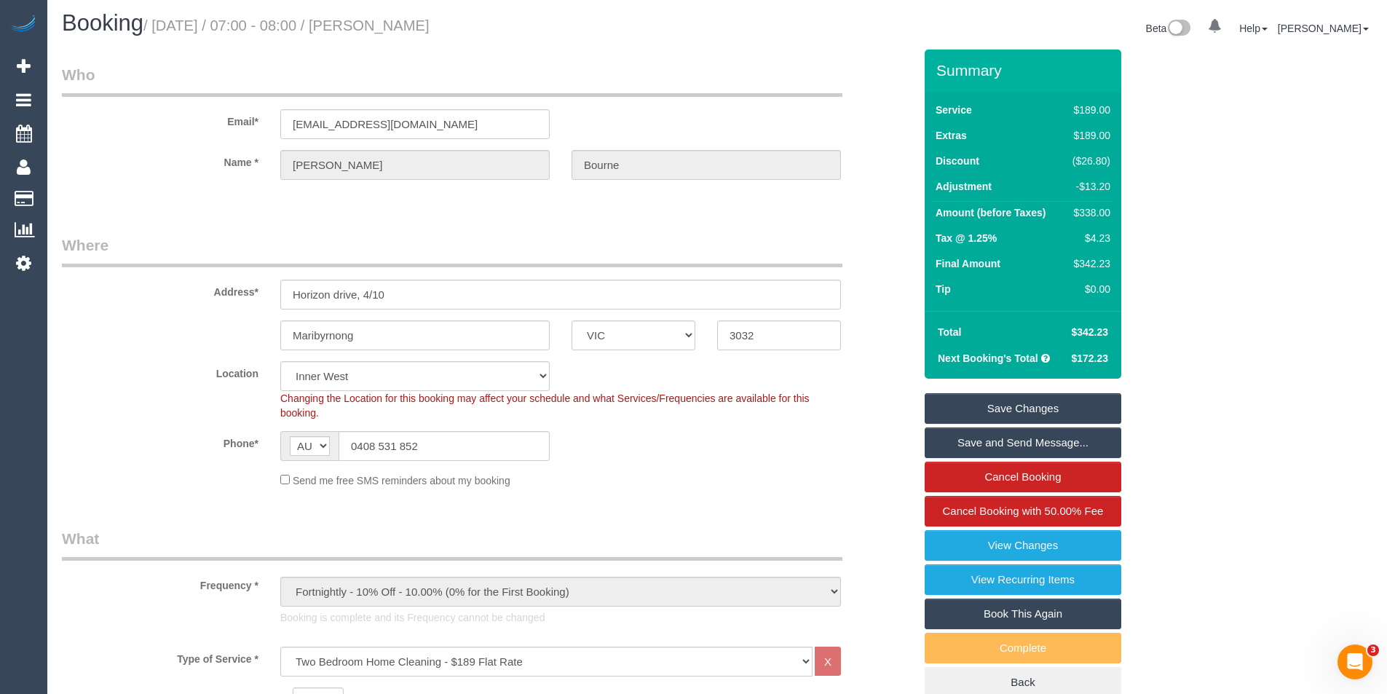
scroll to position [0, 0]
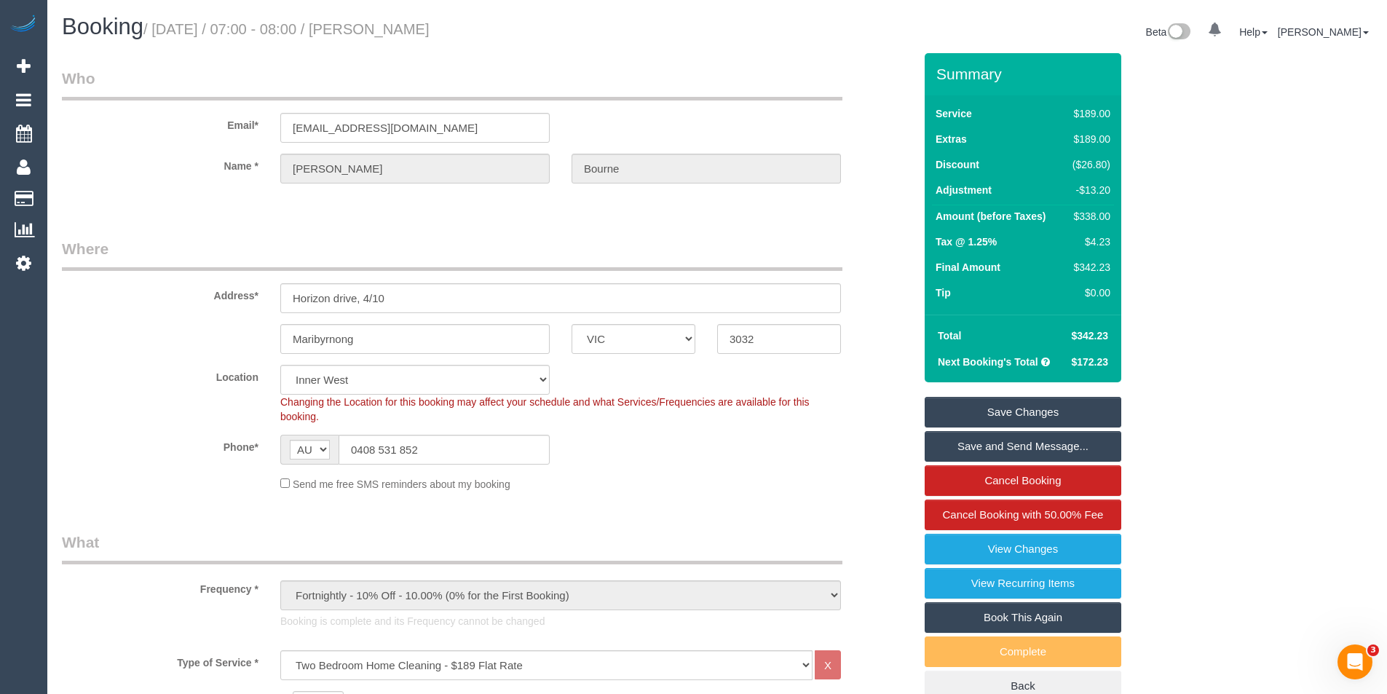
type input "0"
drag, startPoint x: 1072, startPoint y: 214, endPoint x: 1111, endPoint y: 216, distance: 38.6
click at [1111, 216] on td "$351.20" at bounding box center [1088, 218] width 51 height 26
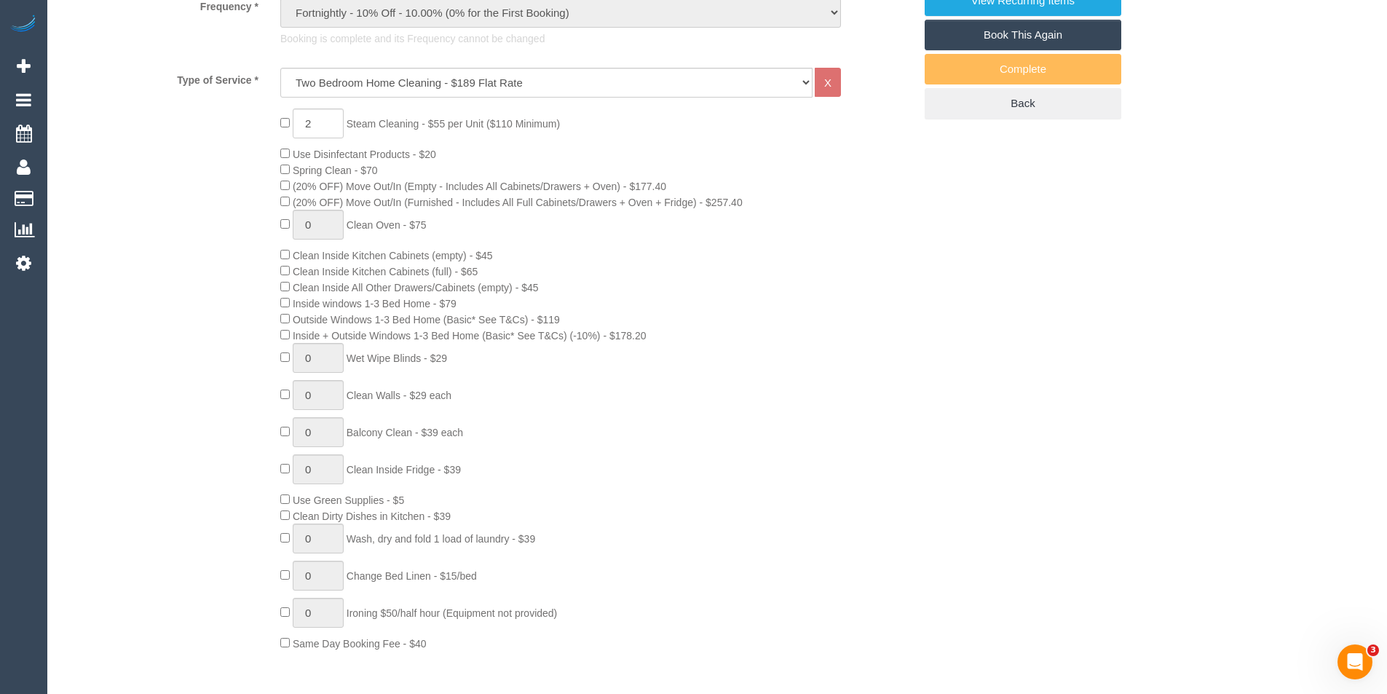
scroll to position [1019, 0]
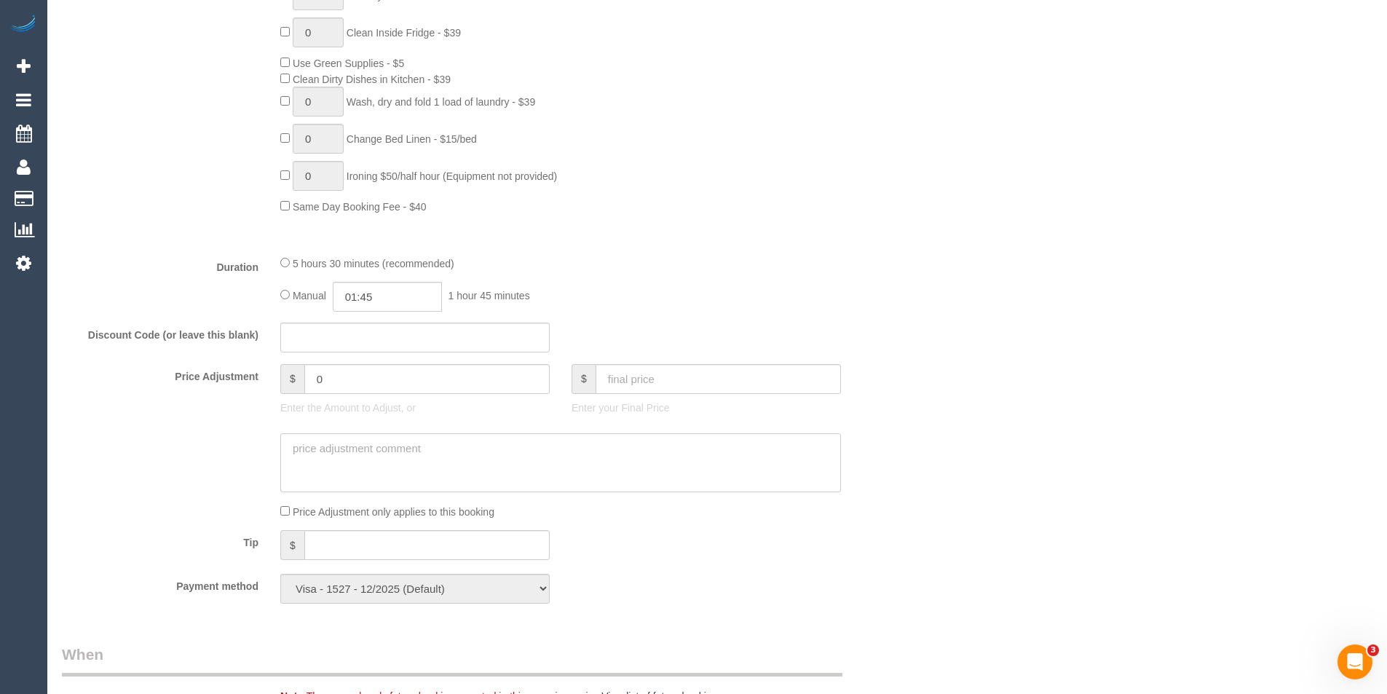
click at [453, 458] on textarea at bounding box center [560, 463] width 560 height 60
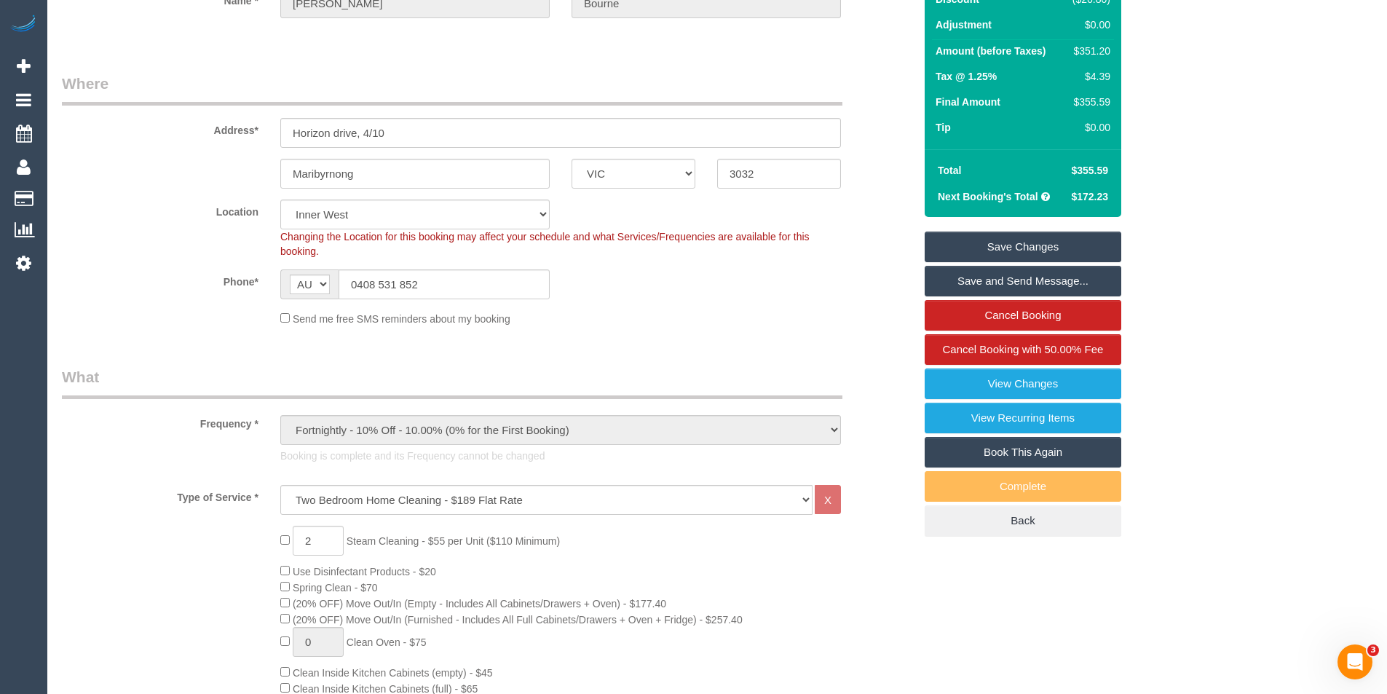
scroll to position [0, 0]
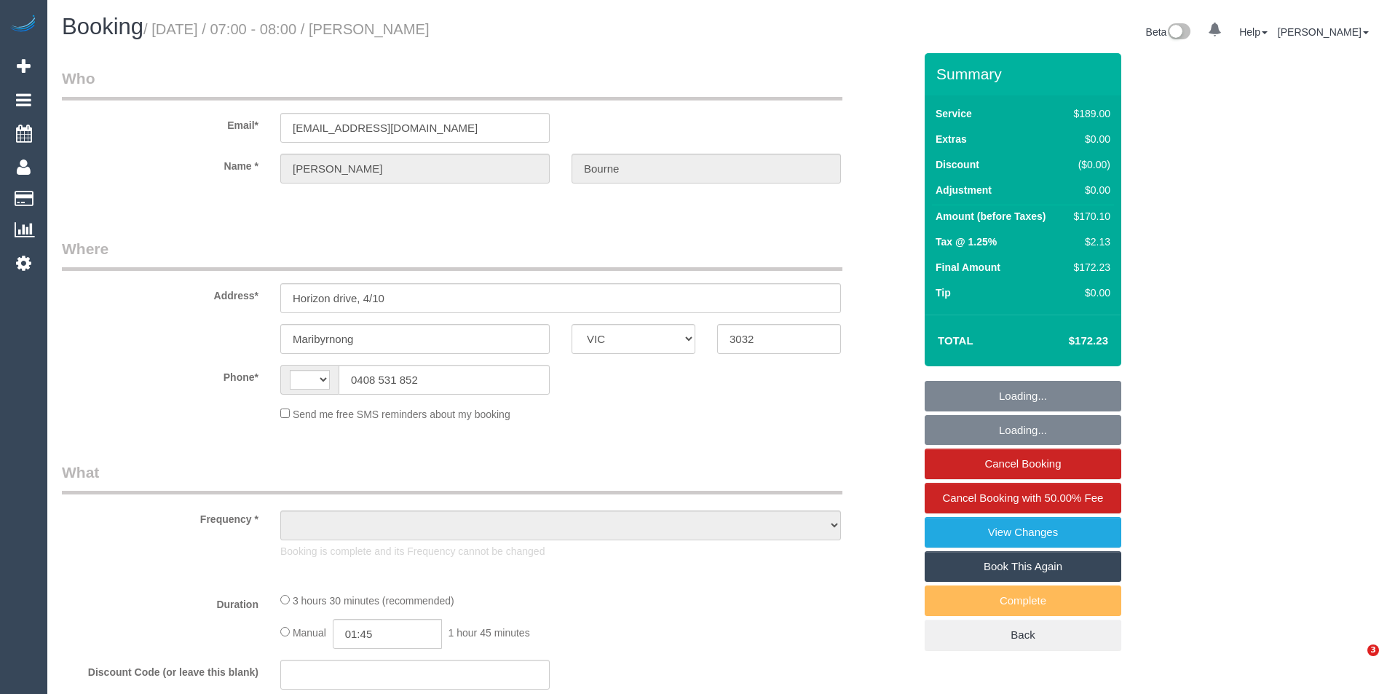
select select "VIC"
select select "string:AU"
select select "object:567"
select select "string:stripe-pm_1PVOGA2GScqysDRVusM4ruBS"
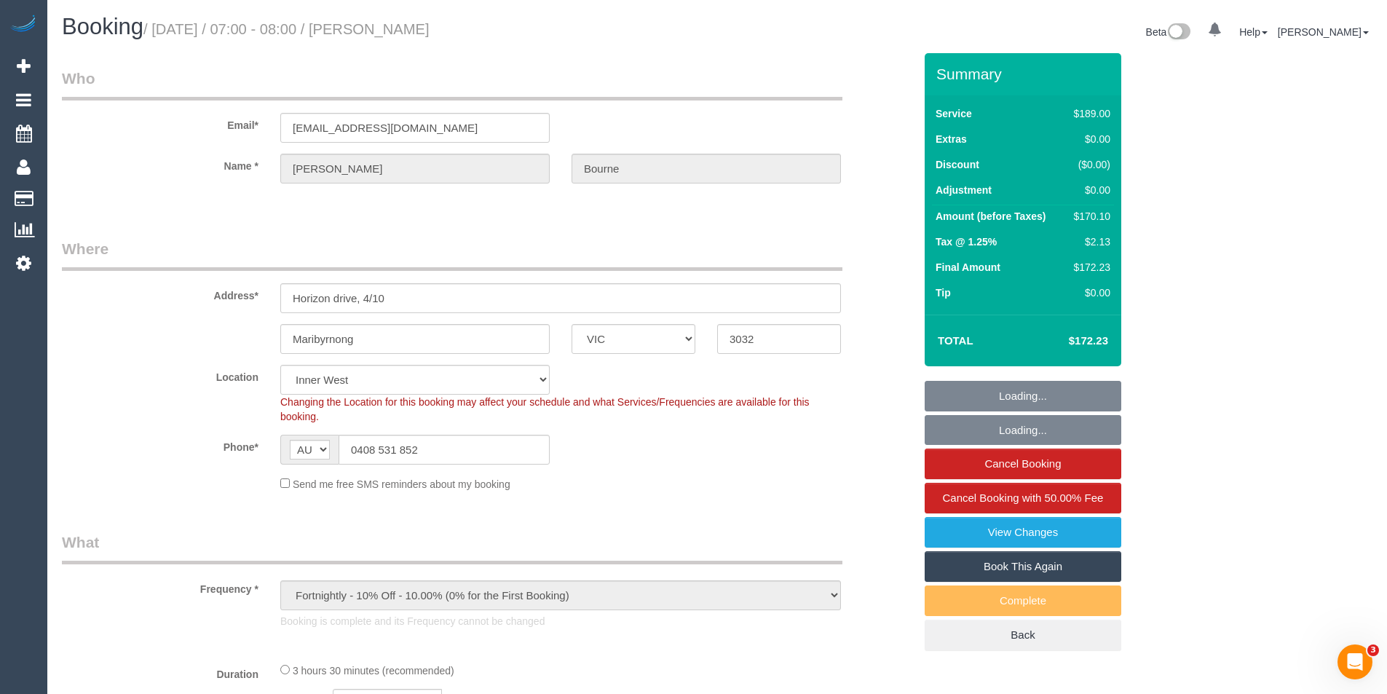
select select "number:28"
select select "number:14"
select select "number:19"
select select "number:24"
select select "number:33"
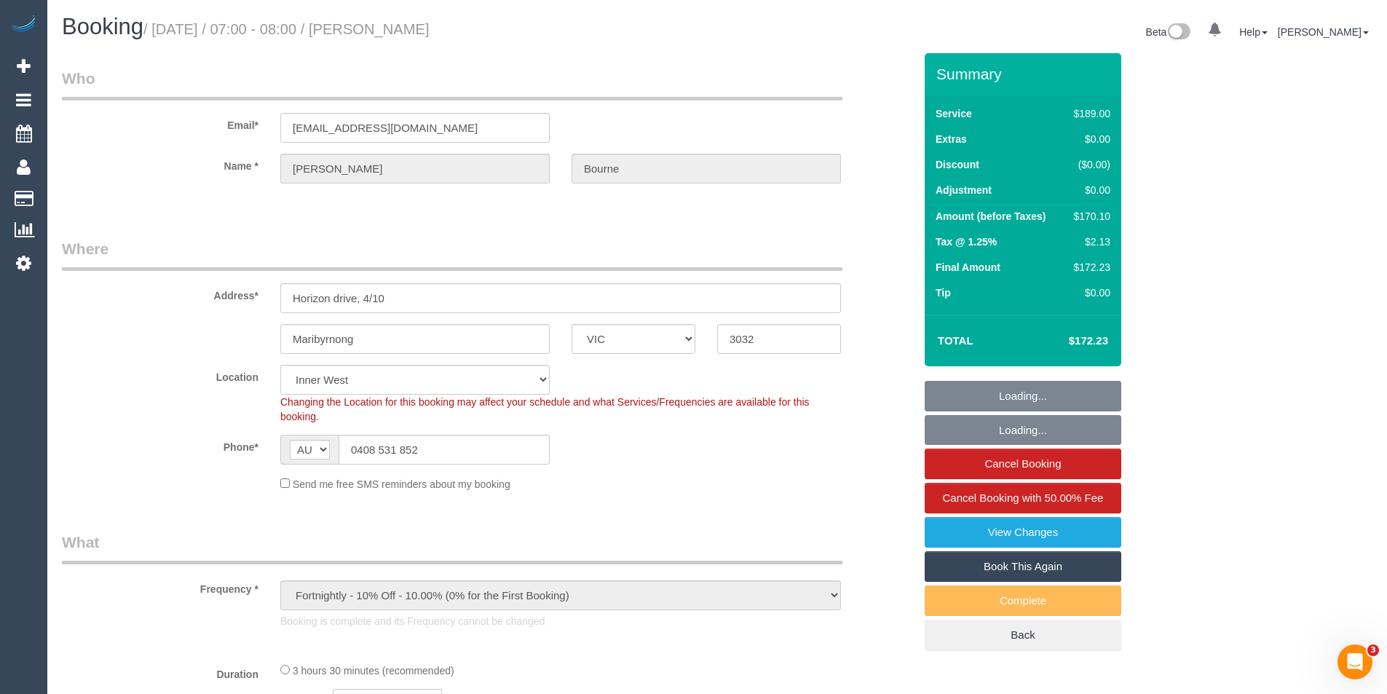
select select "number:26"
select select "23081"
select select "object:1488"
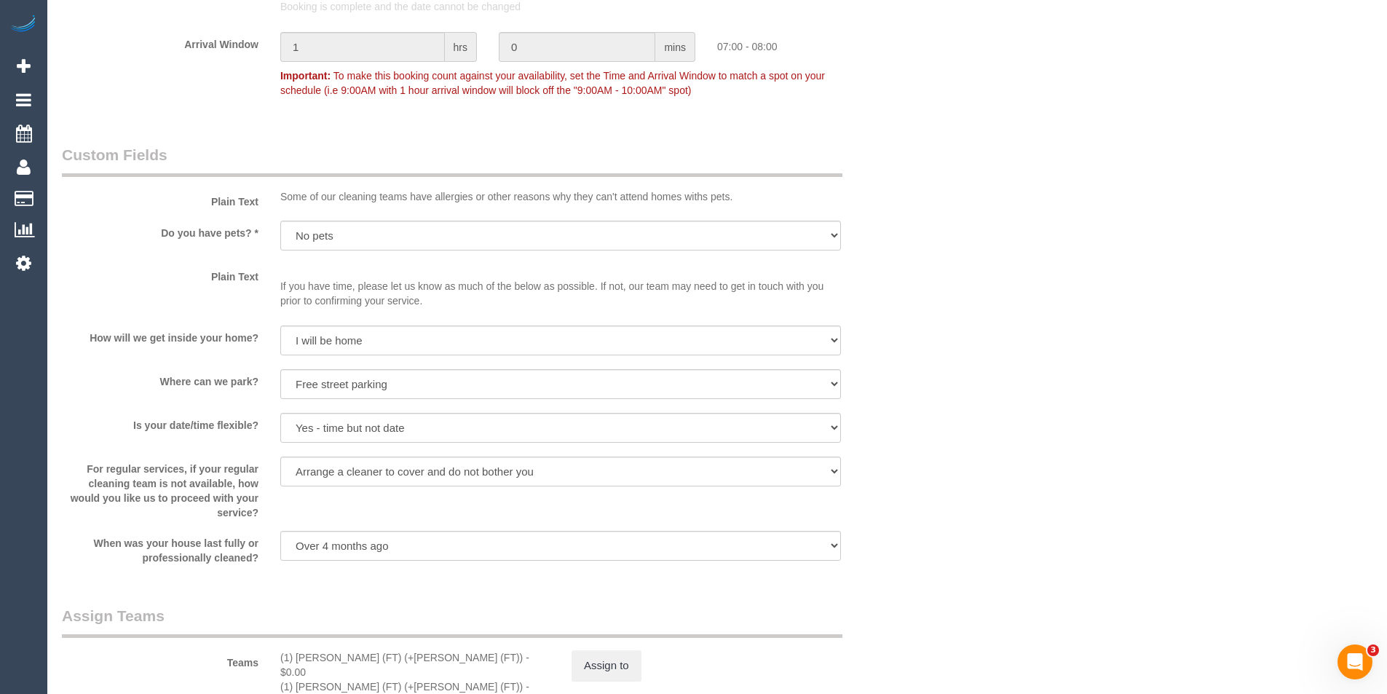
scroll to position [1820, 0]
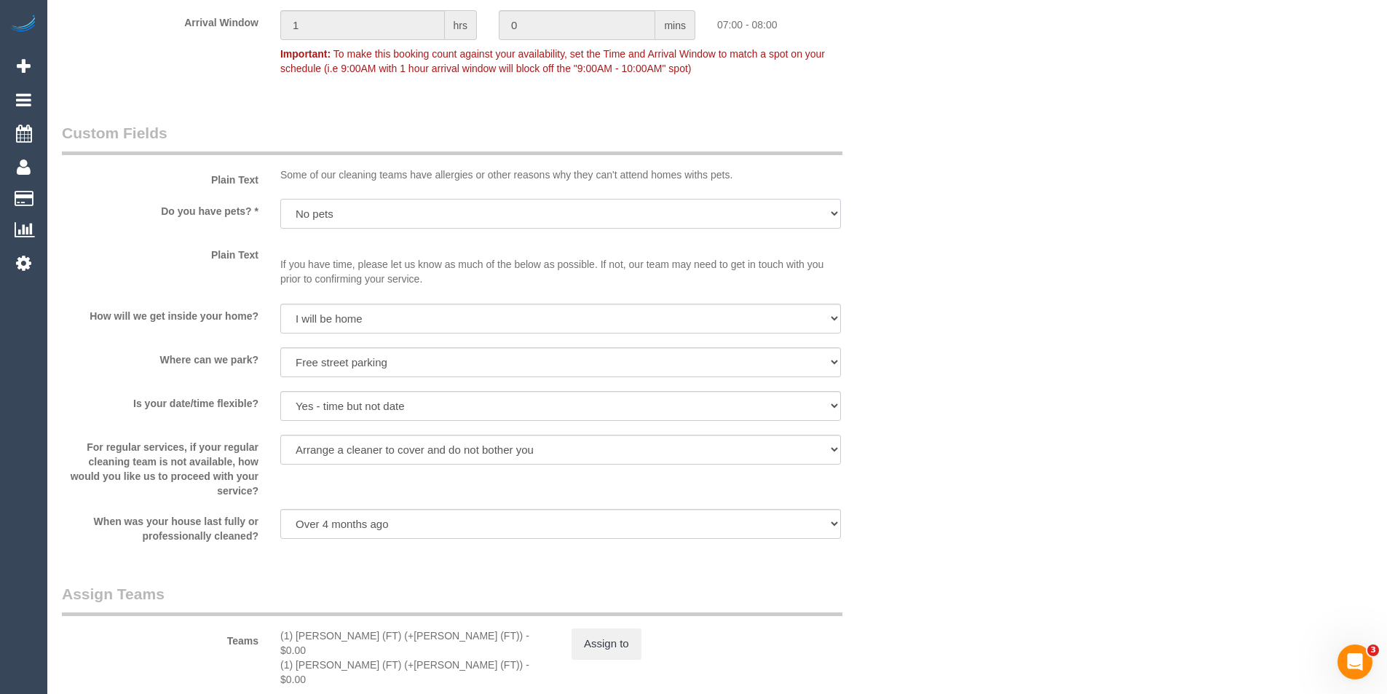
click at [547, 215] on select "Yes - Cats Yes - Dogs No pets Yes - Dogs and Cats Yes - Other" at bounding box center [560, 214] width 560 height 30
click at [604, 199] on select "Yes - Cats Yes - Dogs No pets Yes - Dogs and Cats Yes - Other" at bounding box center [560, 214] width 560 height 30
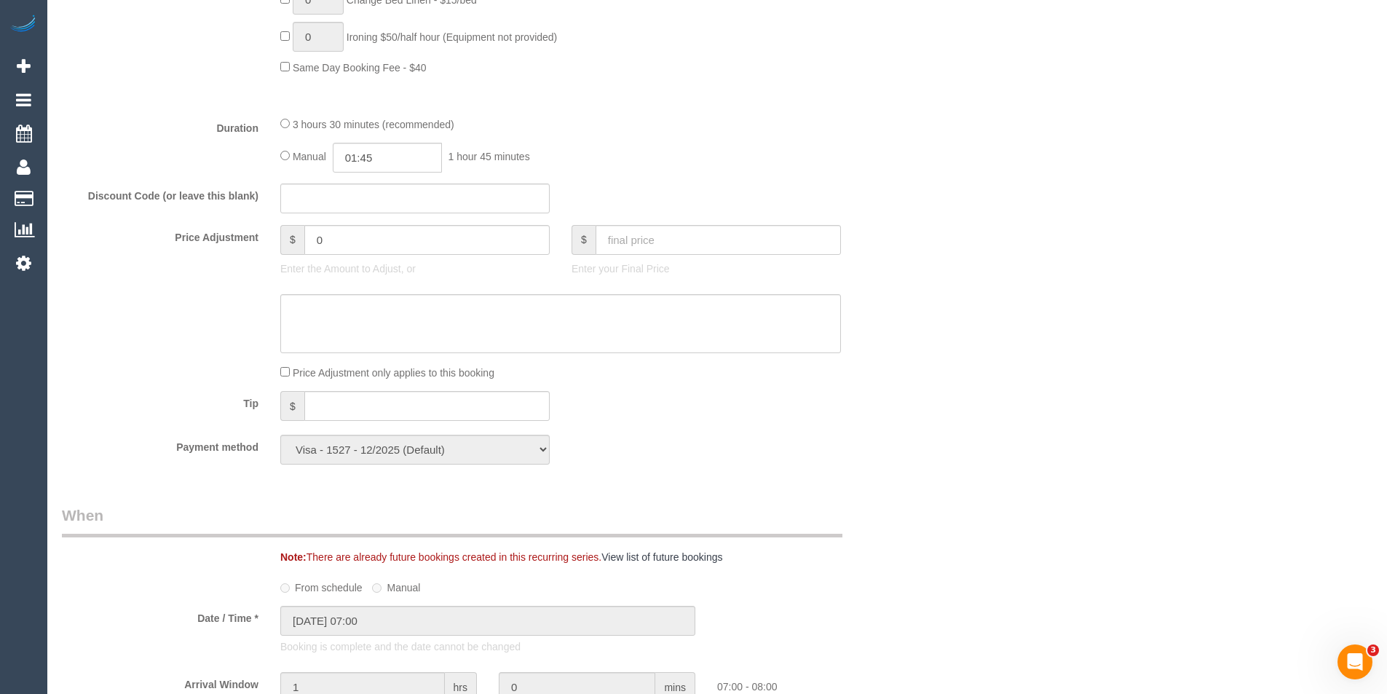
scroll to position [1427, 0]
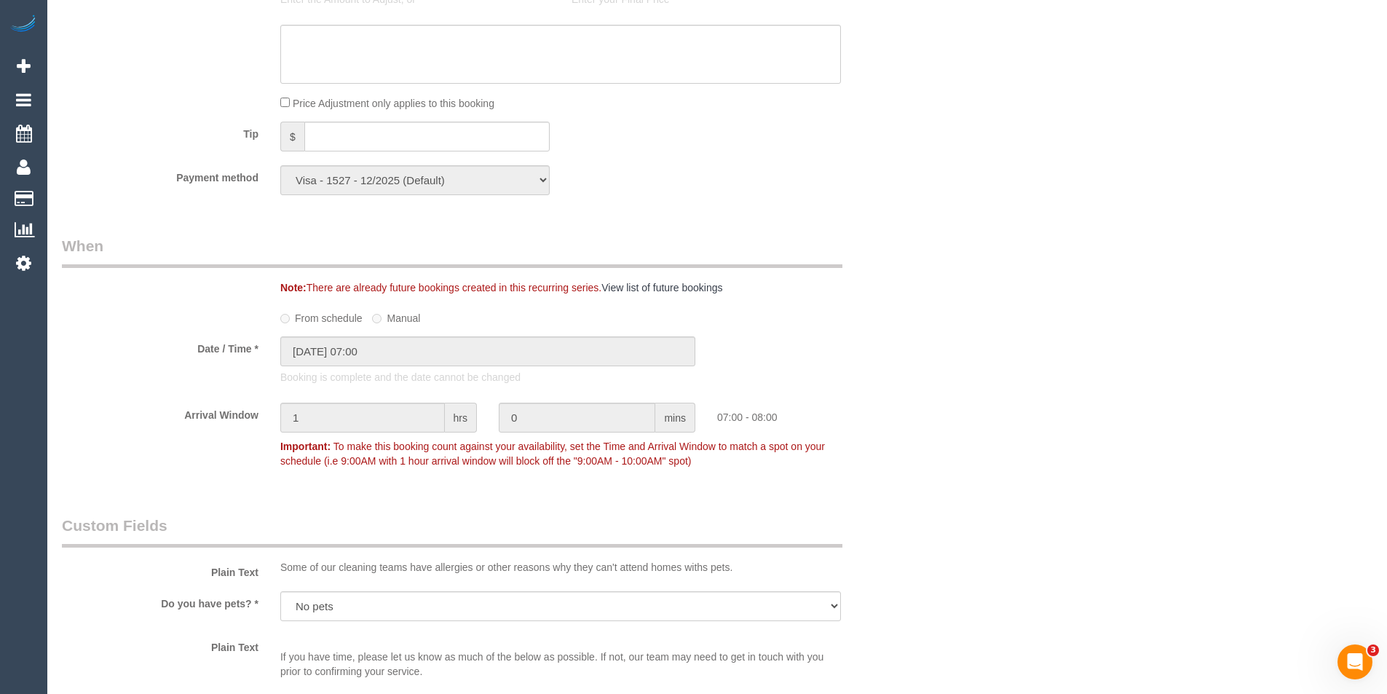
drag, startPoint x: 1391, startPoint y: 440, endPoint x: 1263, endPoint y: 412, distance: 131.1
click at [1241, 427] on div "Who Email* debraannbourne@gmail.com Name * Debra Bourne Where Address* Horizon …" at bounding box center [717, 236] width 1310 height 3221
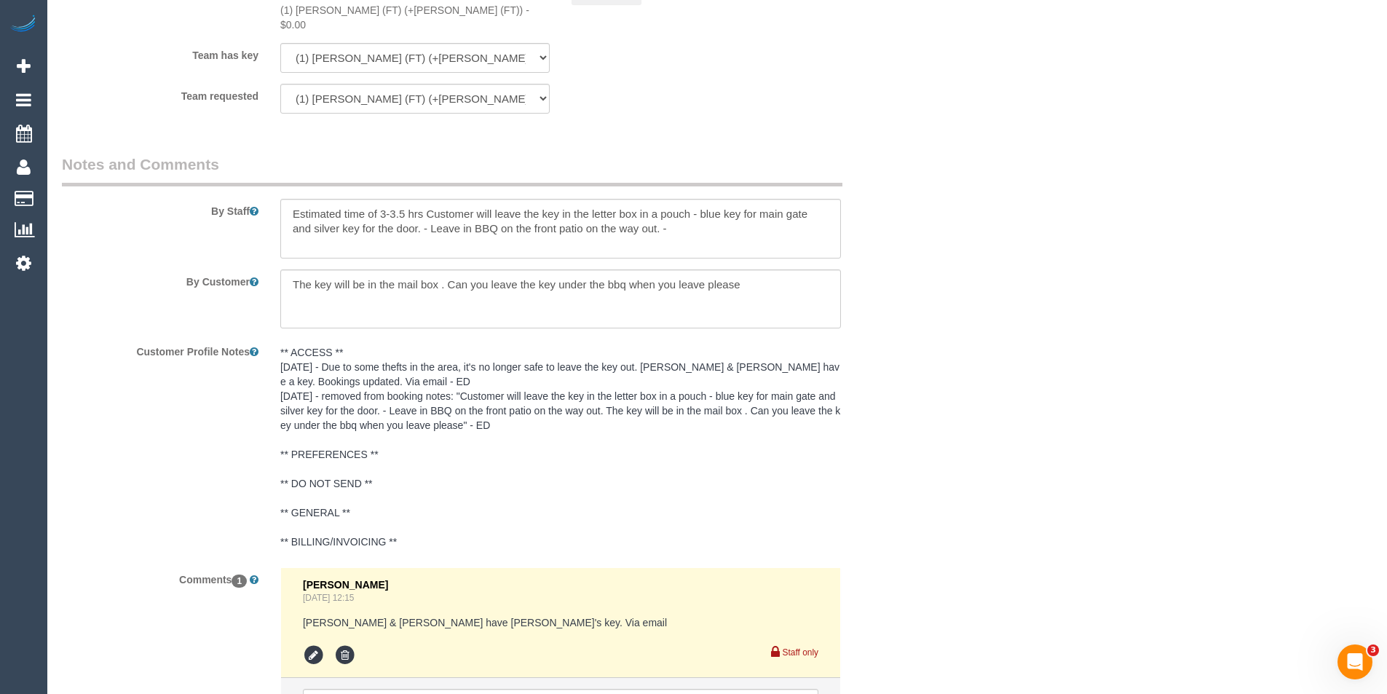
scroll to position [2604, 0]
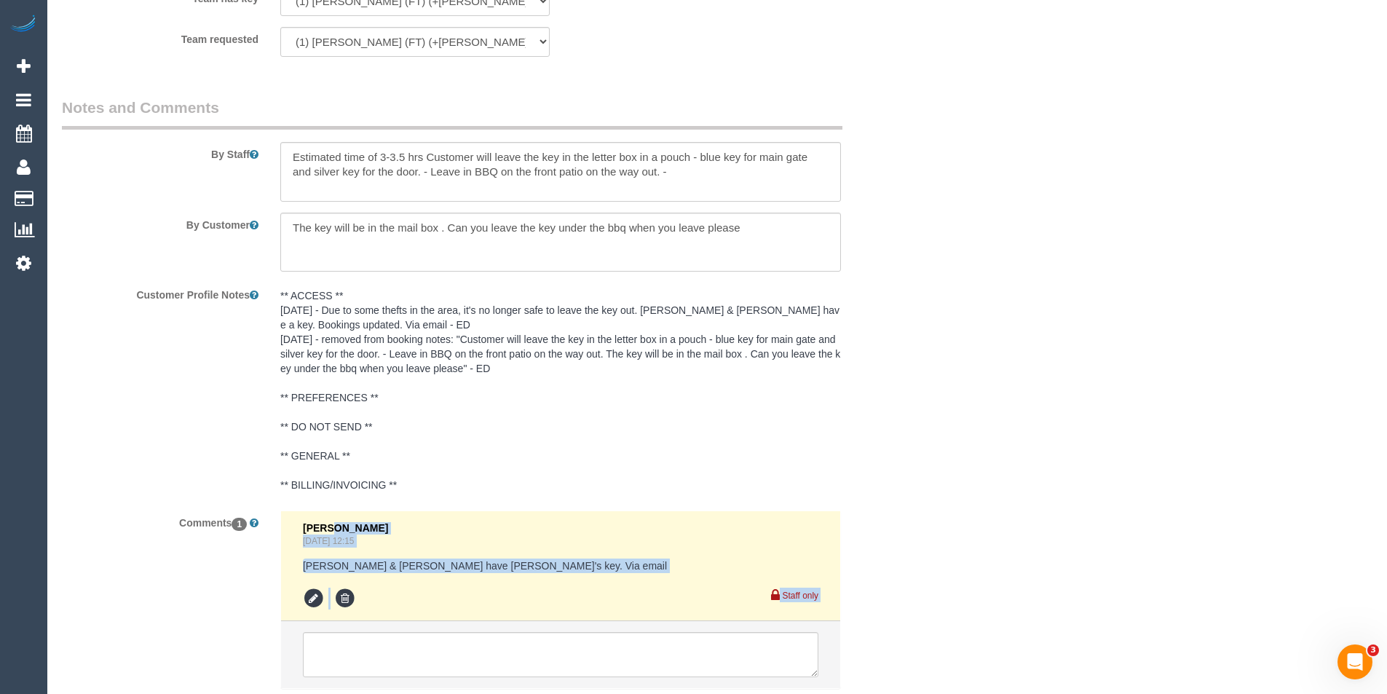
drag, startPoint x: 821, startPoint y: 563, endPoint x: 288, endPoint y: 507, distance: 535.8
click at [288, 511] on li "Eleni Diacos Sep 20, 2025 12:15 Tina & Tony have Debra's key. Via email Staff o…" at bounding box center [560, 566] width 559 height 110
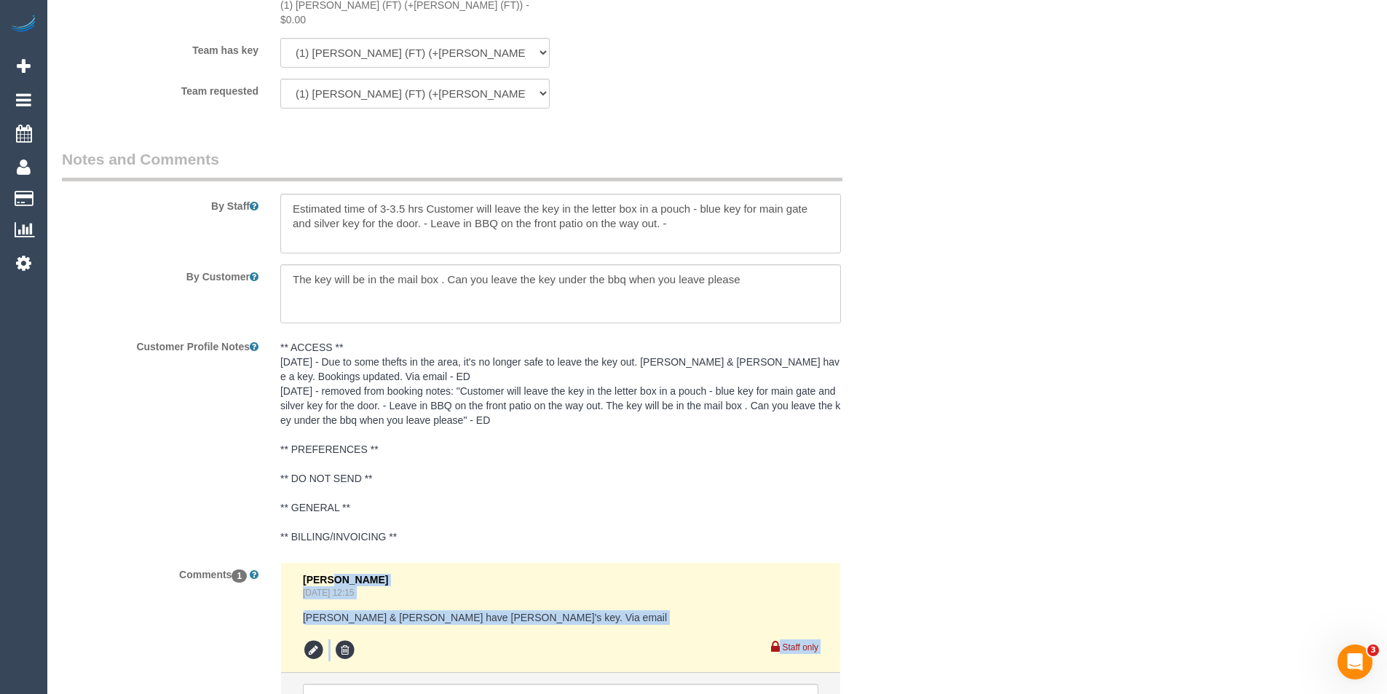
scroll to position [2458, 0]
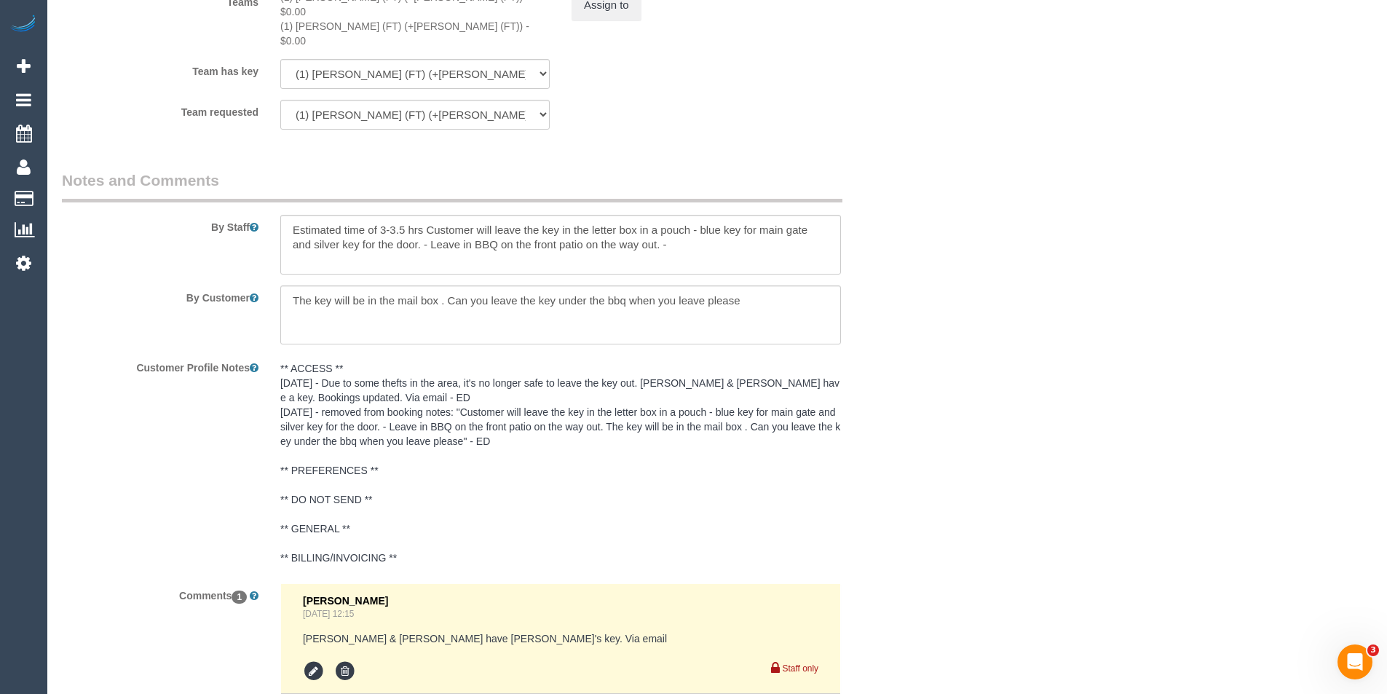
click at [429, 389] on pre "** ACCESS ** [DATE] - Due to some thefts in the area, it's no longer safe to le…" at bounding box center [560, 463] width 560 height 204
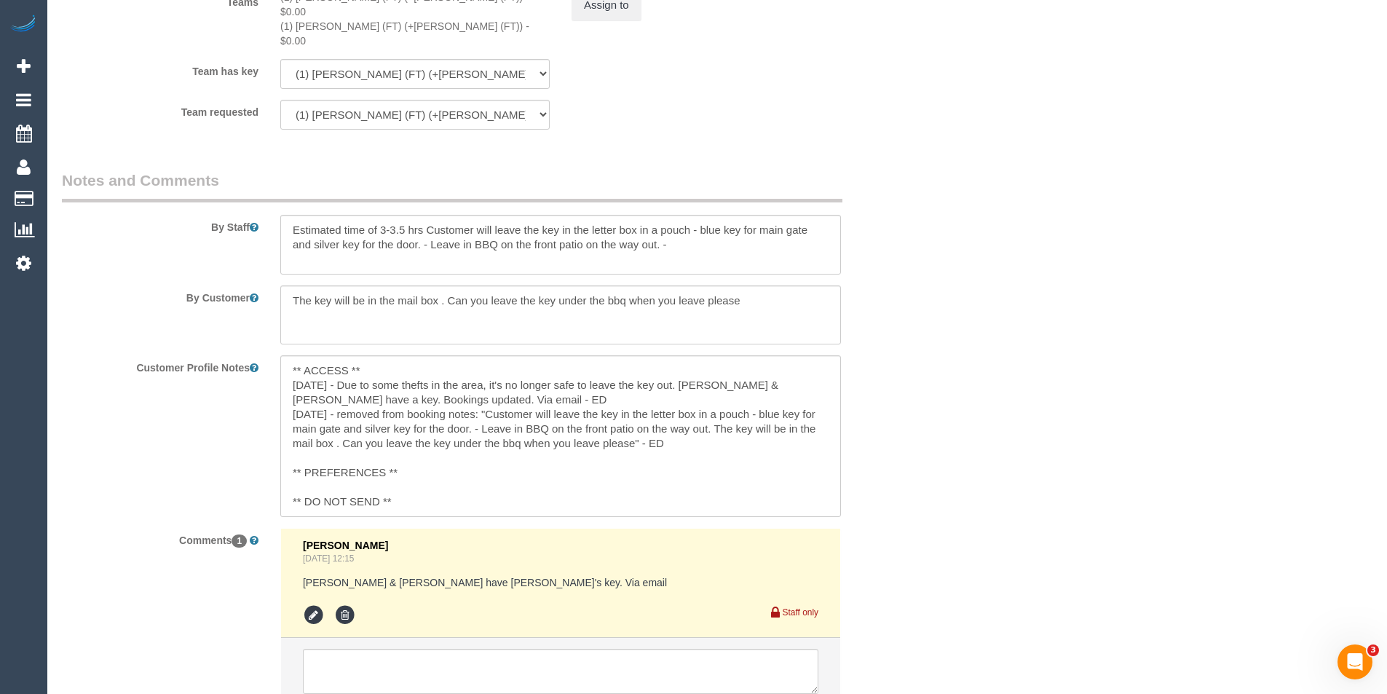
click at [213, 416] on div "Customer Profile Notes ** ACCESS ** 20/9/25 - Due to some thefts in the area, i…" at bounding box center [487, 435] width 873 height 161
click at [365, 215] on textarea at bounding box center [560, 245] width 560 height 60
drag, startPoint x: 711, startPoint y: 219, endPoint x: 224, endPoint y: 189, distance: 487.8
click at [224, 189] on div "By Staff" at bounding box center [487, 222] width 873 height 105
click at [578, 215] on textarea at bounding box center [560, 245] width 560 height 60
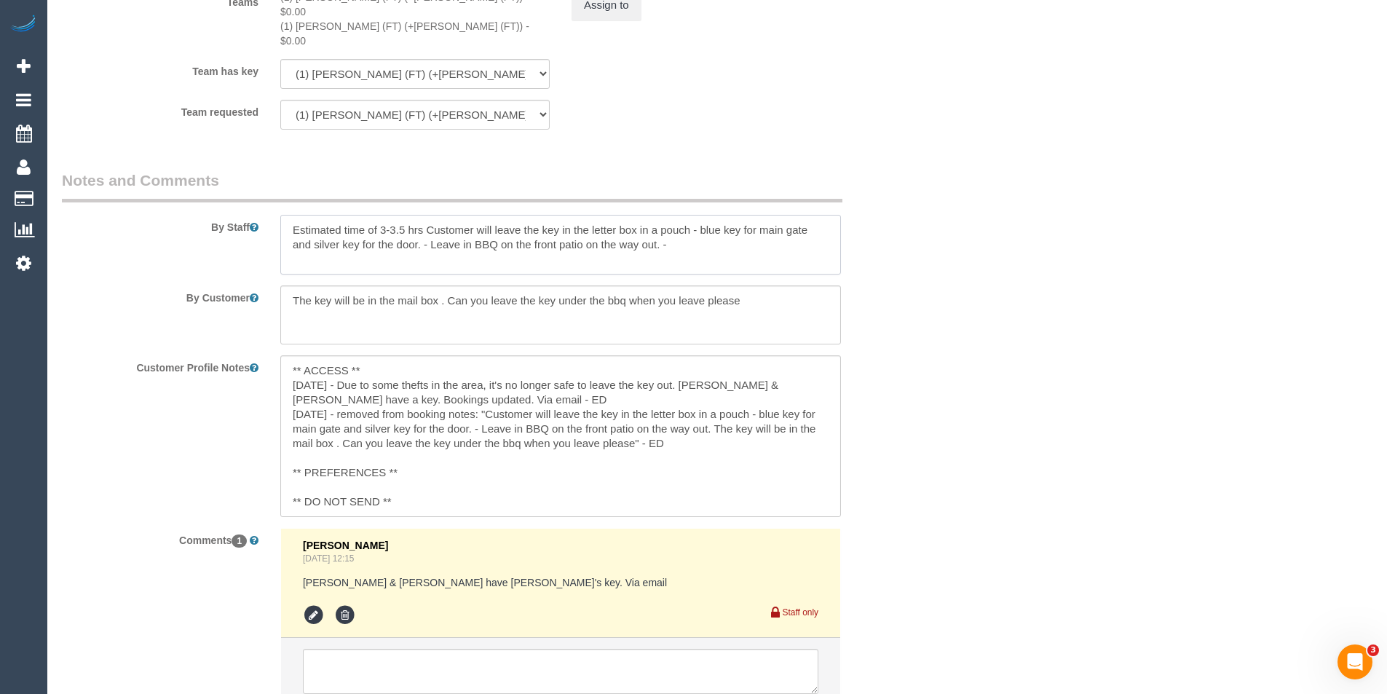
click at [706, 220] on textarea at bounding box center [560, 245] width 560 height 60
drag, startPoint x: 706, startPoint y: 220, endPoint x: 261, endPoint y: 191, distance: 446.4
click at [261, 191] on div "By Staff" at bounding box center [487, 222] width 873 height 105
click at [609, 170] on legend "Notes and Comments" at bounding box center [452, 186] width 780 height 33
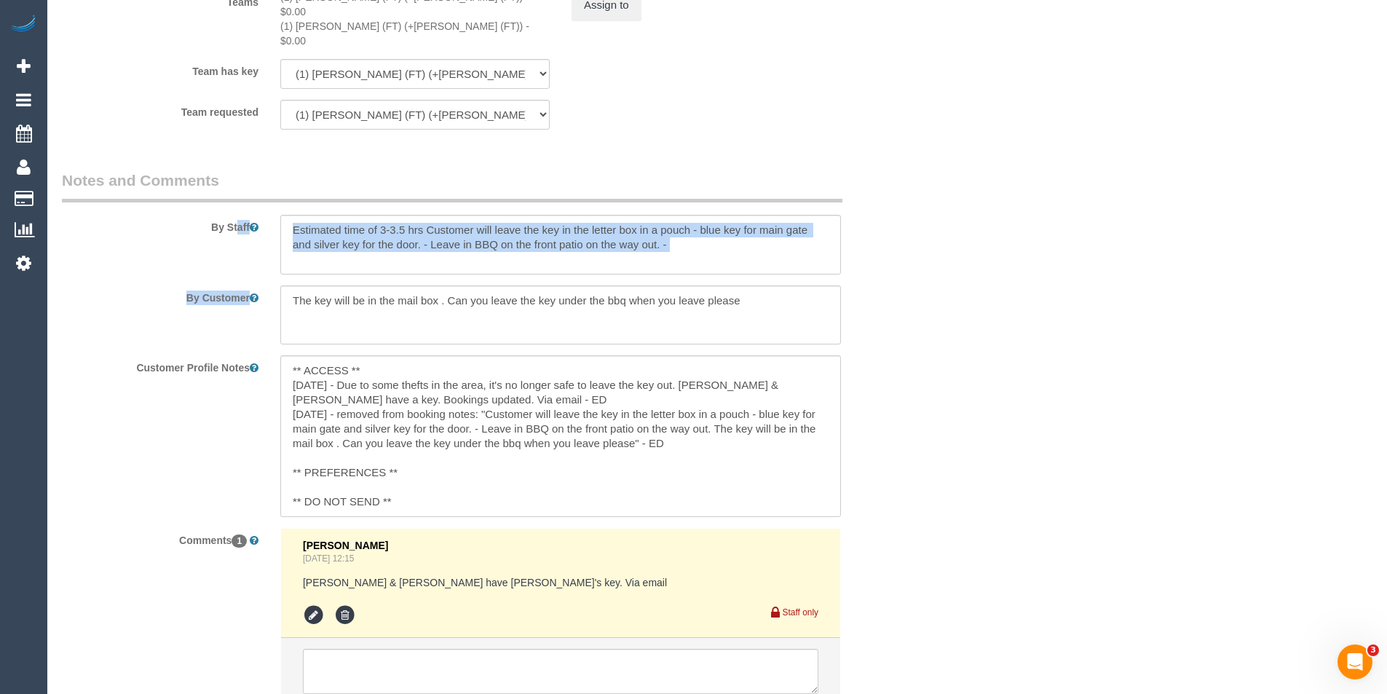
drag, startPoint x: 205, startPoint y: 193, endPoint x: 833, endPoint y: 281, distance: 634.3
click at [833, 281] on sui-booking-comments "By Staff By Customer Customer Profile Notes ** ACCESS ** 20/9/25 - Due to some …" at bounding box center [488, 445] width 852 height 550
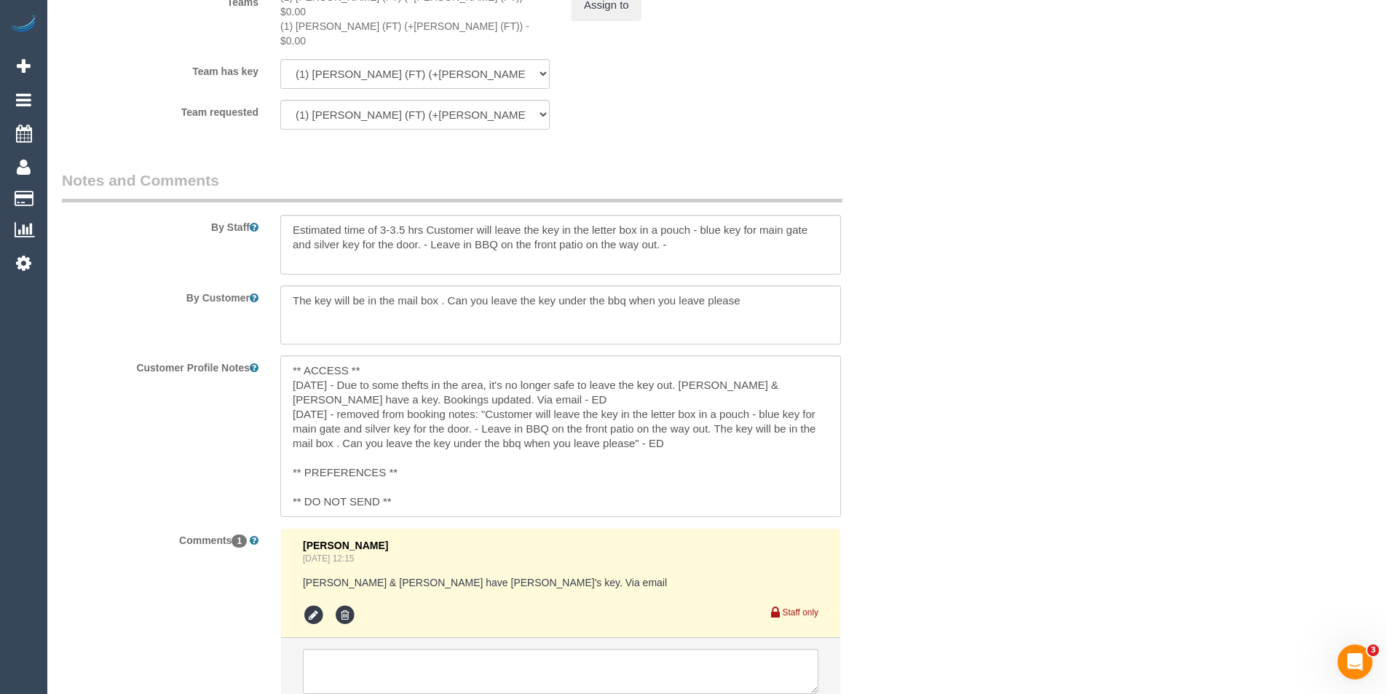
click at [916, 285] on div "By Customer" at bounding box center [487, 315] width 873 height 60
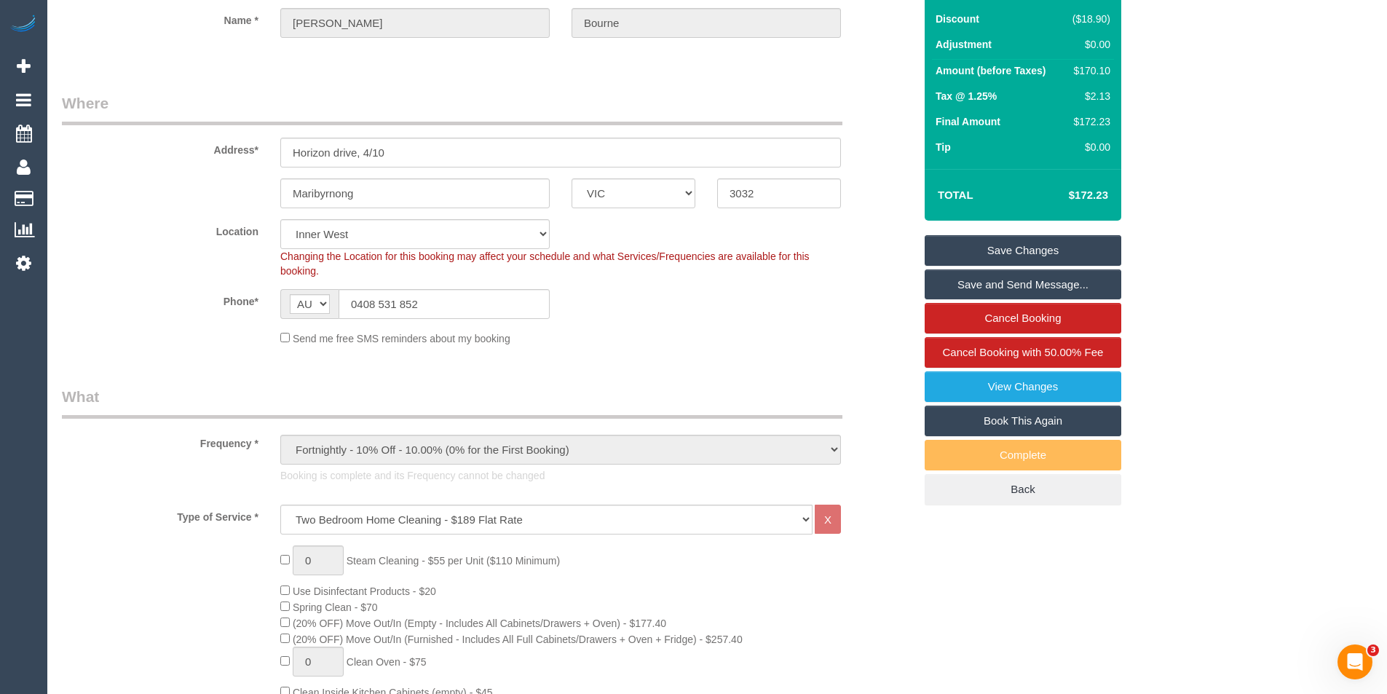
scroll to position [0, 0]
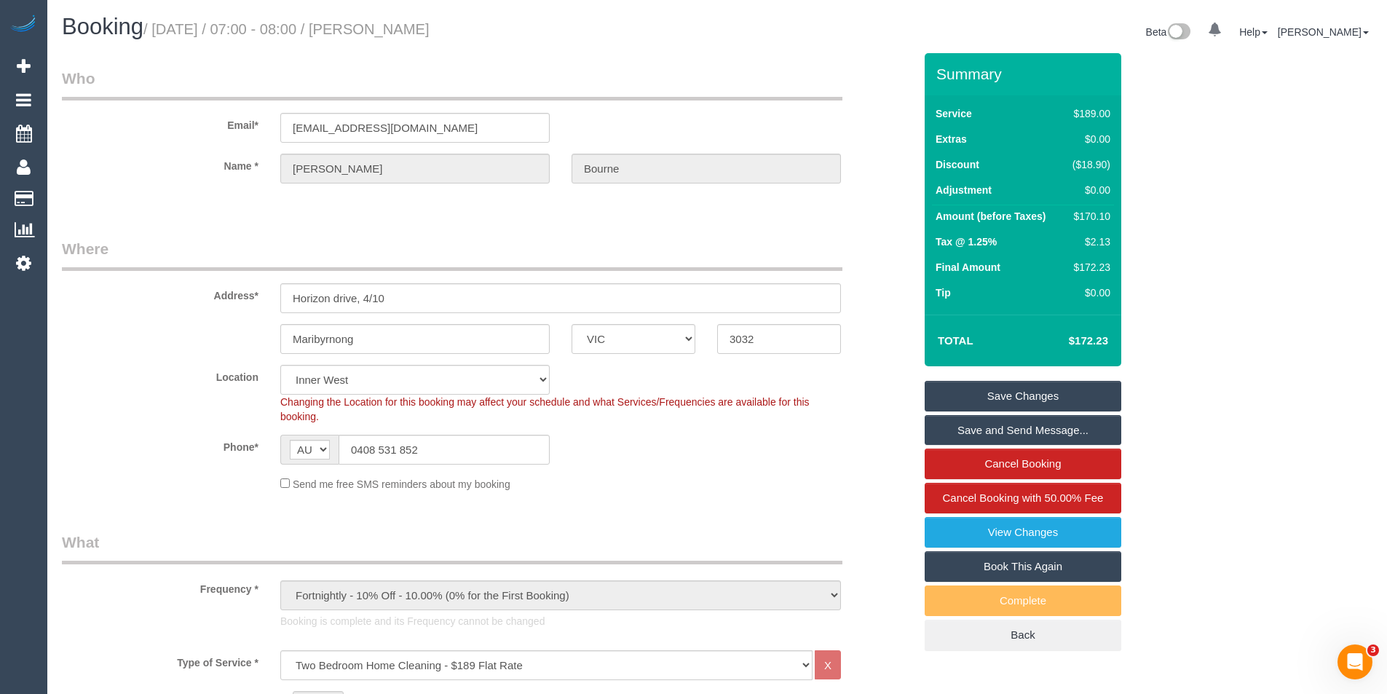
click at [633, 242] on legend "Where" at bounding box center [452, 254] width 780 height 33
